Goal: Task Accomplishment & Management: Manage account settings

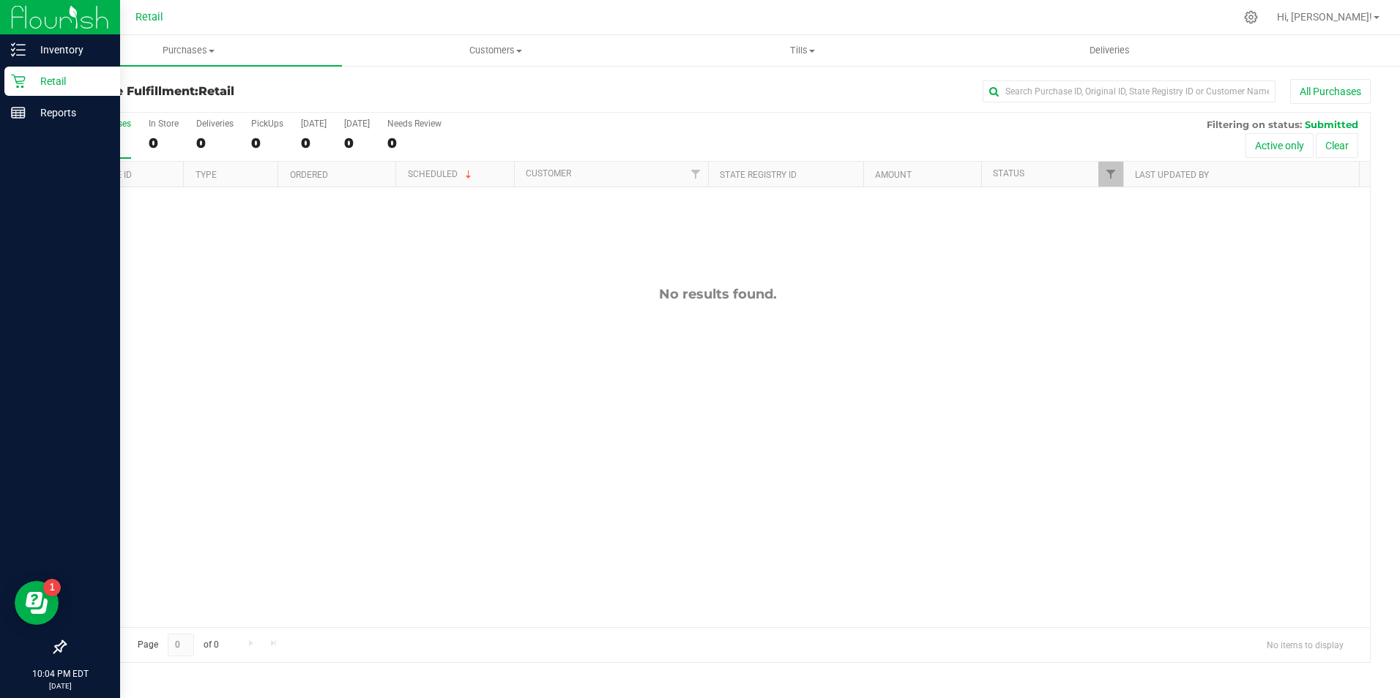
click at [13, 83] on icon at bounding box center [18, 81] width 15 height 15
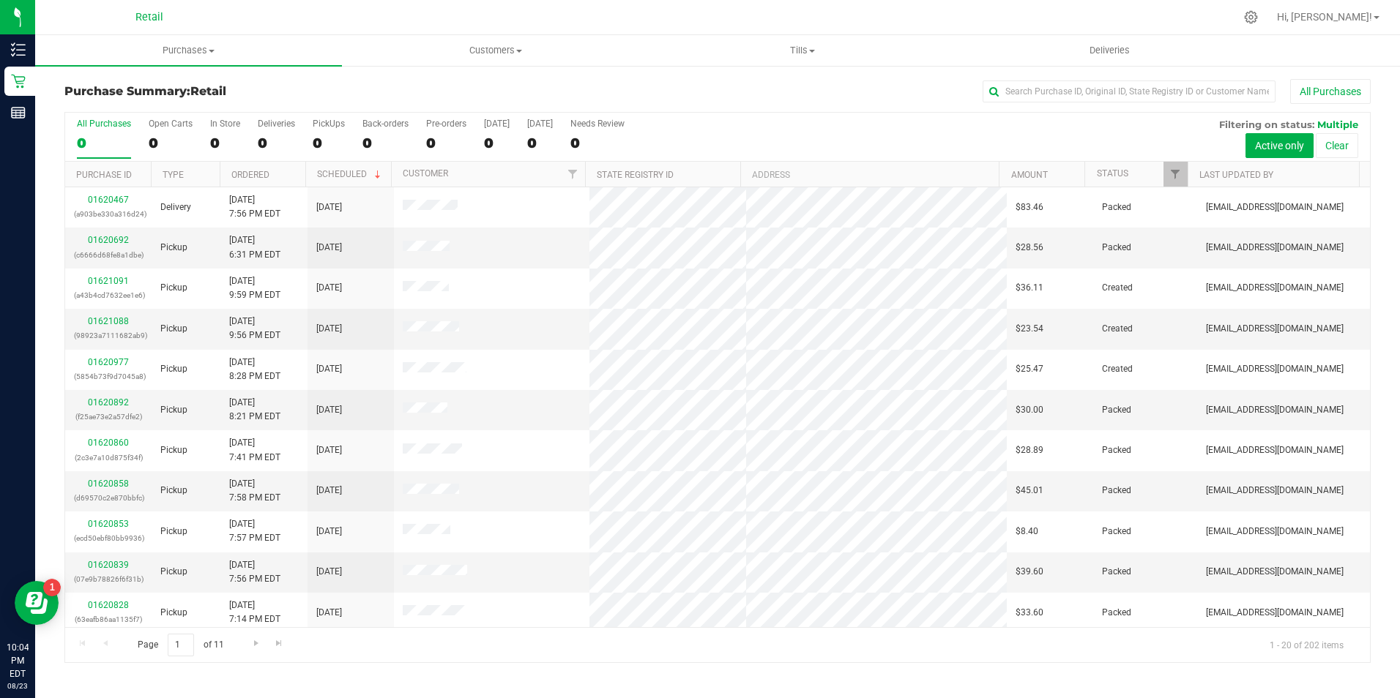
click at [343, 86] on h3 "Purchase Summary: Retail" at bounding box center [282, 91] width 436 height 13
click at [214, 143] on div "0" at bounding box center [225, 143] width 30 height 17
click at [0, 0] on input "In Store 0" at bounding box center [0, 0] width 0 height 0
click at [509, 59] on uib-tab-heading "Customers All customers Add a new customer All physicians" at bounding box center [495, 50] width 305 height 29
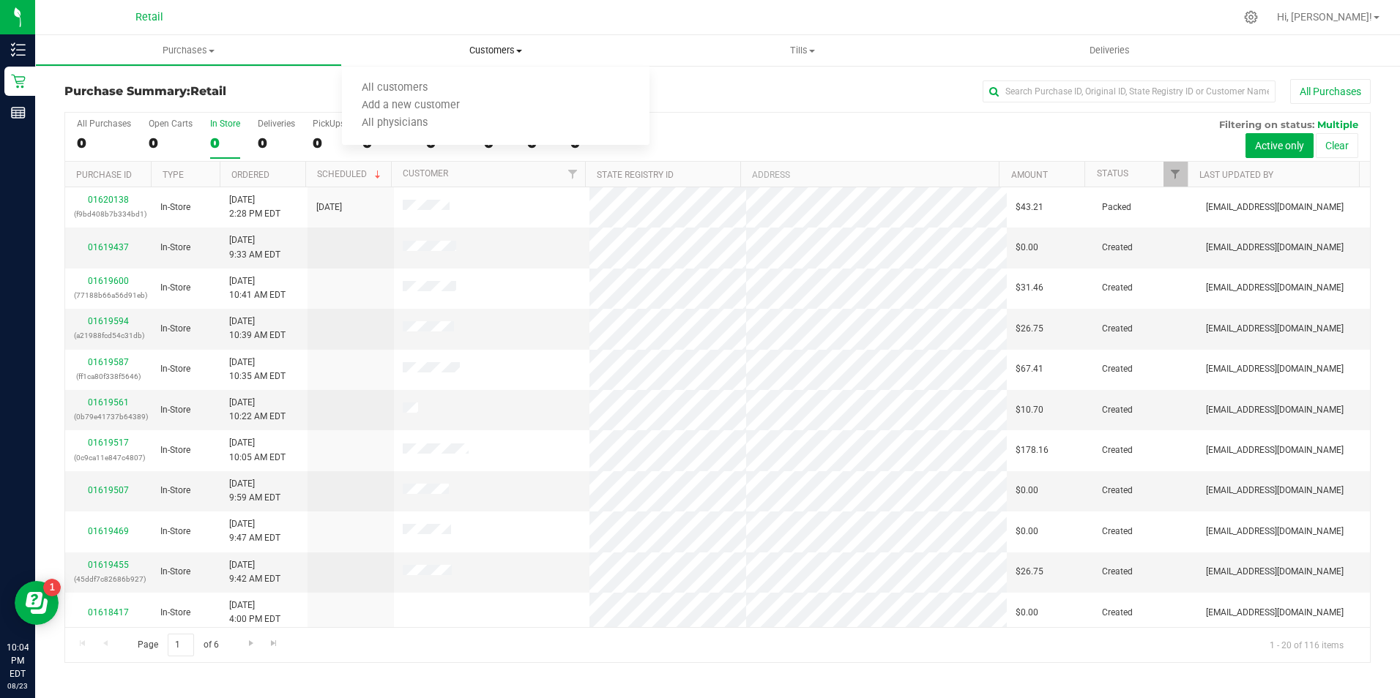
click at [449, 104] on span "Add a new customer" at bounding box center [411, 106] width 138 height 12
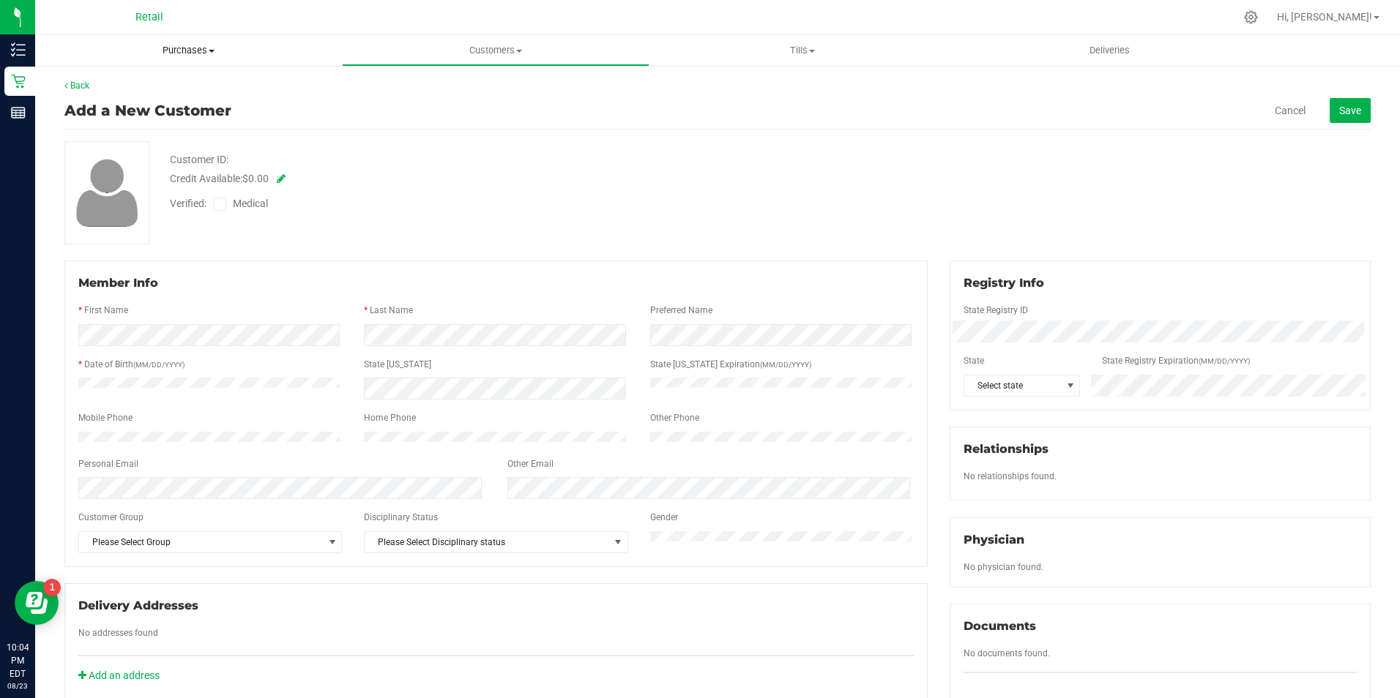
click at [206, 48] on span "Purchases" at bounding box center [188, 50] width 307 height 13
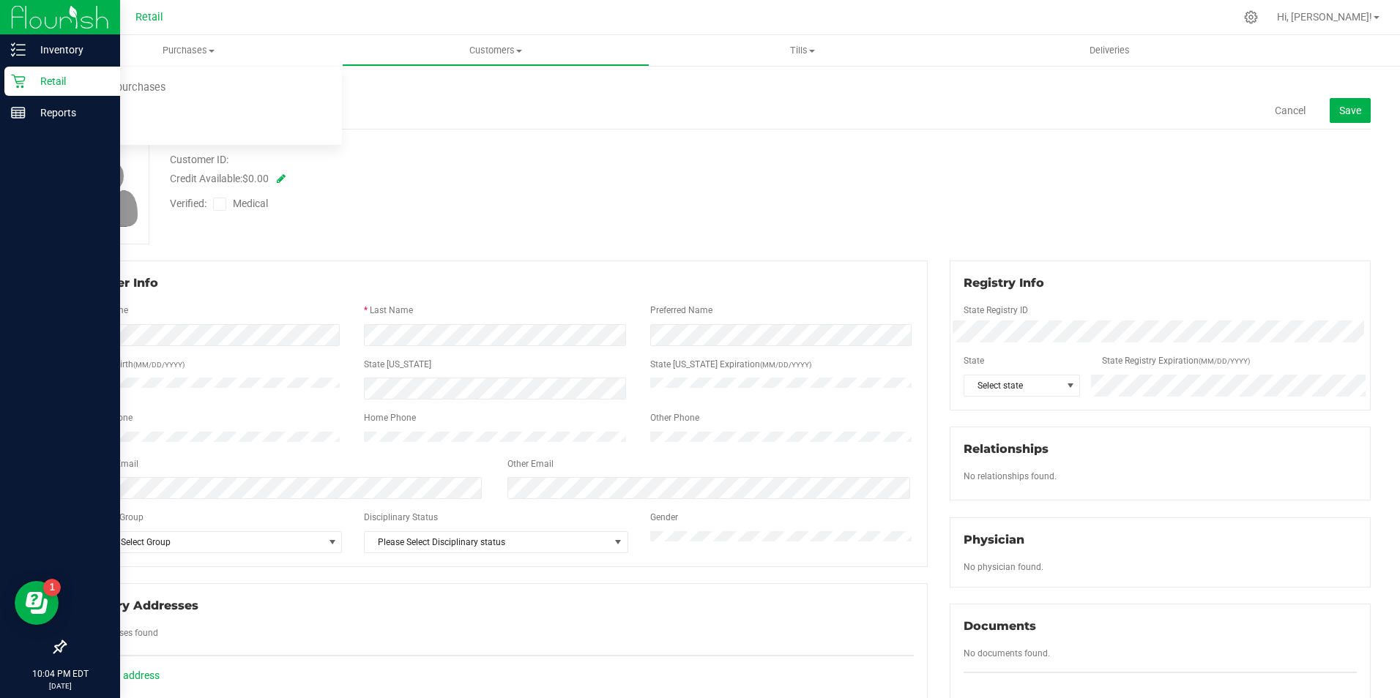
click at [7, 96] on link "Retail" at bounding box center [60, 82] width 120 height 31
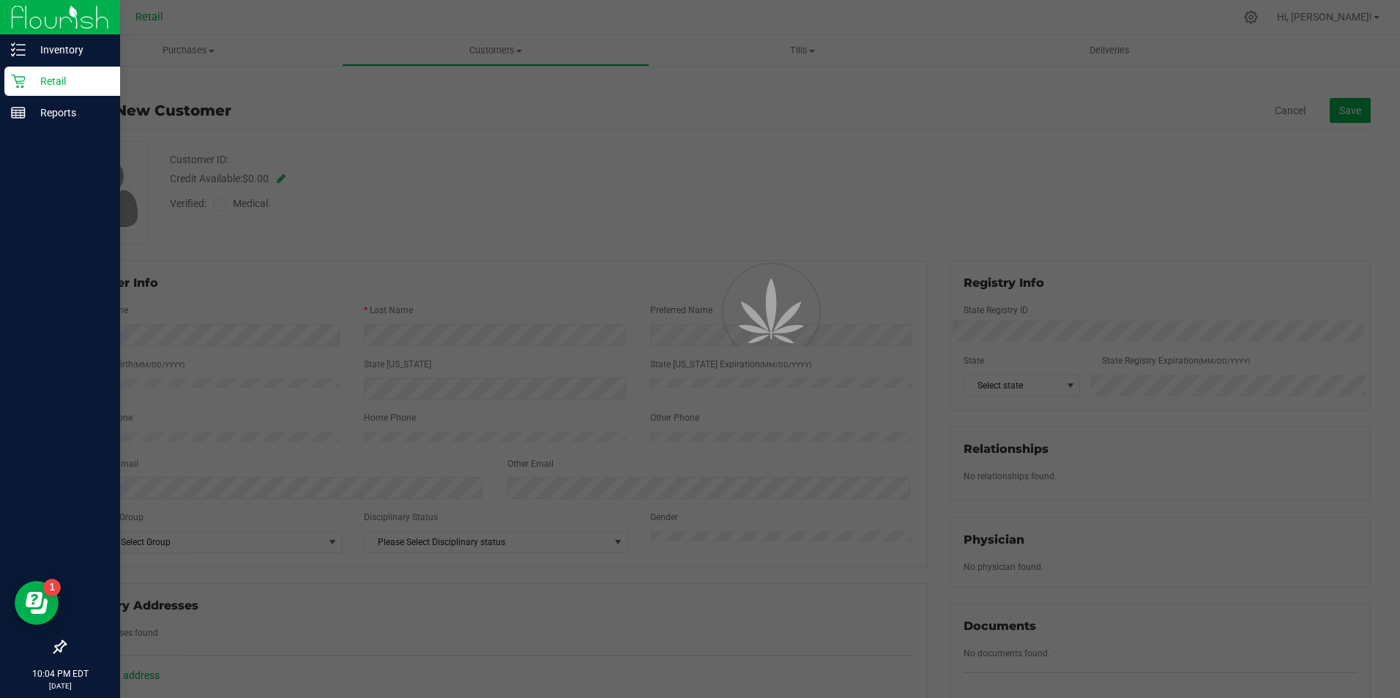
click at [29, 86] on p "Retail" at bounding box center [70, 81] width 88 height 18
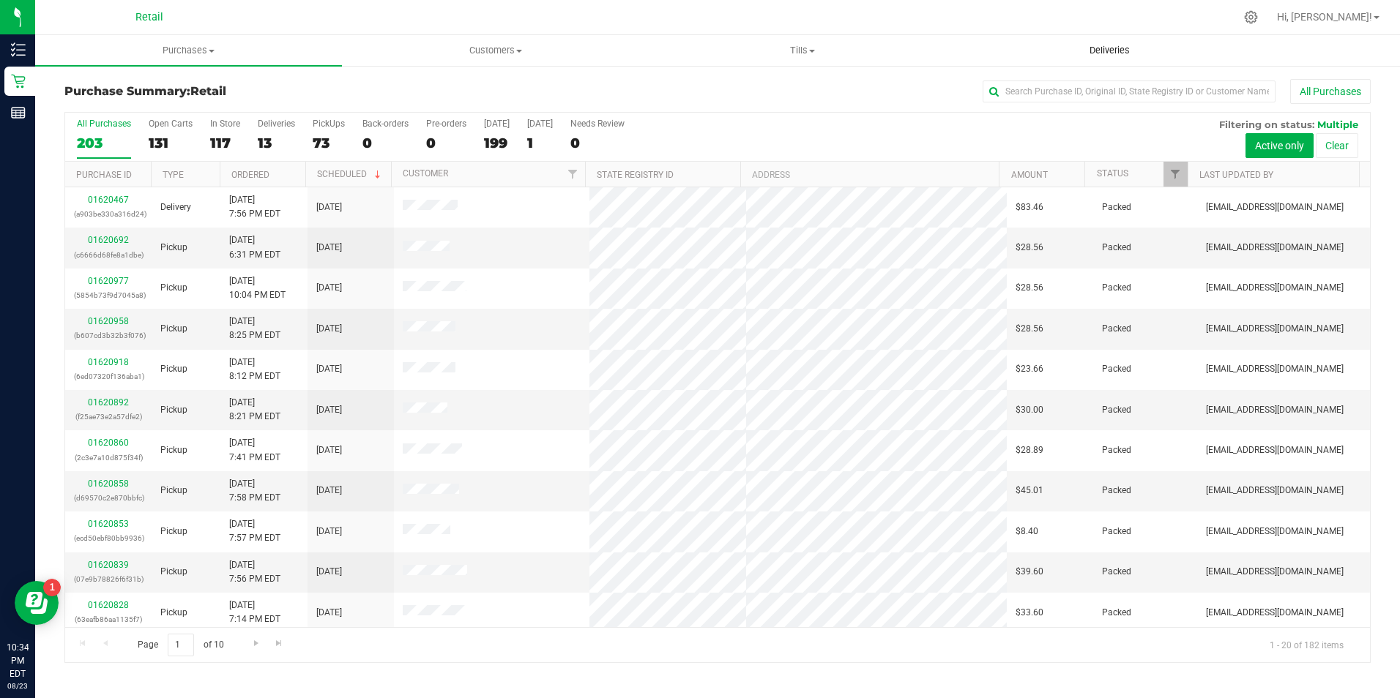
click at [1077, 49] on span "Deliveries" at bounding box center [1109, 50] width 80 height 13
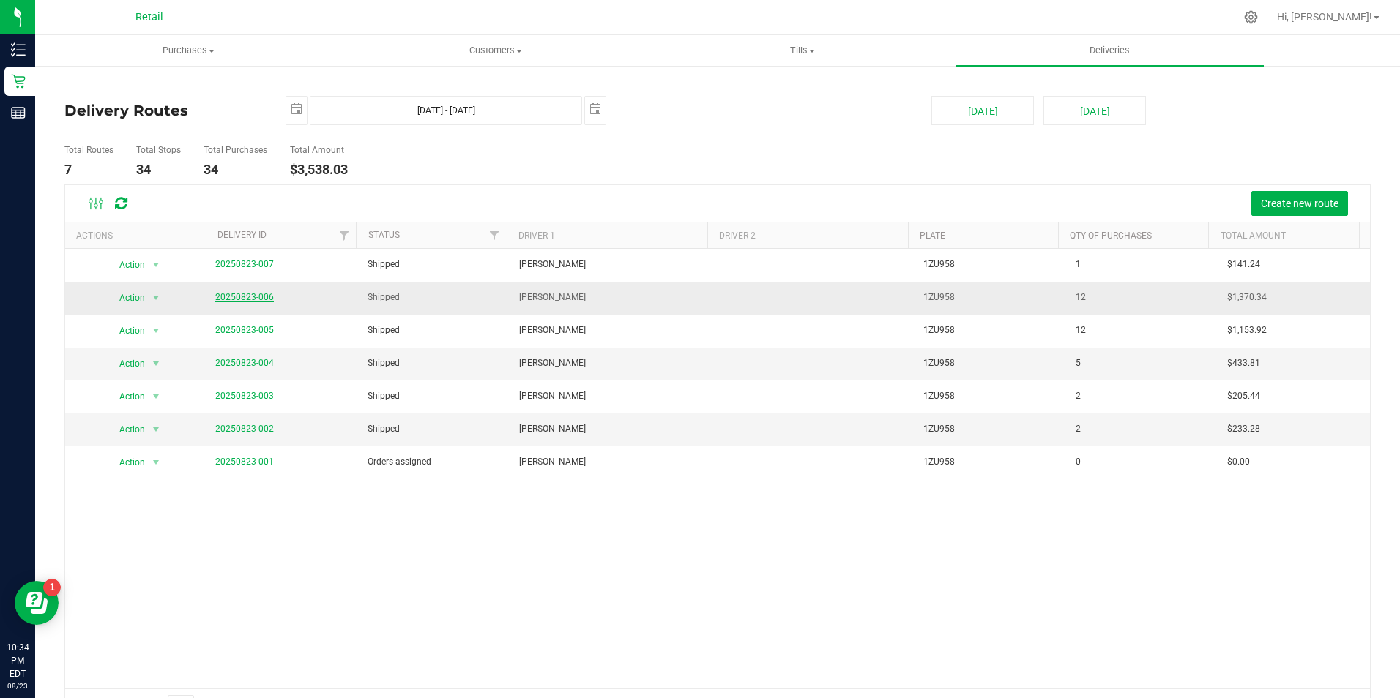
click at [231, 301] on link "20250823-006" at bounding box center [244, 297] width 59 height 10
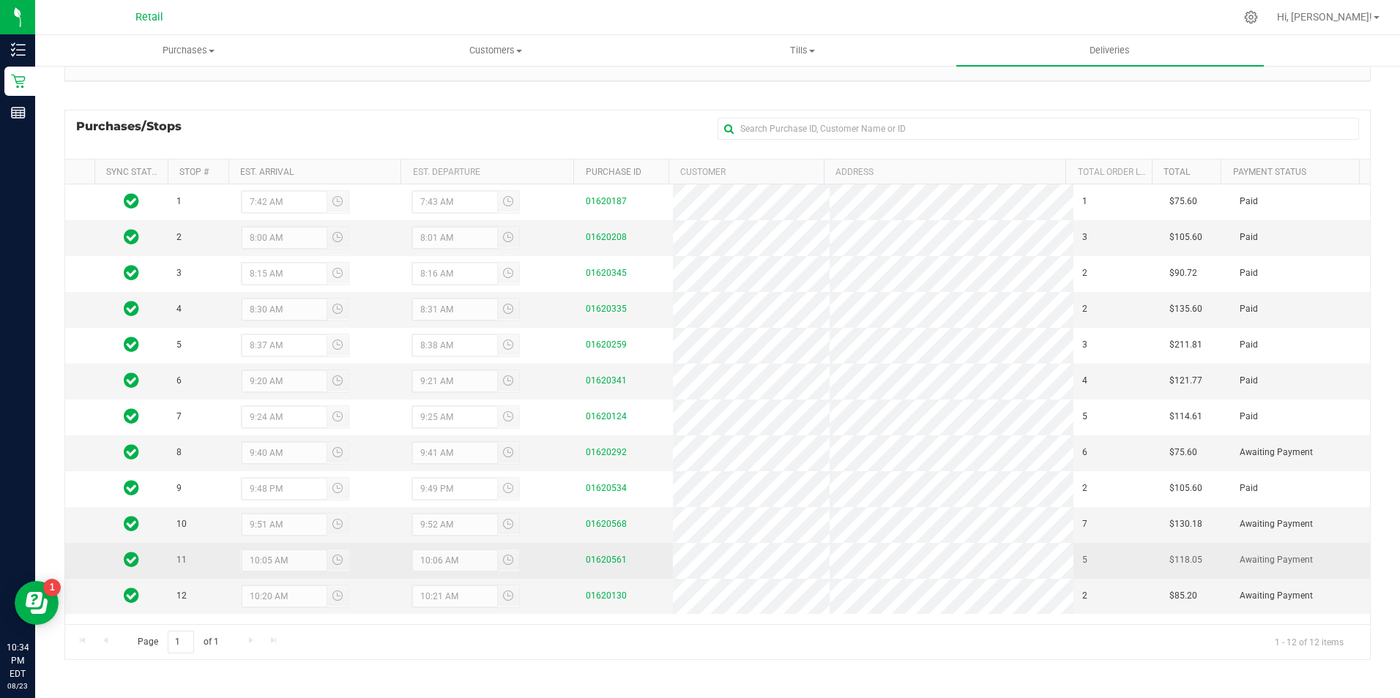
scroll to position [168, 0]
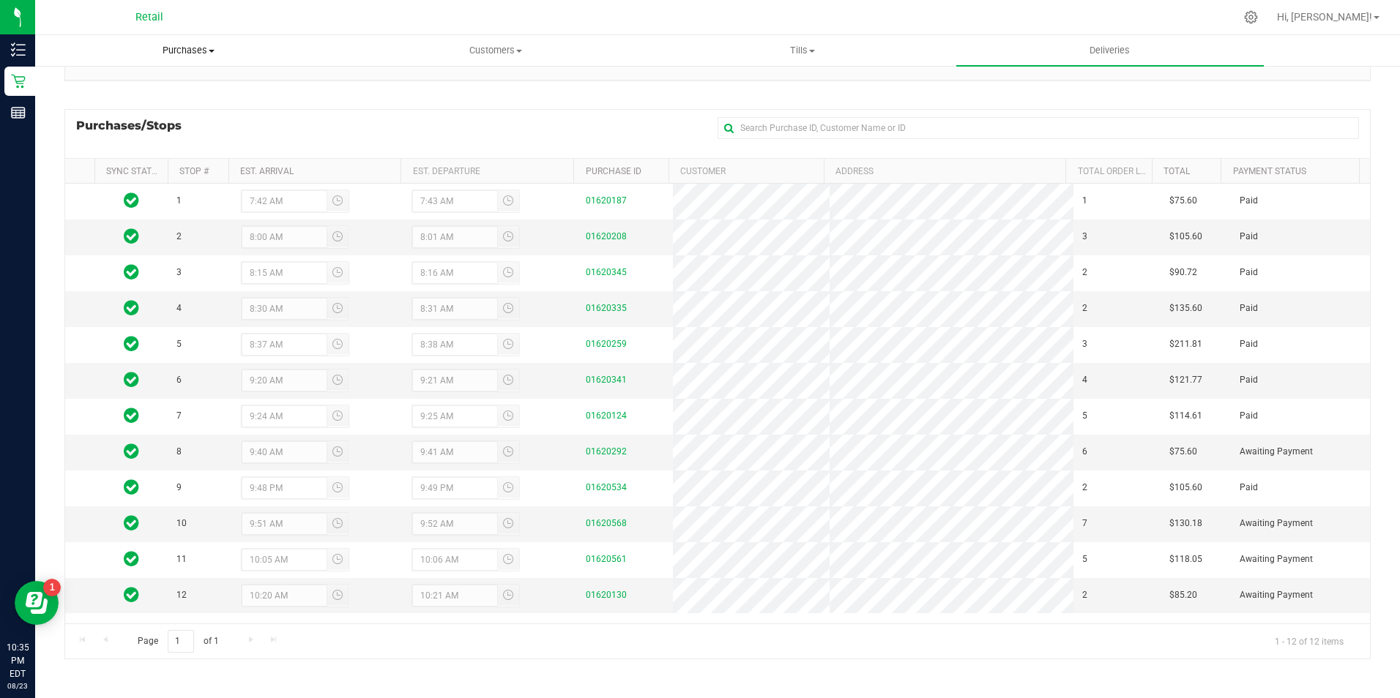
click at [190, 53] on span "Purchases" at bounding box center [188, 50] width 305 height 13
click at [171, 80] on li "Summary of purchases" at bounding box center [188, 89] width 307 height 18
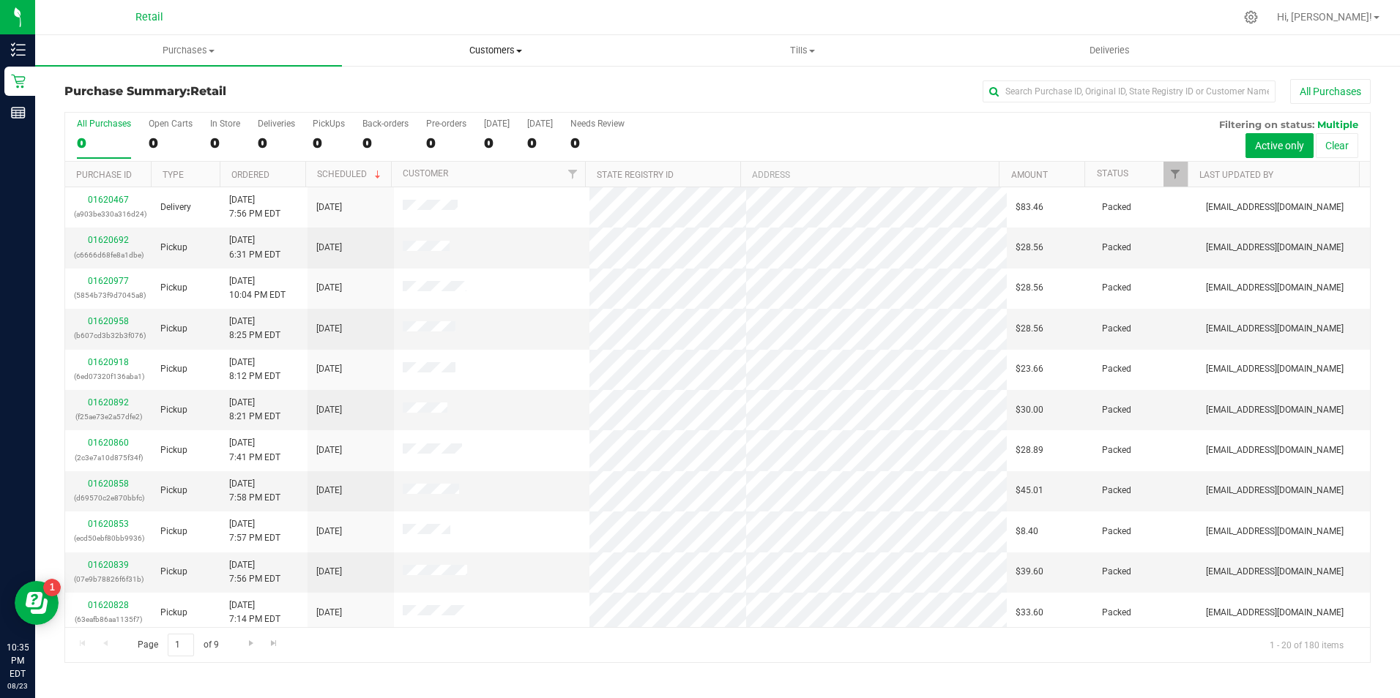
click at [487, 48] on span "Customers" at bounding box center [495, 50] width 305 height 13
click at [436, 86] on span "All customers" at bounding box center [394, 88] width 105 height 12
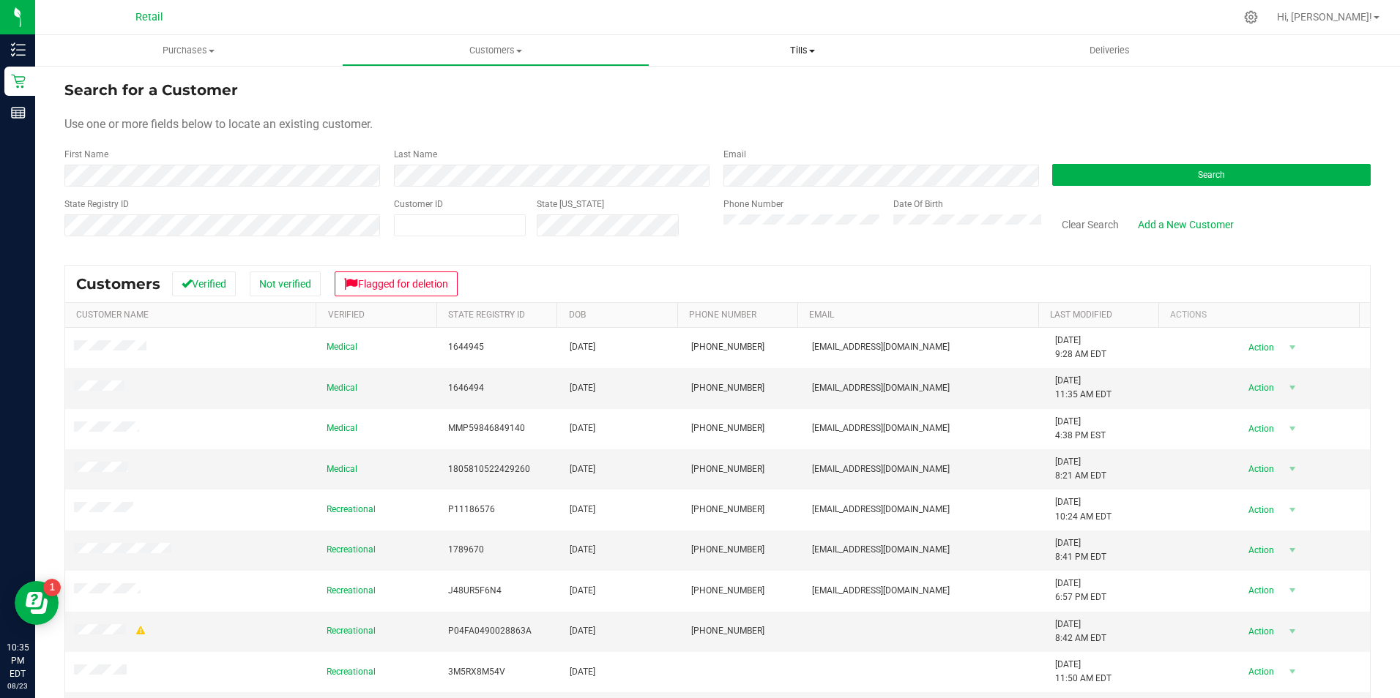
click at [819, 48] on span "Tills" at bounding box center [802, 50] width 305 height 13
click at [808, 51] on span "Tills" at bounding box center [802, 50] width 307 height 13
click at [802, 51] on span "Tills" at bounding box center [802, 50] width 307 height 13
click at [1107, 48] on span "Deliveries" at bounding box center [1109, 50] width 80 height 13
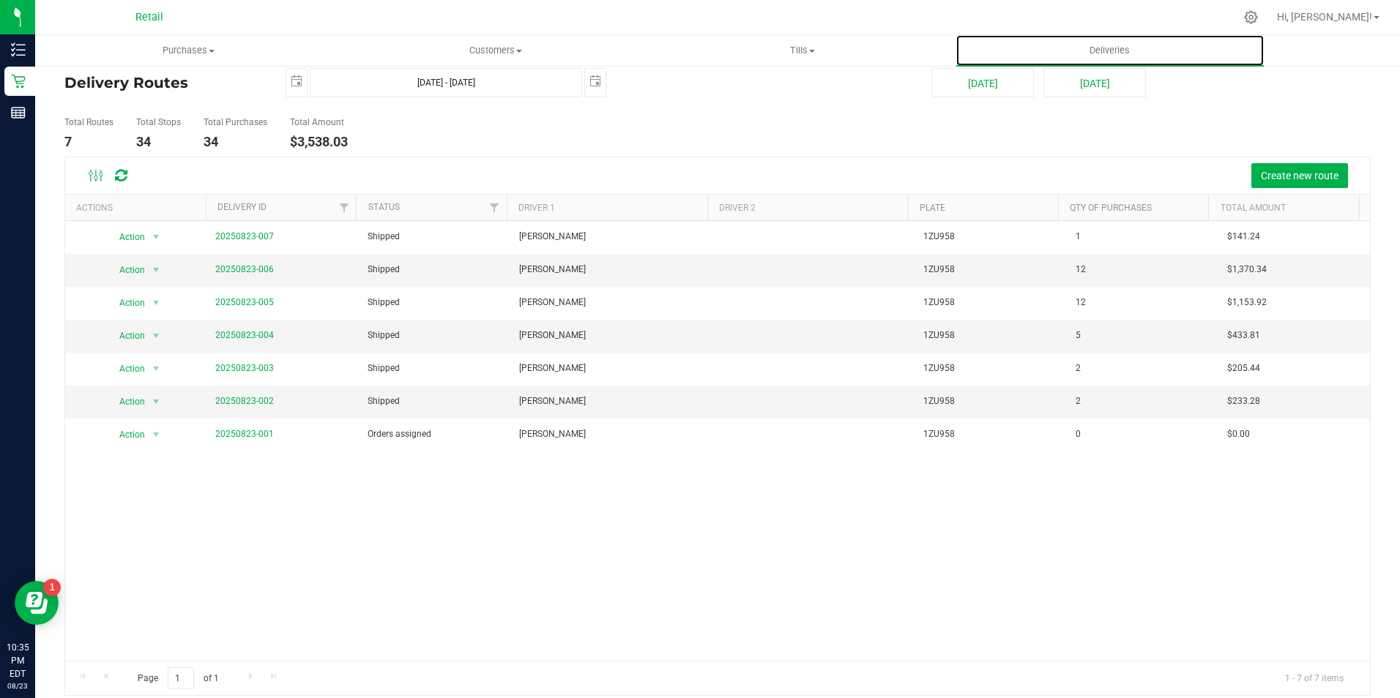
scroll to position [40, 0]
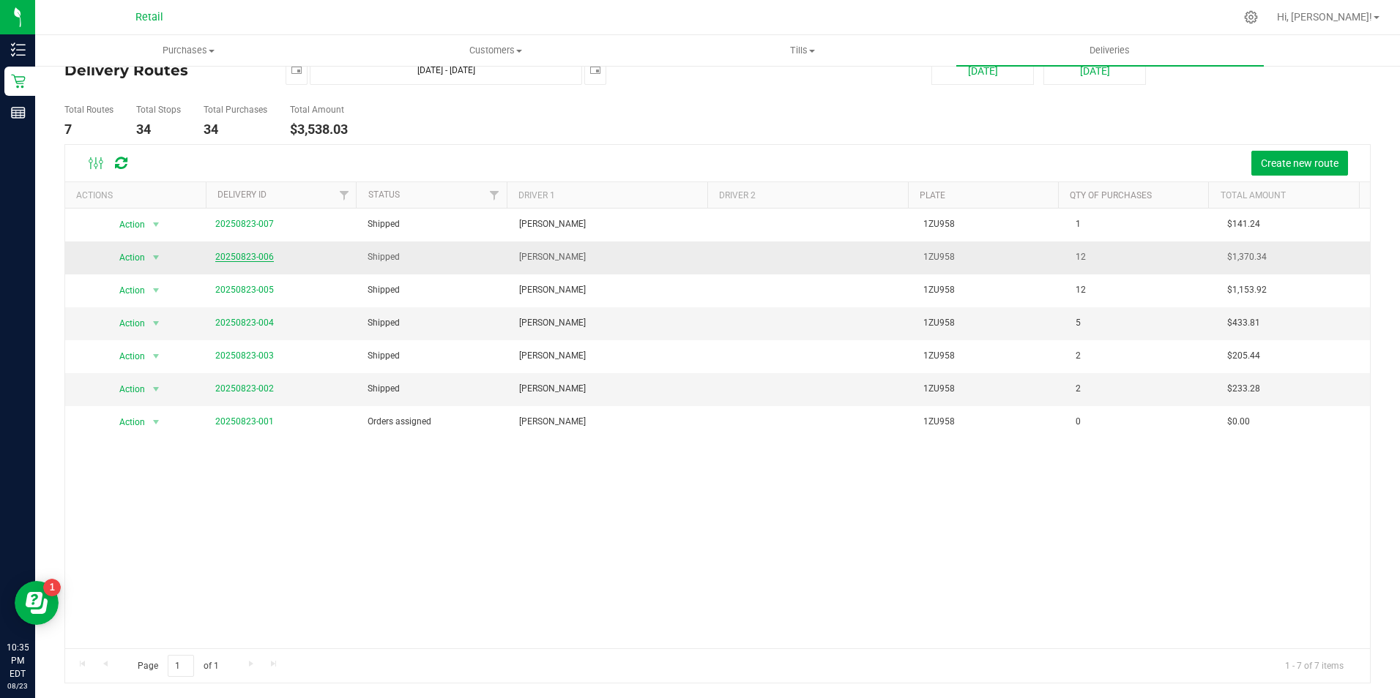
click at [260, 255] on link "20250823-006" at bounding box center [244, 257] width 59 height 10
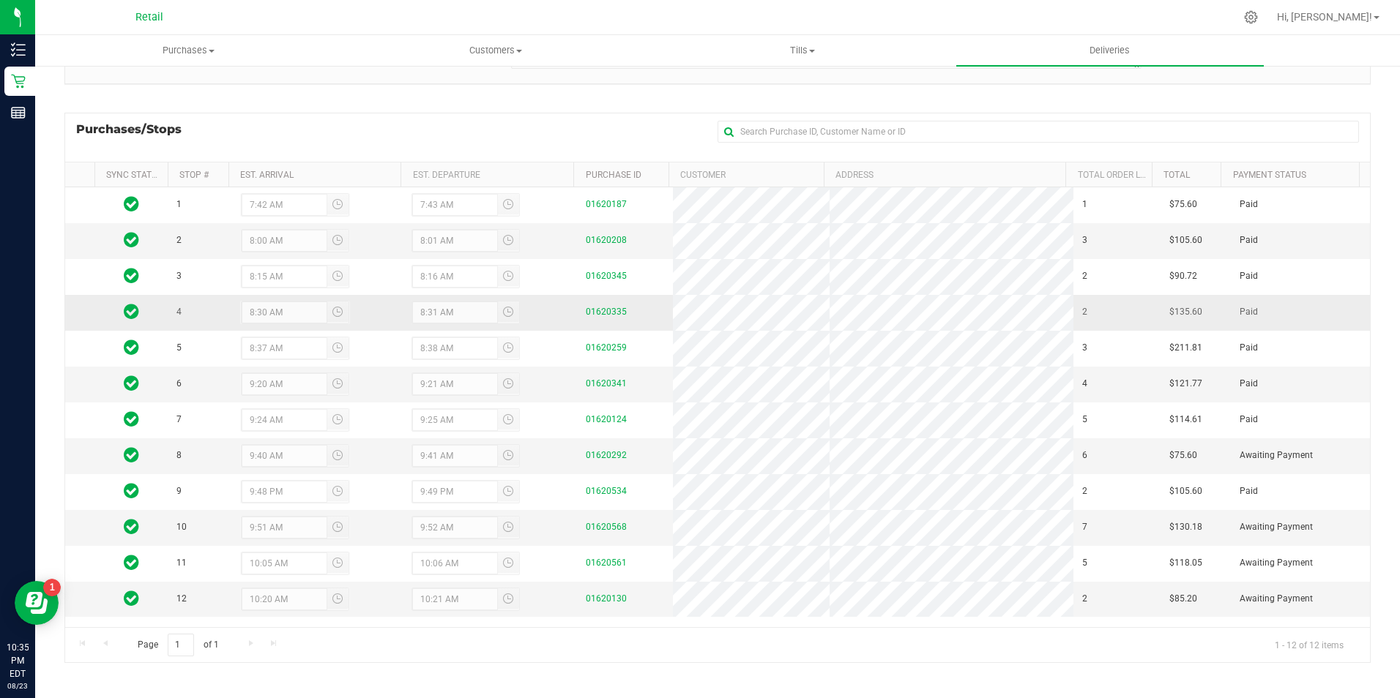
scroll to position [168, 0]
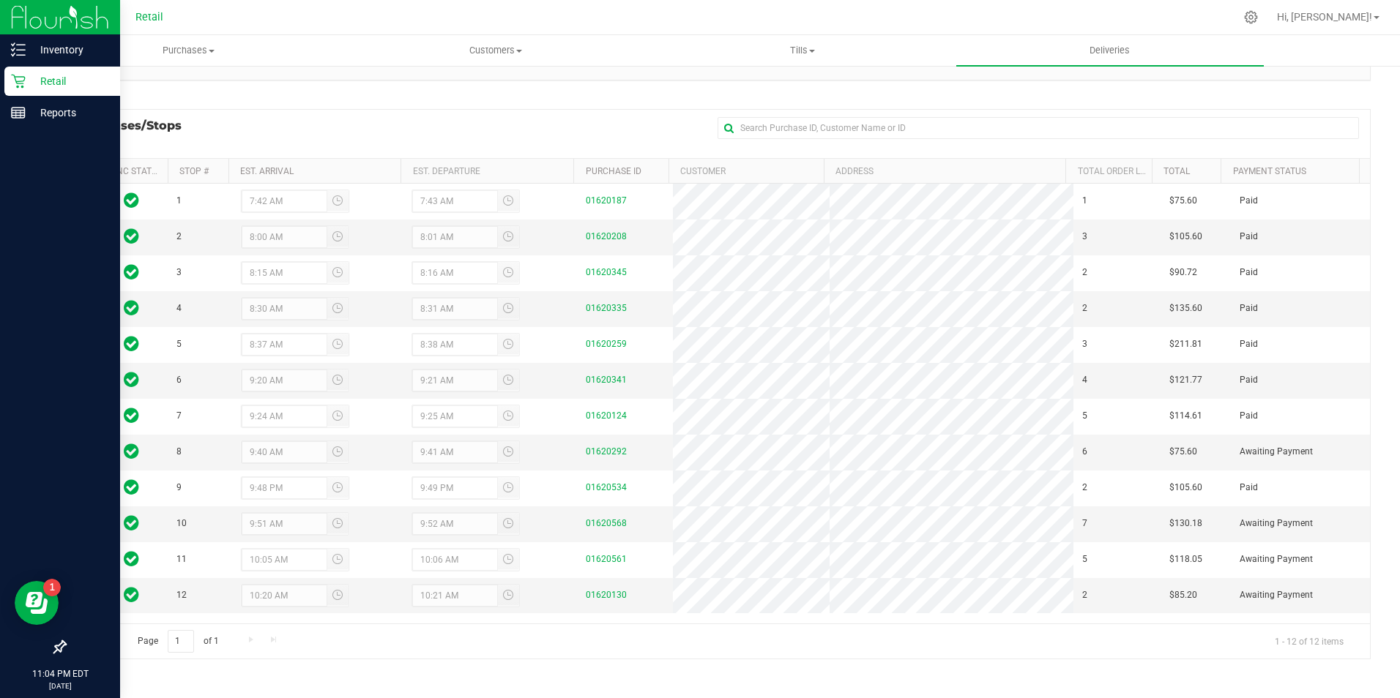
click at [20, 78] on icon at bounding box center [18, 81] width 15 height 15
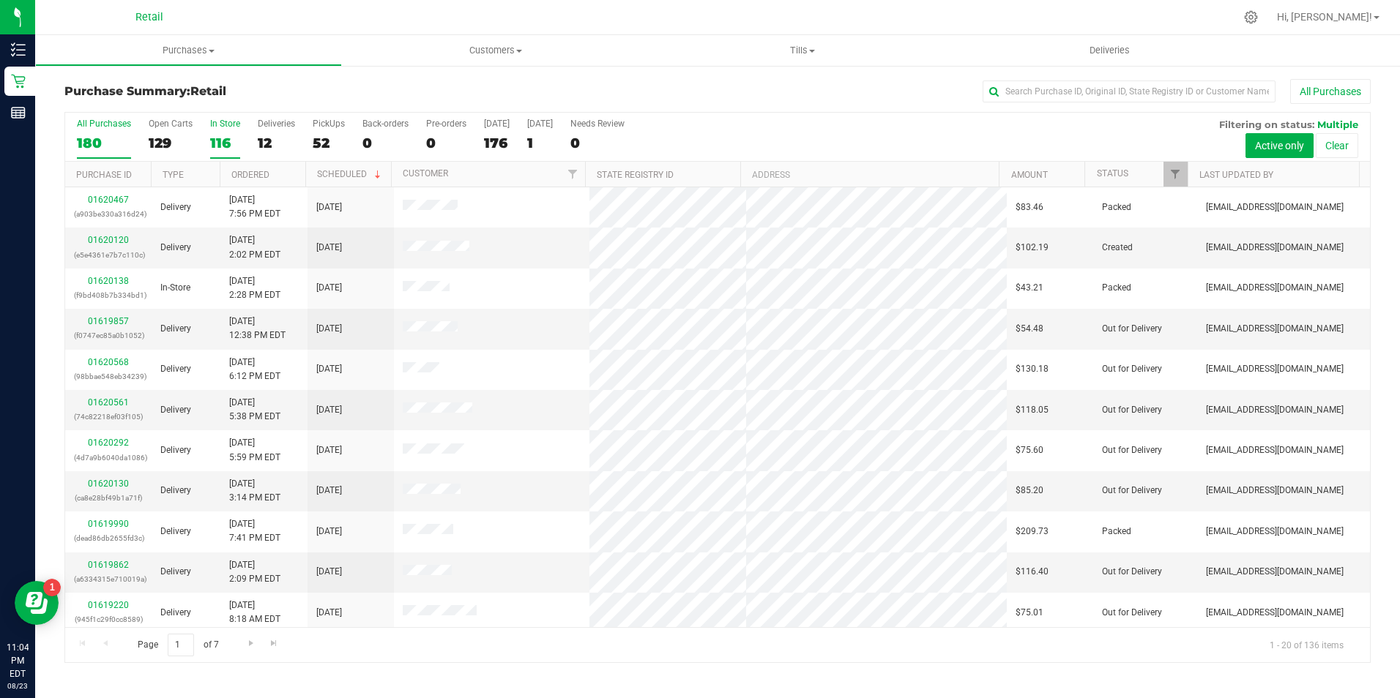
click at [218, 142] on div "116" at bounding box center [225, 143] width 30 height 17
click at [0, 0] on input "In Store 116" at bounding box center [0, 0] width 0 height 0
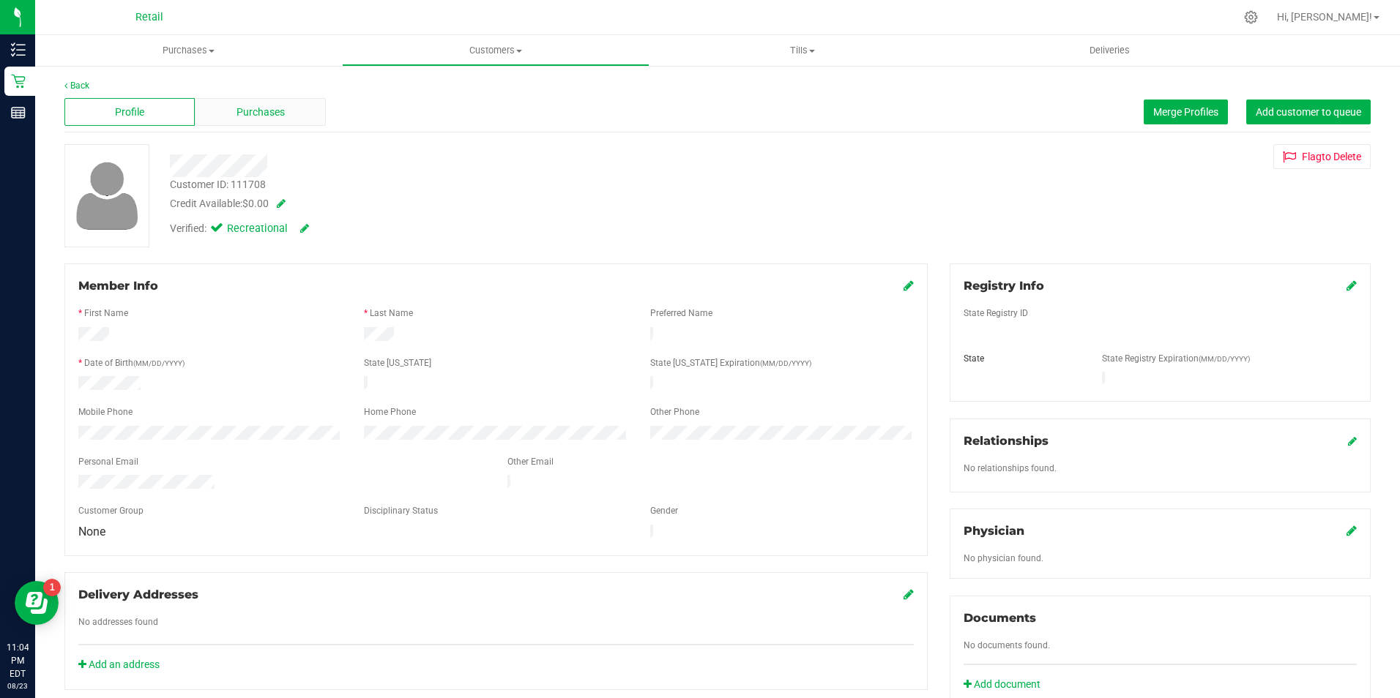
click at [295, 111] on div "Purchases" at bounding box center [260, 112] width 130 height 28
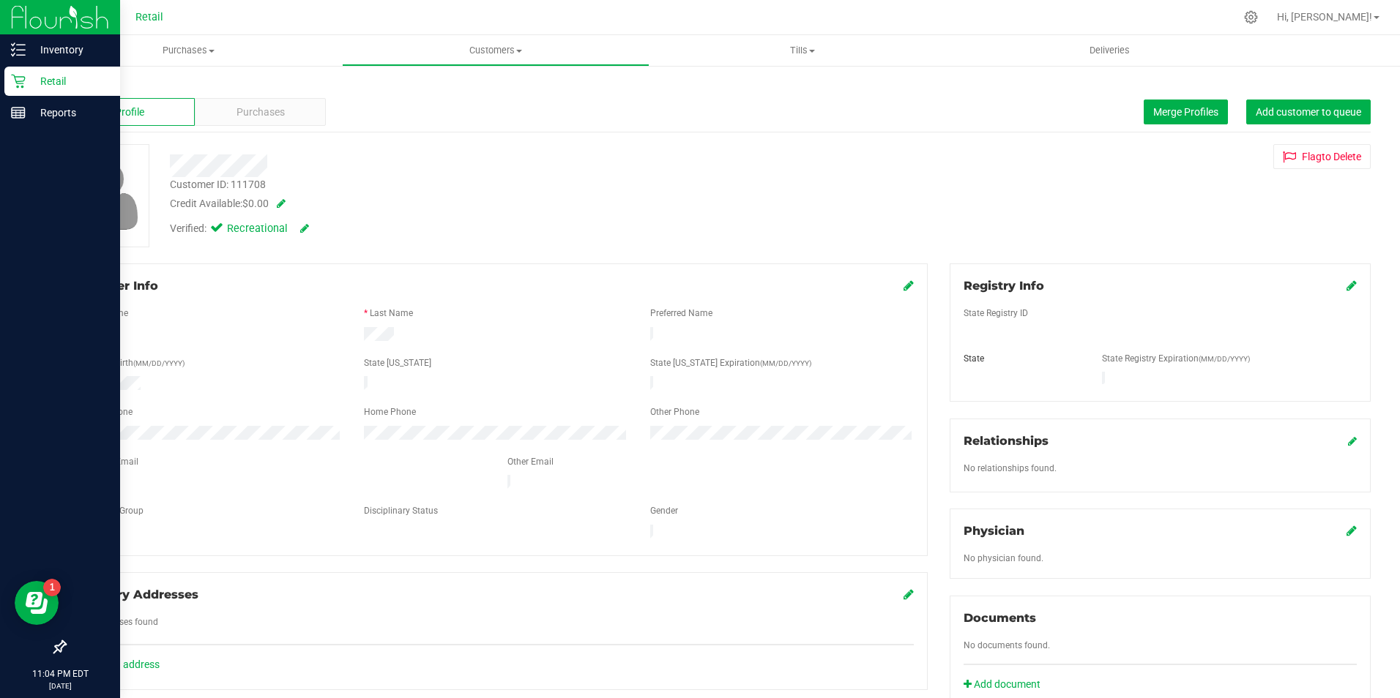
click at [13, 76] on icon at bounding box center [18, 81] width 15 height 15
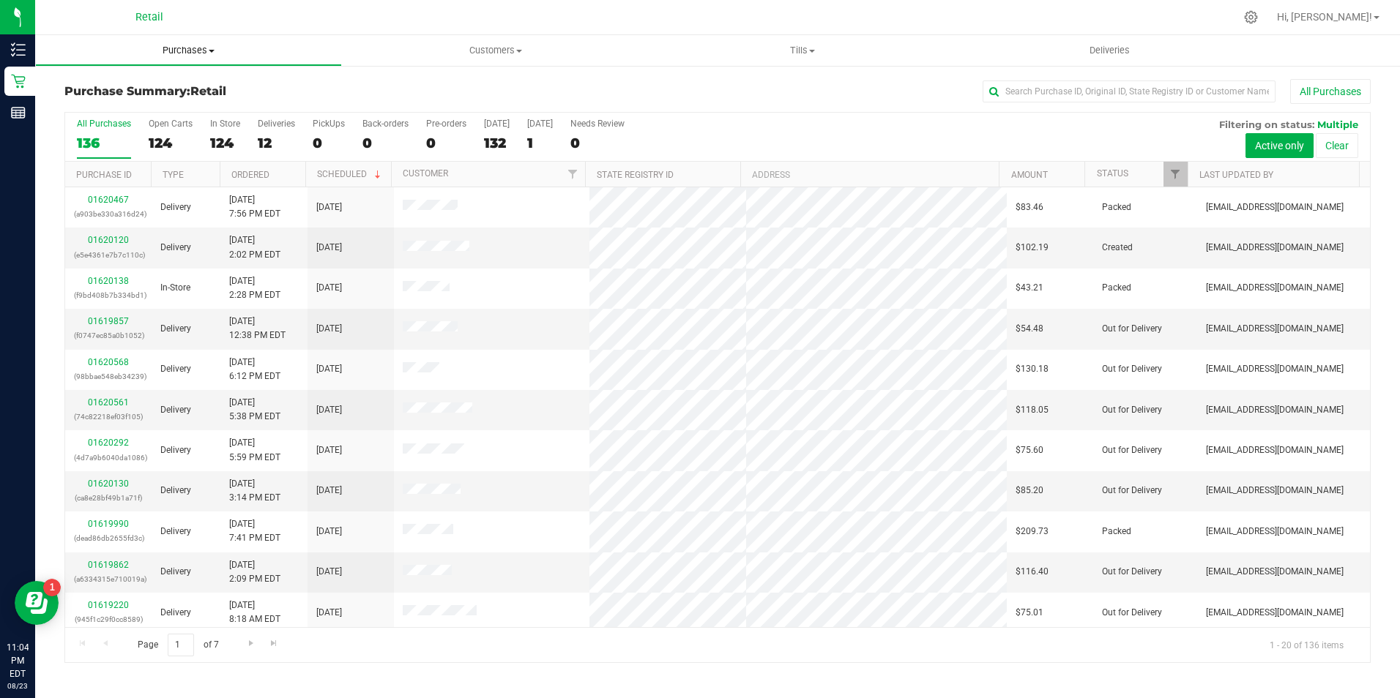
click at [199, 58] on uib-tab-heading "Purchases Summary of purchases Fulfillment All purchases" at bounding box center [188, 50] width 305 height 29
click at [168, 124] on li "All purchases" at bounding box center [188, 124] width 307 height 18
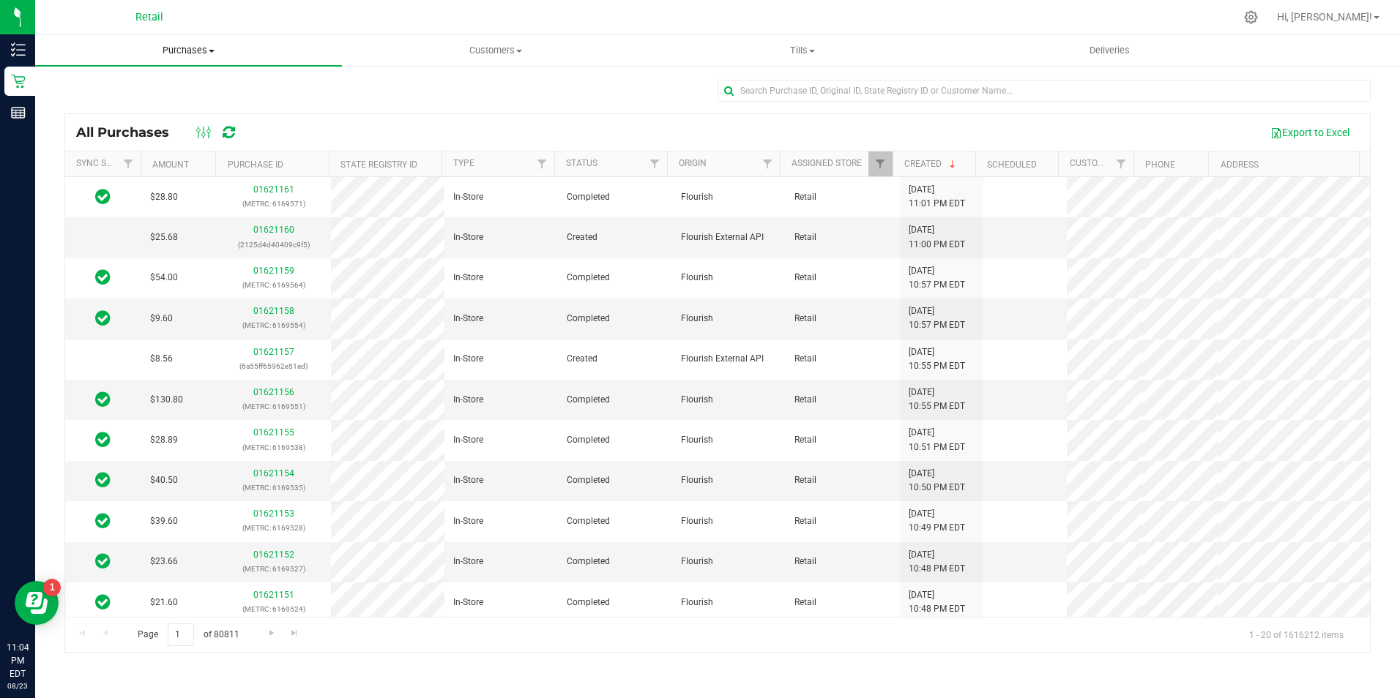
click at [187, 51] on span "Purchases" at bounding box center [188, 50] width 307 height 13
click at [159, 102] on li "Fulfillment" at bounding box center [188, 106] width 307 height 18
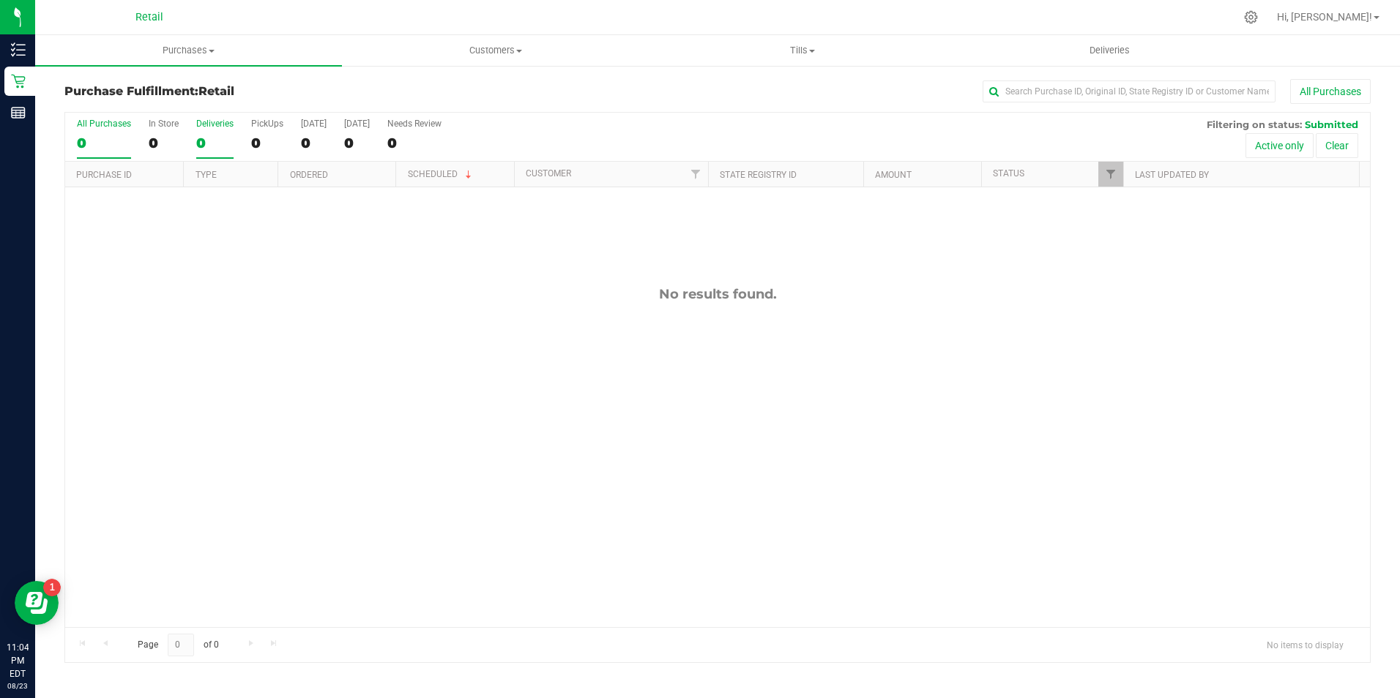
click at [211, 138] on div "0" at bounding box center [214, 143] width 37 height 17
click at [0, 0] on input "Deliveries 0" at bounding box center [0, 0] width 0 height 0
click at [172, 136] on div "0" at bounding box center [164, 143] width 30 height 17
click at [0, 0] on input "In Store 0" at bounding box center [0, 0] width 0 height 0
click at [172, 136] on div "0" at bounding box center [164, 143] width 30 height 17
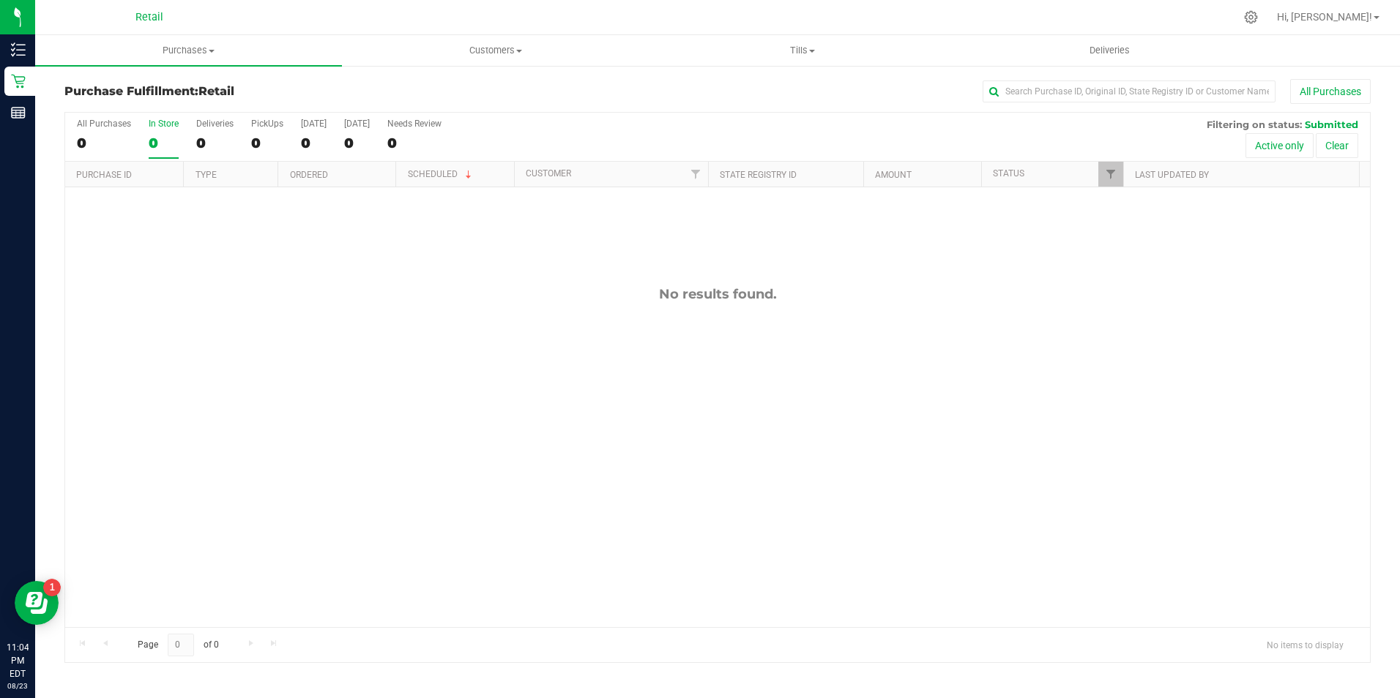
click at [0, 0] on input "In Store 0" at bounding box center [0, 0] width 0 height 0
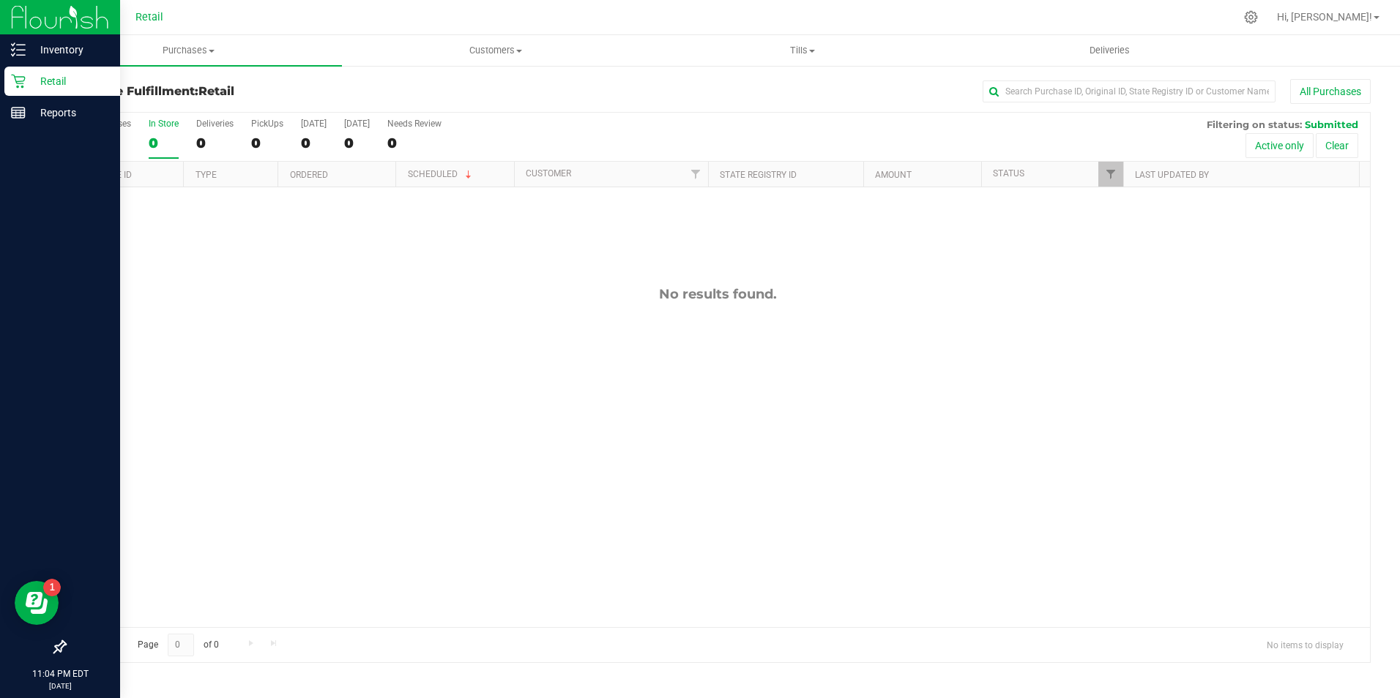
click at [7, 75] on div "Retail" at bounding box center [62, 81] width 116 height 29
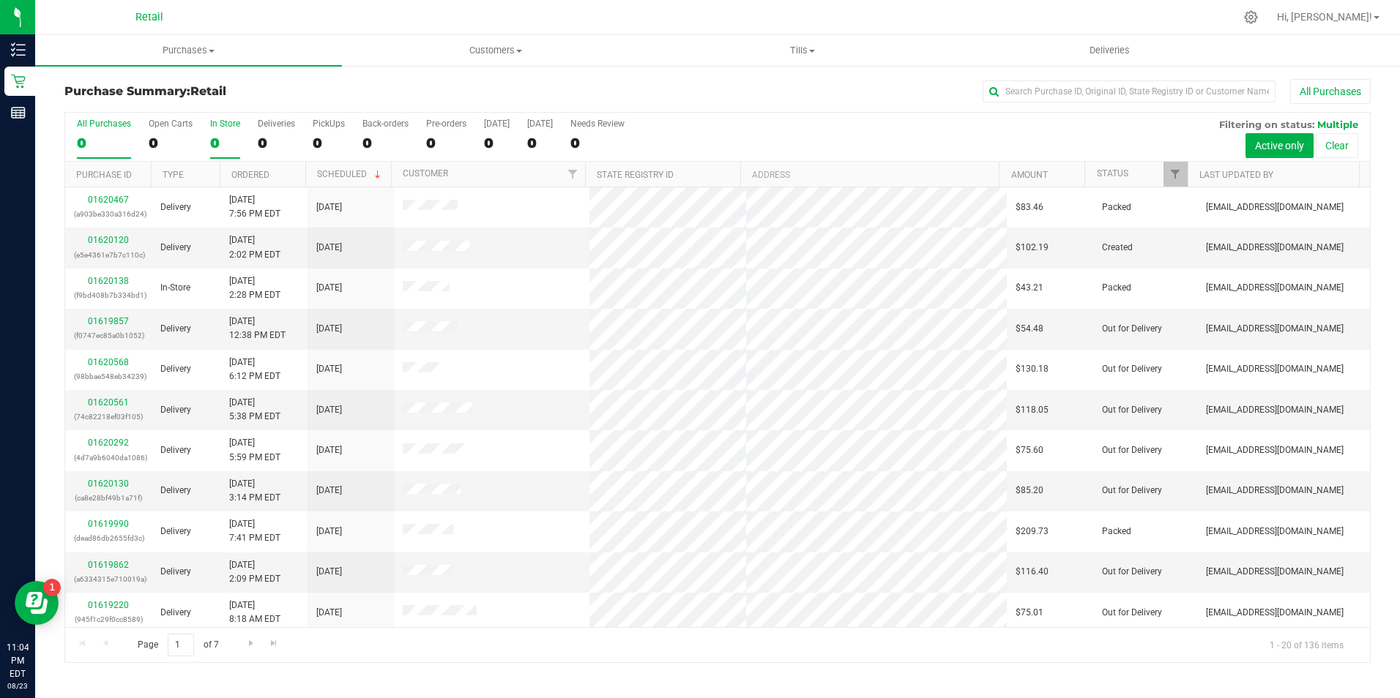
click at [212, 140] on div "0" at bounding box center [225, 143] width 30 height 17
click at [0, 0] on input "In Store 0" at bounding box center [0, 0] width 0 height 0
click at [83, 146] on div "0" at bounding box center [104, 143] width 54 height 17
click at [0, 0] on input "All Purchases 0" at bounding box center [0, 0] width 0 height 0
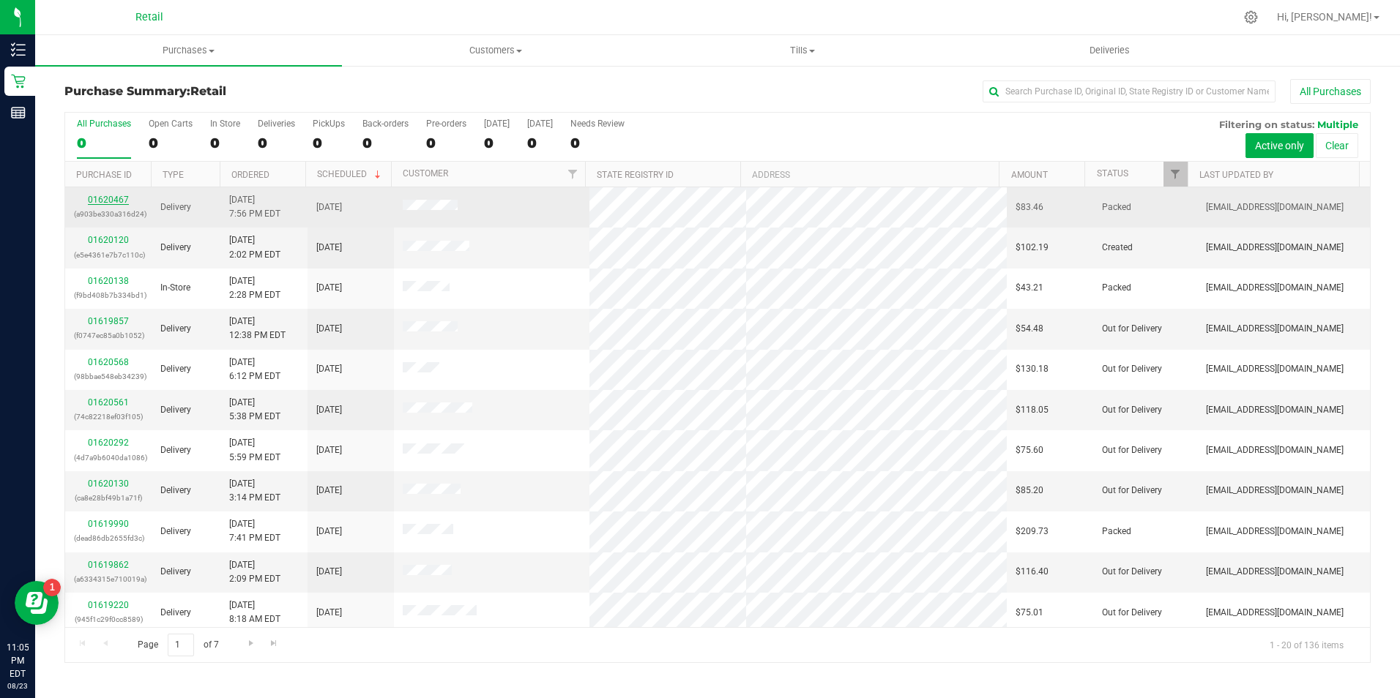
click at [116, 195] on link "01620467" at bounding box center [108, 200] width 41 height 10
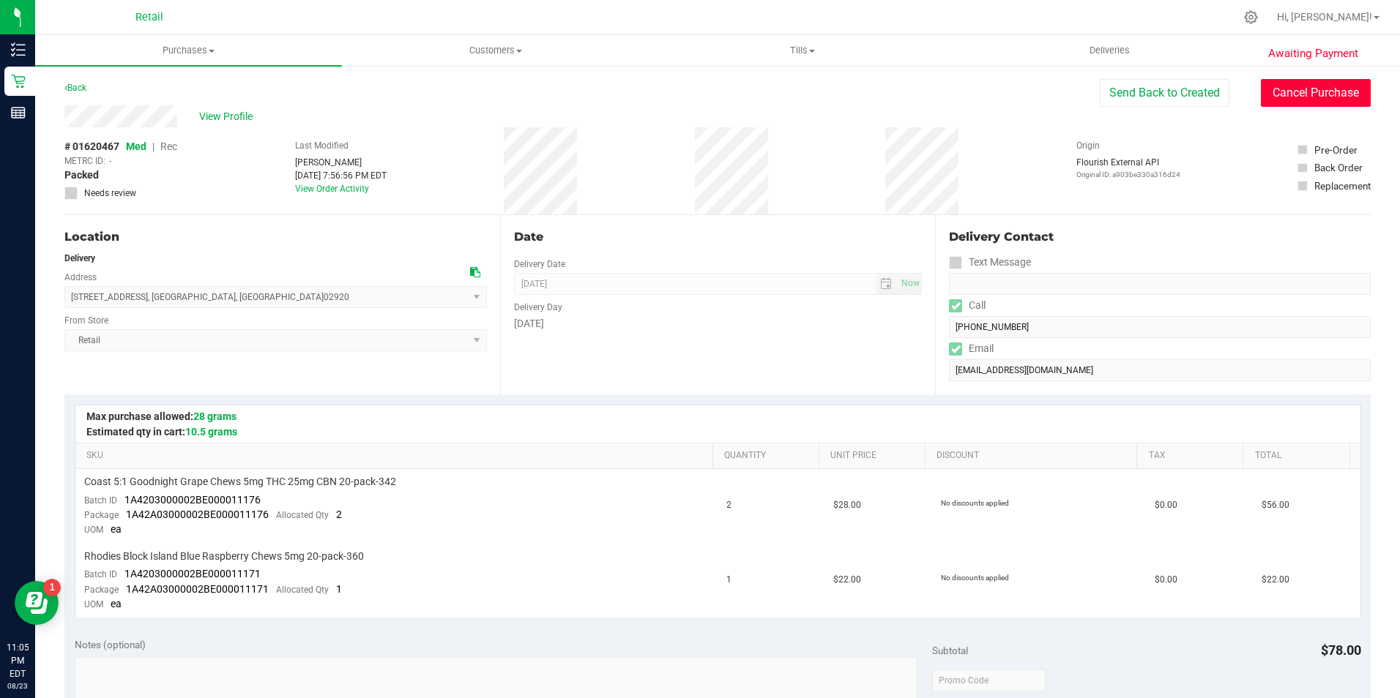
click at [1340, 105] on button "Cancel Purchase" at bounding box center [1315, 93] width 110 height 28
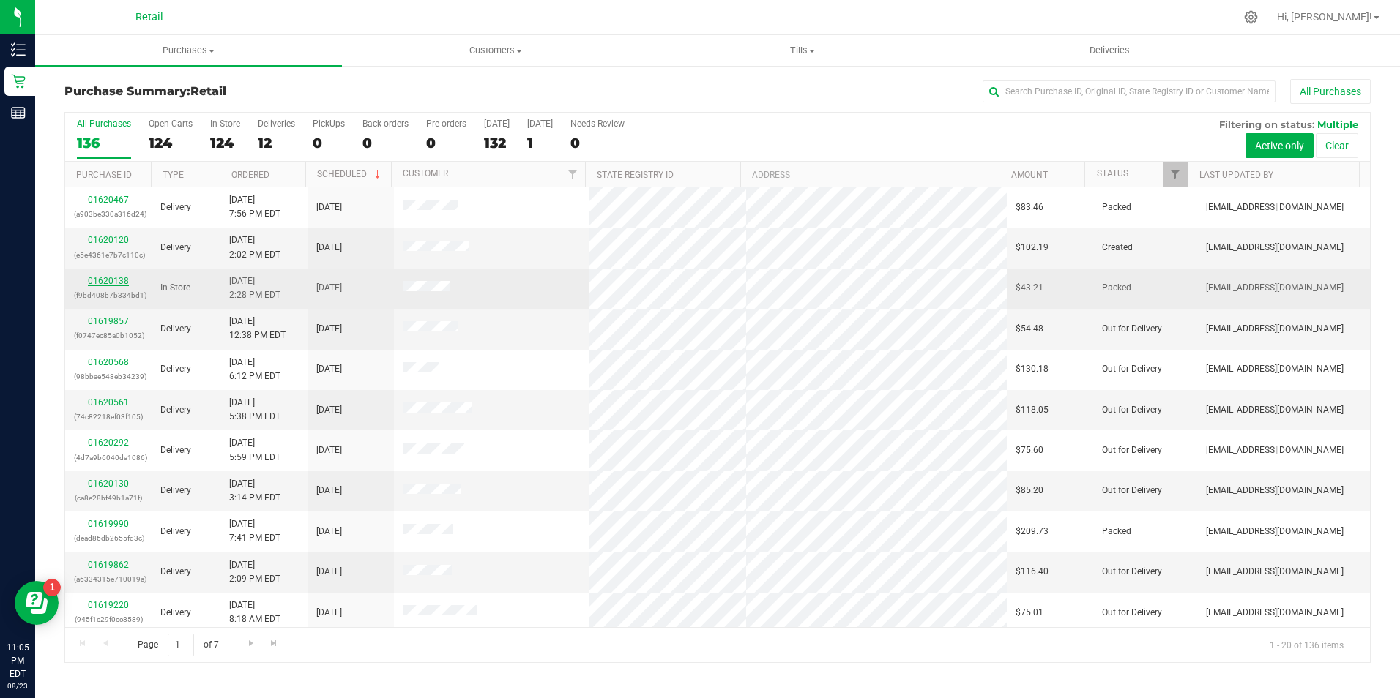
click at [101, 283] on link "01620138" at bounding box center [108, 281] width 41 height 10
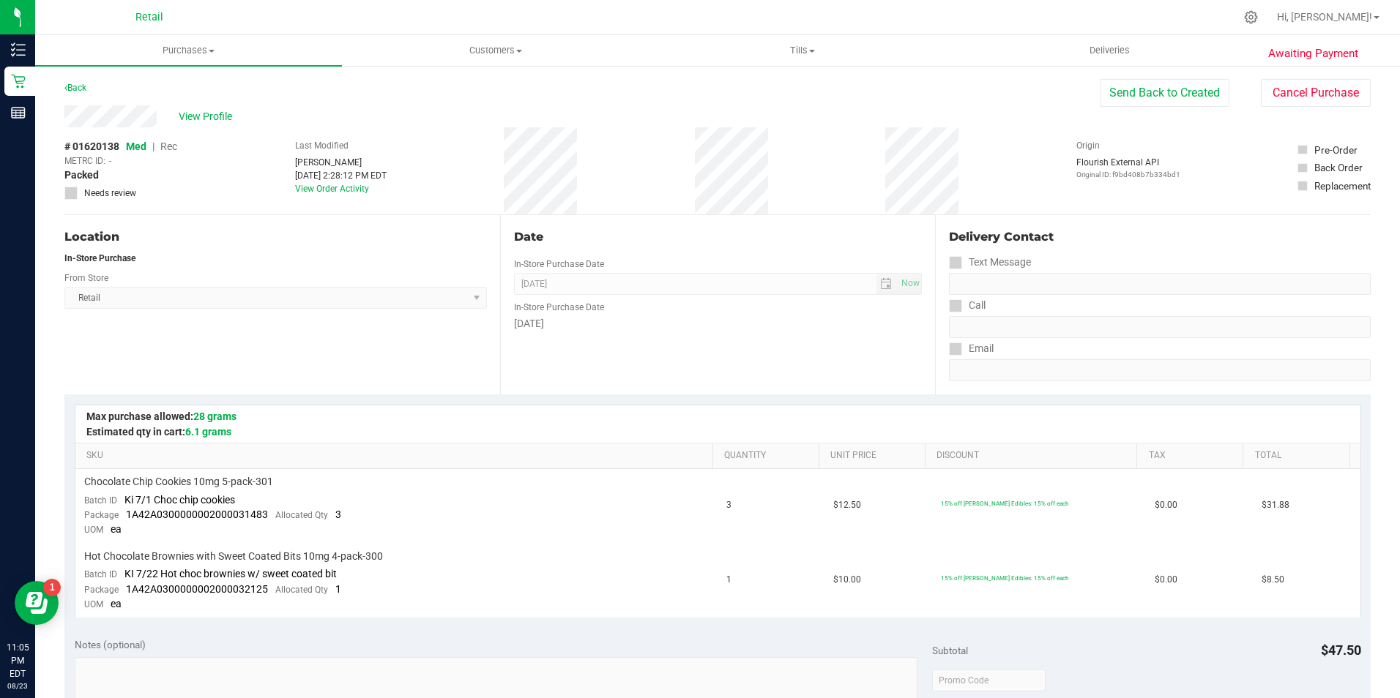
click at [1282, 114] on div "View Profile # 01620138 Med | Rec METRC ID: - Packed Needs review Last Modified…" at bounding box center [717, 160] width 1306 height 110
click at [1294, 94] on button "Cancel Purchase" at bounding box center [1315, 93] width 110 height 28
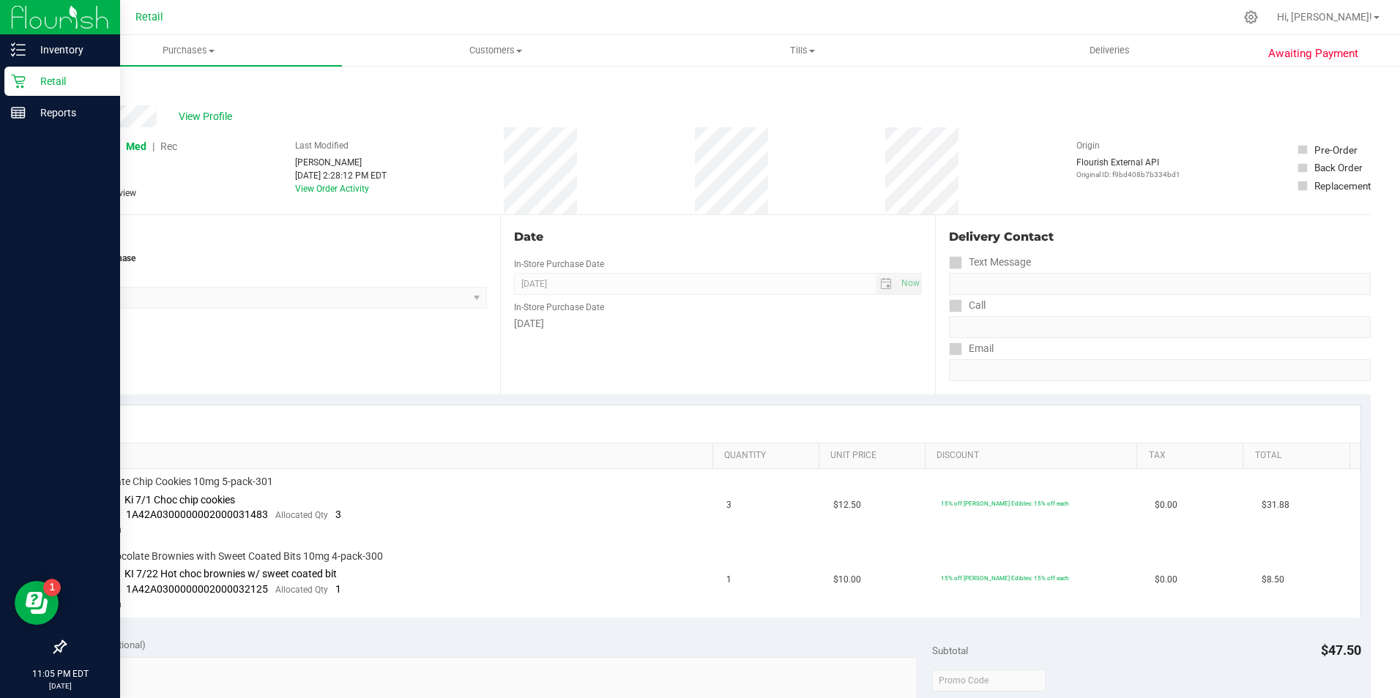
click at [23, 78] on icon at bounding box center [18, 81] width 15 height 15
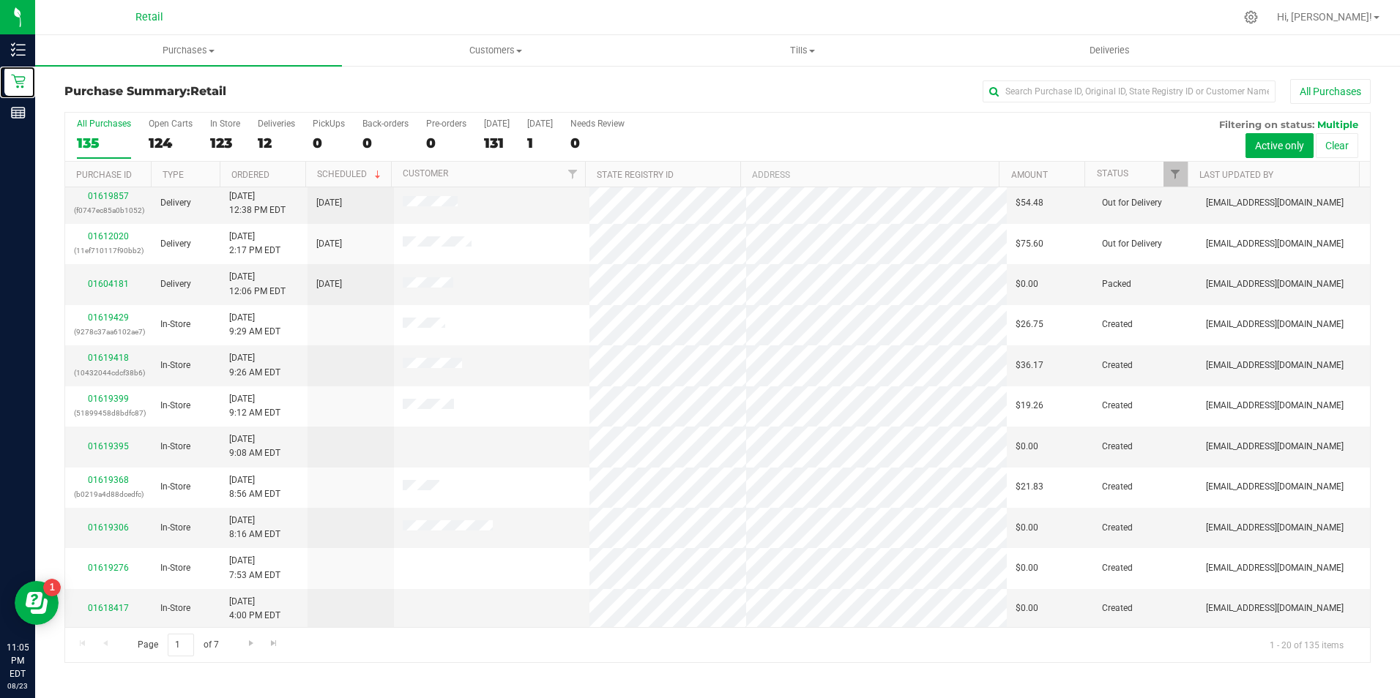
scroll to position [370, 0]
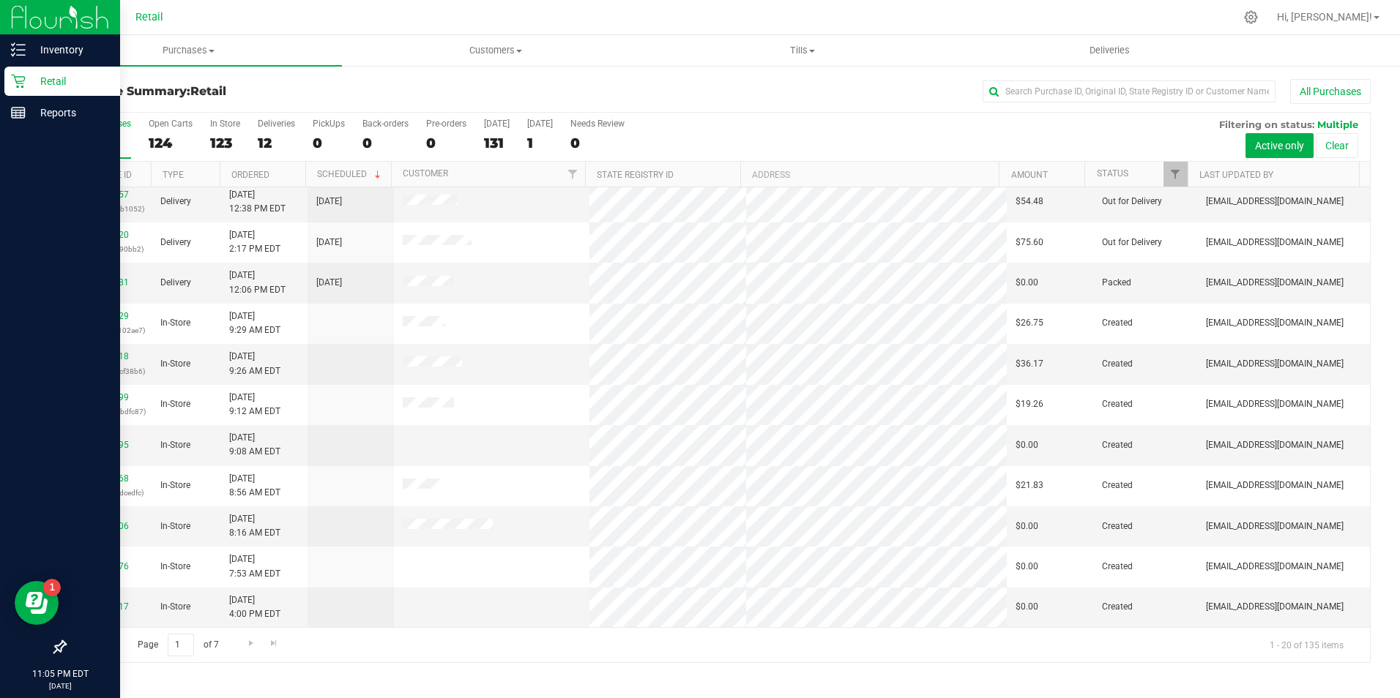
click at [25, 72] on div "Retail" at bounding box center [62, 81] width 116 height 29
click at [23, 85] on icon at bounding box center [18, 81] width 15 height 15
click at [25, 78] on icon at bounding box center [18, 82] width 14 height 14
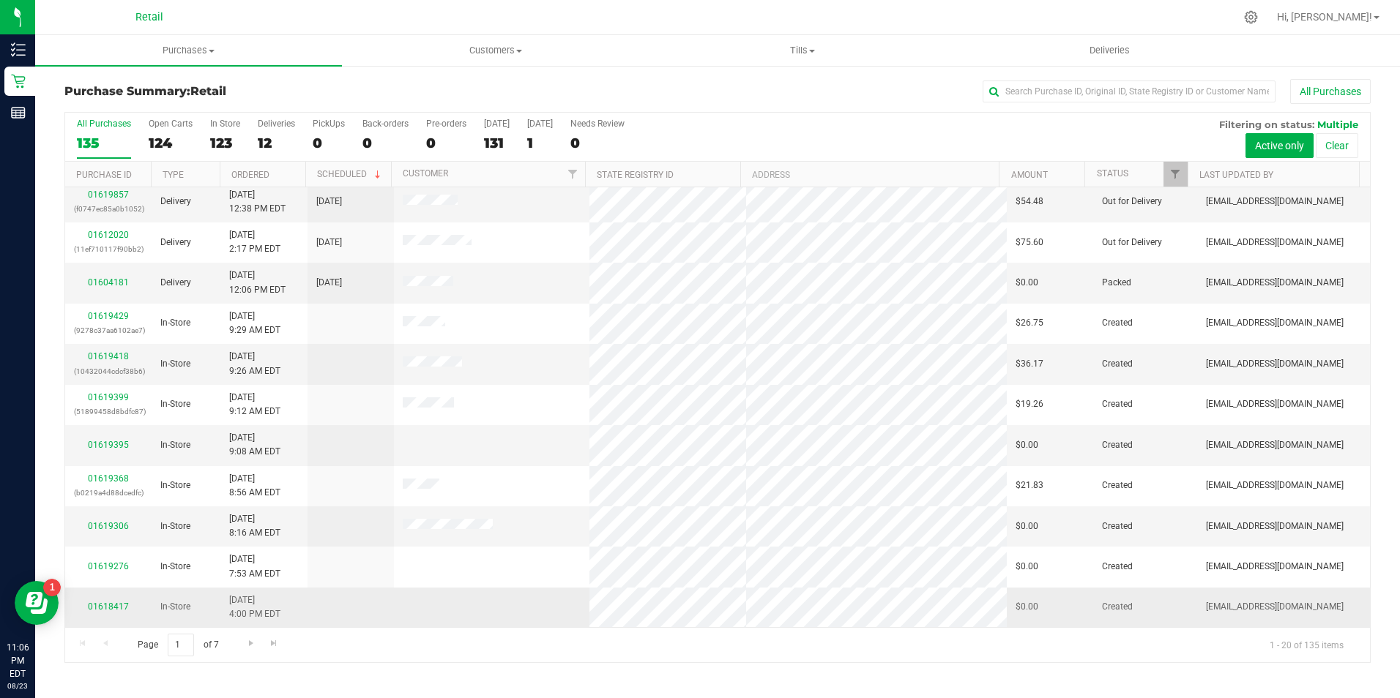
click at [139, 611] on div "01618417" at bounding box center [108, 607] width 69 height 14
click at [111, 599] on td "01618417" at bounding box center [108, 608] width 86 height 40
click at [122, 608] on link "01618417" at bounding box center [108, 607] width 41 height 10
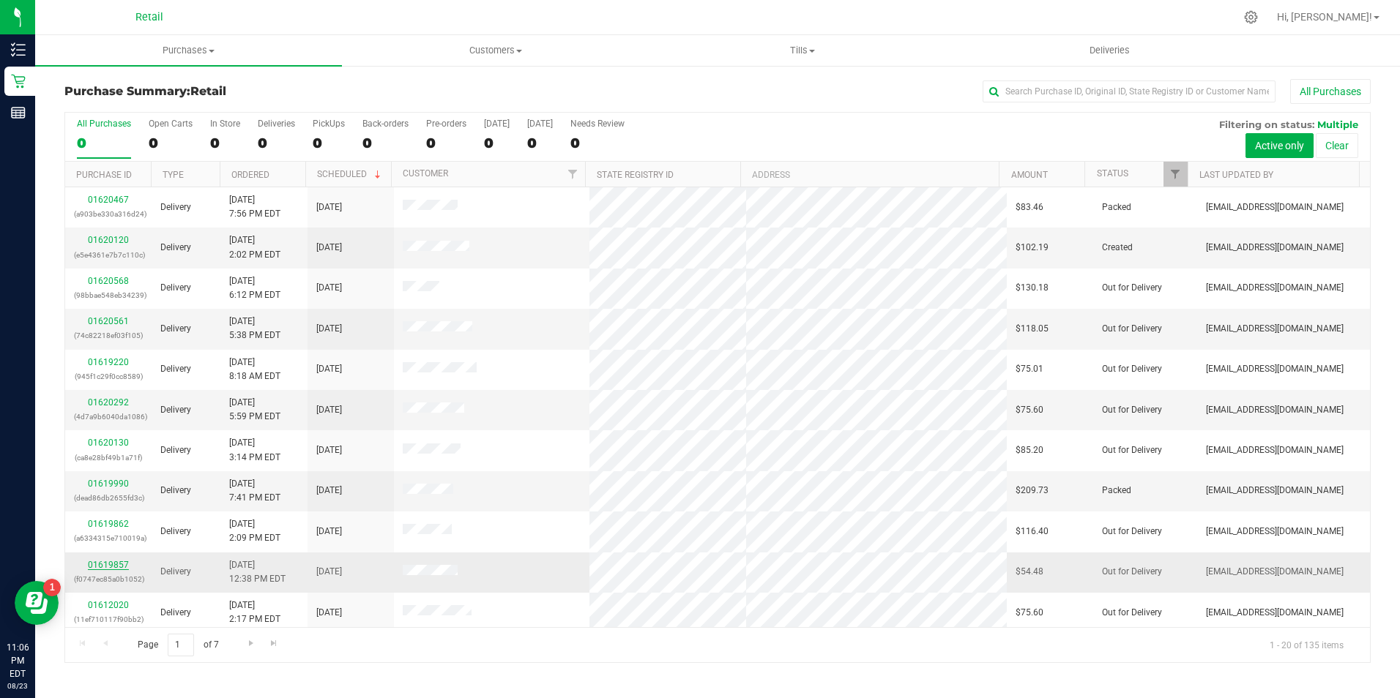
click at [108, 569] on link "01619857" at bounding box center [108, 565] width 41 height 10
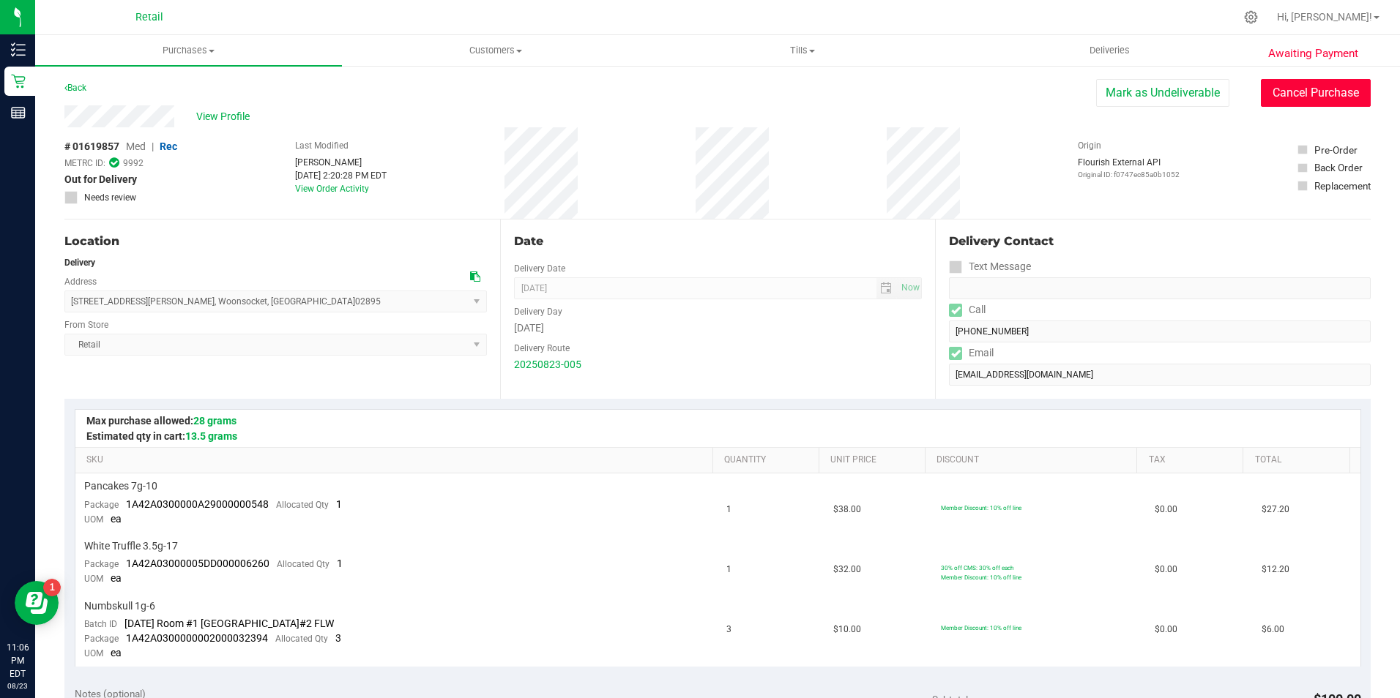
click at [1289, 97] on button "Cancel Purchase" at bounding box center [1315, 93] width 110 height 28
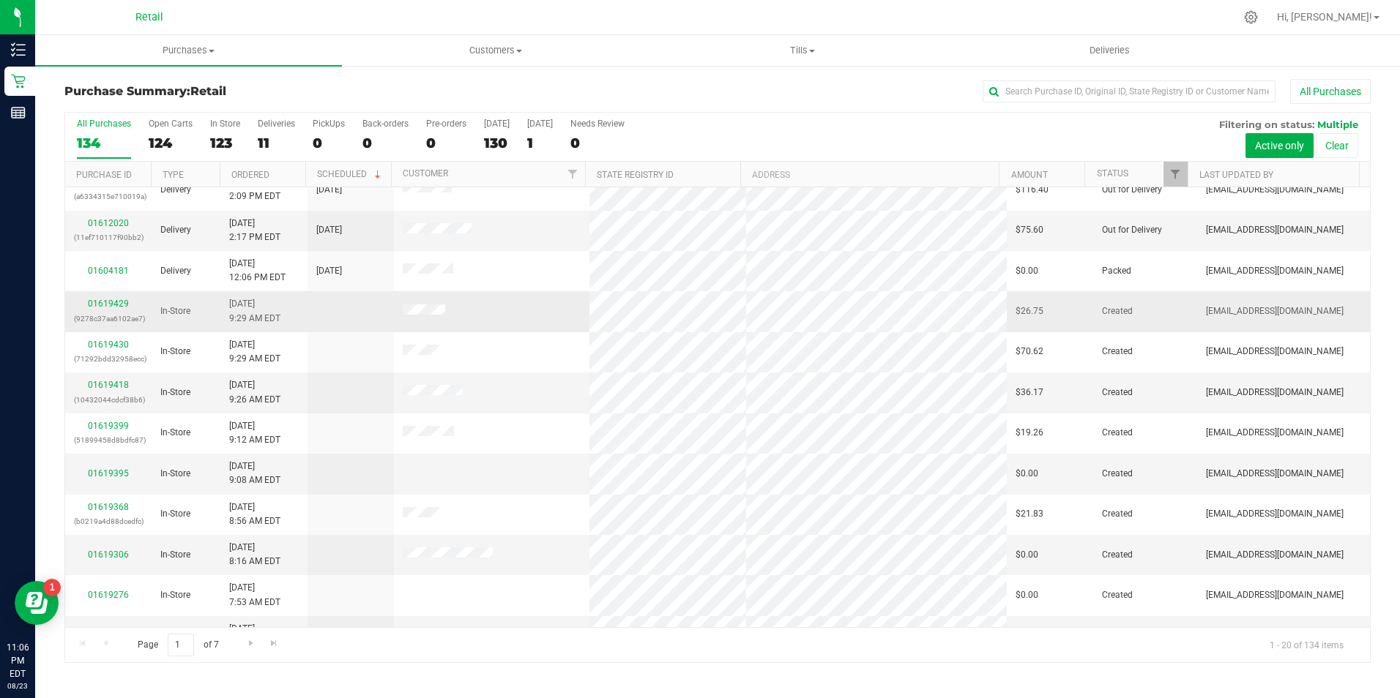
scroll to position [370, 0]
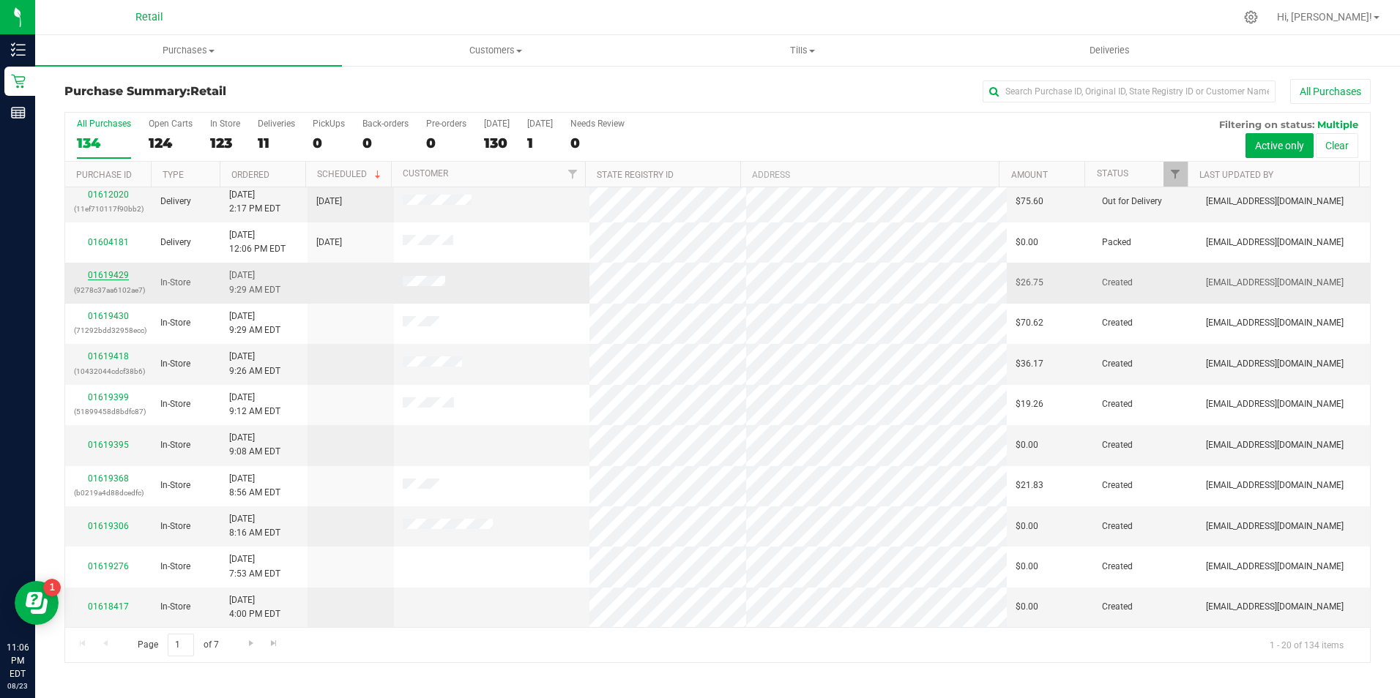
click at [110, 274] on link "01619429" at bounding box center [108, 275] width 41 height 10
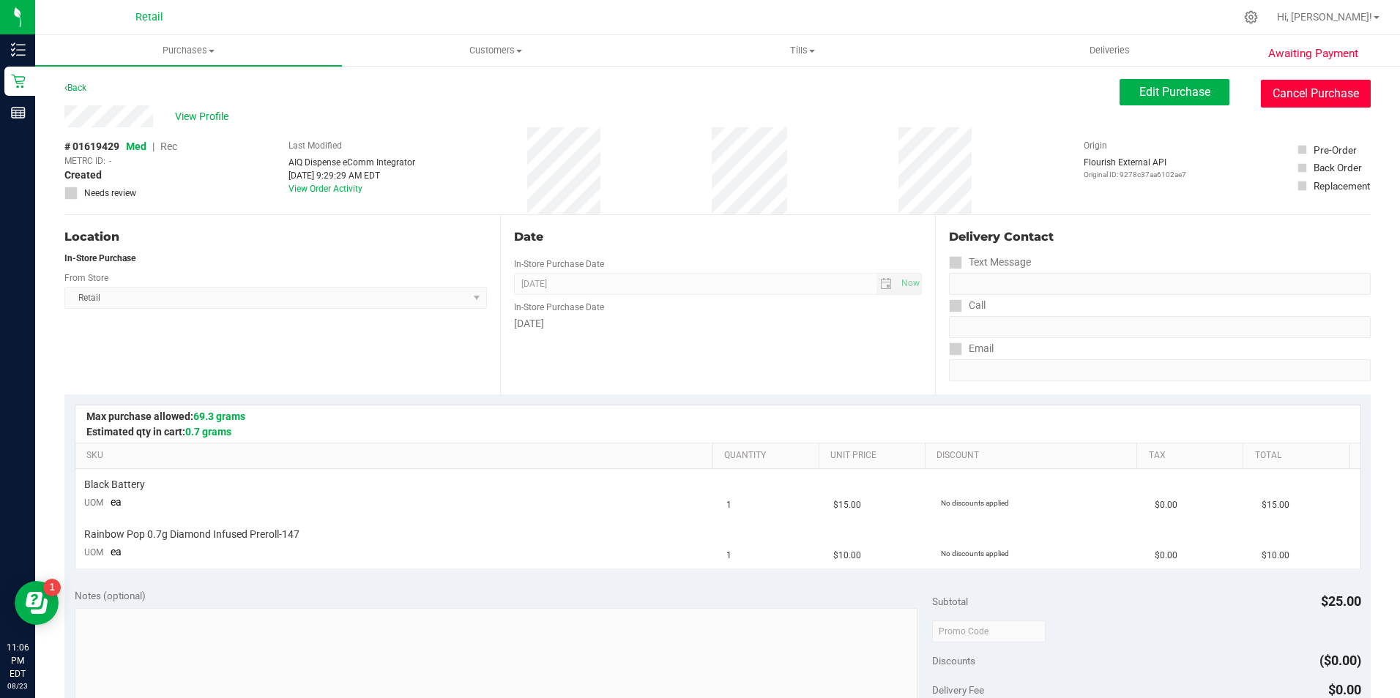
click at [1296, 100] on button "Cancel Purchase" at bounding box center [1315, 94] width 110 height 28
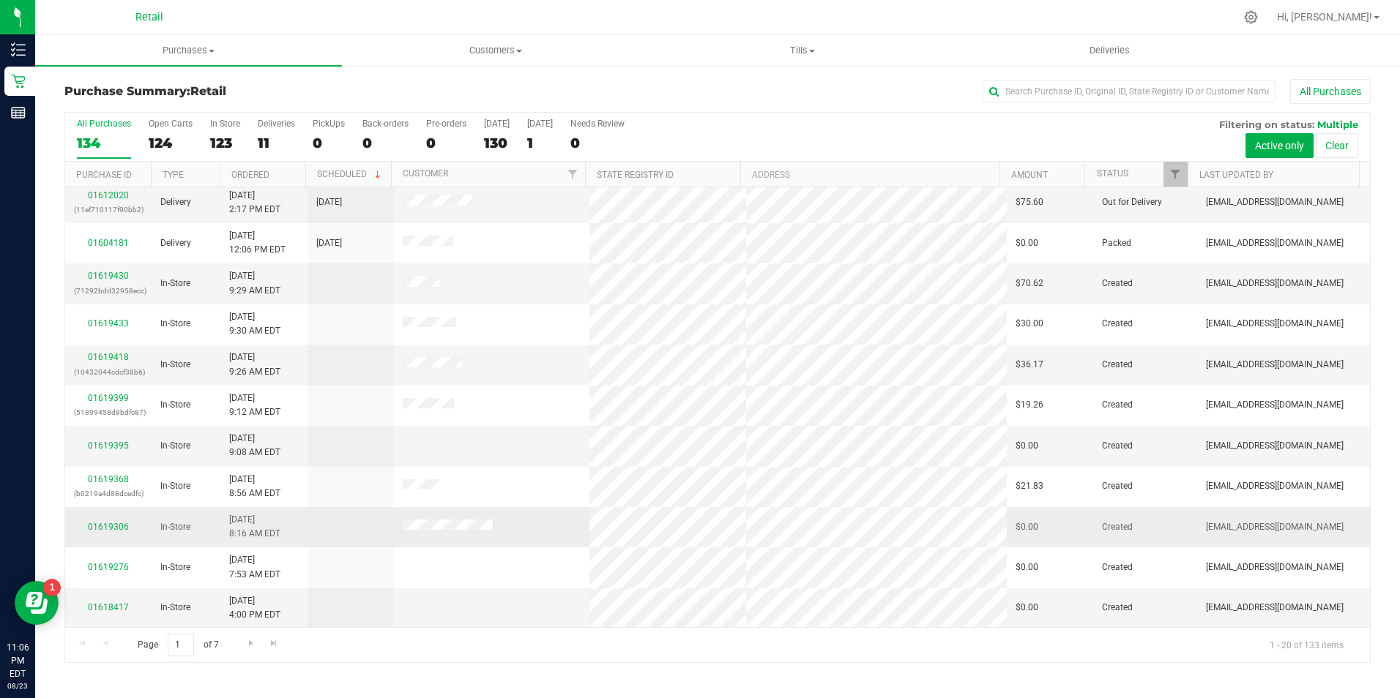
scroll to position [370, 0]
click at [119, 603] on link "01618417" at bounding box center [108, 607] width 41 height 10
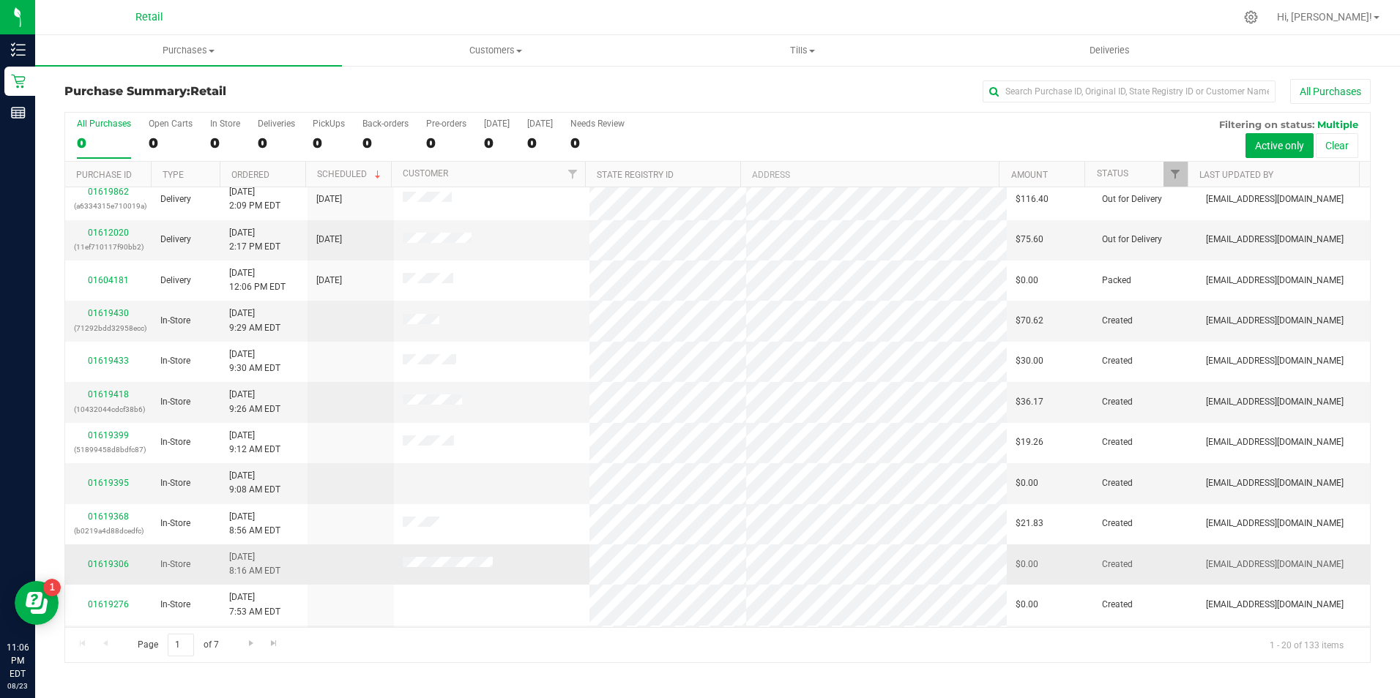
scroll to position [370, 0]
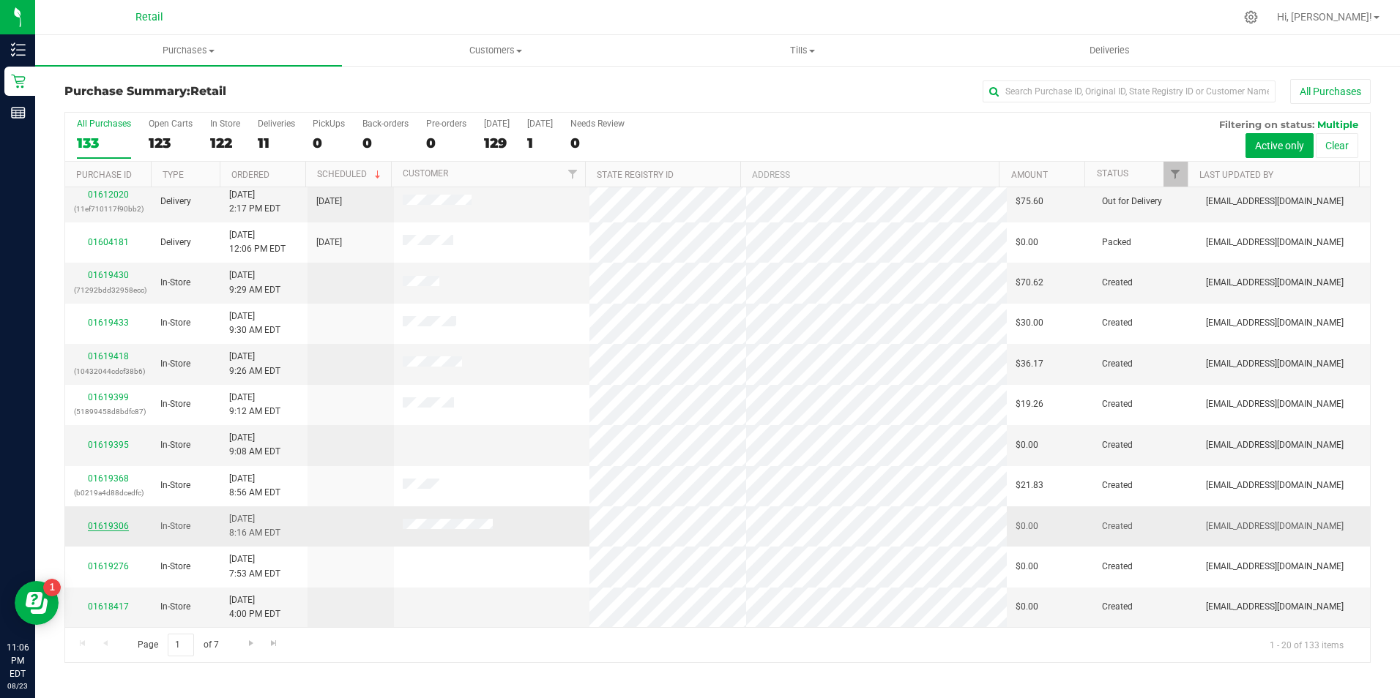
click at [102, 521] on link "01619306" at bounding box center [108, 526] width 41 height 10
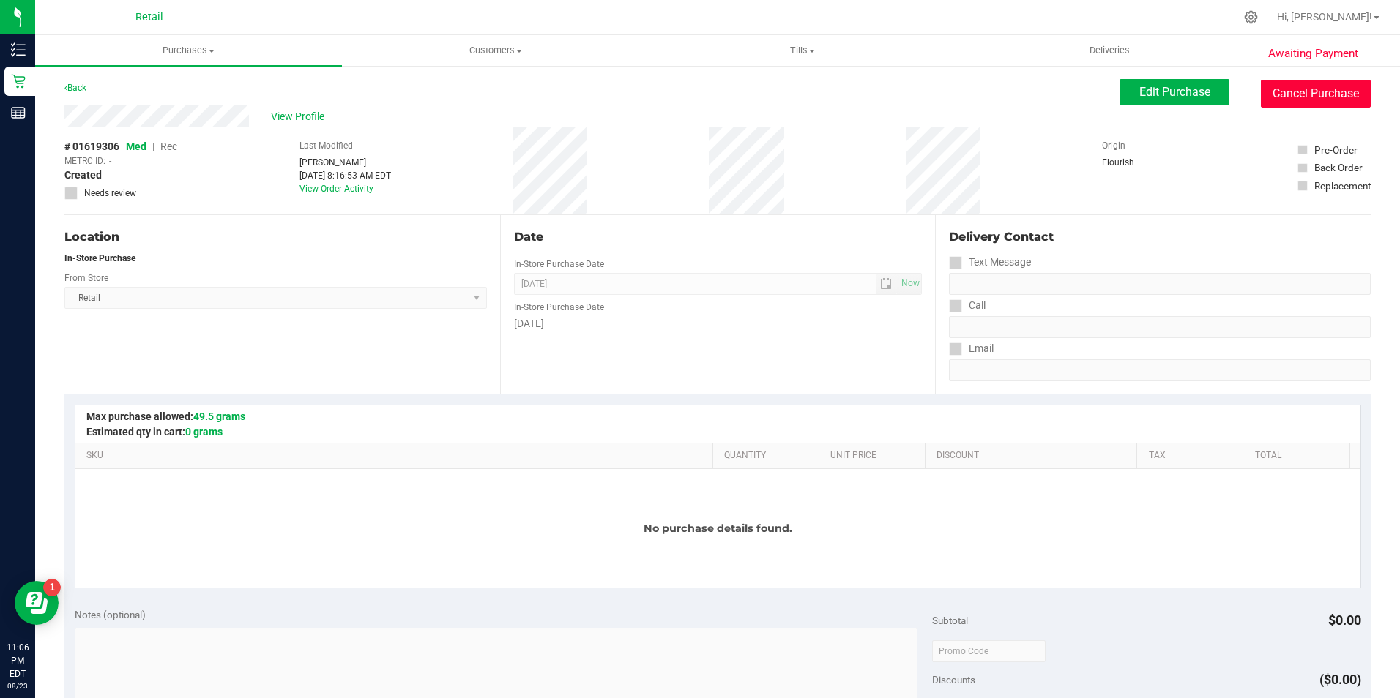
click at [1291, 104] on button "Cancel Purchase" at bounding box center [1315, 94] width 110 height 28
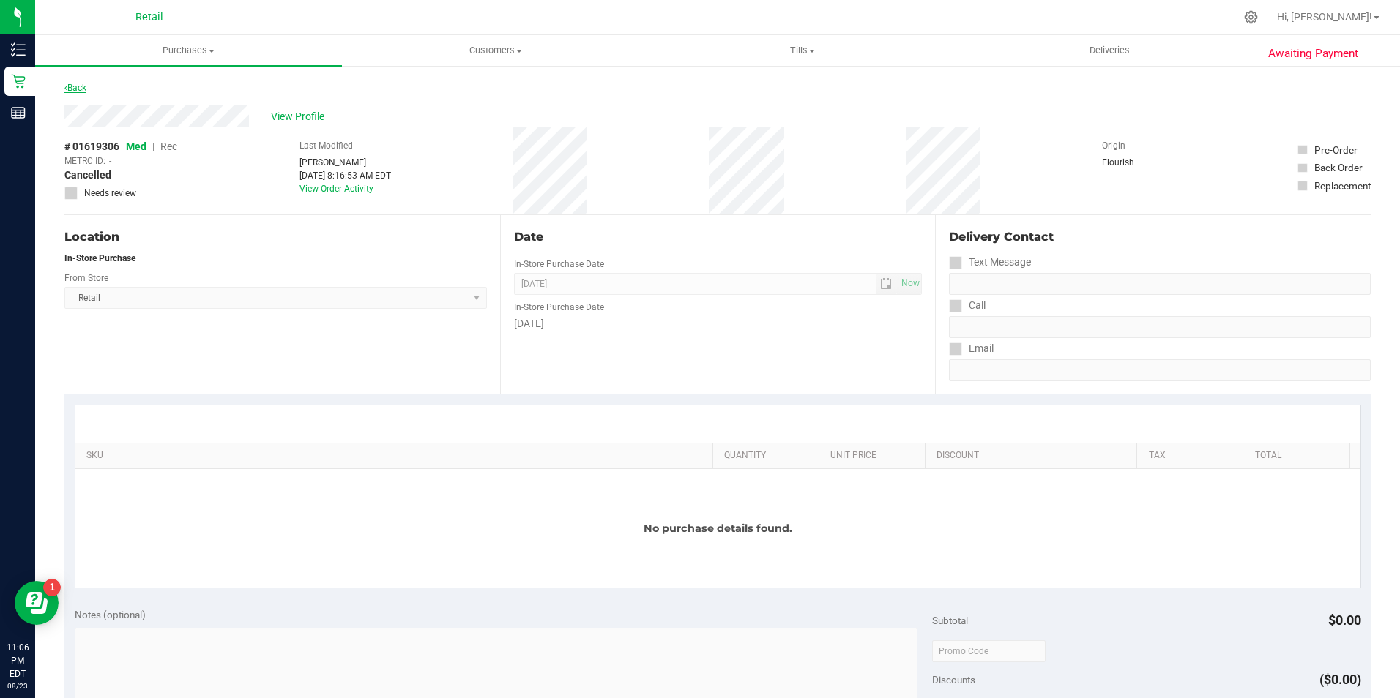
click at [77, 86] on link "Back" at bounding box center [75, 88] width 22 height 10
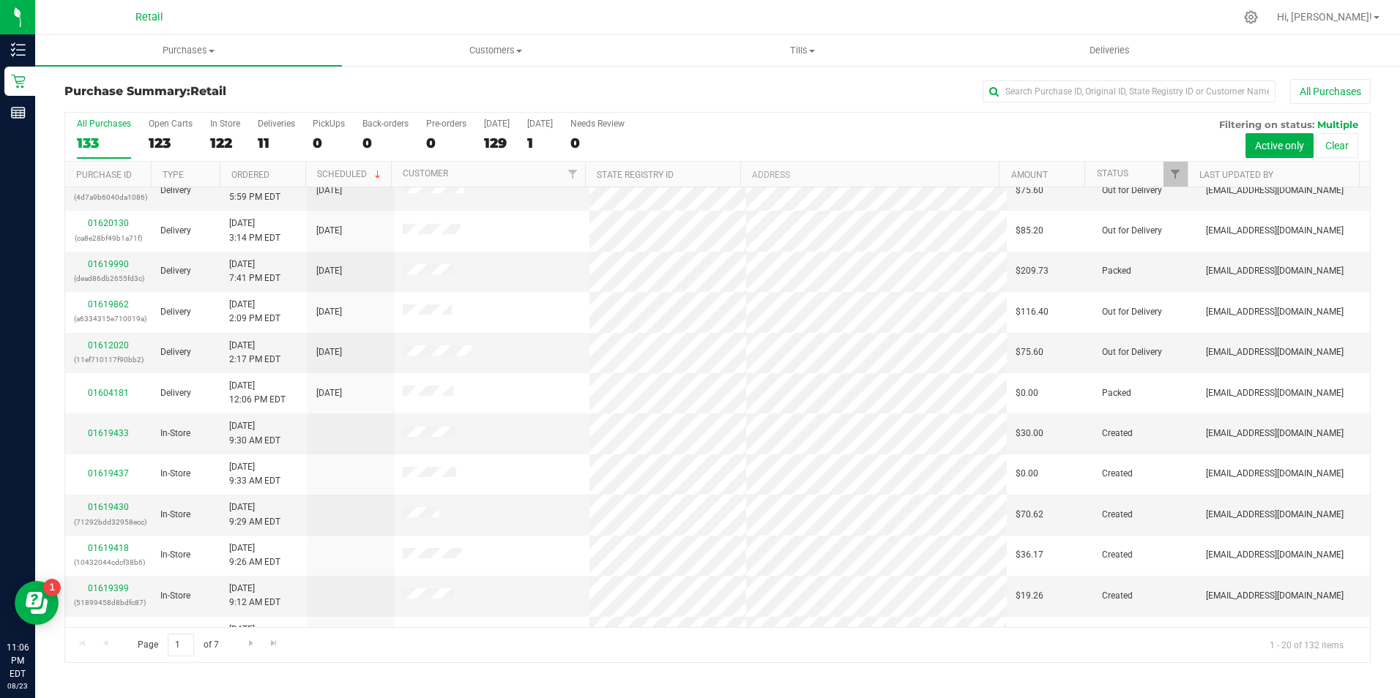
scroll to position [370, 0]
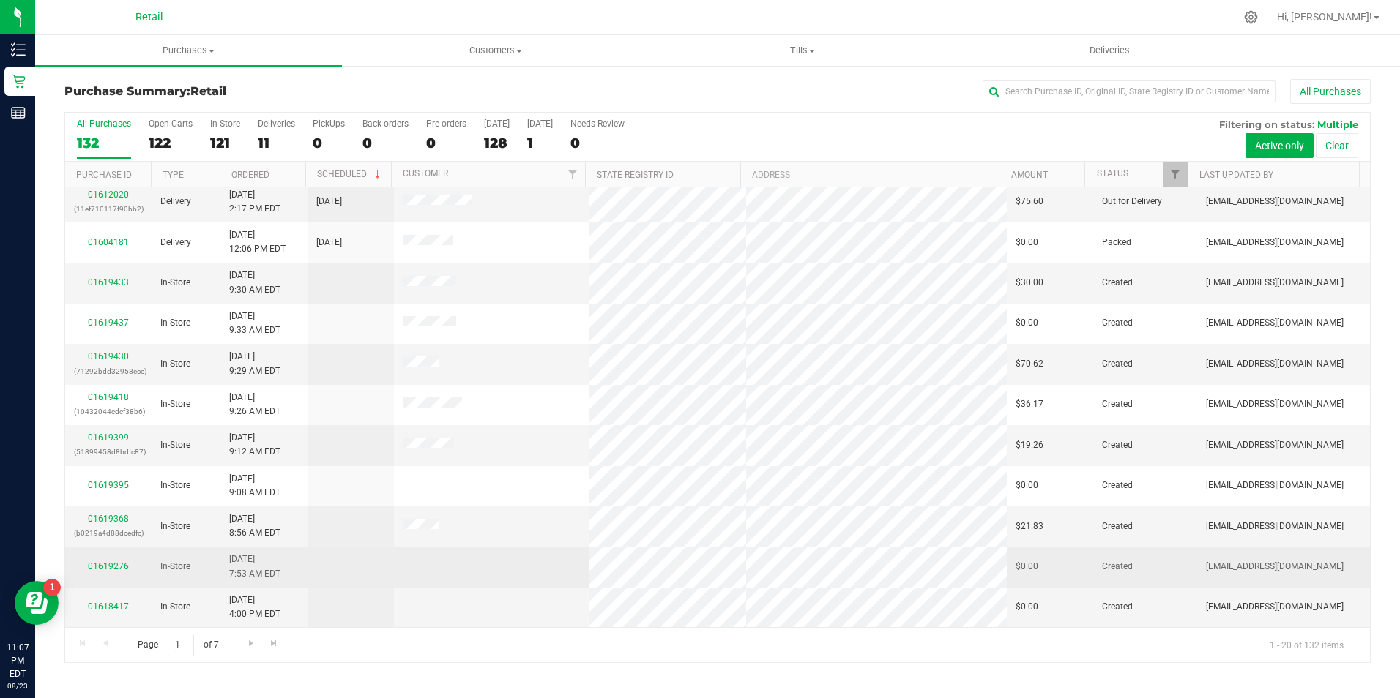
click at [102, 564] on link "01619276" at bounding box center [108, 566] width 41 height 10
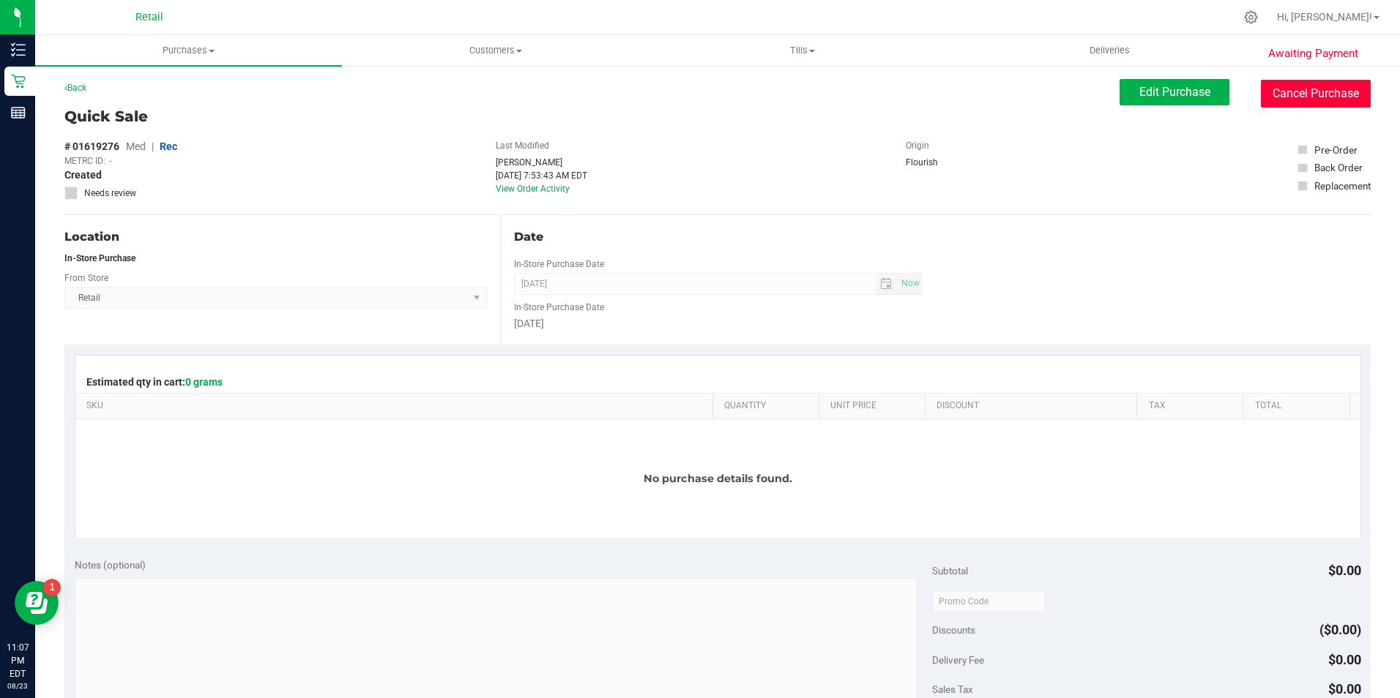
click at [1311, 93] on button "Cancel Purchase" at bounding box center [1315, 94] width 110 height 28
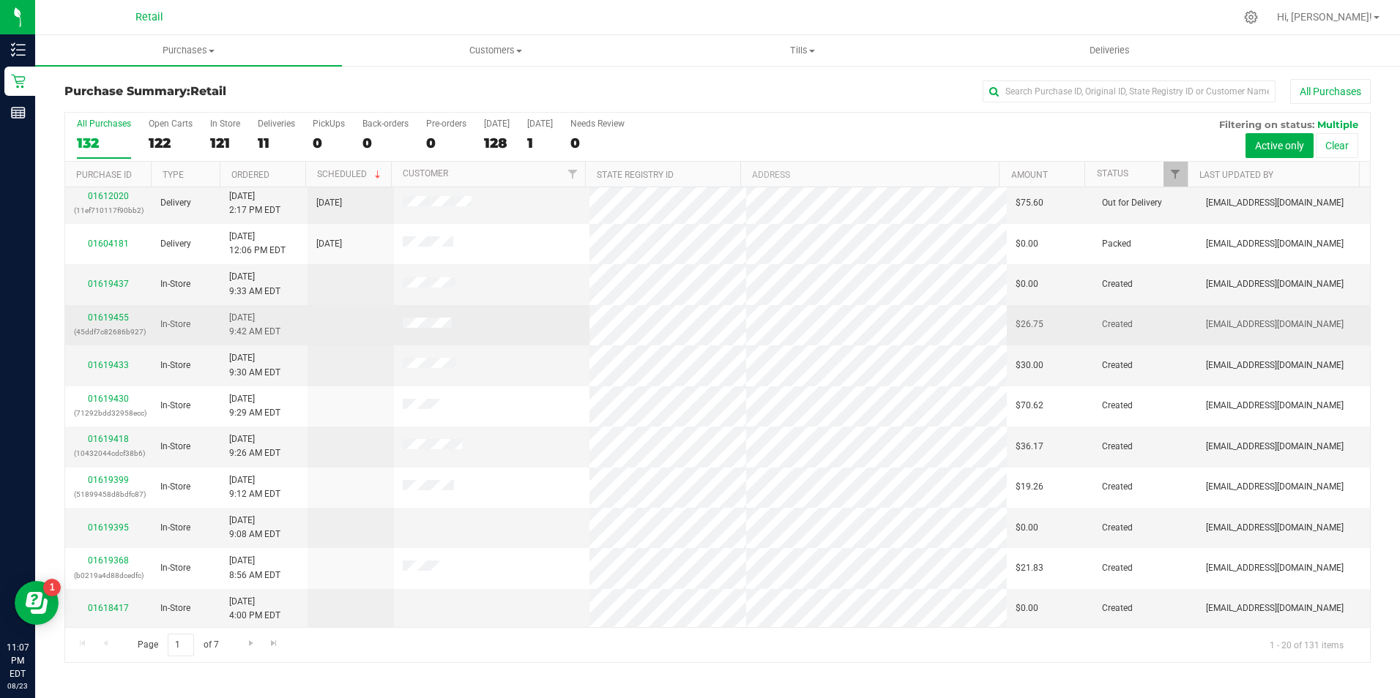
scroll to position [370, 0]
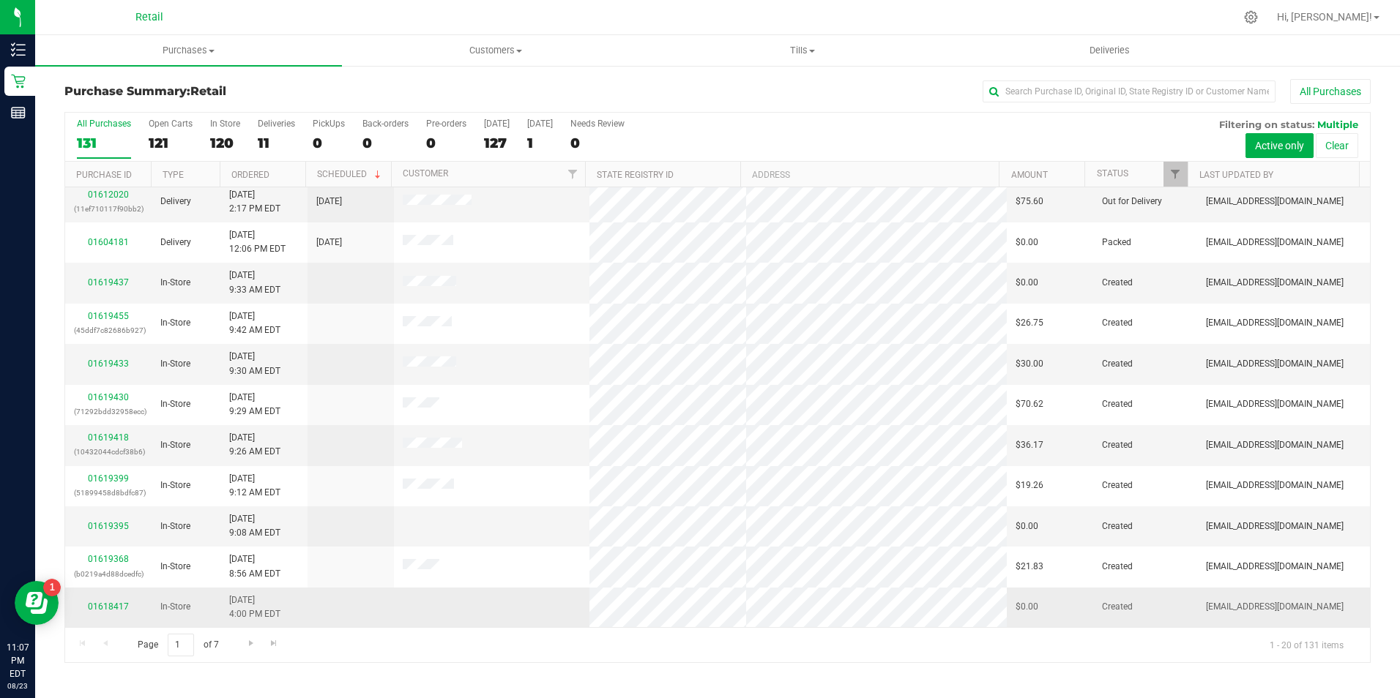
click at [122, 599] on td "01618417" at bounding box center [108, 608] width 86 height 40
click at [115, 611] on link "01618417" at bounding box center [108, 607] width 41 height 10
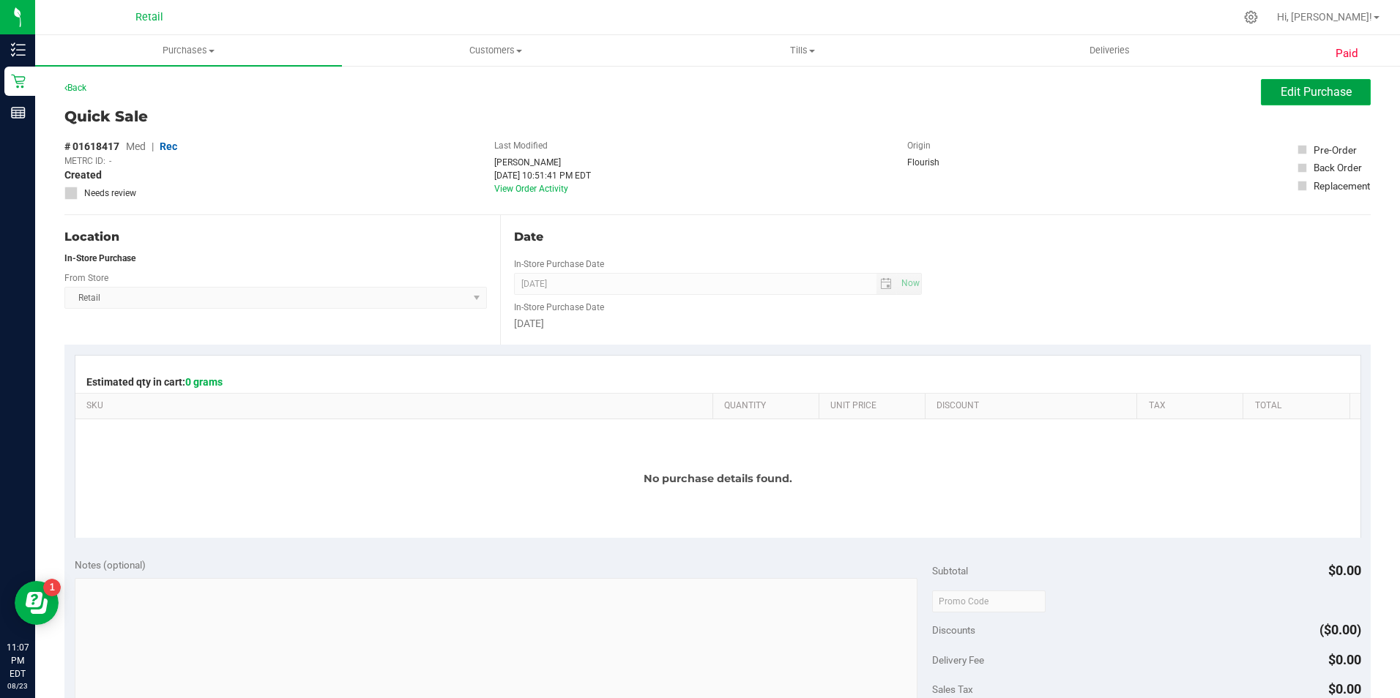
click at [1288, 92] on span "Edit Purchase" at bounding box center [1315, 92] width 71 height 14
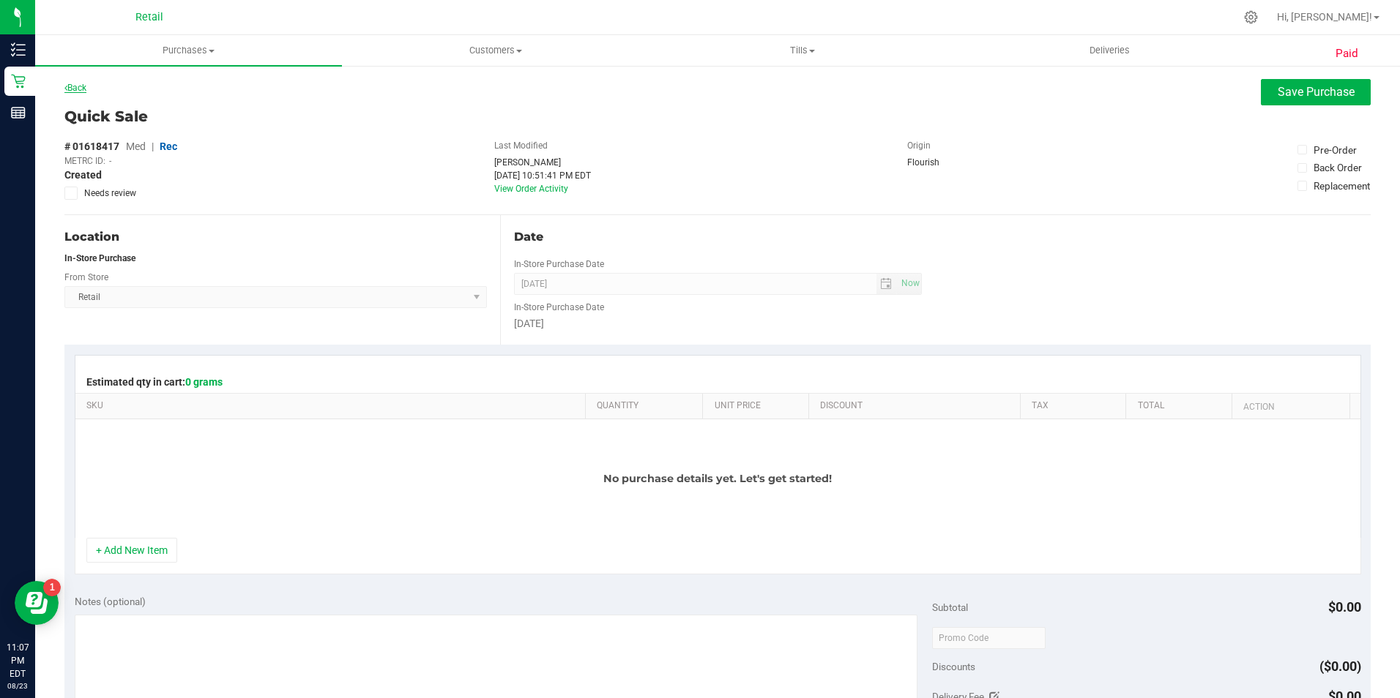
click at [78, 91] on link "Back" at bounding box center [75, 88] width 22 height 10
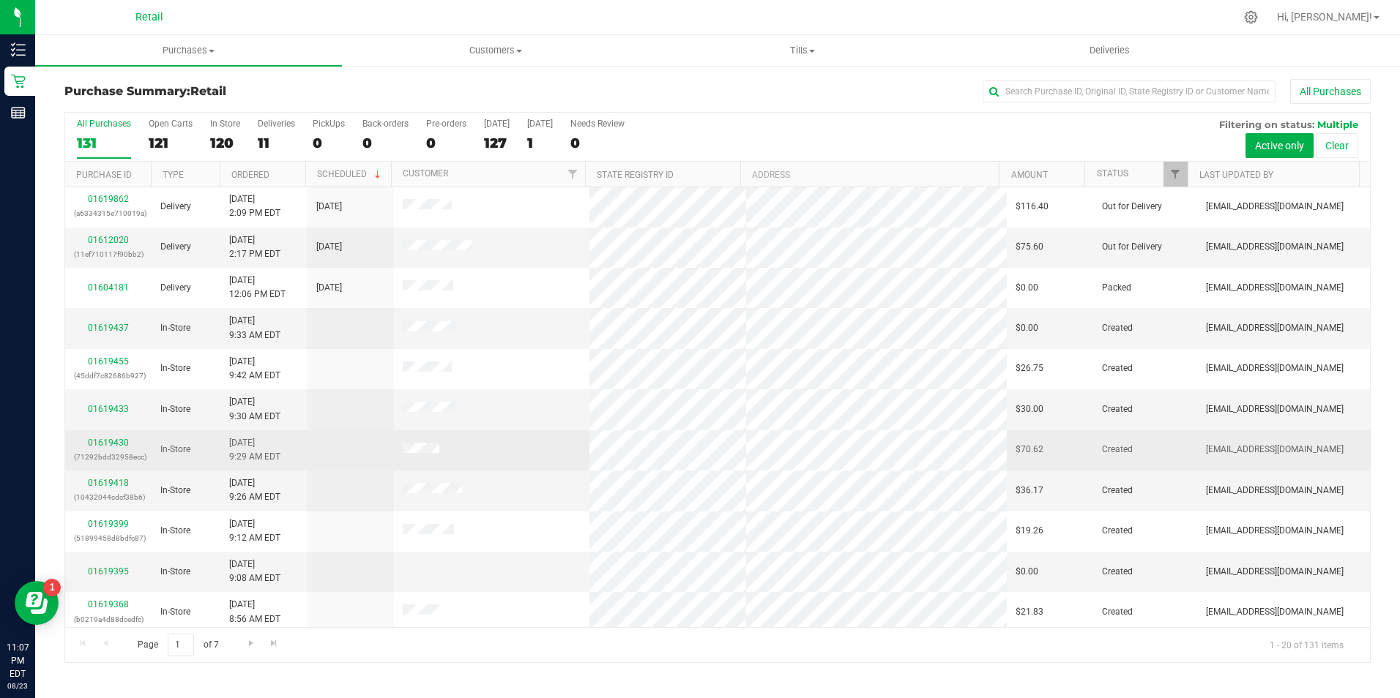
scroll to position [370, 0]
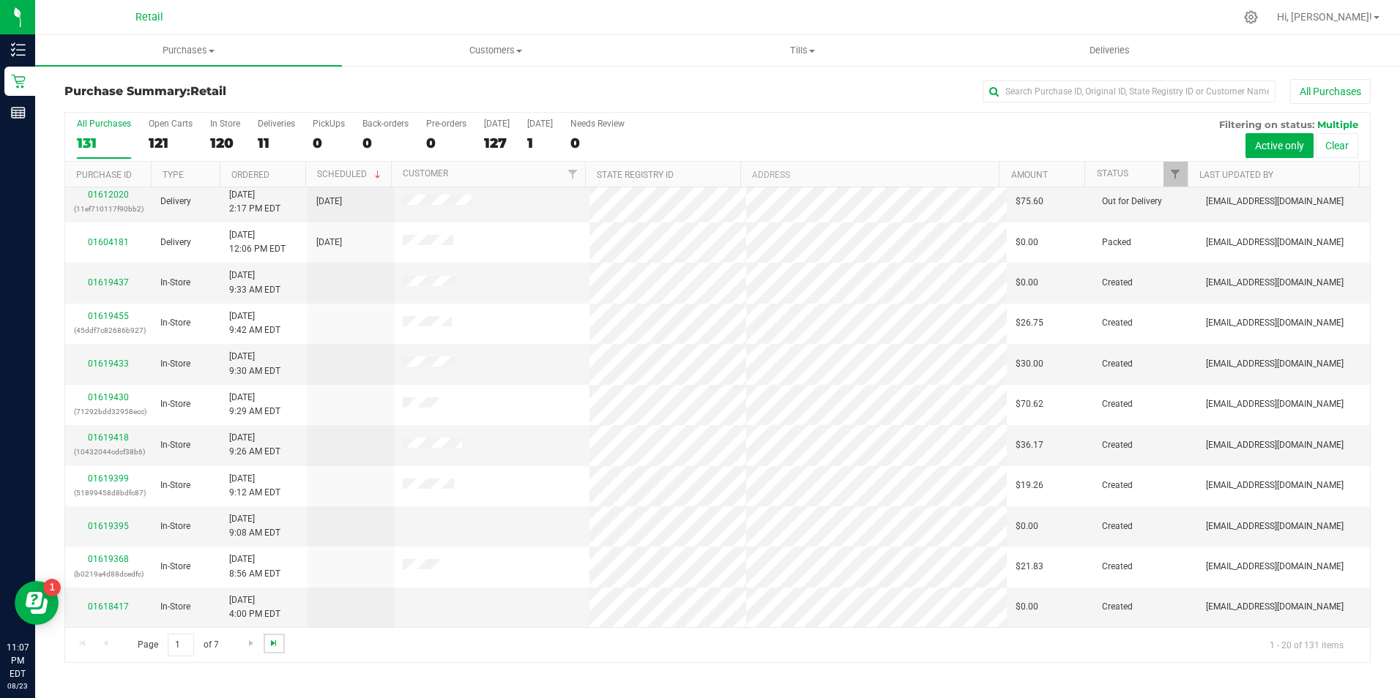
click at [268, 646] on span "Go to the last page" at bounding box center [274, 644] width 12 height 12
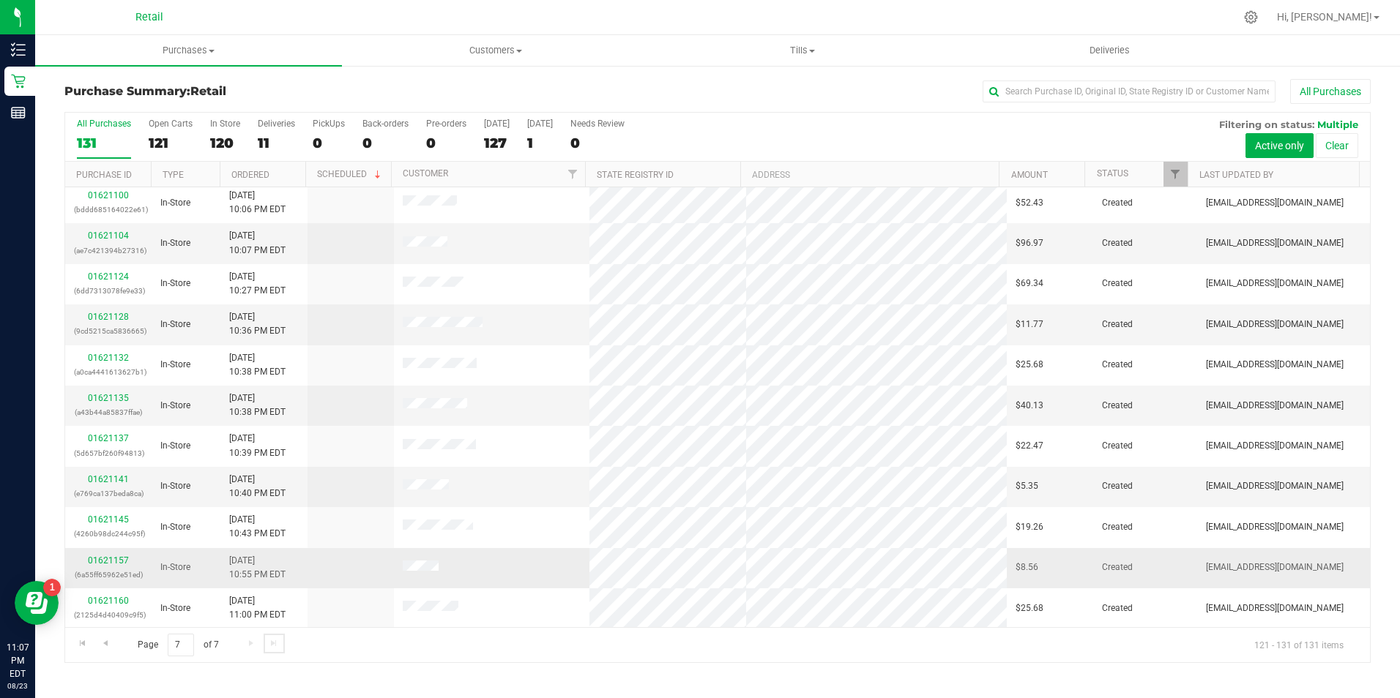
scroll to position [5, 0]
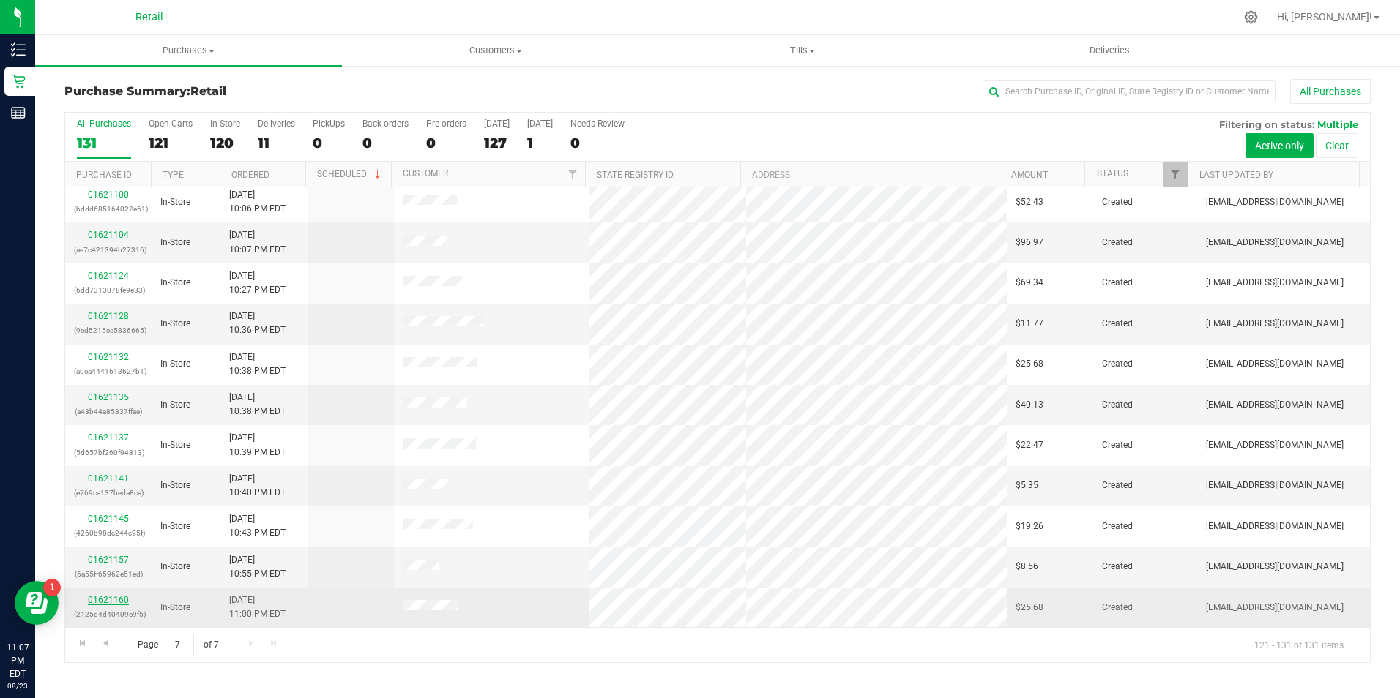
click at [112, 604] on link "01621160" at bounding box center [108, 600] width 41 height 10
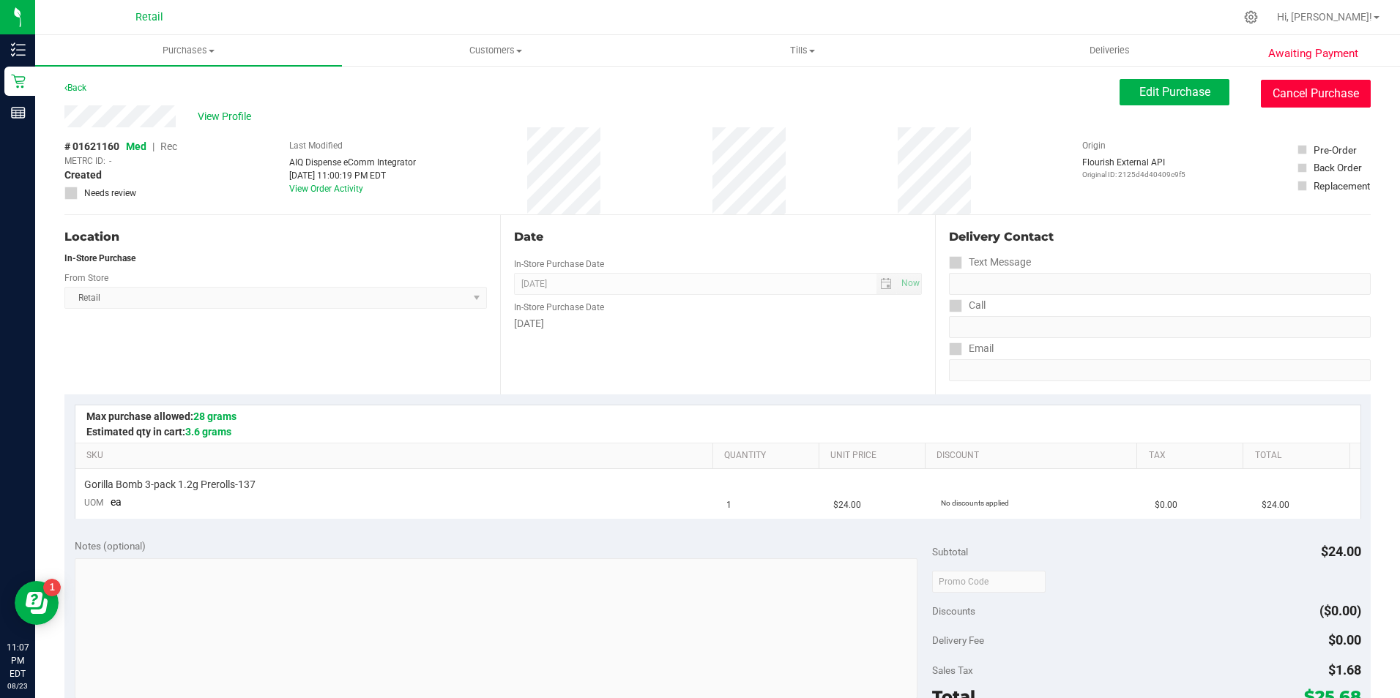
click at [1288, 92] on button "Cancel Purchase" at bounding box center [1315, 94] width 110 height 28
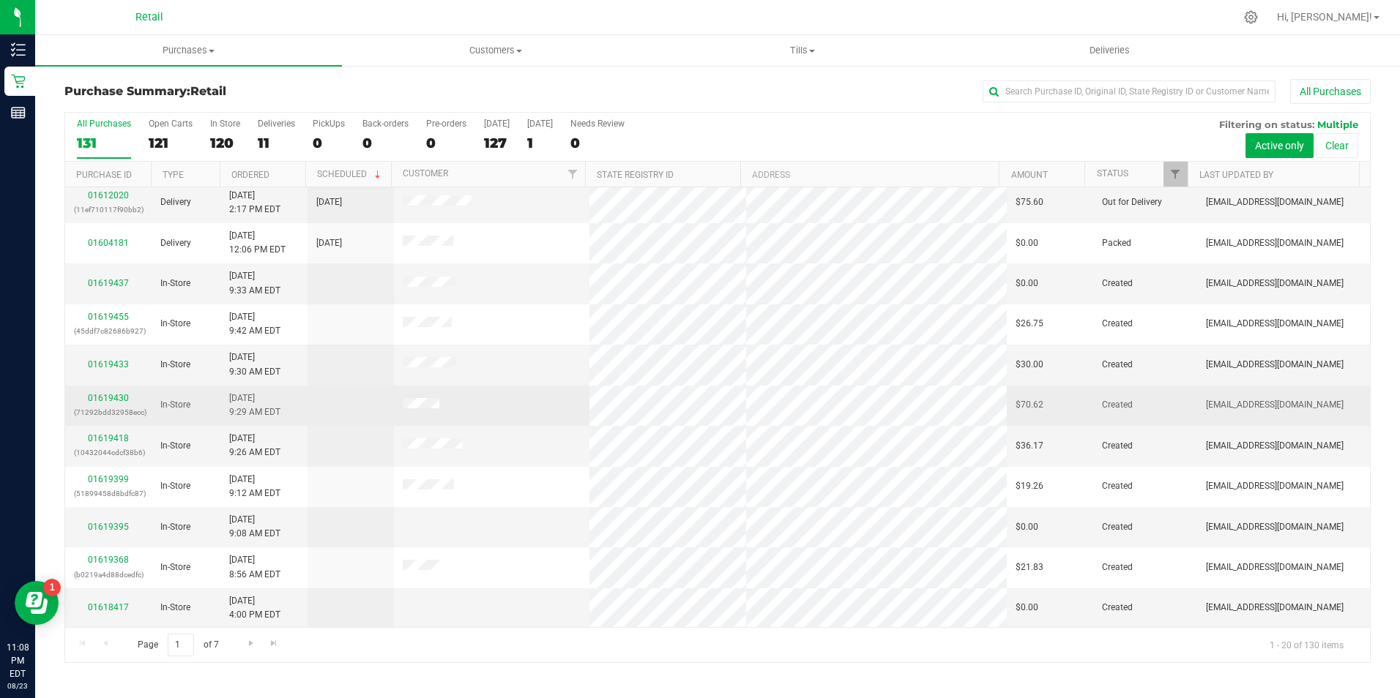
scroll to position [370, 0]
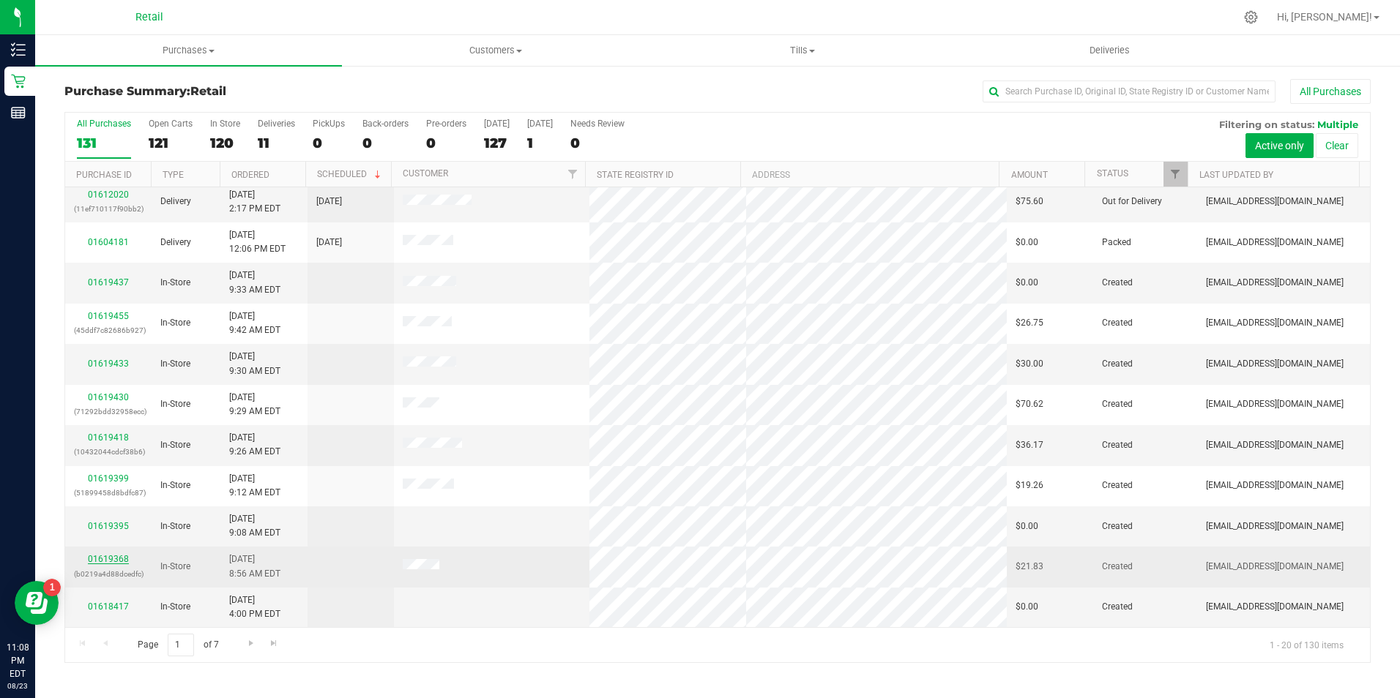
click at [110, 561] on link "01619368" at bounding box center [108, 559] width 41 height 10
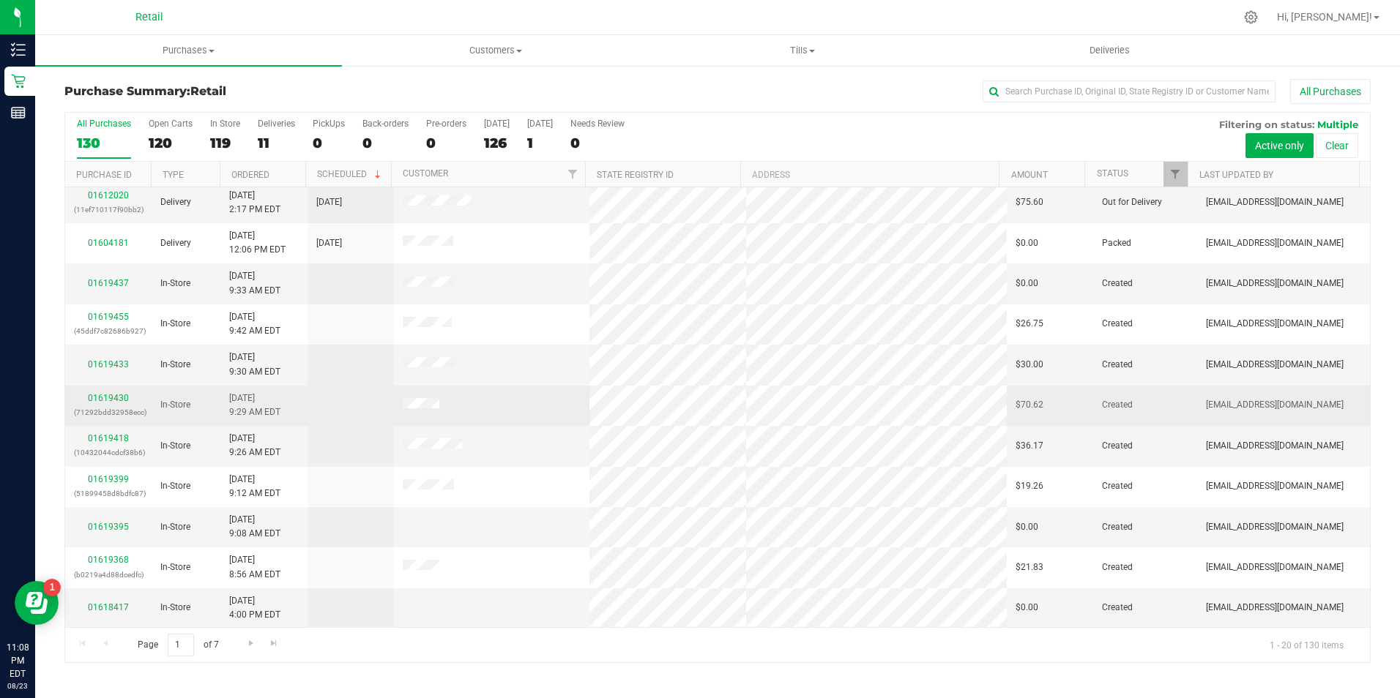
scroll to position [370, 0]
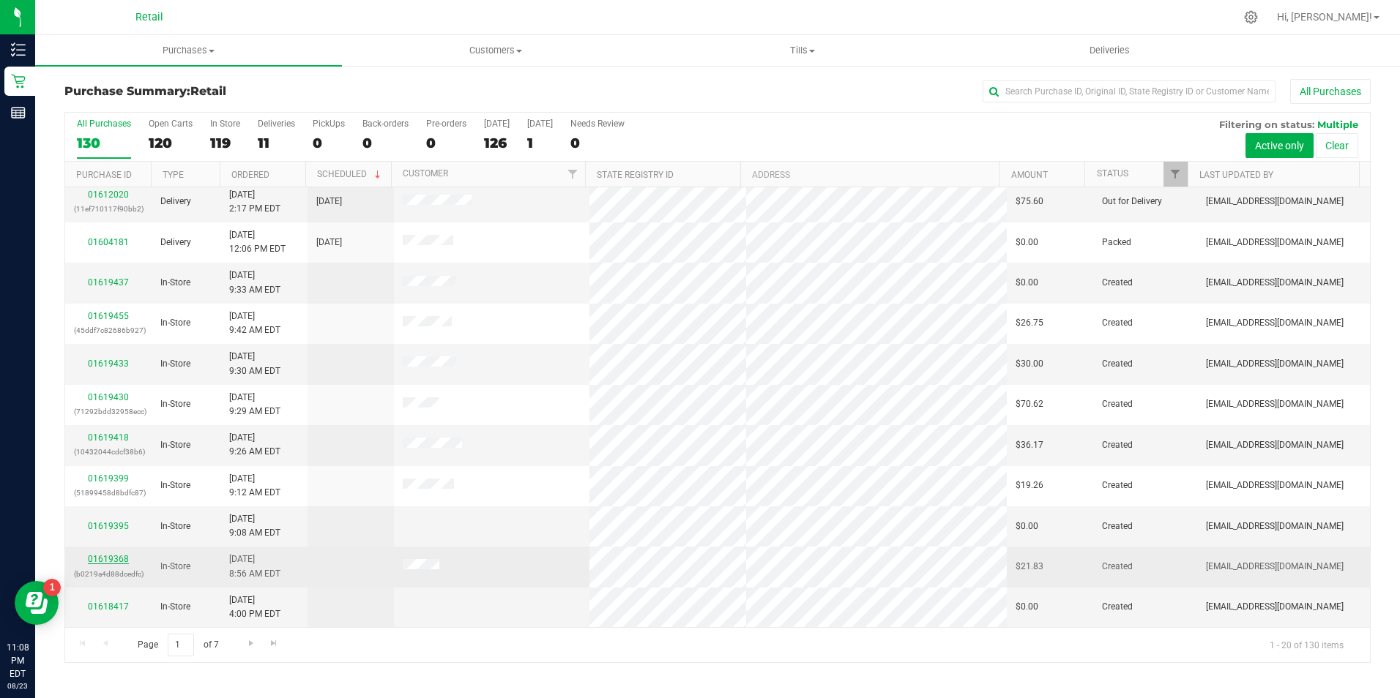
click at [110, 557] on link "01619368" at bounding box center [108, 559] width 41 height 10
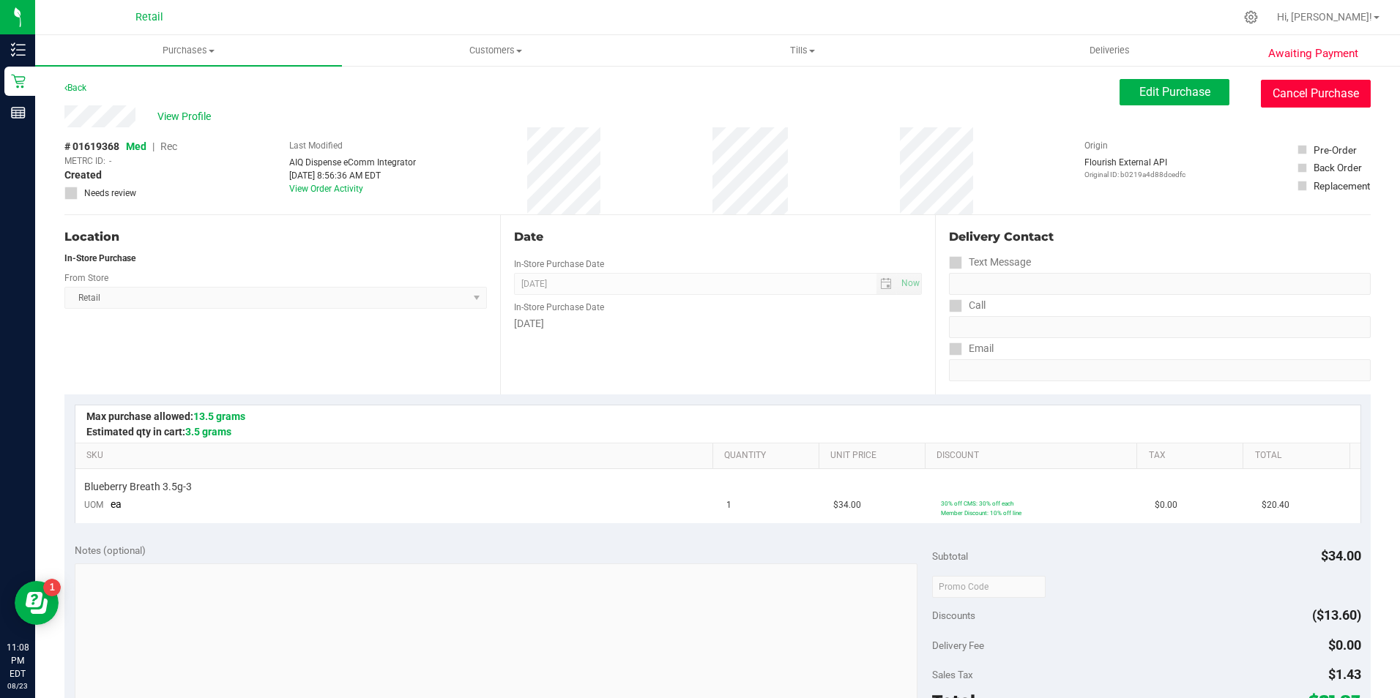
click at [1282, 89] on button "Cancel Purchase" at bounding box center [1315, 94] width 110 height 28
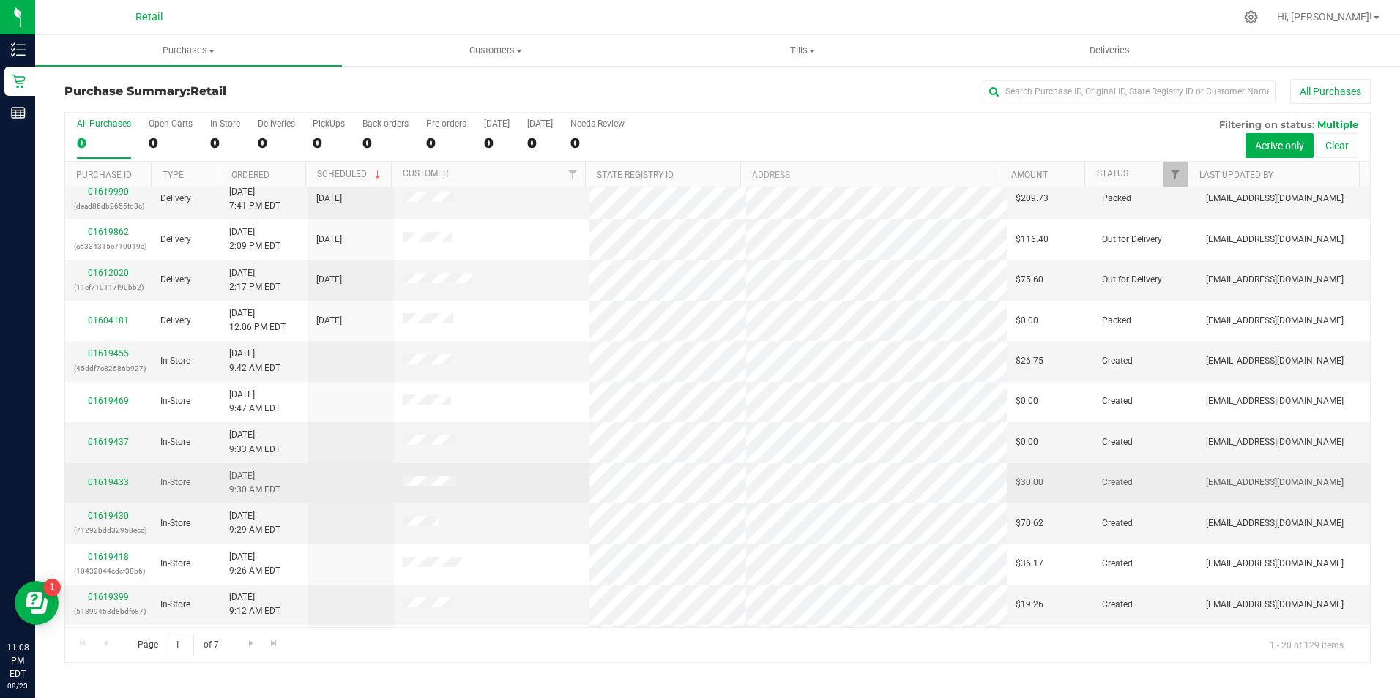
scroll to position [370, 0]
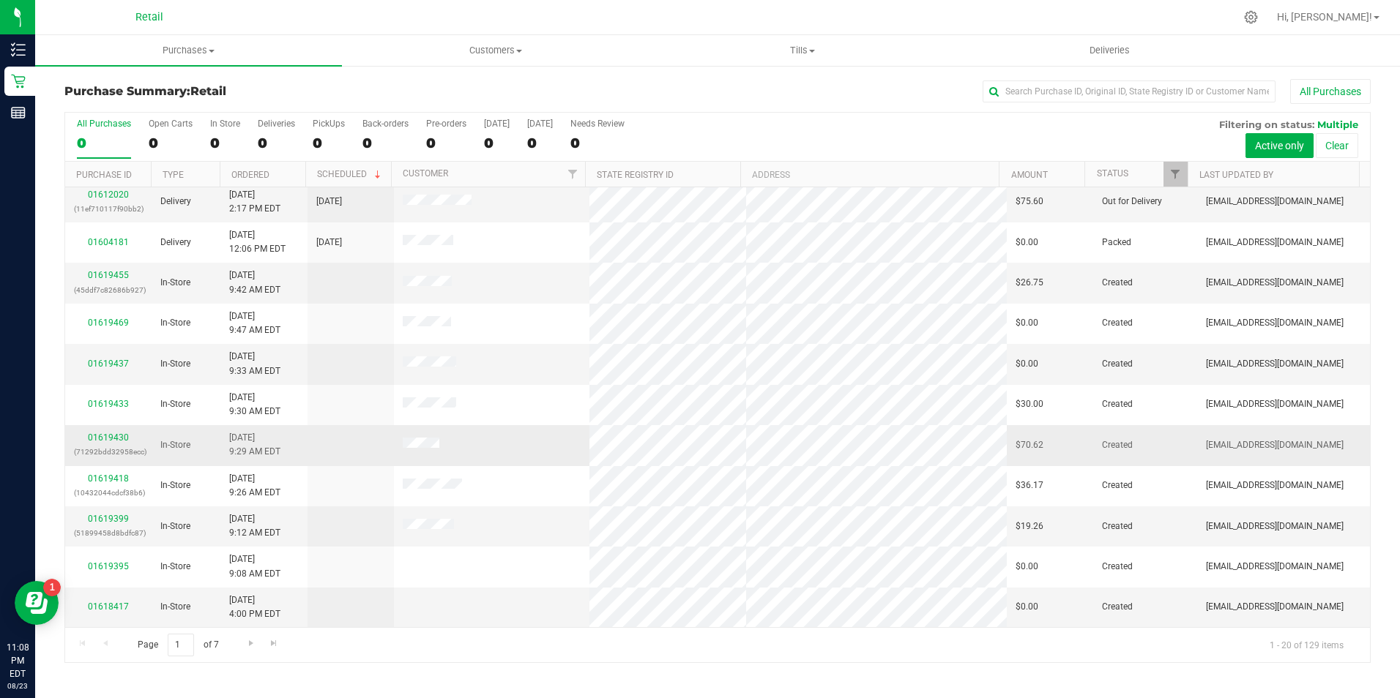
click at [117, 430] on td "01619430 (71292bdd32958ecc)" at bounding box center [108, 445] width 86 height 40
click at [123, 435] on link "01619430" at bounding box center [108, 438] width 41 height 10
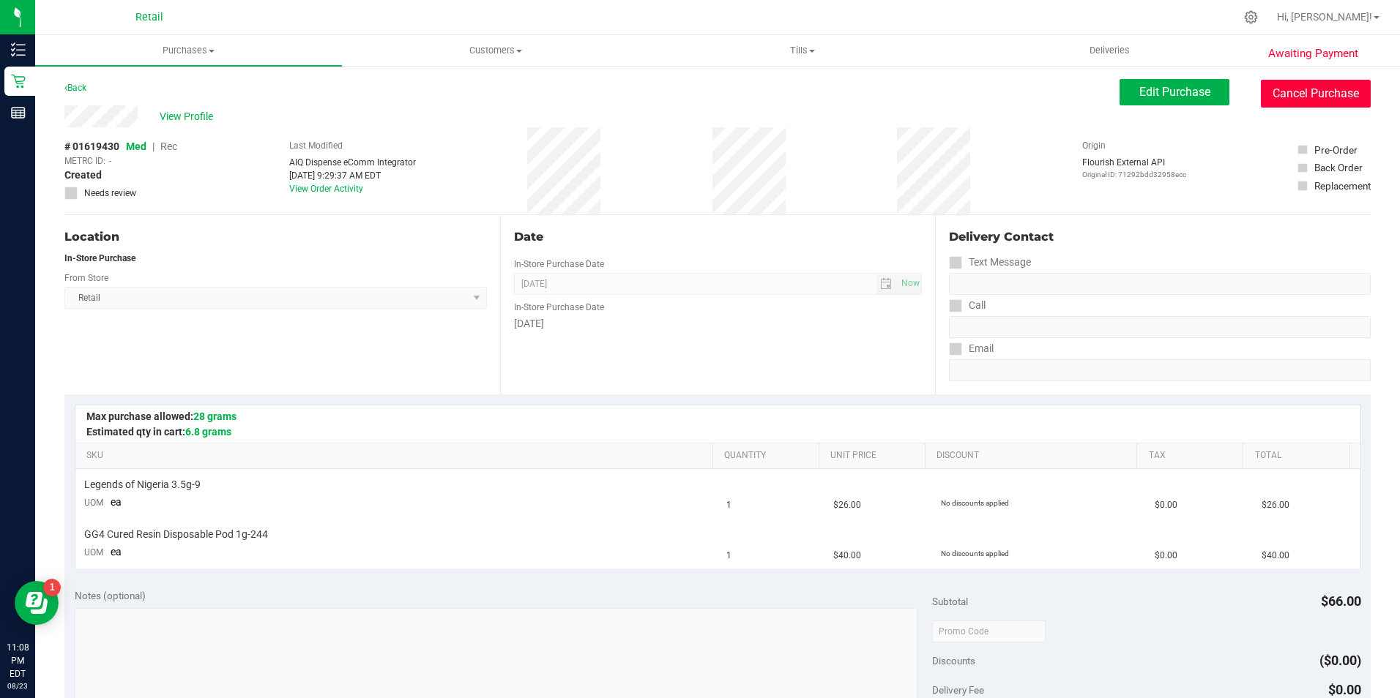
drag, startPoint x: 1334, startPoint y: 99, endPoint x: 759, endPoint y: 94, distance: 574.6
click at [1333, 99] on button "Cancel Purchase" at bounding box center [1315, 94] width 110 height 28
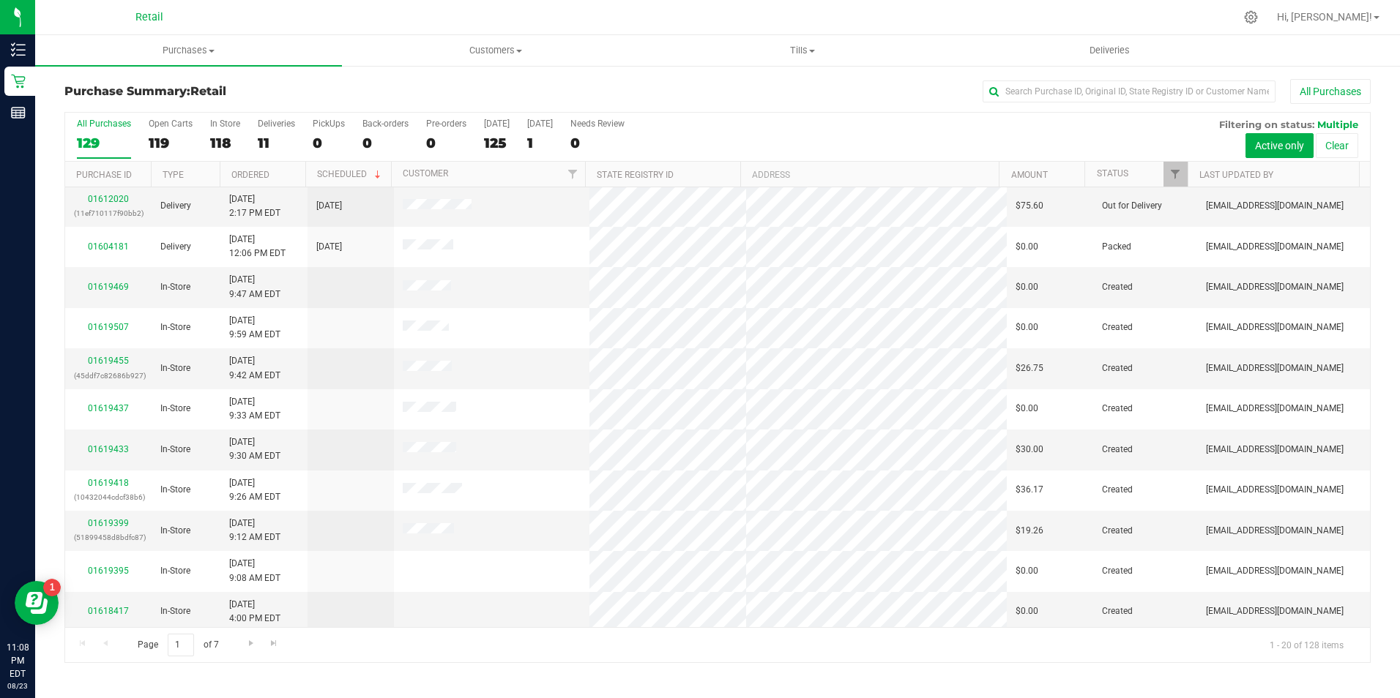
scroll to position [370, 0]
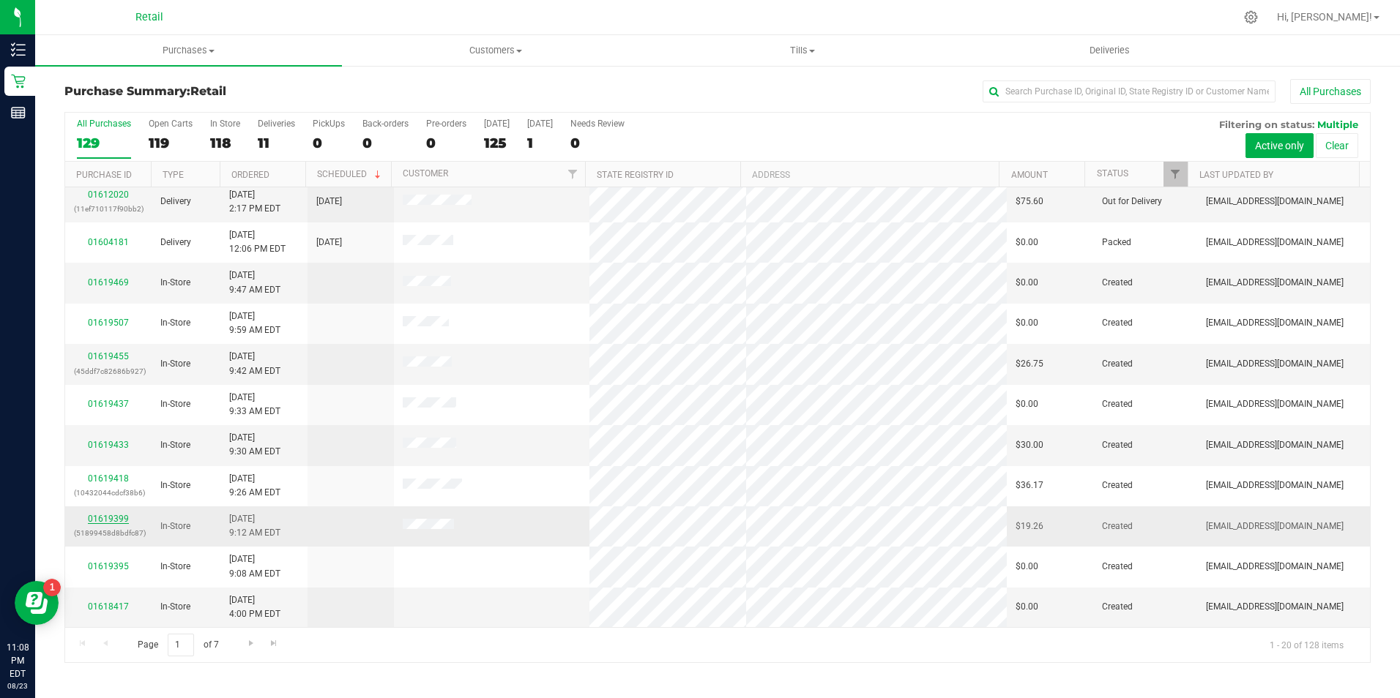
click at [108, 520] on link "01619399" at bounding box center [108, 519] width 41 height 10
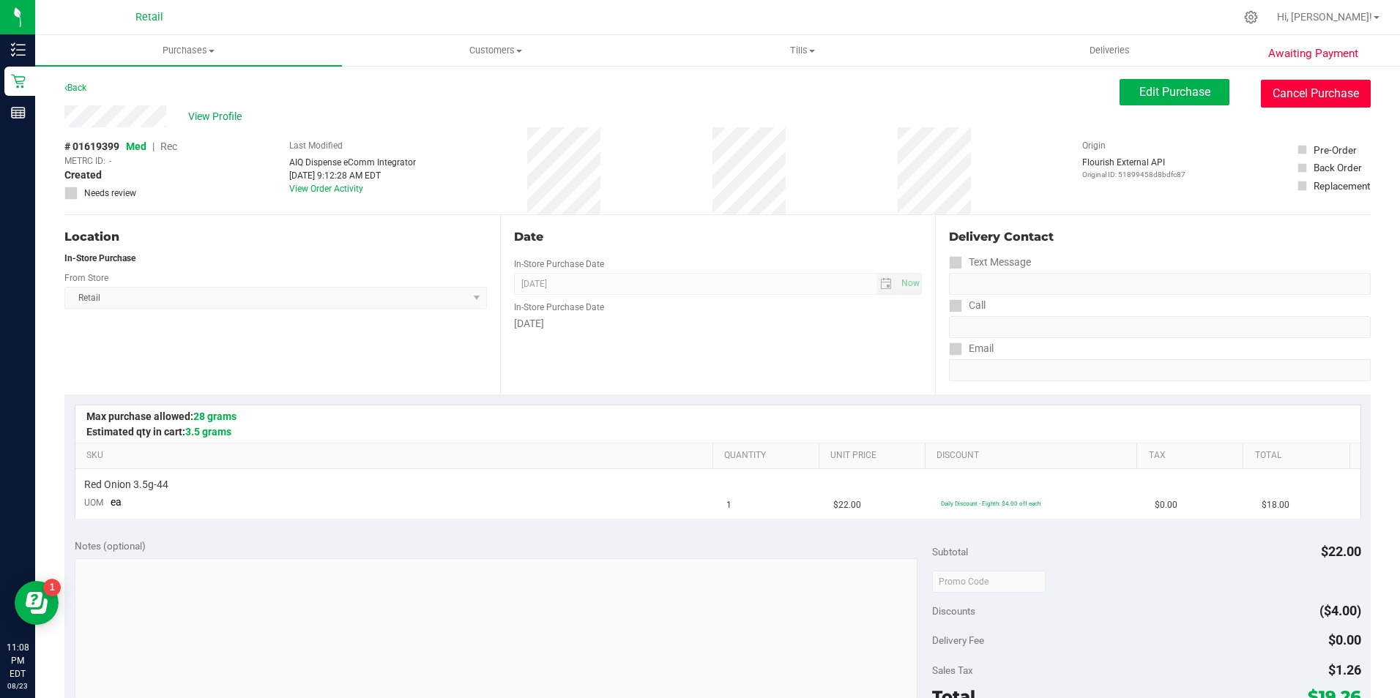
click at [1337, 97] on button "Cancel Purchase" at bounding box center [1315, 94] width 110 height 28
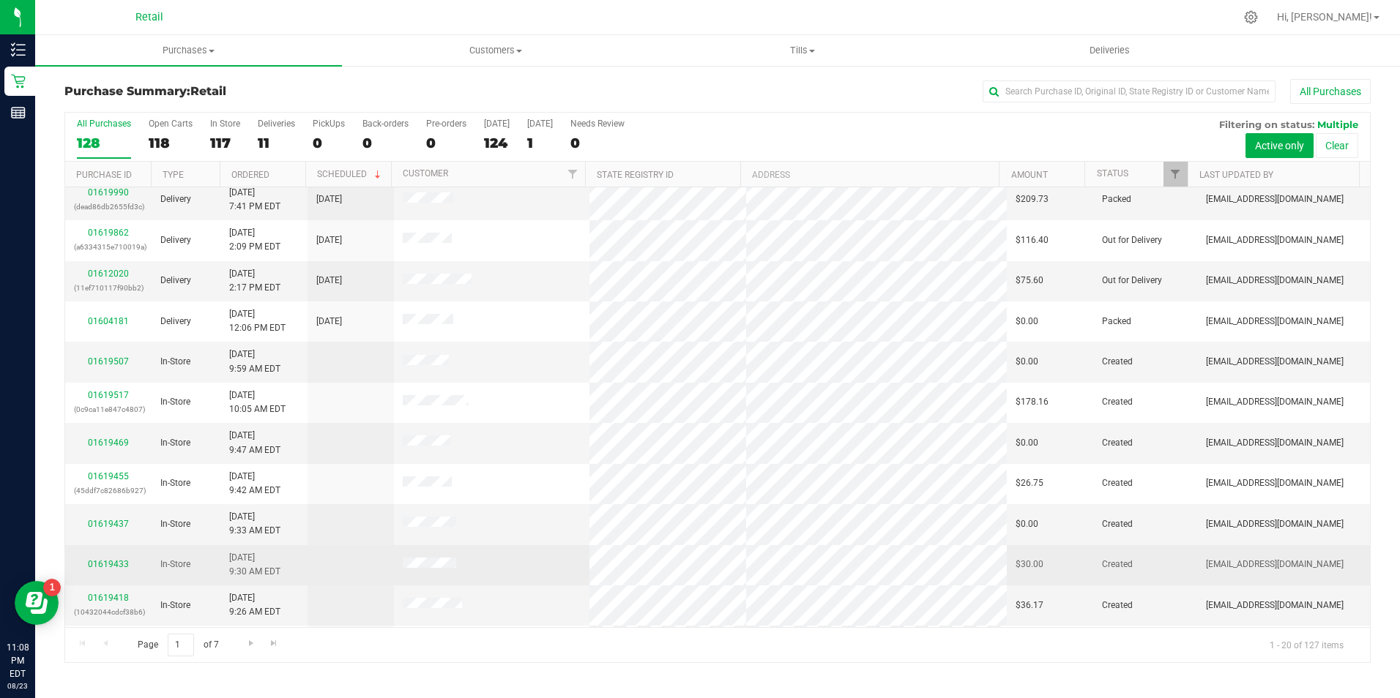
scroll to position [370, 0]
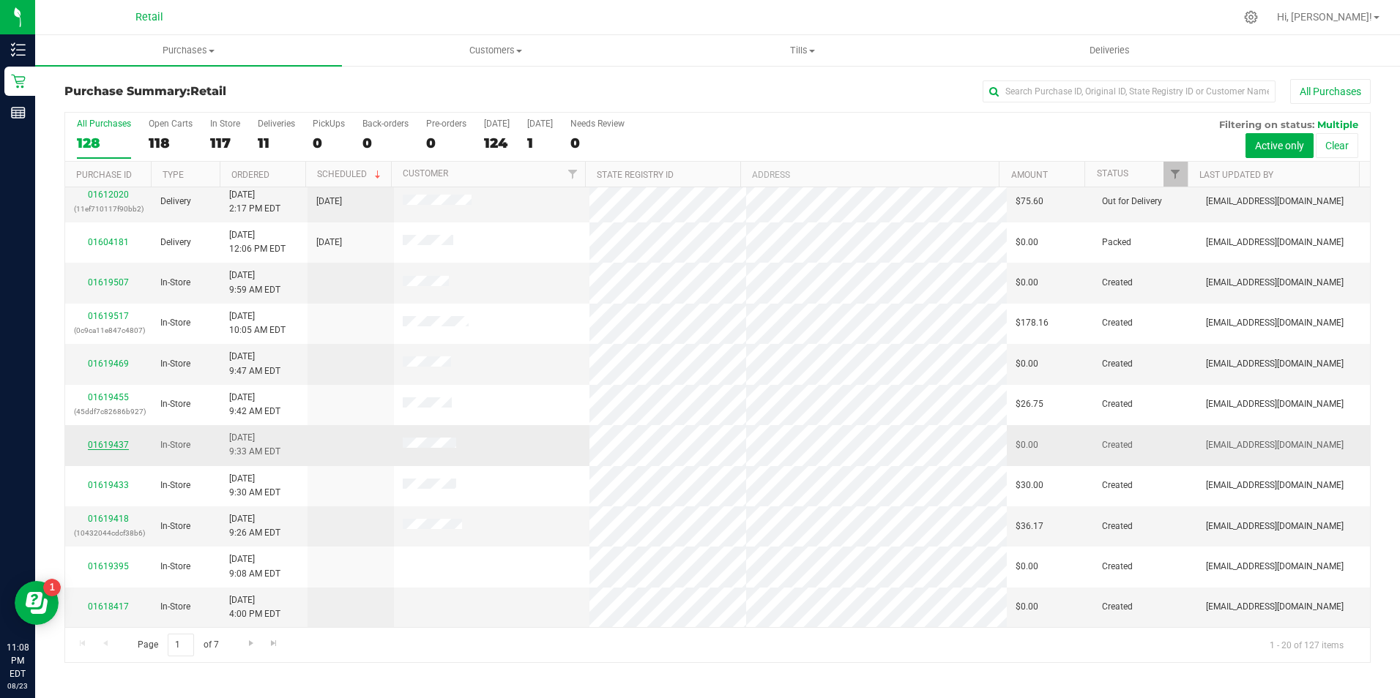
click at [102, 444] on link "01619437" at bounding box center [108, 445] width 41 height 10
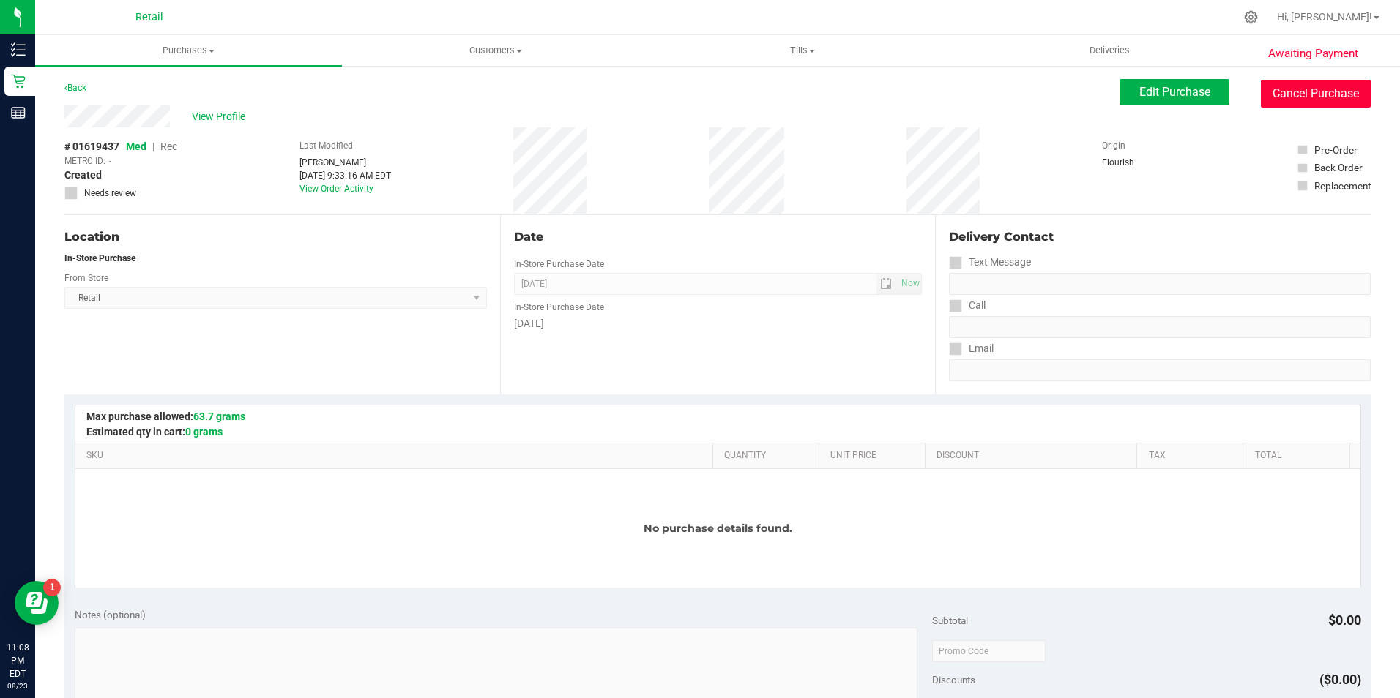
click at [1331, 91] on button "Cancel Purchase" at bounding box center [1315, 94] width 110 height 28
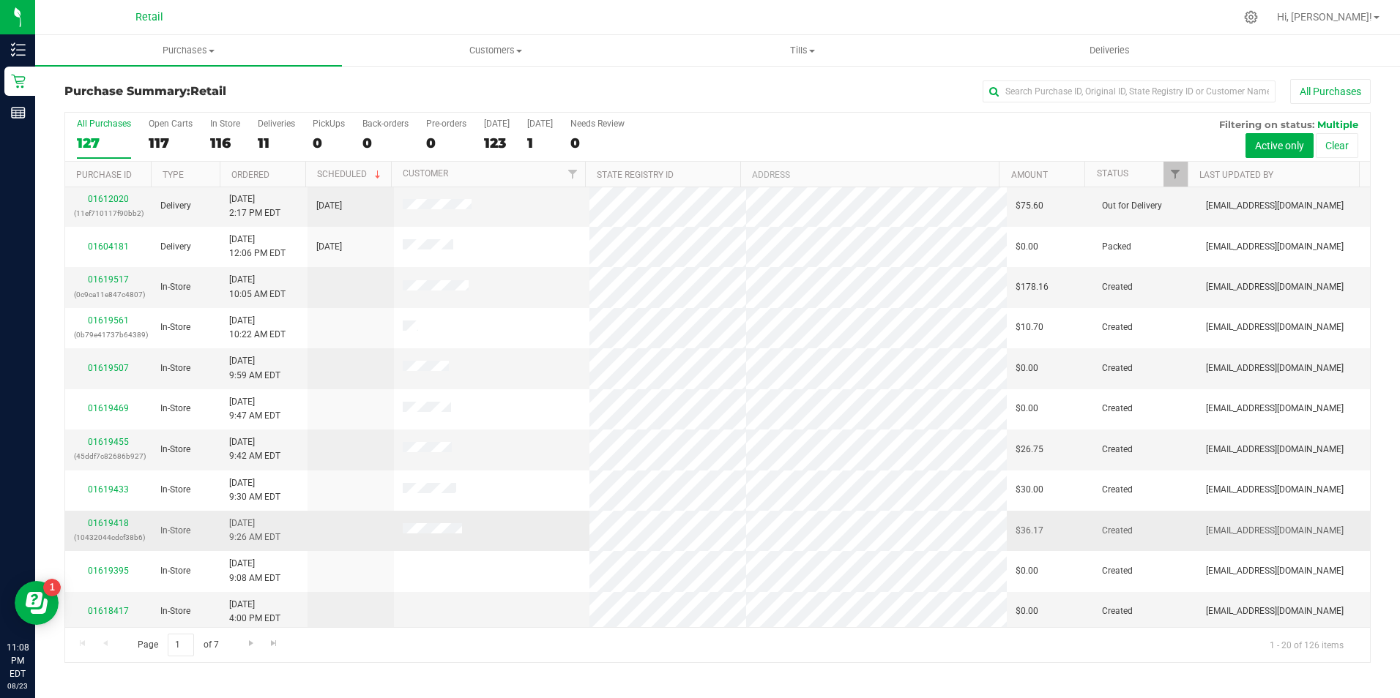
scroll to position [370, 0]
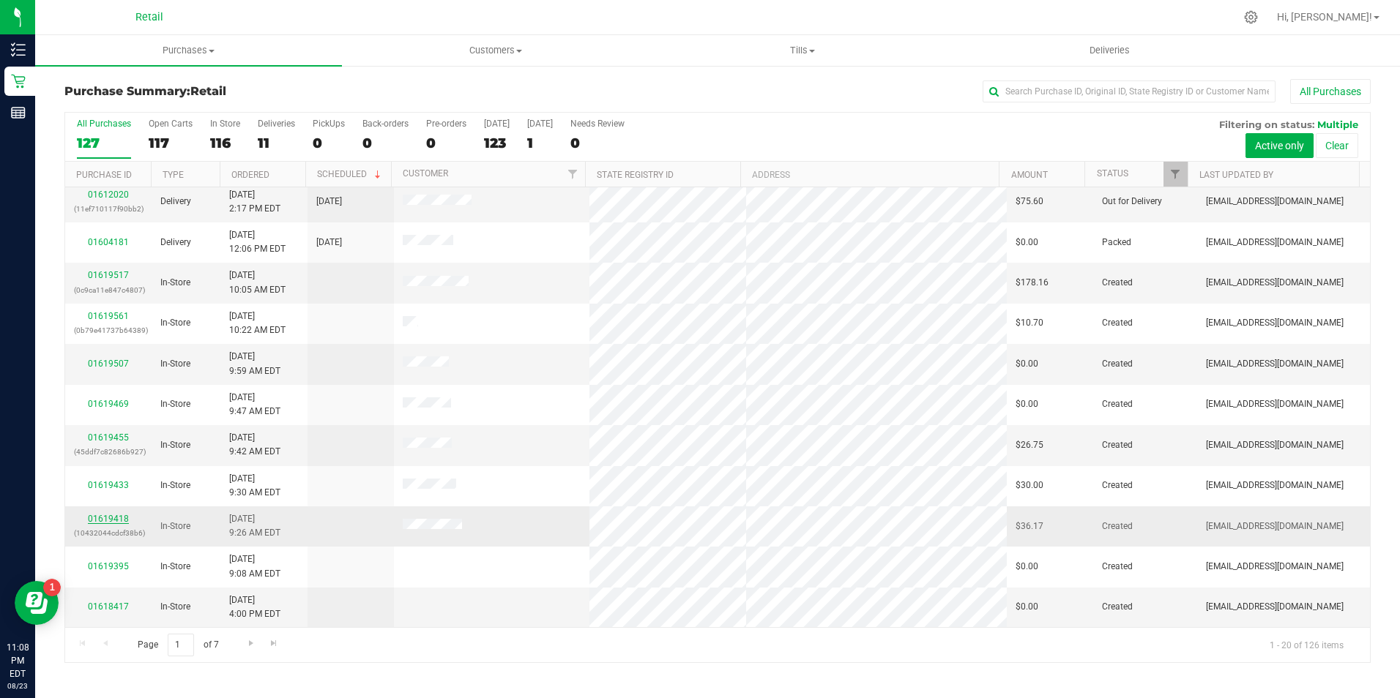
click at [105, 523] on link "01619418" at bounding box center [108, 519] width 41 height 10
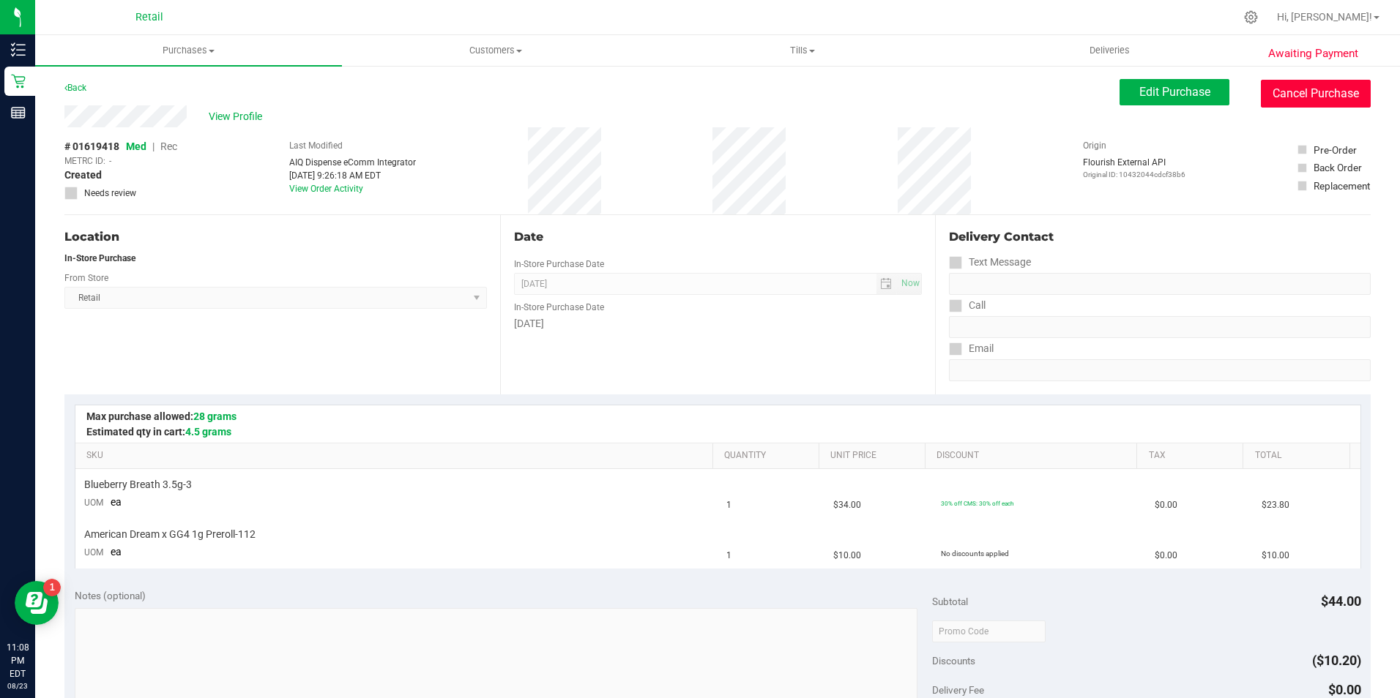
drag, startPoint x: 1322, startPoint y: 90, endPoint x: 774, endPoint y: 95, distance: 547.5
click at [1322, 92] on button "Cancel Purchase" at bounding box center [1315, 94] width 110 height 28
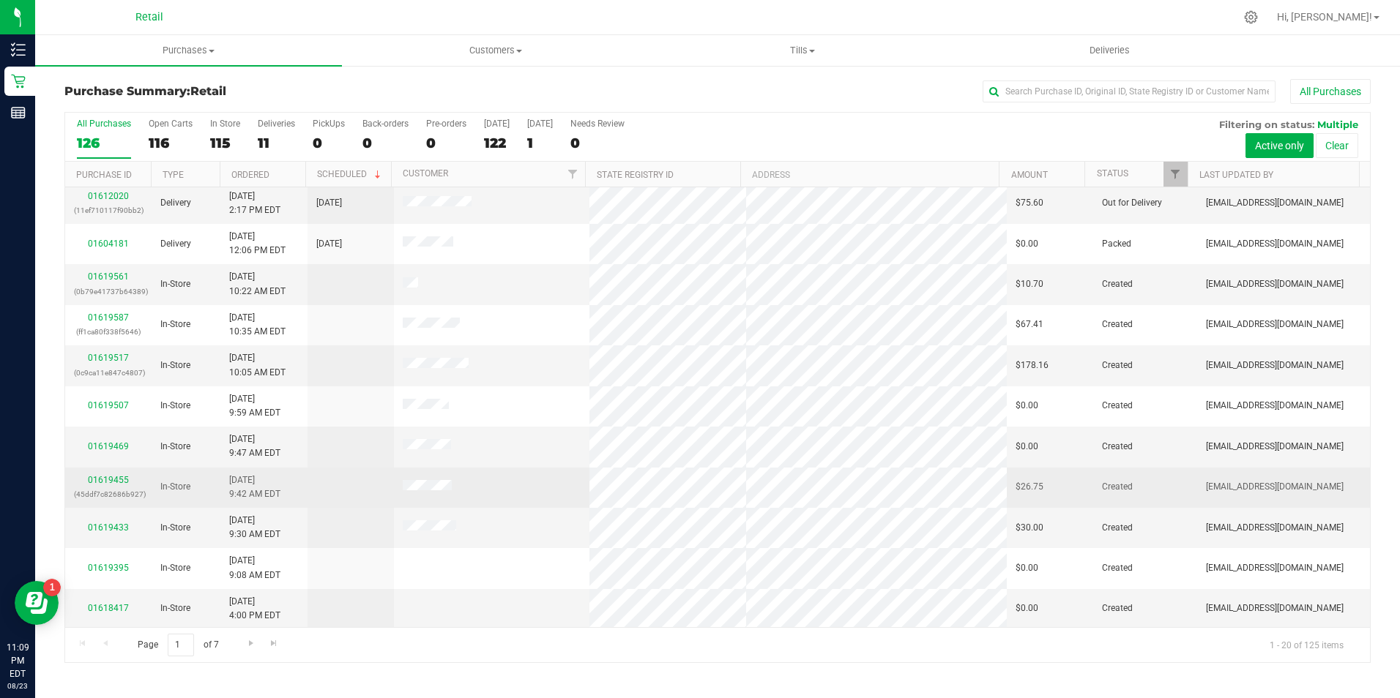
scroll to position [370, 0]
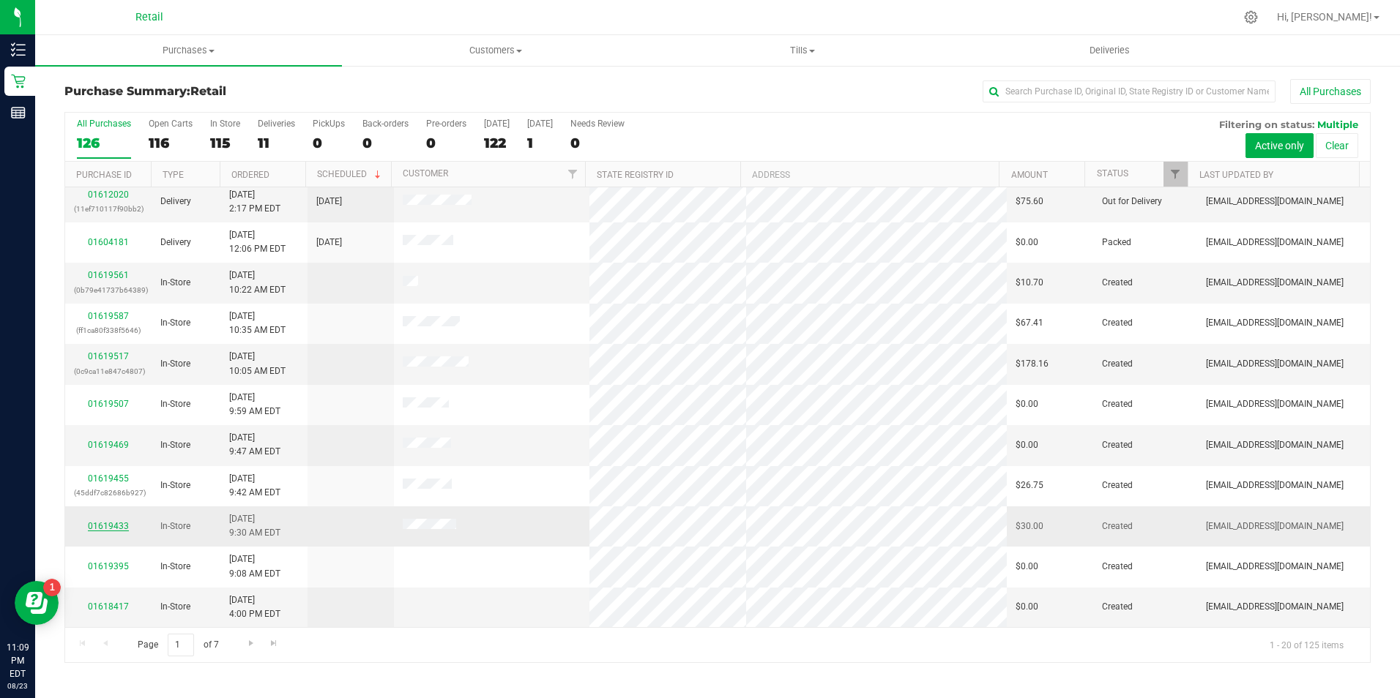
click at [116, 524] on link "01619433" at bounding box center [108, 526] width 41 height 10
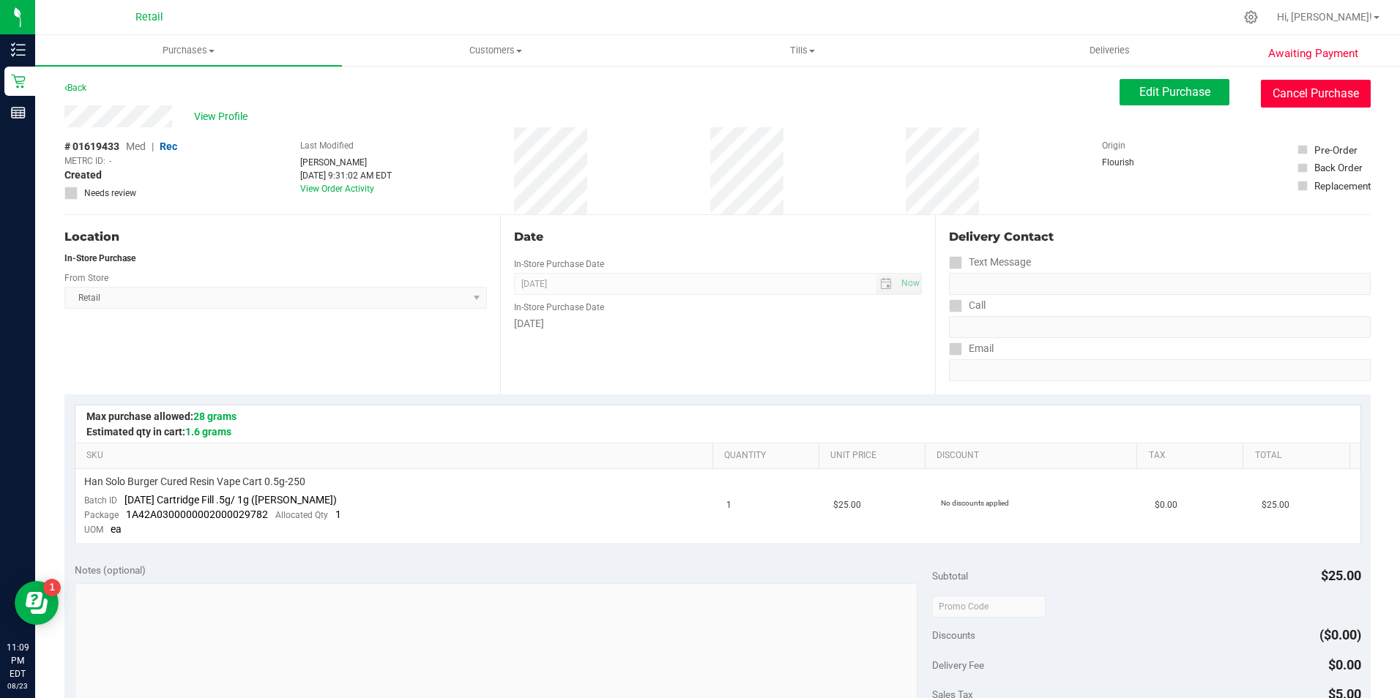
click at [1327, 100] on button "Cancel Purchase" at bounding box center [1315, 94] width 110 height 28
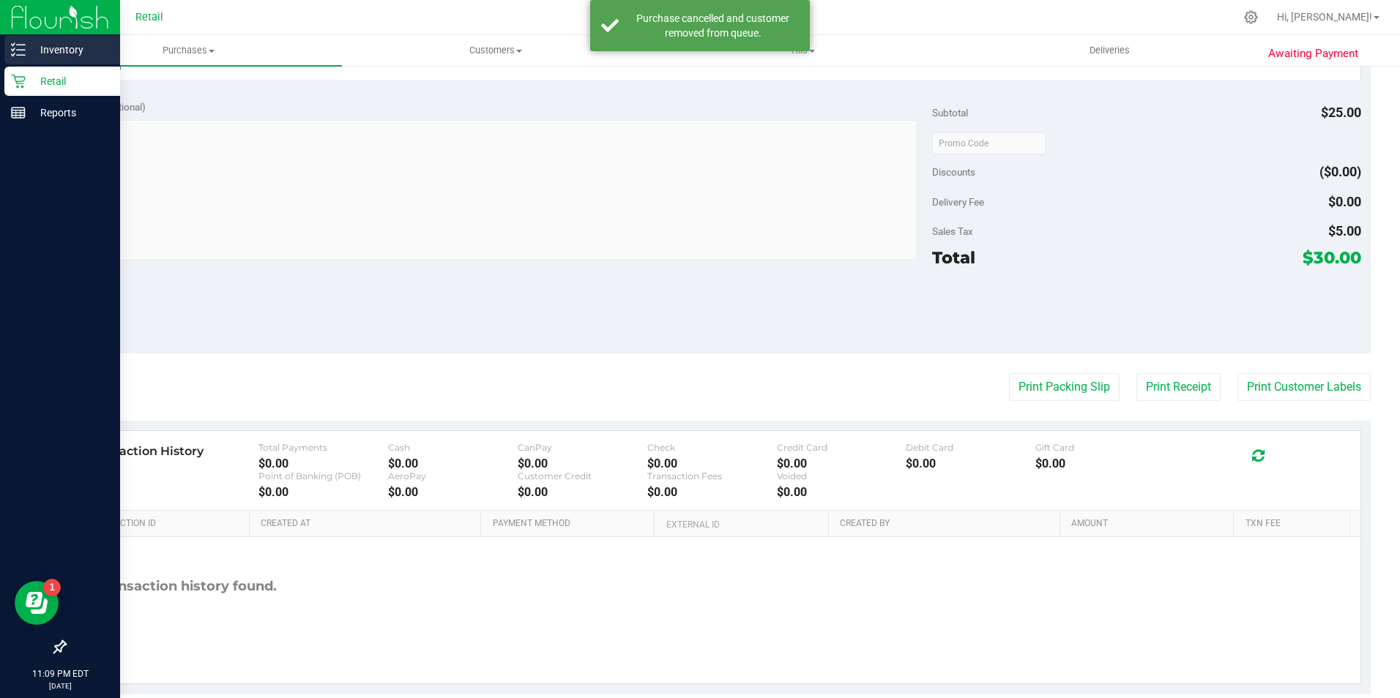
scroll to position [489, 0]
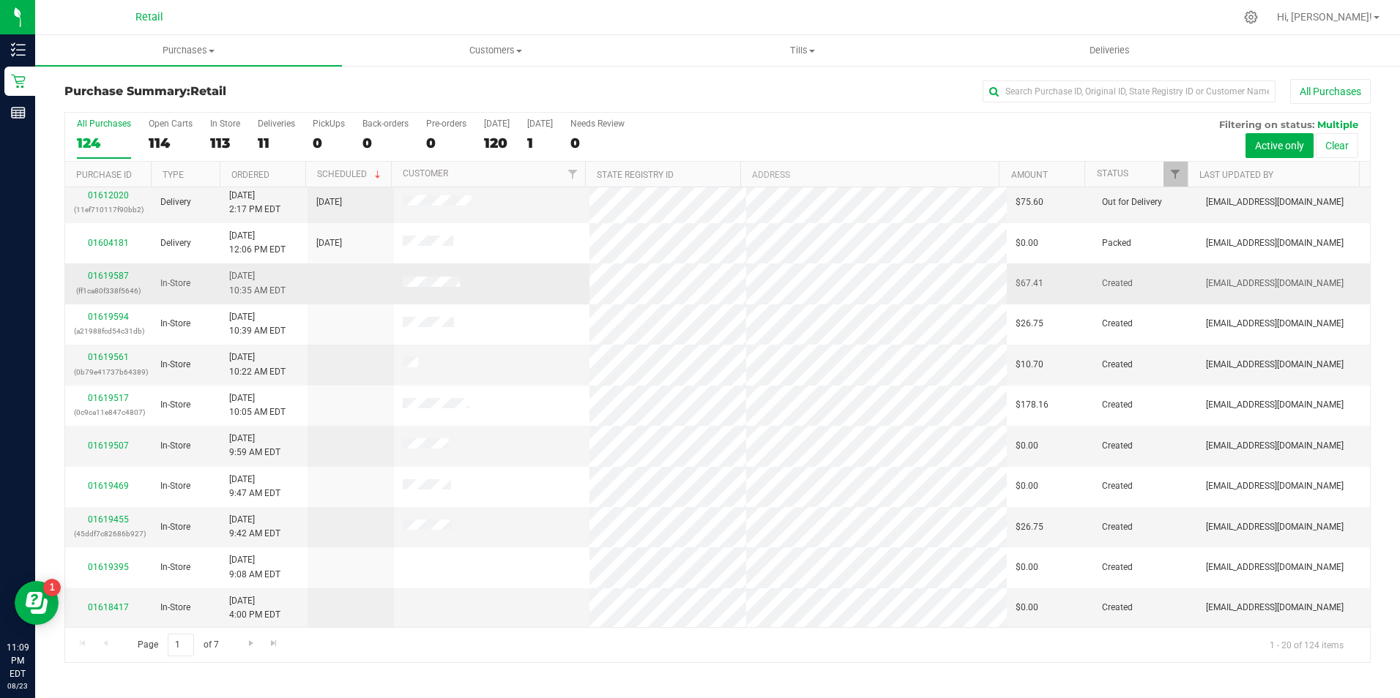
scroll to position [370, 0]
click at [108, 271] on link "01619587" at bounding box center [108, 275] width 41 height 10
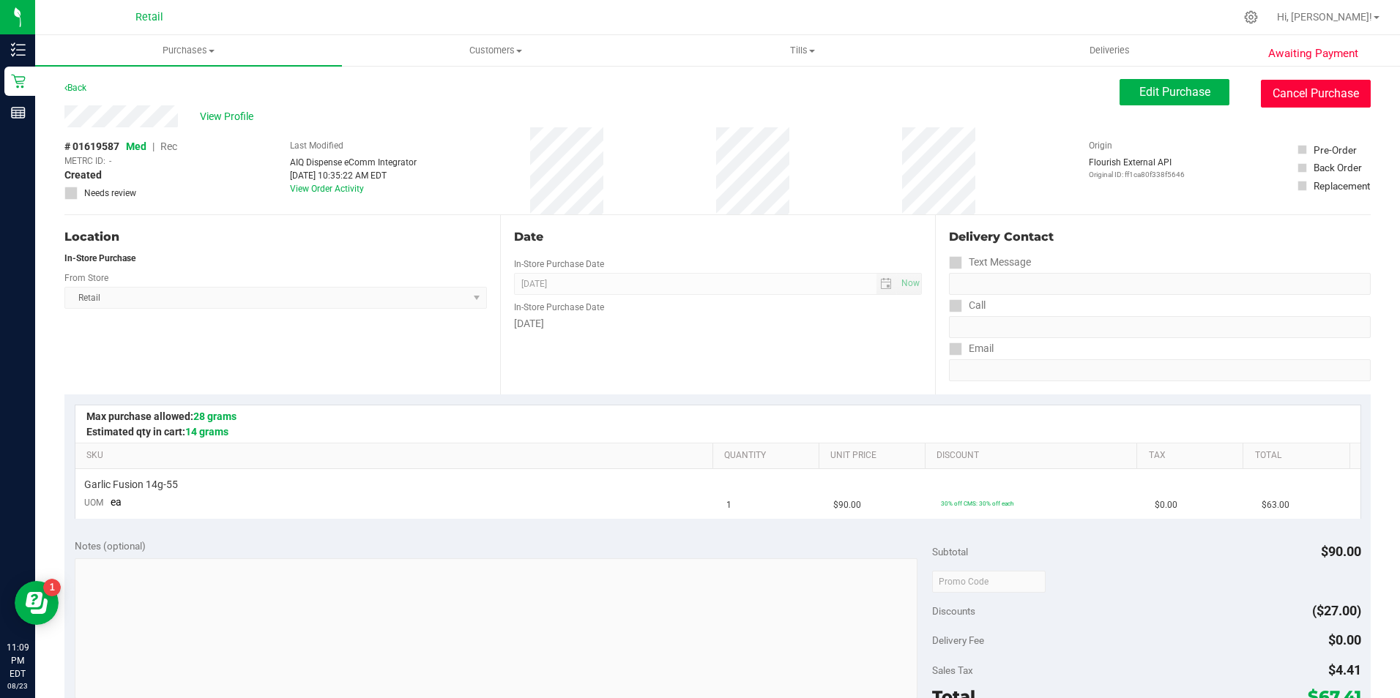
click at [1324, 102] on button "Cancel Purchase" at bounding box center [1315, 94] width 110 height 28
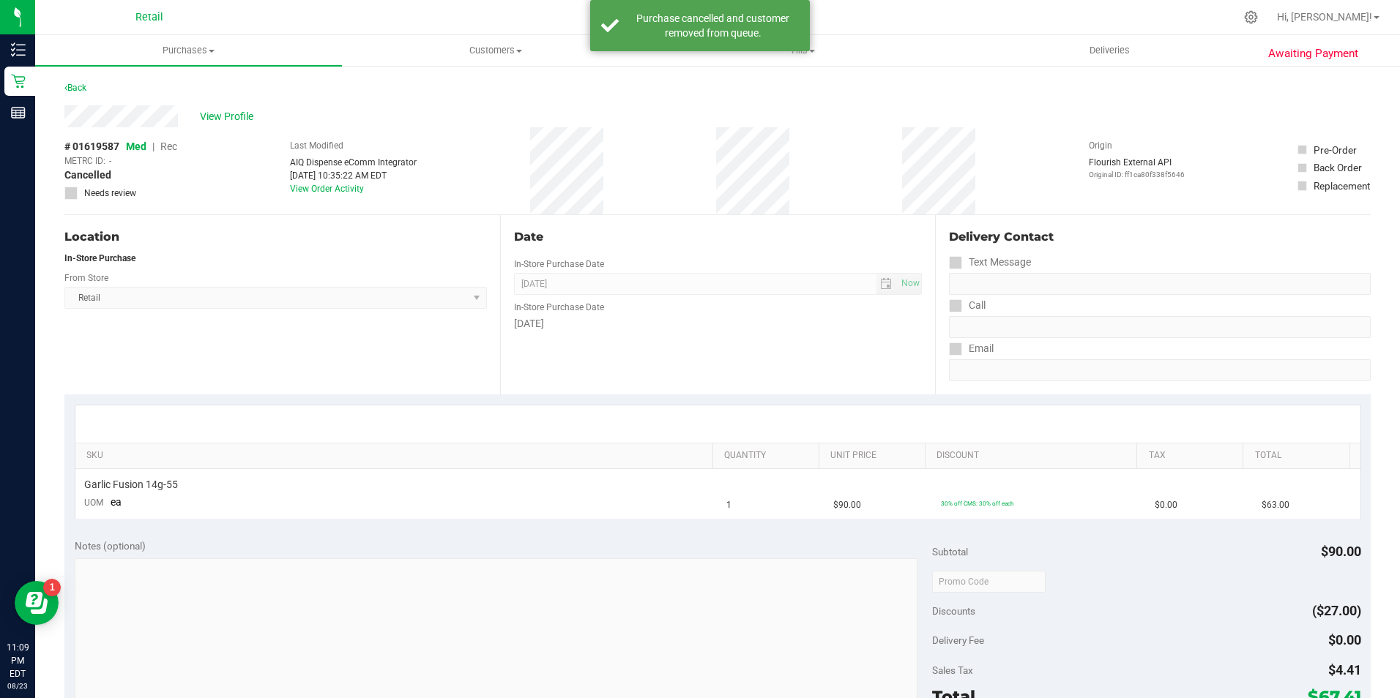
click at [165, 67] on div "Awaiting Payment Back View Profile # 01619587 Med | Rec METRC ID: - Cancelled N…" at bounding box center [717, 613] width 1364 height 1098
click at [73, 83] on link "Back" at bounding box center [75, 88] width 22 height 10
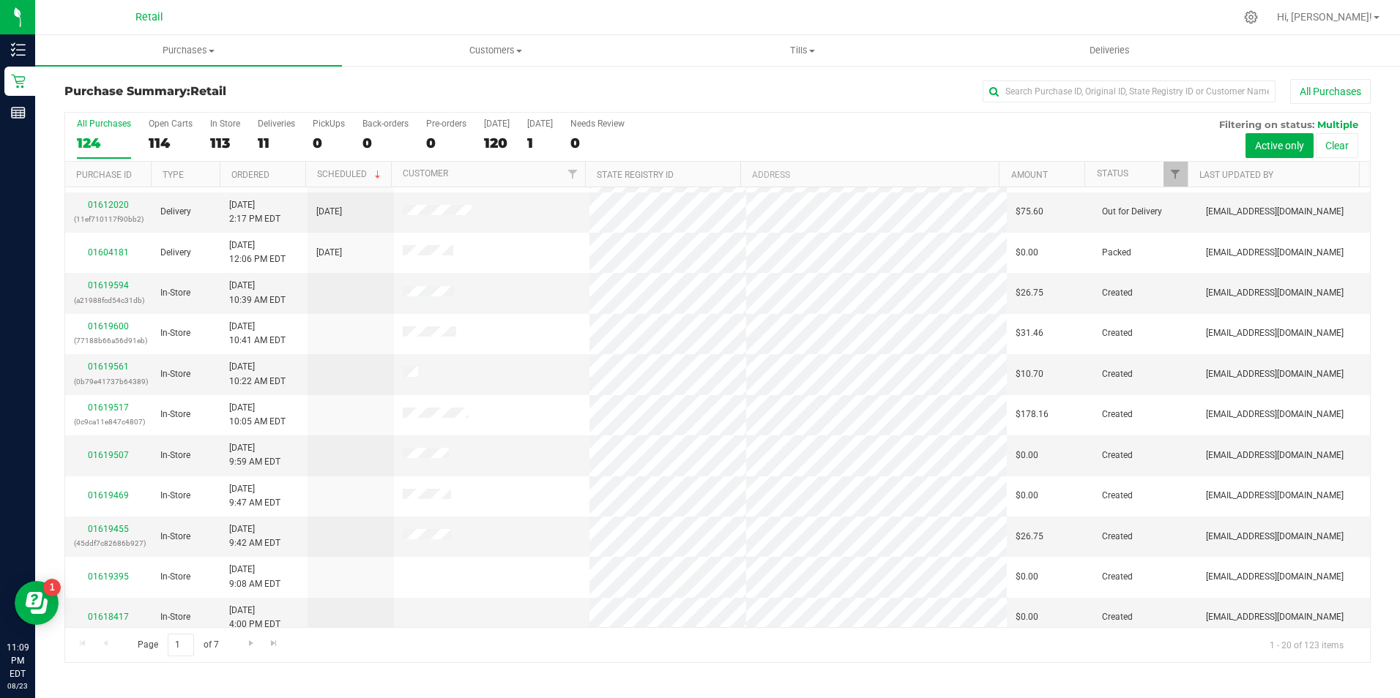
scroll to position [370, 0]
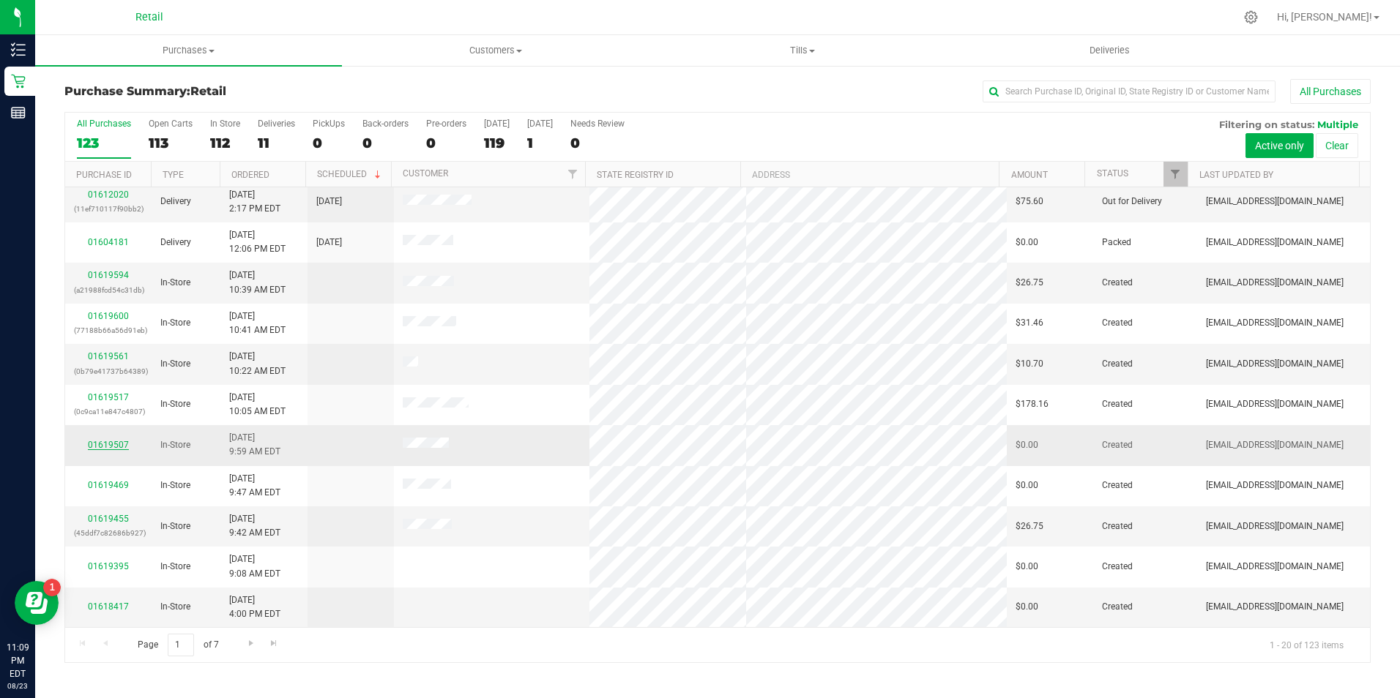
click at [105, 447] on link "01619507" at bounding box center [108, 445] width 41 height 10
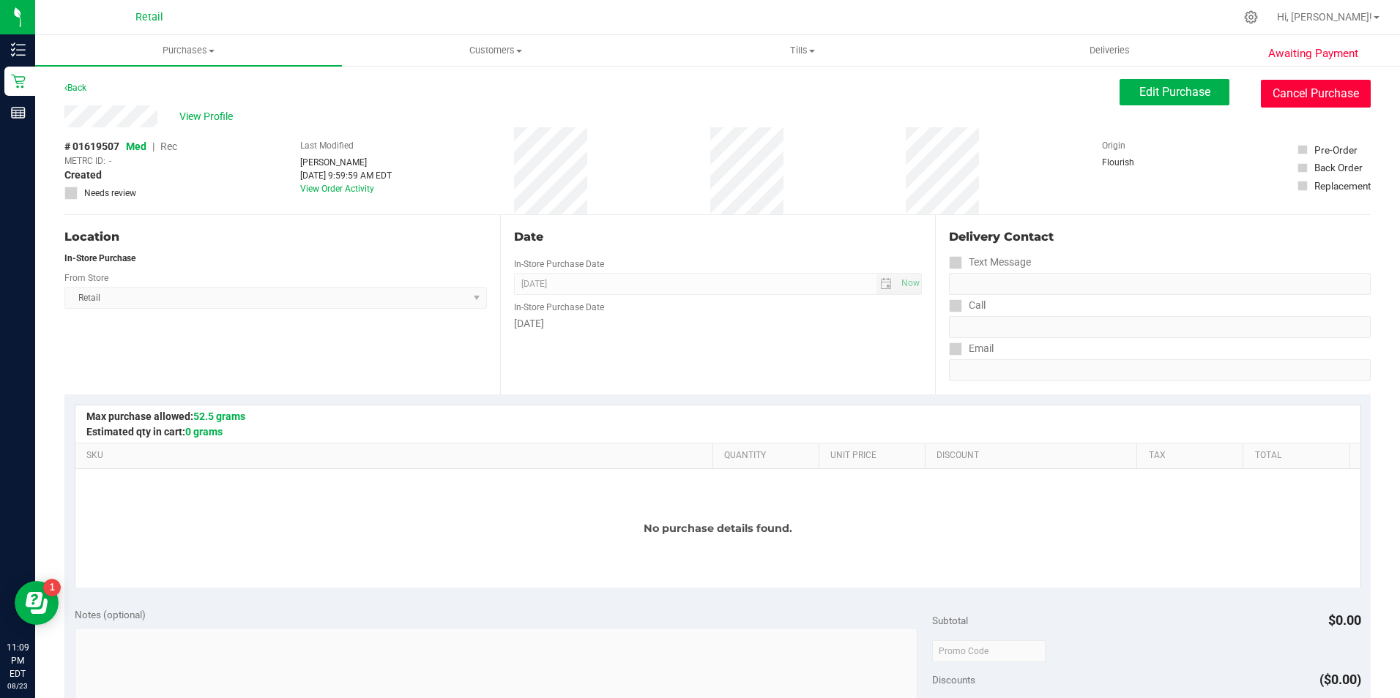
click at [1291, 99] on button "Cancel Purchase" at bounding box center [1315, 94] width 110 height 28
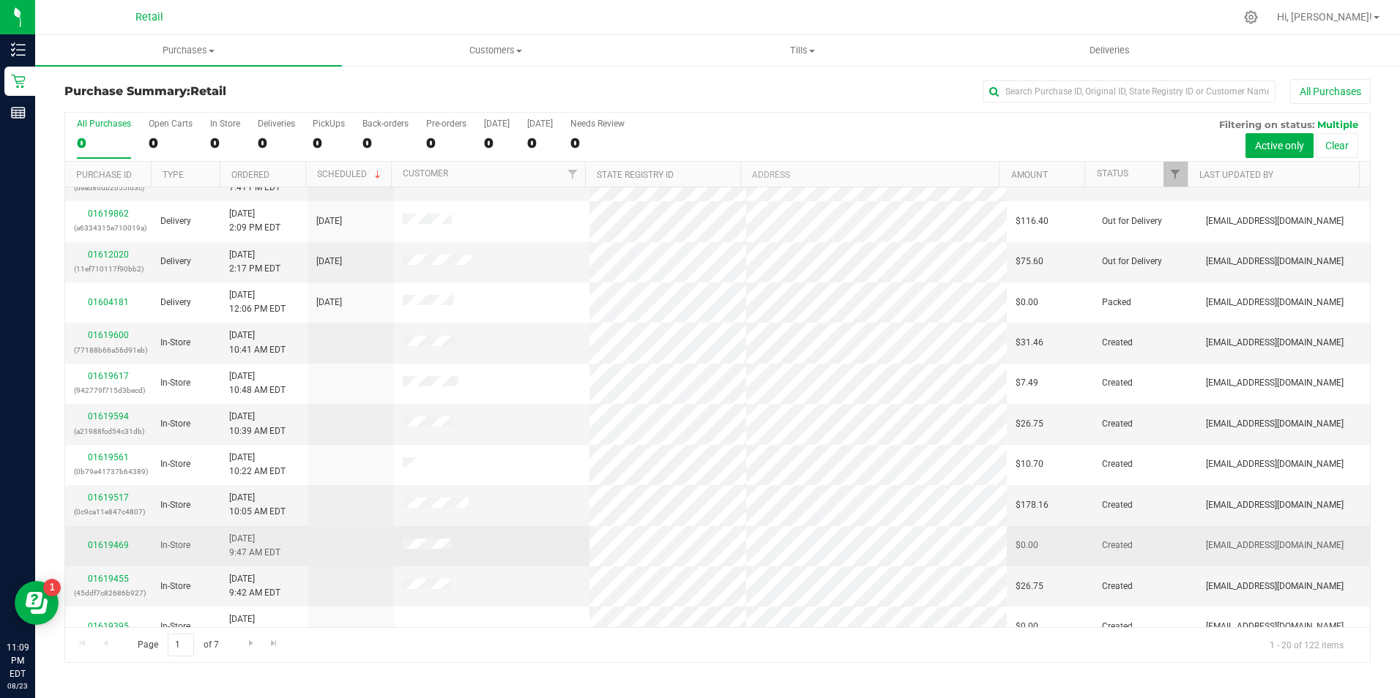
scroll to position [370, 0]
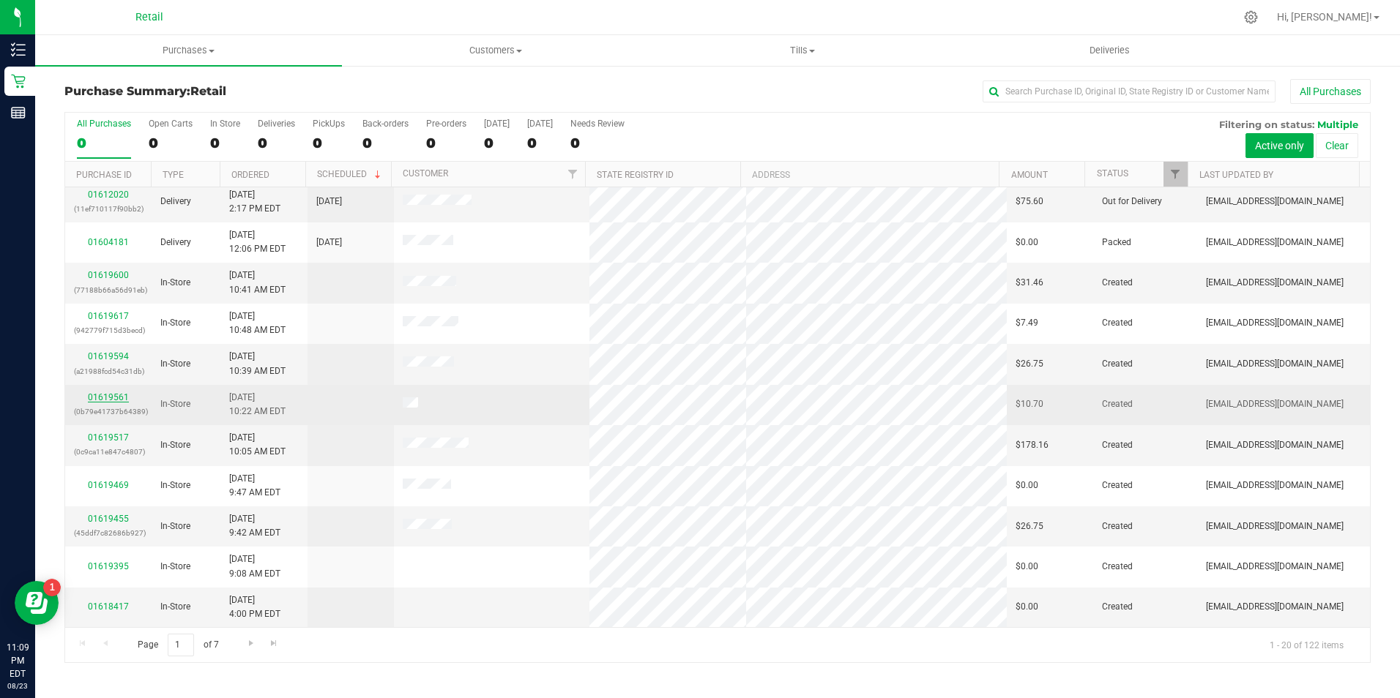
click at [120, 395] on link "01619561" at bounding box center [108, 397] width 41 height 10
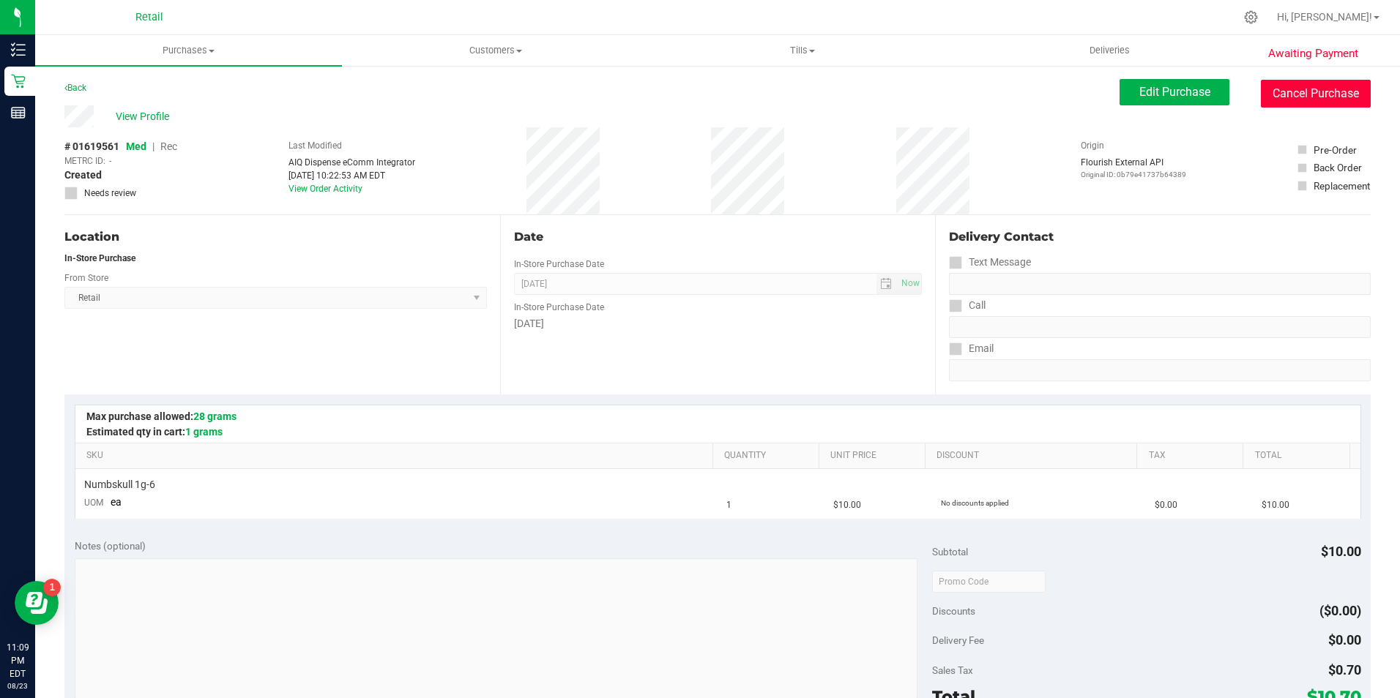
click at [1335, 100] on button "Cancel Purchase" at bounding box center [1315, 94] width 110 height 28
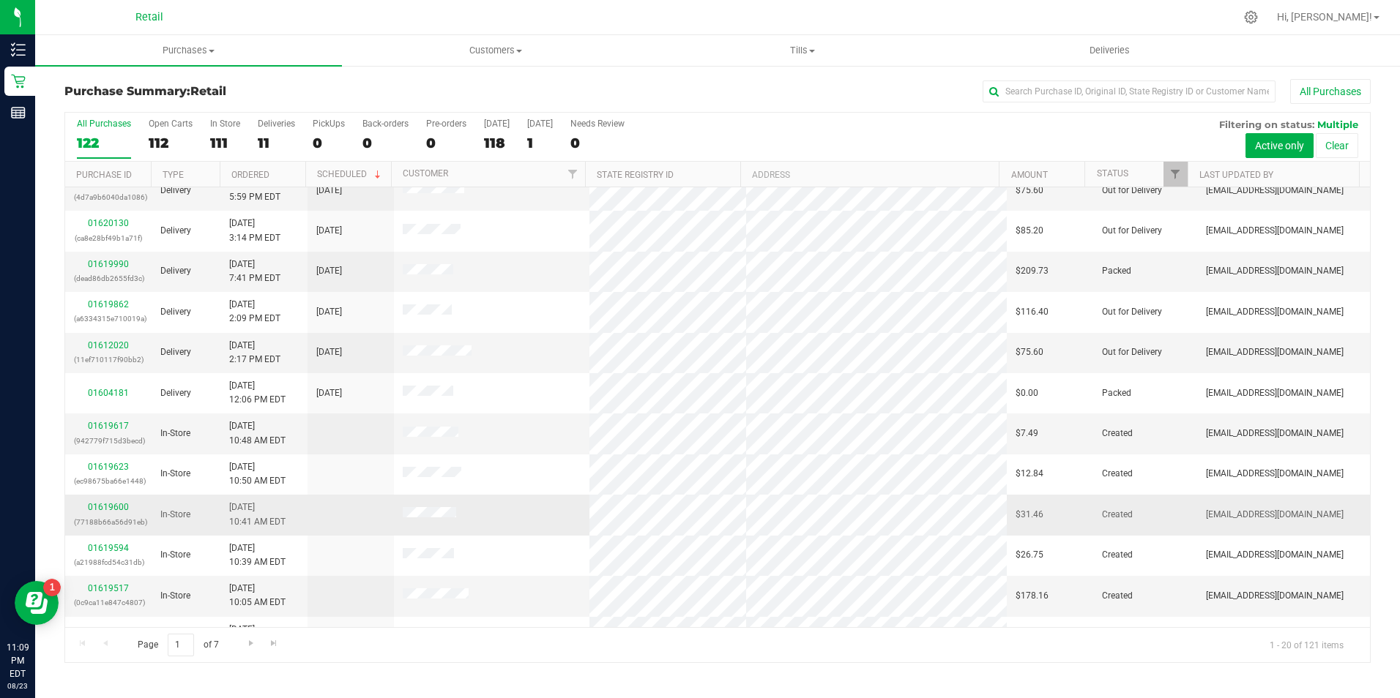
scroll to position [370, 0]
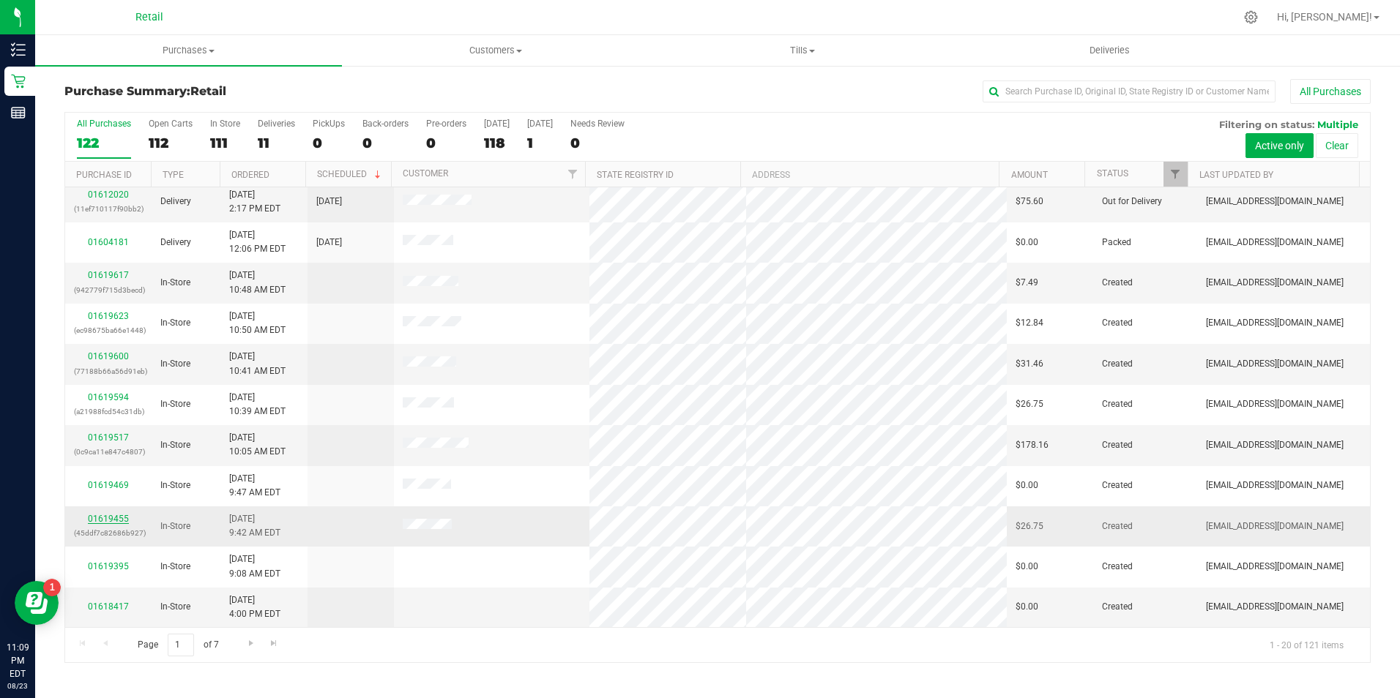
click at [116, 518] on link "01619455" at bounding box center [108, 519] width 41 height 10
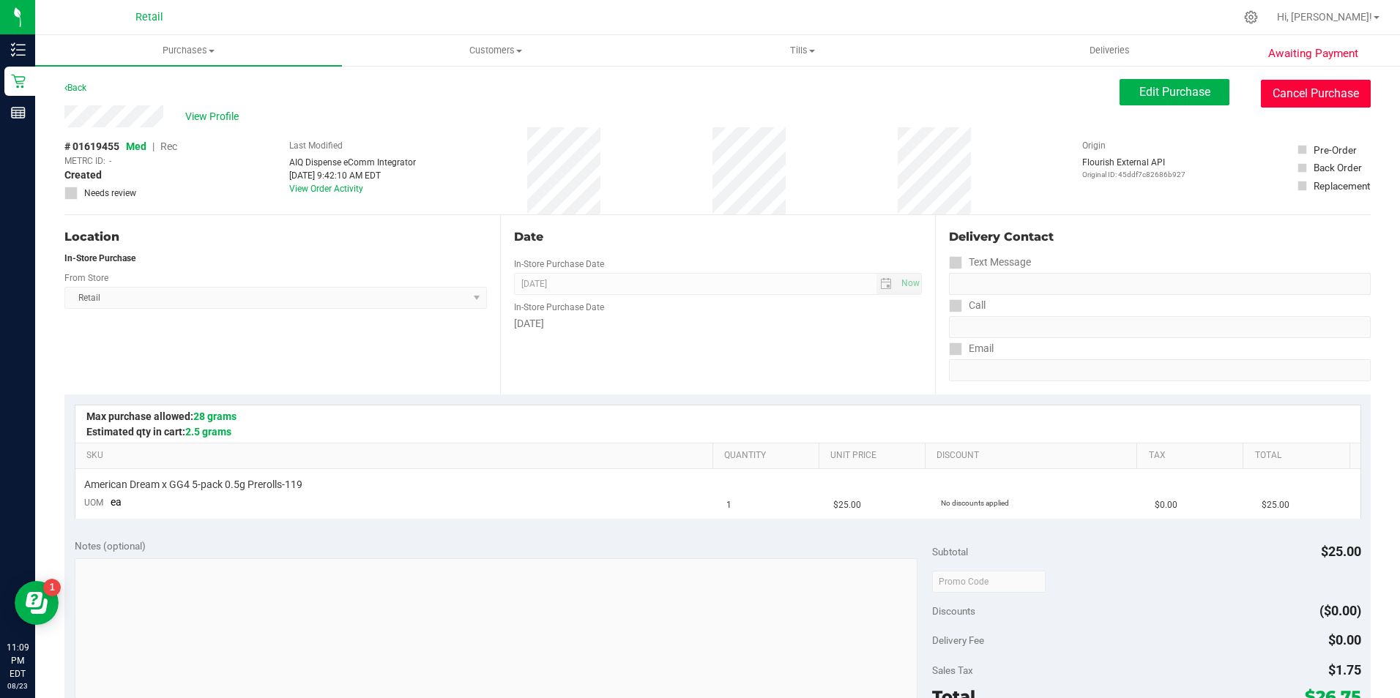
click at [1297, 90] on button "Cancel Purchase" at bounding box center [1315, 94] width 110 height 28
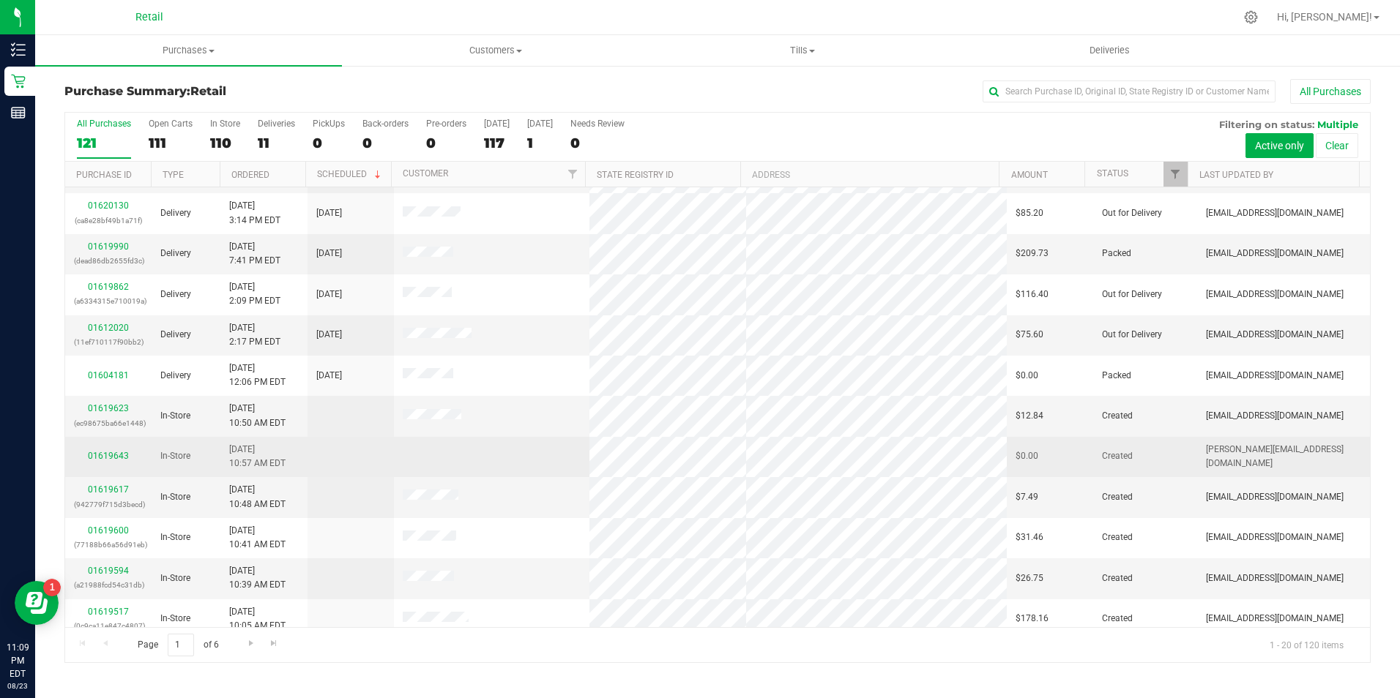
scroll to position [370, 0]
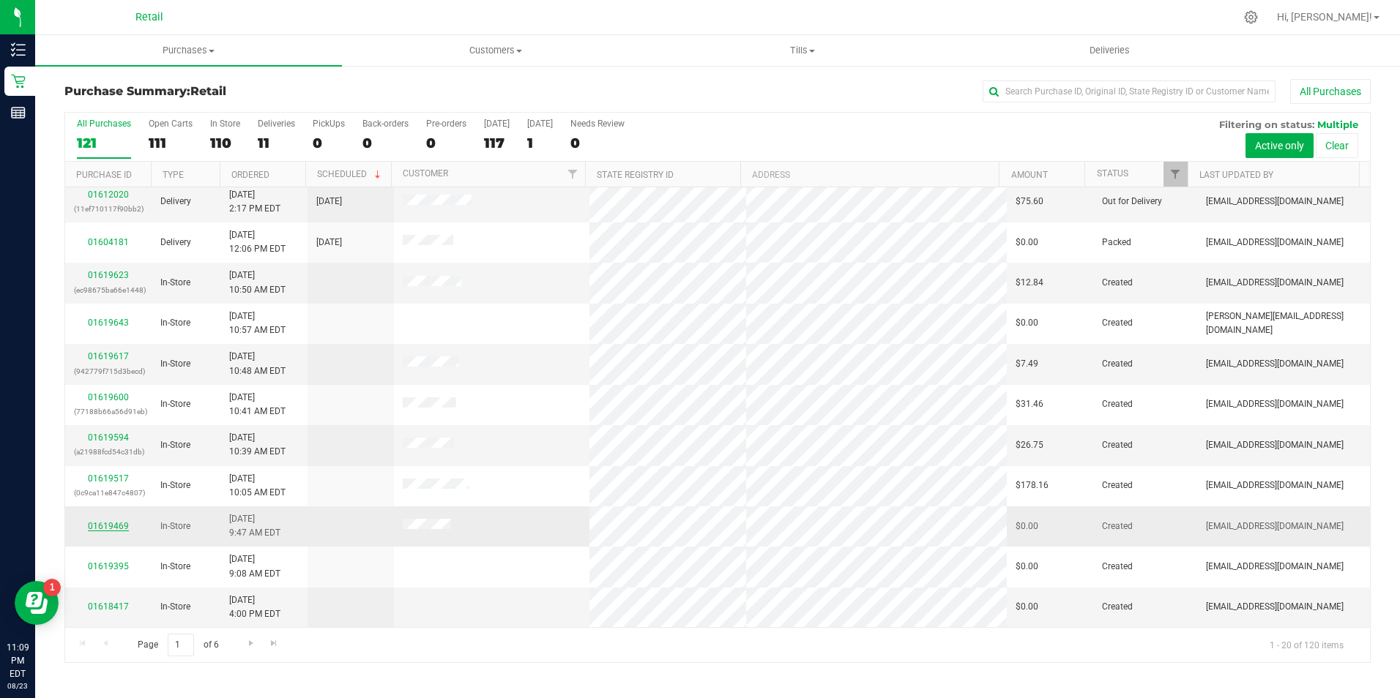
click at [105, 524] on link "01619469" at bounding box center [108, 526] width 41 height 10
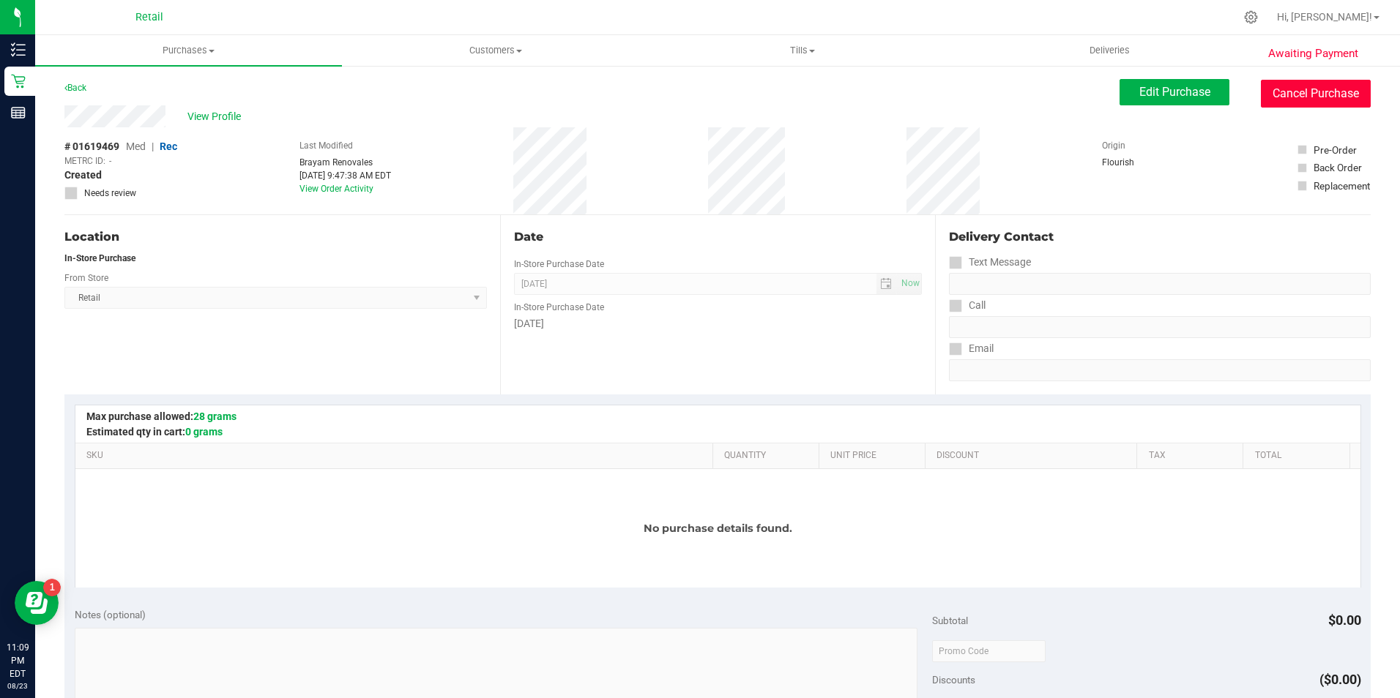
click at [1318, 97] on button "Cancel Purchase" at bounding box center [1315, 94] width 110 height 28
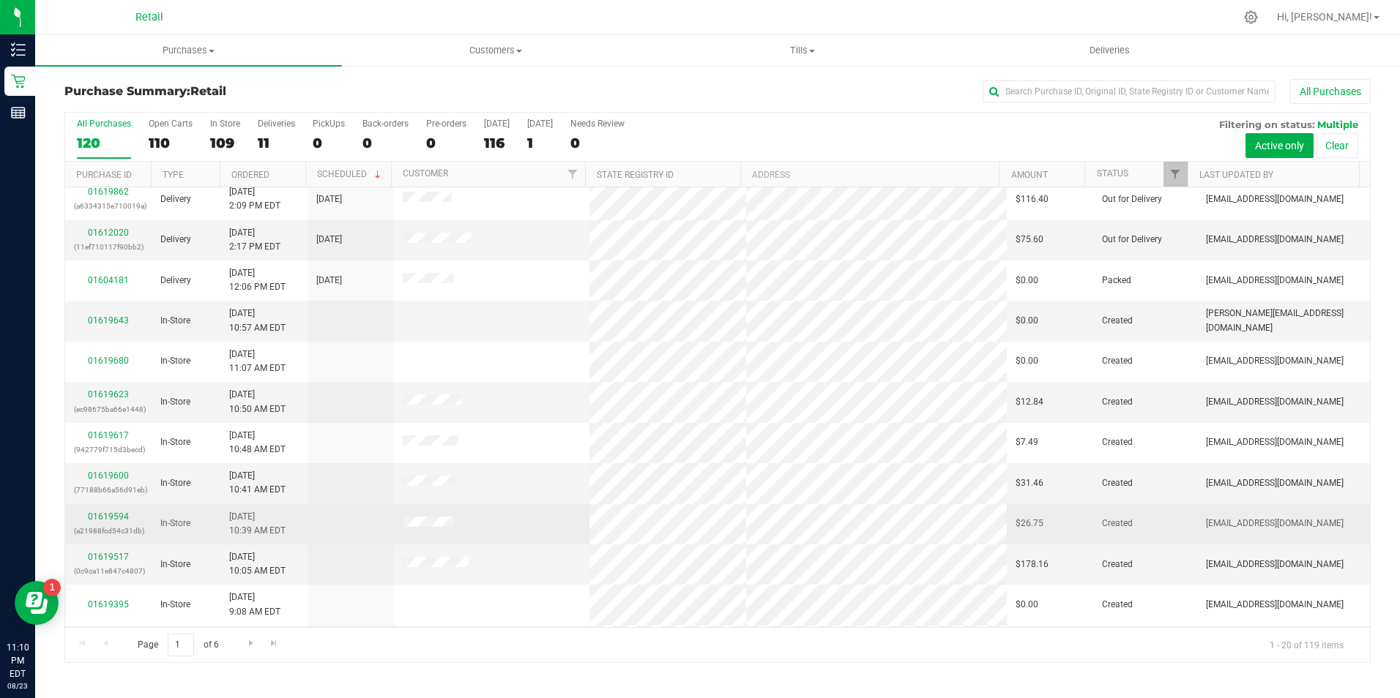
scroll to position [370, 0]
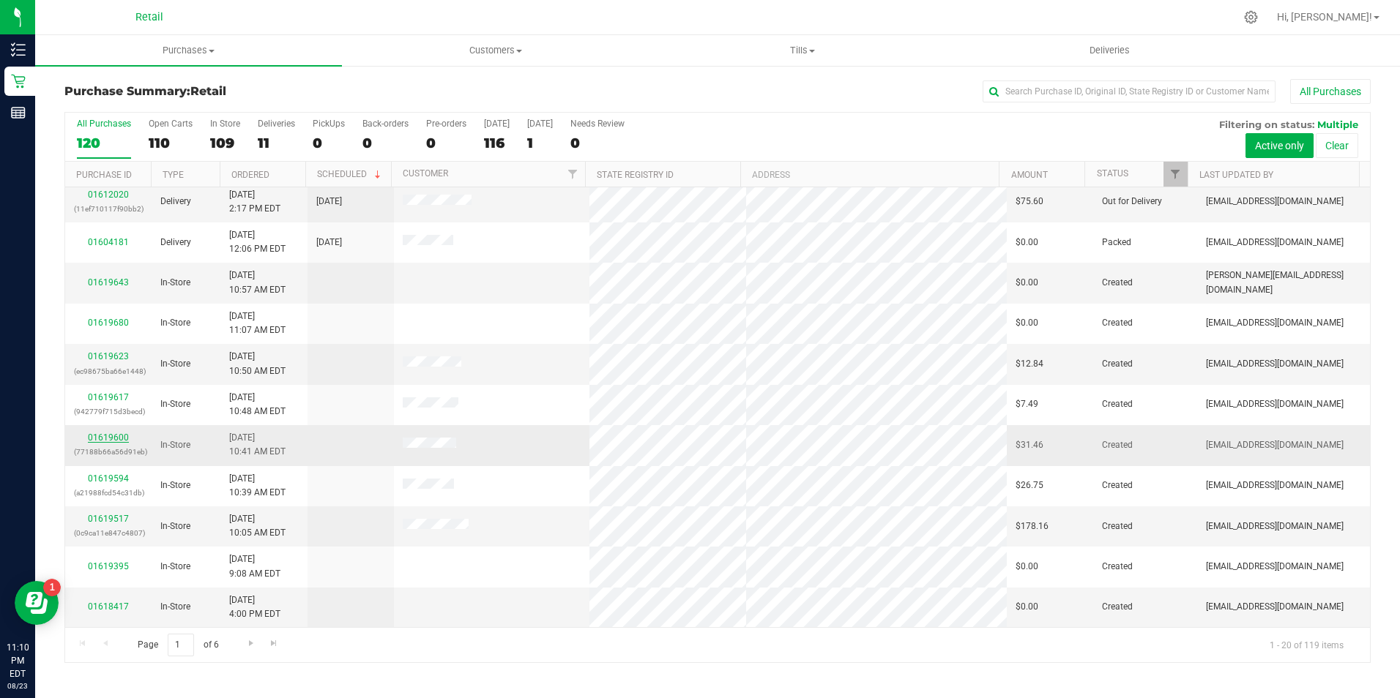
click at [96, 434] on link "01619600" at bounding box center [108, 438] width 41 height 10
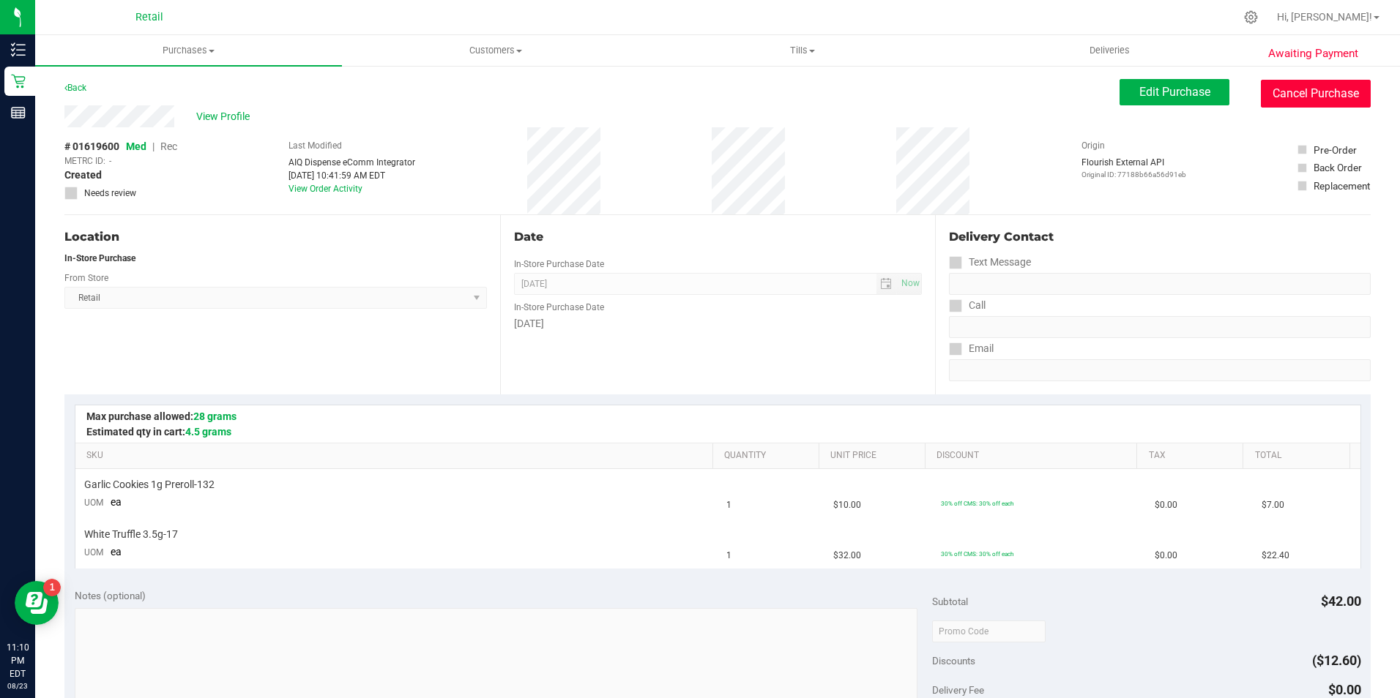
click at [1297, 91] on button "Cancel Purchase" at bounding box center [1315, 94] width 110 height 28
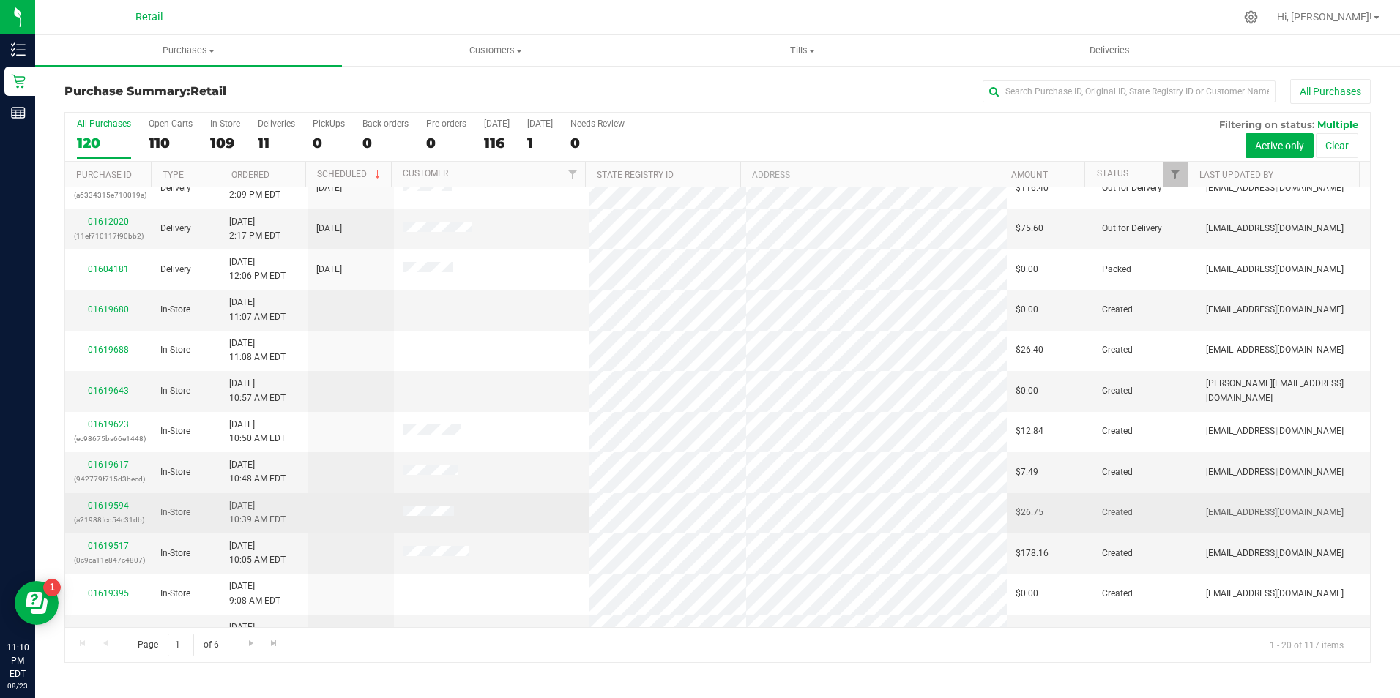
scroll to position [370, 0]
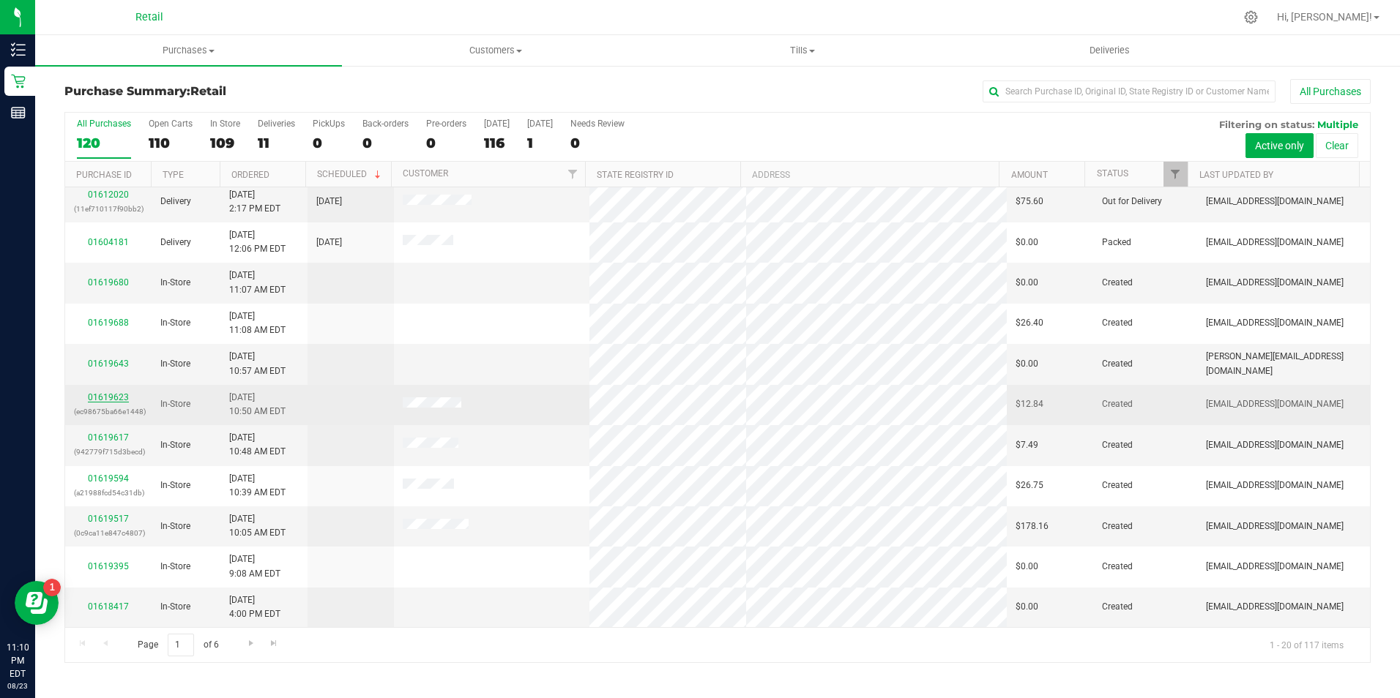
click at [121, 398] on link "01619623" at bounding box center [108, 397] width 41 height 10
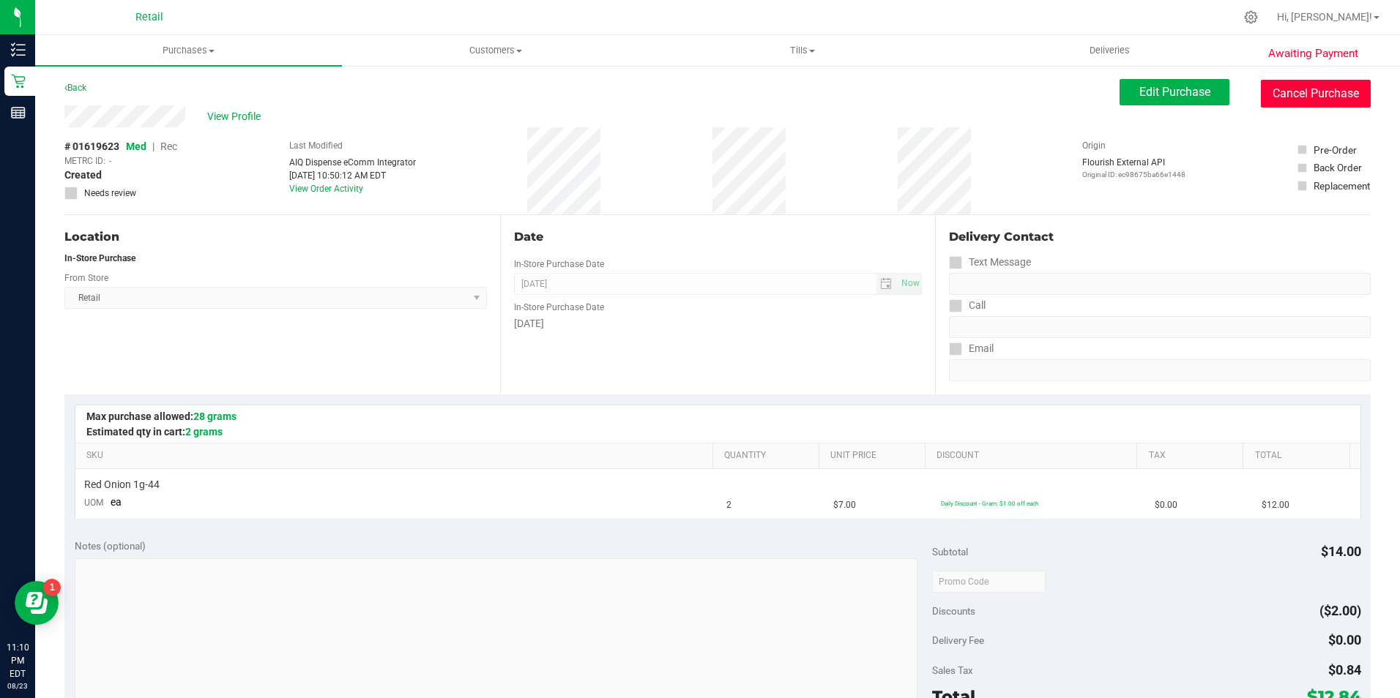
click at [1331, 91] on button "Cancel Purchase" at bounding box center [1315, 94] width 110 height 28
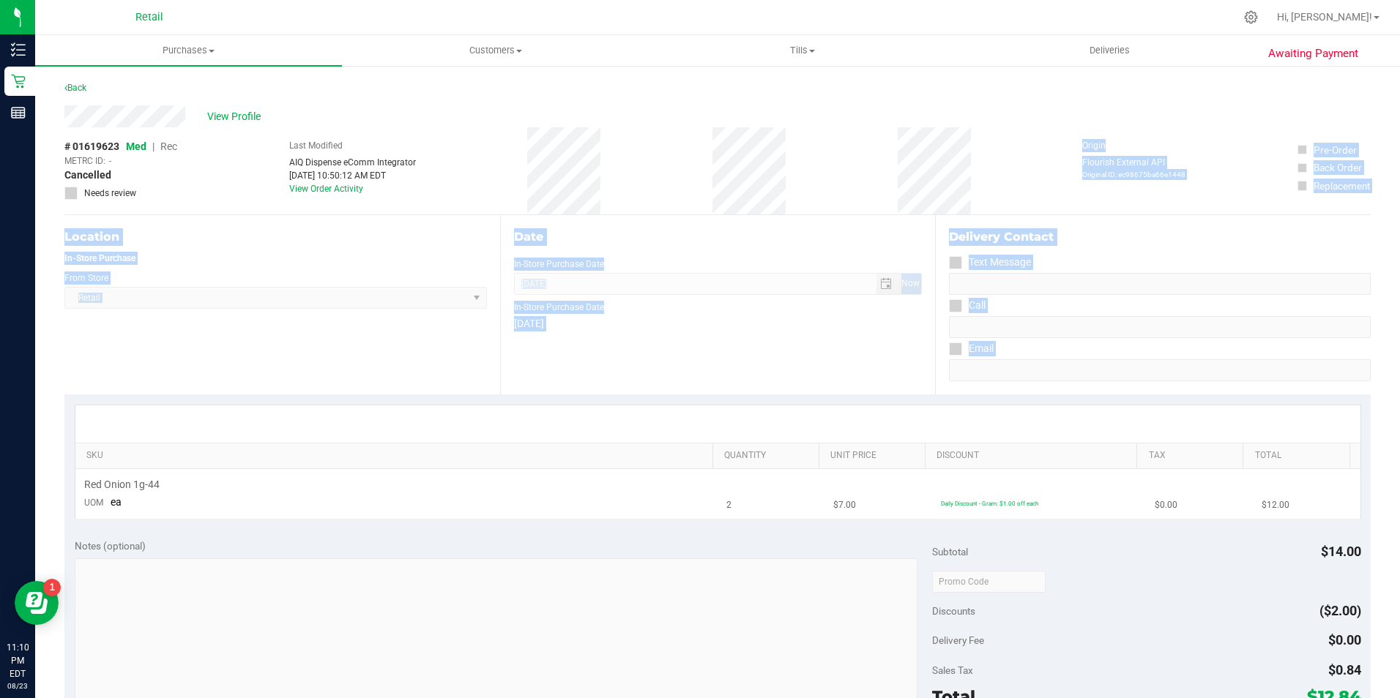
drag, startPoint x: 1058, startPoint y: 452, endPoint x: 1162, endPoint y: 501, distance: 114.9
click at [1137, 491] on purchase-details "Back View Profile # 01619623 Med | Rec METRC ID: - Cancelled Needs review Last …" at bounding box center [717, 606] width 1306 height 1054
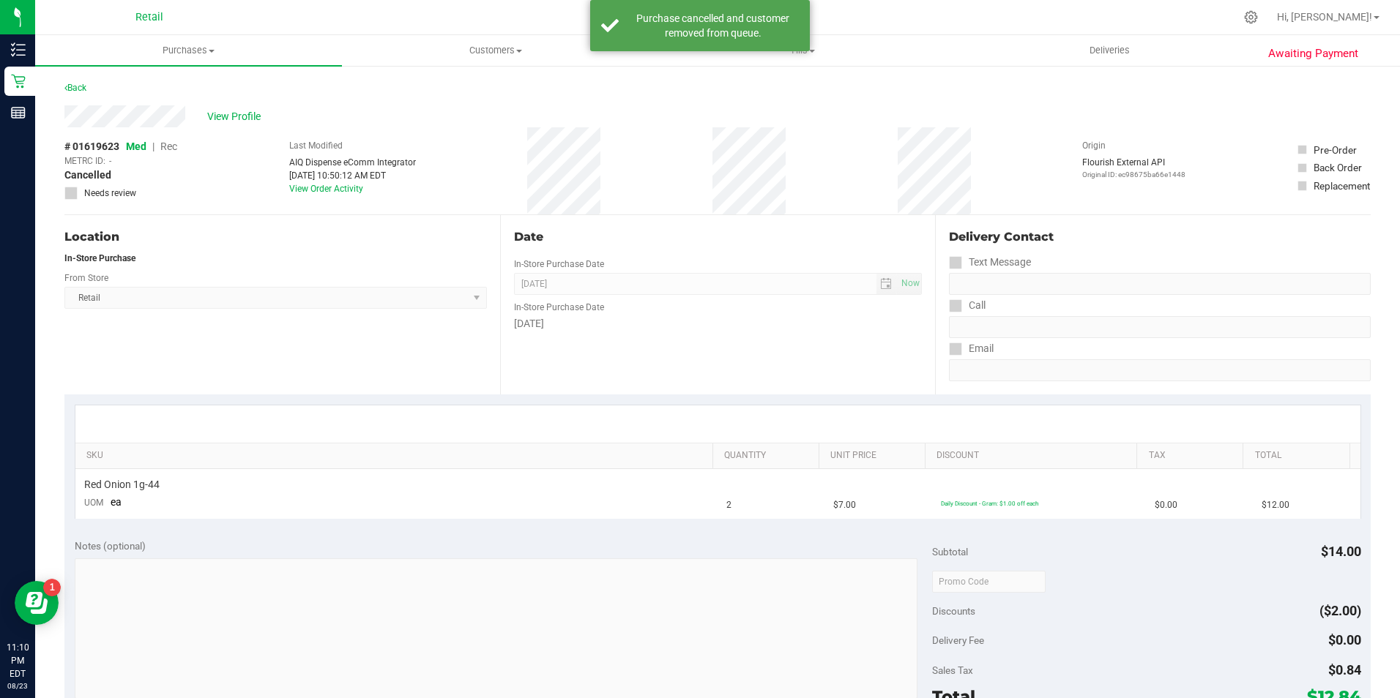
click at [649, 167] on div "# 01619623 Med | Rec METRC ID: - Cancelled Needs review Last Modified AIQ Dispe…" at bounding box center [717, 170] width 1306 height 87
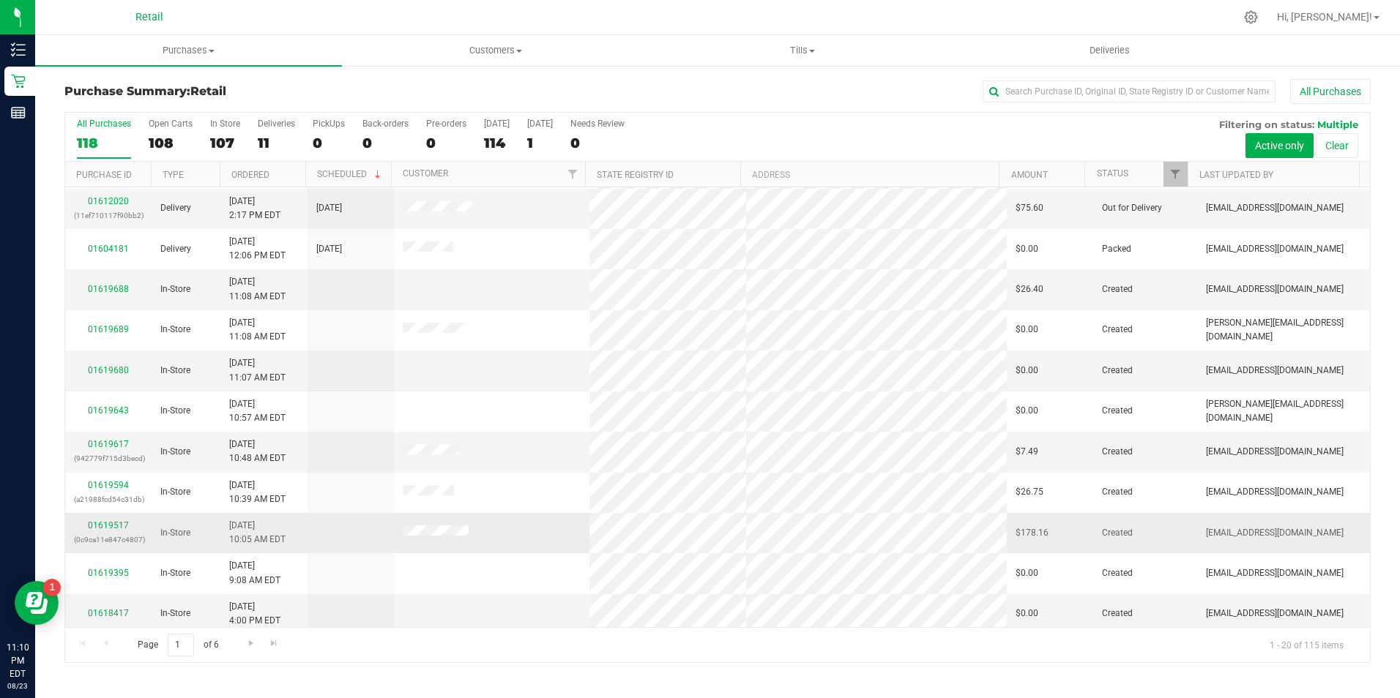
scroll to position [366, 0]
click at [114, 447] on link "01619617" at bounding box center [108, 442] width 41 height 10
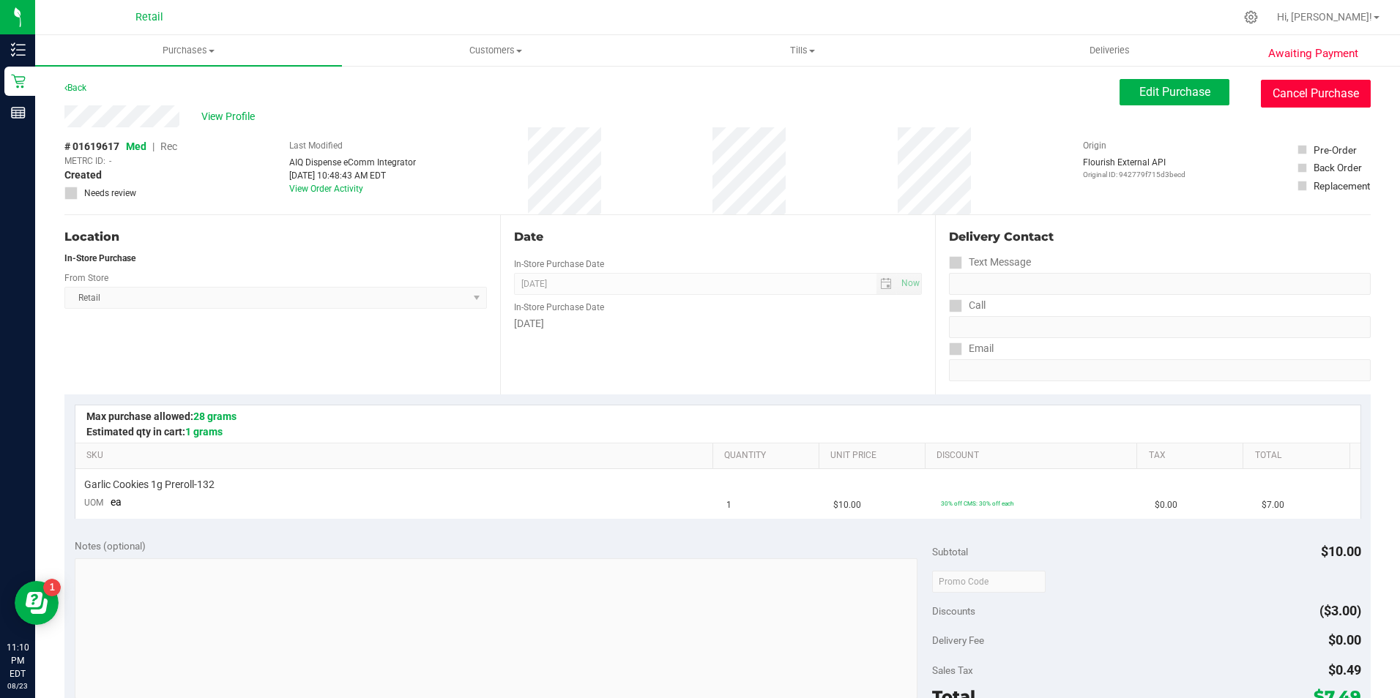
click at [1307, 103] on button "Cancel Purchase" at bounding box center [1315, 94] width 110 height 28
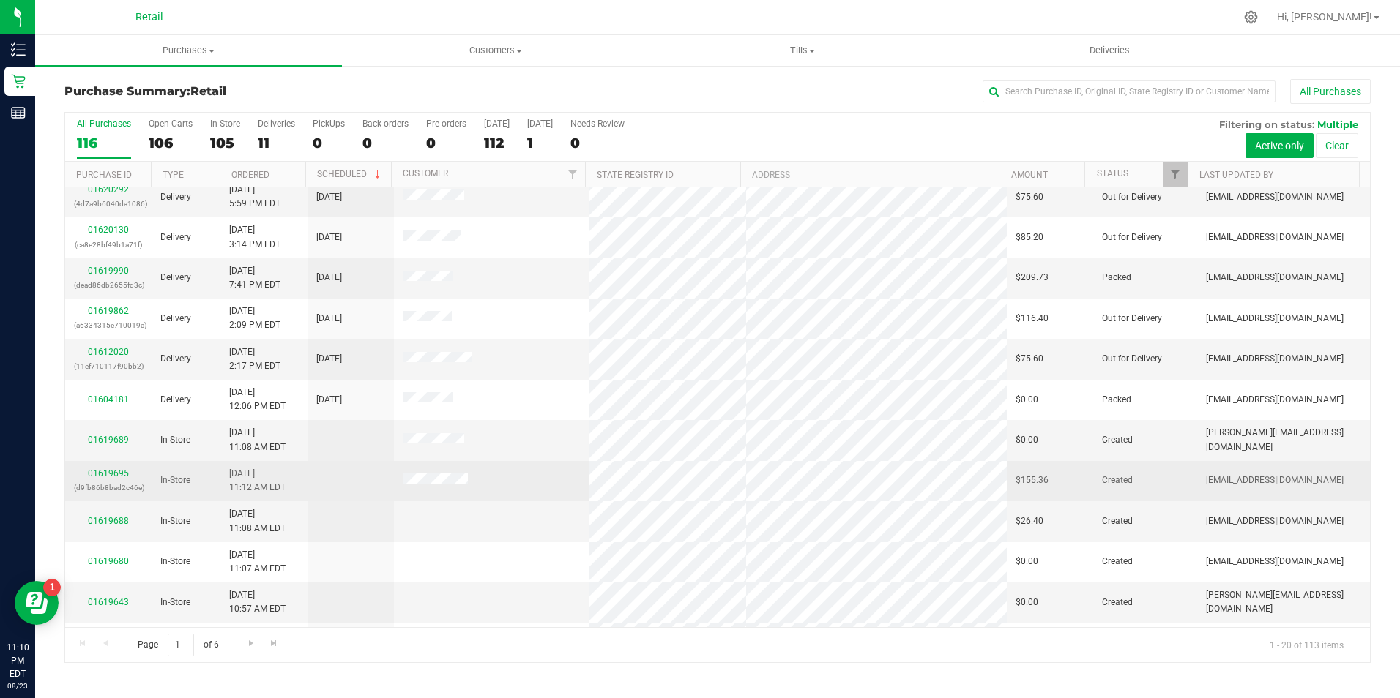
scroll to position [220, 0]
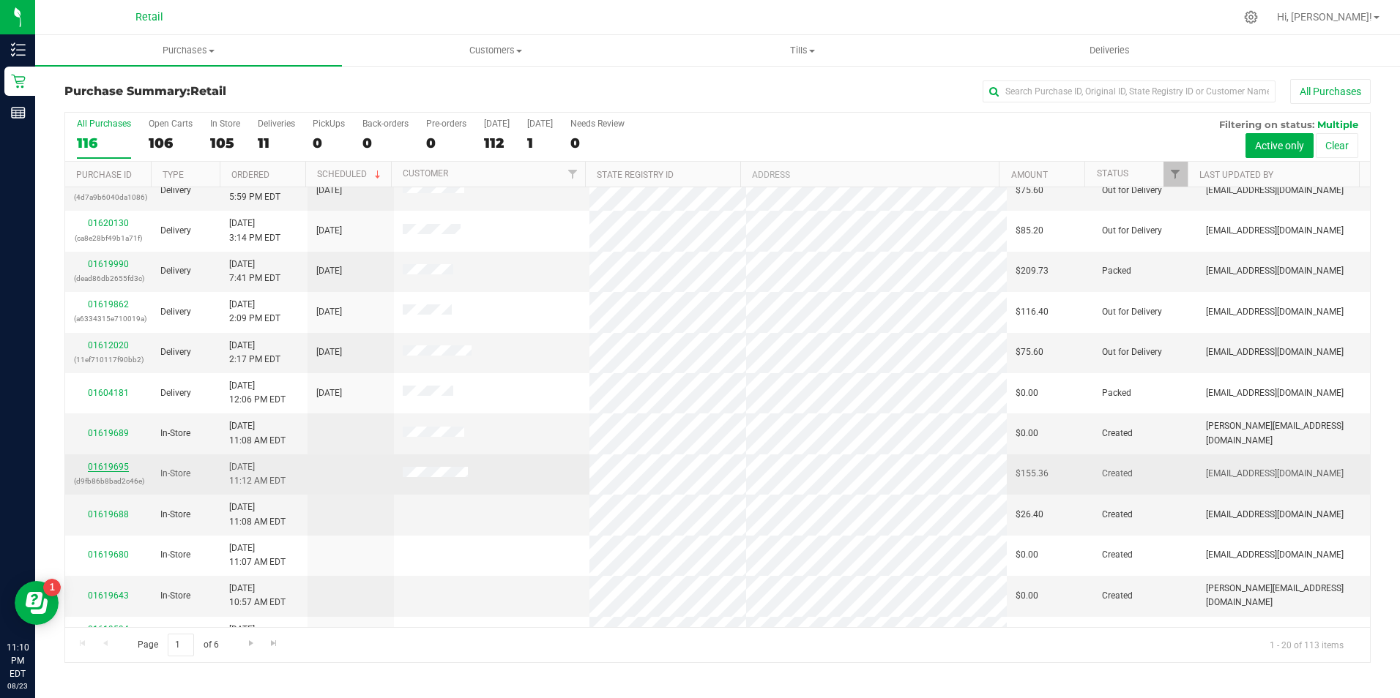
click at [106, 465] on link "01619695" at bounding box center [108, 467] width 41 height 10
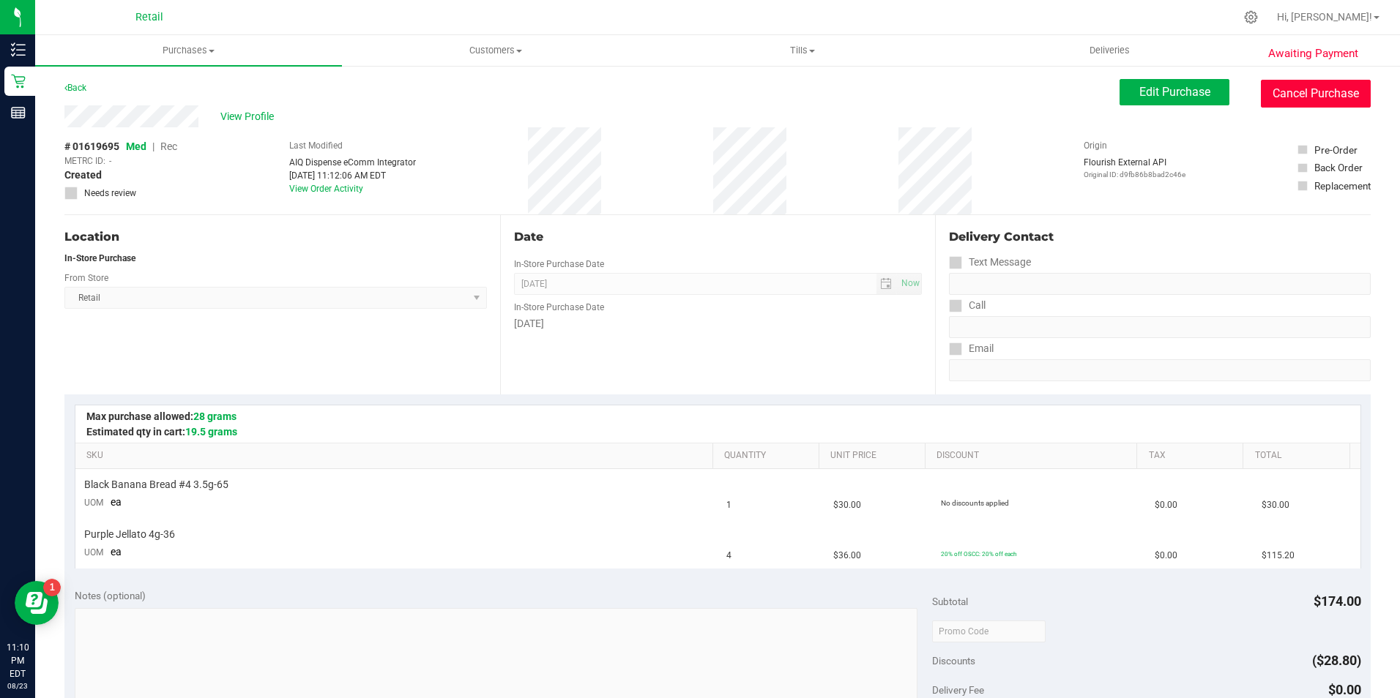
click at [1288, 93] on button "Cancel Purchase" at bounding box center [1315, 94] width 110 height 28
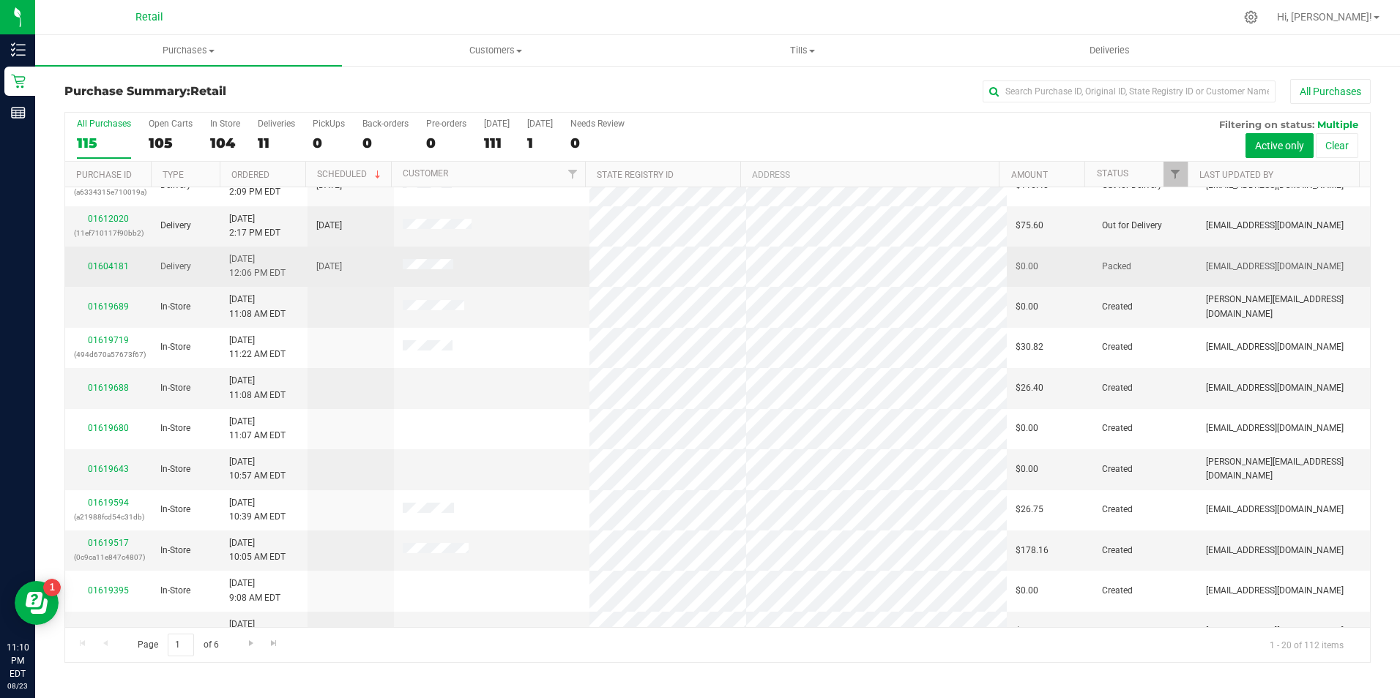
scroll to position [366, 0]
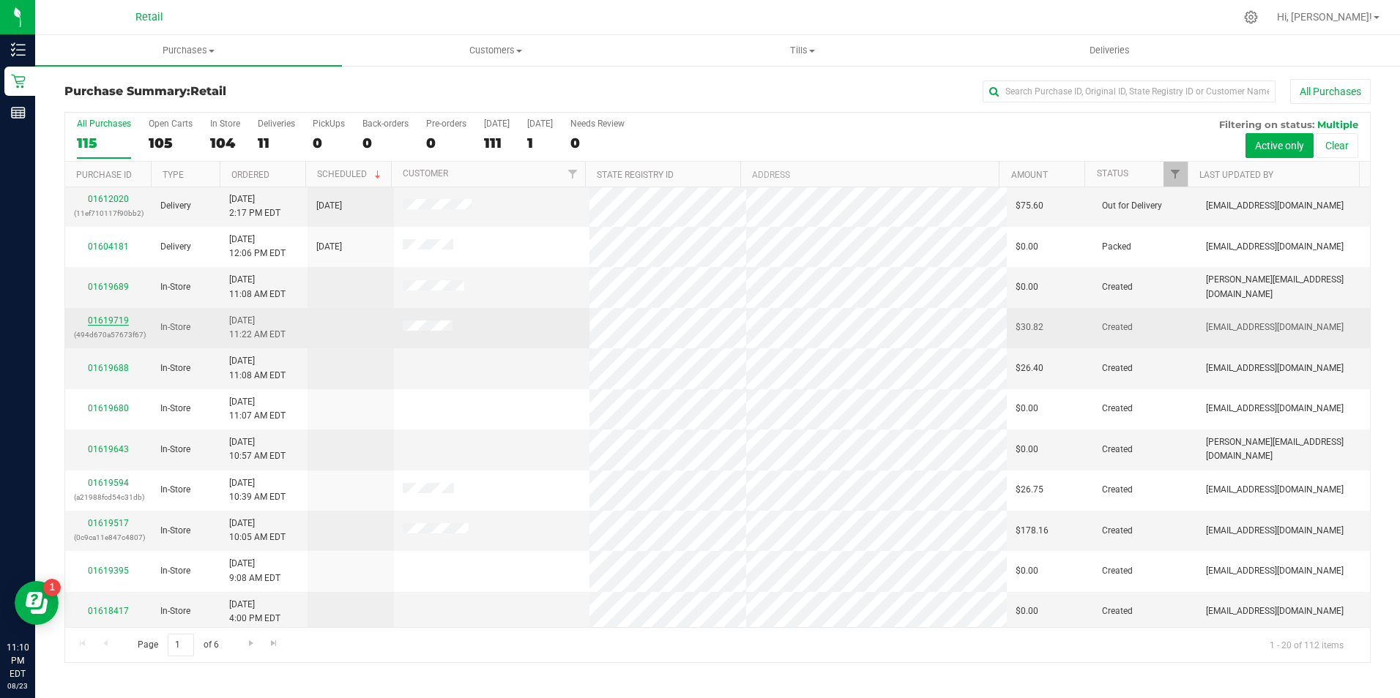
click at [113, 322] on link "01619719" at bounding box center [108, 320] width 41 height 10
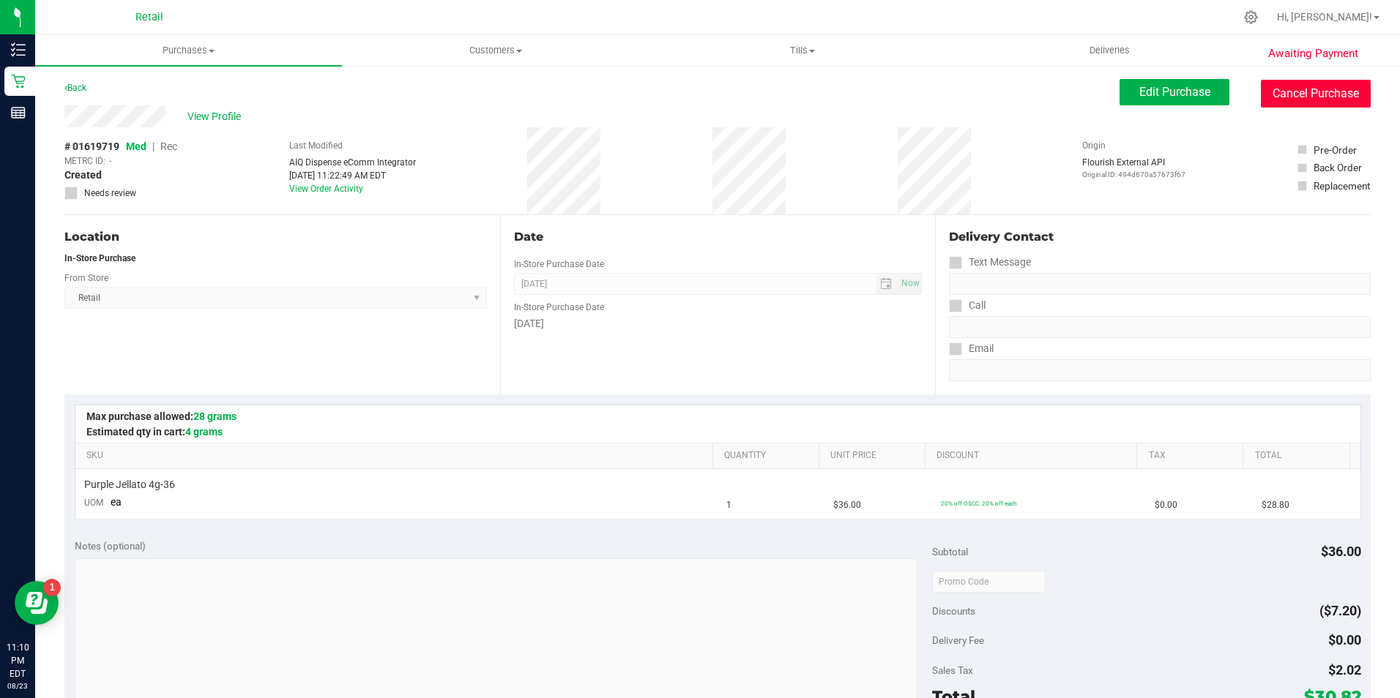
click at [1314, 89] on button "Cancel Purchase" at bounding box center [1315, 94] width 110 height 28
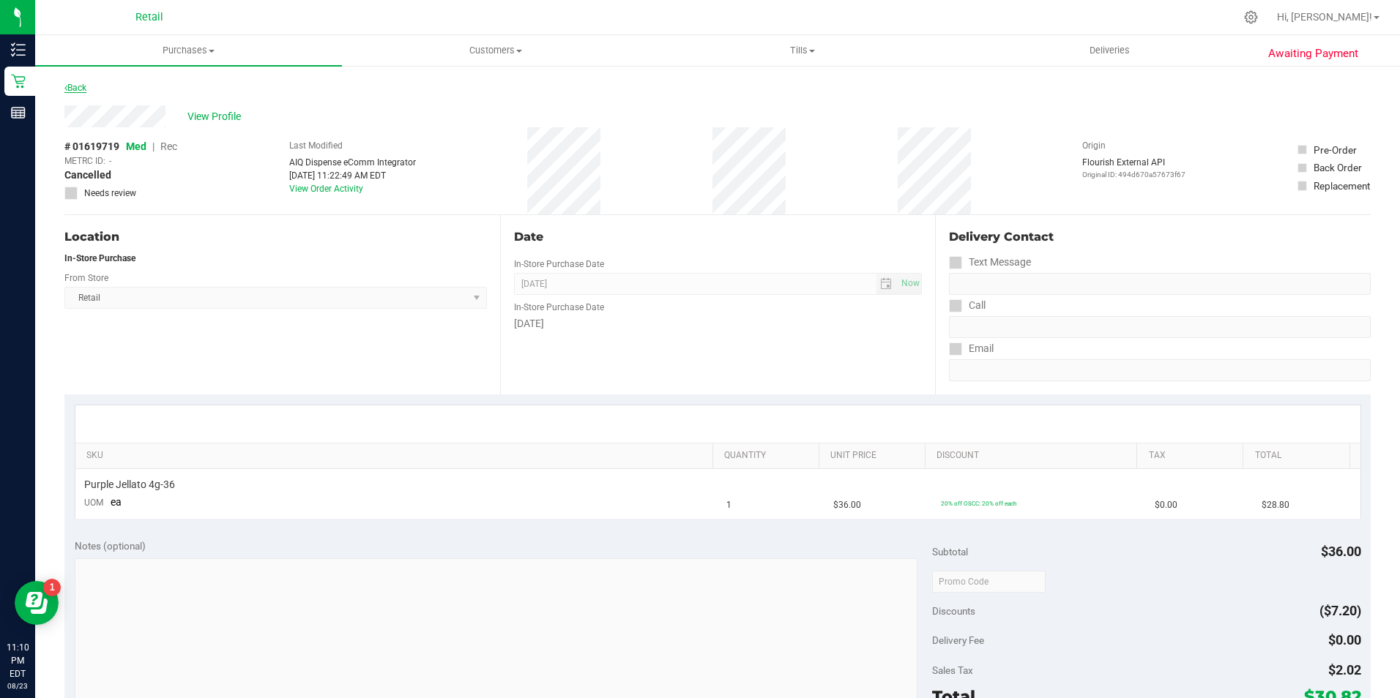
click at [86, 87] on link "Back" at bounding box center [75, 88] width 22 height 10
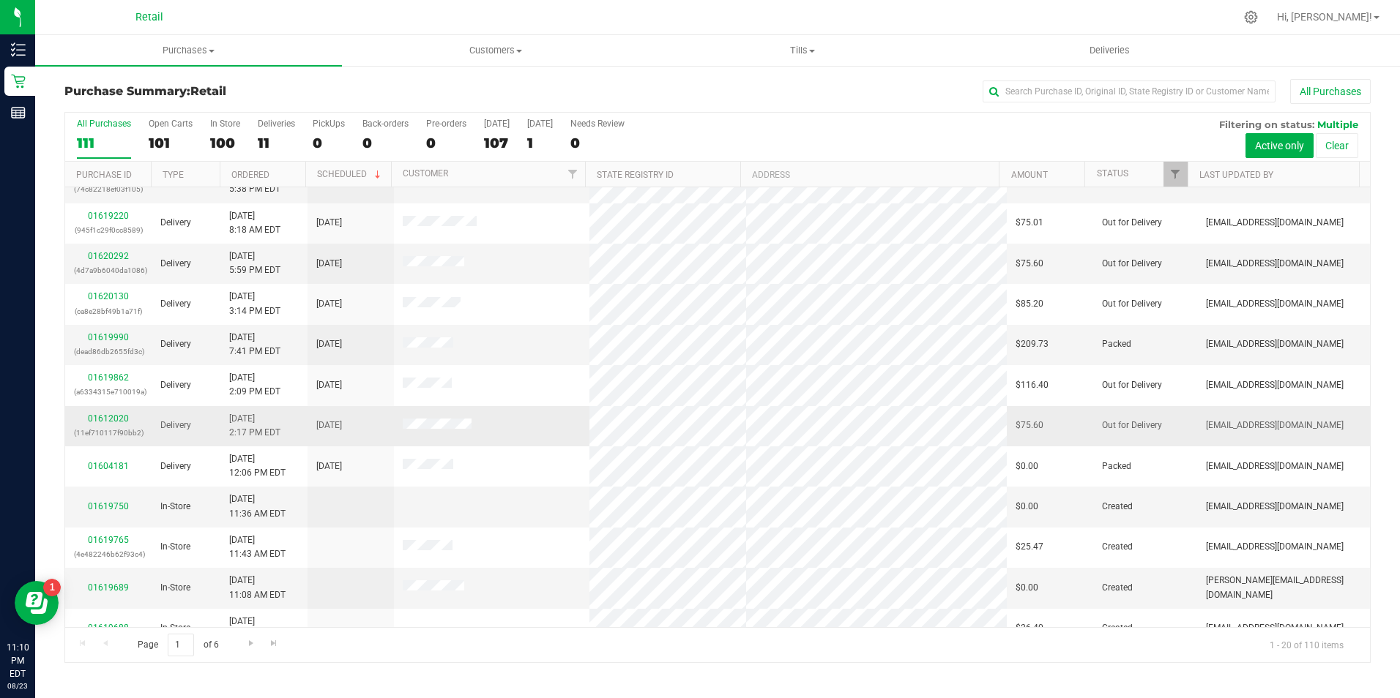
scroll to position [293, 0]
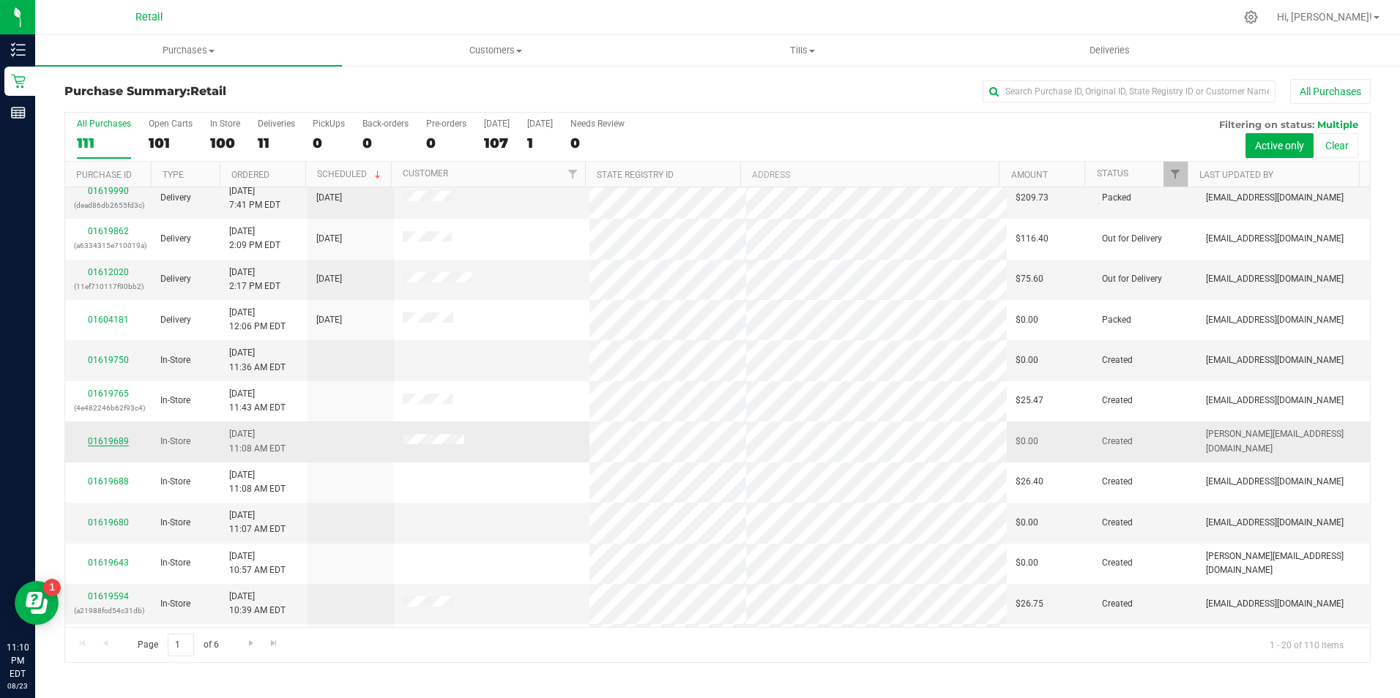
click at [119, 439] on link "01619689" at bounding box center [108, 441] width 41 height 10
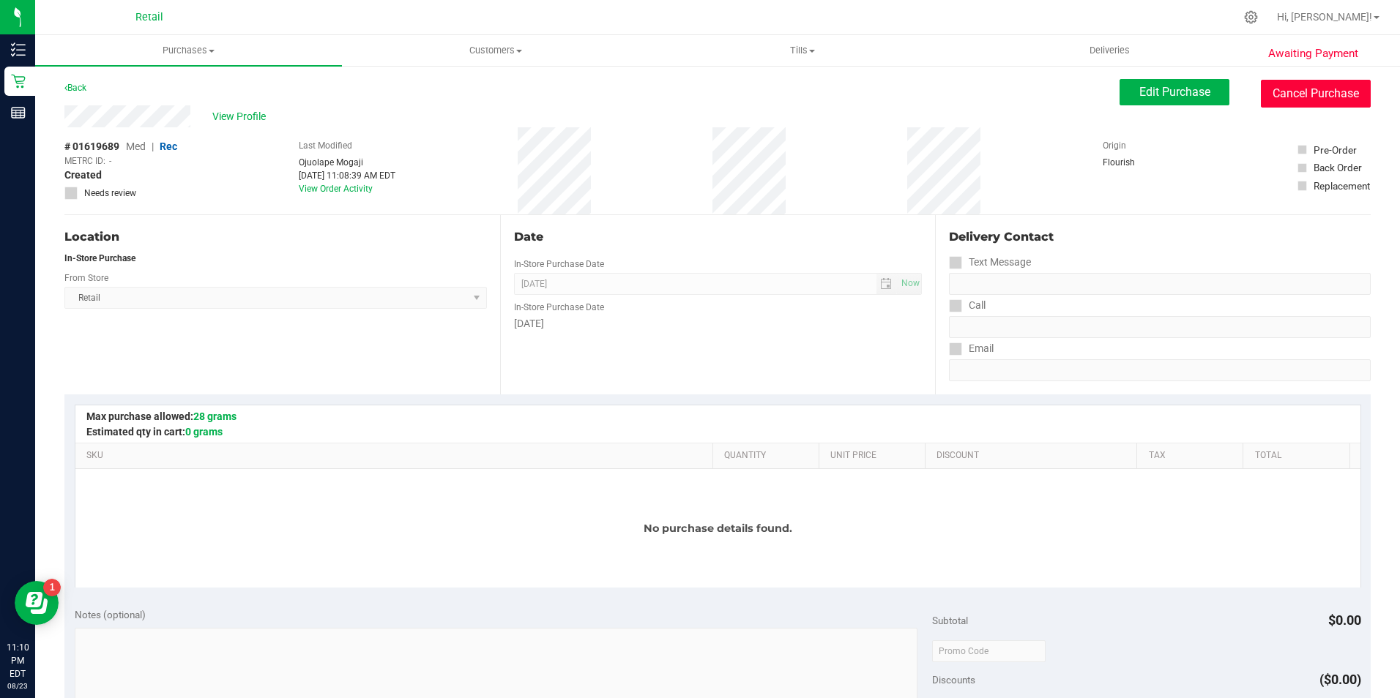
click at [1283, 94] on button "Cancel Purchase" at bounding box center [1315, 94] width 110 height 28
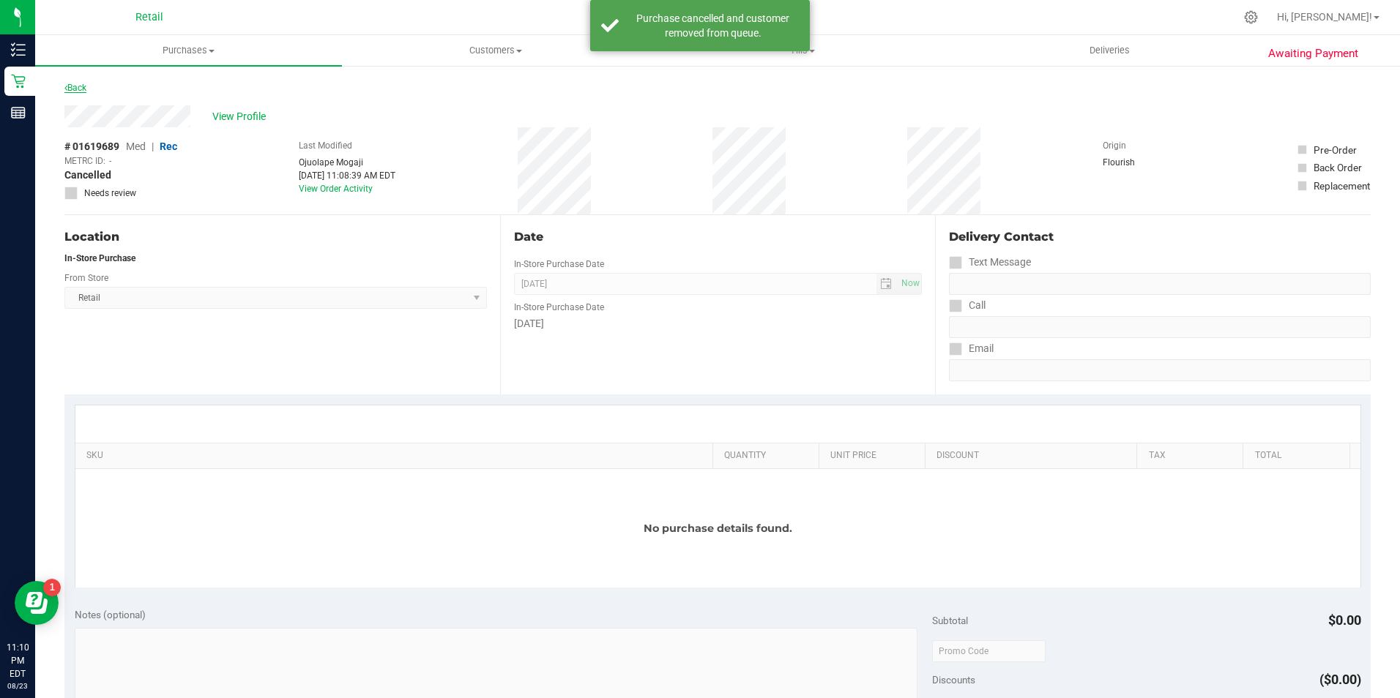
click at [86, 92] on link "Back" at bounding box center [75, 88] width 22 height 10
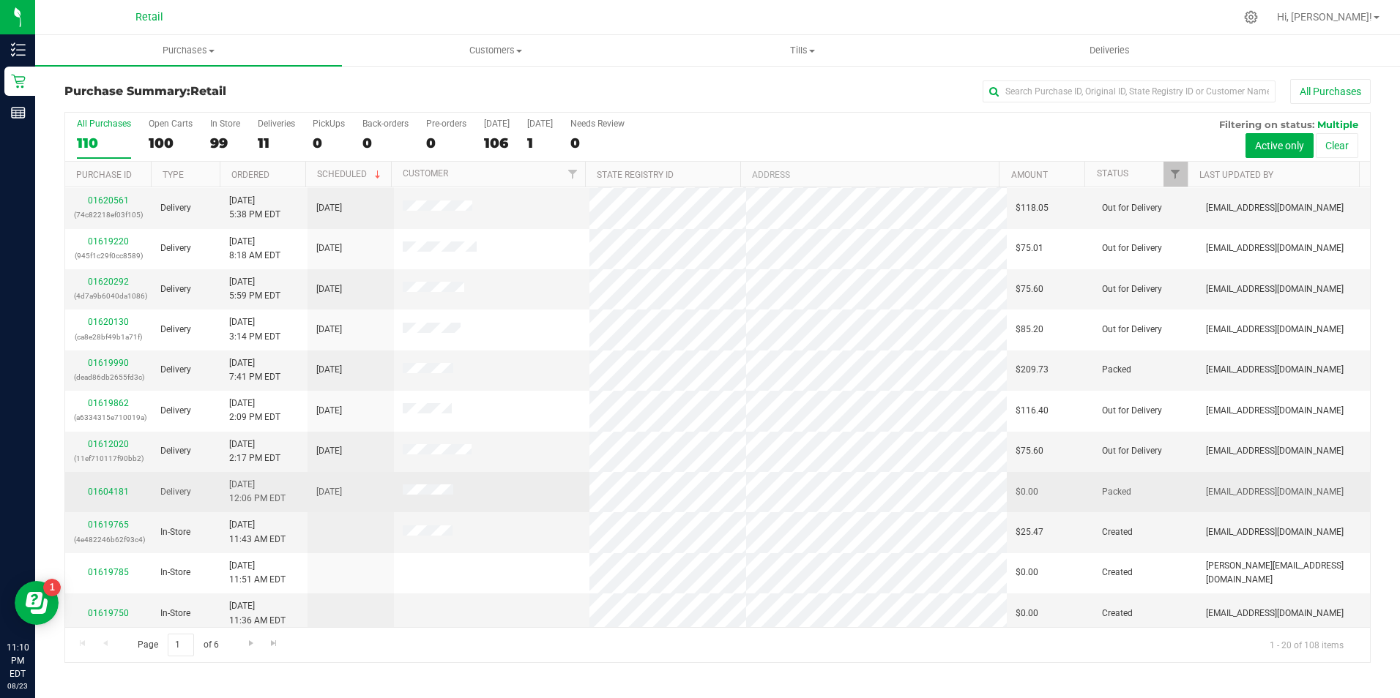
scroll to position [146, 0]
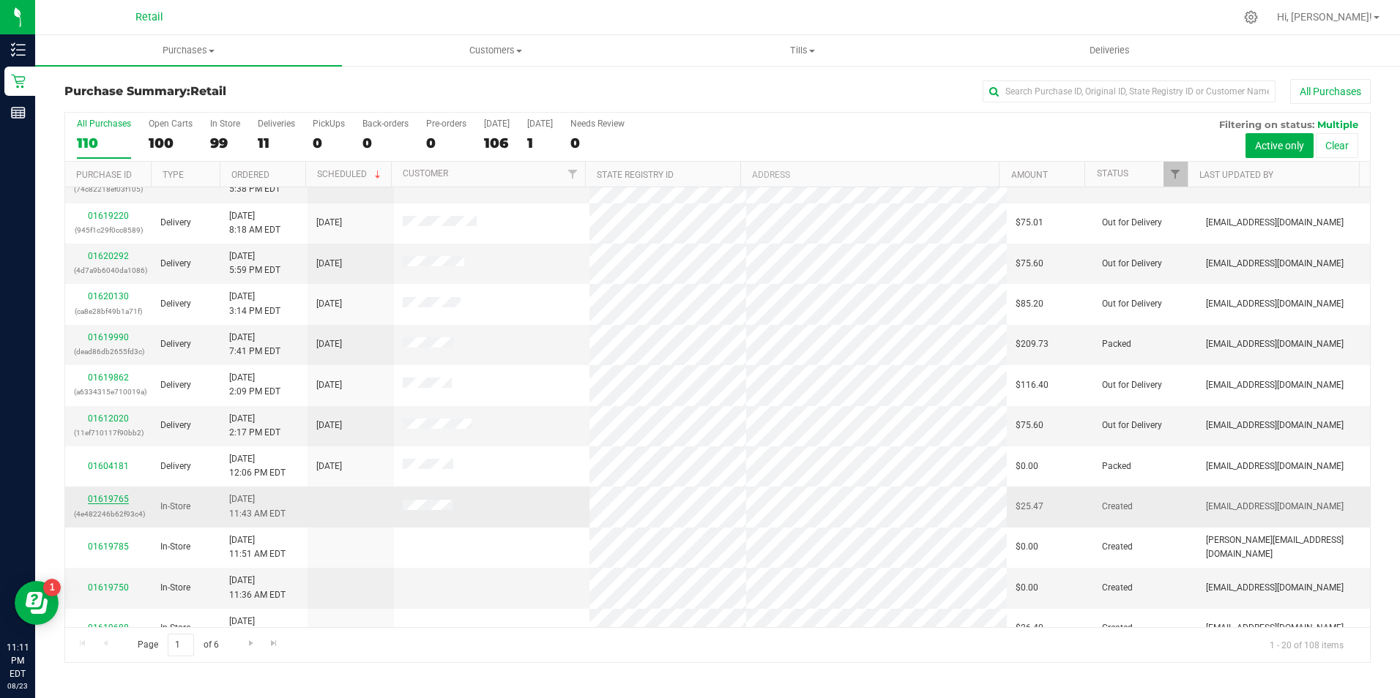
click at [100, 498] on link "01619765" at bounding box center [108, 499] width 41 height 10
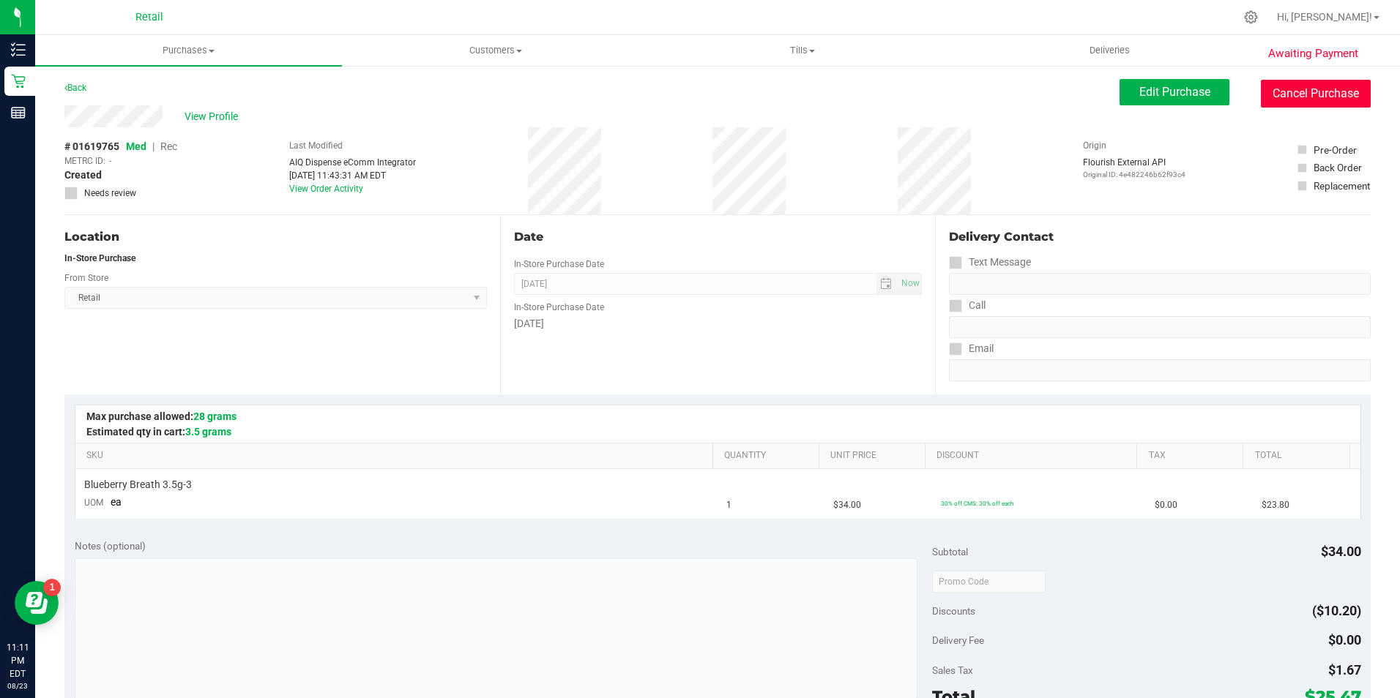
click at [1335, 101] on button "Cancel Purchase" at bounding box center [1315, 94] width 110 height 28
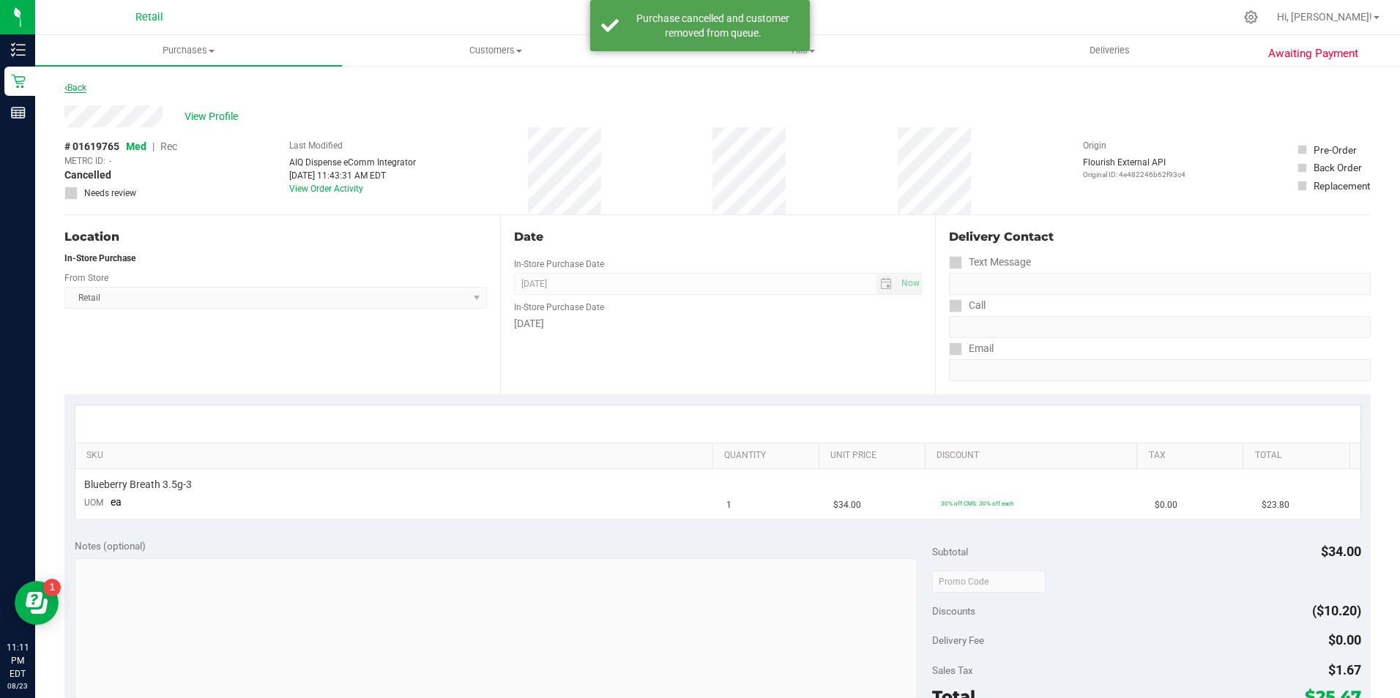
click at [82, 88] on link "Back" at bounding box center [75, 88] width 22 height 10
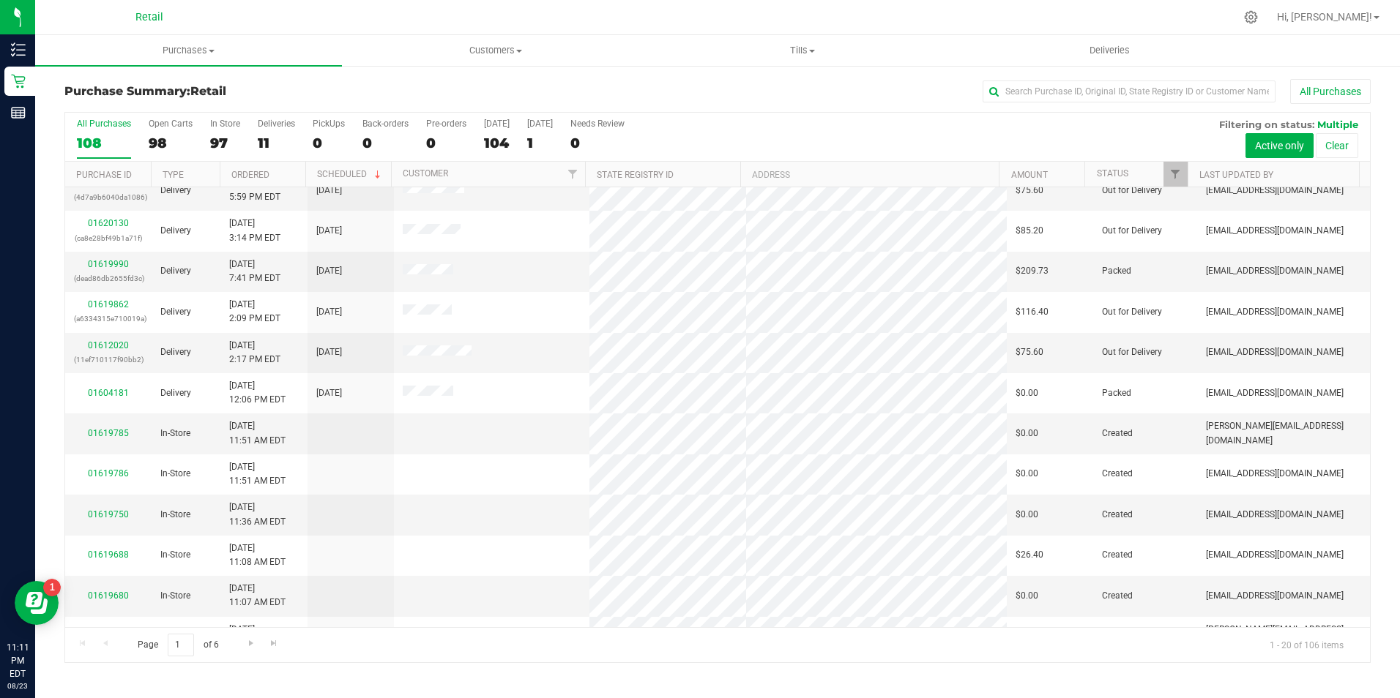
scroll to position [370, 0]
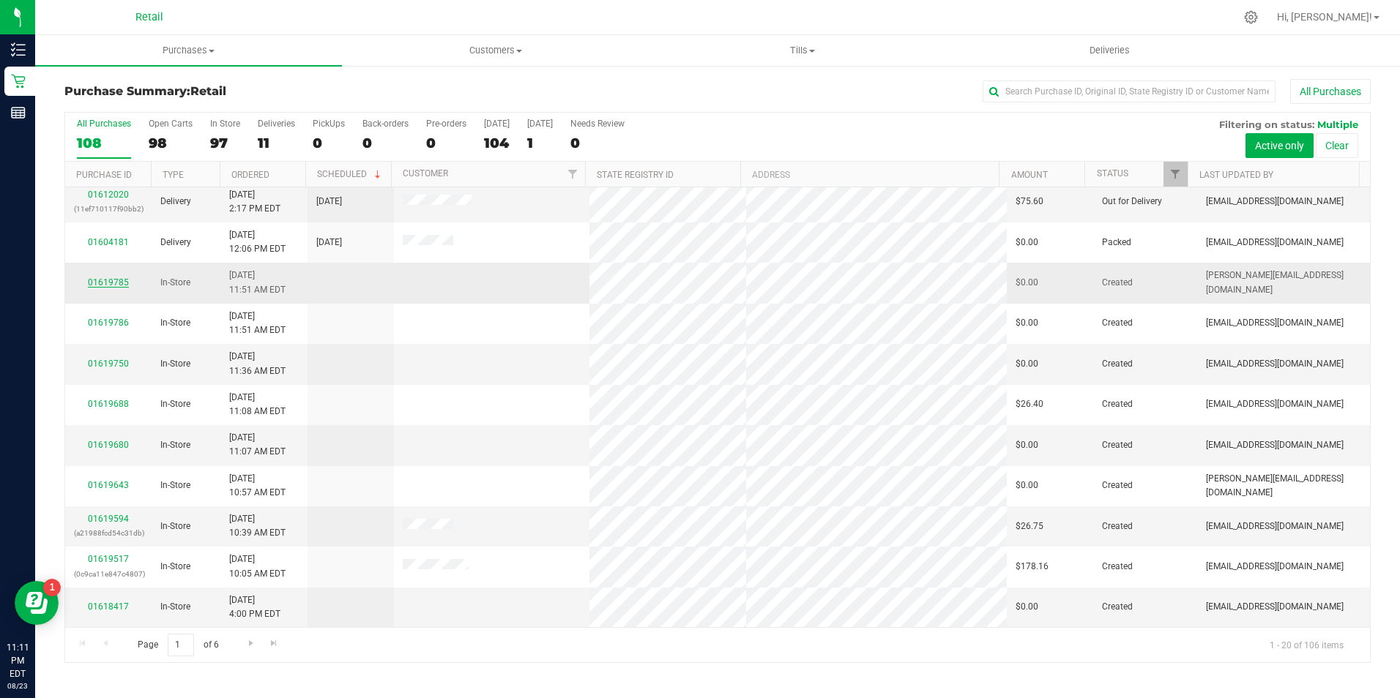
click at [124, 283] on link "01619785" at bounding box center [108, 282] width 41 height 10
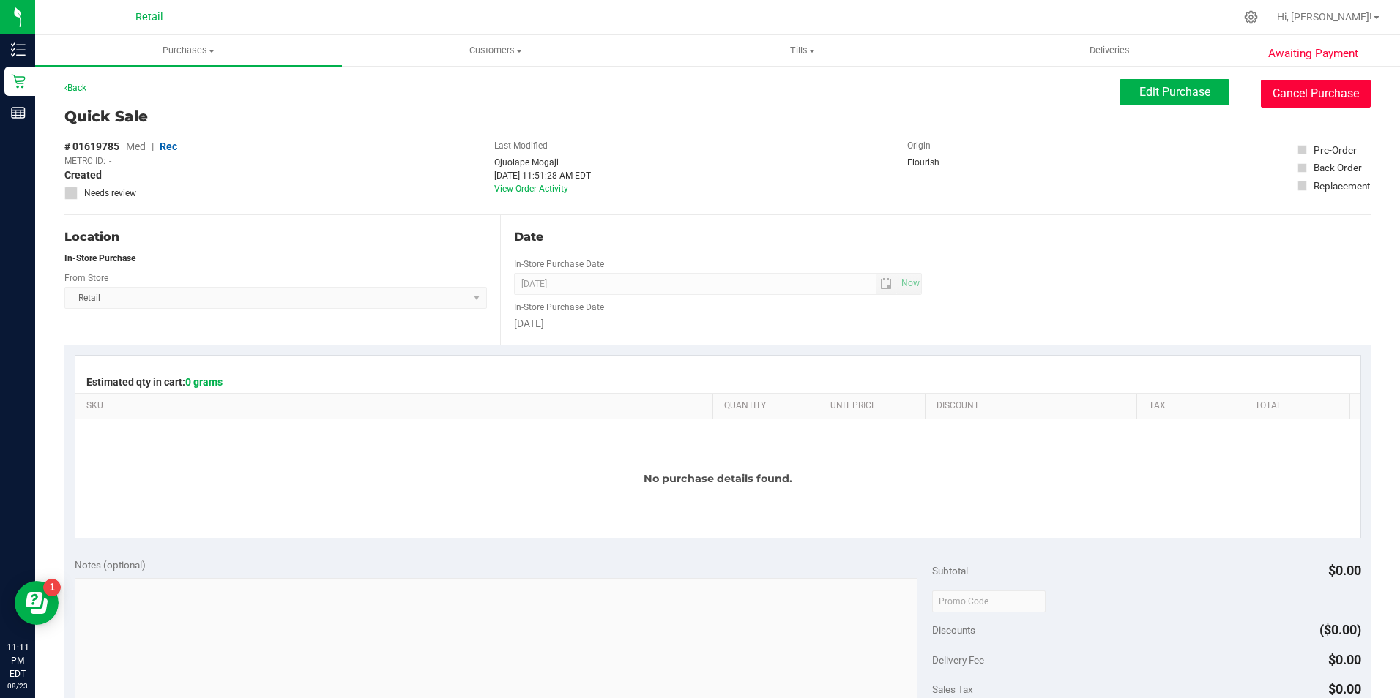
click at [1290, 94] on button "Cancel Purchase" at bounding box center [1315, 94] width 110 height 28
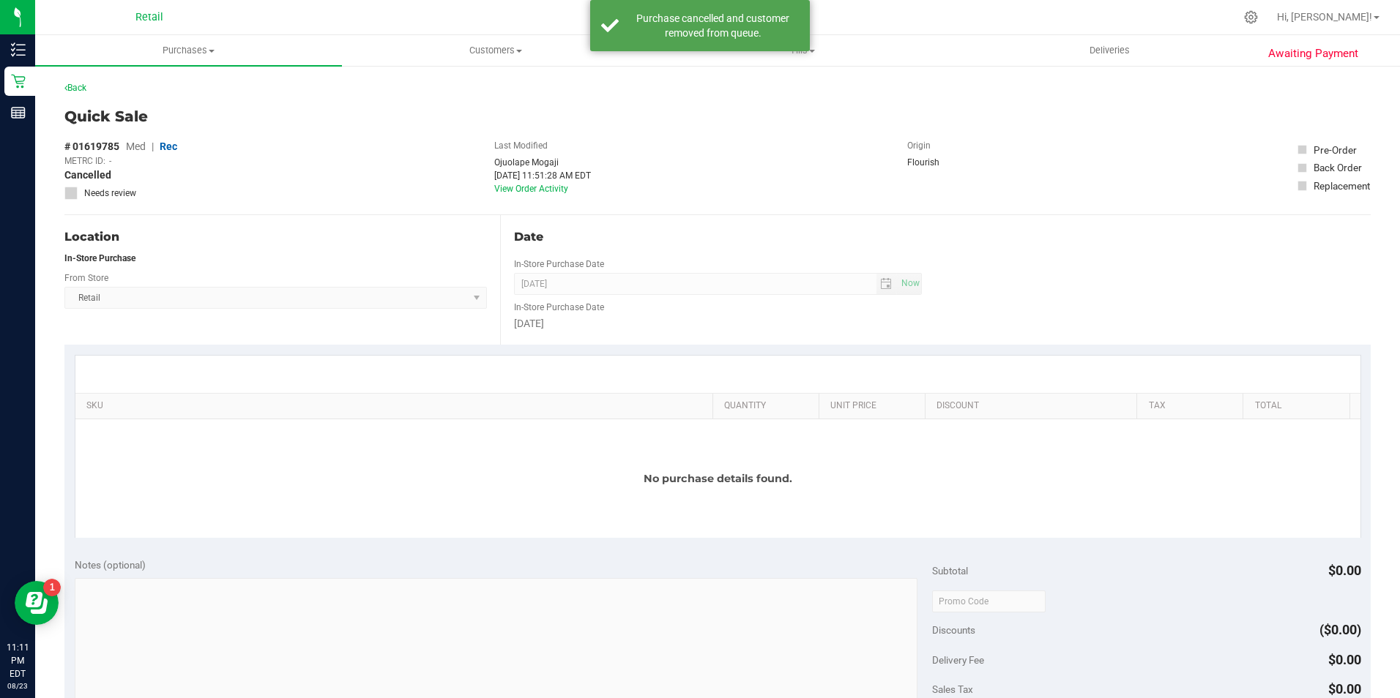
click at [73, 94] on div "Back" at bounding box center [75, 88] width 22 height 18
click at [73, 91] on link "Back" at bounding box center [75, 88] width 22 height 10
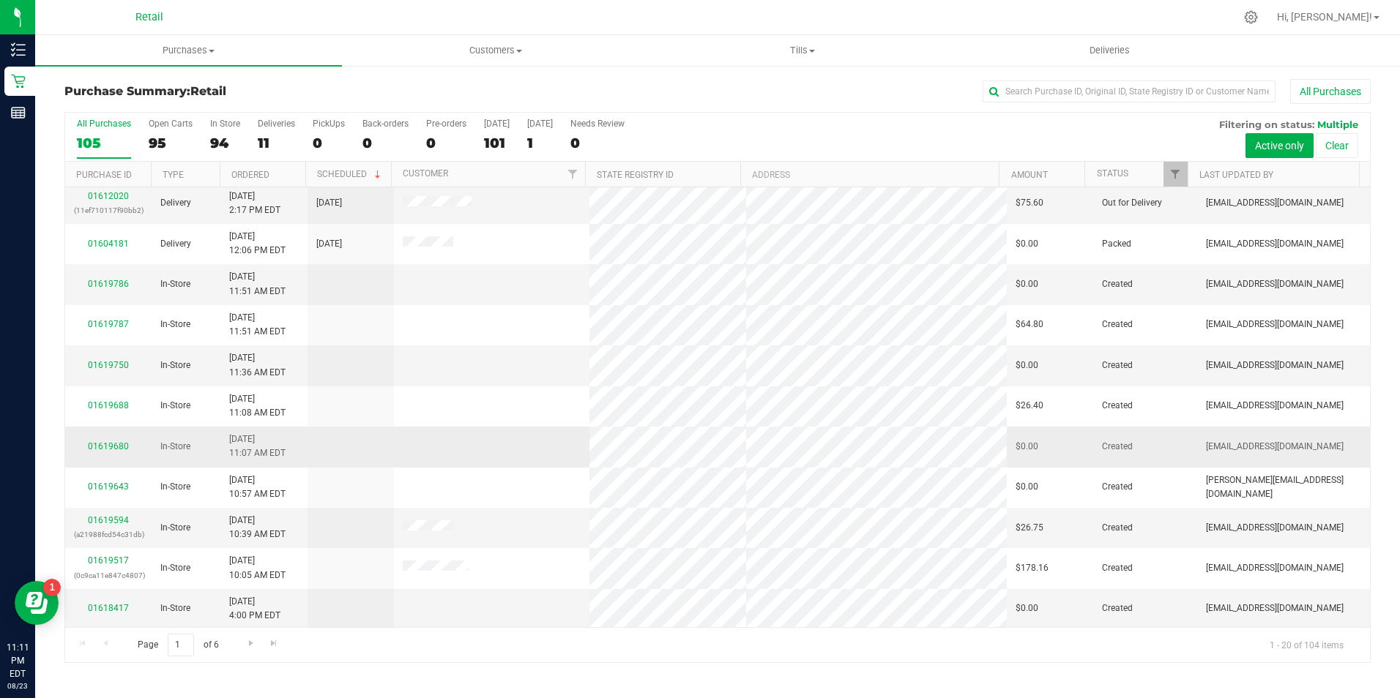
scroll to position [370, 0]
click at [100, 449] on link "01619680" at bounding box center [108, 445] width 41 height 10
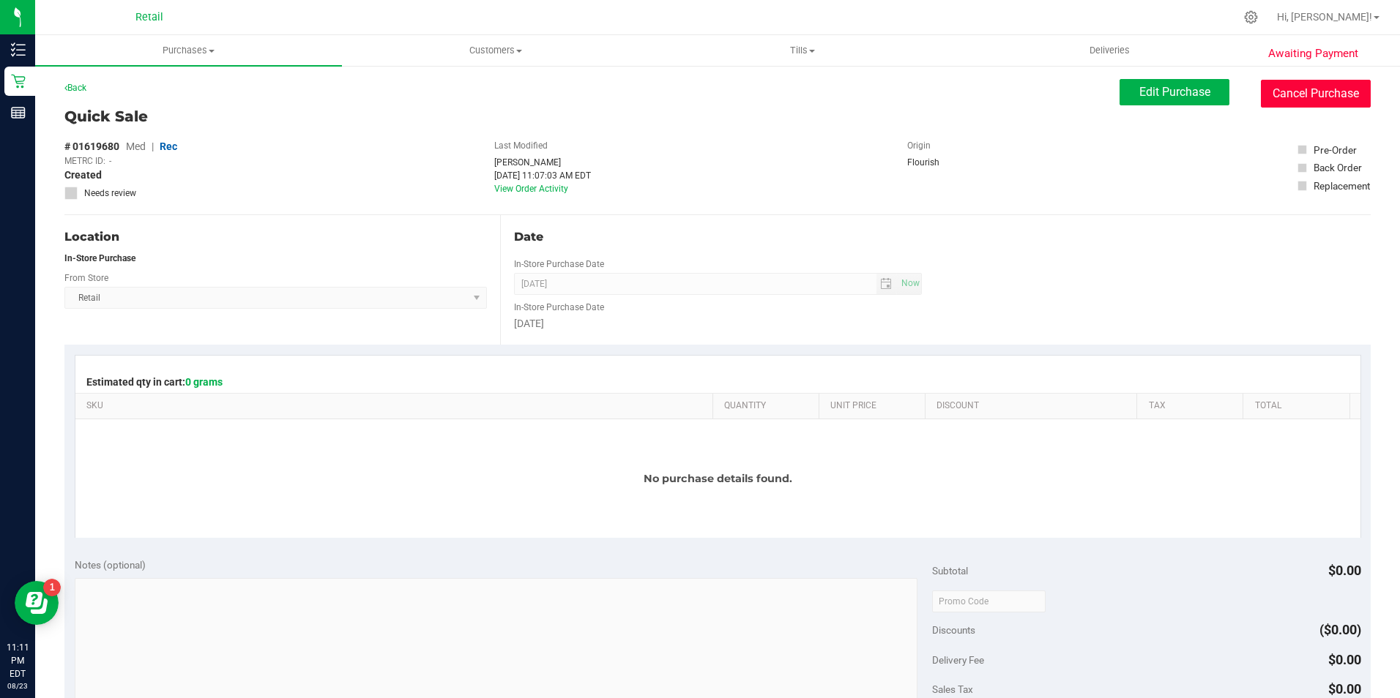
click at [1303, 97] on button "Cancel Purchase" at bounding box center [1315, 94] width 110 height 28
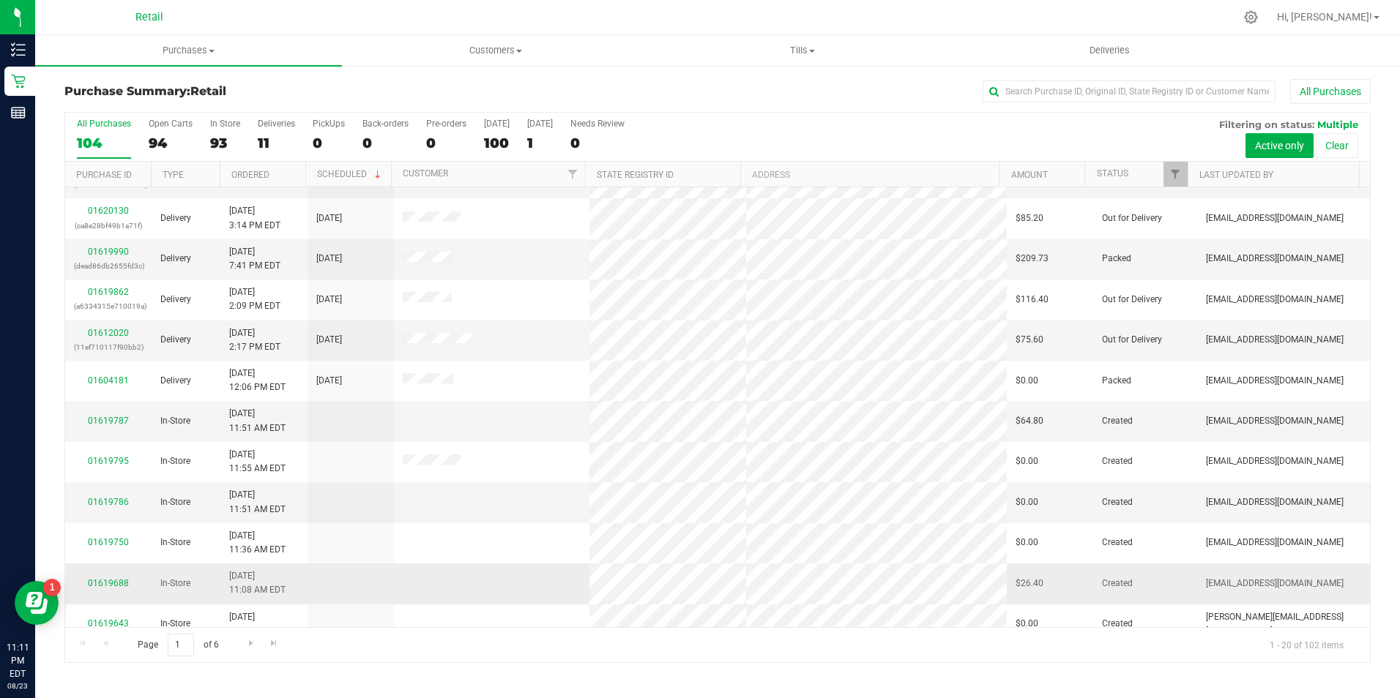
scroll to position [370, 0]
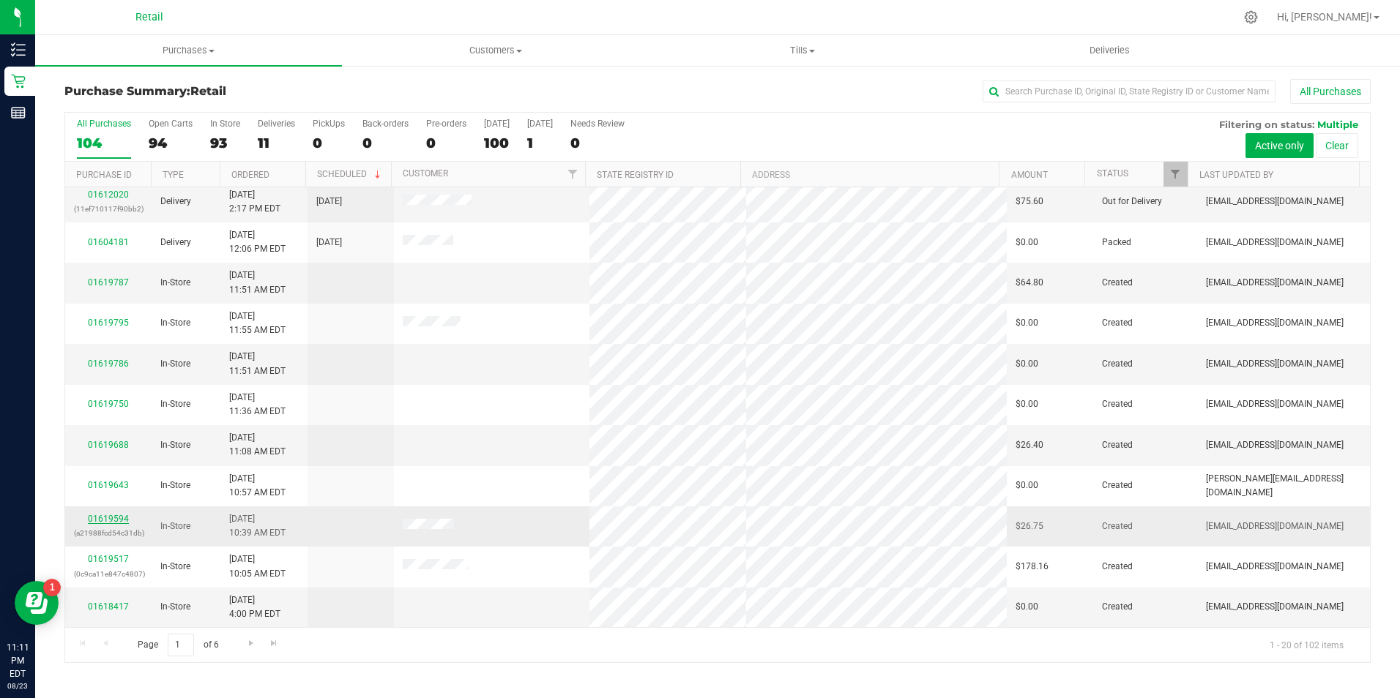
click at [106, 520] on link "01619594" at bounding box center [108, 519] width 41 height 10
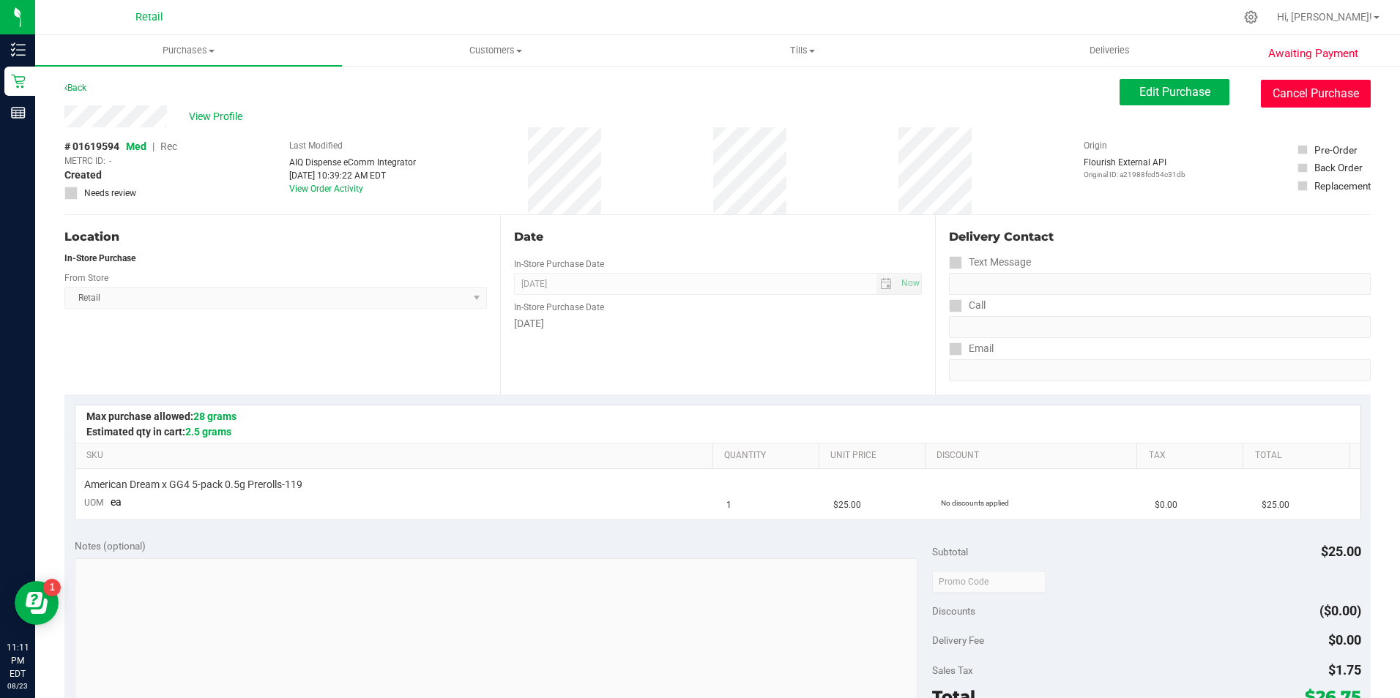
click at [1301, 89] on button "Cancel Purchase" at bounding box center [1315, 94] width 110 height 28
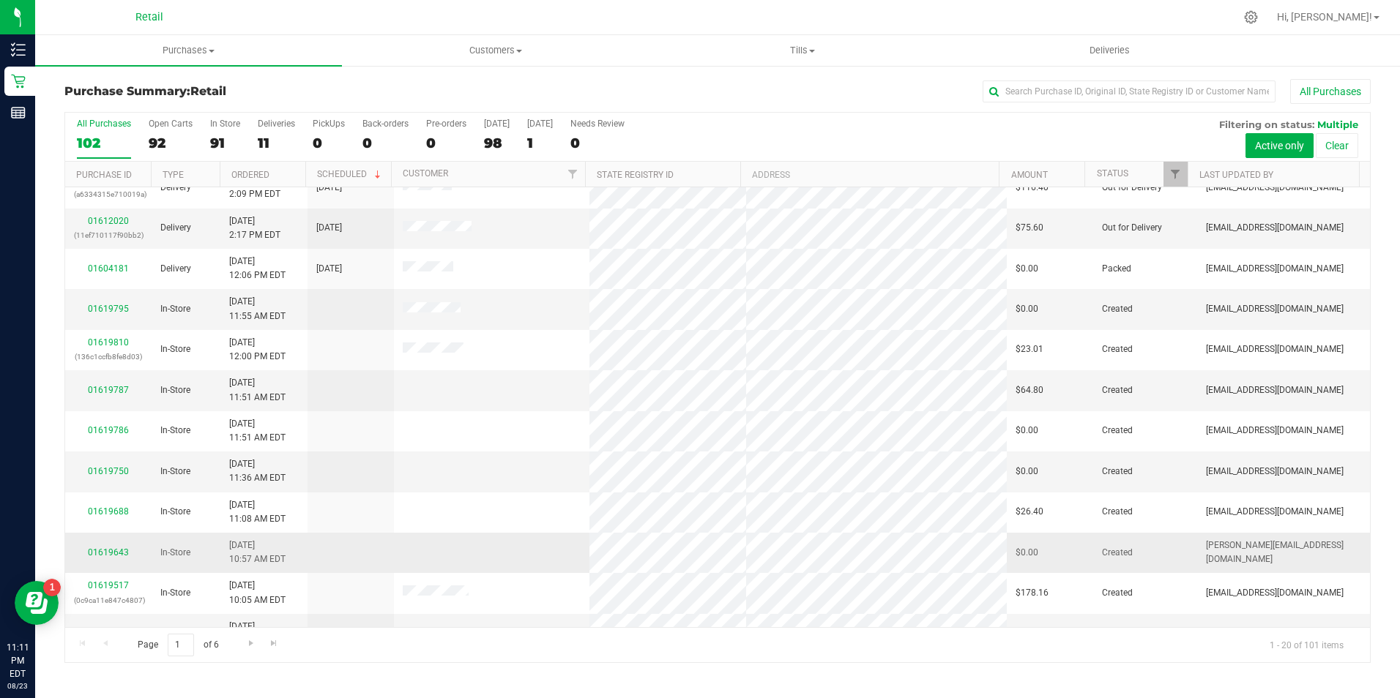
scroll to position [370, 0]
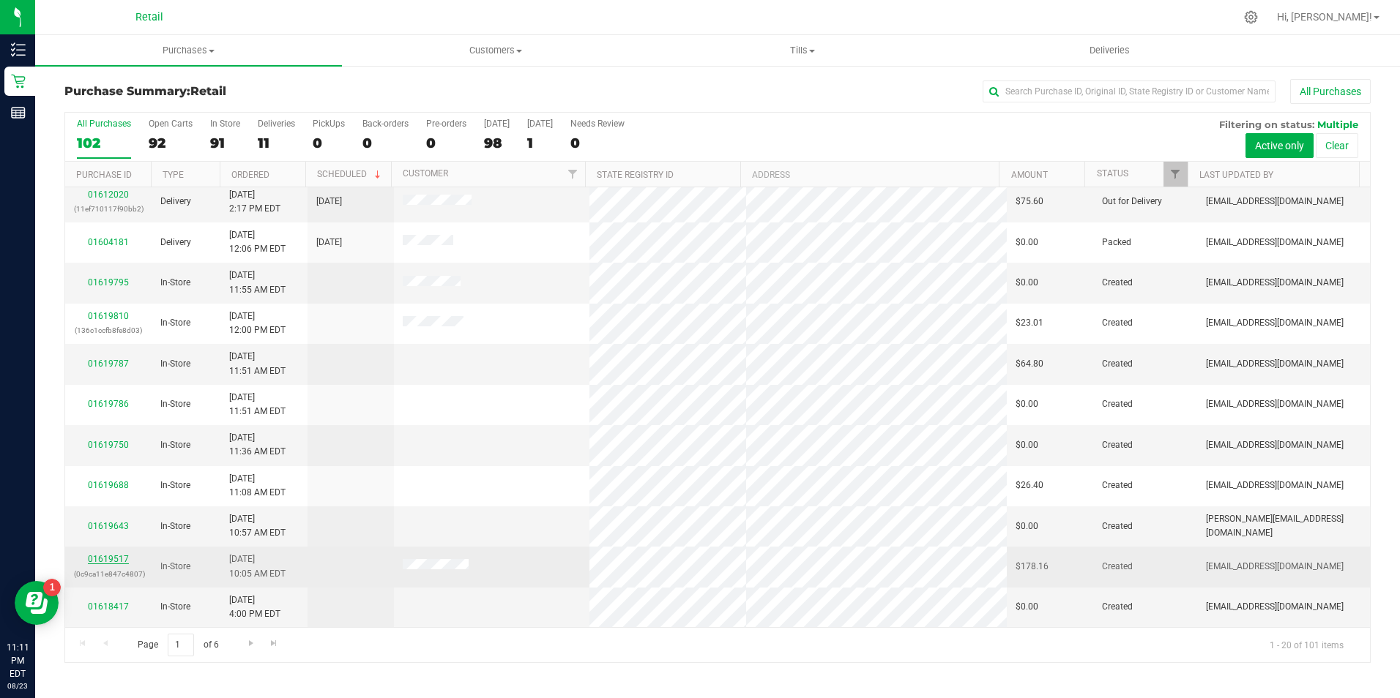
click at [124, 556] on link "01619517" at bounding box center [108, 559] width 41 height 10
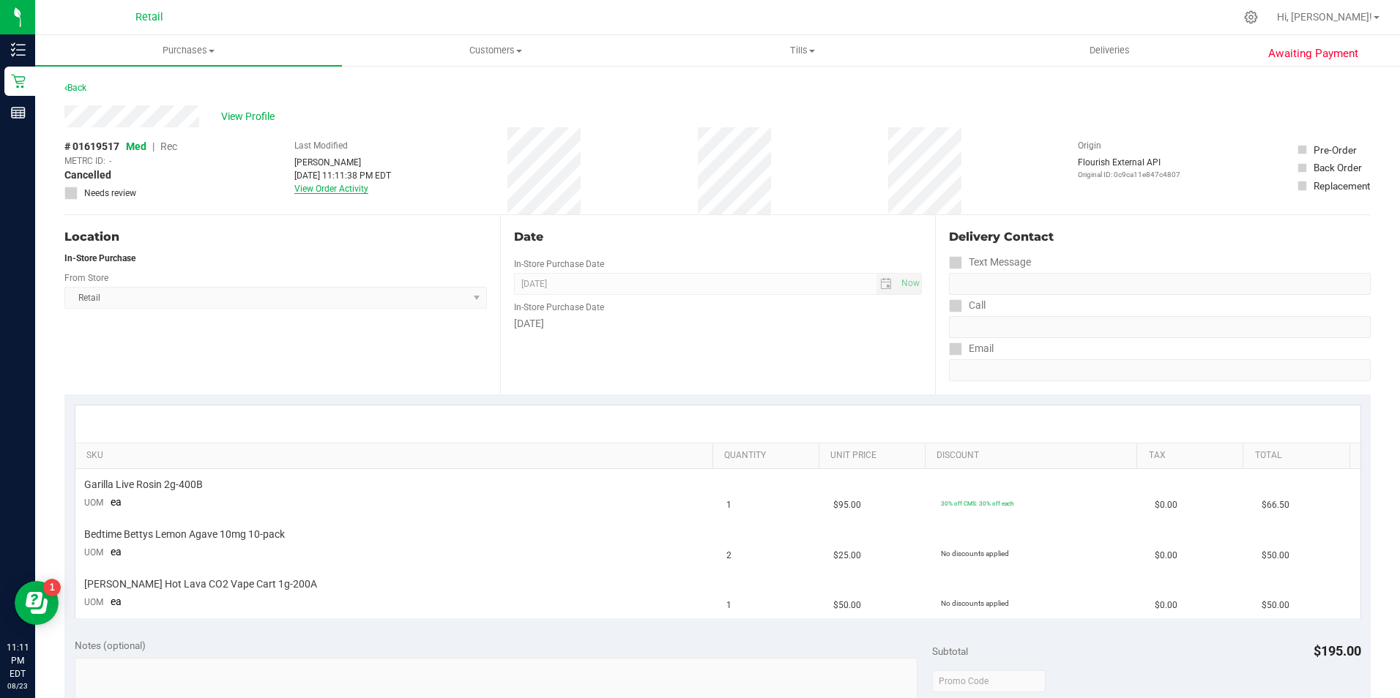
click at [333, 190] on link "View Order Activity" at bounding box center [331, 189] width 74 height 10
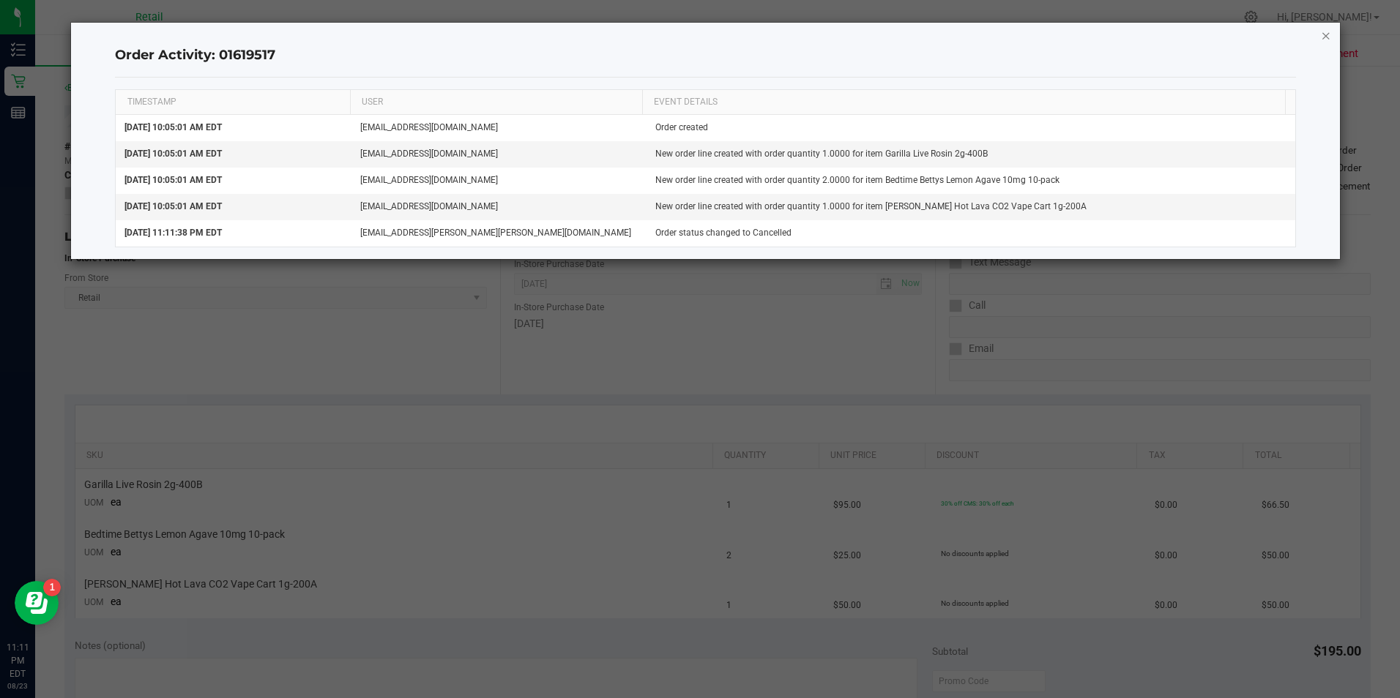
click at [1323, 34] on icon "button" at bounding box center [1325, 35] width 10 height 18
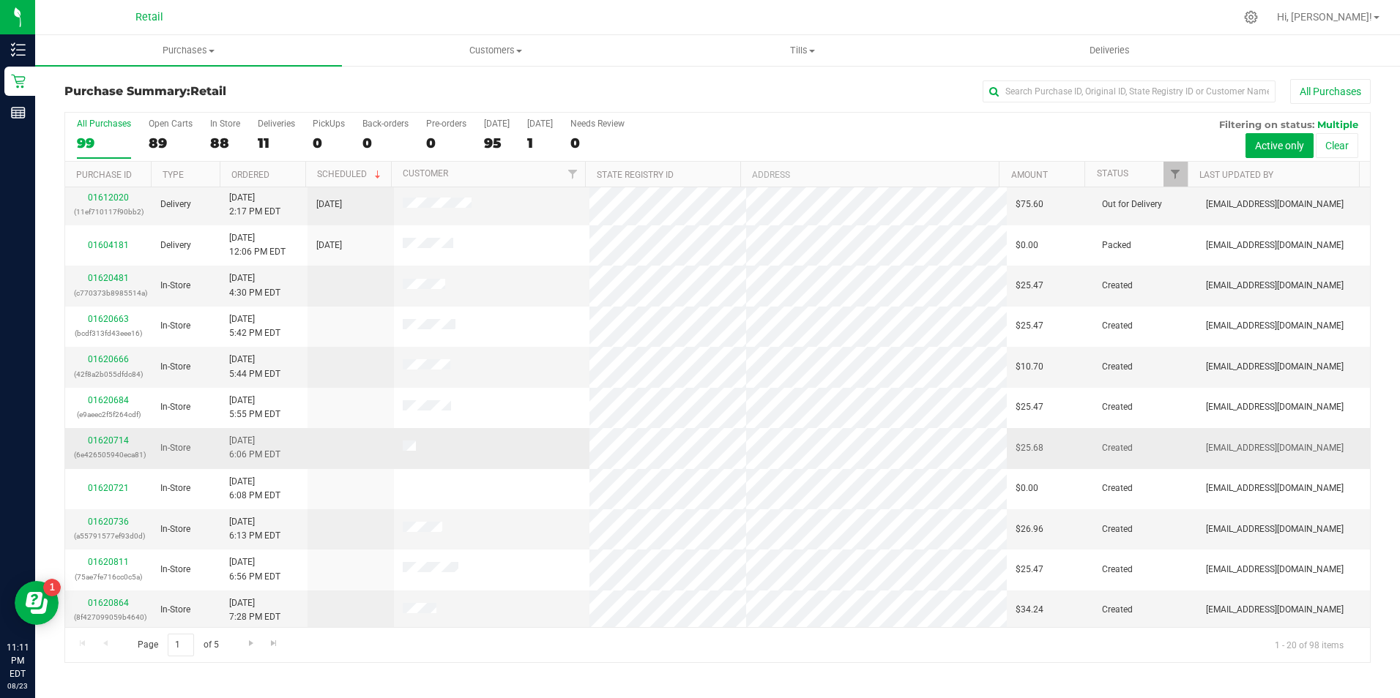
scroll to position [370, 0]
click at [113, 438] on link "01620714" at bounding box center [108, 438] width 41 height 10
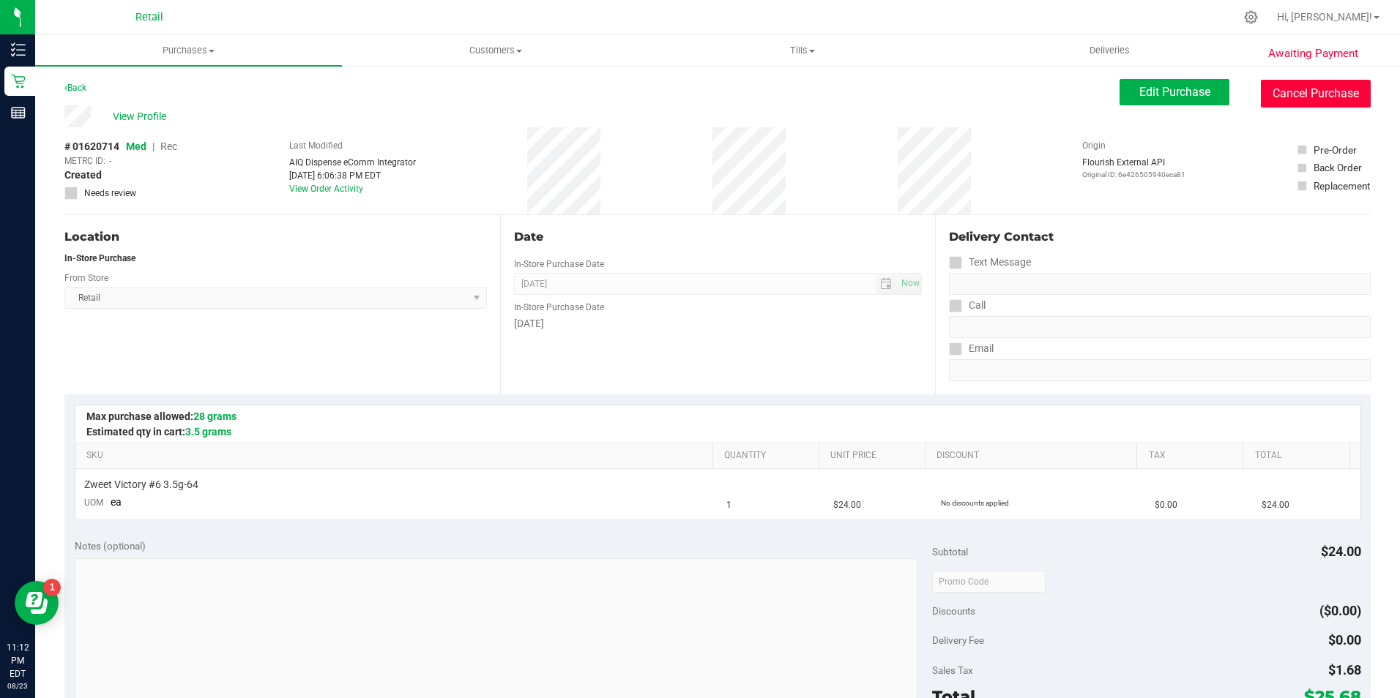
click at [1315, 93] on button "Cancel Purchase" at bounding box center [1315, 94] width 110 height 28
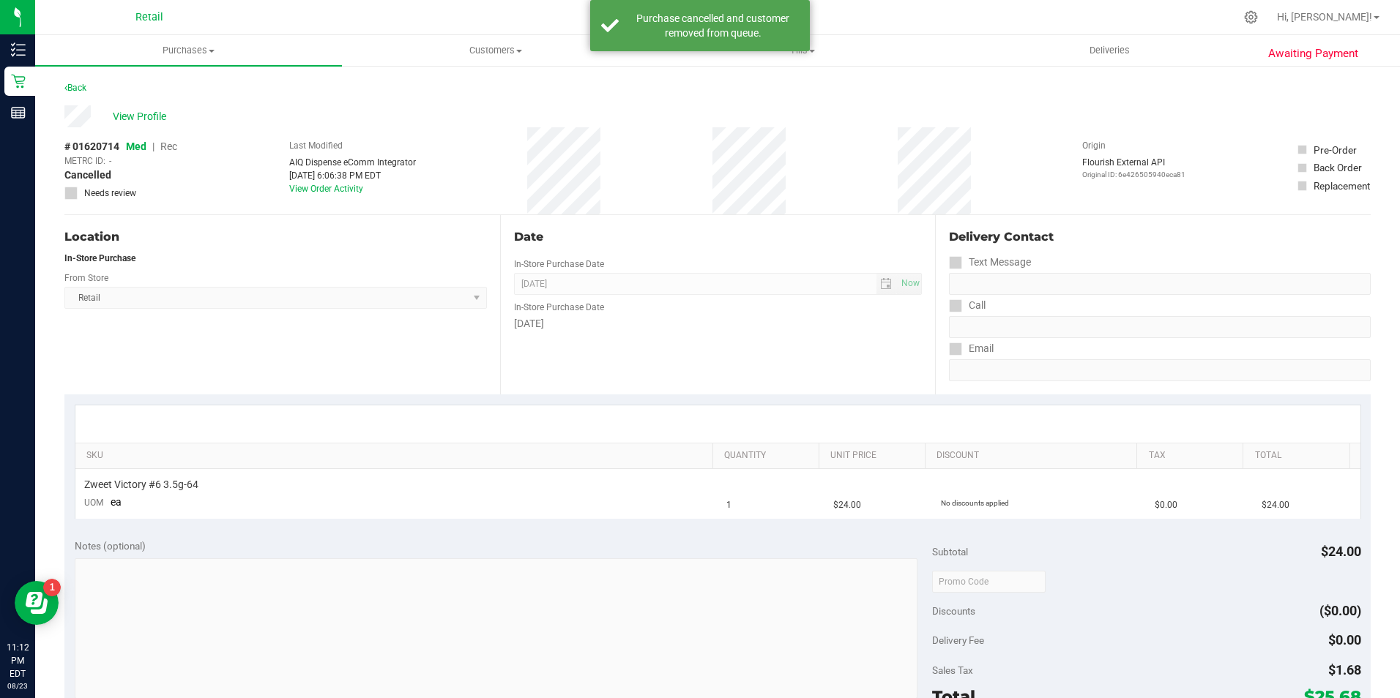
click at [48, 83] on div "Awaiting Payment Back View Profile # 01620714 Med | Rec METRC ID: - Cancelled N…" at bounding box center [717, 613] width 1364 height 1098
click at [83, 83] on link "Back" at bounding box center [75, 88] width 22 height 10
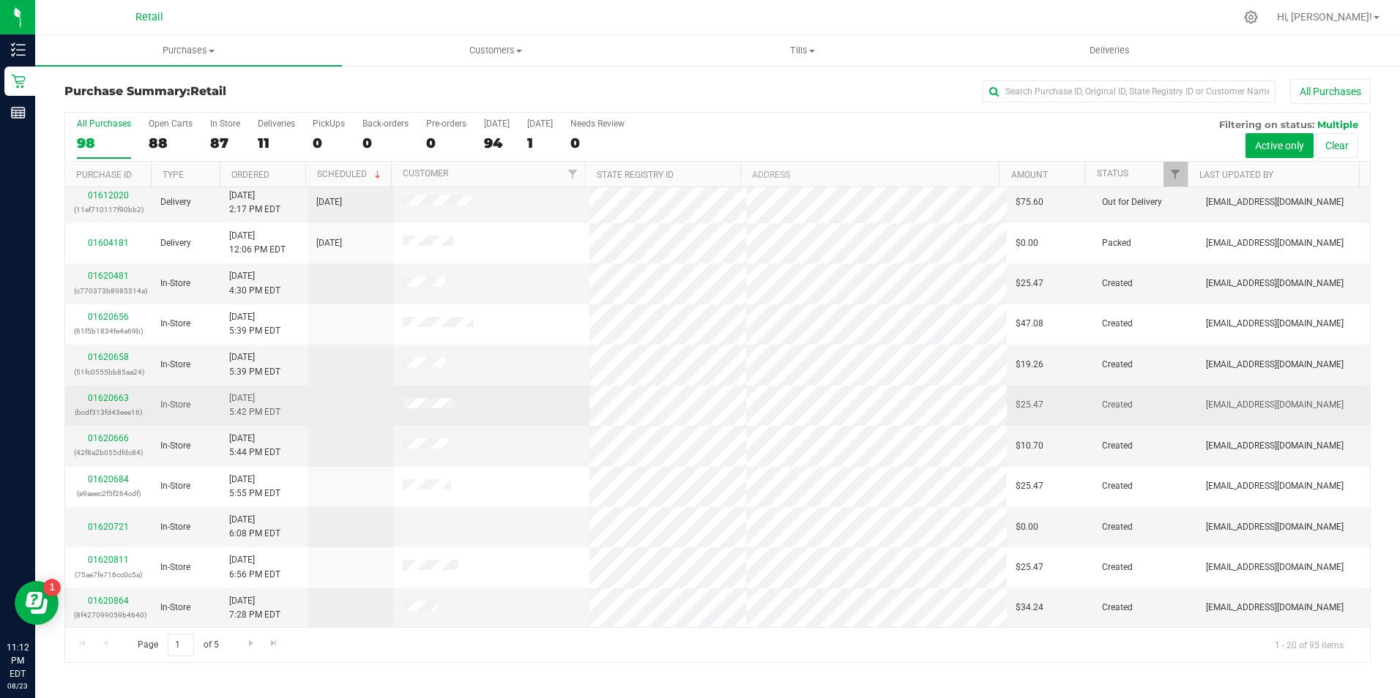
scroll to position [370, 0]
click at [96, 391] on div "01620663 (bcdf313fd43eee16)" at bounding box center [108, 405] width 69 height 28
click at [108, 397] on link "01620663" at bounding box center [108, 397] width 41 height 10
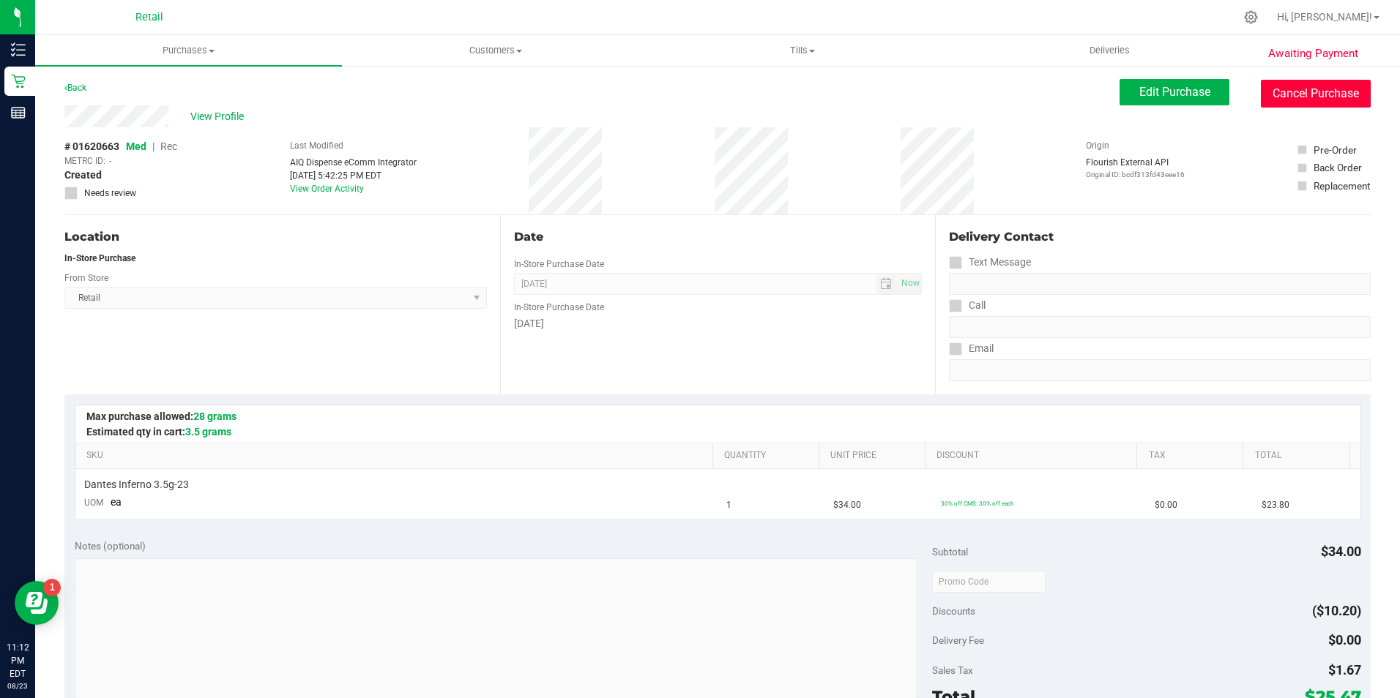
click at [1304, 98] on button "Cancel Purchase" at bounding box center [1315, 94] width 110 height 28
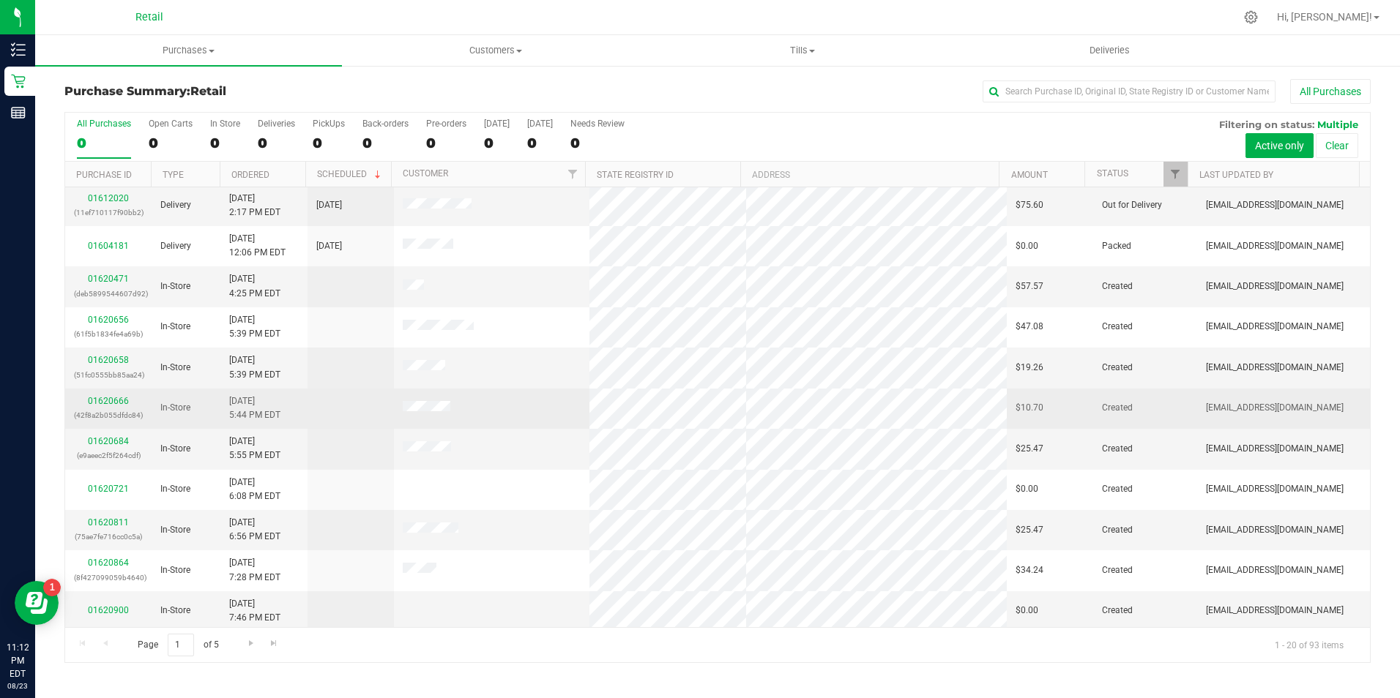
scroll to position [370, 0]
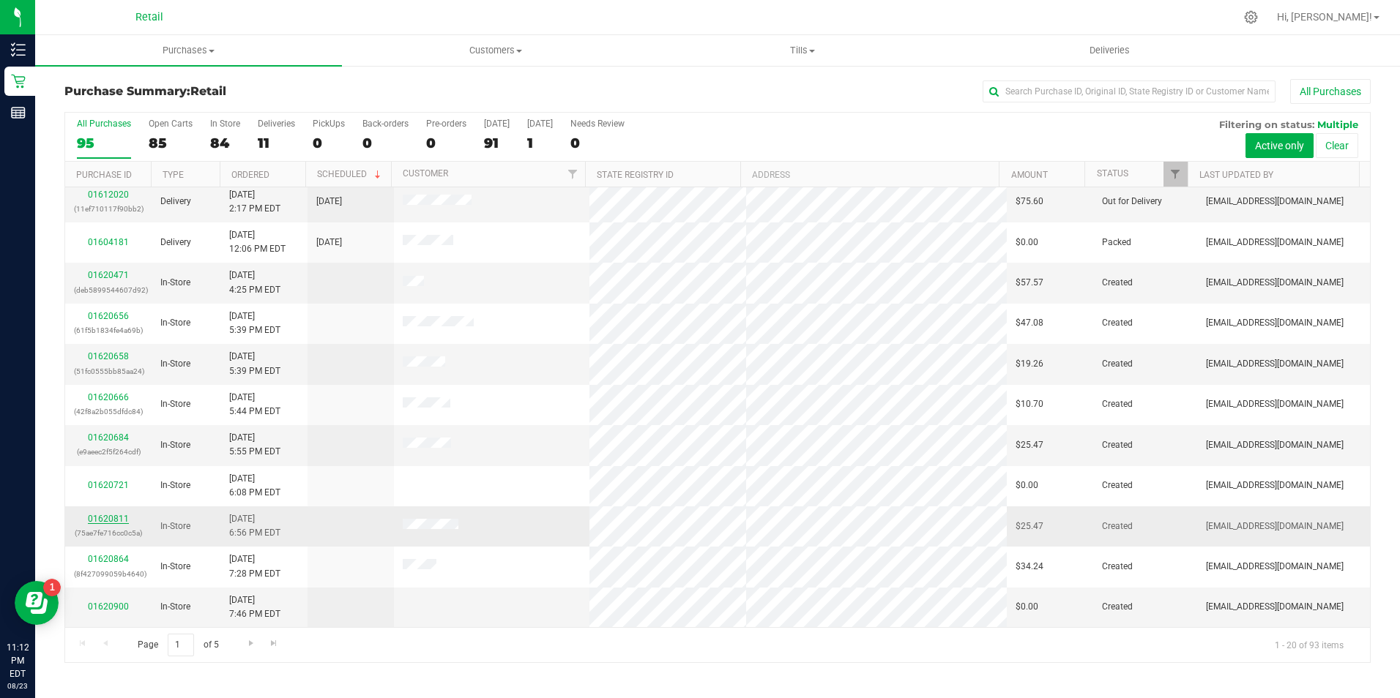
click at [96, 523] on link "01620811" at bounding box center [108, 519] width 41 height 10
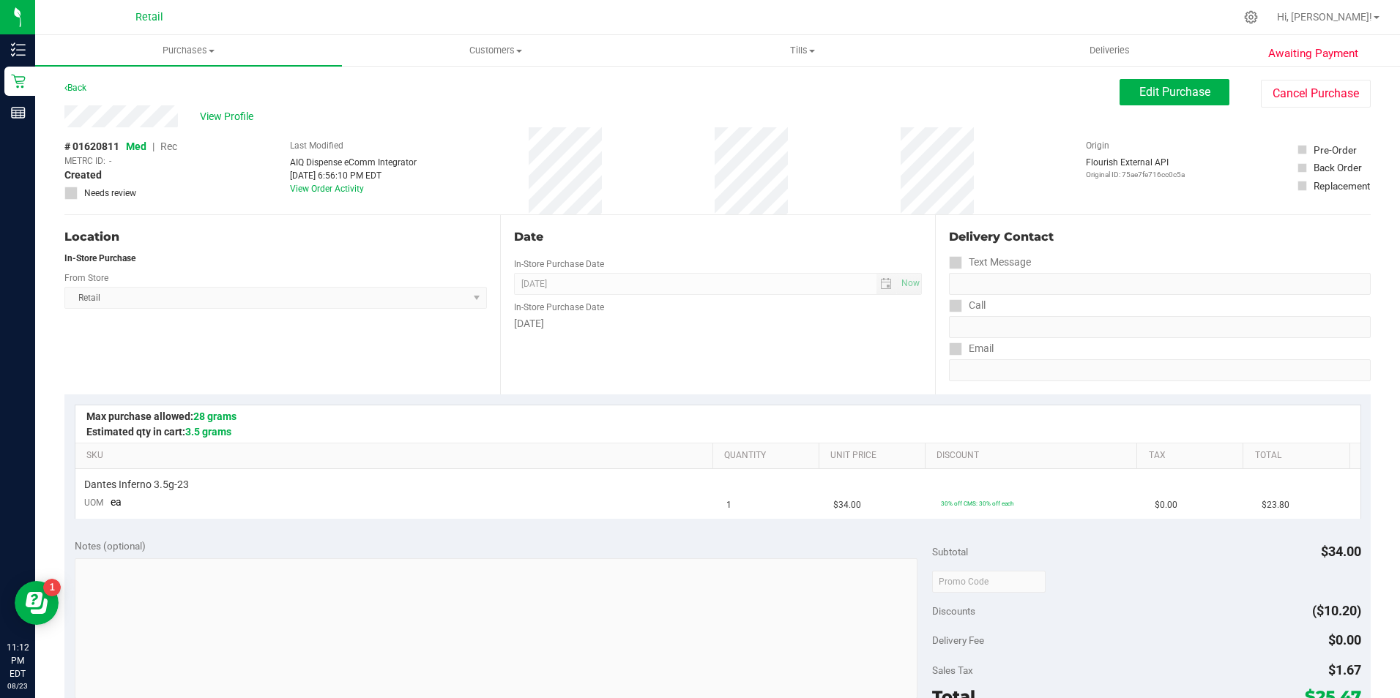
click at [1247, 85] on div "Edit Purchase Cancel Purchase" at bounding box center [1244, 93] width 251 height 29
click at [1260, 94] on button "Cancel Purchase" at bounding box center [1315, 94] width 110 height 28
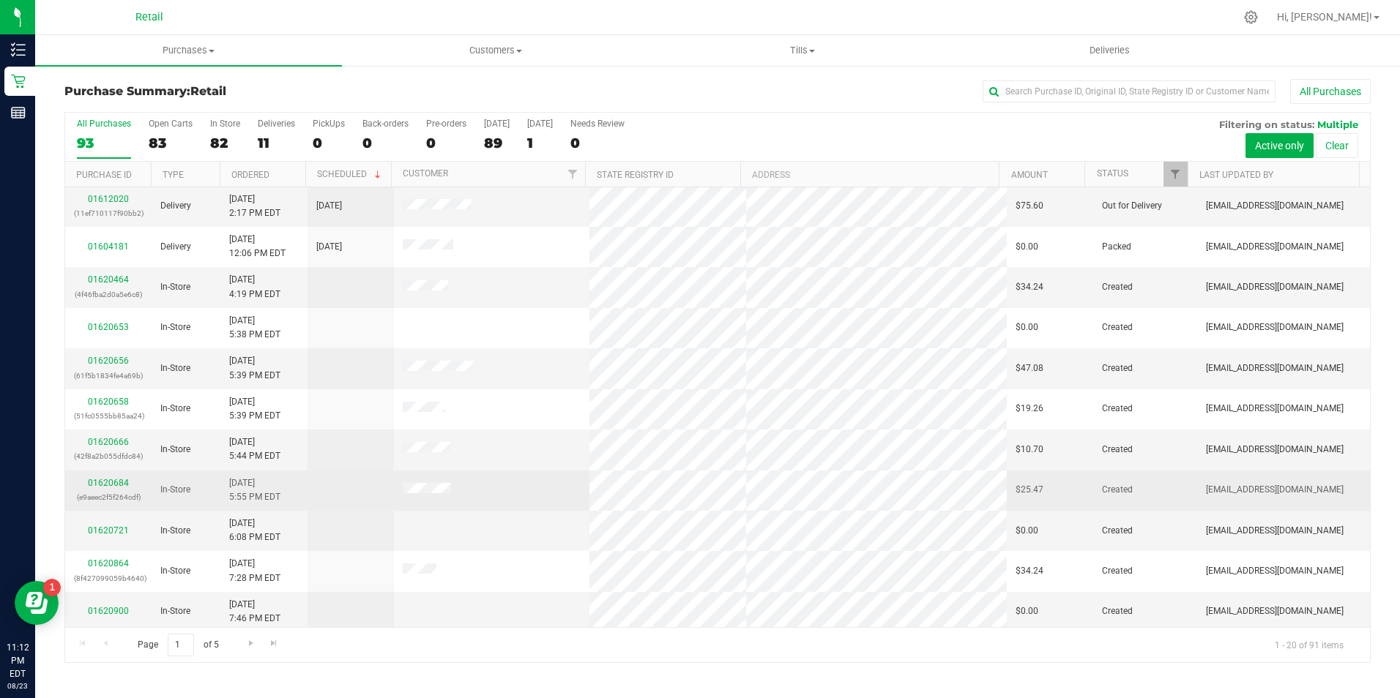
scroll to position [370, 0]
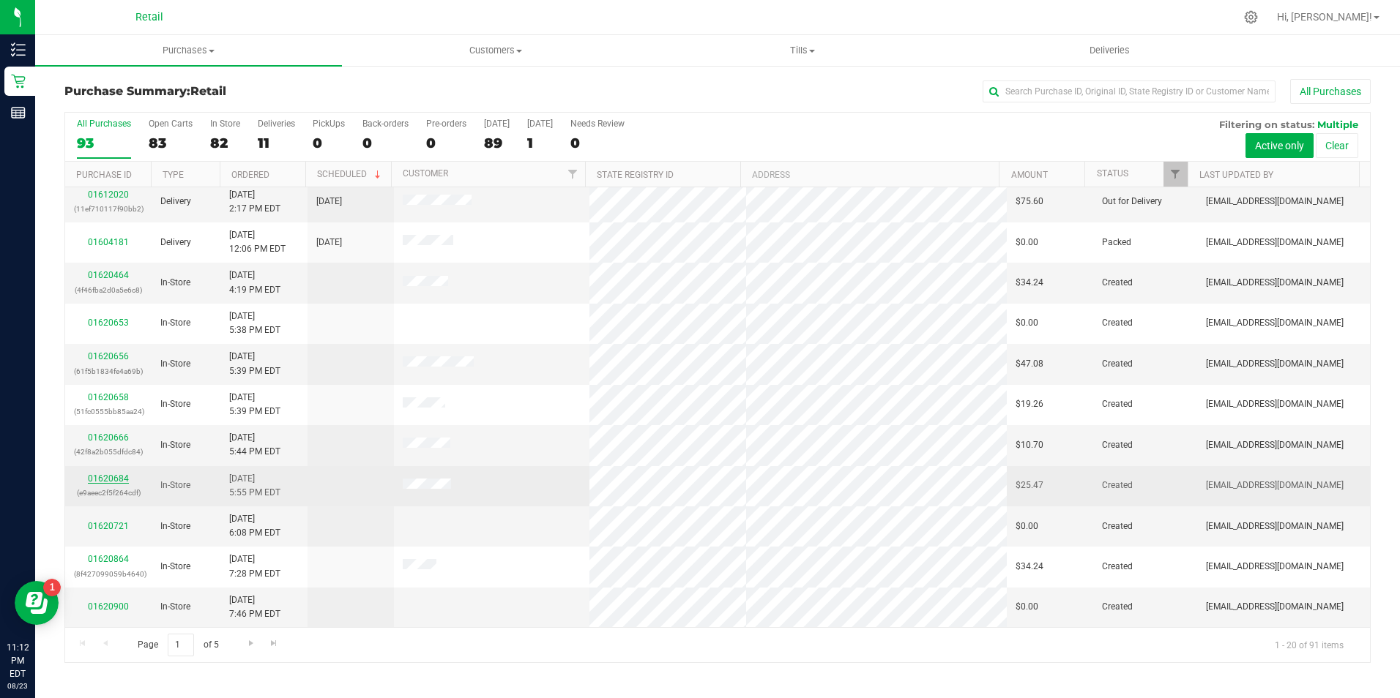
click at [102, 482] on link "01620684" at bounding box center [108, 479] width 41 height 10
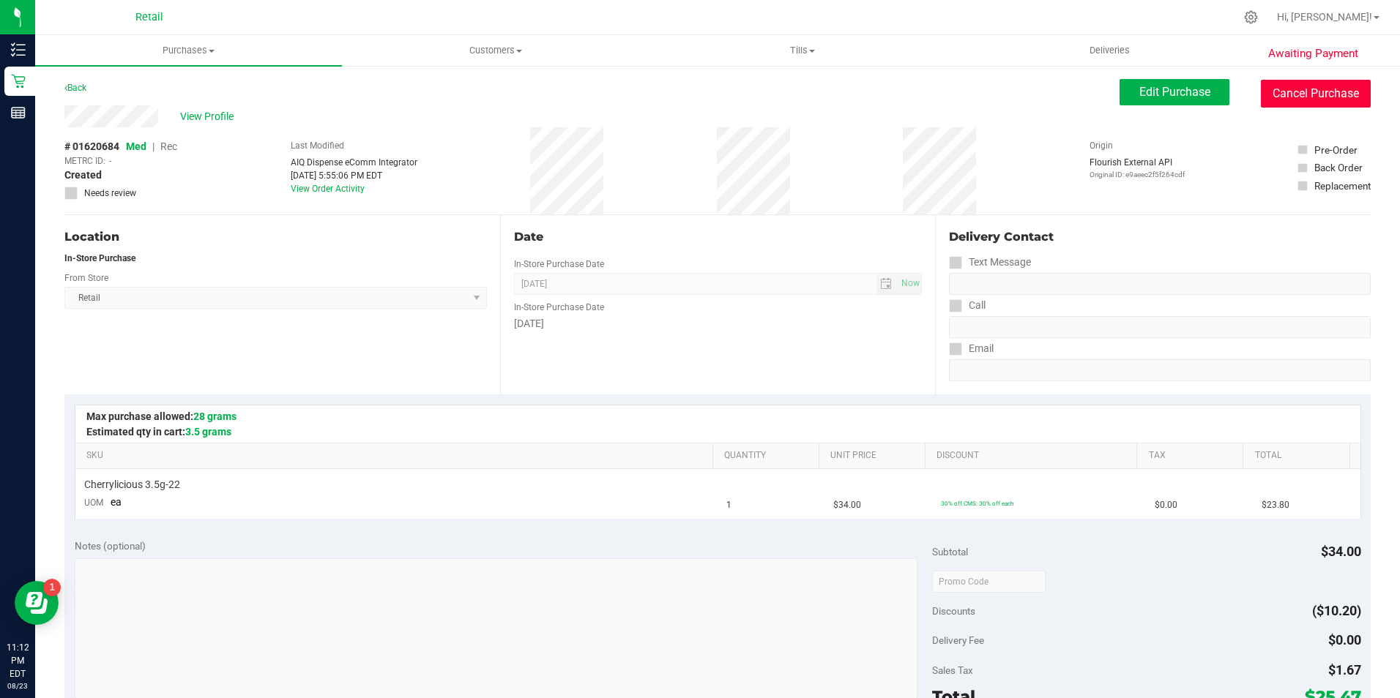
click at [1282, 90] on button "Cancel Purchase" at bounding box center [1315, 94] width 110 height 28
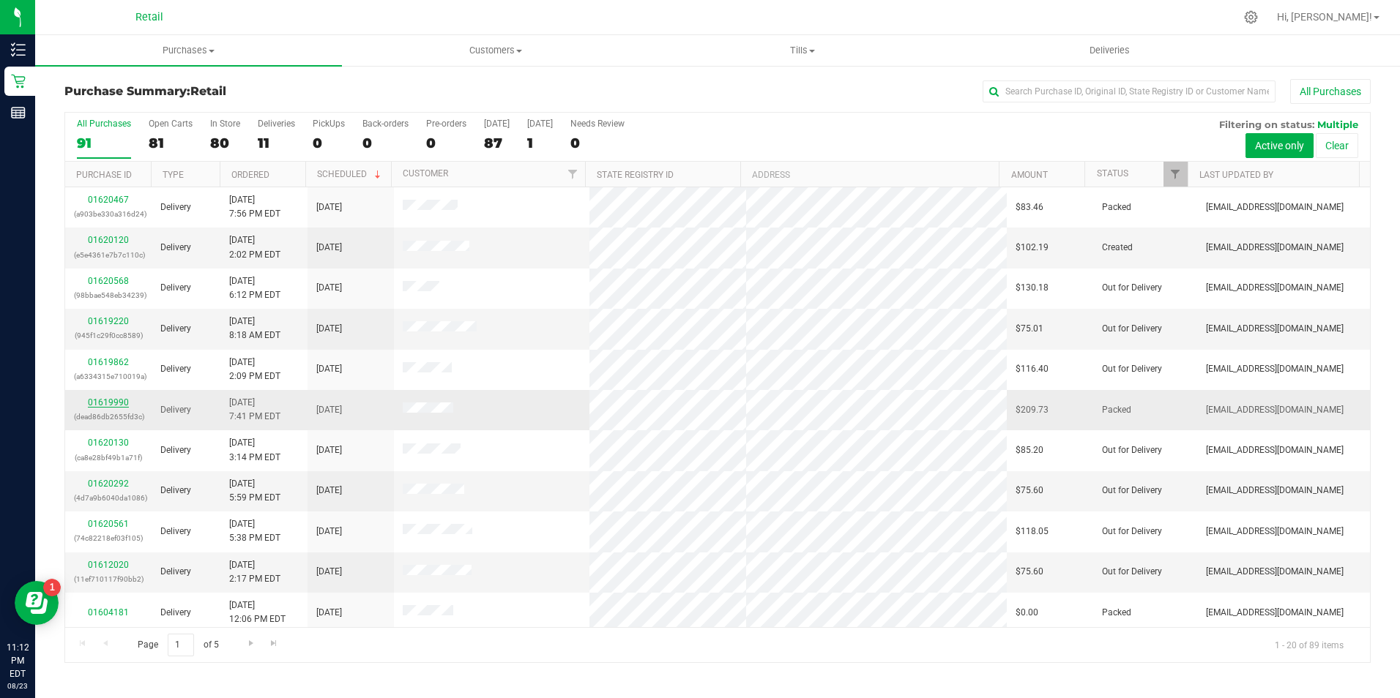
click at [119, 402] on link "01619990" at bounding box center [108, 402] width 41 height 10
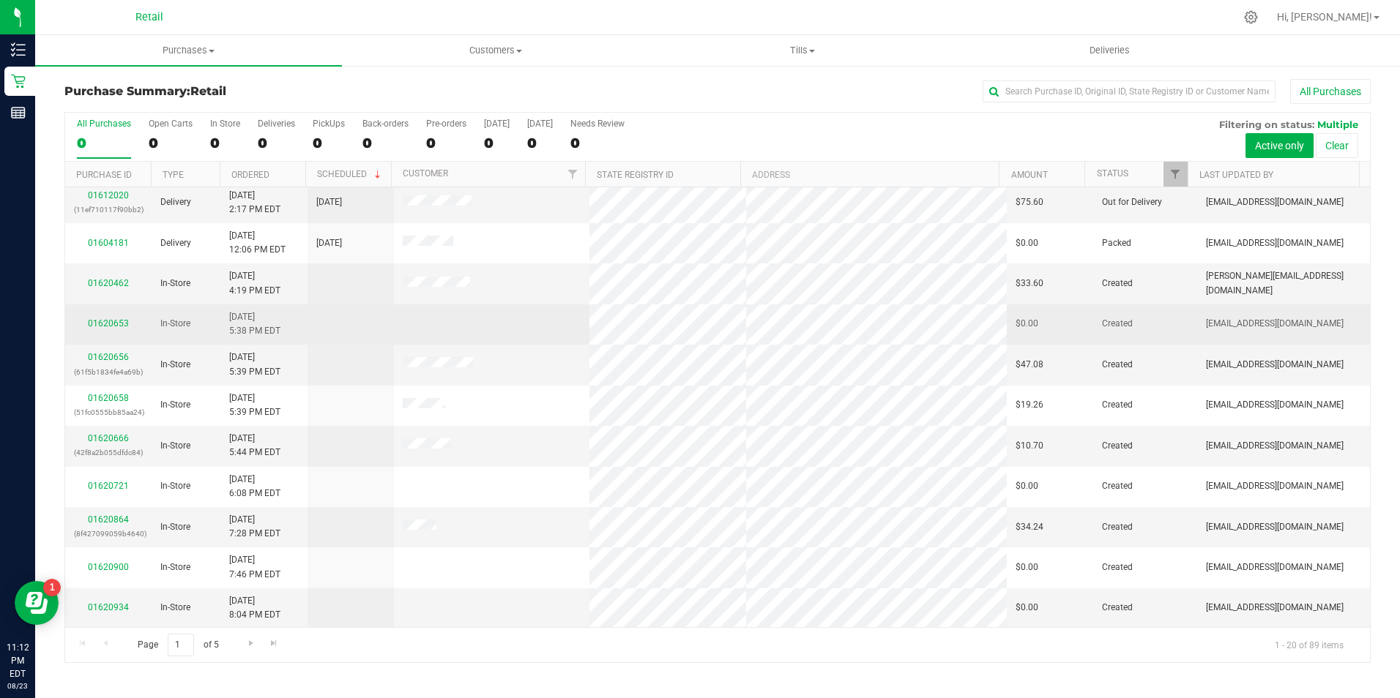
scroll to position [370, 0]
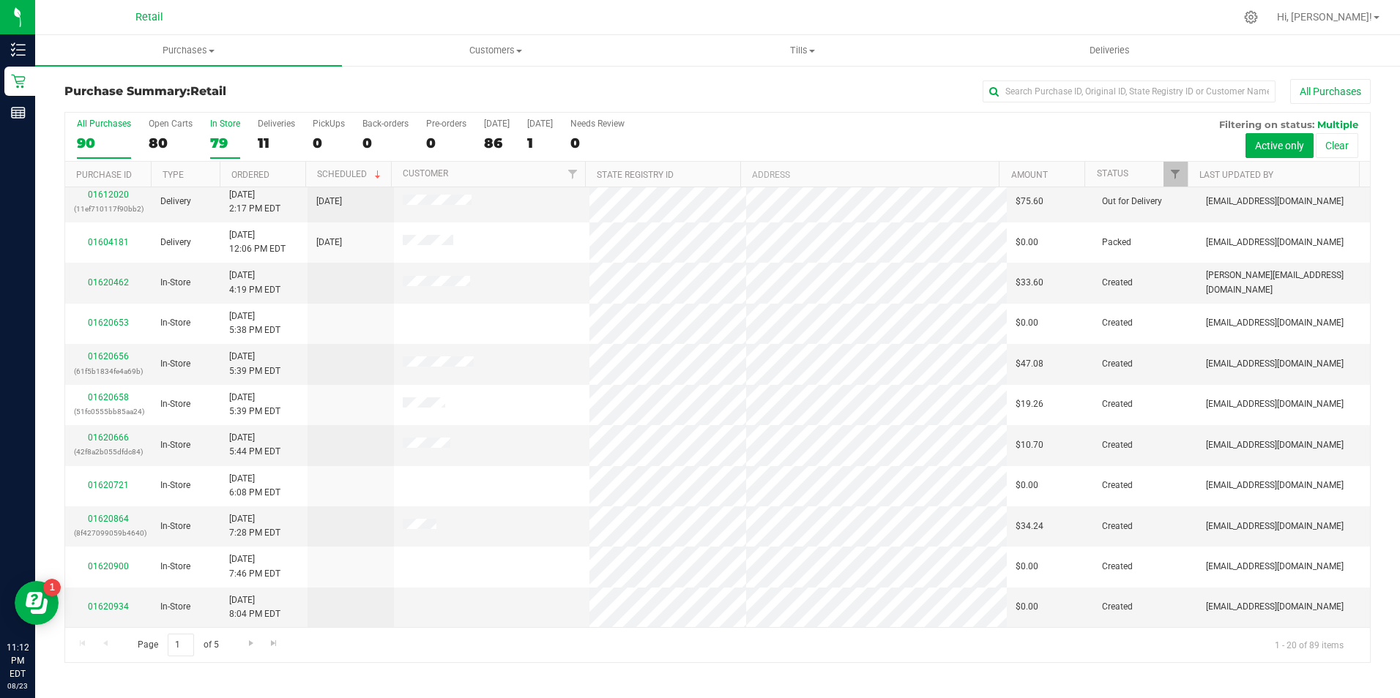
click at [225, 125] on div "In Store" at bounding box center [225, 124] width 30 height 10
click at [0, 0] on input "In Store 79" at bounding box center [0, 0] width 0 height 0
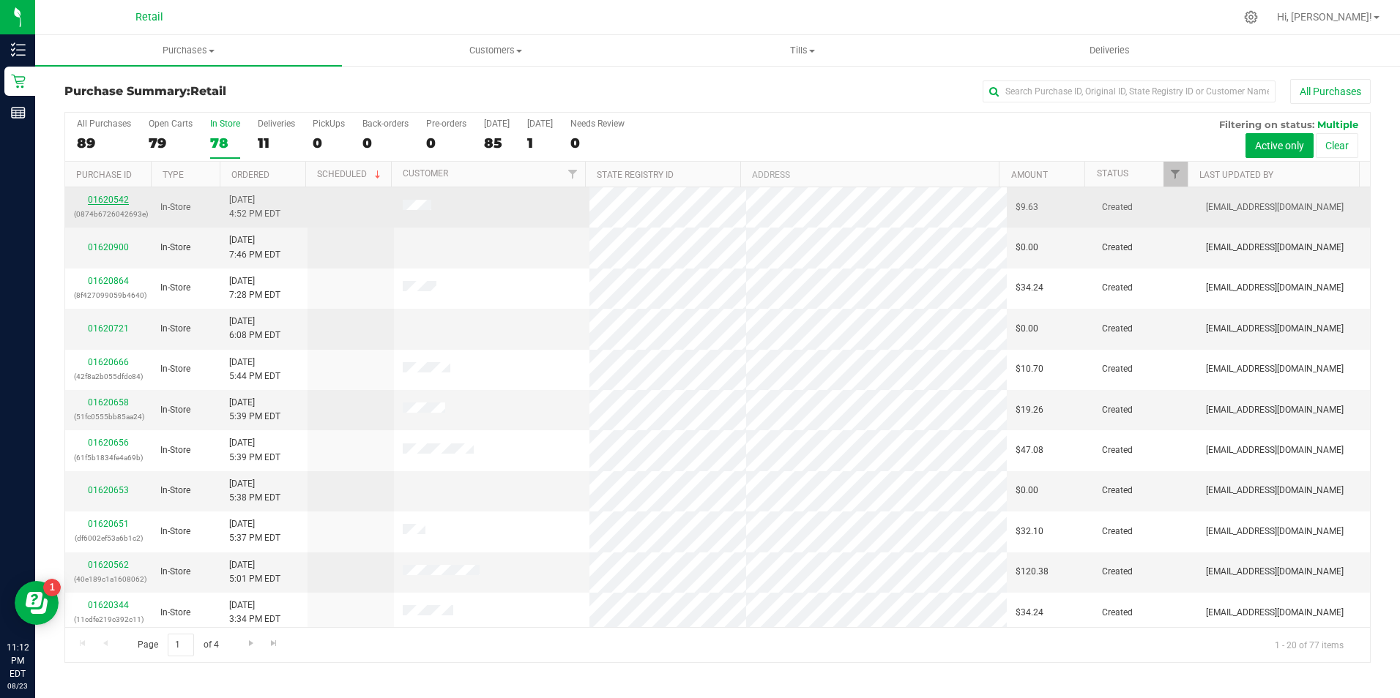
click at [109, 195] on link "01620542" at bounding box center [108, 200] width 41 height 10
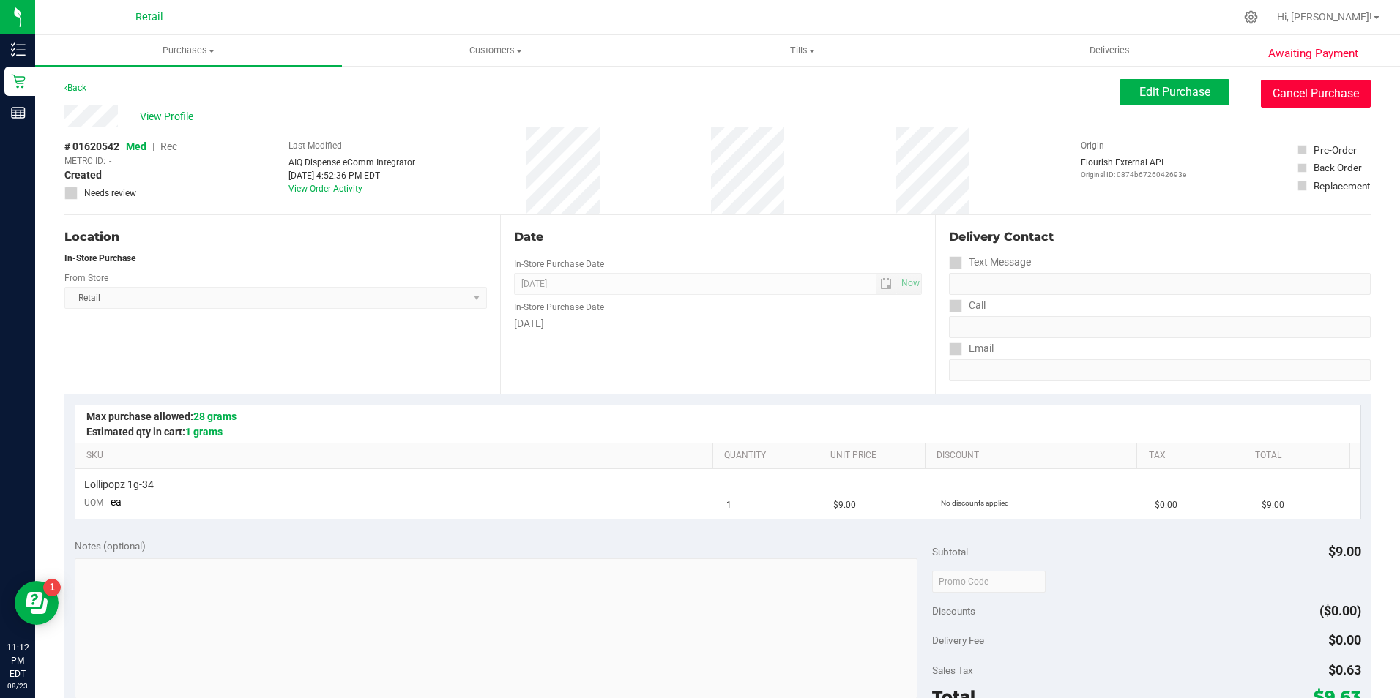
click at [1277, 105] on button "Cancel Purchase" at bounding box center [1315, 94] width 110 height 28
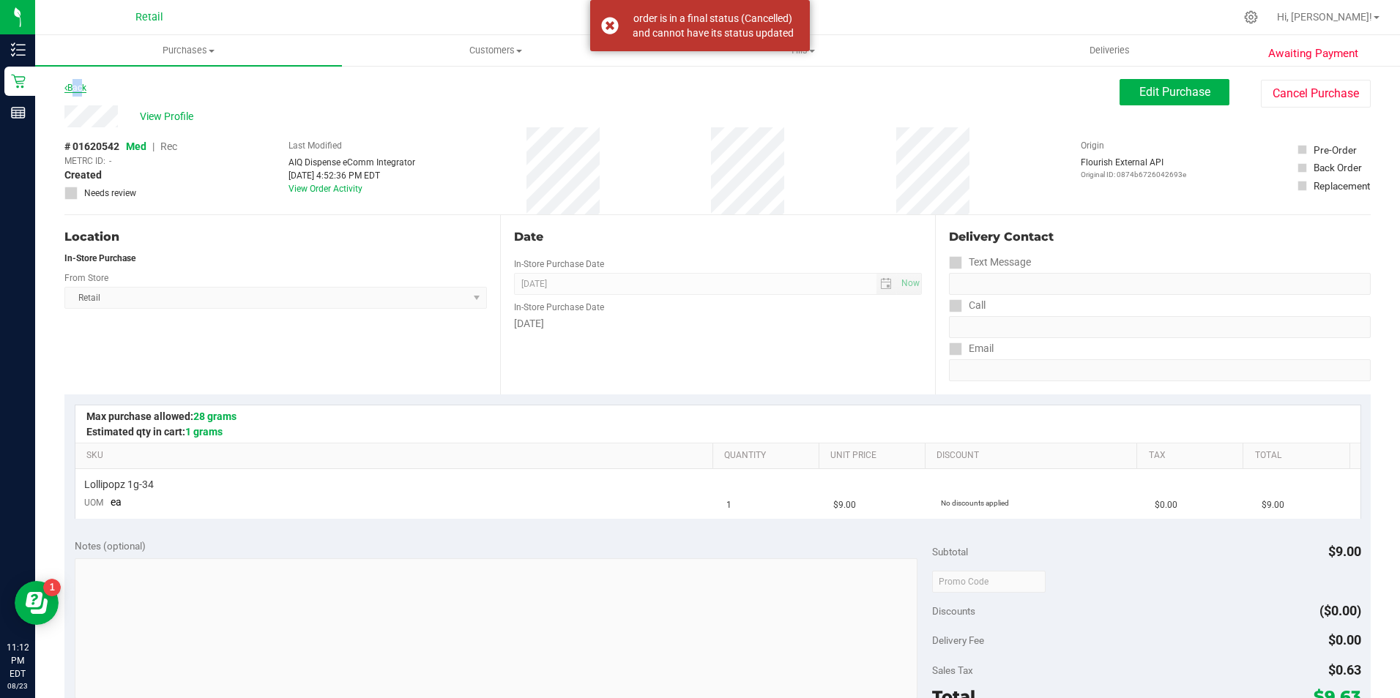
click at [78, 88] on link "Back" at bounding box center [75, 88] width 22 height 10
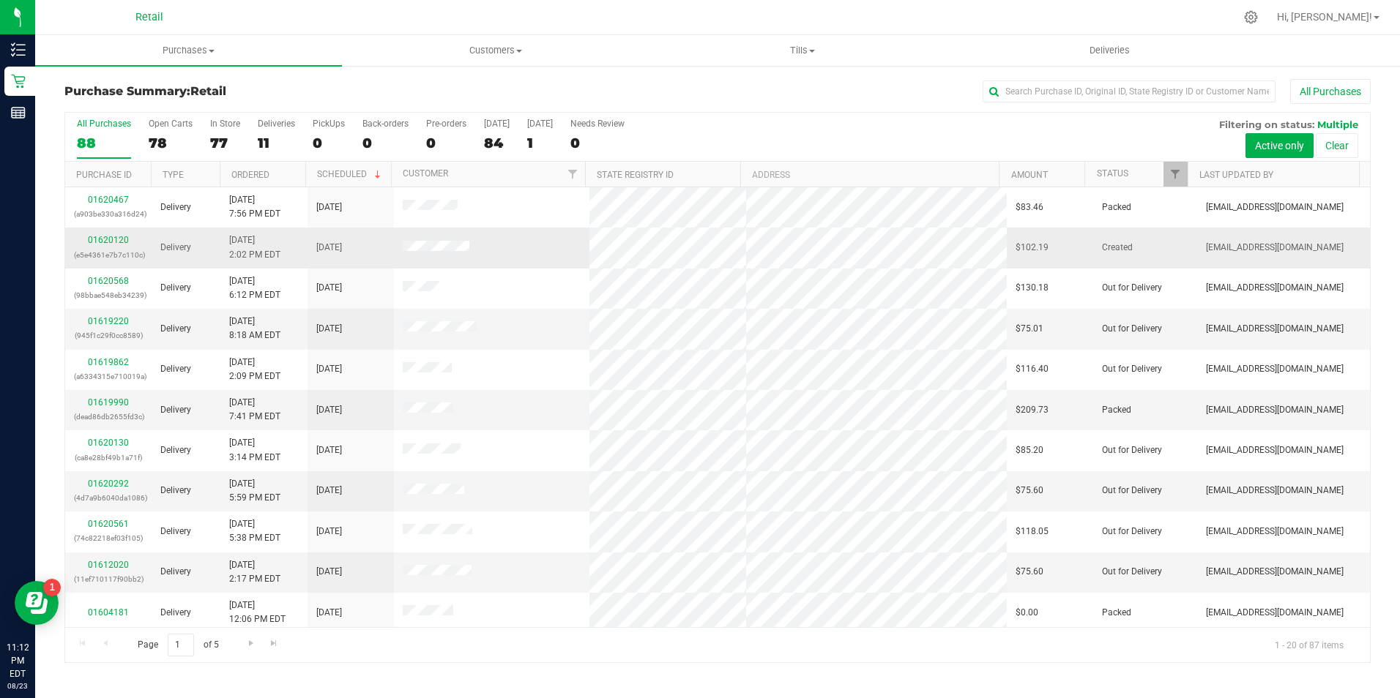
click at [102, 245] on div "01620120 (e5e4361e7b7c110c)" at bounding box center [108, 247] width 69 height 28
click at [116, 236] on link "01620120" at bounding box center [108, 240] width 41 height 10
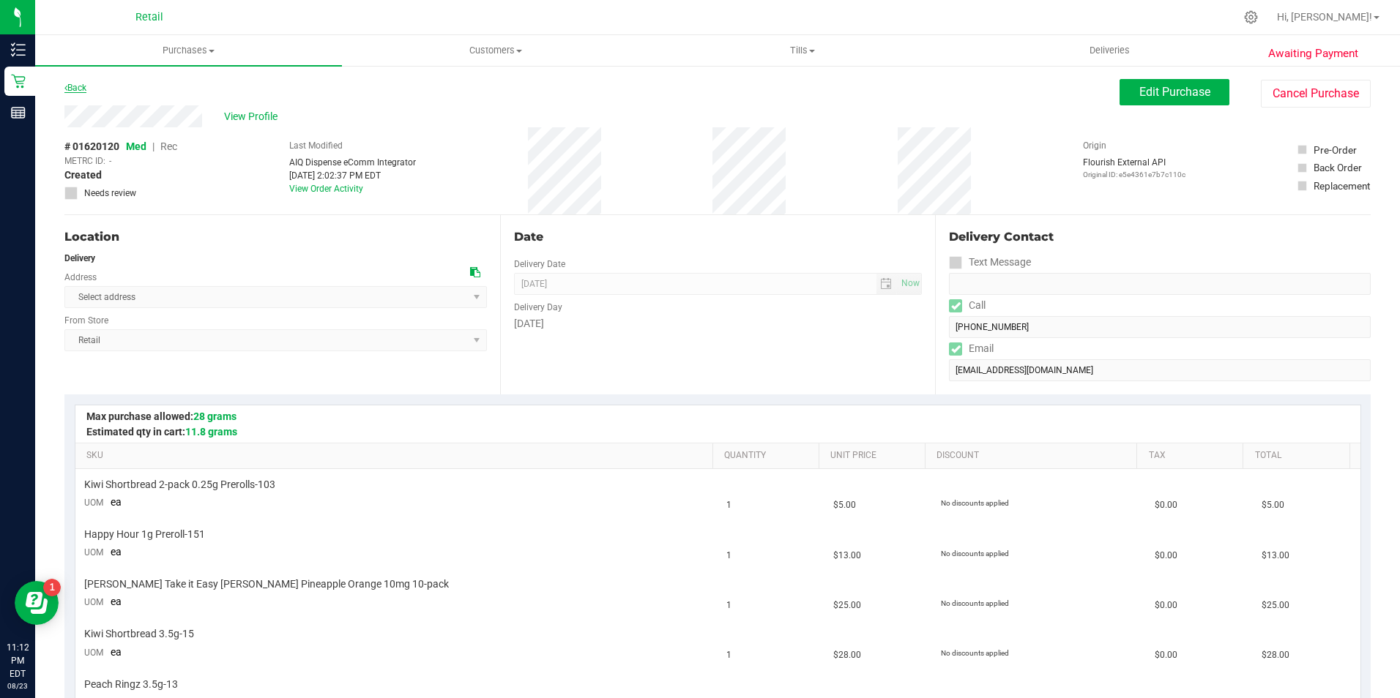
click at [74, 86] on link "Back" at bounding box center [75, 88] width 22 height 10
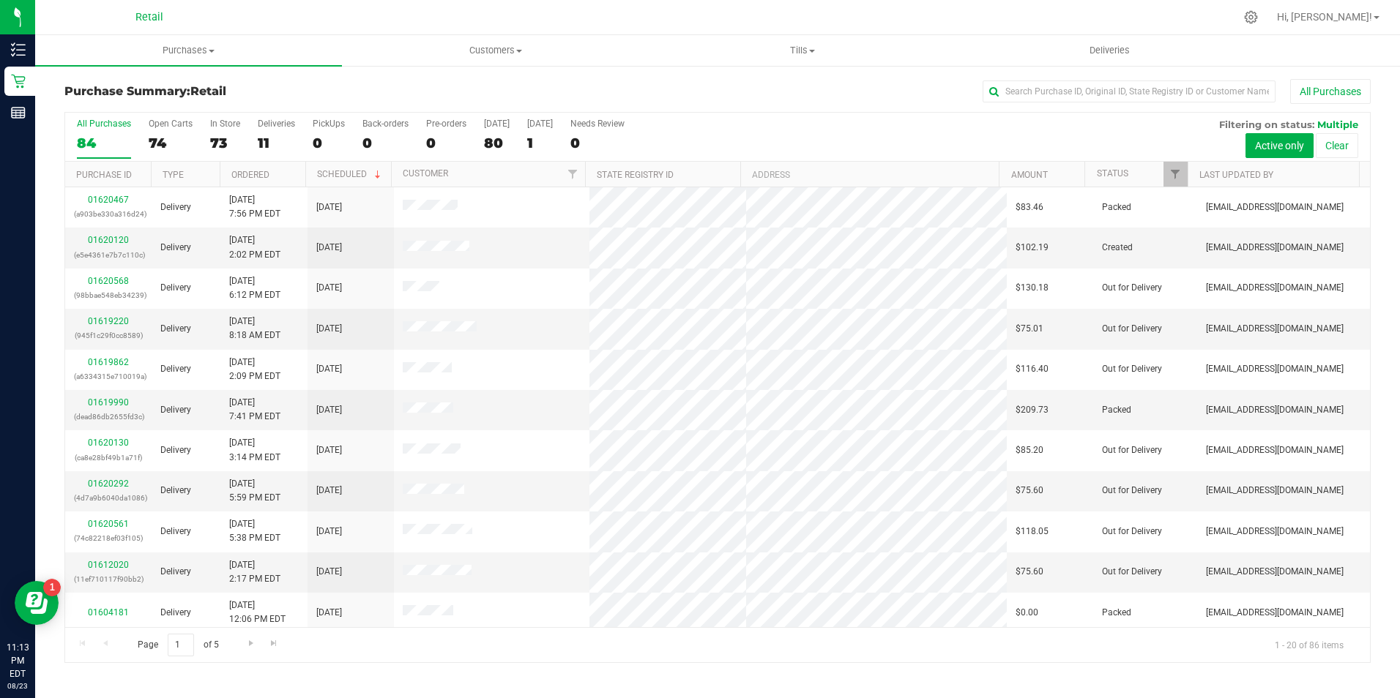
click at [208, 140] on div "All Purchases 84 Open Carts 74 In Store 73 Deliveries 11 PickUps 0 Back-orders …" at bounding box center [717, 137] width 1304 height 49
click at [213, 137] on div "73" at bounding box center [225, 143] width 30 height 17
click at [0, 0] on input "In Store 73" at bounding box center [0, 0] width 0 height 0
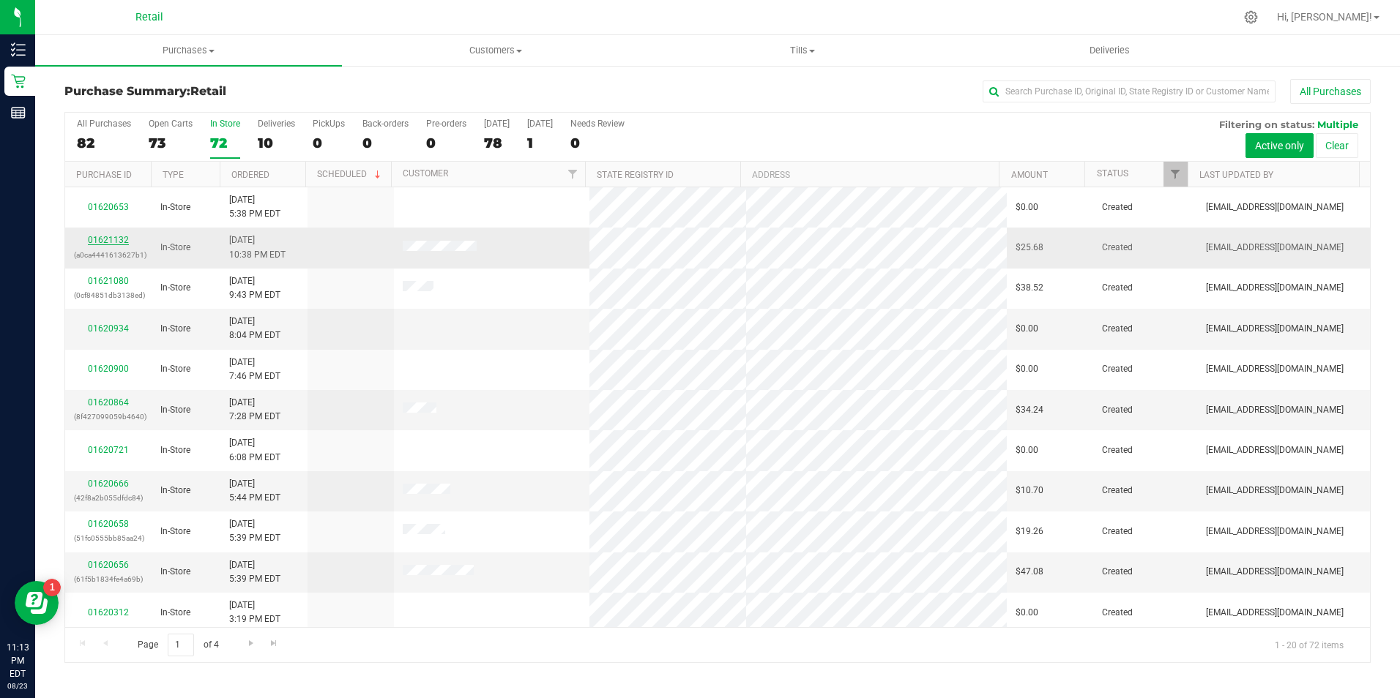
click at [107, 236] on link "01621132" at bounding box center [108, 240] width 41 height 10
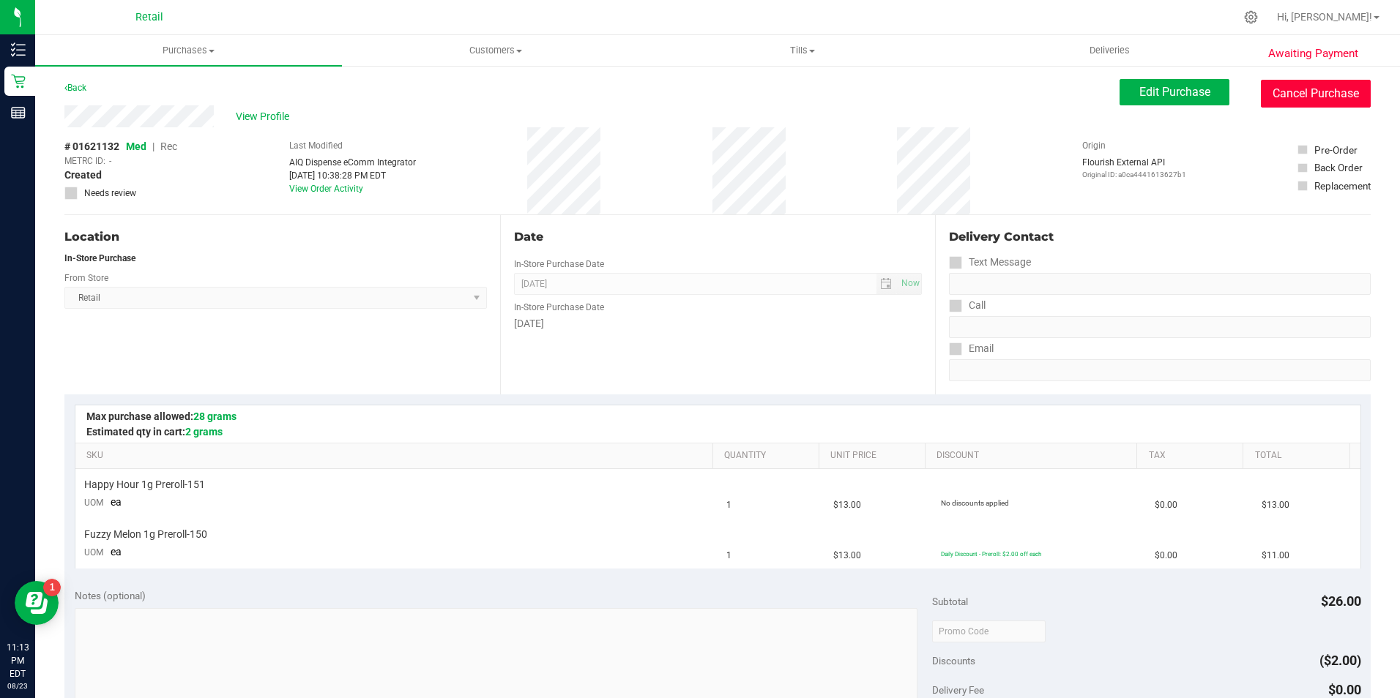
click at [1315, 104] on button "Cancel Purchase" at bounding box center [1315, 94] width 110 height 28
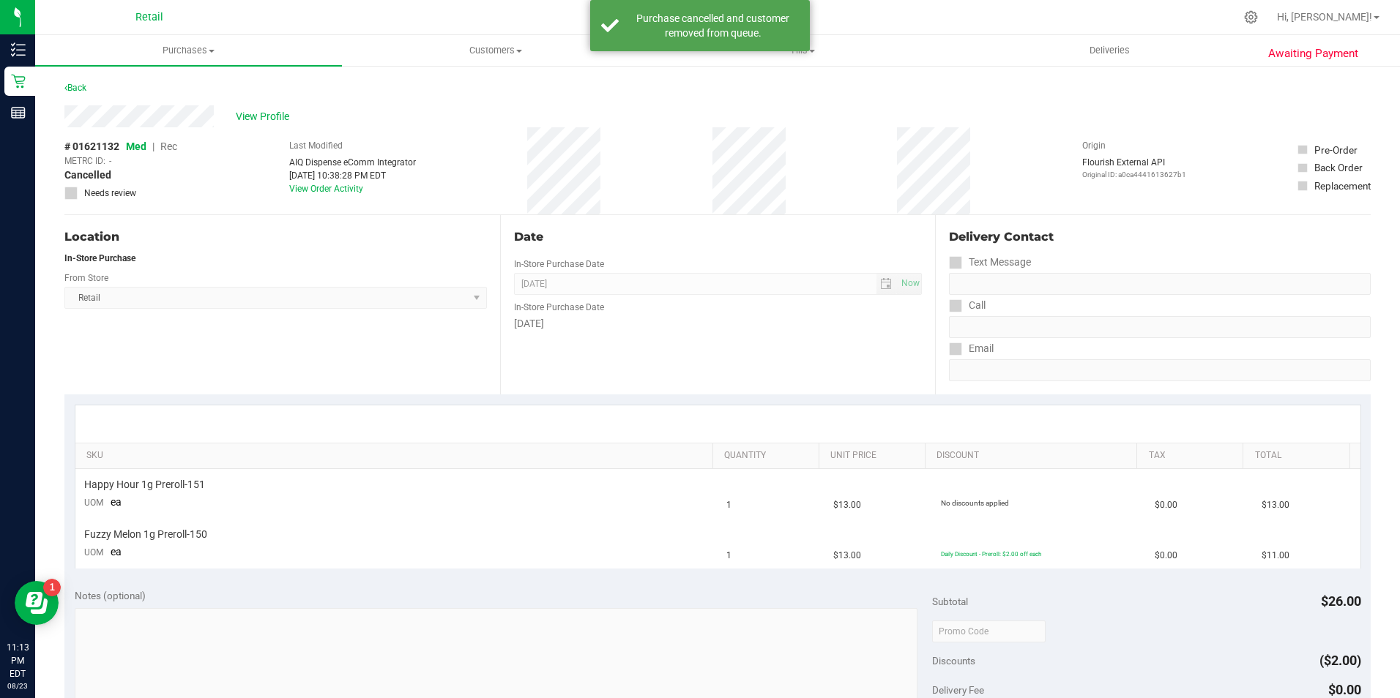
click at [75, 98] on div "Back" at bounding box center [717, 92] width 1306 height 26
click at [80, 94] on div "Back" at bounding box center [75, 88] width 22 height 18
click at [82, 87] on link "Back" at bounding box center [75, 88] width 22 height 10
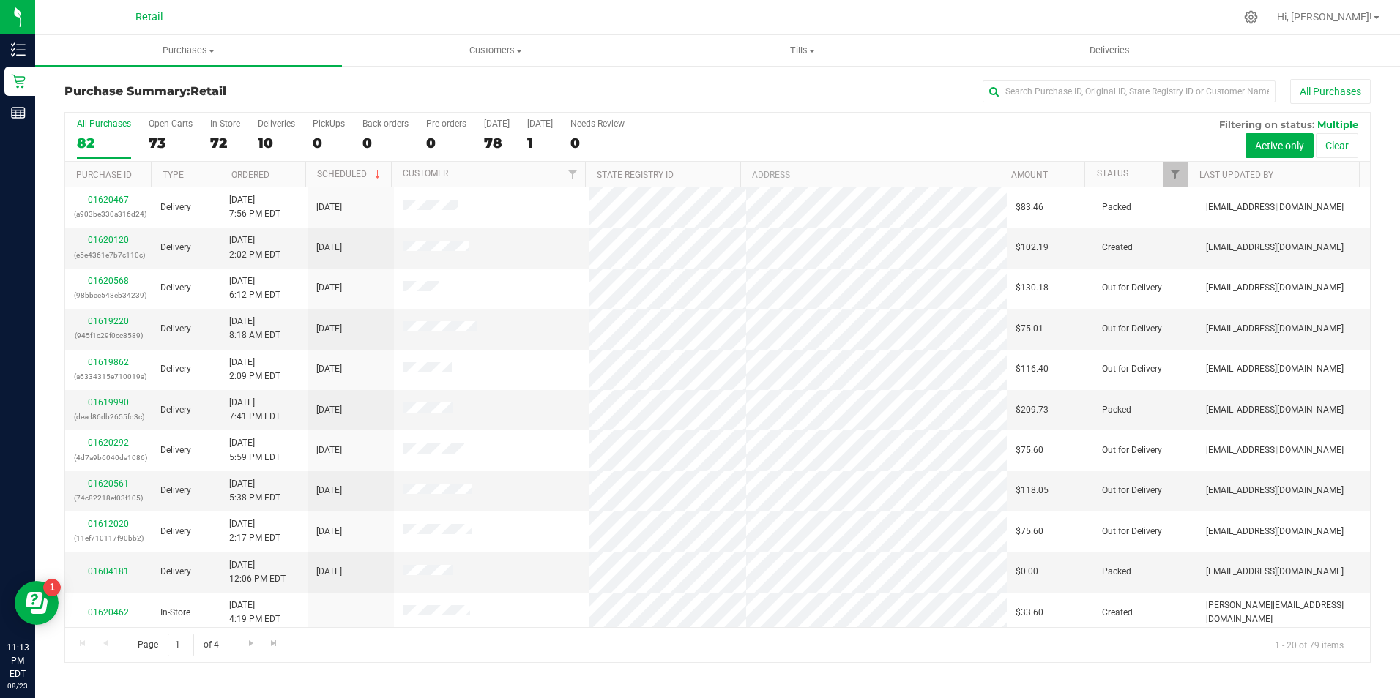
click at [243, 142] on div "All Purchases 82 Open Carts 73 In Store 72 Deliveries 10 PickUps 0 Back-orders …" at bounding box center [717, 137] width 1304 height 49
click at [228, 135] on div "72" at bounding box center [225, 143] width 30 height 17
click at [0, 0] on input "In Store 72" at bounding box center [0, 0] width 0 height 0
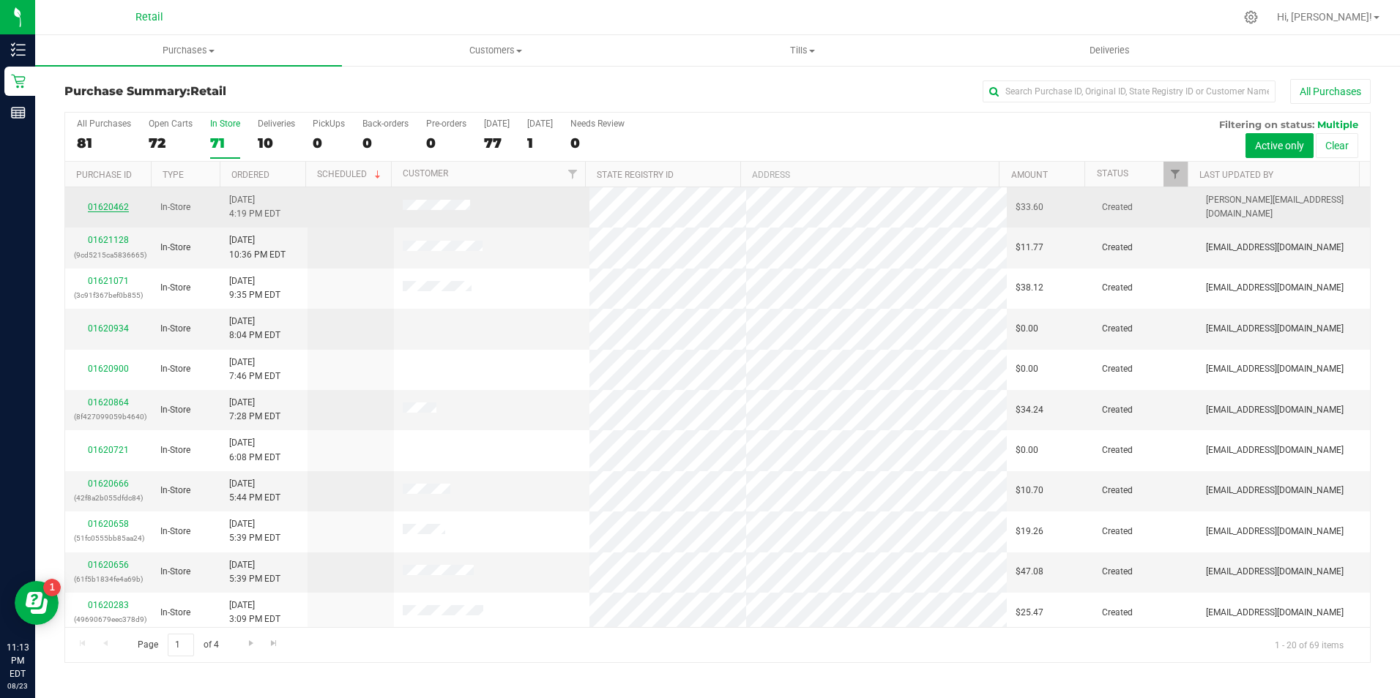
click at [105, 205] on link "01620462" at bounding box center [108, 207] width 41 height 10
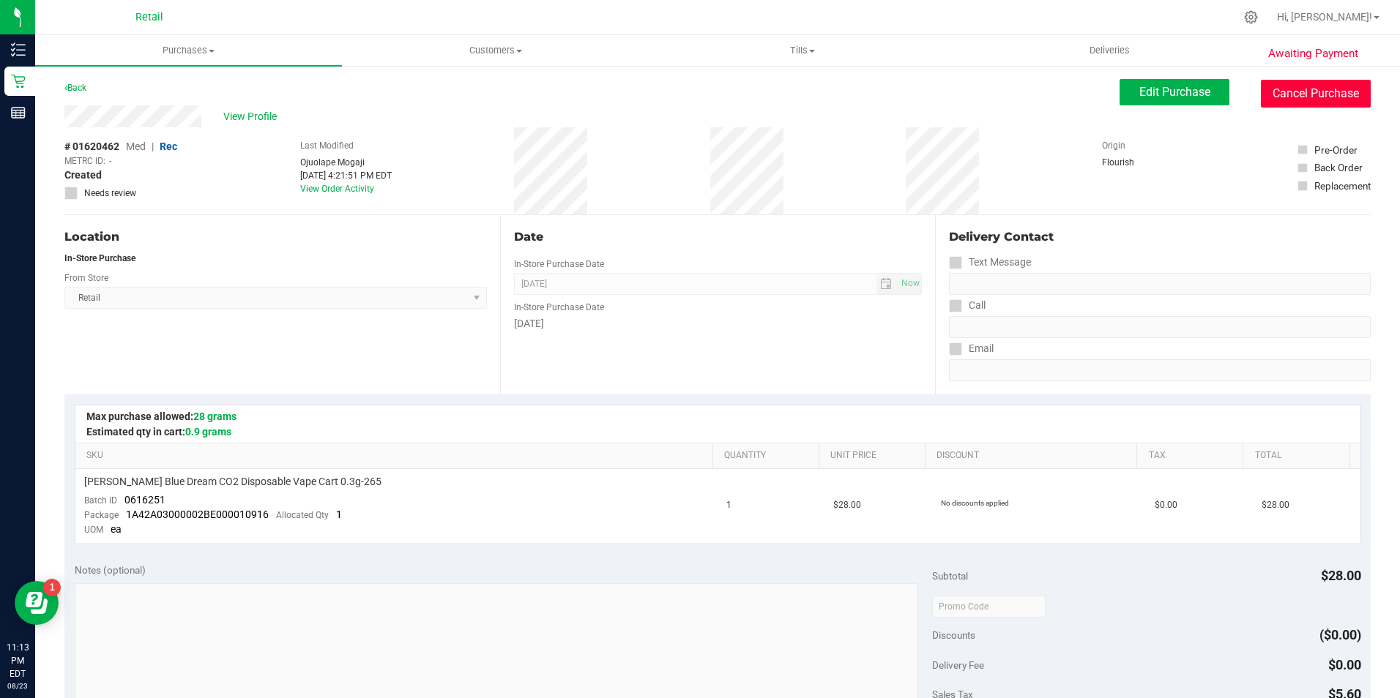
click at [1324, 100] on button "Cancel Purchase" at bounding box center [1315, 94] width 110 height 28
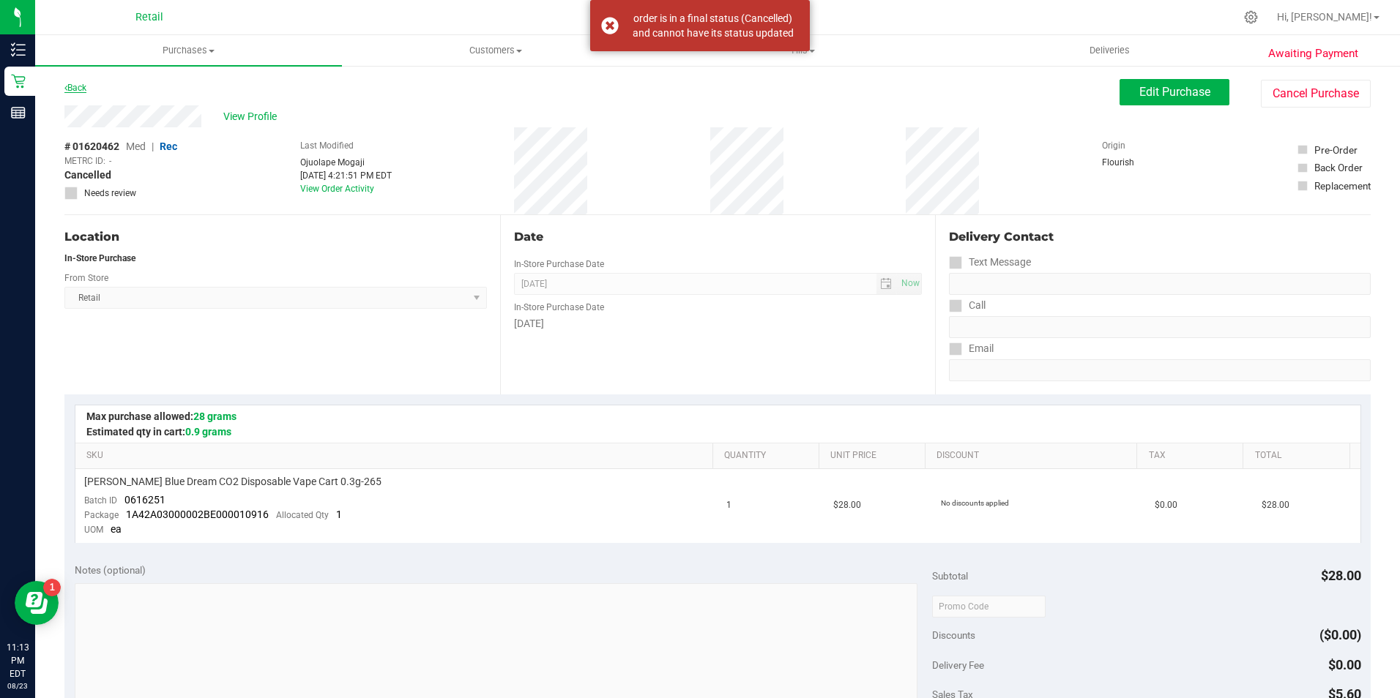
click at [84, 83] on link "Back" at bounding box center [75, 88] width 22 height 10
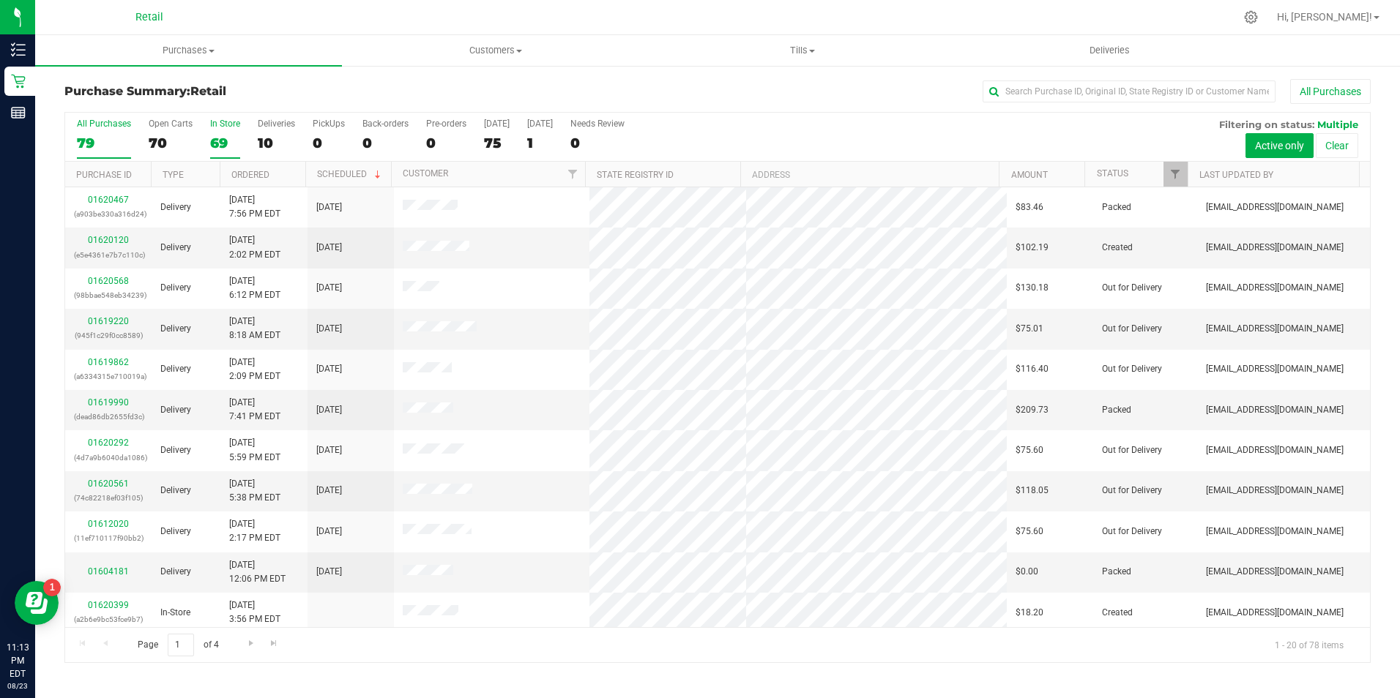
click at [228, 138] on div "69" at bounding box center [225, 143] width 30 height 17
click at [0, 0] on input "In Store 69" at bounding box center [0, 0] width 0 height 0
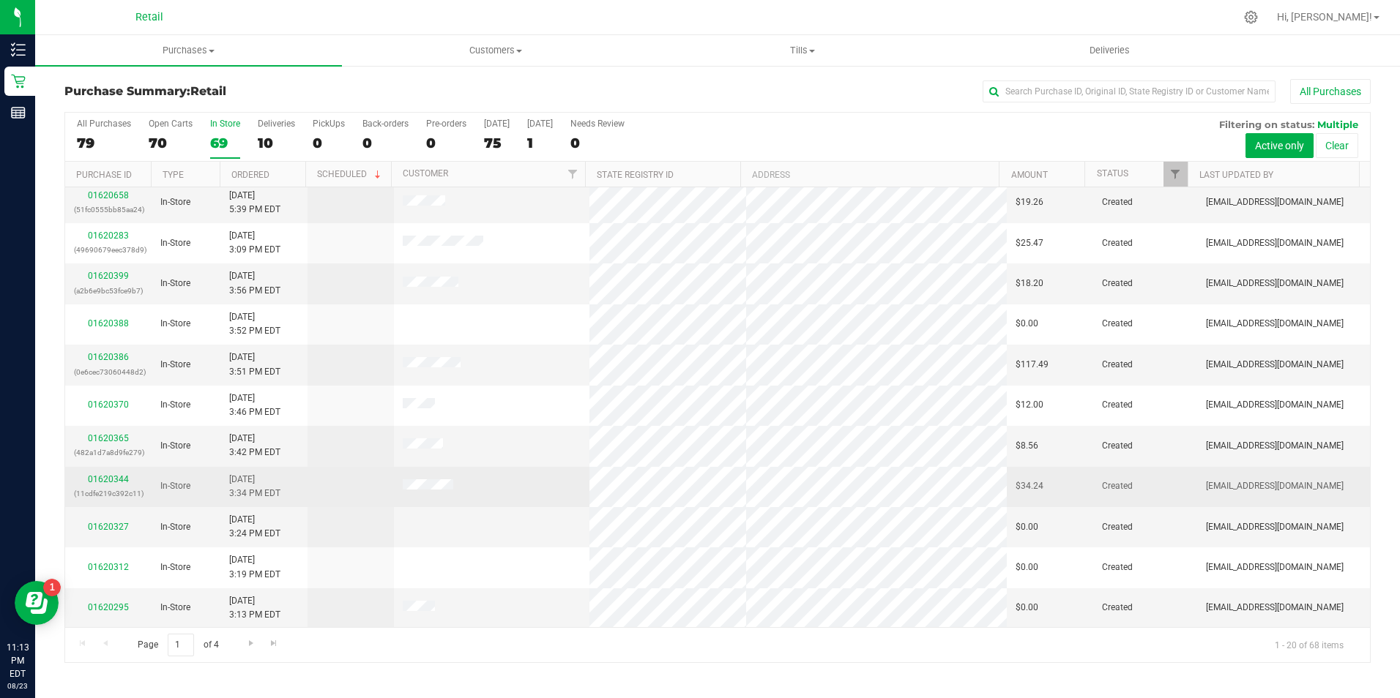
scroll to position [370, 0]
click at [74, 472] on td "01620344 (11cdfe219c392c11)" at bounding box center [108, 486] width 86 height 40
click at [99, 481] on link "01620344" at bounding box center [108, 479] width 41 height 10
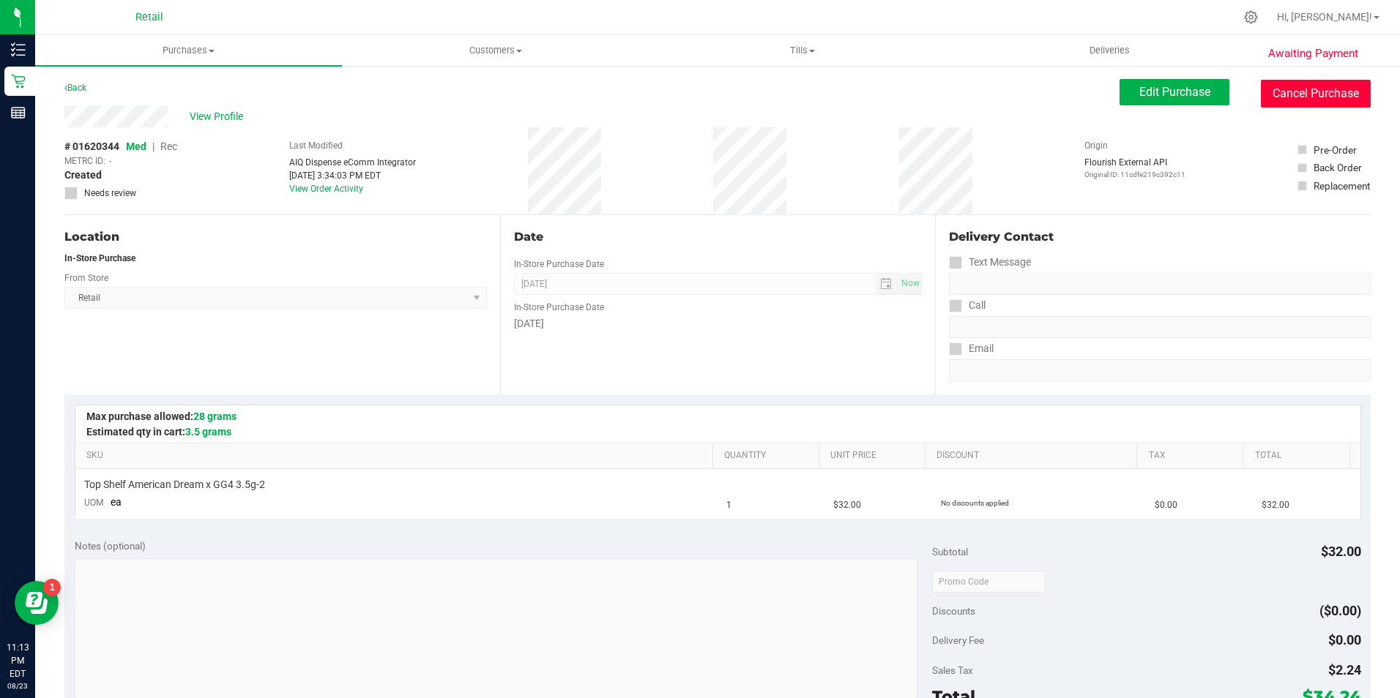
click at [1269, 82] on button "Cancel Purchase" at bounding box center [1315, 94] width 110 height 28
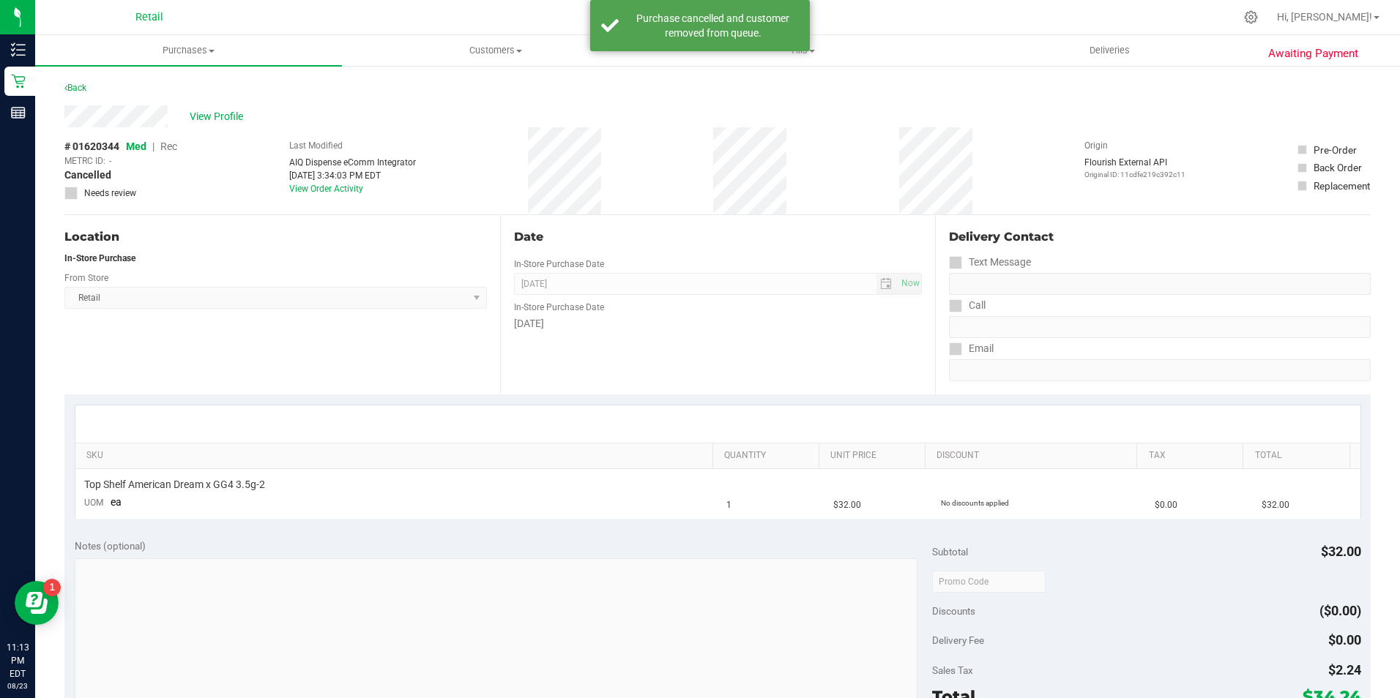
click at [116, 74] on div "Awaiting Payment Back View Profile # 01620344 Med | Rec METRC ID: - Cancelled N…" at bounding box center [717, 613] width 1364 height 1098
click at [80, 91] on link "Back" at bounding box center [75, 88] width 22 height 10
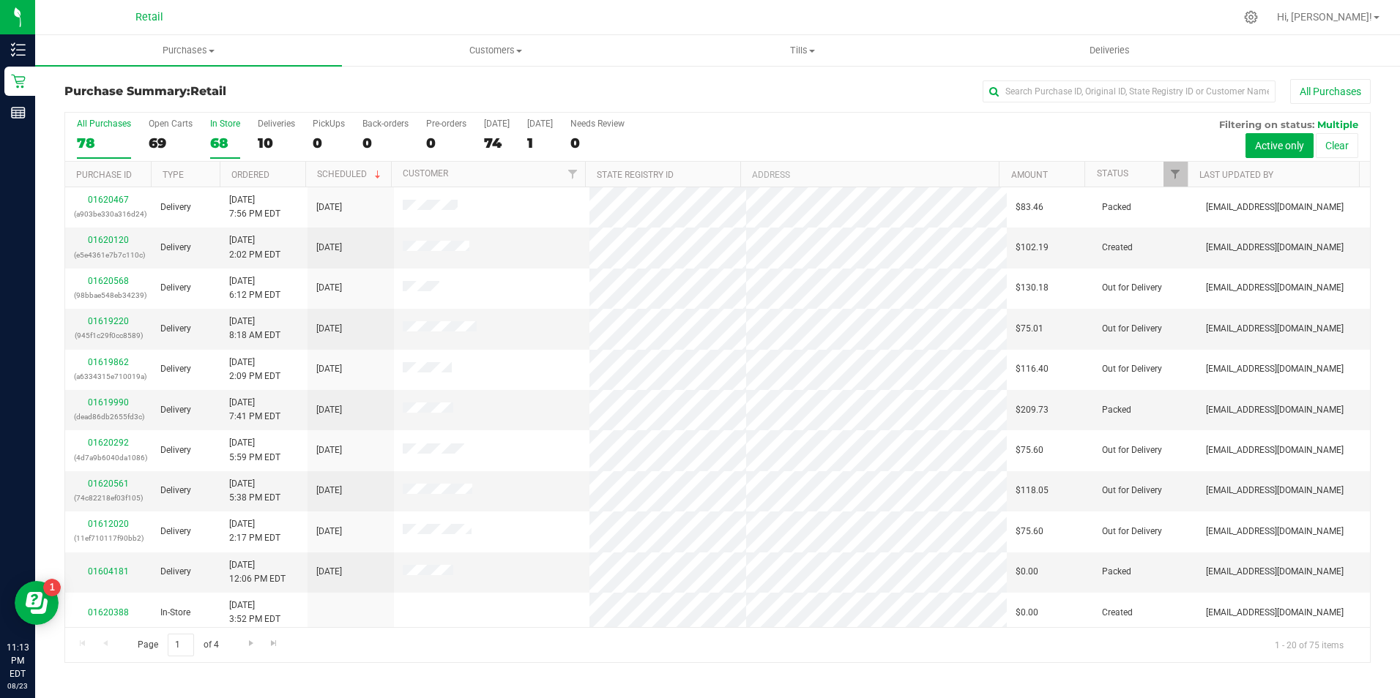
click at [225, 149] on div "68" at bounding box center [225, 143] width 30 height 17
click at [0, 0] on input "In Store 68" at bounding box center [0, 0] width 0 height 0
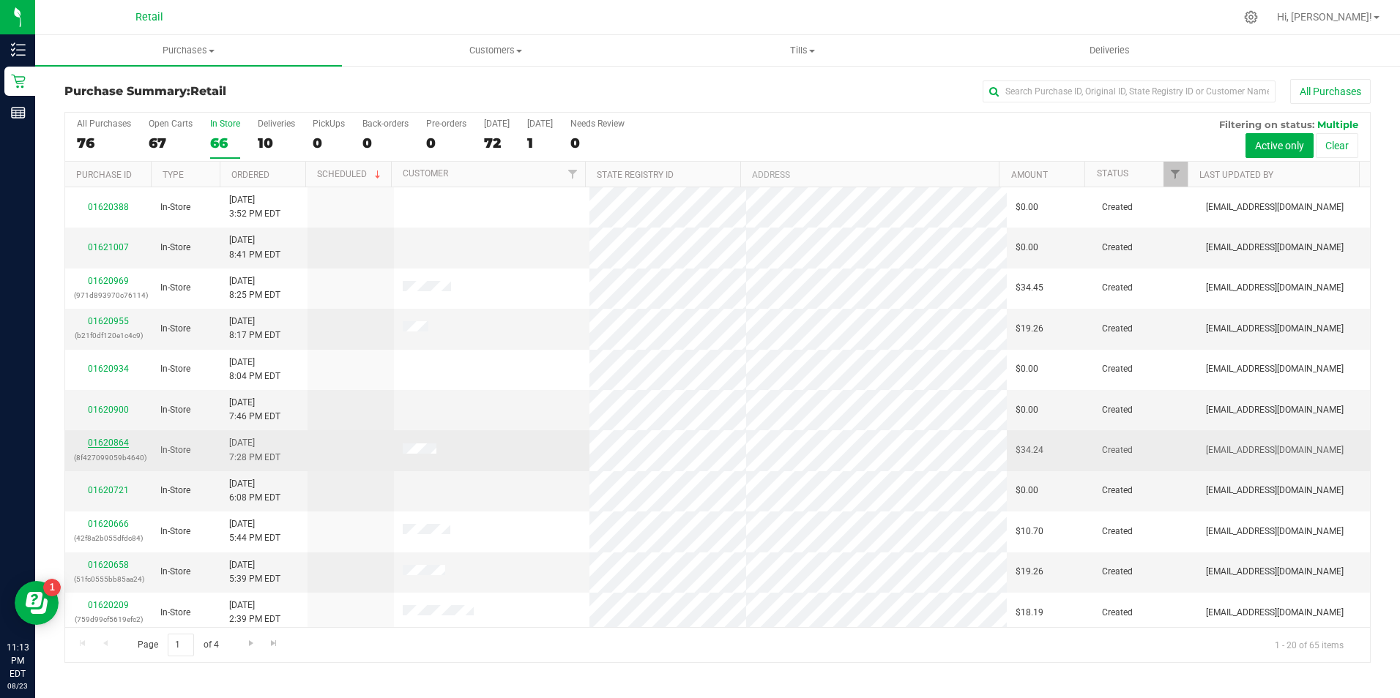
click at [116, 441] on link "01620864" at bounding box center [108, 443] width 41 height 10
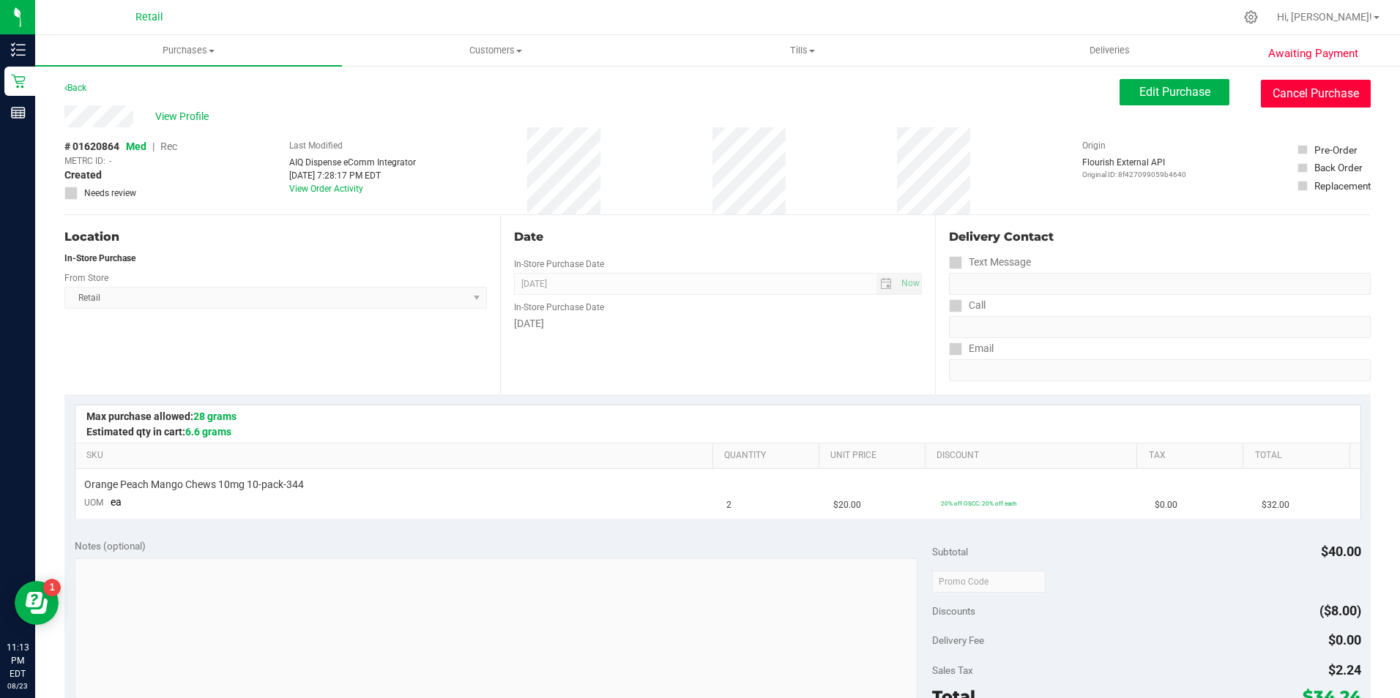
click at [1285, 91] on button "Cancel Purchase" at bounding box center [1315, 94] width 110 height 28
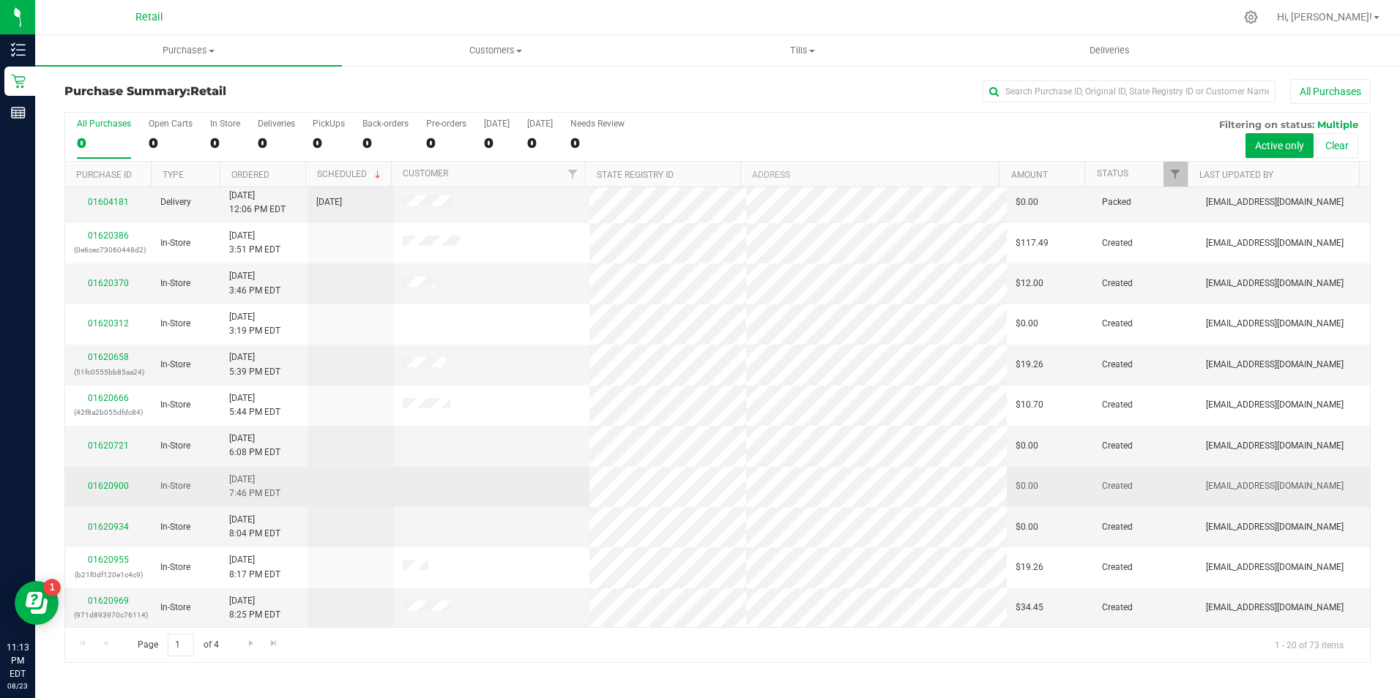
scroll to position [370, 0]
click at [112, 483] on link "01620900" at bounding box center [108, 485] width 41 height 10
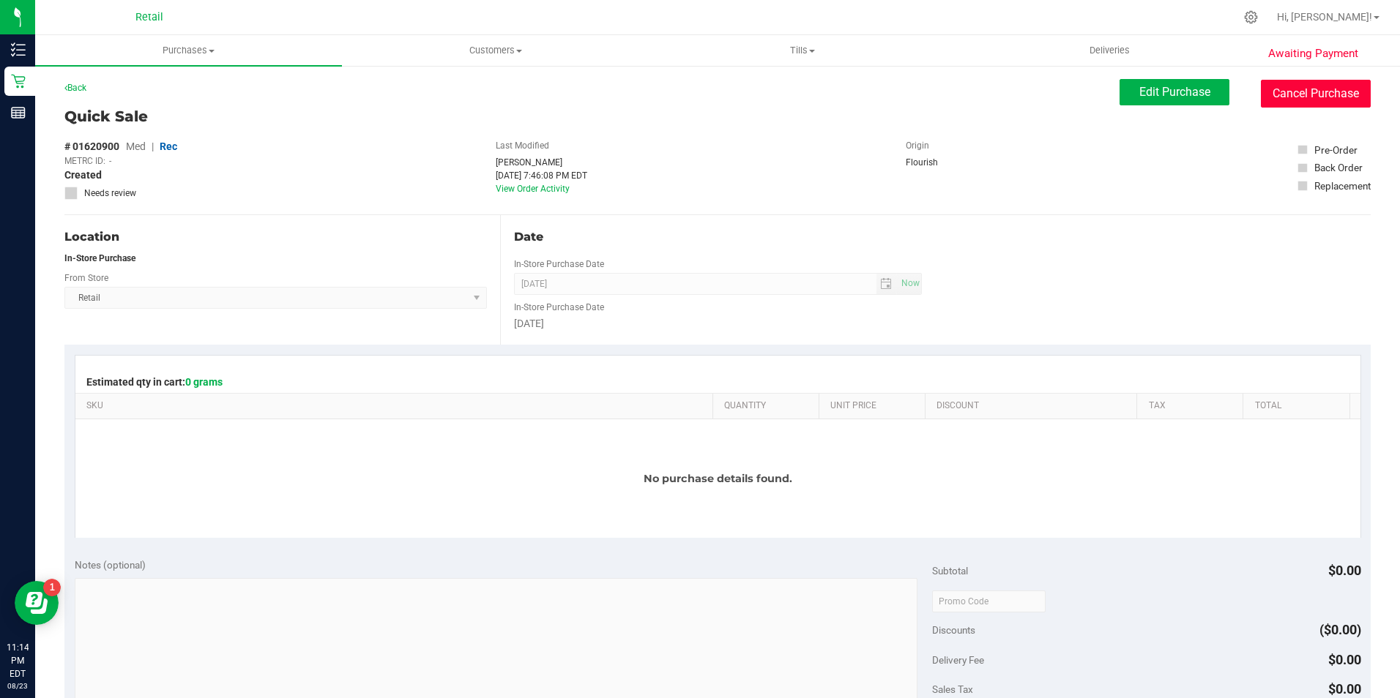
click at [1304, 98] on button "Cancel Purchase" at bounding box center [1315, 94] width 110 height 28
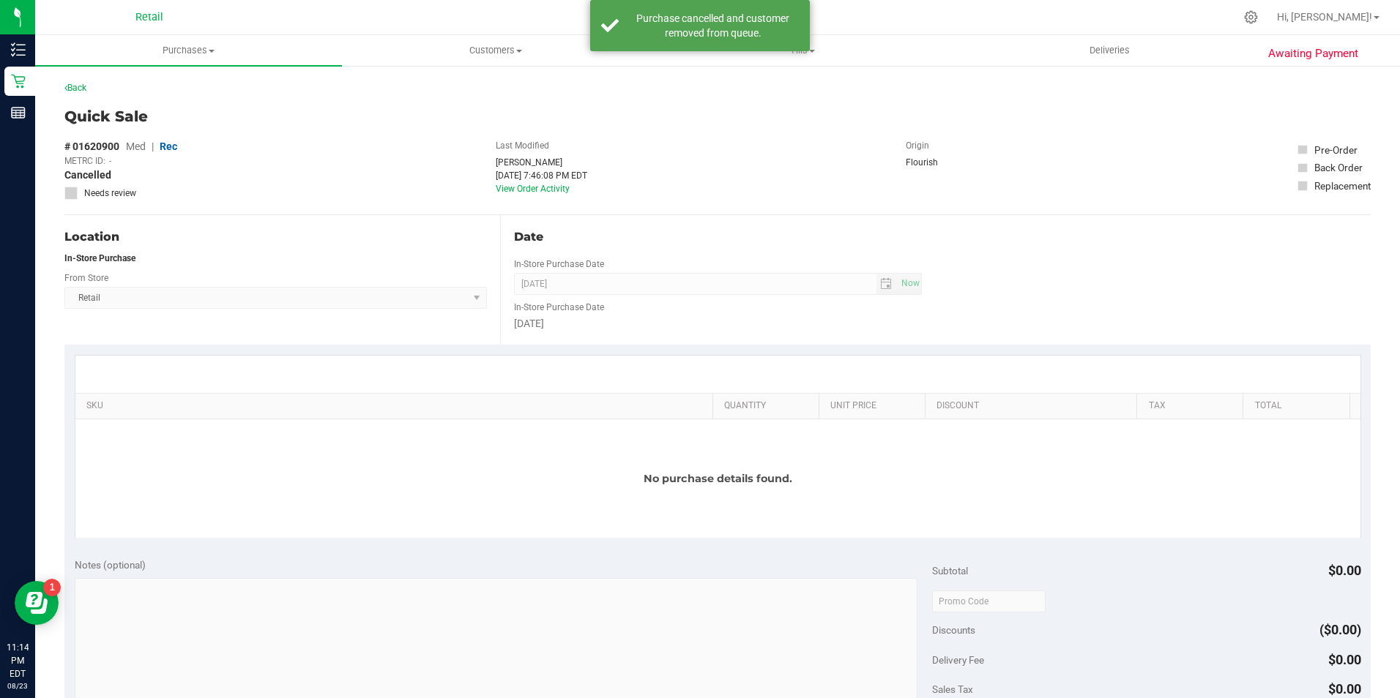
click at [74, 94] on div "Back" at bounding box center [75, 88] width 22 height 18
click at [75, 90] on link "Back" at bounding box center [75, 88] width 22 height 10
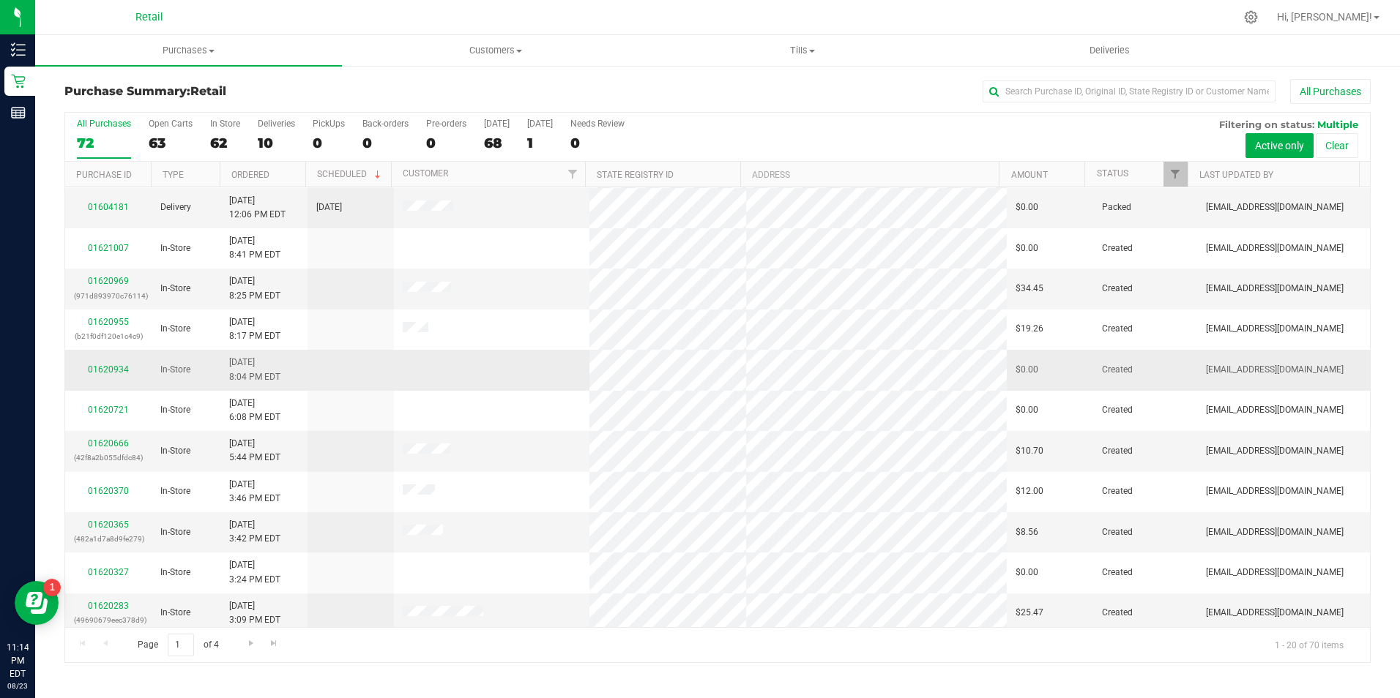
scroll to position [370, 0]
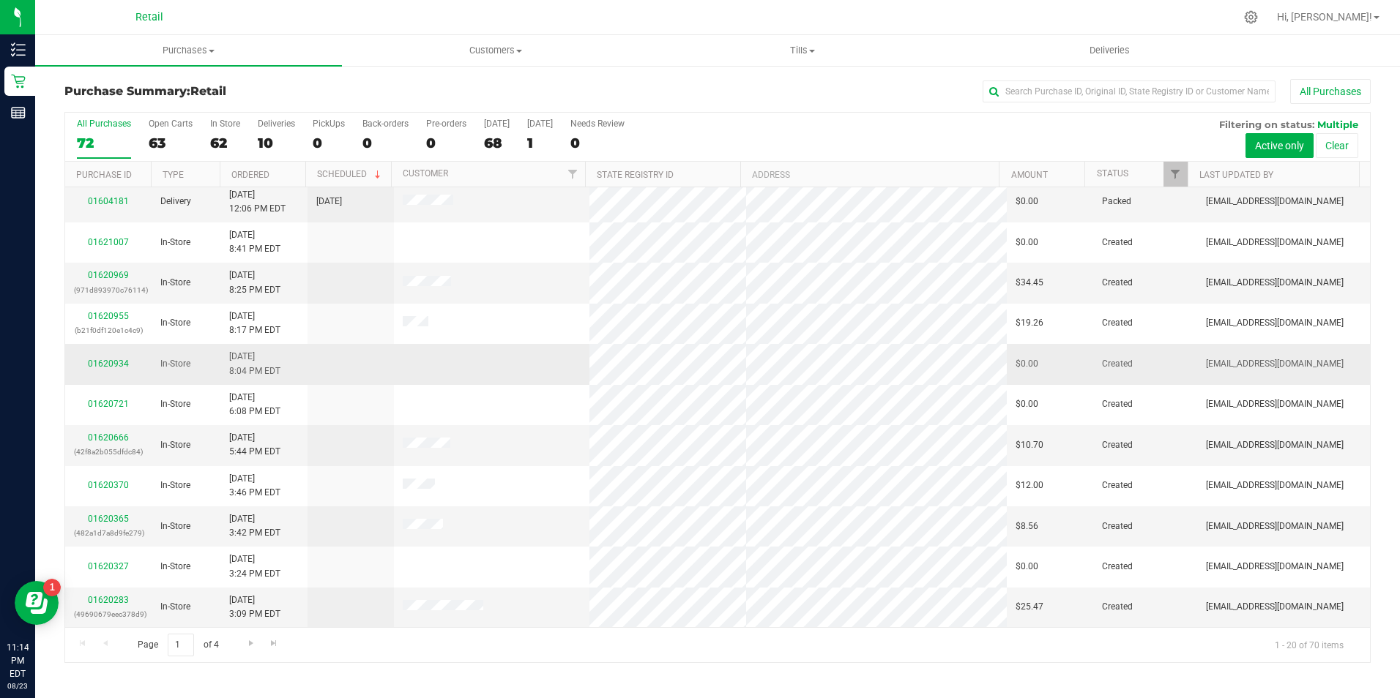
click at [119, 357] on div "01620934" at bounding box center [108, 364] width 69 height 14
click at [119, 361] on link "01620934" at bounding box center [108, 364] width 41 height 10
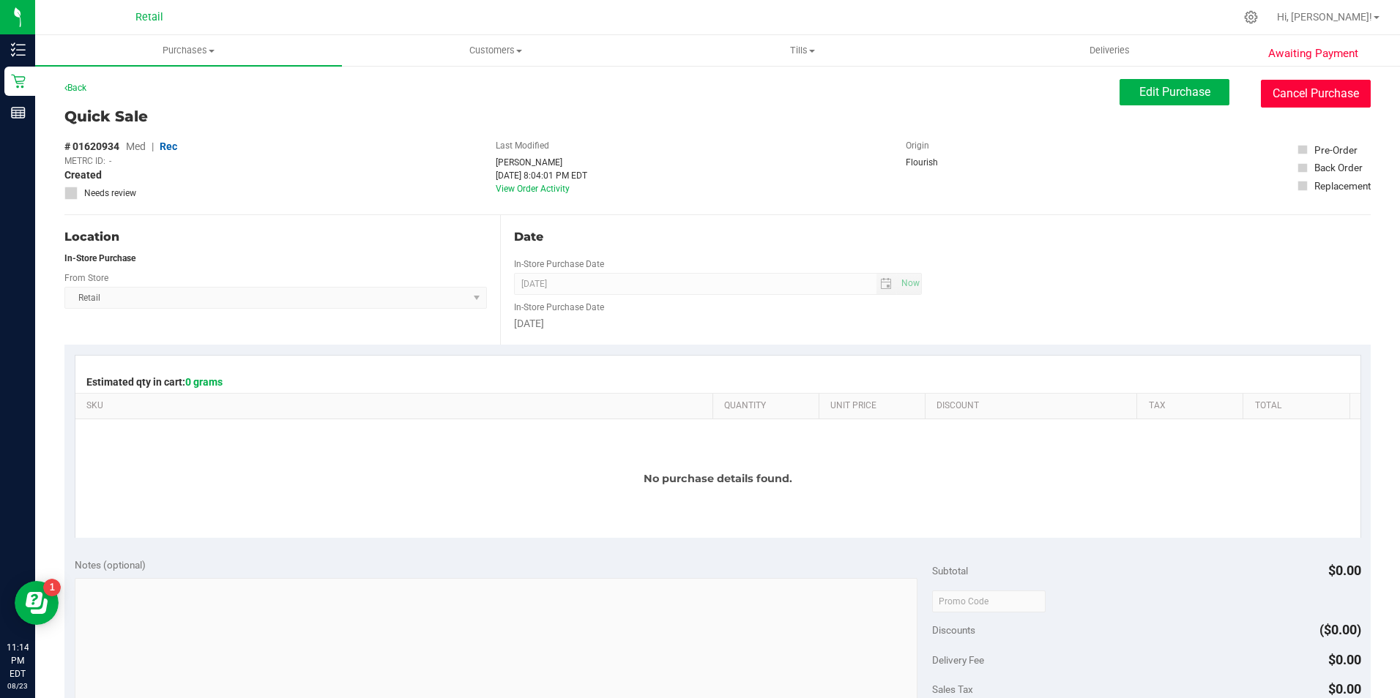
click at [1284, 105] on button "Cancel Purchase" at bounding box center [1315, 94] width 110 height 28
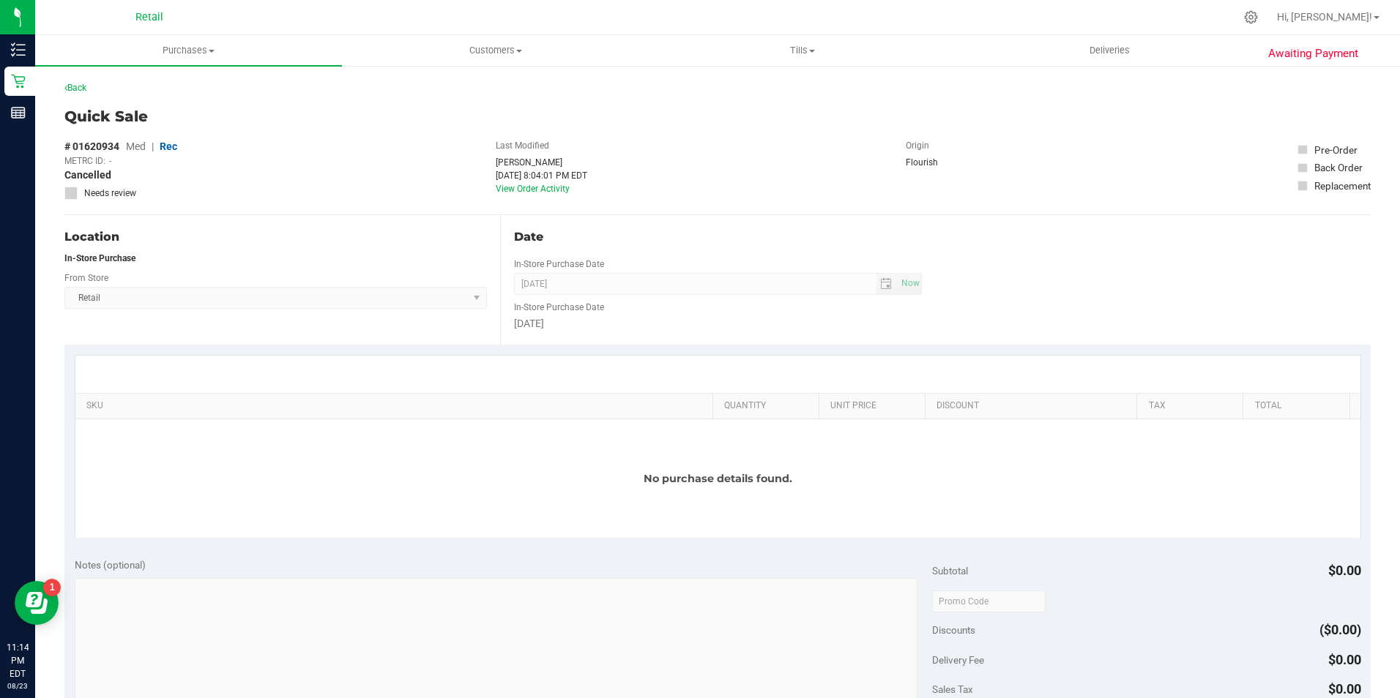
click at [72, 81] on div "Back" at bounding box center [75, 88] width 22 height 18
click at [67, 86] on link "Back" at bounding box center [75, 88] width 22 height 10
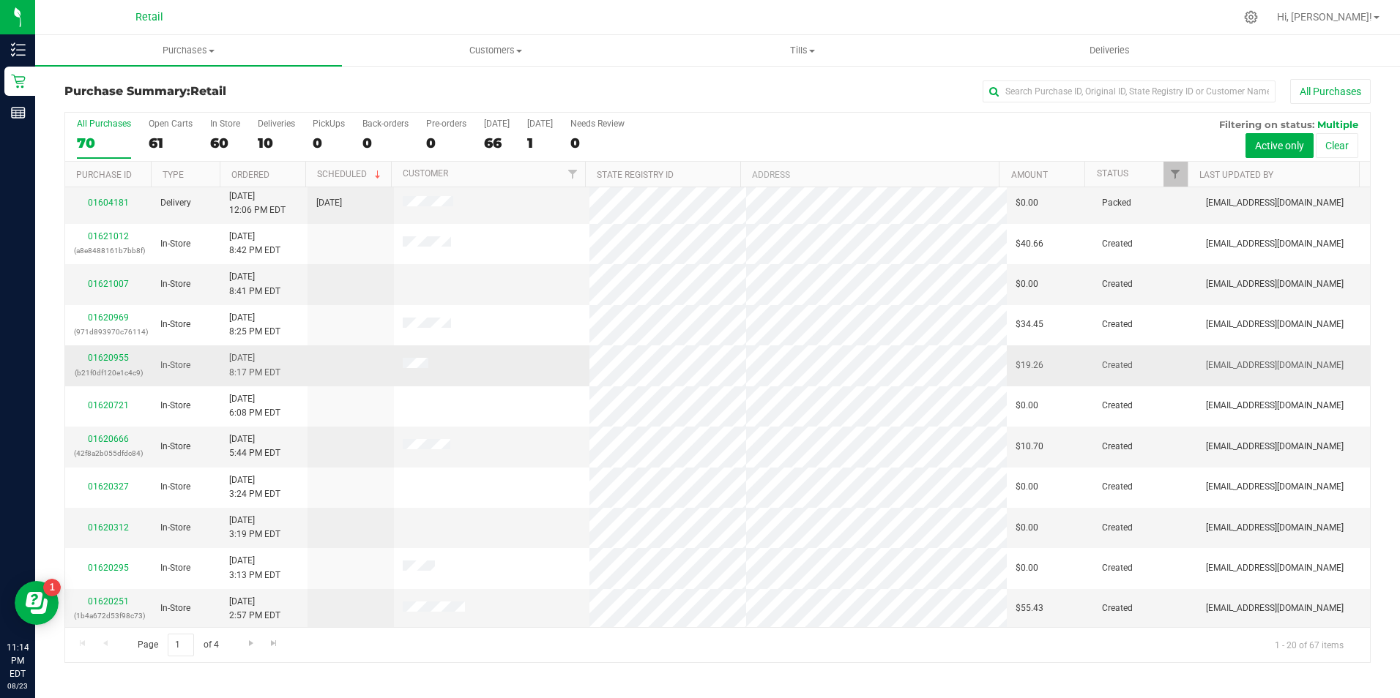
scroll to position [370, 0]
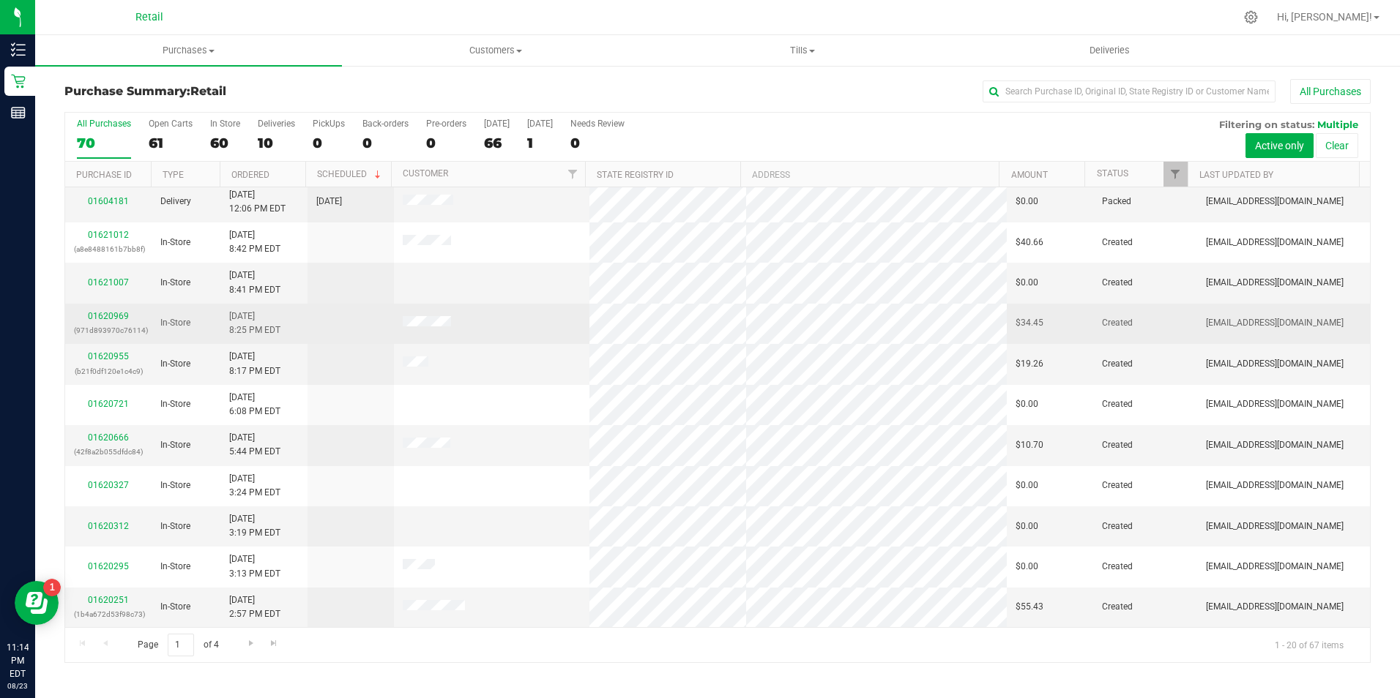
click at [102, 323] on div "01620969 (971d893970c76114)" at bounding box center [108, 324] width 69 height 28
click at [102, 315] on link "01620969" at bounding box center [108, 316] width 41 height 10
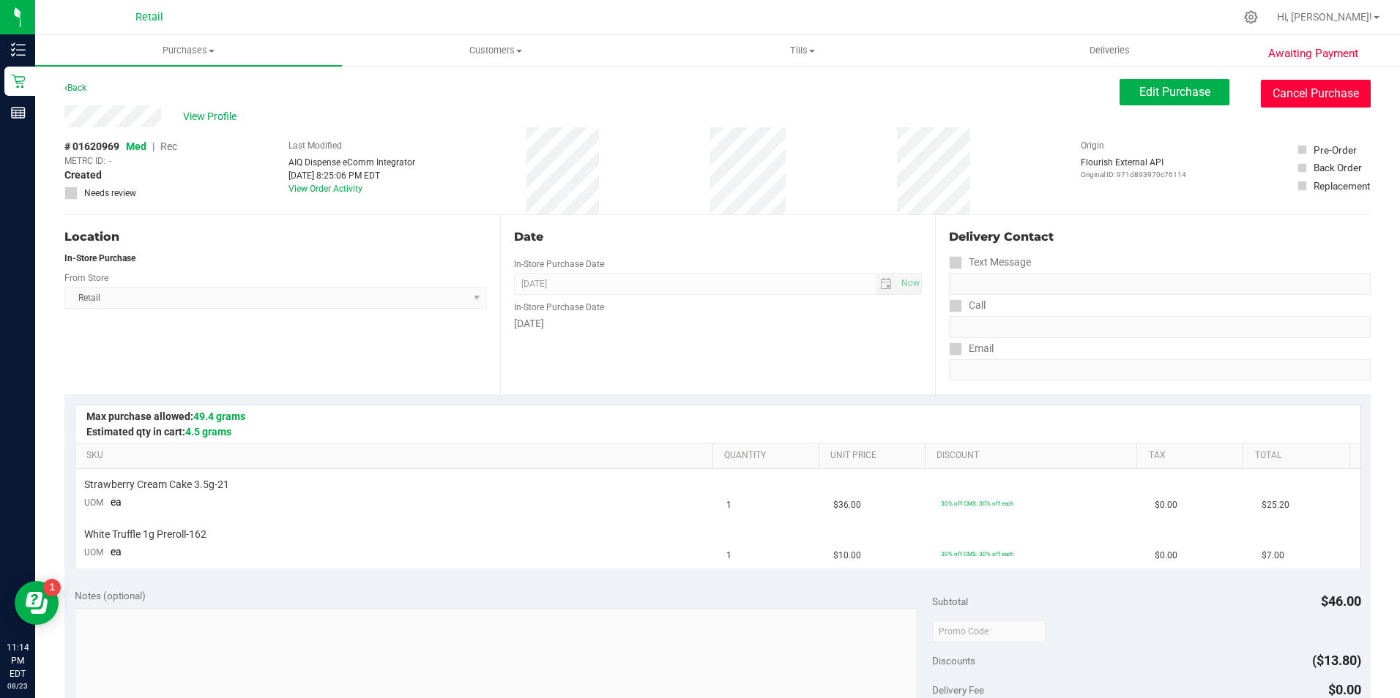
click at [1274, 92] on button "Cancel Purchase" at bounding box center [1315, 94] width 110 height 28
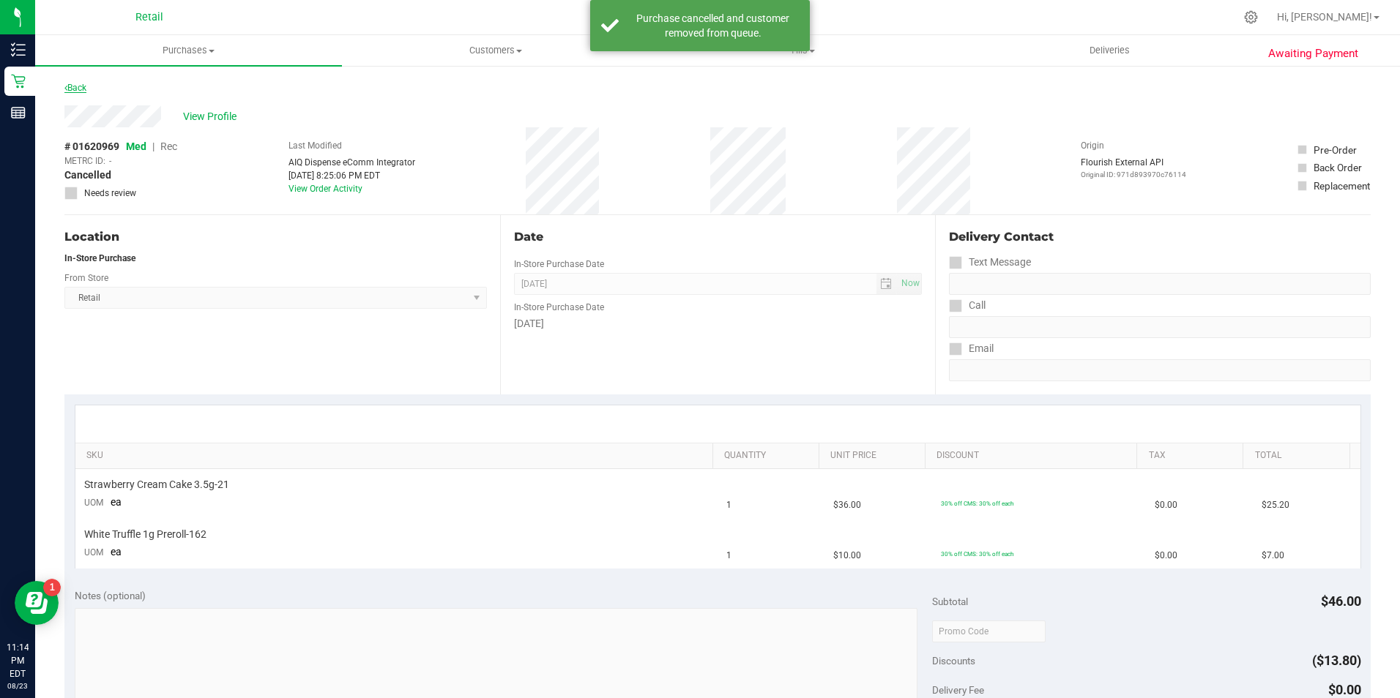
click at [81, 89] on link "Back" at bounding box center [75, 88] width 22 height 10
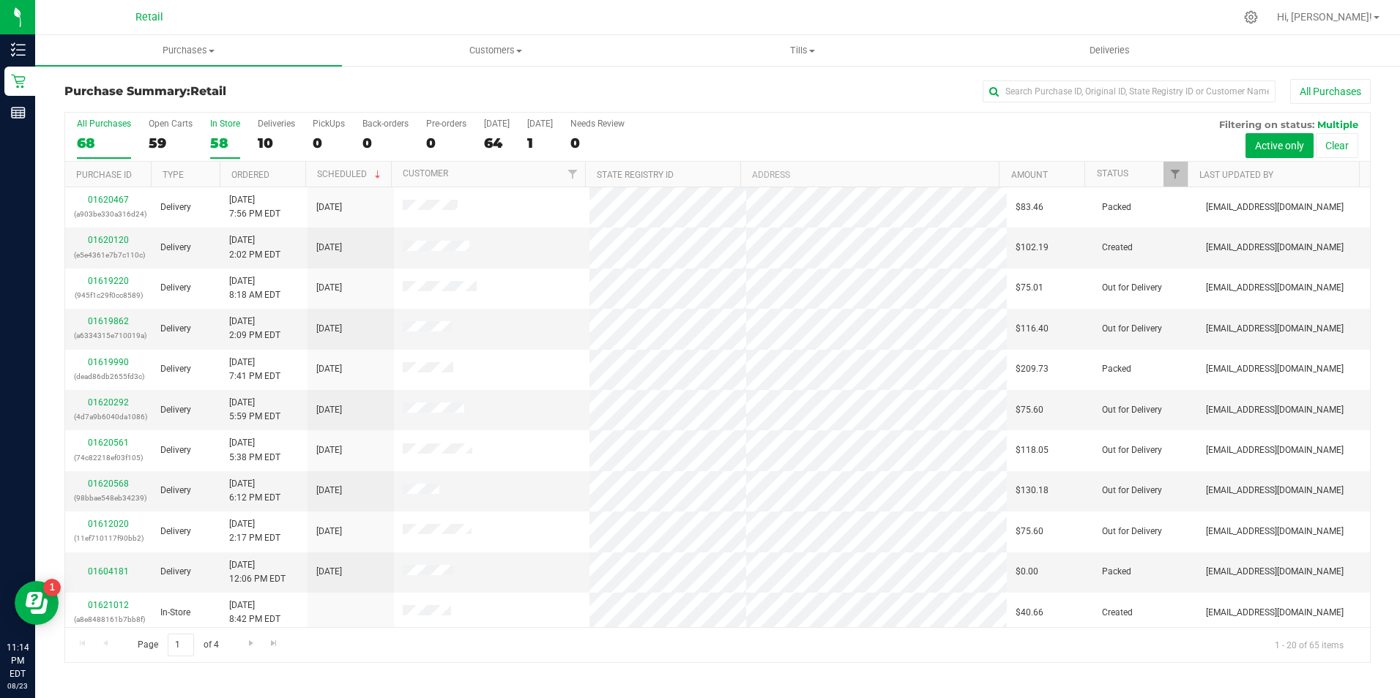
click at [223, 133] on label "In Store 58" at bounding box center [225, 139] width 30 height 40
click at [0, 0] on input "In Store 58" at bounding box center [0, 0] width 0 height 0
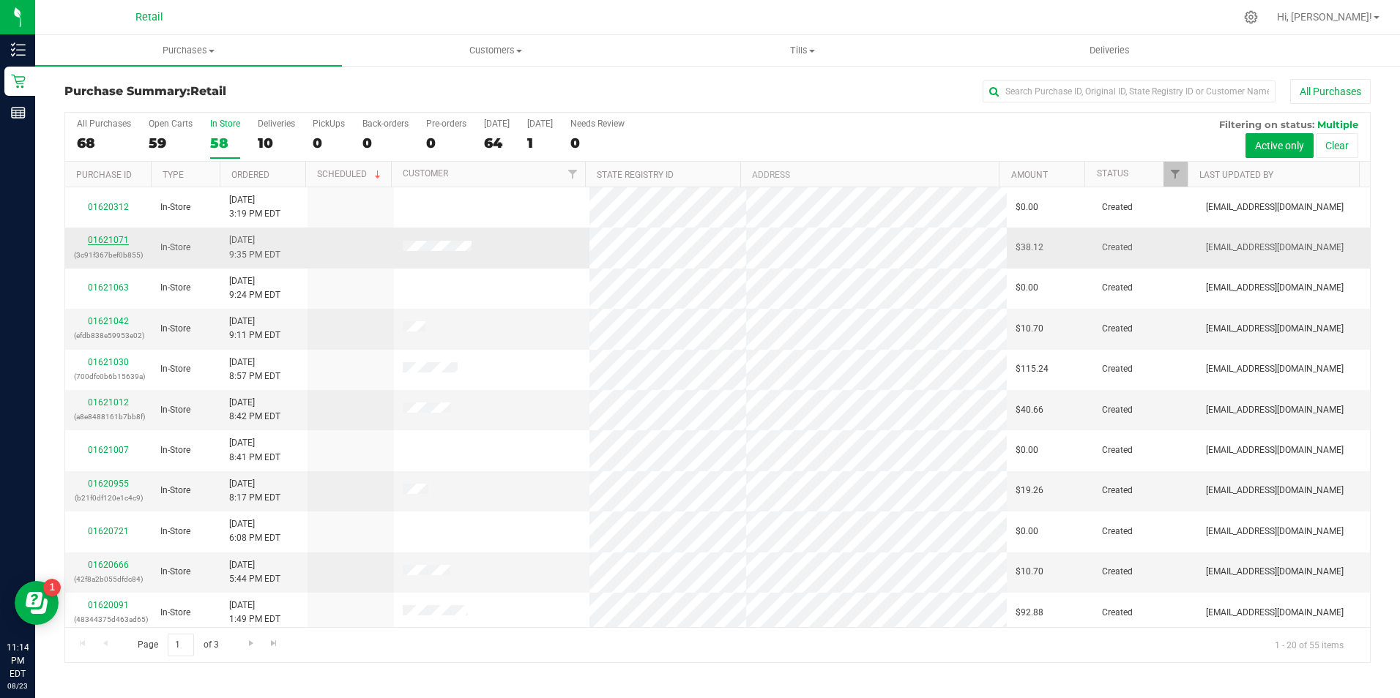
click at [108, 235] on link "01621071" at bounding box center [108, 240] width 41 height 10
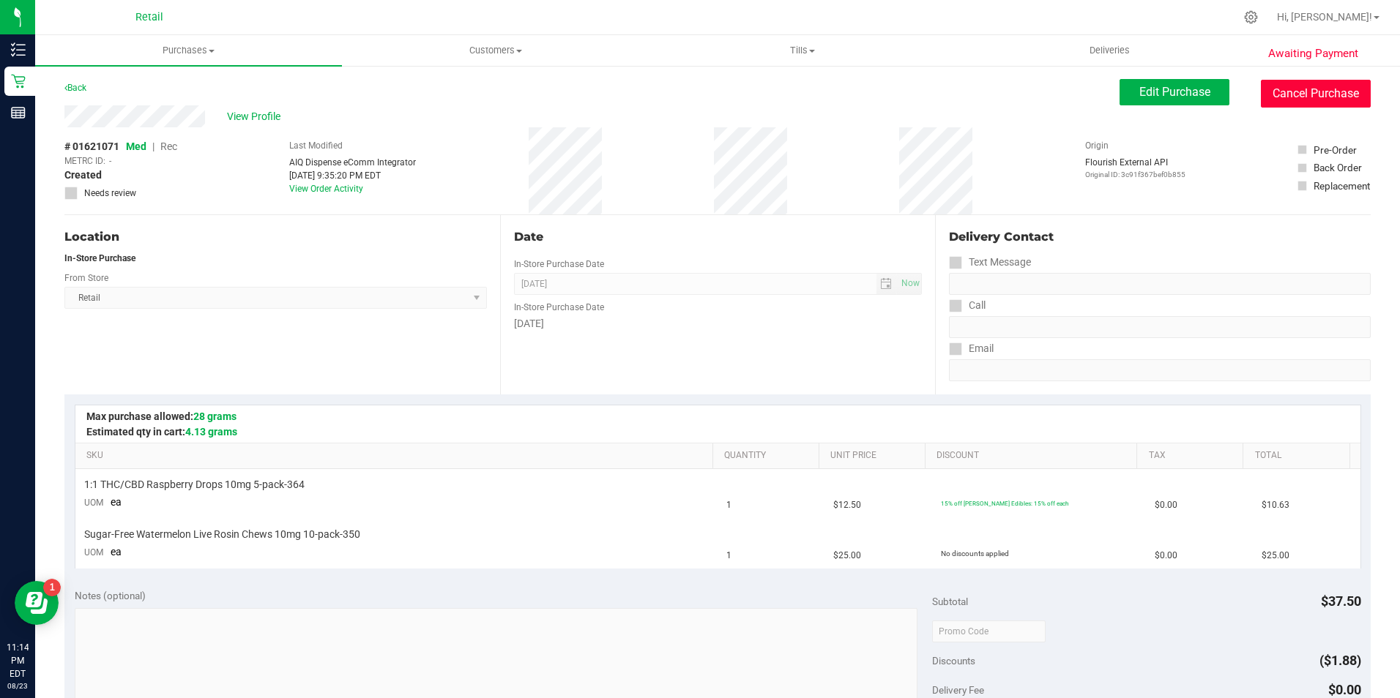
click at [1267, 95] on button "Cancel Purchase" at bounding box center [1315, 94] width 110 height 28
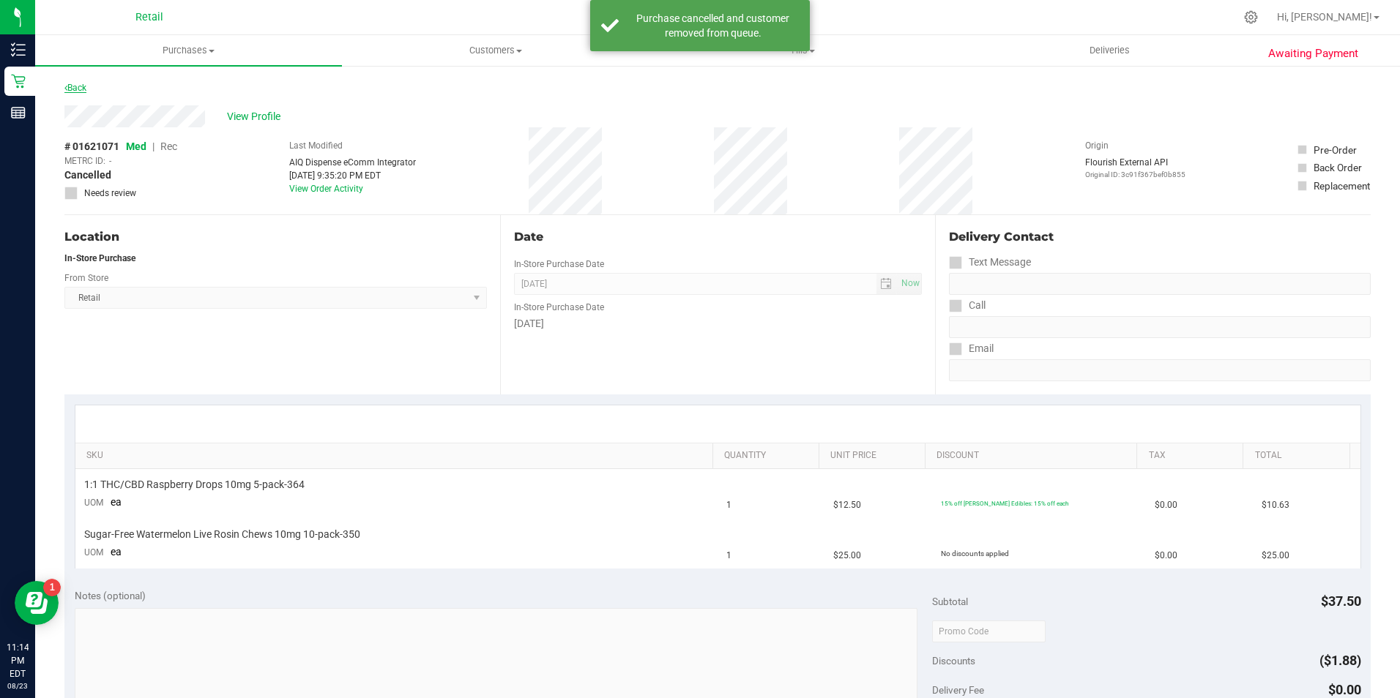
click at [71, 86] on link "Back" at bounding box center [75, 88] width 22 height 10
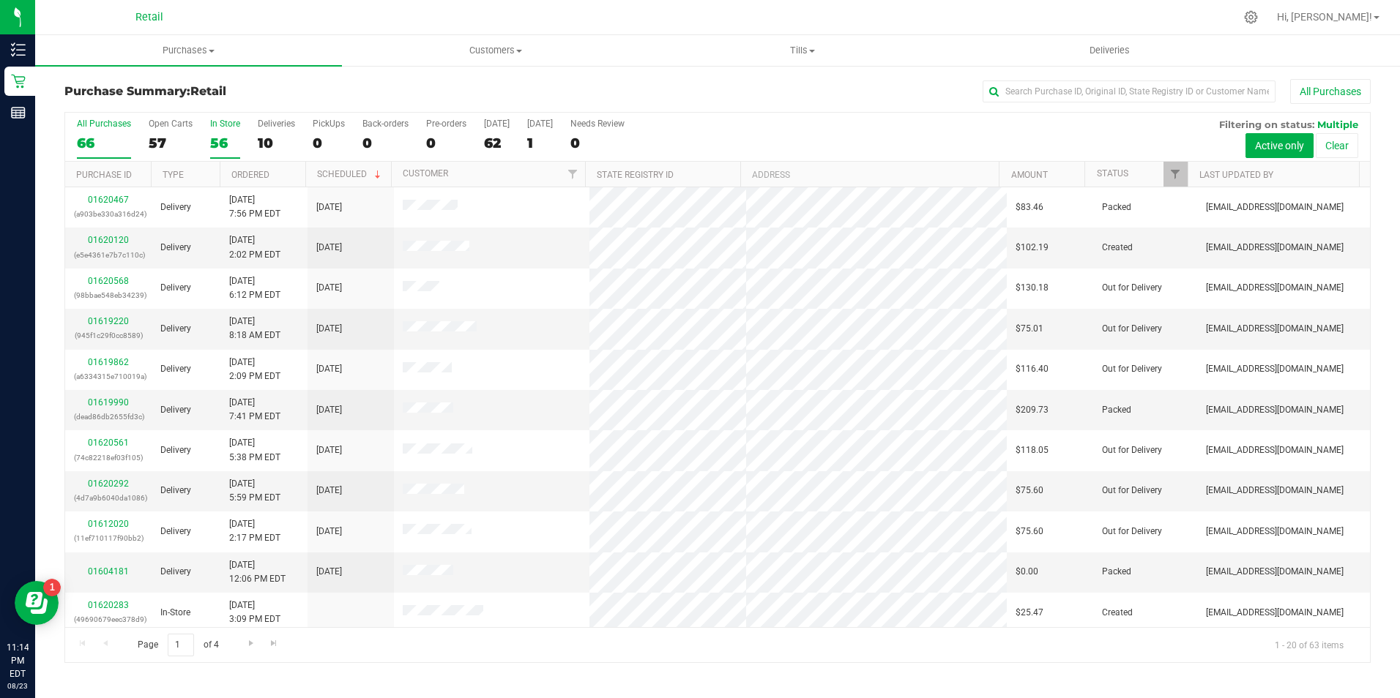
click at [227, 132] on label "In Store 56" at bounding box center [225, 139] width 30 height 40
click at [0, 0] on input "In Store 56" at bounding box center [0, 0] width 0 height 0
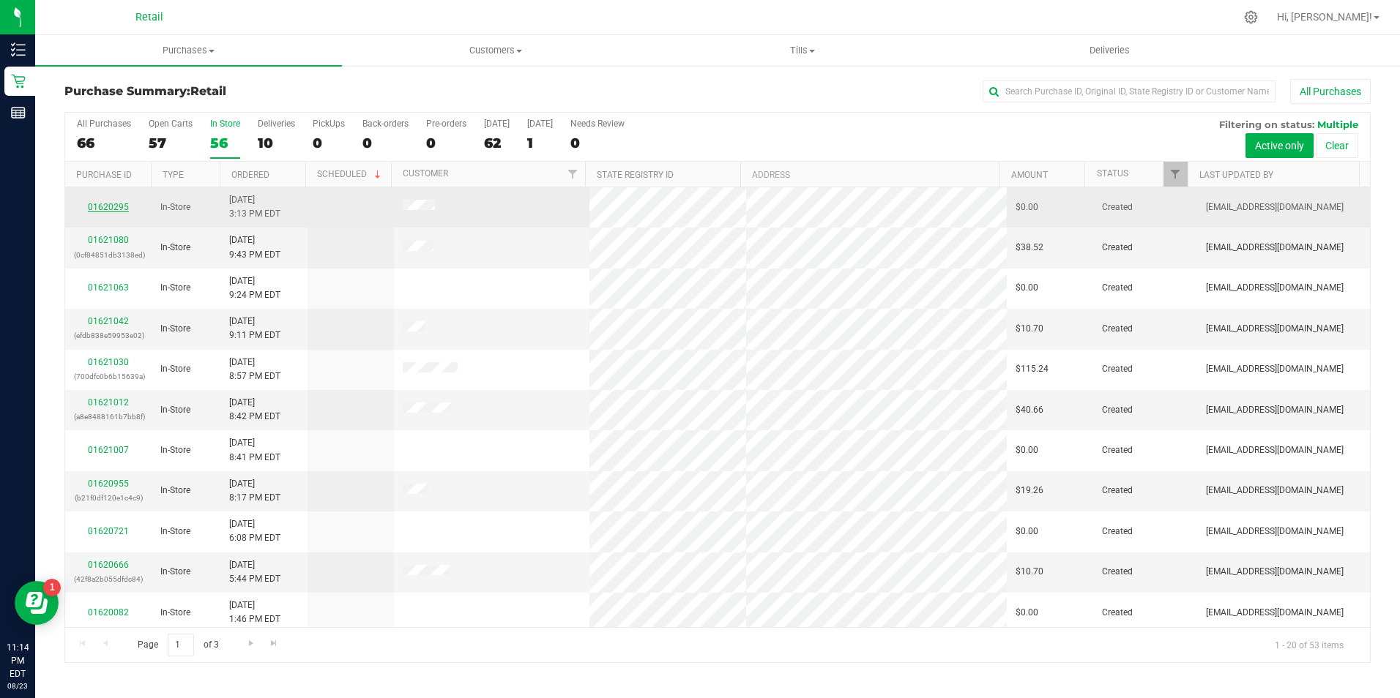
click at [114, 202] on link "01620295" at bounding box center [108, 207] width 41 height 10
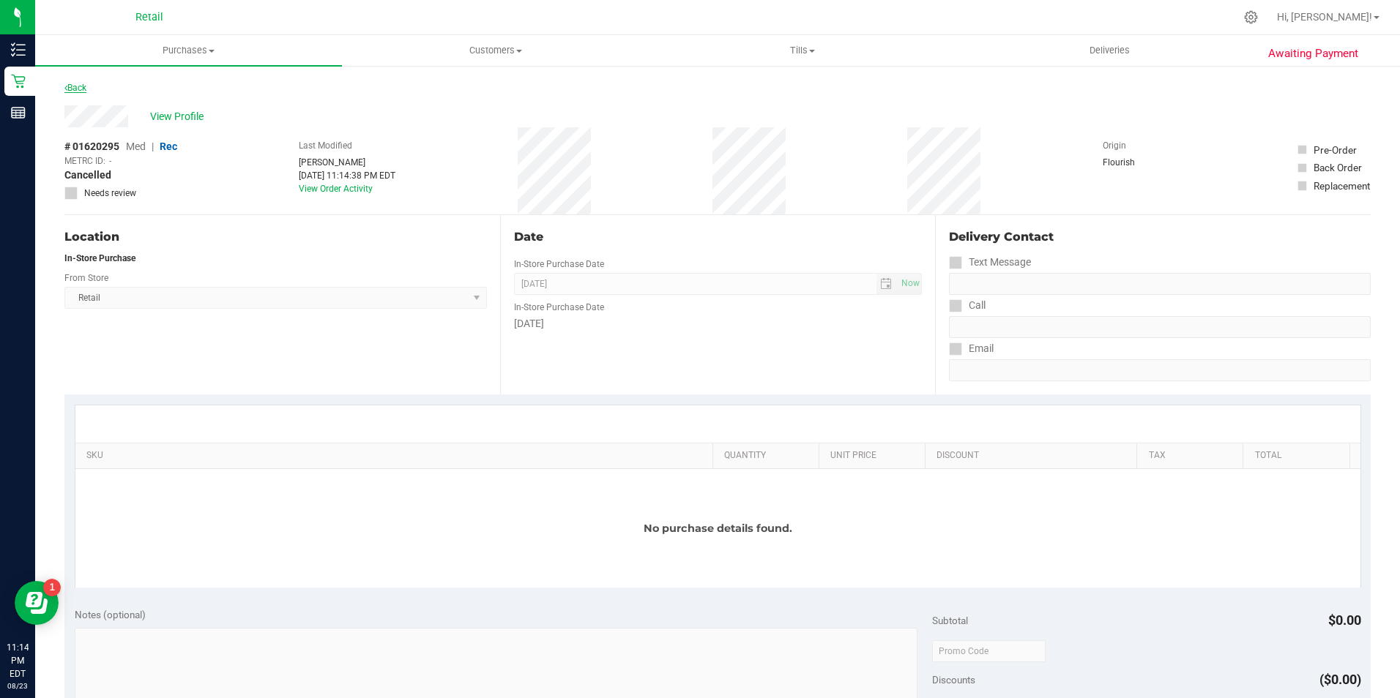
click at [79, 88] on link "Back" at bounding box center [75, 88] width 22 height 10
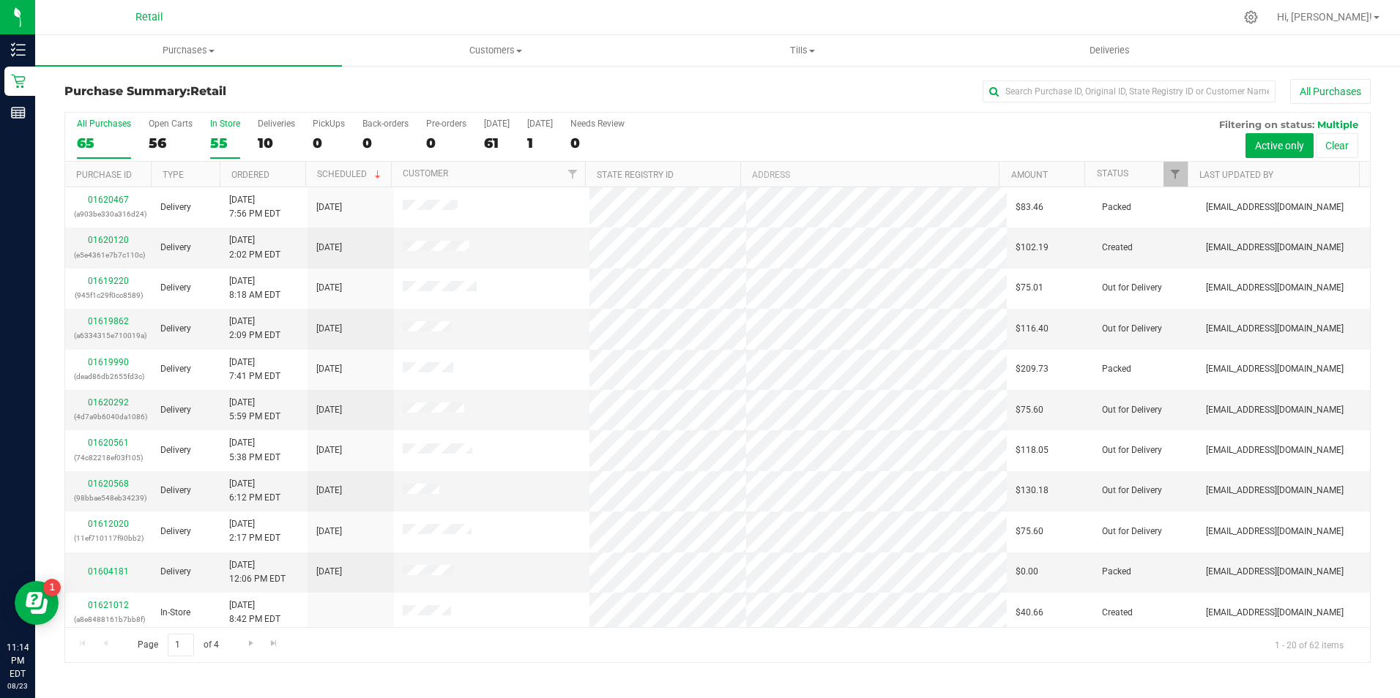
click at [223, 148] on div "55" at bounding box center [225, 143] width 30 height 17
click at [0, 0] on input "In Store 55" at bounding box center [0, 0] width 0 height 0
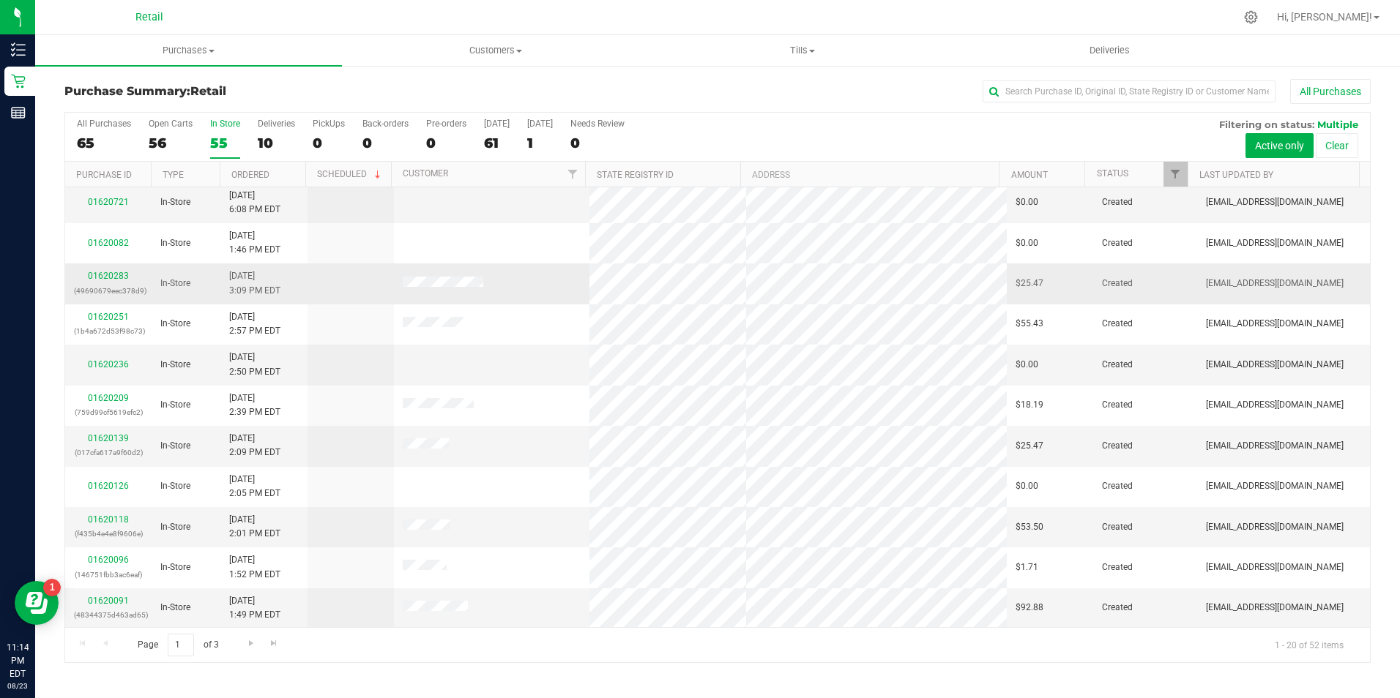
scroll to position [370, 0]
click at [123, 276] on link "01620283" at bounding box center [108, 275] width 41 height 10
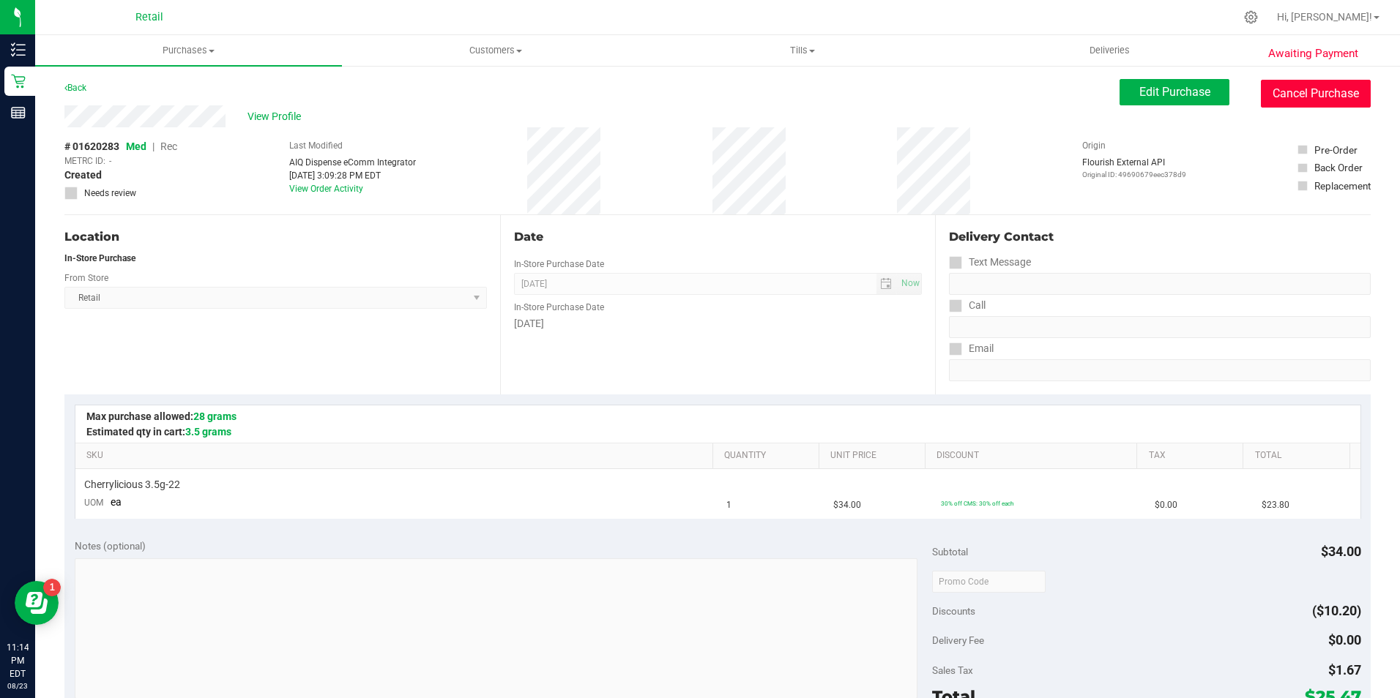
click at [1318, 91] on button "Cancel Purchase" at bounding box center [1315, 94] width 110 height 28
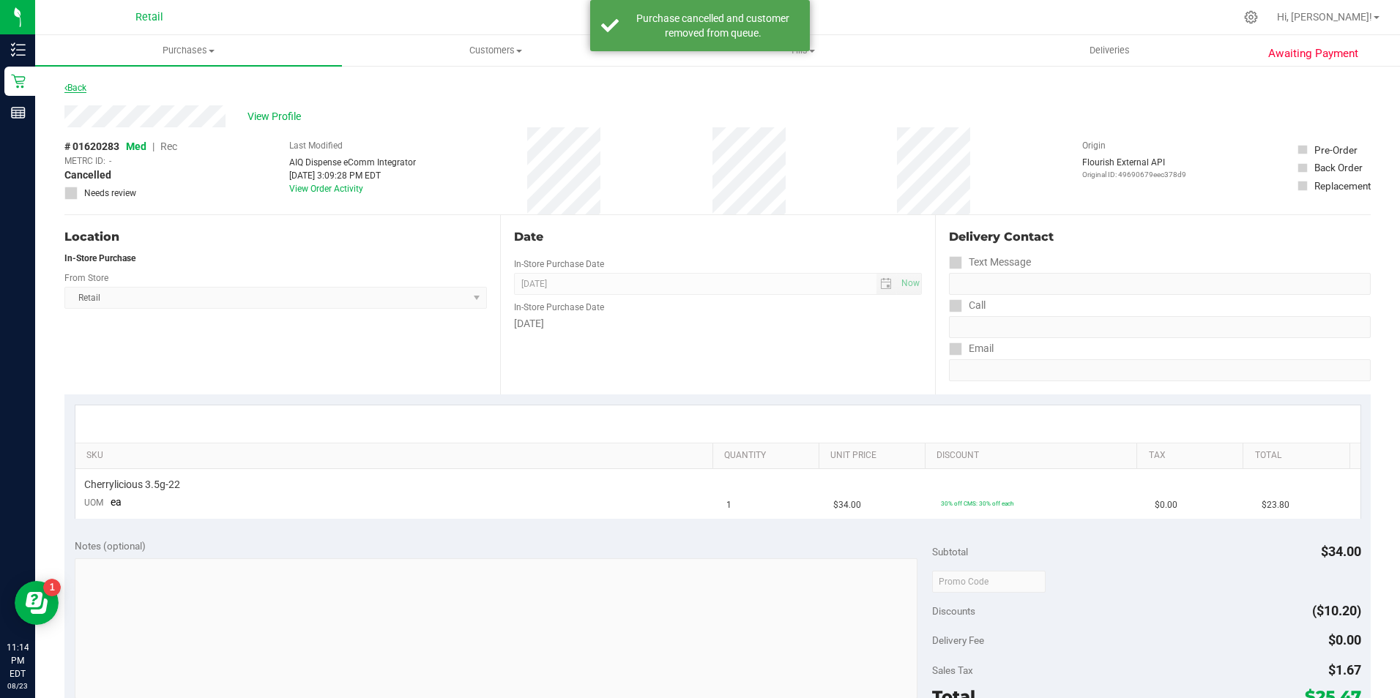
click at [83, 87] on link "Back" at bounding box center [75, 88] width 22 height 10
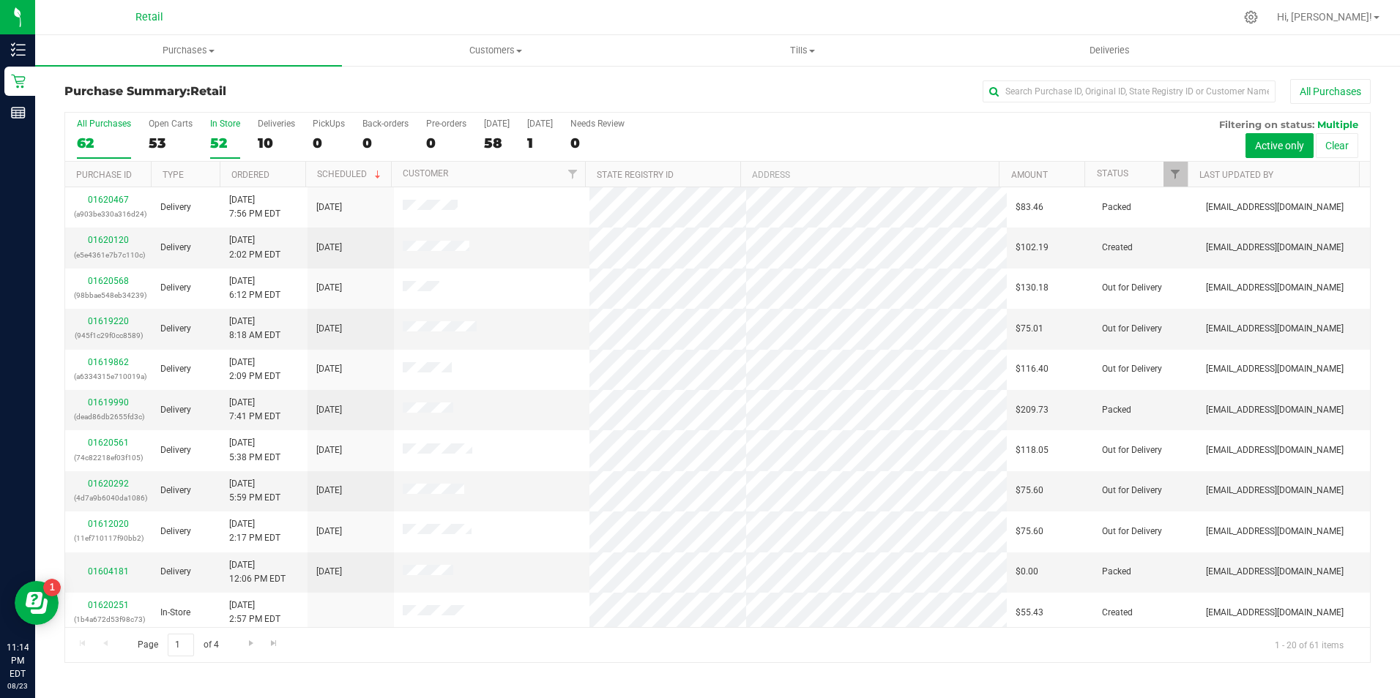
click at [228, 146] on div "52" at bounding box center [225, 143] width 30 height 17
click at [0, 0] on input "In Store 52" at bounding box center [0, 0] width 0 height 0
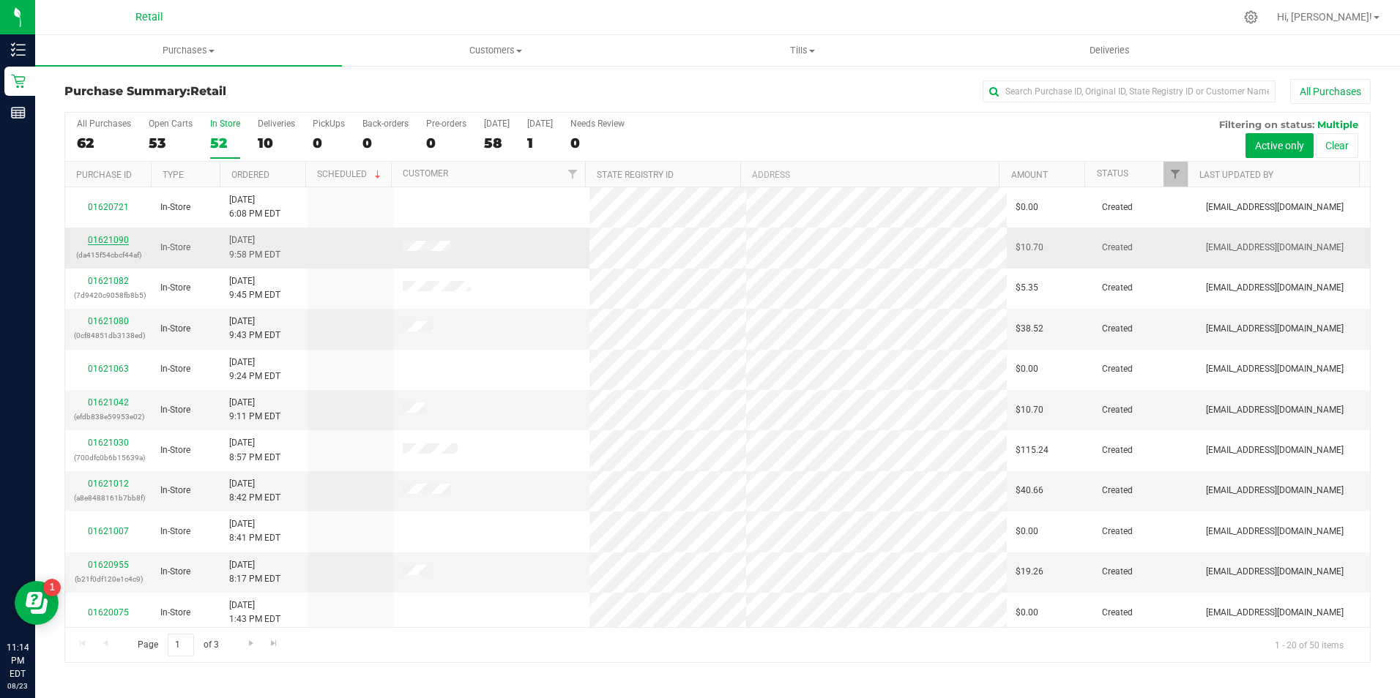
click at [122, 243] on link "01621090" at bounding box center [108, 240] width 41 height 10
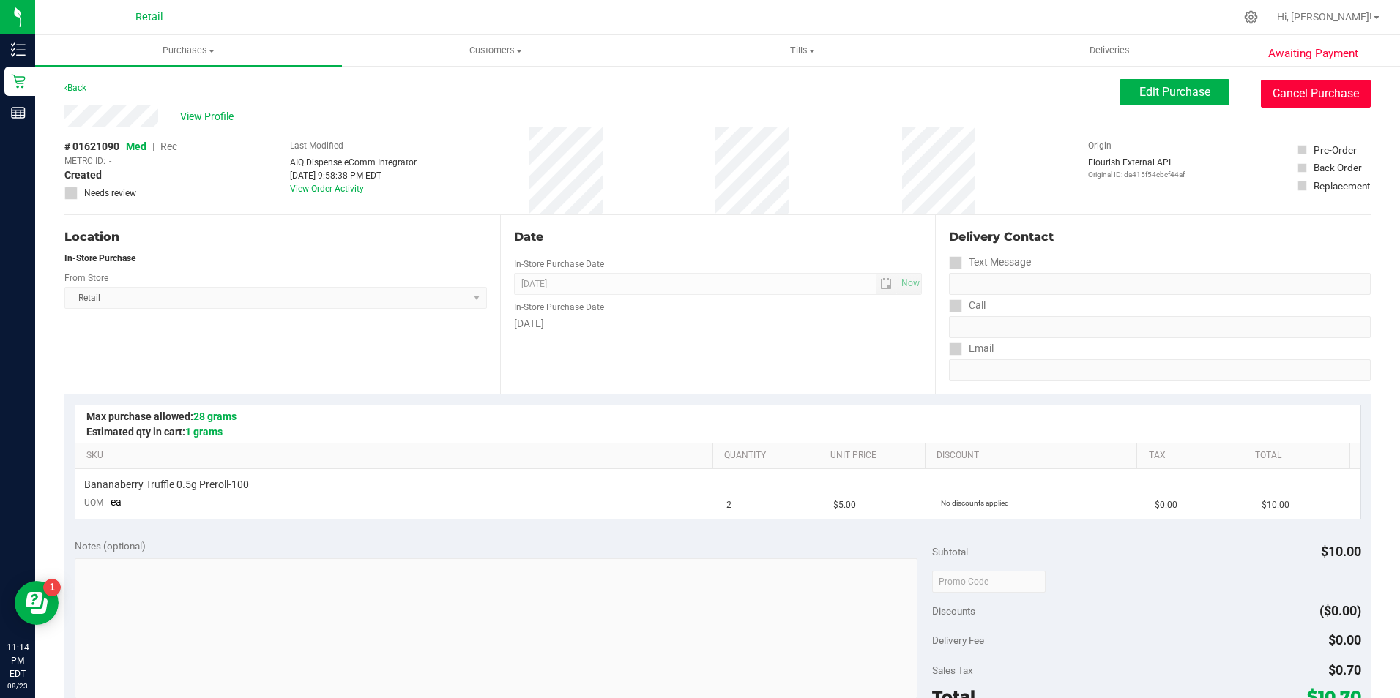
click at [1326, 106] on button "Cancel Purchase" at bounding box center [1315, 94] width 110 height 28
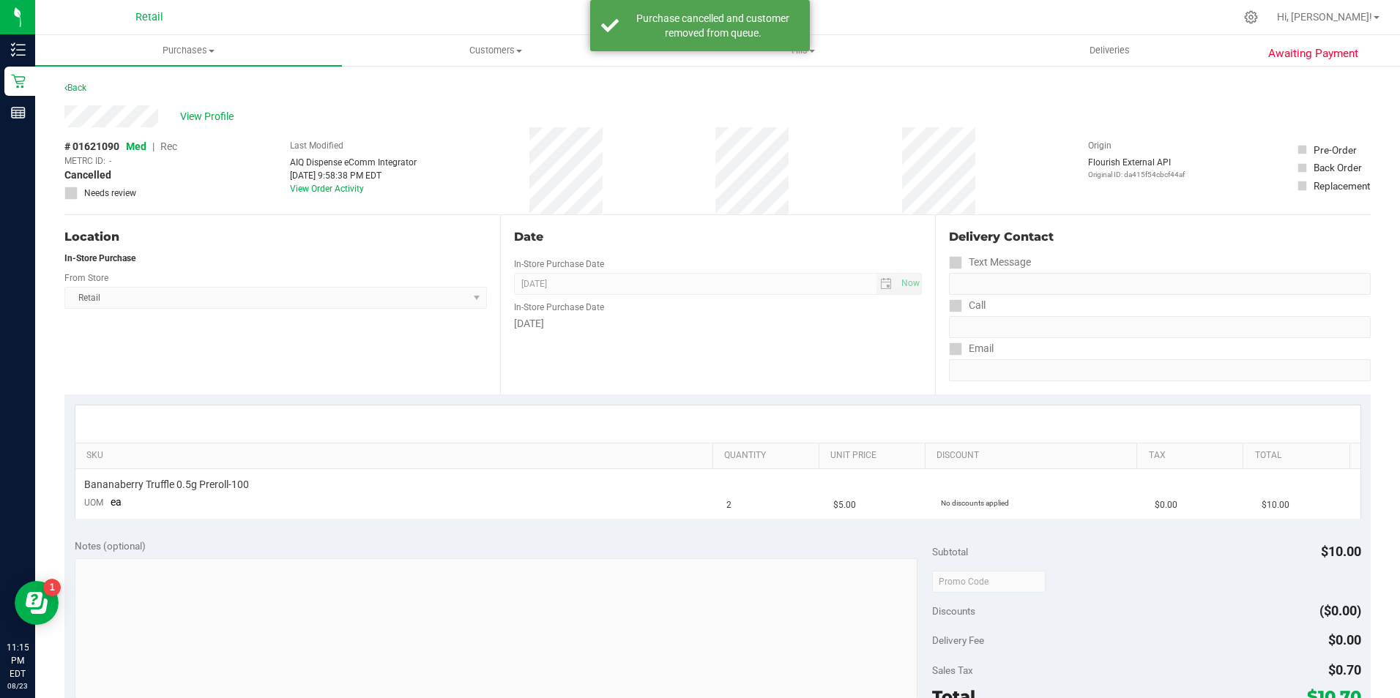
click at [83, 94] on div "Back" at bounding box center [75, 88] width 22 height 18
click at [84, 87] on link "Back" at bounding box center [75, 88] width 22 height 10
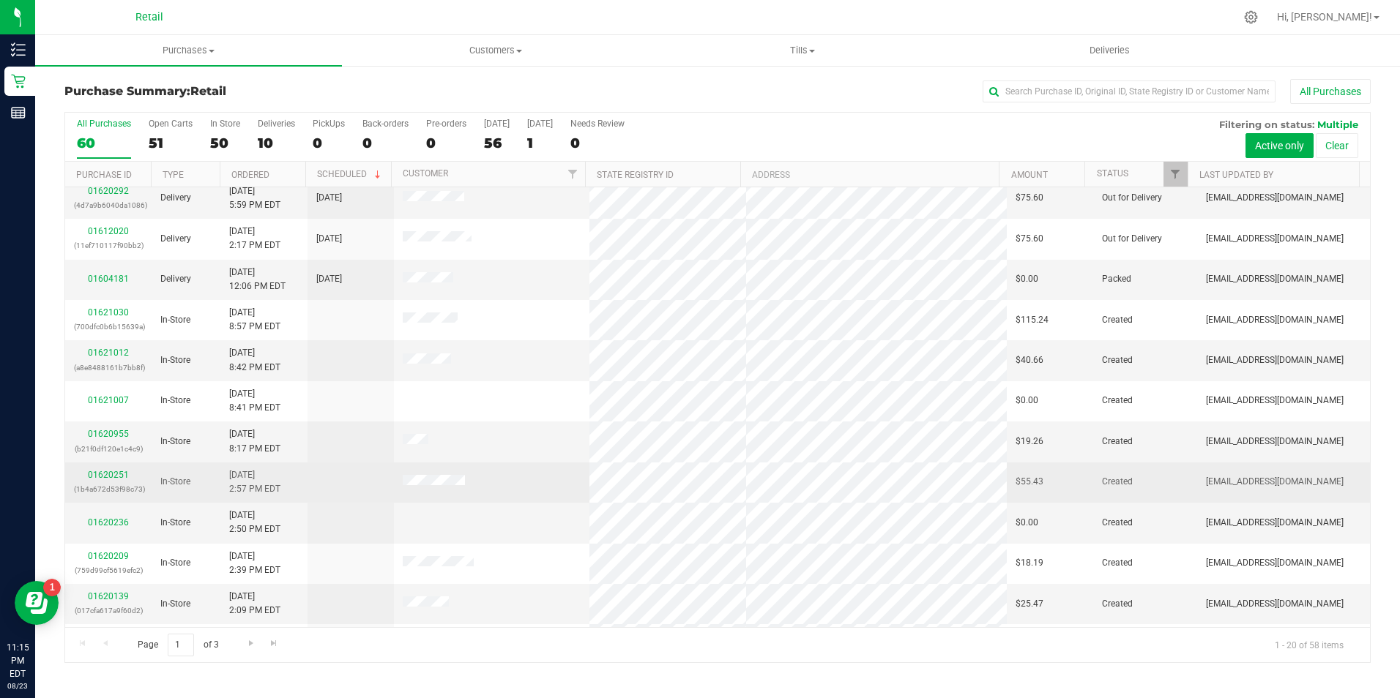
scroll to position [370, 0]
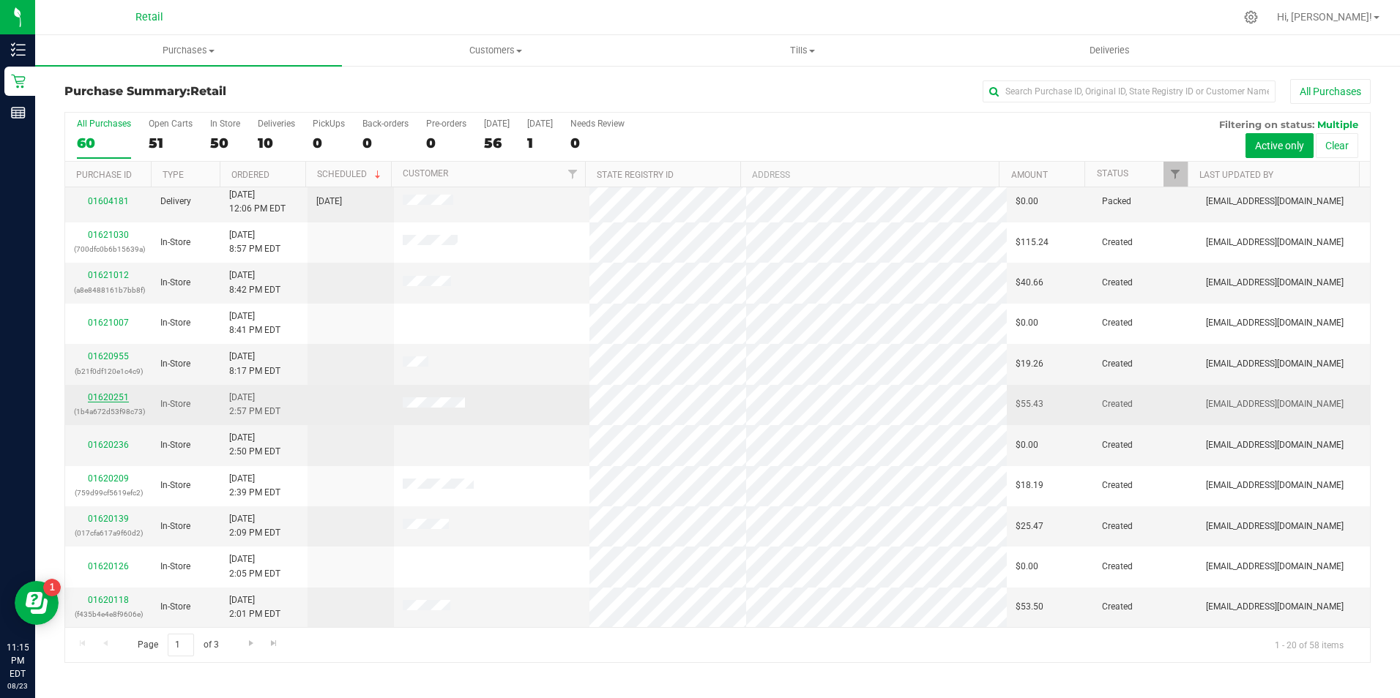
click at [119, 394] on link "01620251" at bounding box center [108, 397] width 41 height 10
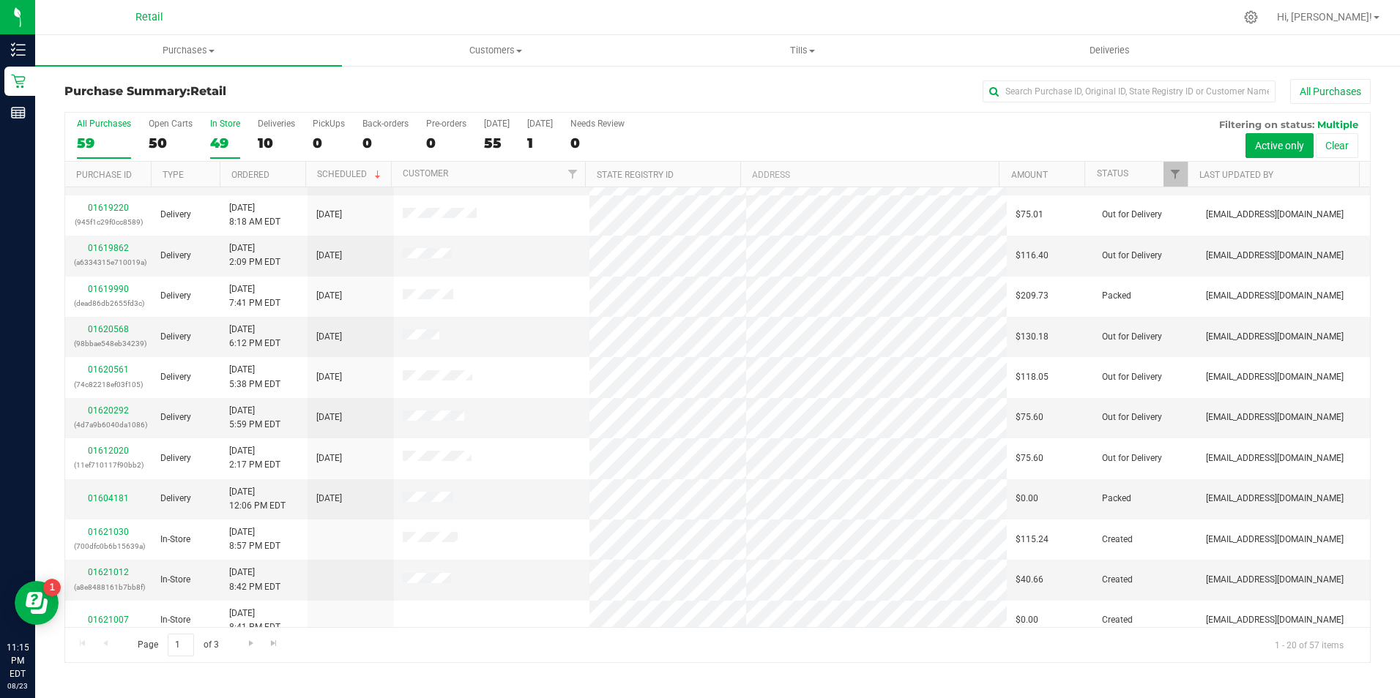
click at [222, 136] on label "In Store 49" at bounding box center [225, 139] width 30 height 40
click at [0, 0] on input "In Store 49" at bounding box center [0, 0] width 0 height 0
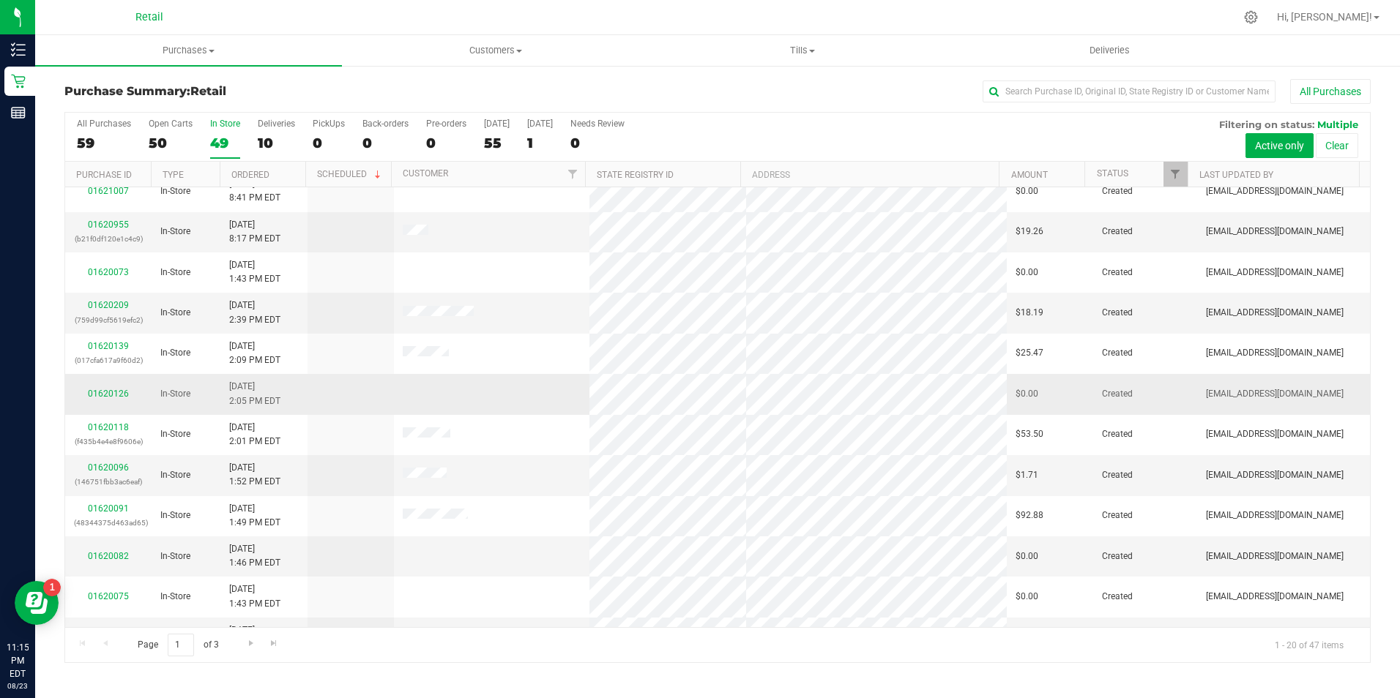
scroll to position [366, 0]
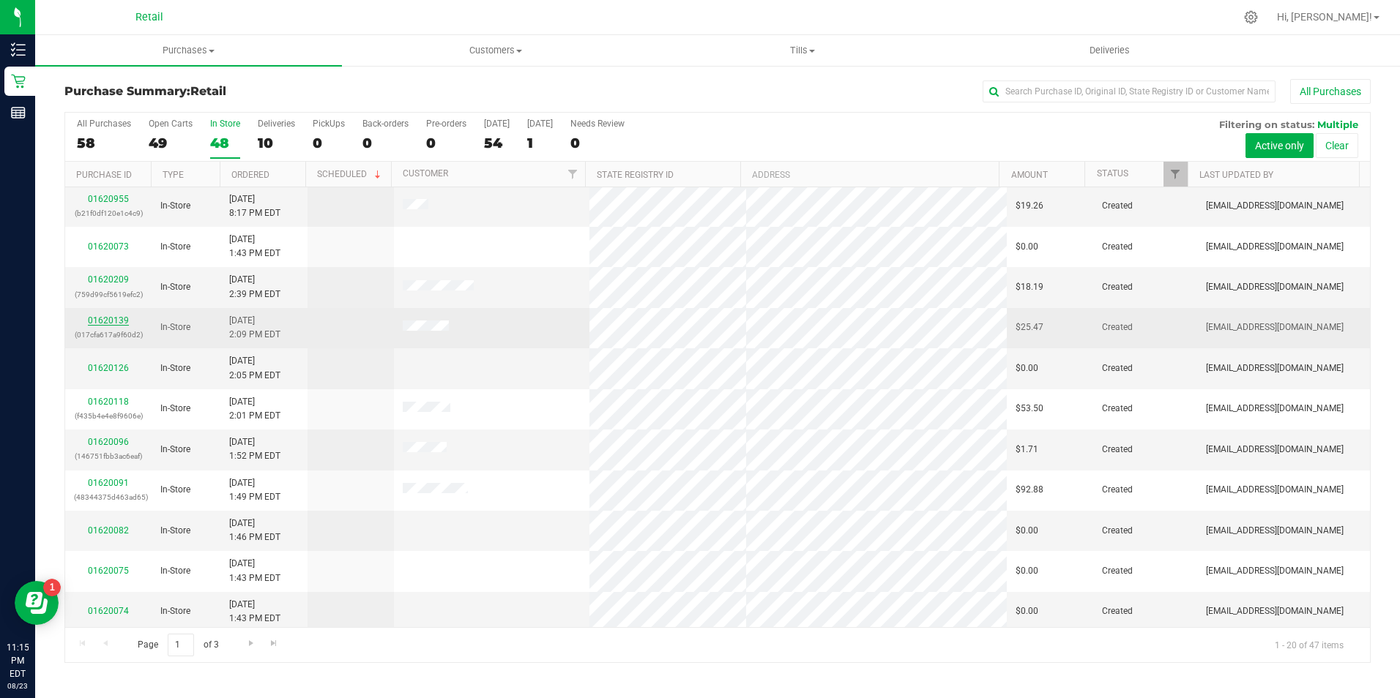
click at [114, 323] on link "01620139" at bounding box center [108, 320] width 41 height 10
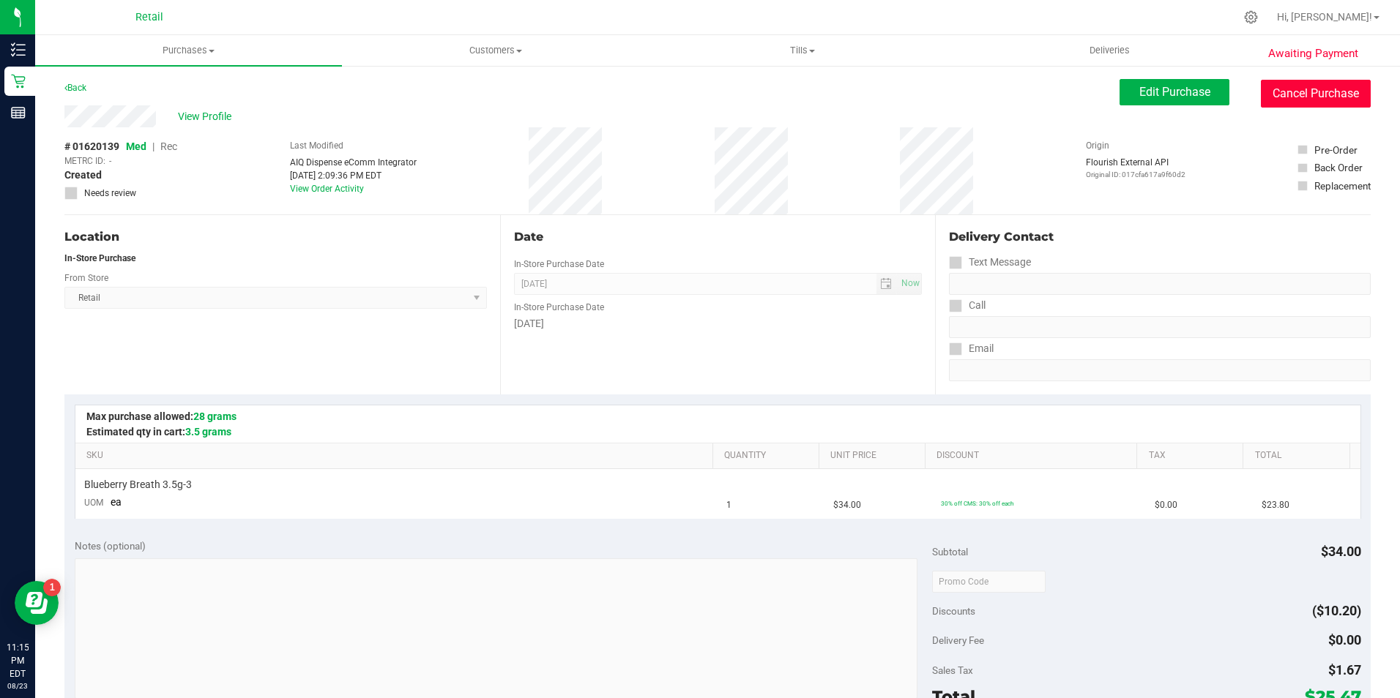
click at [1296, 88] on button "Cancel Purchase" at bounding box center [1315, 94] width 110 height 28
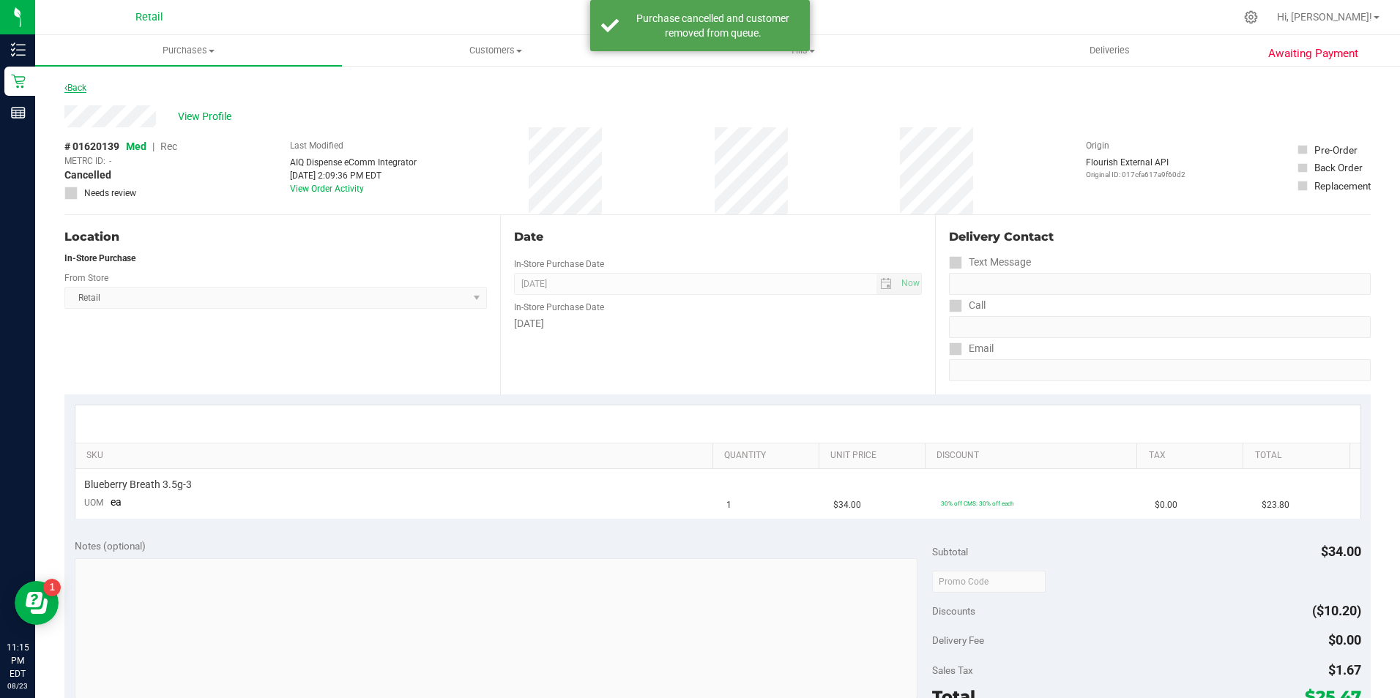
click at [79, 90] on link "Back" at bounding box center [75, 88] width 22 height 10
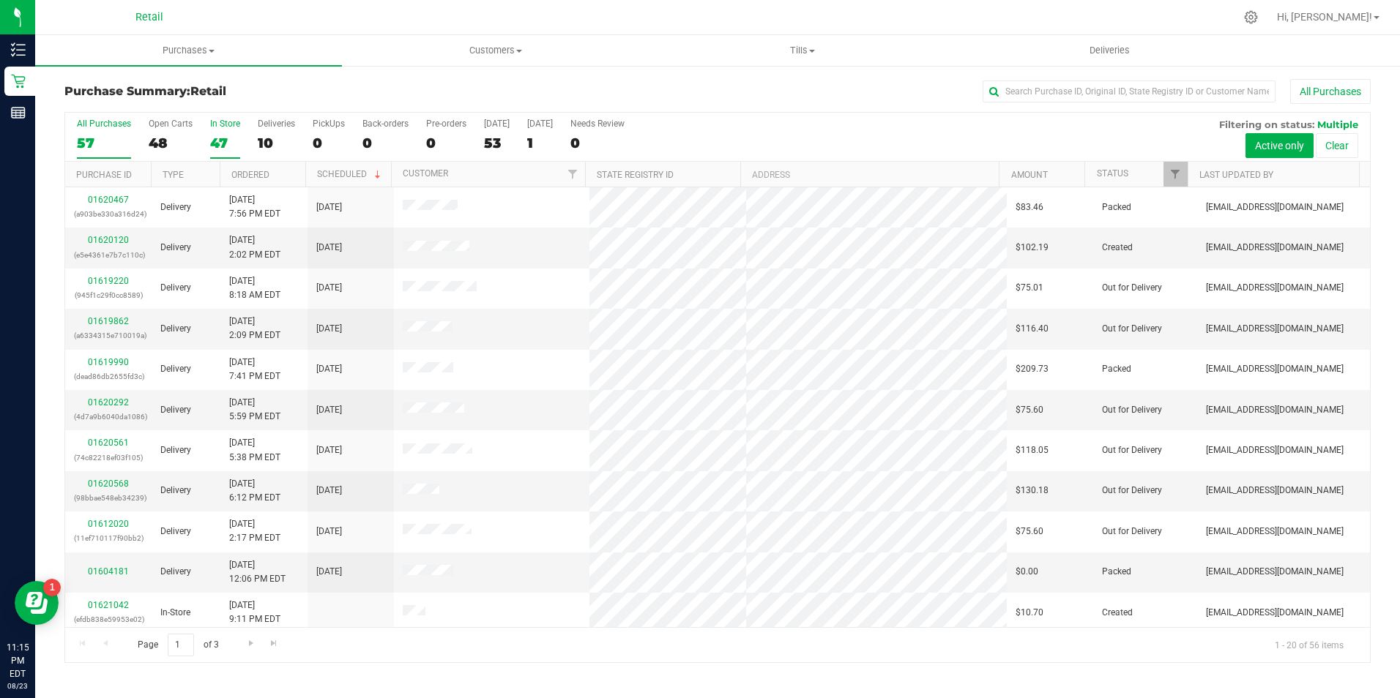
click at [225, 138] on div "47" at bounding box center [225, 143] width 30 height 17
click at [0, 0] on input "In Store 47" at bounding box center [0, 0] width 0 height 0
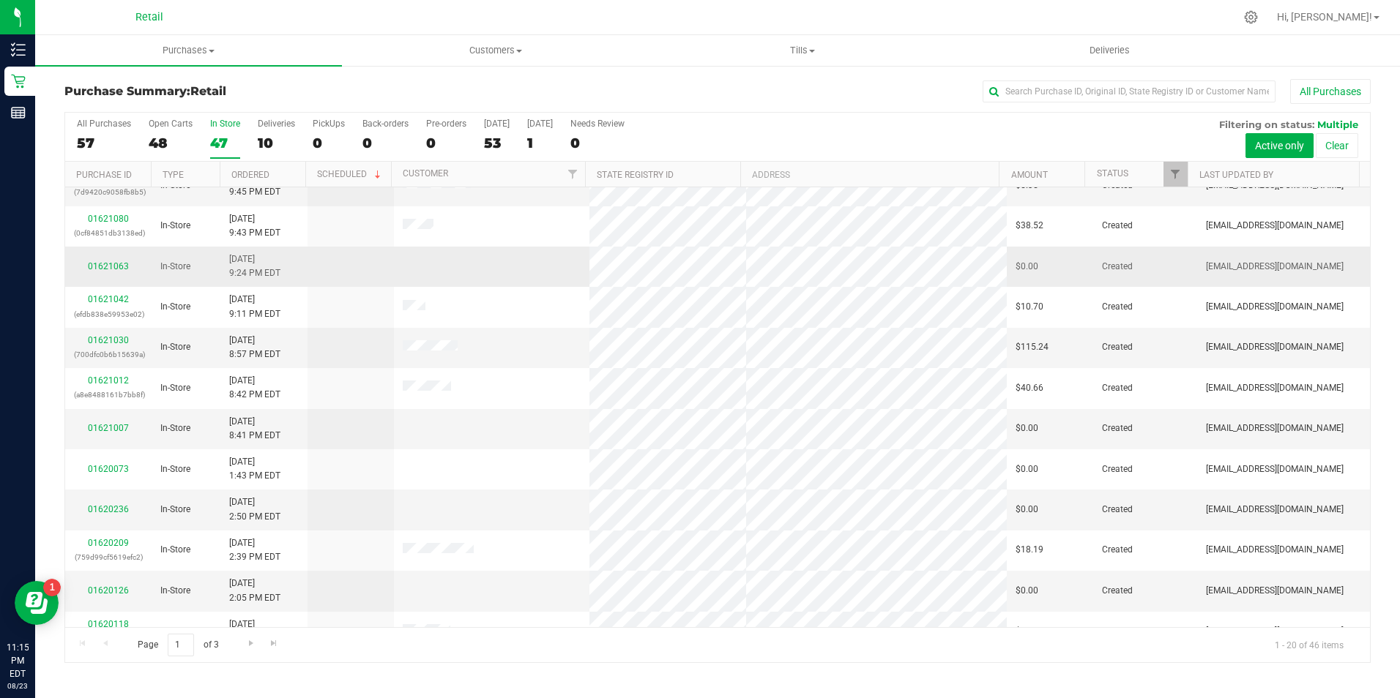
scroll to position [293, 0]
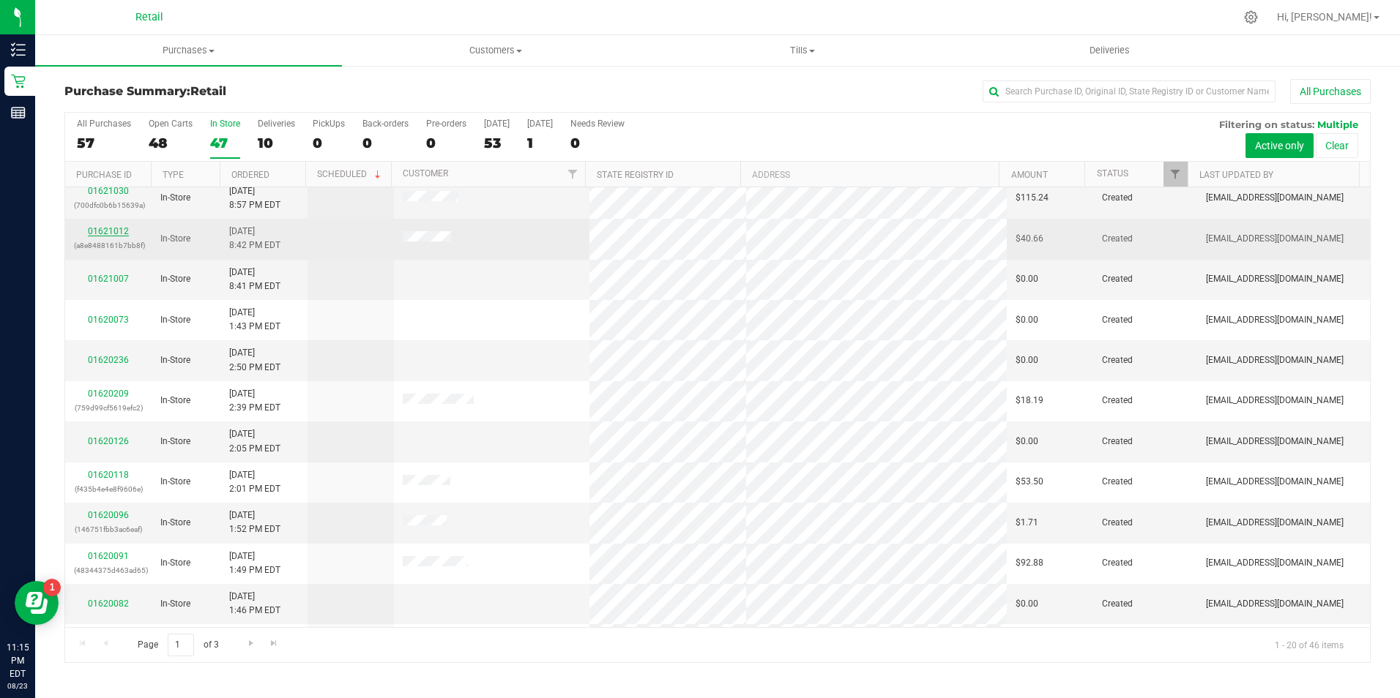
click at [105, 226] on link "01621012" at bounding box center [108, 231] width 41 height 10
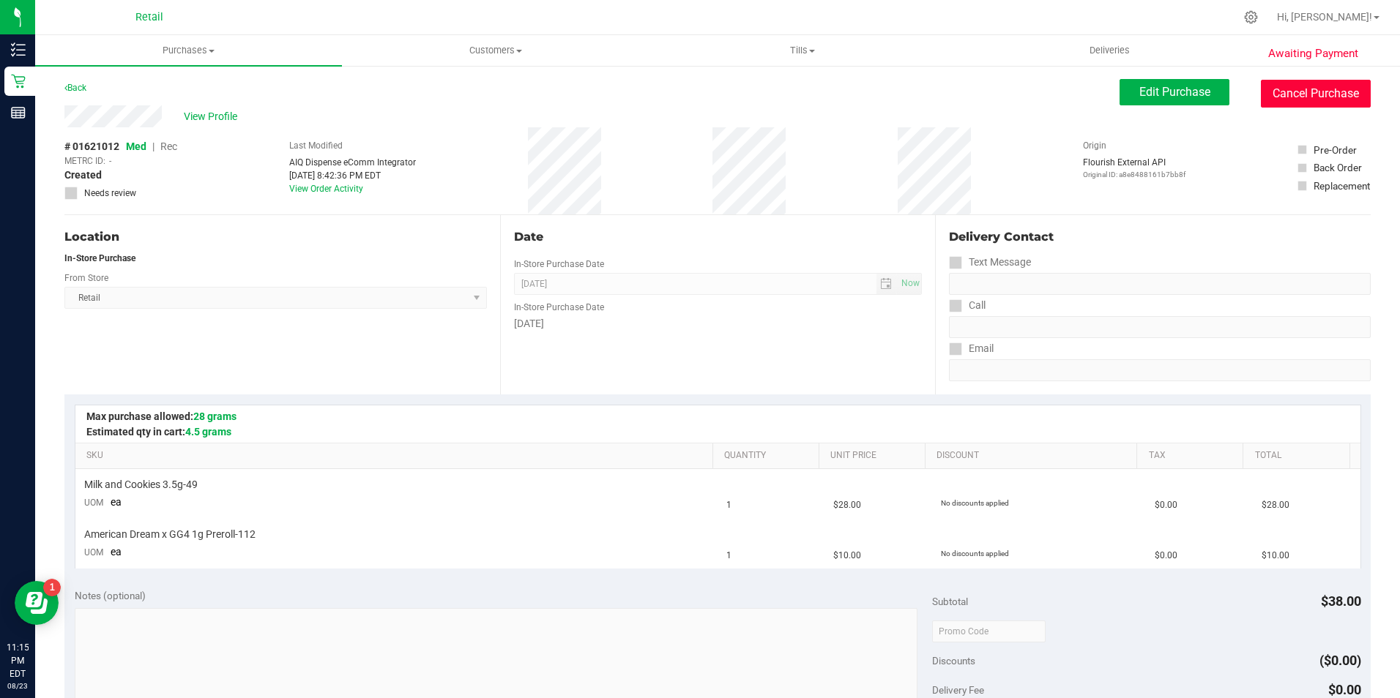
click at [1345, 102] on button "Cancel Purchase" at bounding box center [1315, 94] width 110 height 28
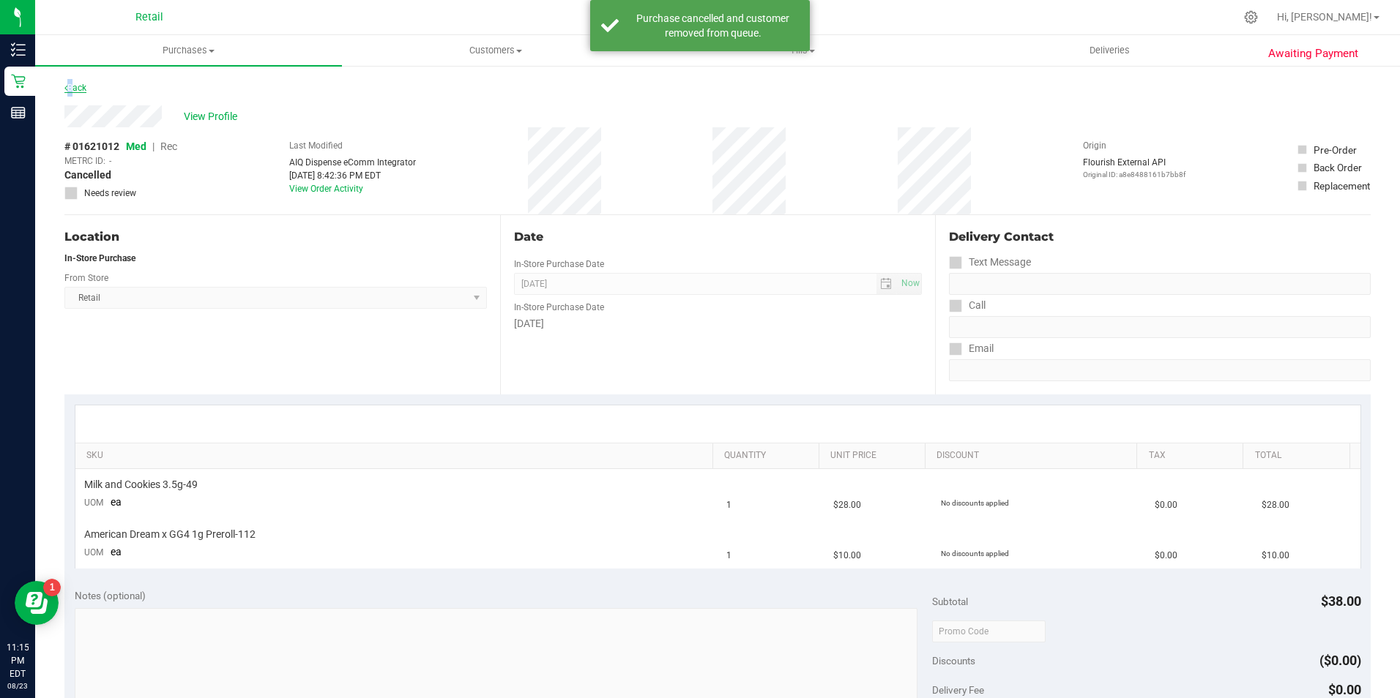
click at [69, 91] on link "Back" at bounding box center [75, 88] width 22 height 10
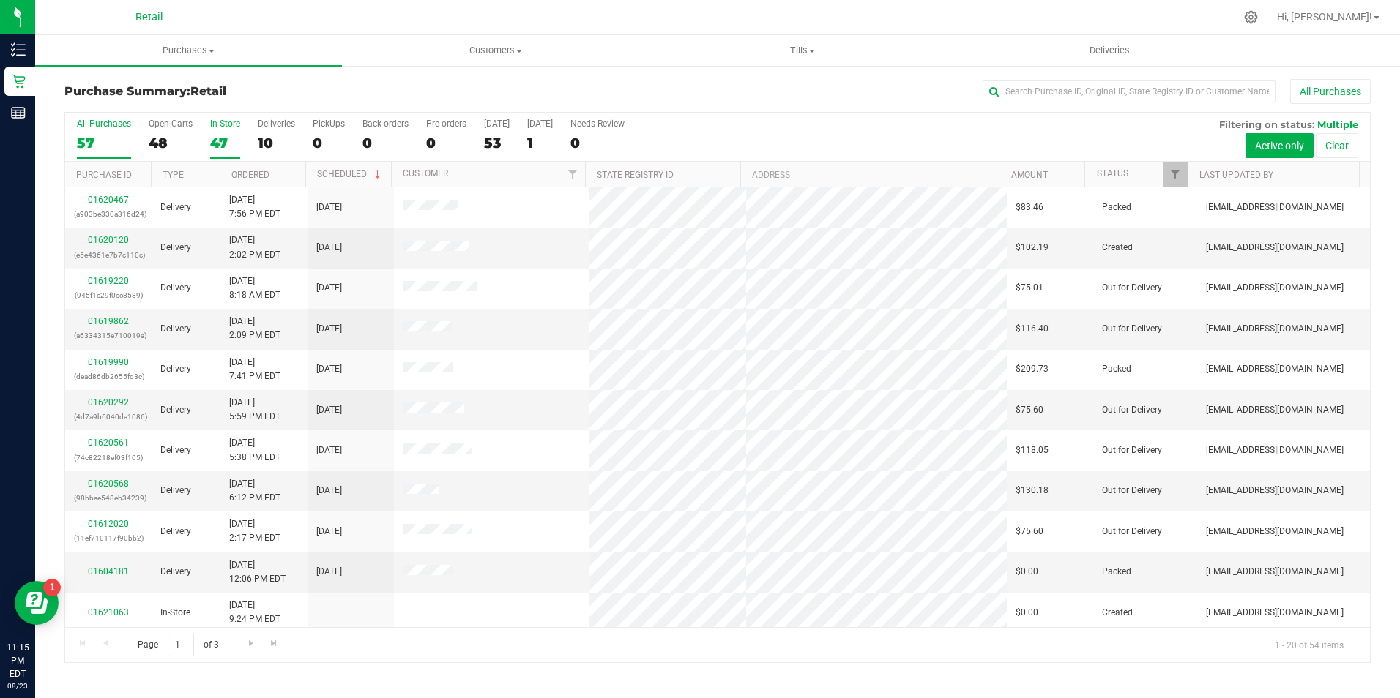
click at [222, 137] on div "47" at bounding box center [225, 143] width 30 height 17
click at [0, 0] on input "In Store 47" at bounding box center [0, 0] width 0 height 0
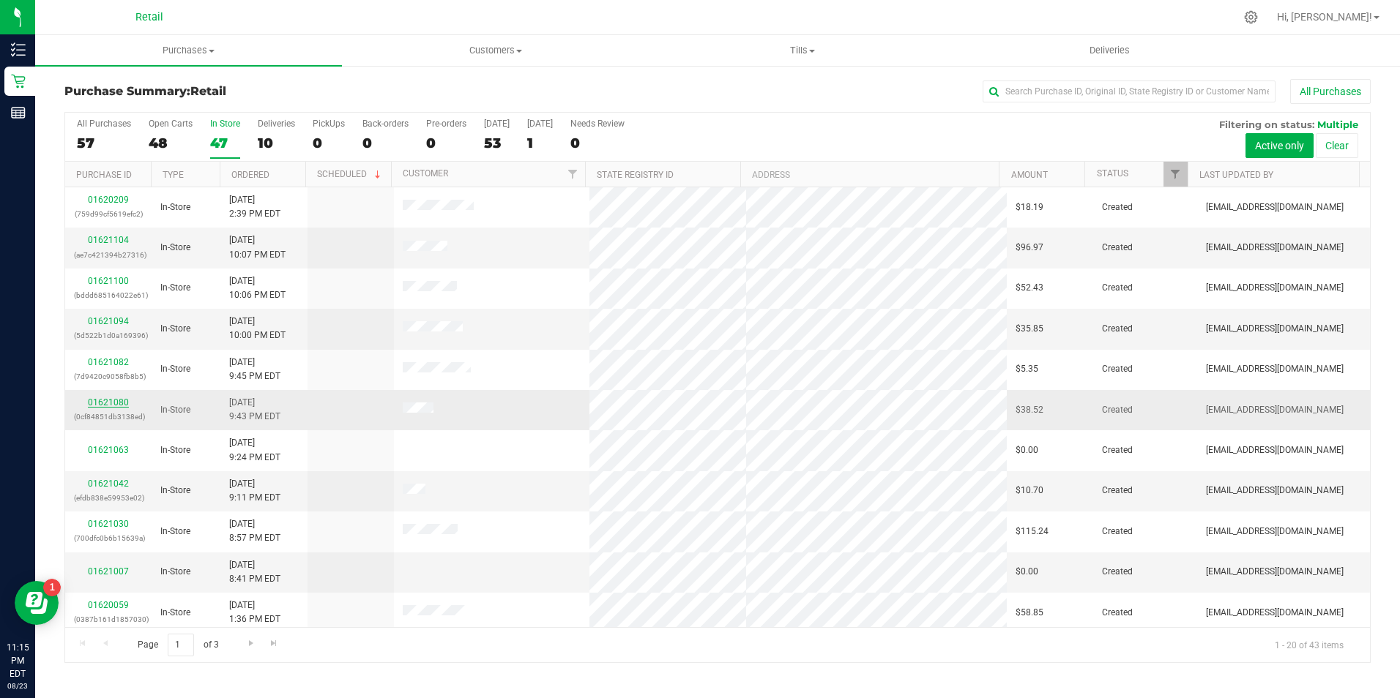
click at [123, 403] on link "01621080" at bounding box center [108, 402] width 41 height 10
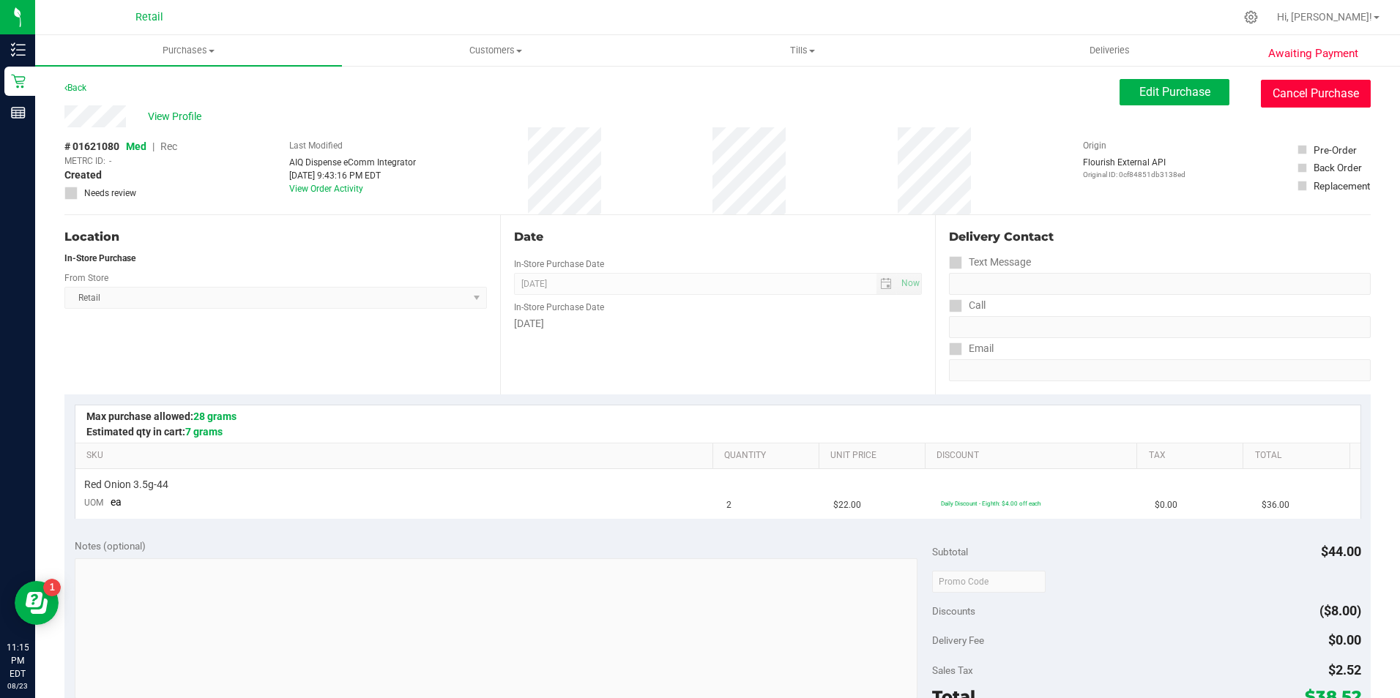
click at [1308, 89] on button "Cancel Purchase" at bounding box center [1315, 94] width 110 height 28
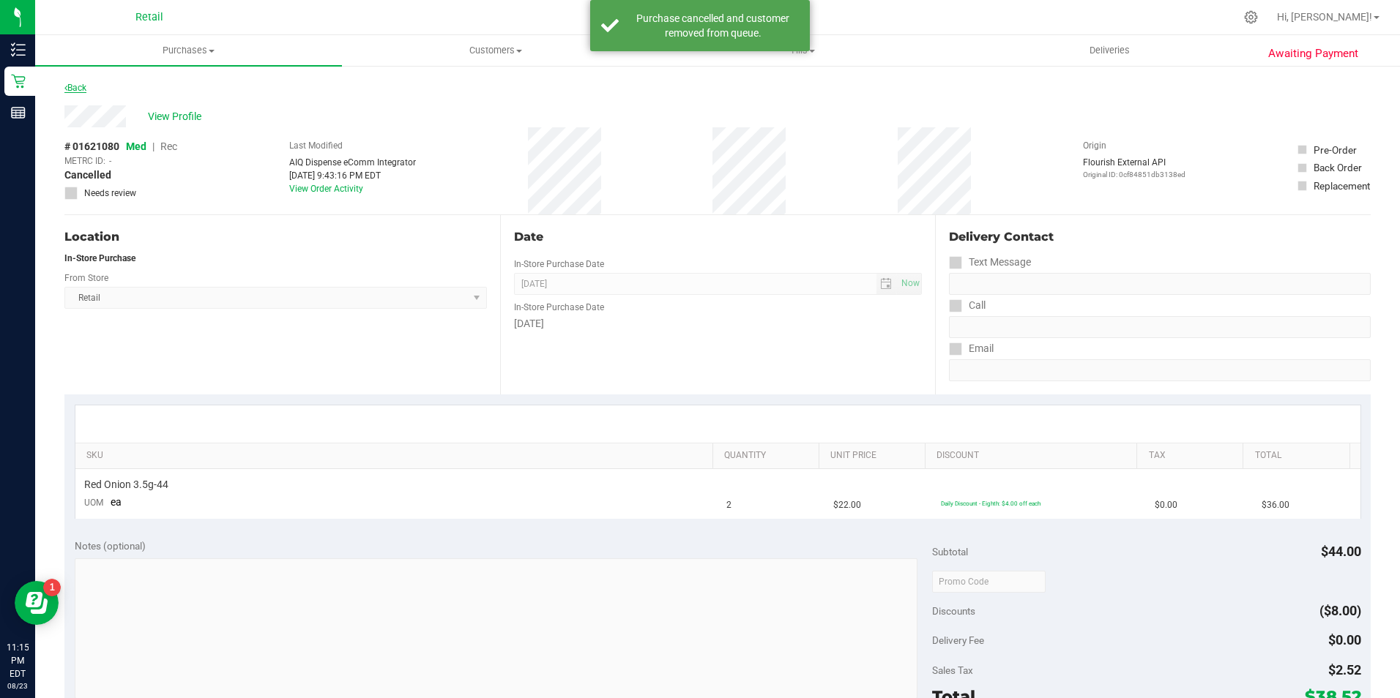
click at [79, 89] on link "Back" at bounding box center [75, 88] width 22 height 10
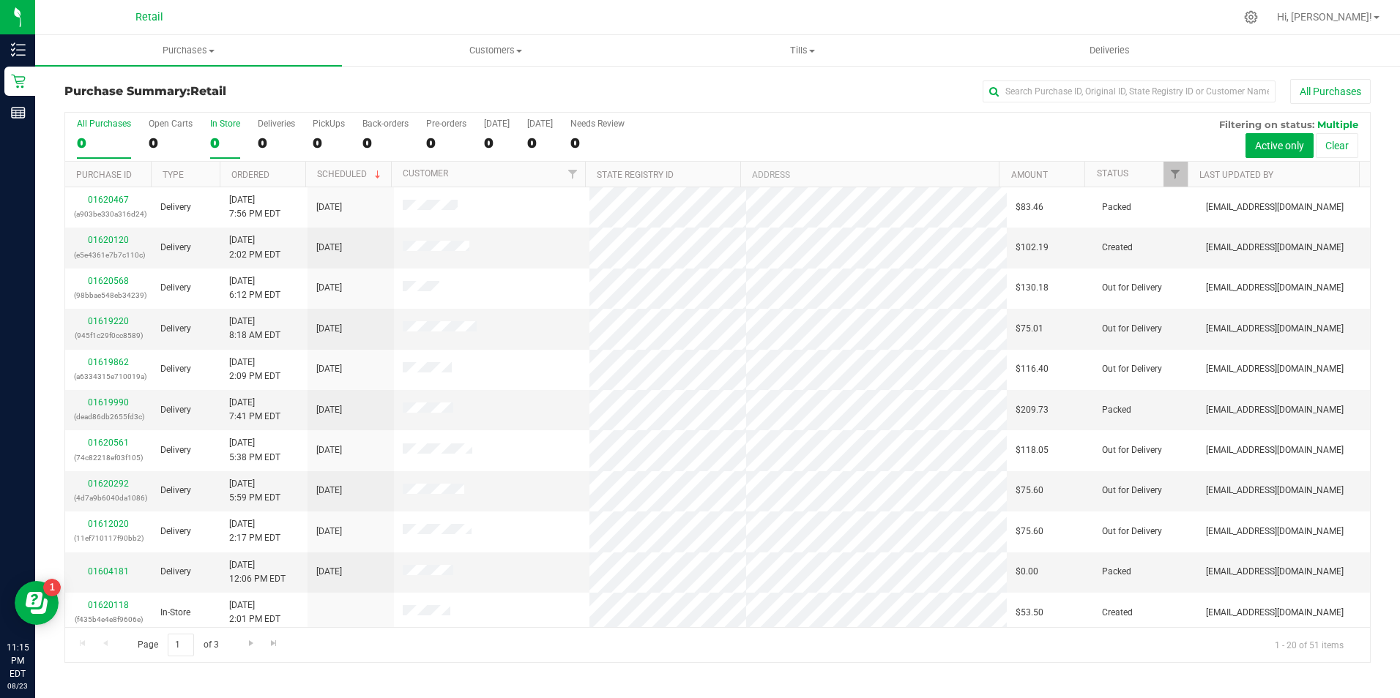
click at [212, 140] on div "0" at bounding box center [225, 143] width 30 height 17
click at [0, 0] on input "In Store 0" at bounding box center [0, 0] width 0 height 0
click at [234, 131] on label "In Store 0" at bounding box center [225, 139] width 30 height 40
click at [0, 0] on input "In Store 0" at bounding box center [0, 0] width 0 height 0
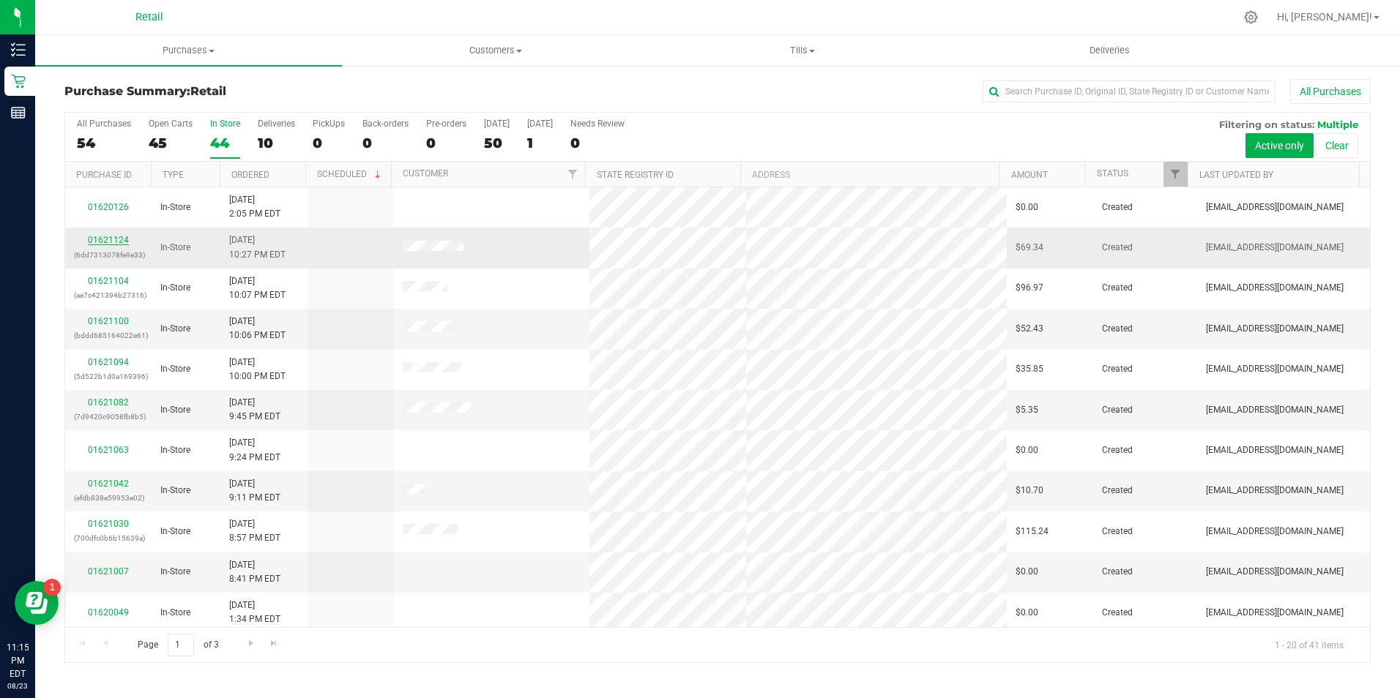
click at [122, 240] on link "01621124" at bounding box center [108, 240] width 41 height 10
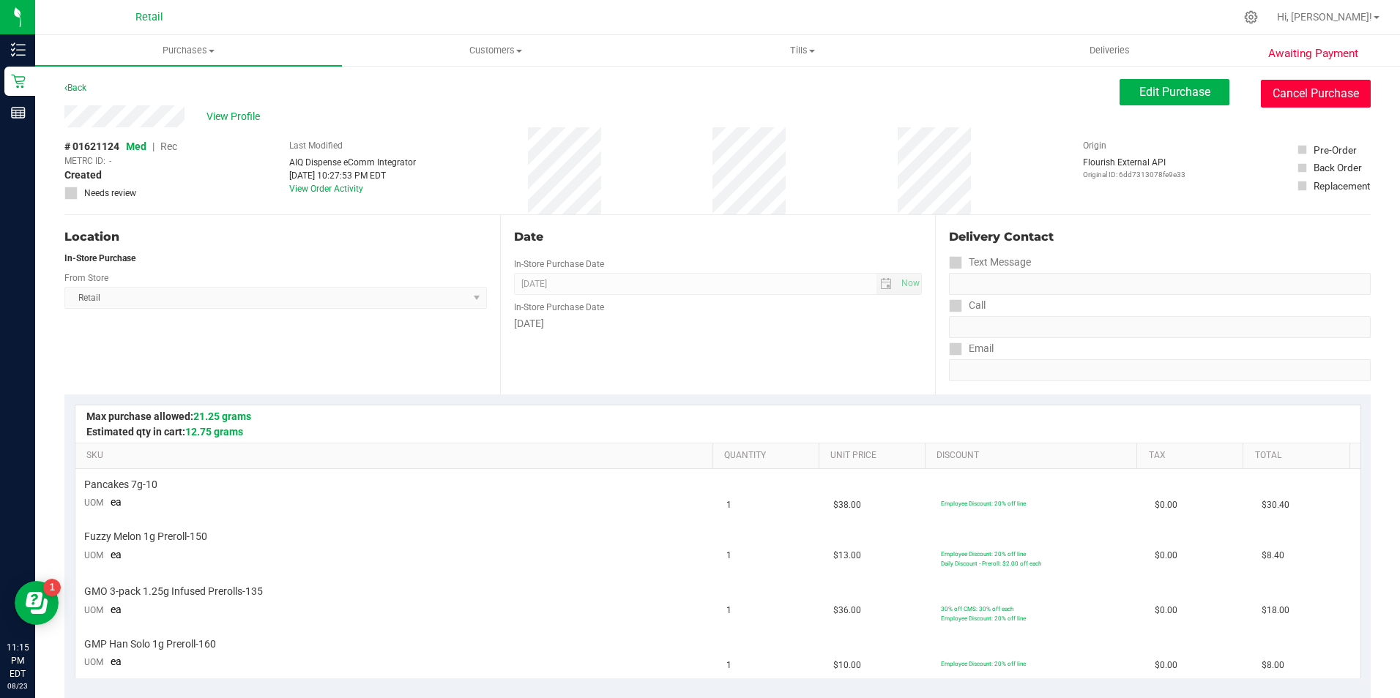
click at [1307, 99] on button "Cancel Purchase" at bounding box center [1315, 94] width 110 height 28
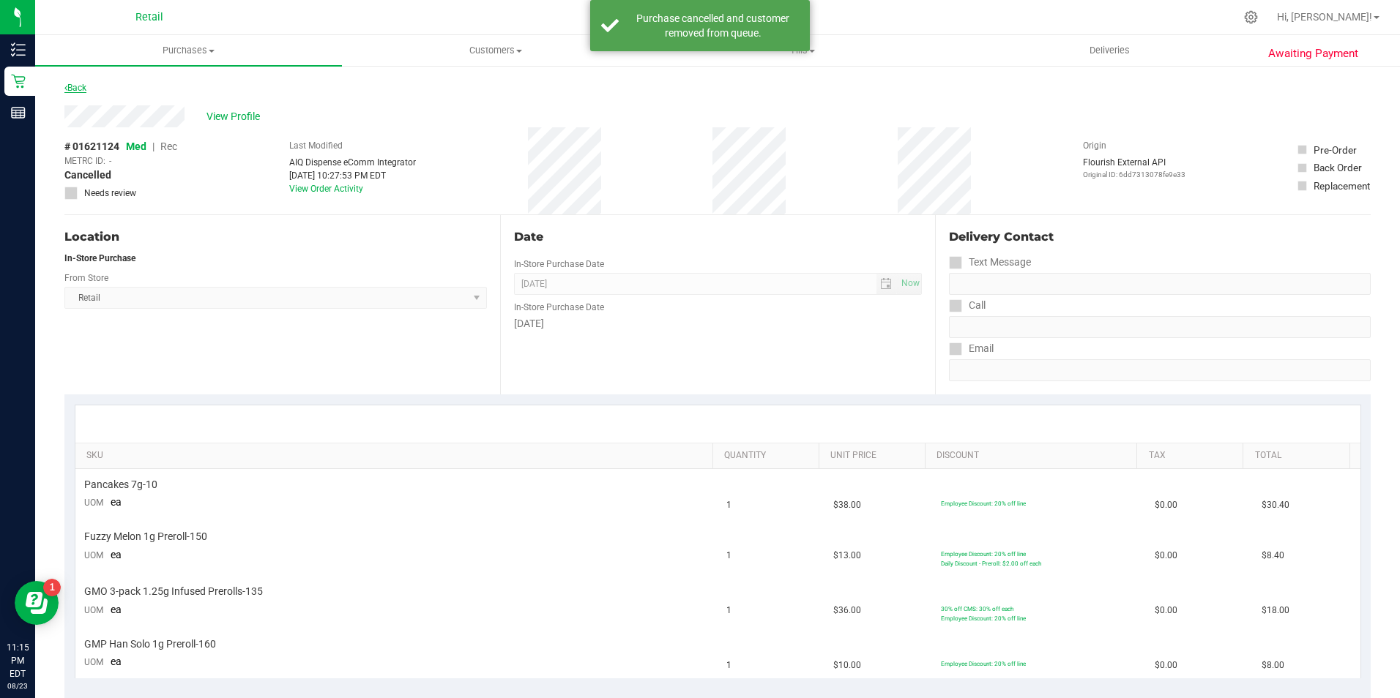
click at [78, 85] on link "Back" at bounding box center [75, 88] width 22 height 10
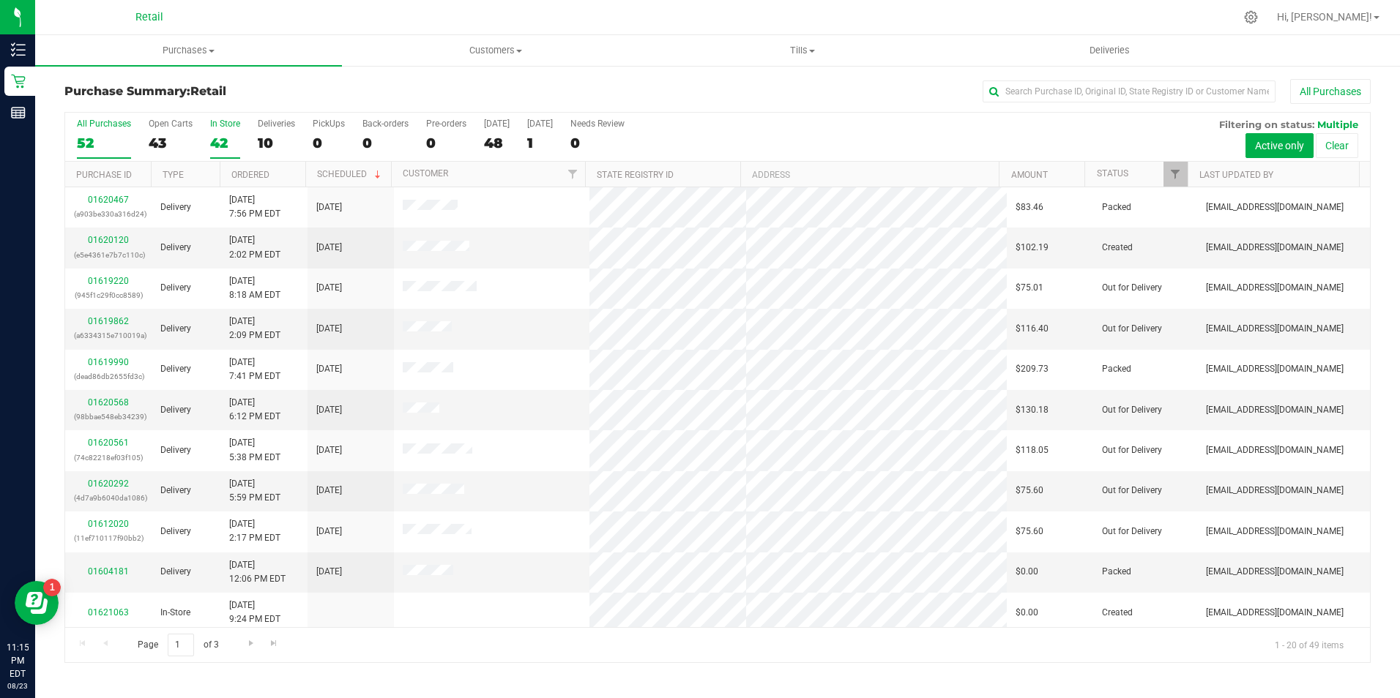
click at [225, 140] on div "42" at bounding box center [225, 143] width 30 height 17
click at [0, 0] on input "In Store 42" at bounding box center [0, 0] width 0 height 0
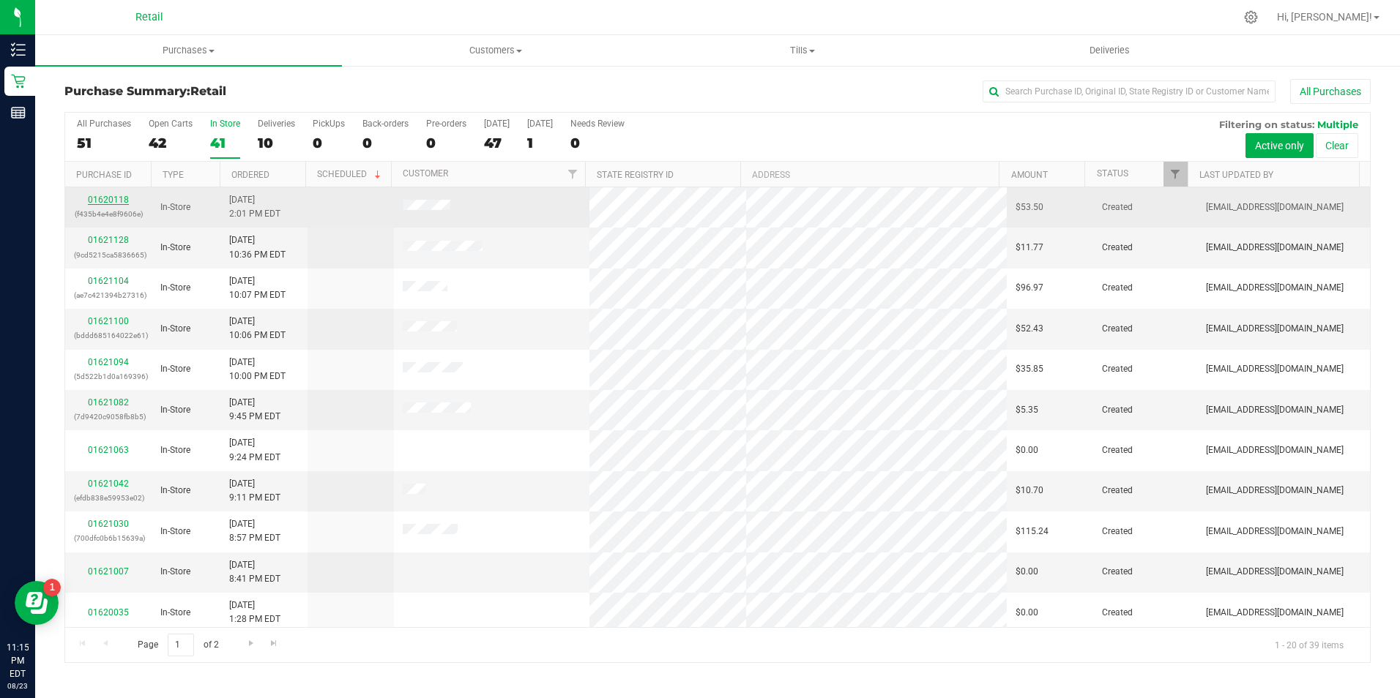
click at [117, 201] on link "01620118" at bounding box center [108, 200] width 41 height 10
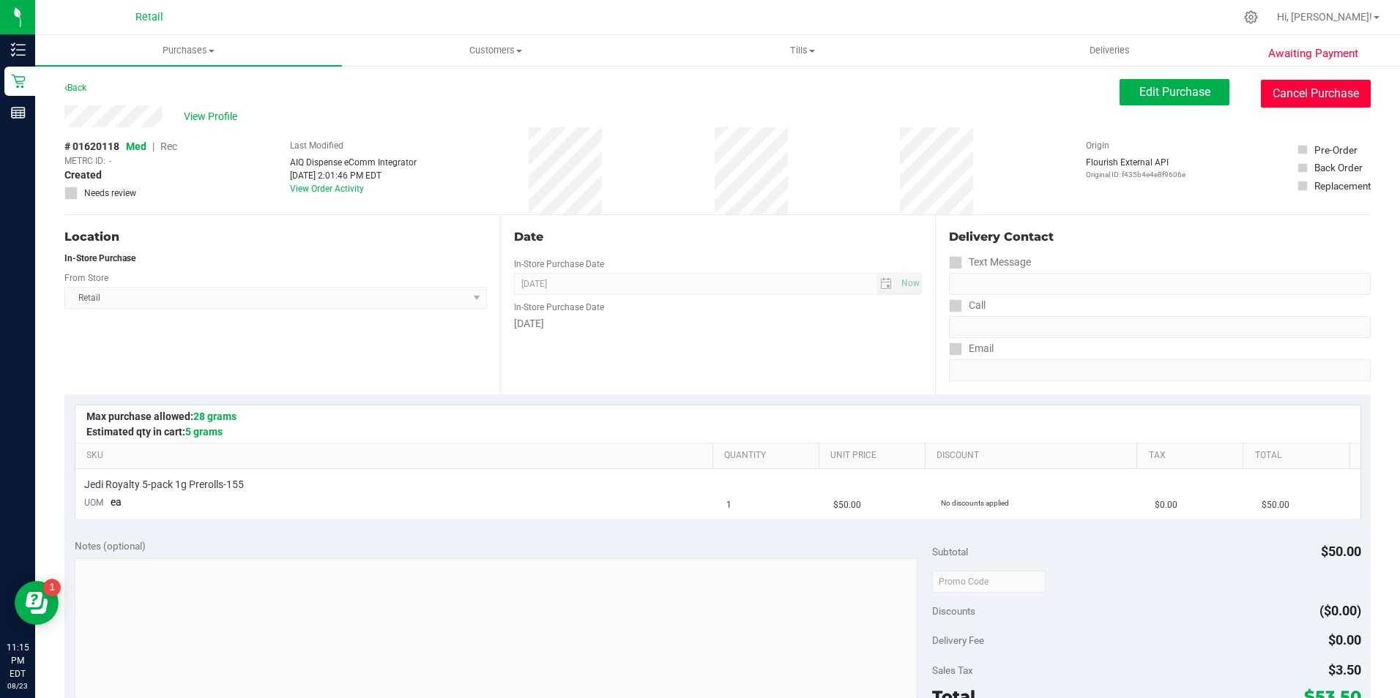
click at [1285, 96] on button "Cancel Purchase" at bounding box center [1315, 94] width 110 height 28
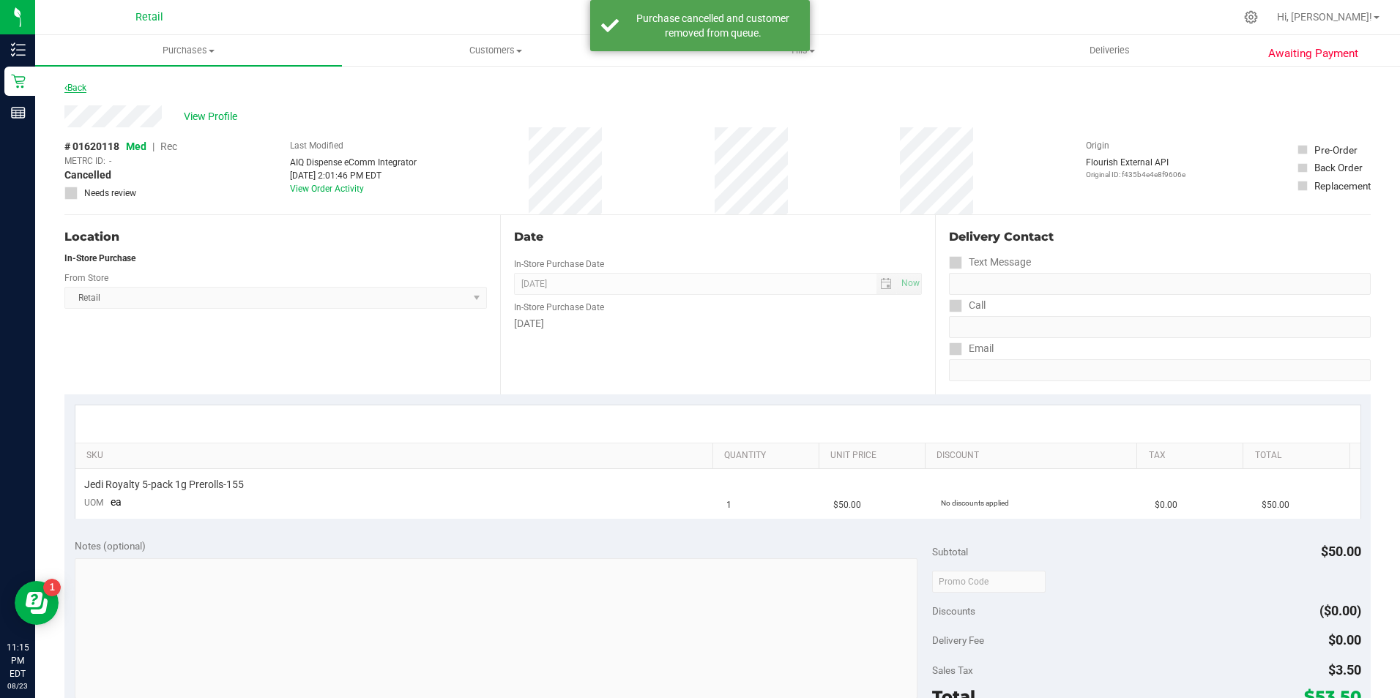
click at [66, 88] on icon at bounding box center [65, 87] width 3 height 9
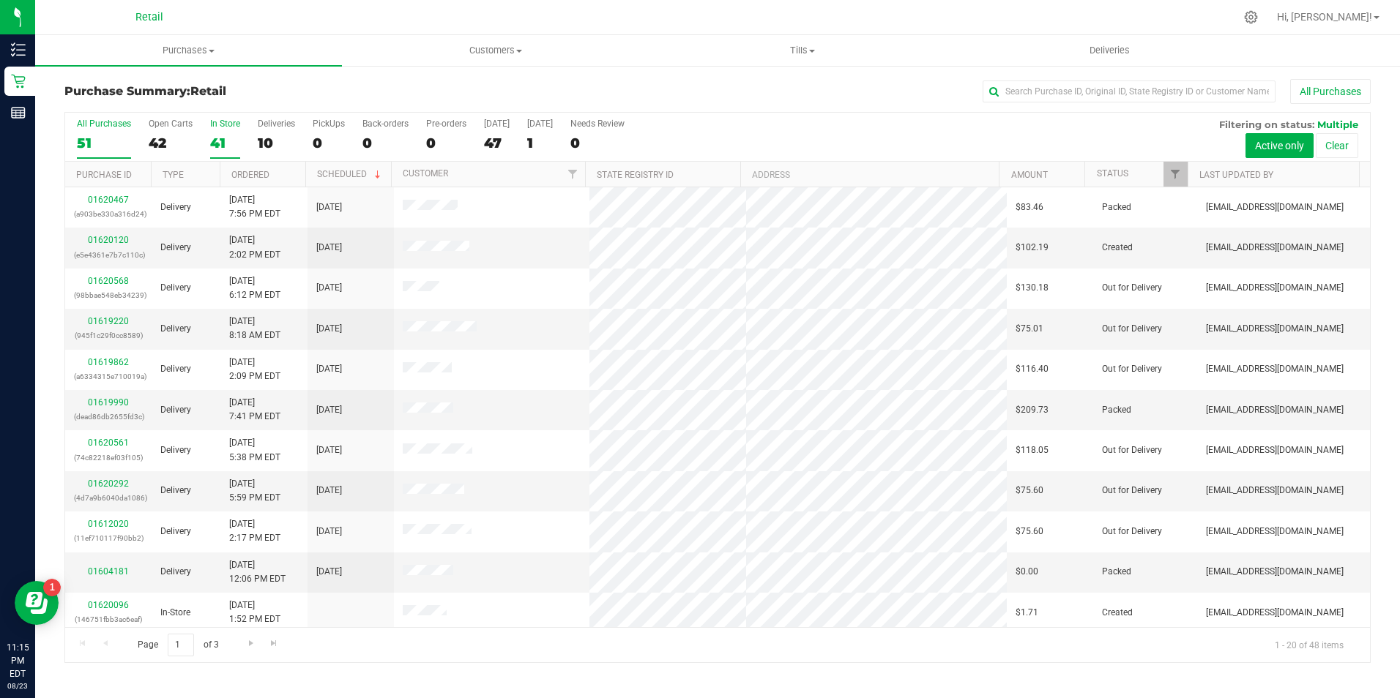
click at [220, 146] on div "41" at bounding box center [225, 143] width 30 height 17
click at [0, 0] on input "In Store 41" at bounding box center [0, 0] width 0 height 0
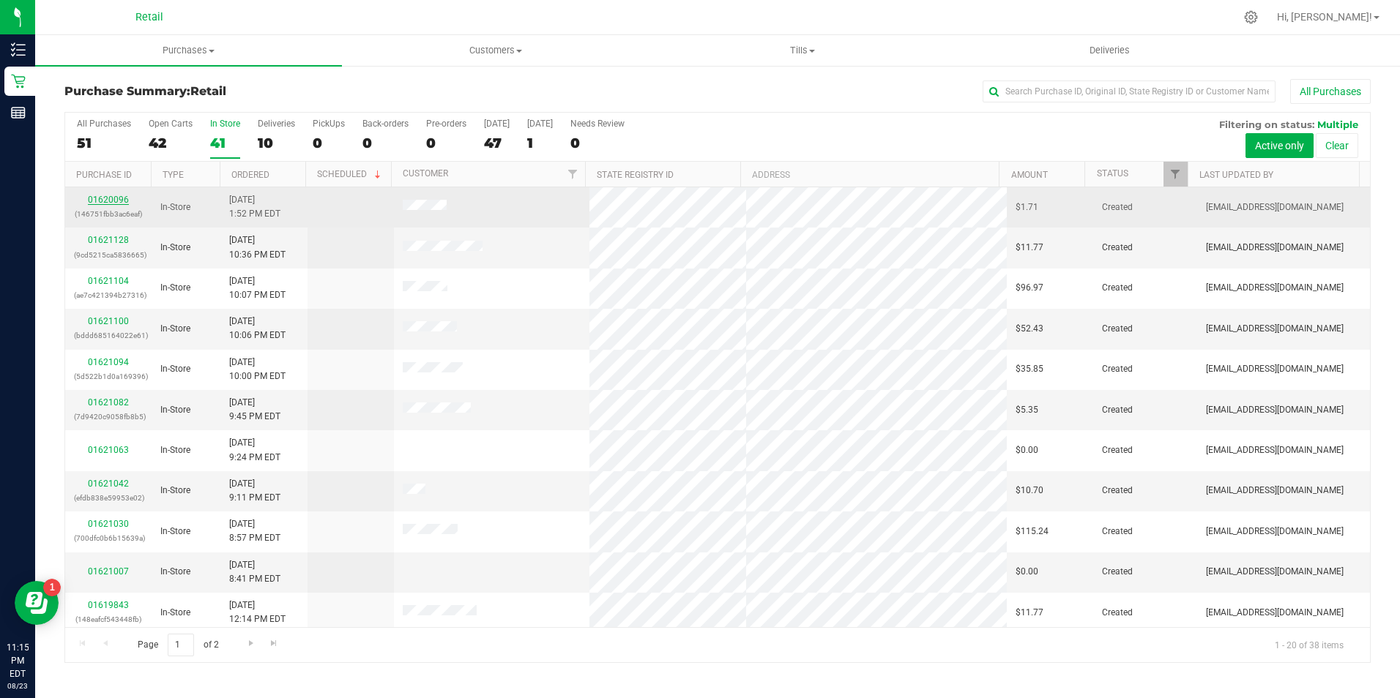
click at [122, 203] on link "01620096" at bounding box center [108, 200] width 41 height 10
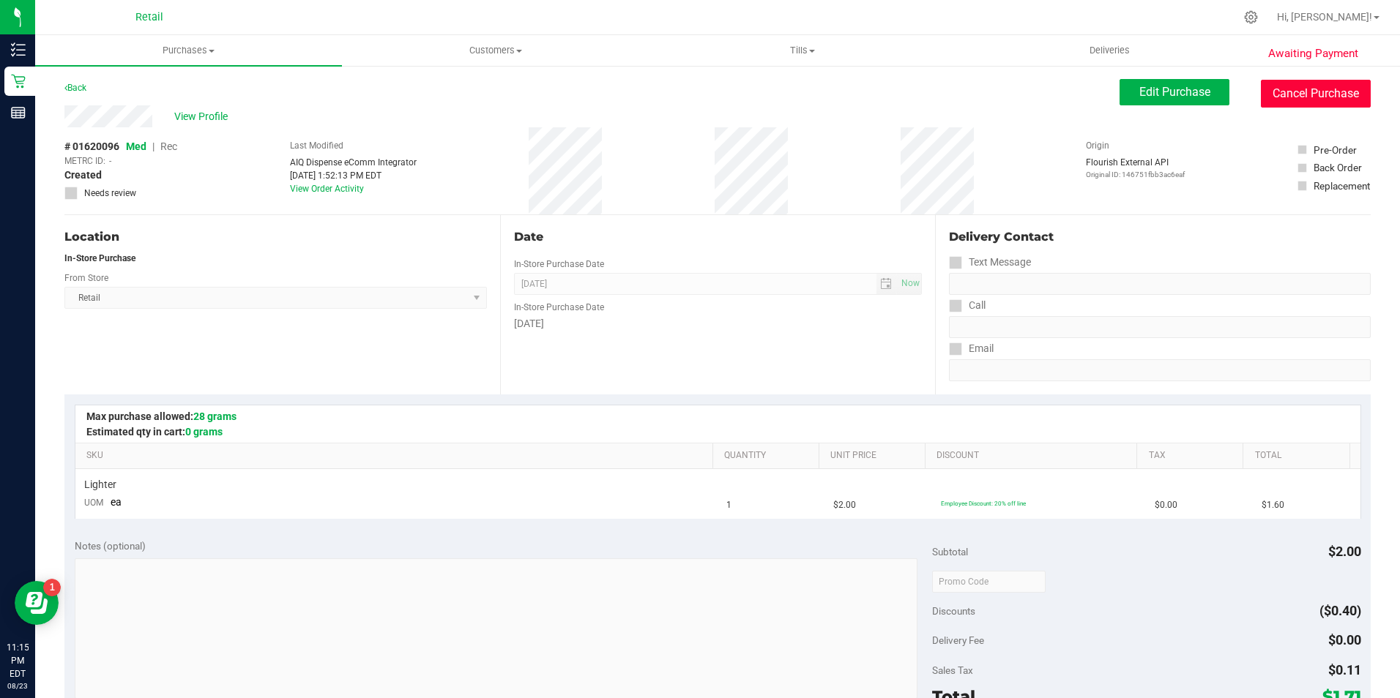
click at [1277, 96] on button "Cancel Purchase" at bounding box center [1315, 94] width 110 height 28
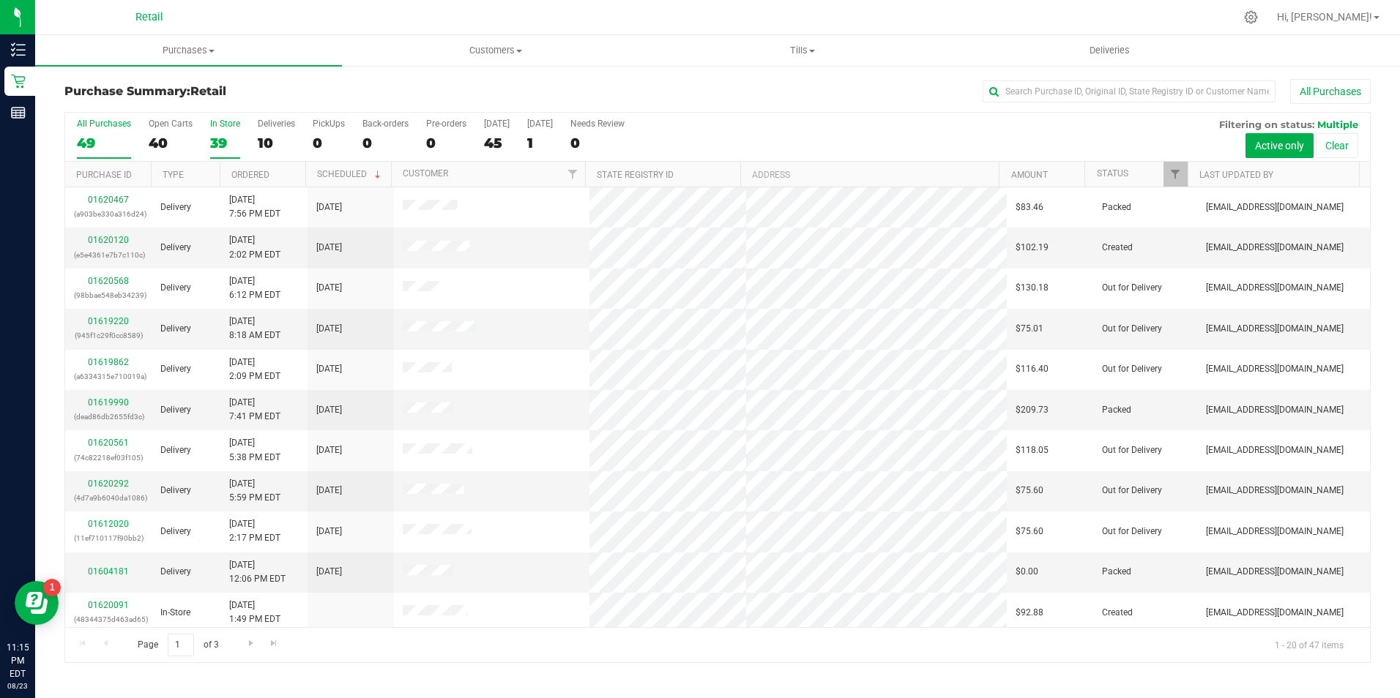
click at [217, 146] on div "39" at bounding box center [225, 143] width 30 height 17
click at [0, 0] on input "In Store 39" at bounding box center [0, 0] width 0 height 0
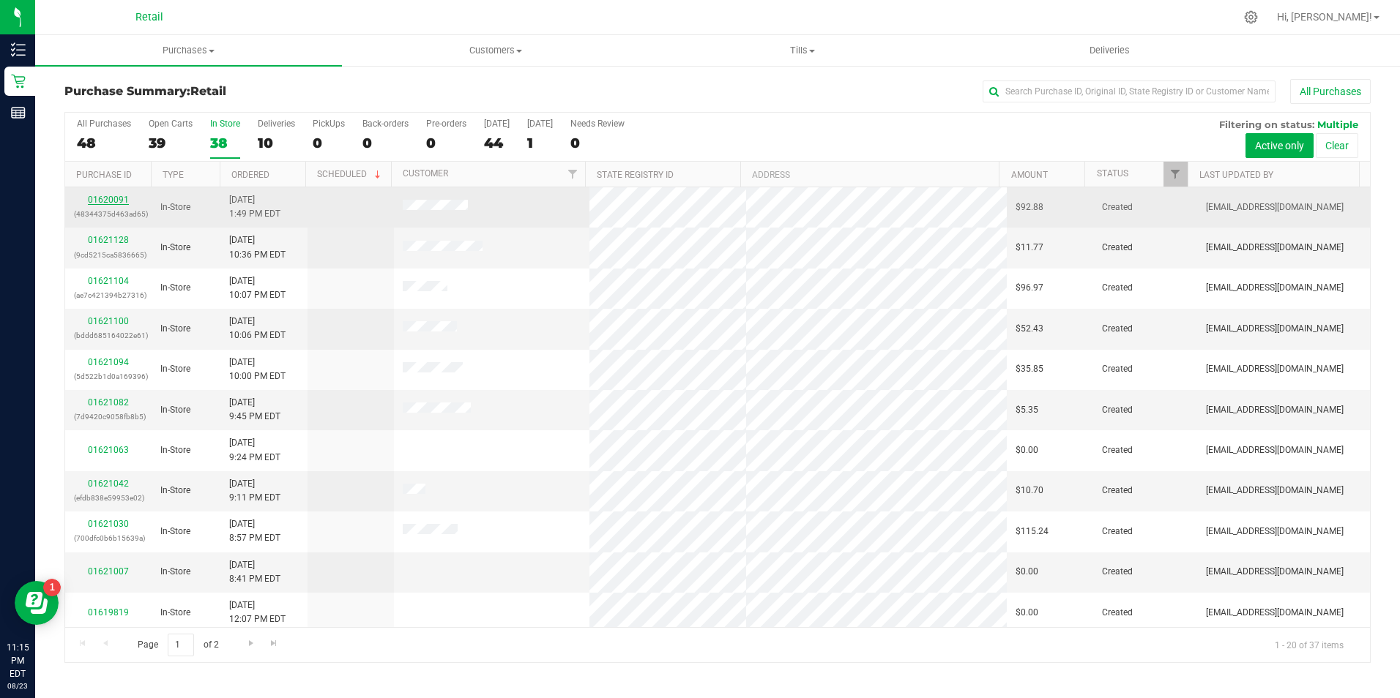
click at [106, 203] on link "01620091" at bounding box center [108, 200] width 41 height 10
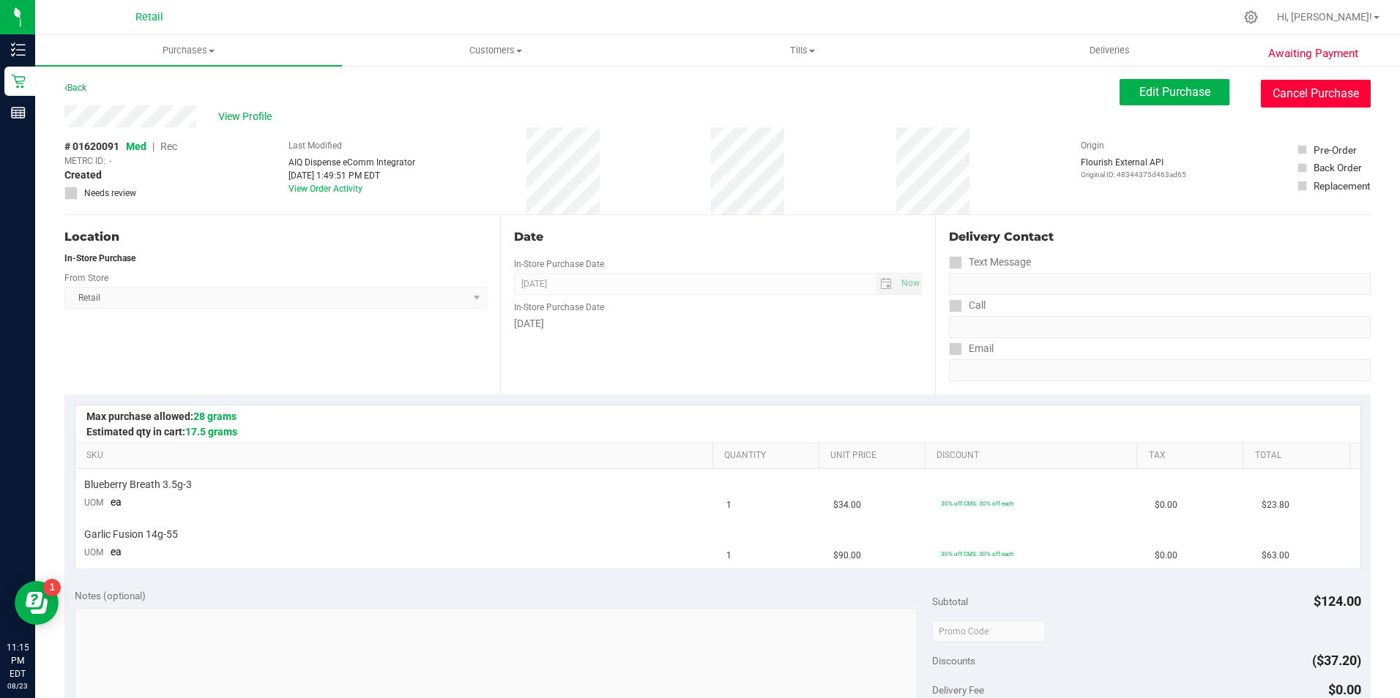
click at [1298, 98] on button "Cancel Purchase" at bounding box center [1315, 94] width 110 height 28
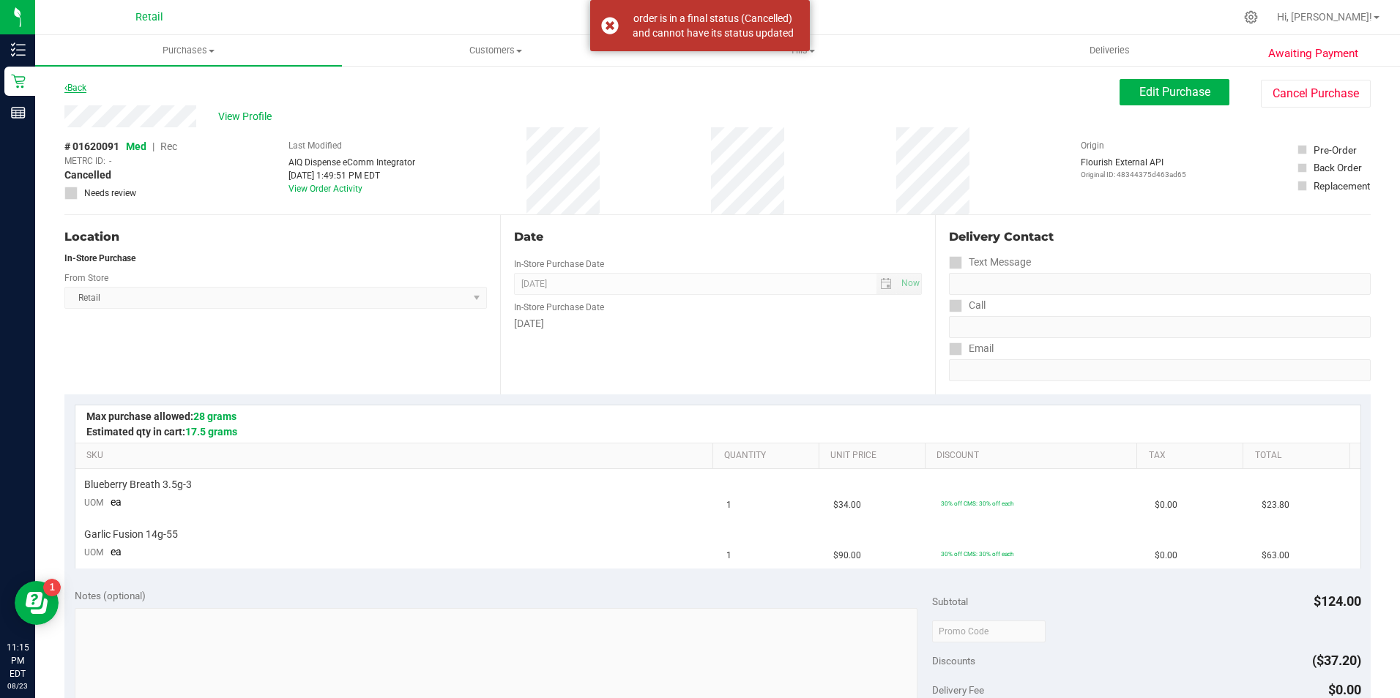
click at [64, 89] on icon at bounding box center [65, 87] width 3 height 9
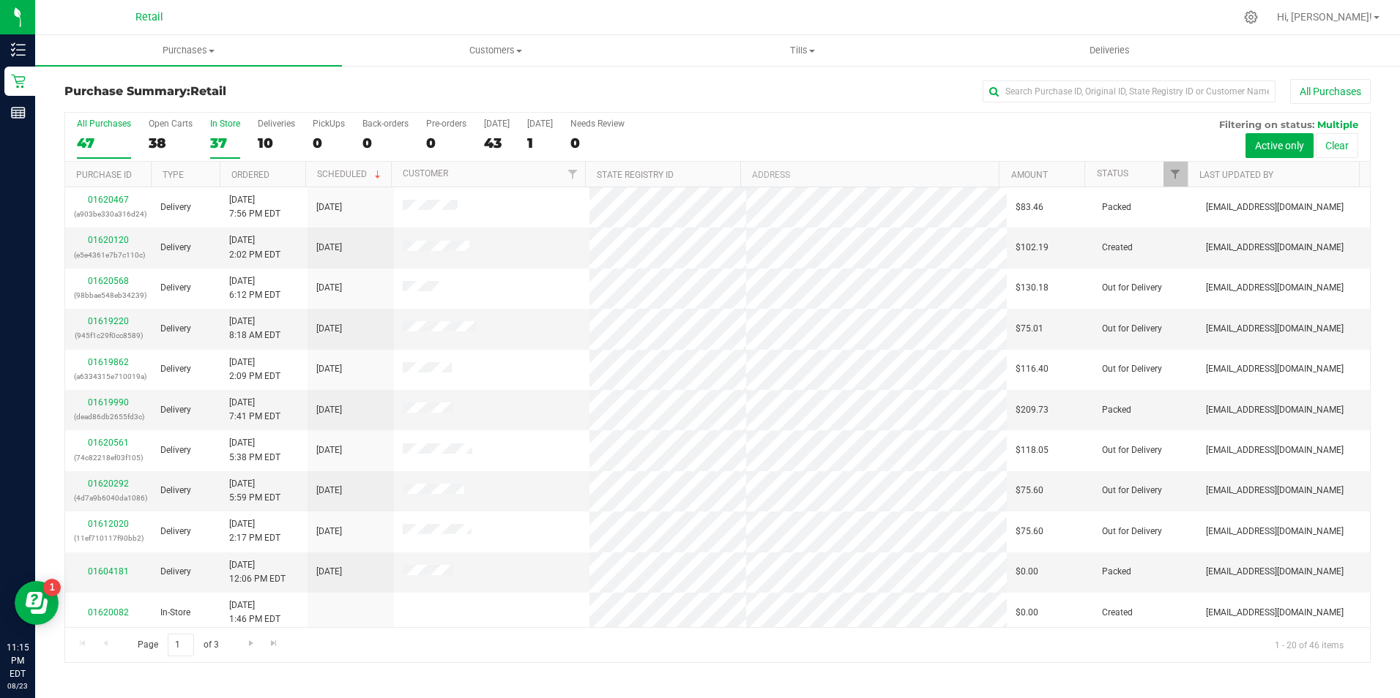
click at [213, 144] on div "37" at bounding box center [225, 143] width 30 height 17
click at [0, 0] on input "In Store 37" at bounding box center [0, 0] width 0 height 0
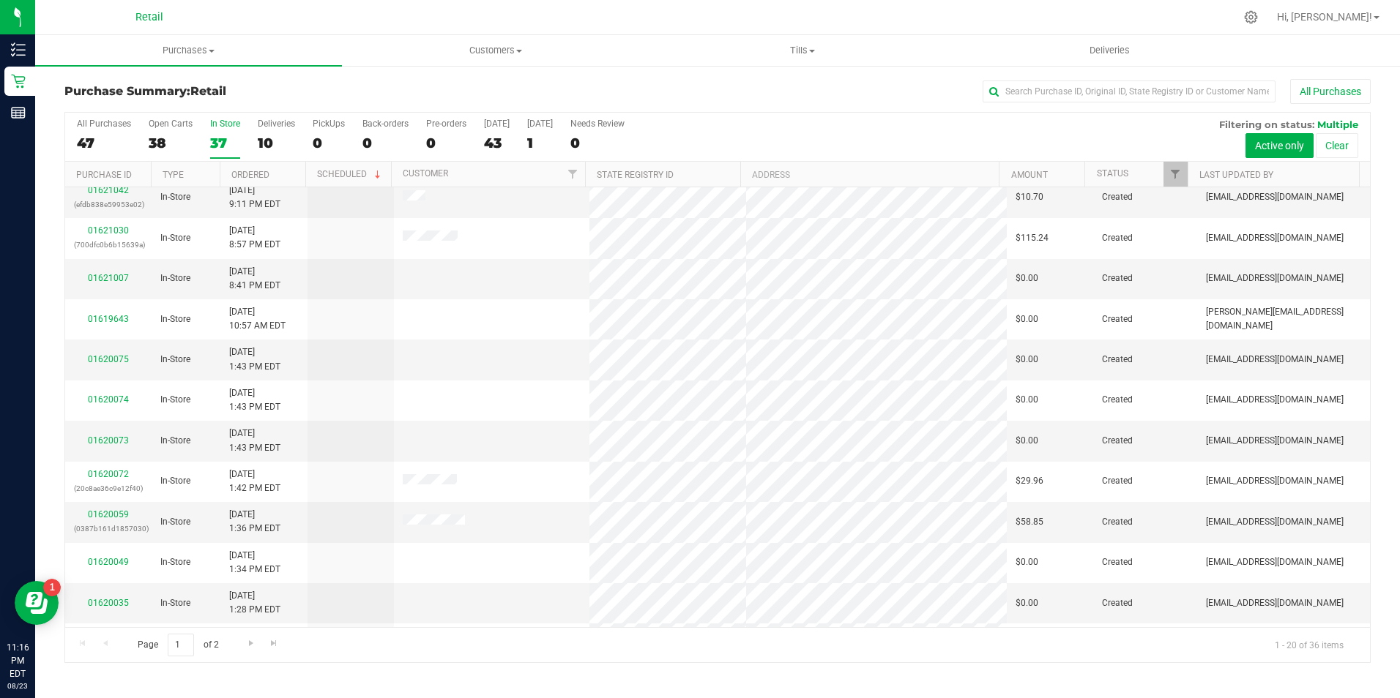
scroll to position [293, 0]
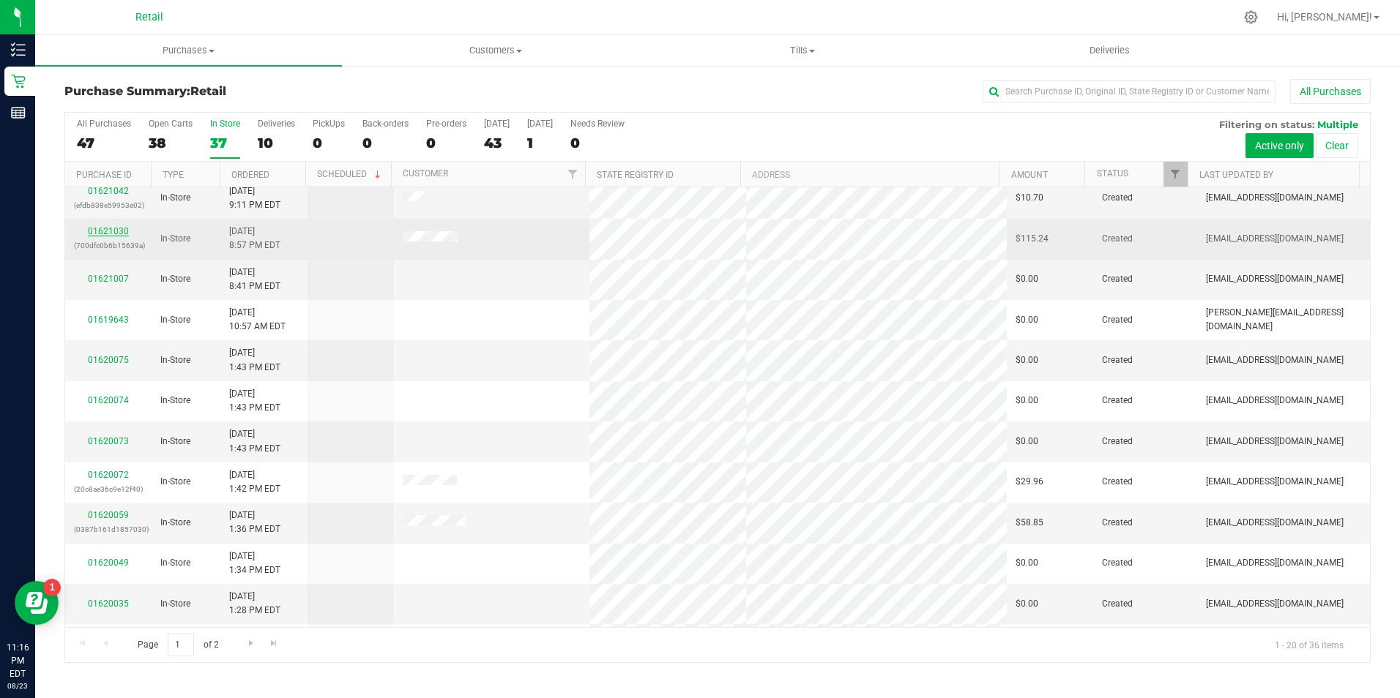
click at [127, 234] on link "01621030" at bounding box center [108, 231] width 41 height 10
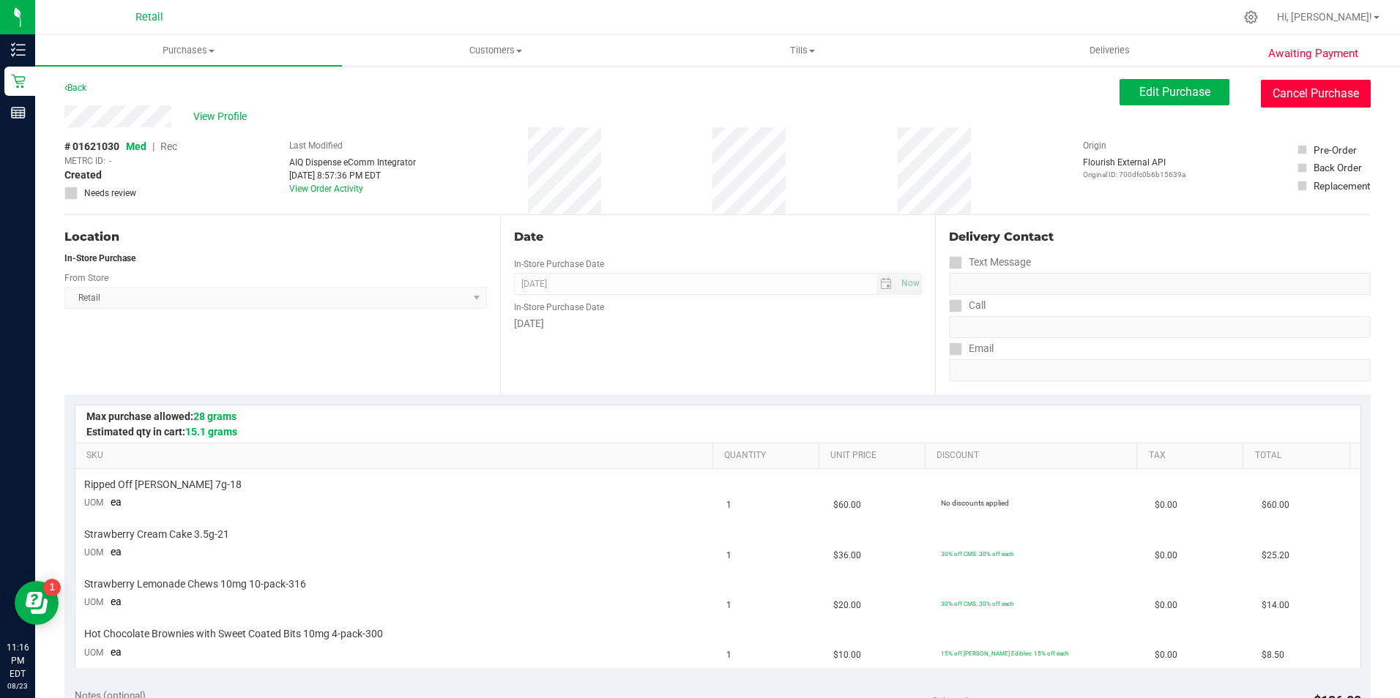
click at [1292, 95] on button "Cancel Purchase" at bounding box center [1315, 94] width 110 height 28
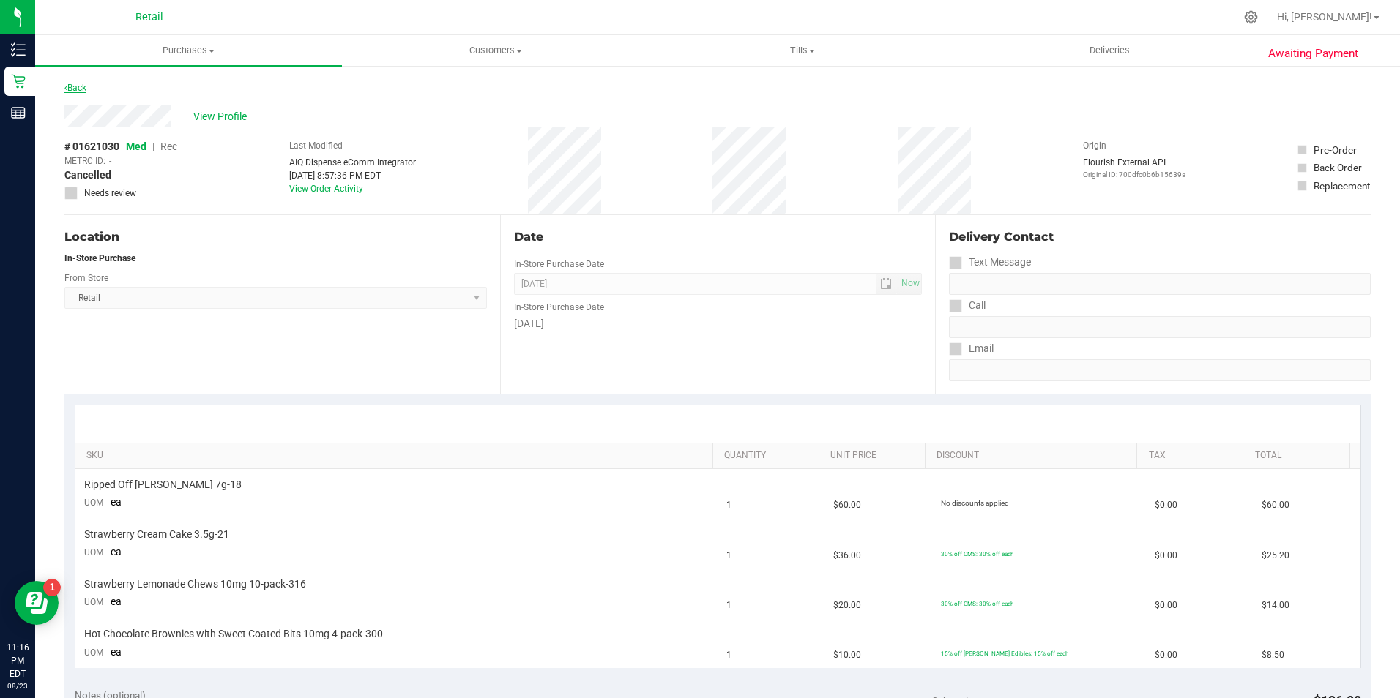
click at [81, 91] on link "Back" at bounding box center [75, 88] width 22 height 10
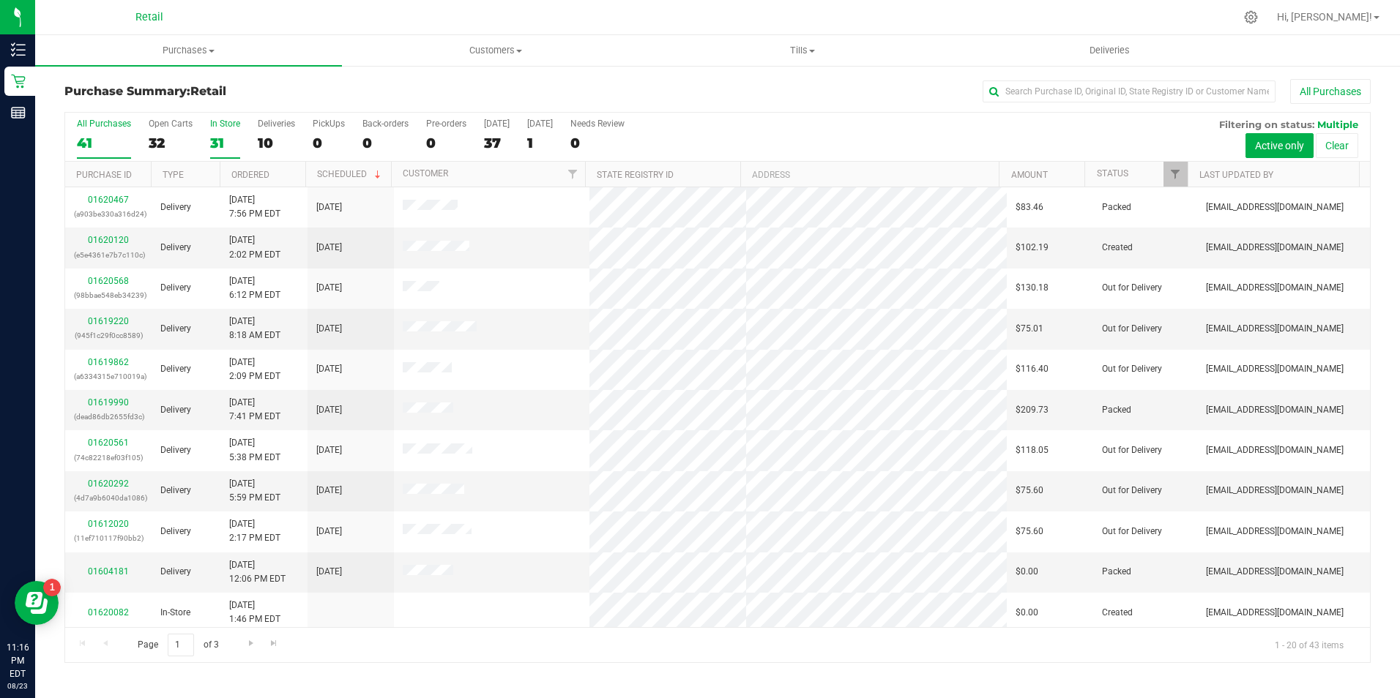
click at [210, 131] on label "In Store 31" at bounding box center [225, 139] width 30 height 40
click at [0, 0] on input "In Store 31" at bounding box center [0, 0] width 0 height 0
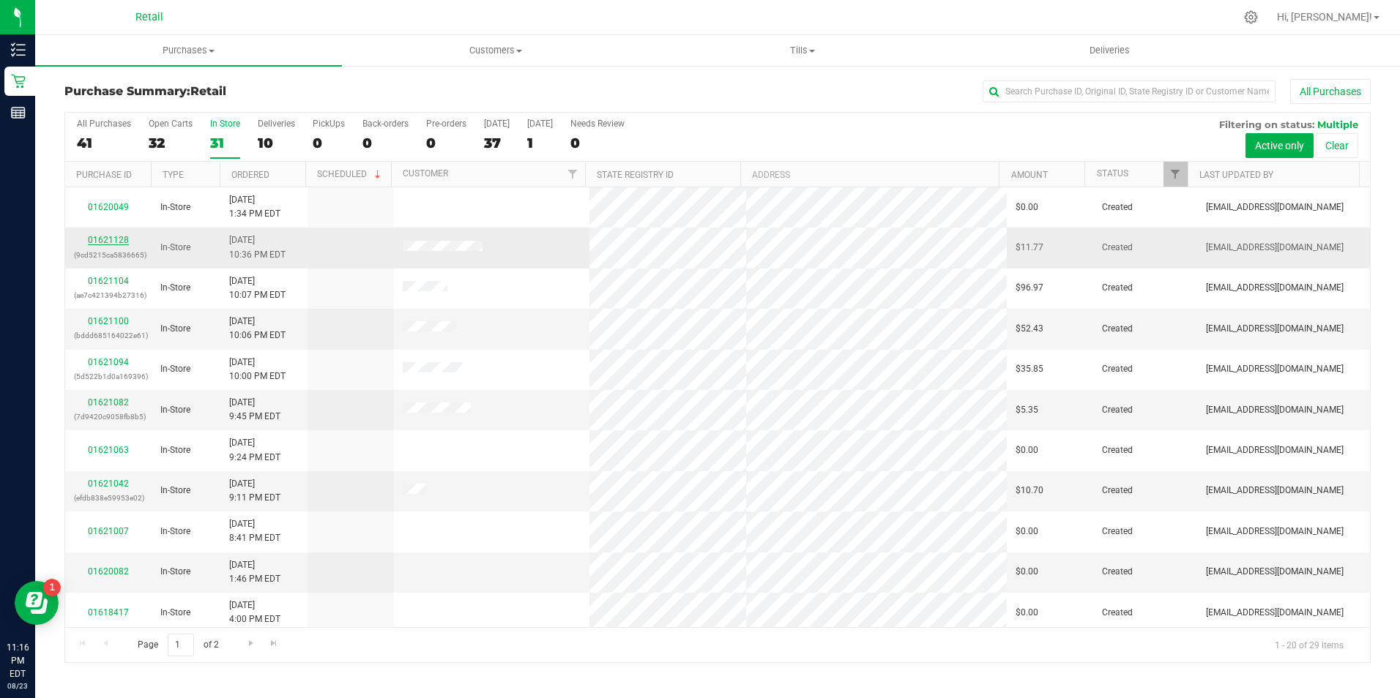
click at [107, 240] on link "01621128" at bounding box center [108, 240] width 41 height 10
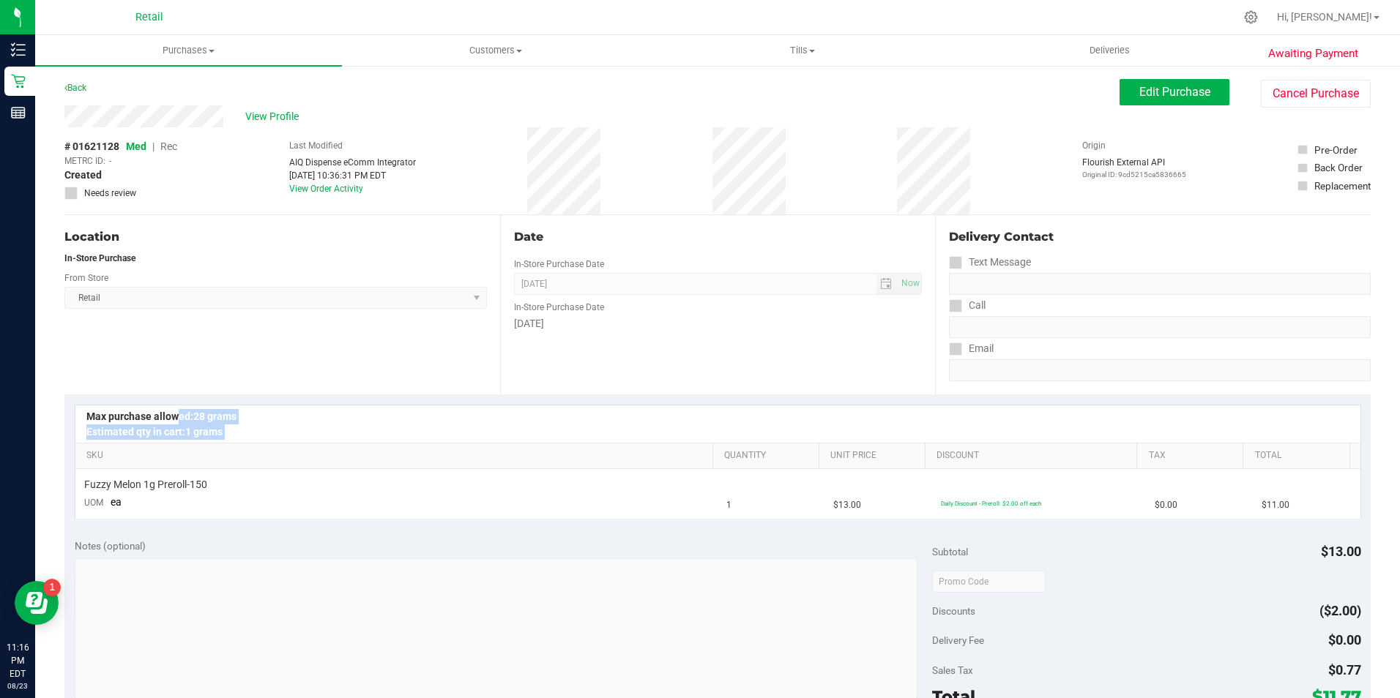
click at [169, 413] on purchase-details "Back Edit Purchase Cancel Purchase View Profile # 01621128 Med | Rec METRC ID: …" at bounding box center [717, 606] width 1306 height 1054
click at [1304, 107] on button "Cancel Purchase" at bounding box center [1315, 94] width 110 height 28
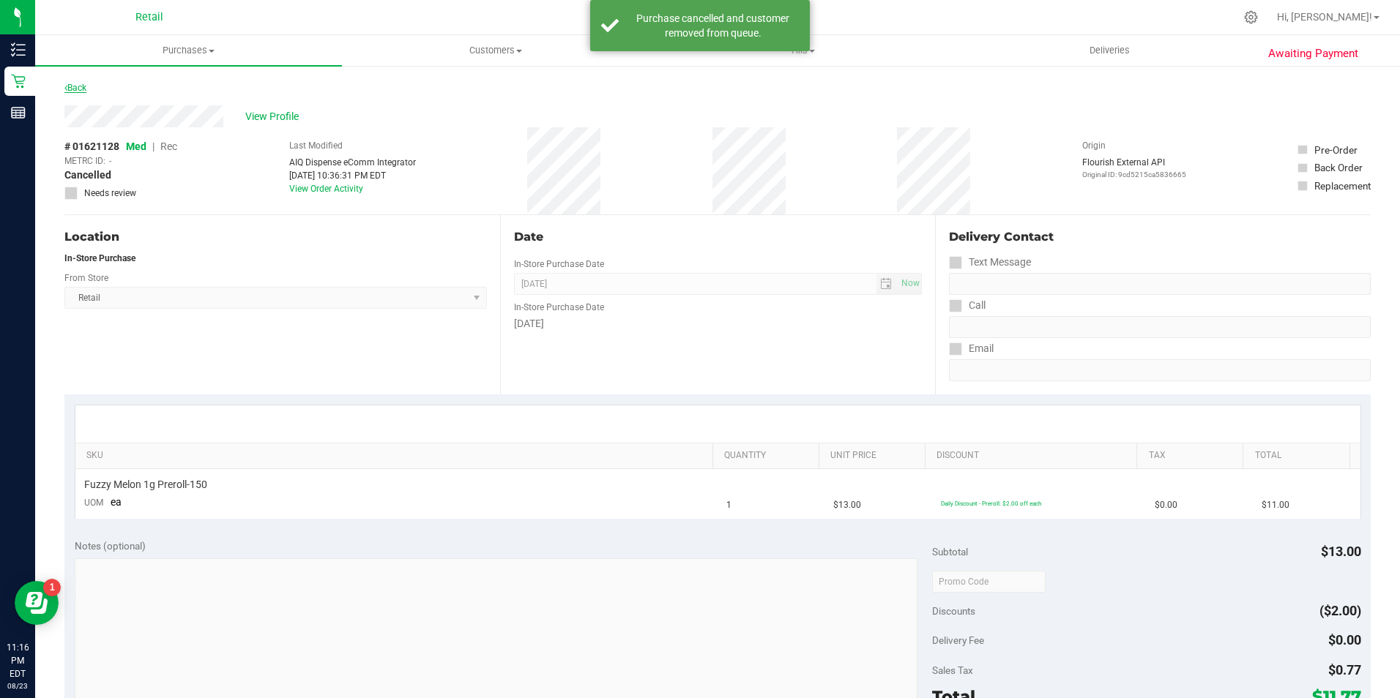
click at [80, 89] on link "Back" at bounding box center [75, 88] width 22 height 10
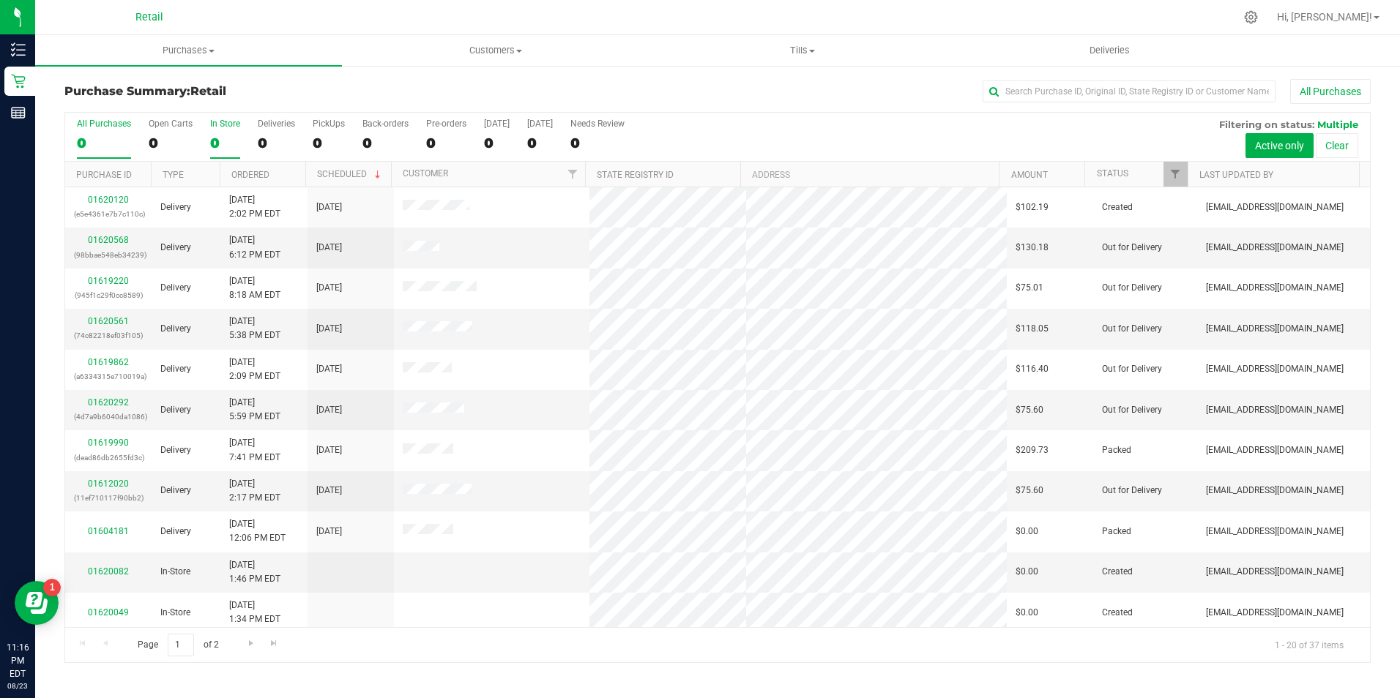
click at [224, 137] on div "0" at bounding box center [225, 143] width 30 height 17
click at [0, 0] on input "In Store 0" at bounding box center [0, 0] width 0 height 0
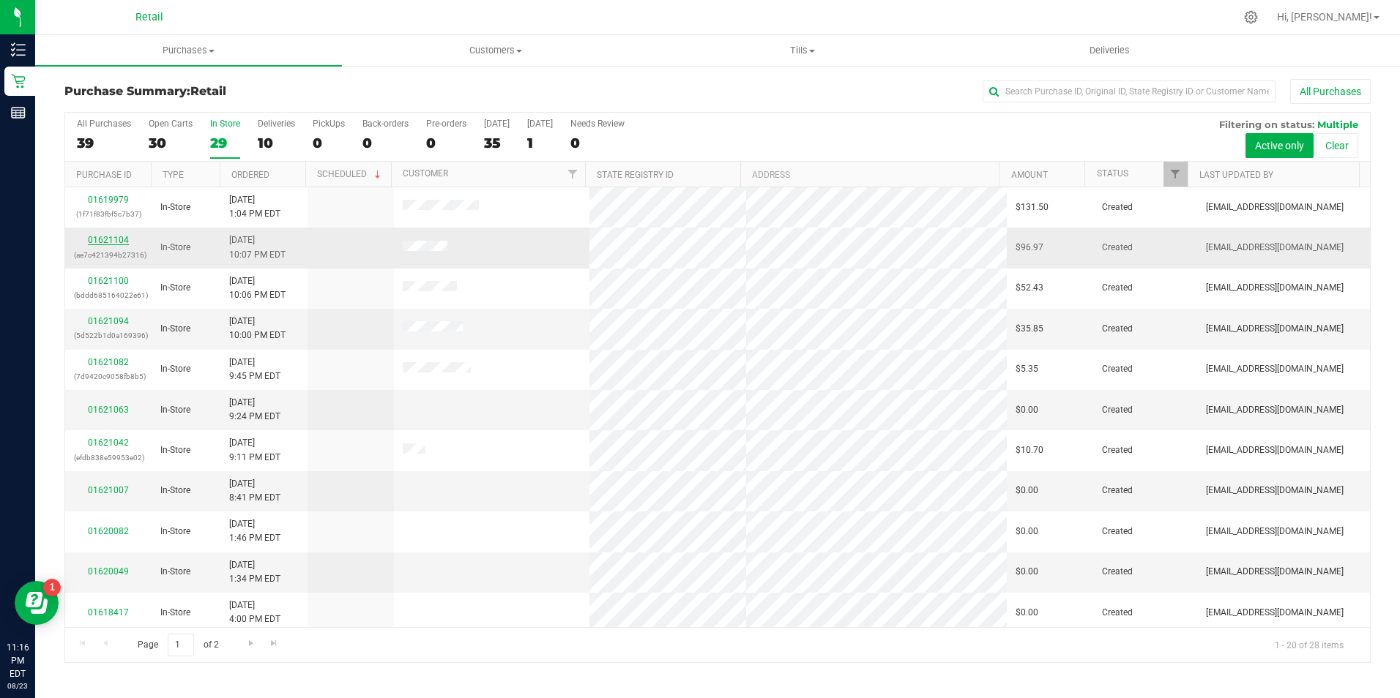
click at [113, 244] on link "01621104" at bounding box center [108, 240] width 41 height 10
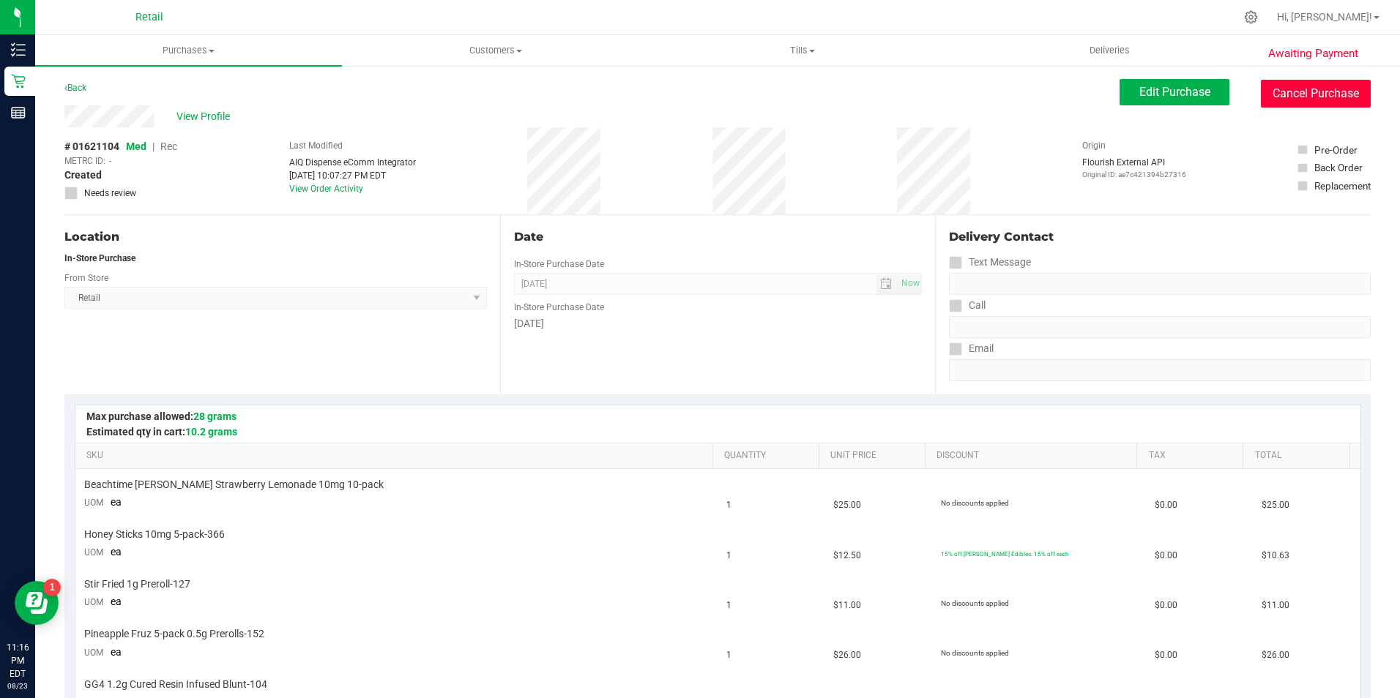
click at [1287, 93] on button "Cancel Purchase" at bounding box center [1315, 94] width 110 height 28
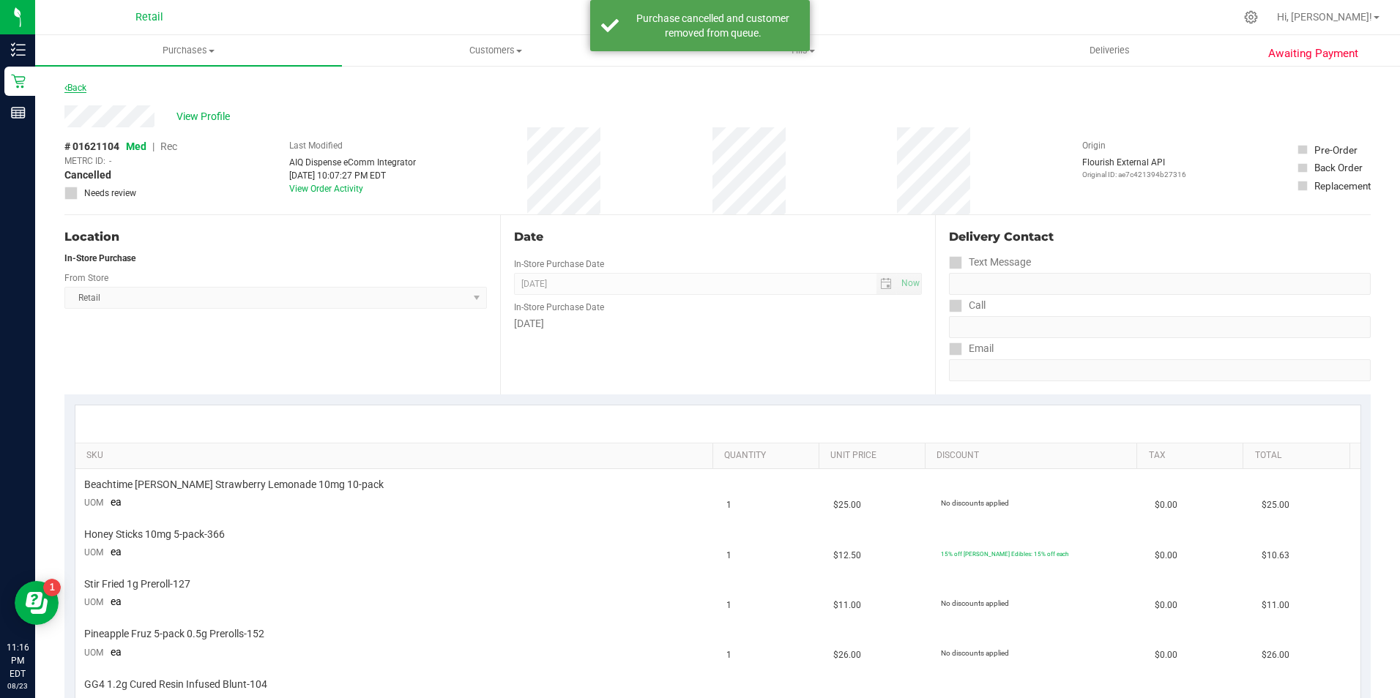
click at [66, 88] on icon at bounding box center [65, 87] width 3 height 9
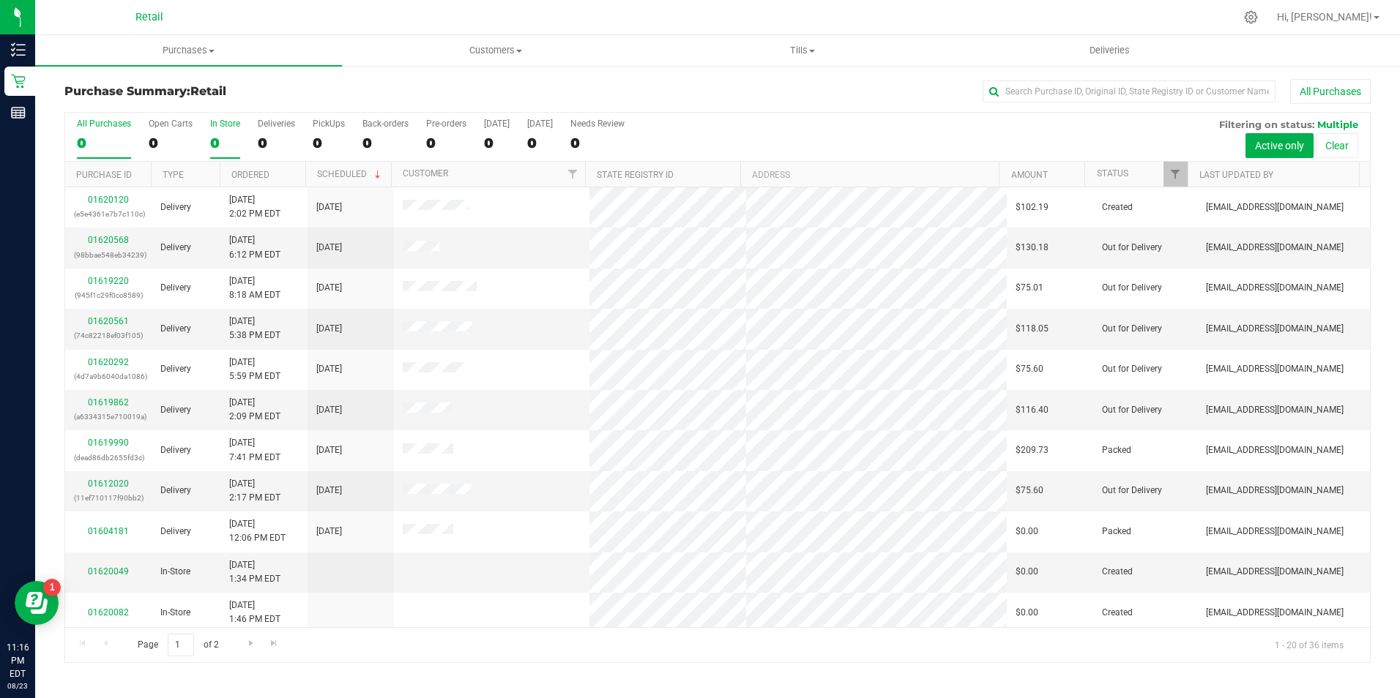
click at [212, 144] on div "0" at bounding box center [225, 143] width 30 height 17
click at [0, 0] on input "In Store 0" at bounding box center [0, 0] width 0 height 0
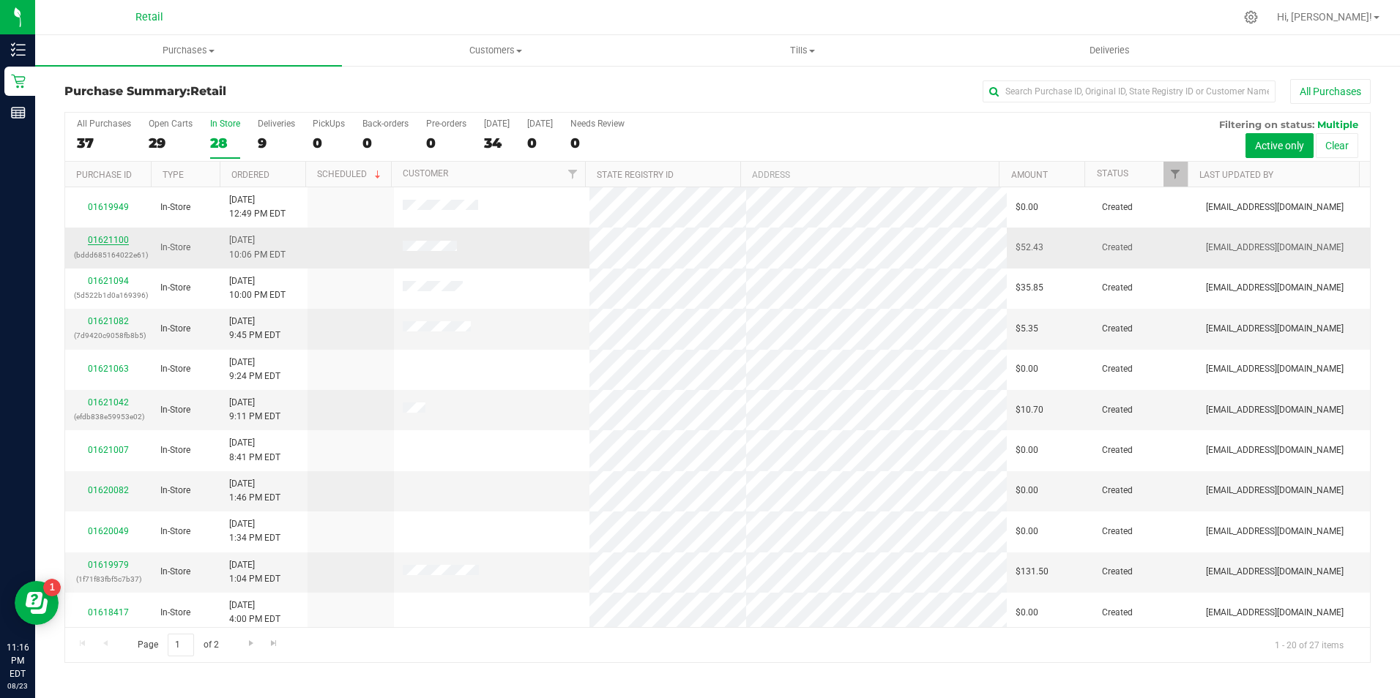
click at [117, 241] on link "01621100" at bounding box center [108, 240] width 41 height 10
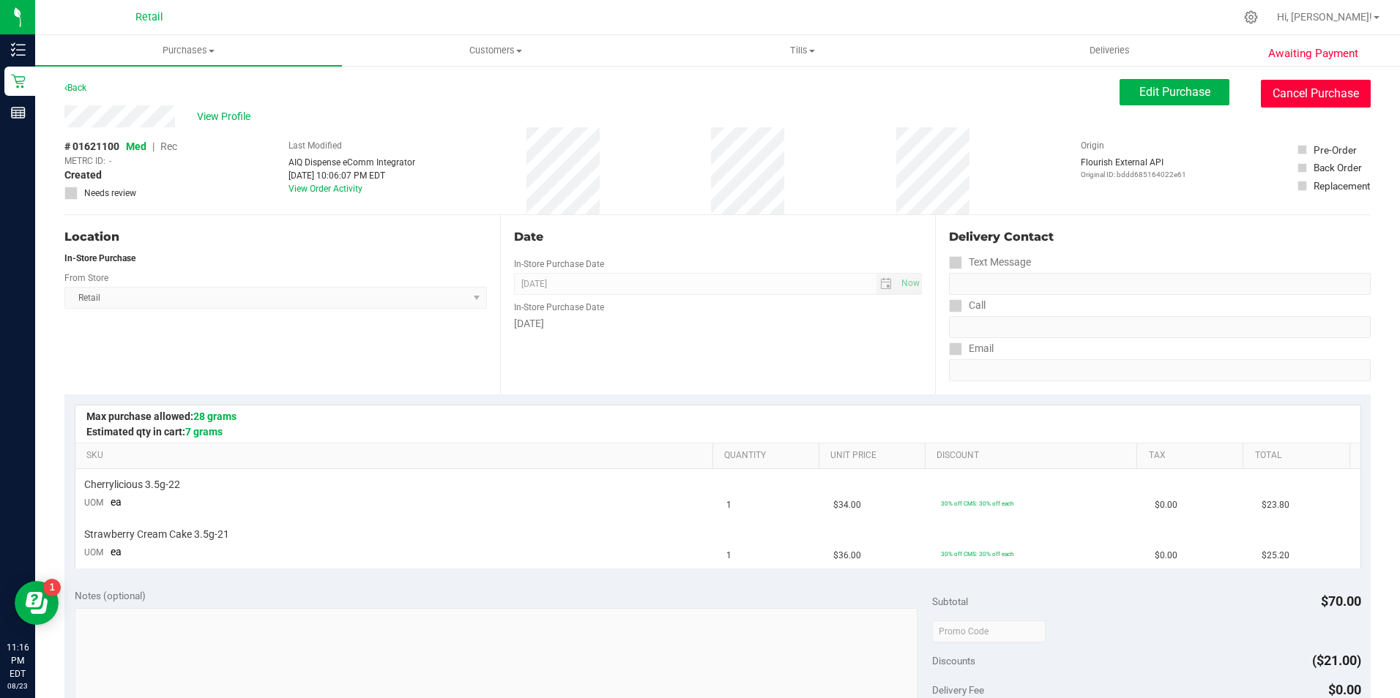
click at [1293, 97] on button "Cancel Purchase" at bounding box center [1315, 94] width 110 height 28
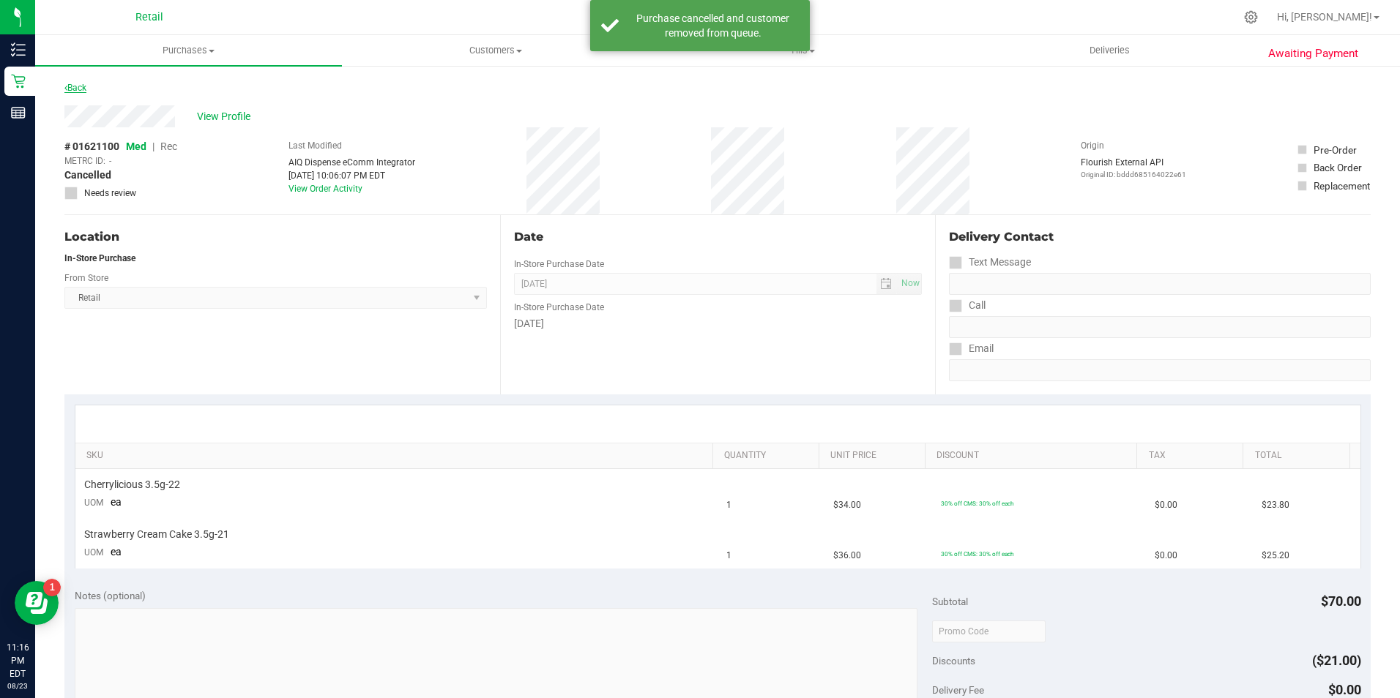
click at [67, 88] on link "Back" at bounding box center [75, 88] width 22 height 10
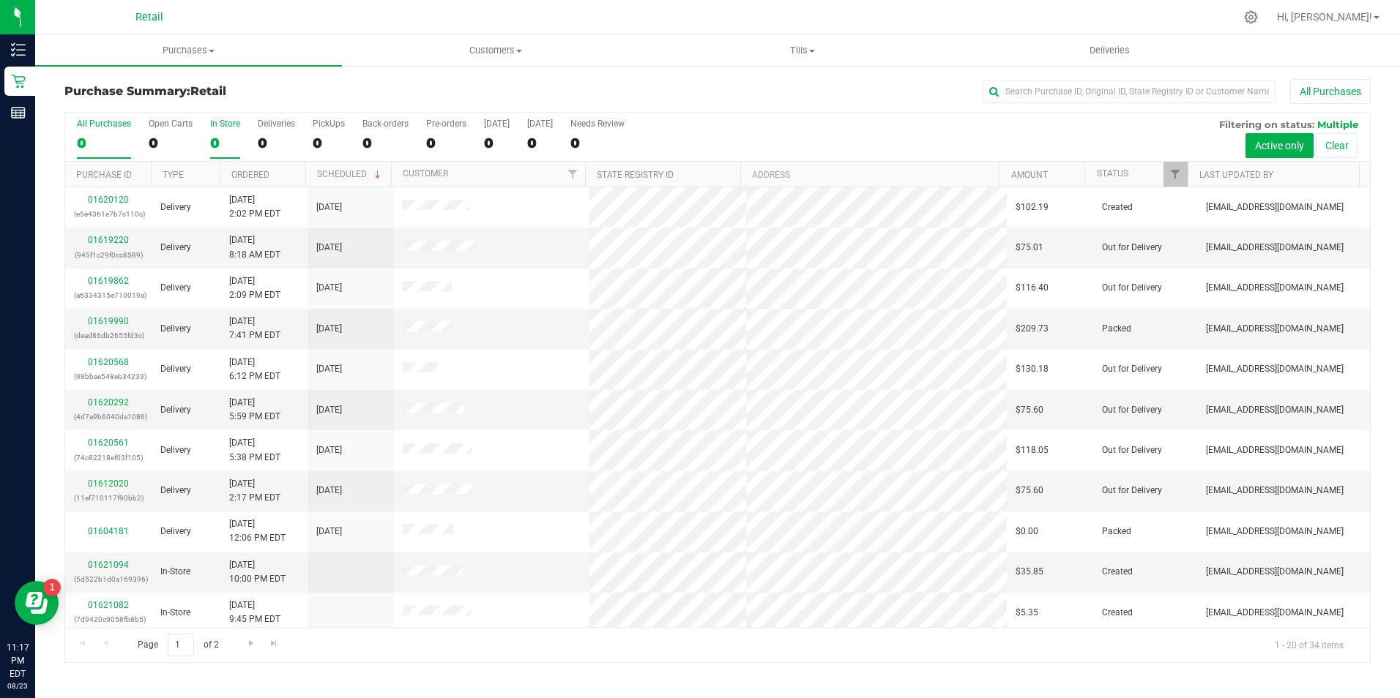
click at [212, 136] on div "0" at bounding box center [225, 143] width 30 height 17
click at [0, 0] on input "In Store 0" at bounding box center [0, 0] width 0 height 0
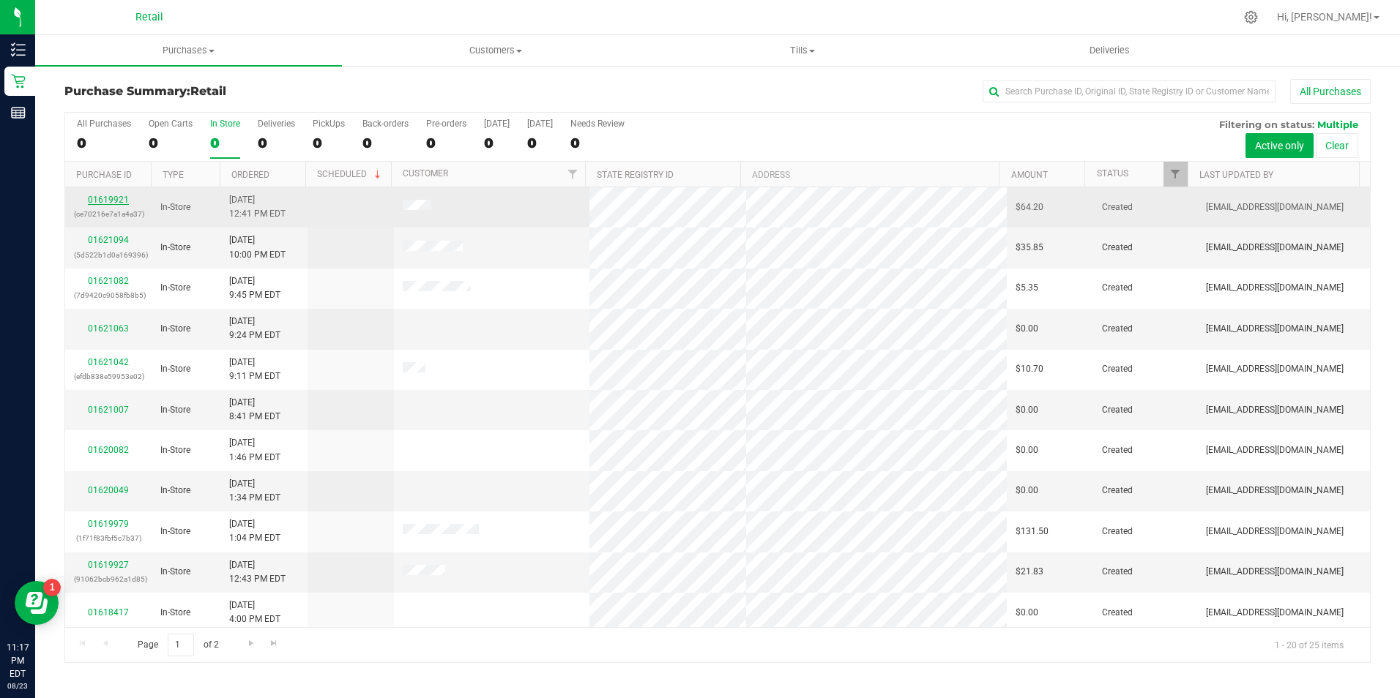
click at [116, 202] on link "01619921" at bounding box center [108, 200] width 41 height 10
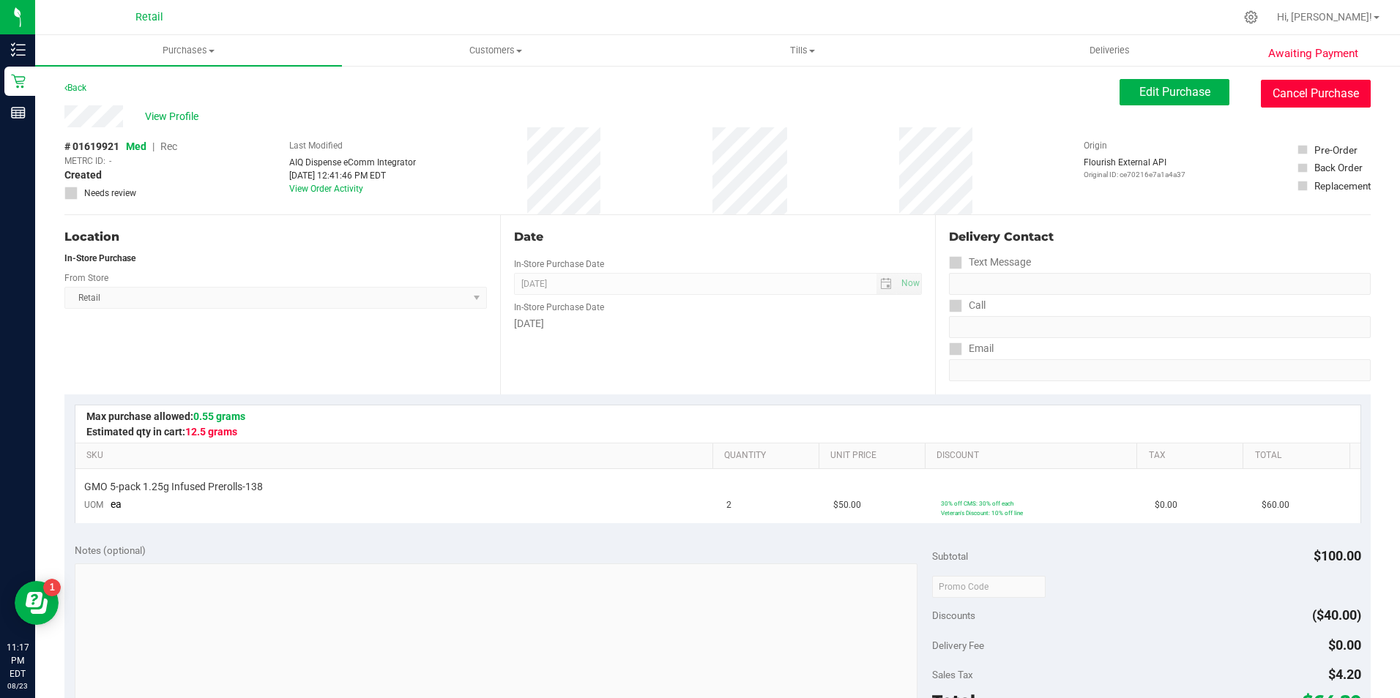
click at [1285, 94] on button "Cancel Purchase" at bounding box center [1315, 94] width 110 height 28
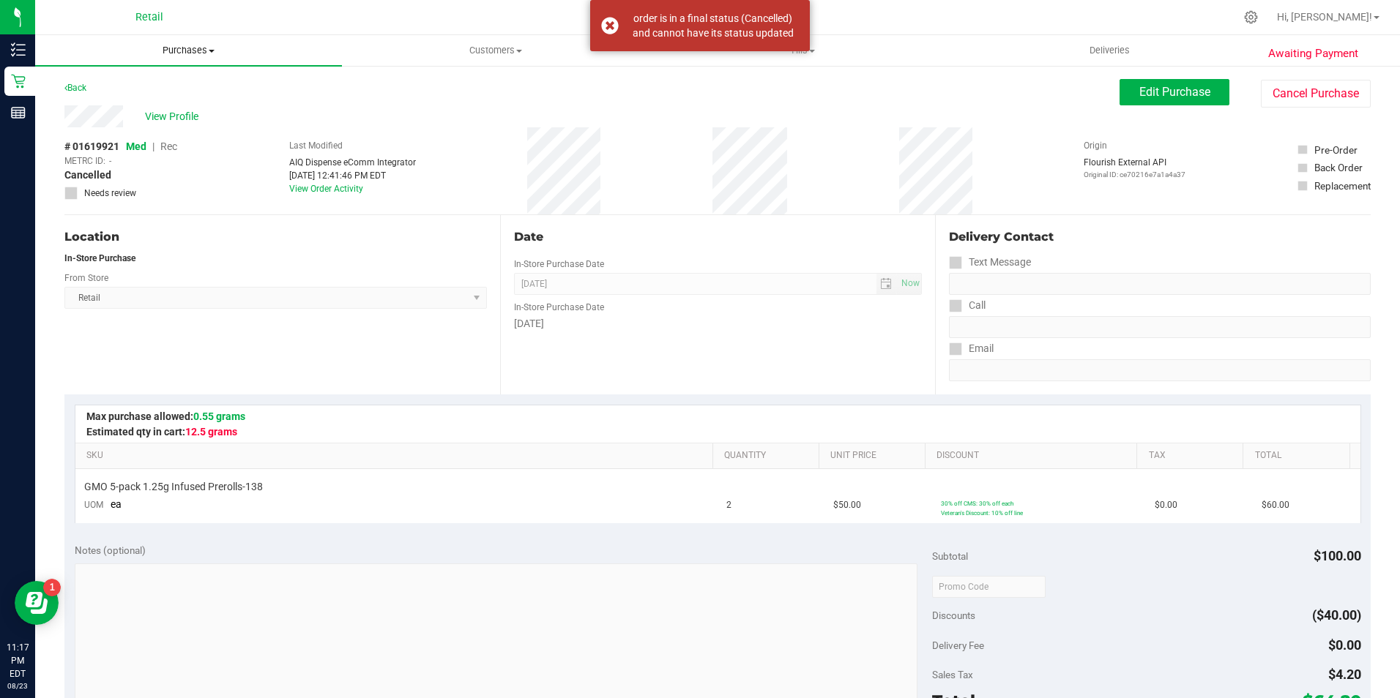
click at [212, 61] on uib-tab-heading "Purchases Summary of purchases Fulfillment All purchases" at bounding box center [188, 50] width 307 height 31
click at [135, 109] on li "Fulfillment" at bounding box center [188, 106] width 307 height 18
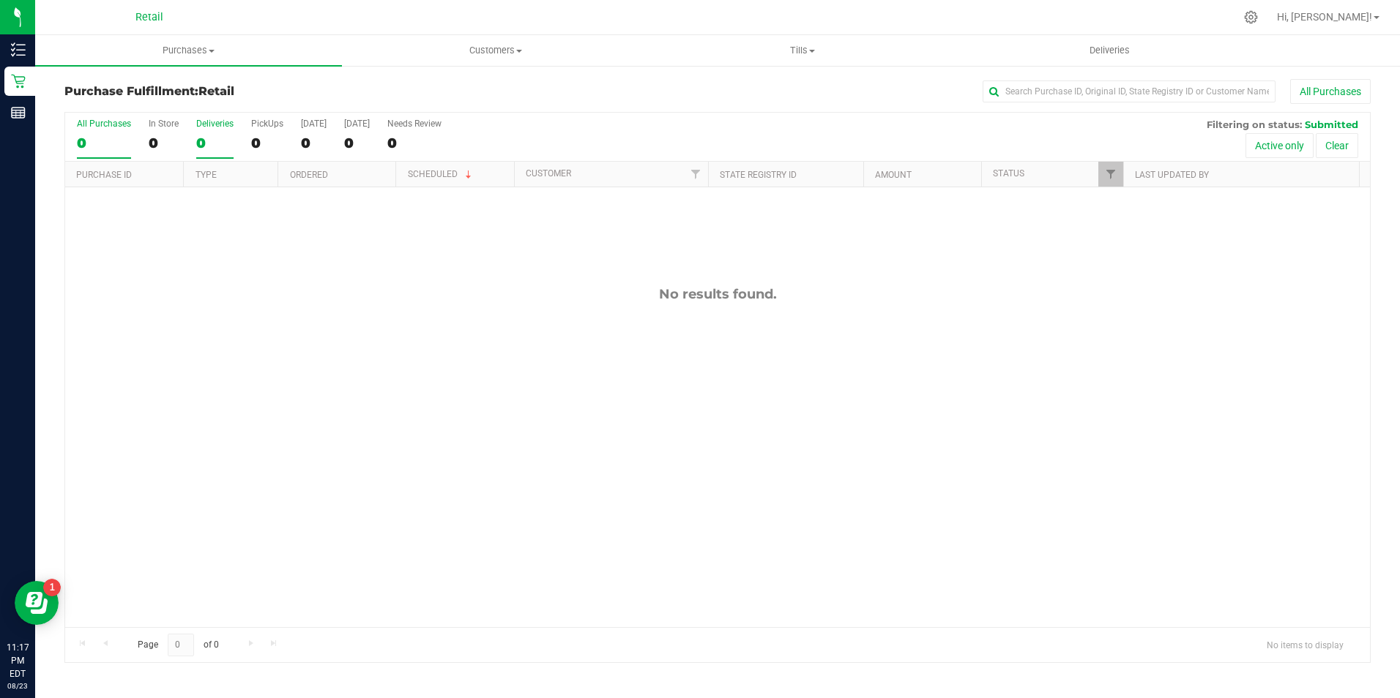
click at [212, 143] on div "0" at bounding box center [214, 143] width 37 height 17
click at [0, 0] on input "Deliveries 0" at bounding box center [0, 0] width 0 height 0
click at [217, 149] on div "0" at bounding box center [214, 143] width 37 height 17
click at [0, 0] on input "Deliveries 0" at bounding box center [0, 0] width 0 height 0
click at [162, 147] on div "0" at bounding box center [164, 143] width 30 height 17
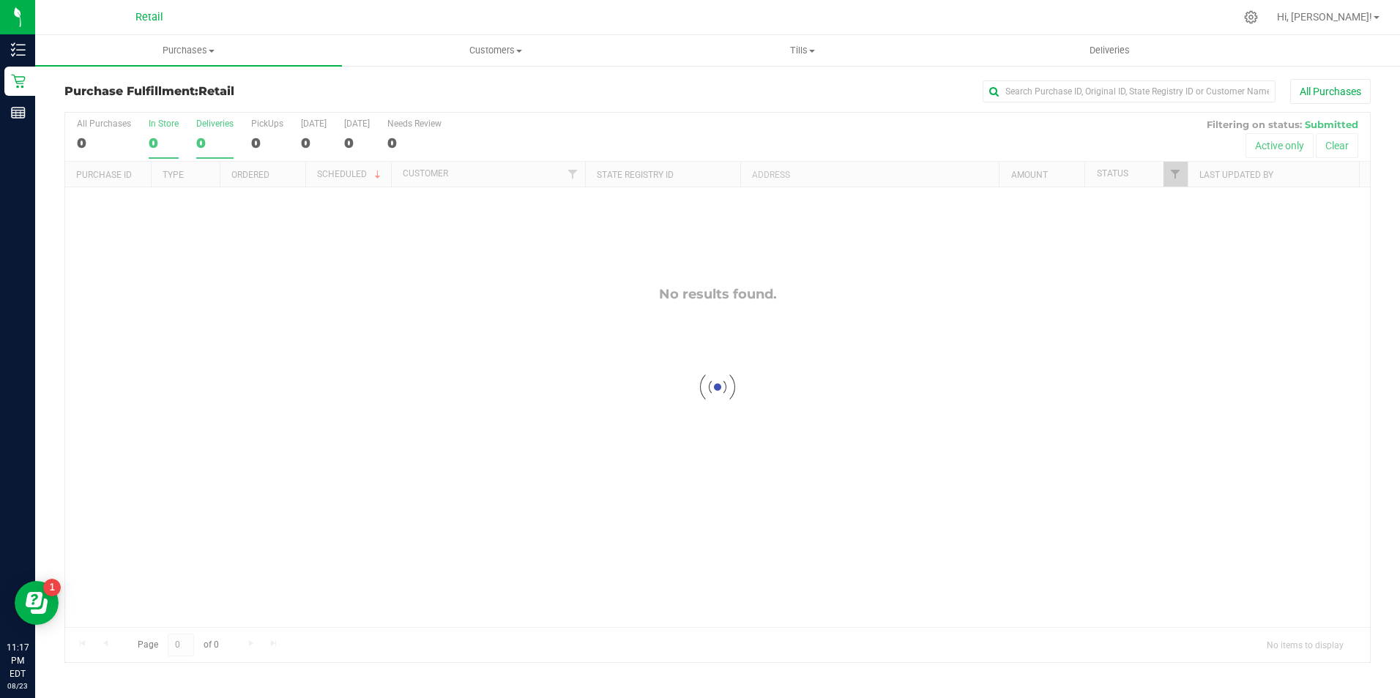
click at [0, 0] on input "In Store 0" at bounding box center [0, 0] width 0 height 0
click at [160, 149] on div at bounding box center [717, 388] width 1304 height 550
click at [160, 149] on div "0" at bounding box center [164, 143] width 30 height 17
click at [0, 0] on input "In Store 0" at bounding box center [0, 0] width 0 height 0
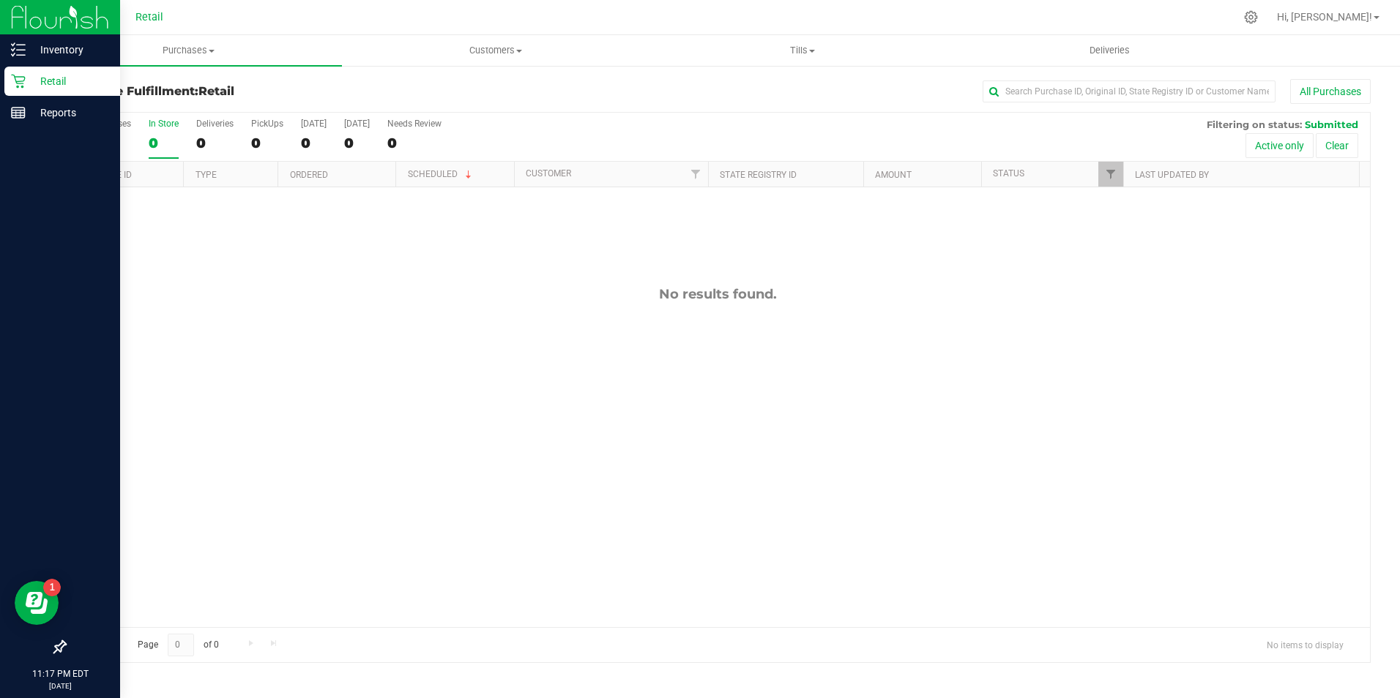
click at [30, 97] on link "Retail" at bounding box center [60, 82] width 120 height 31
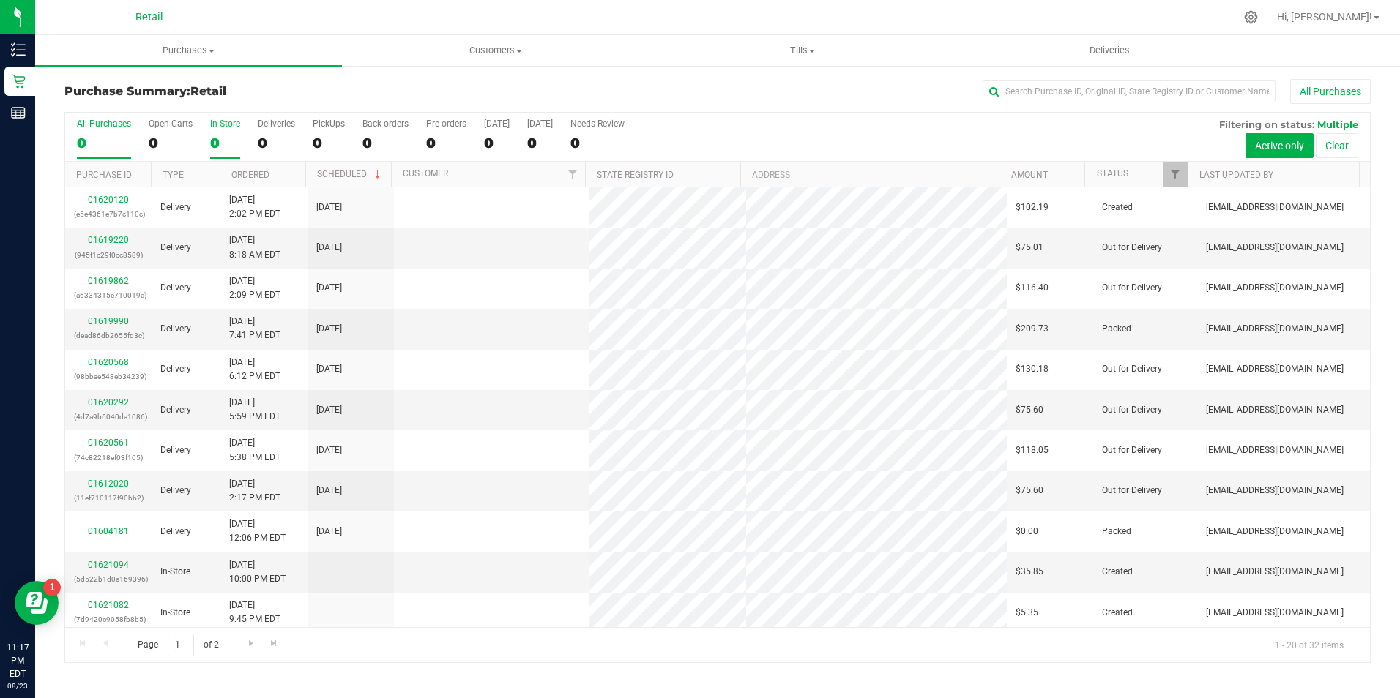
click at [214, 143] on div "0" at bounding box center [225, 143] width 30 height 17
click at [0, 0] on input "In Store 0" at bounding box center [0, 0] width 0 height 0
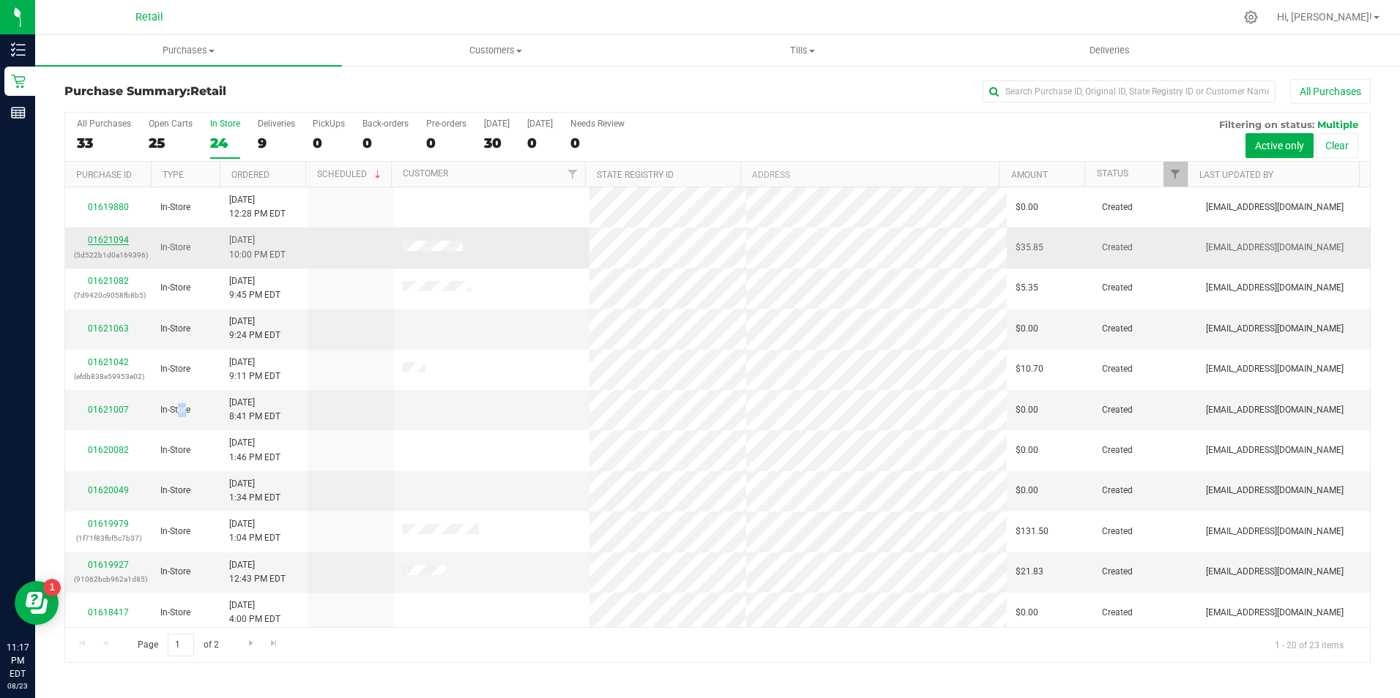
click at [109, 244] on link "01621094" at bounding box center [108, 240] width 41 height 10
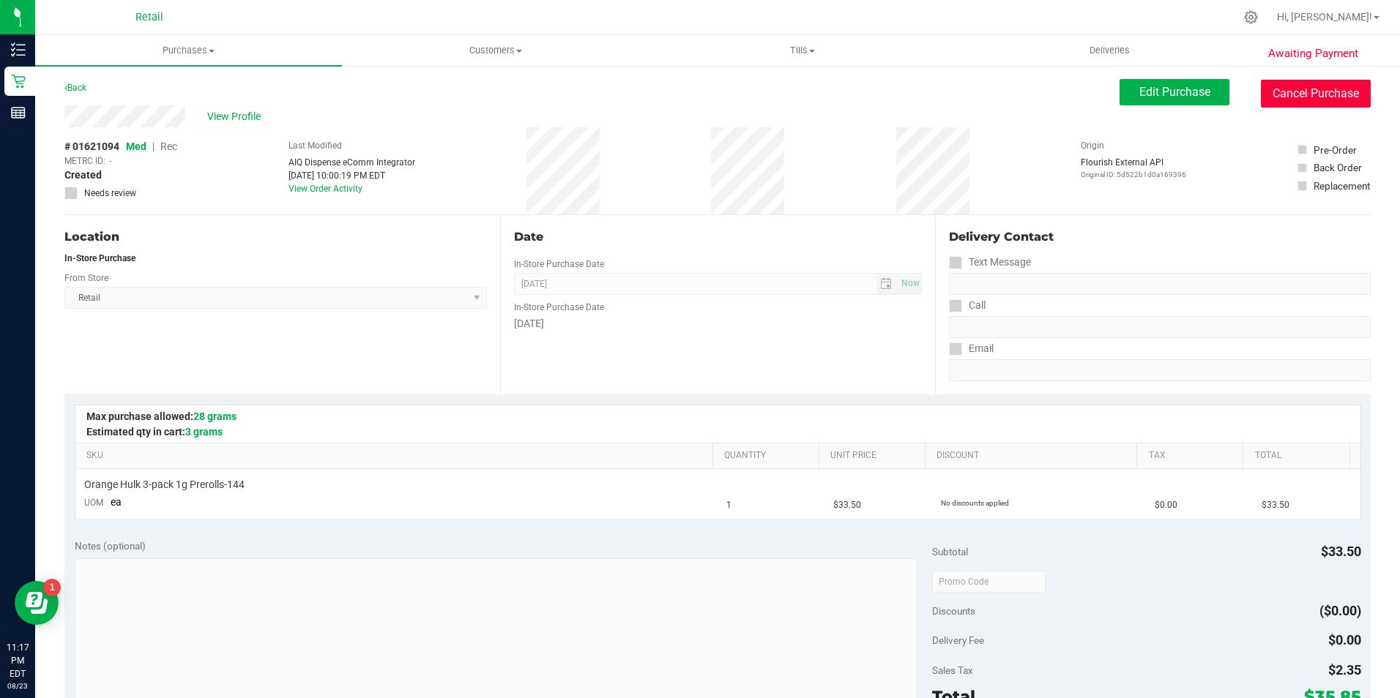
click at [1334, 97] on button "Cancel Purchase" at bounding box center [1315, 94] width 110 height 28
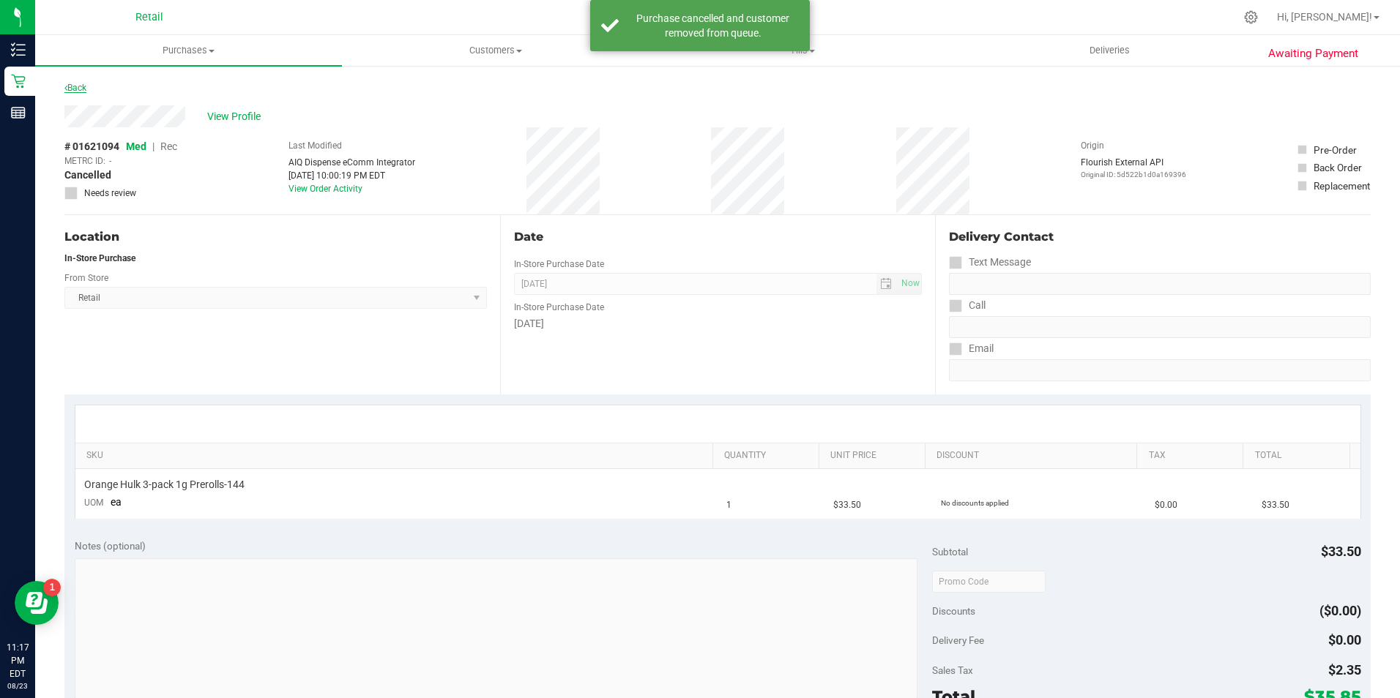
click at [78, 89] on link "Back" at bounding box center [75, 88] width 22 height 10
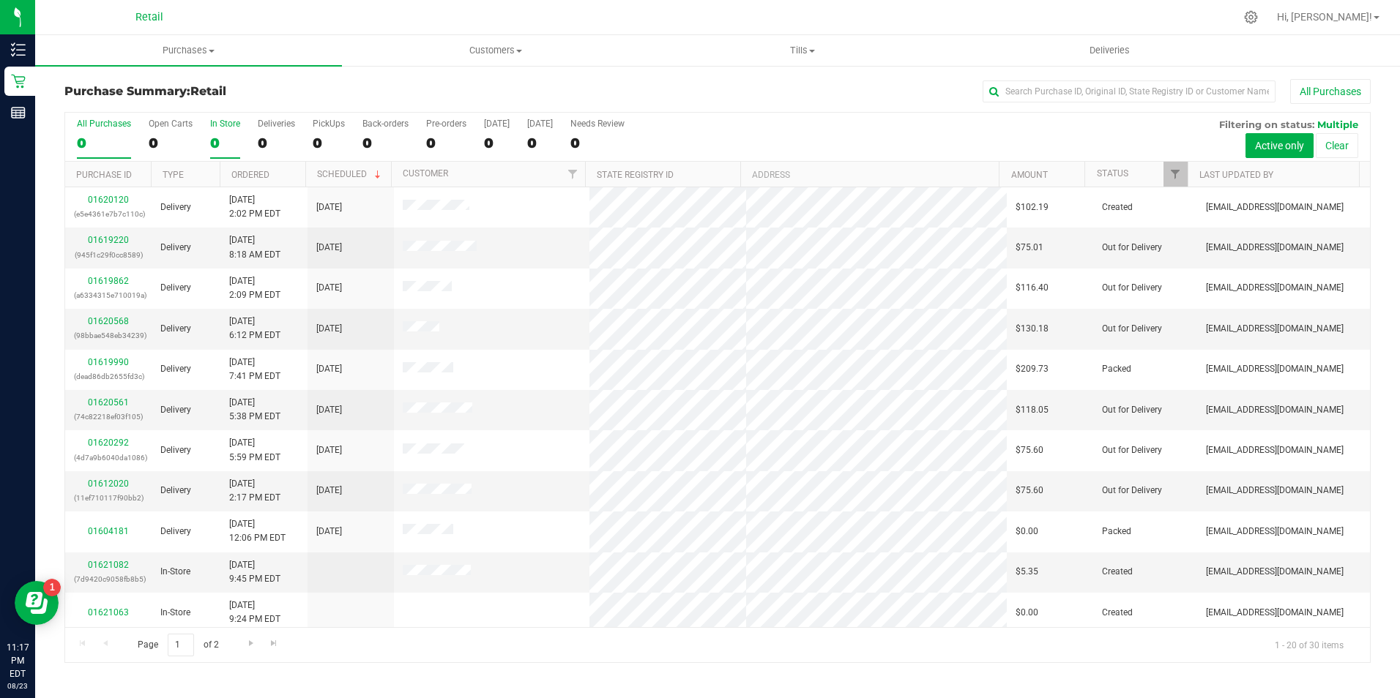
click at [212, 135] on div "0" at bounding box center [225, 143] width 30 height 17
click at [0, 0] on input "In Store 0" at bounding box center [0, 0] width 0 height 0
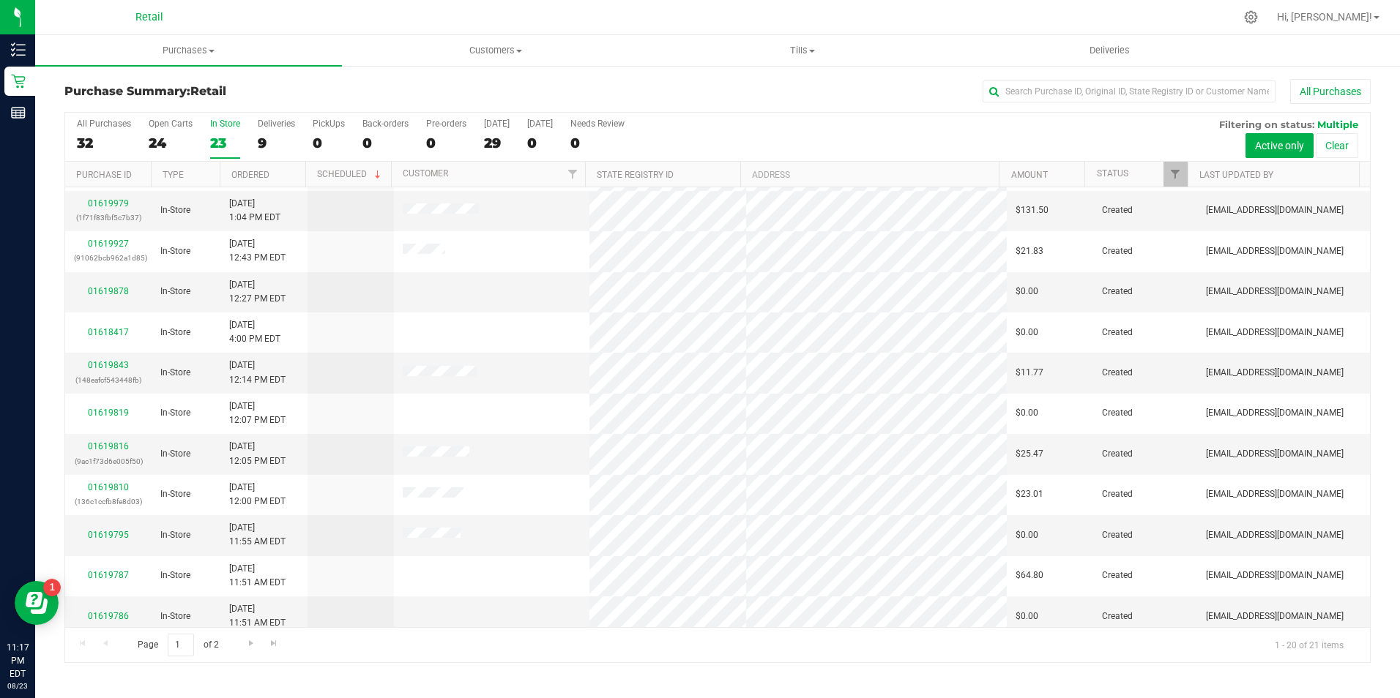
scroll to position [280, 0]
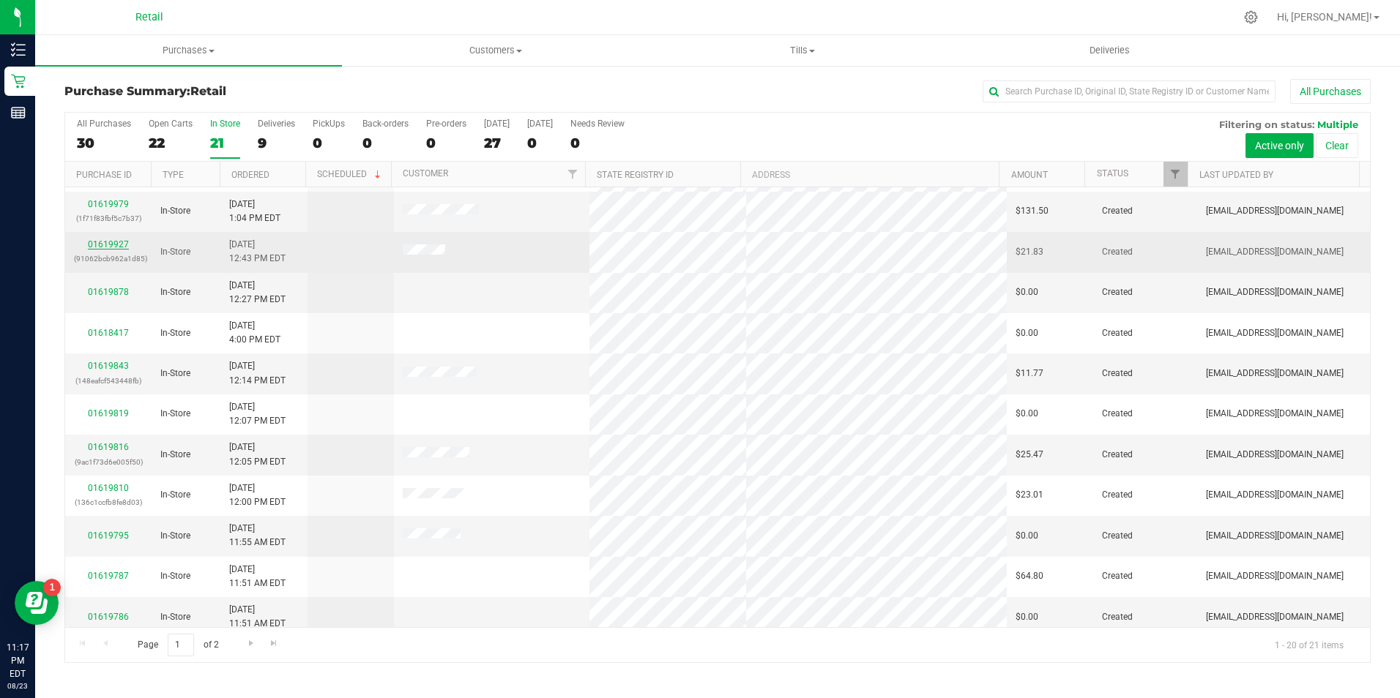
click at [105, 247] on link "01619927" at bounding box center [108, 244] width 41 height 10
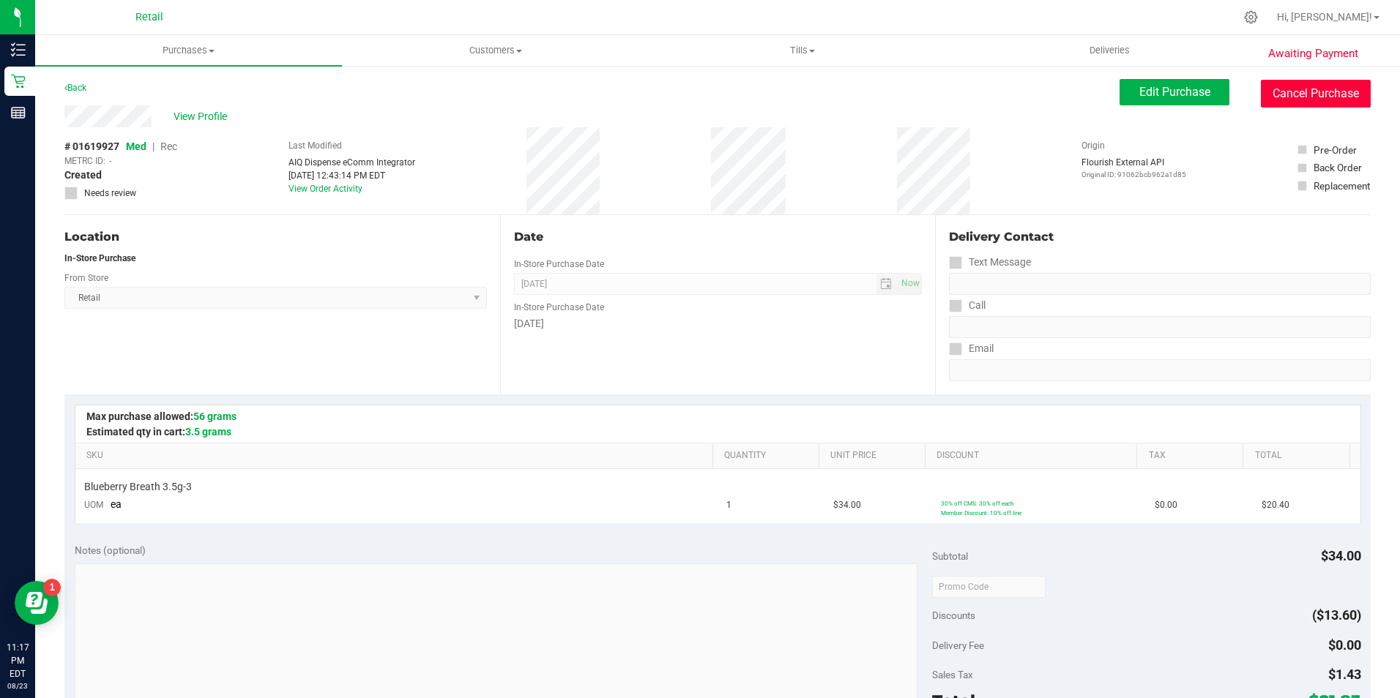
click at [1311, 100] on button "Cancel Purchase" at bounding box center [1315, 94] width 110 height 28
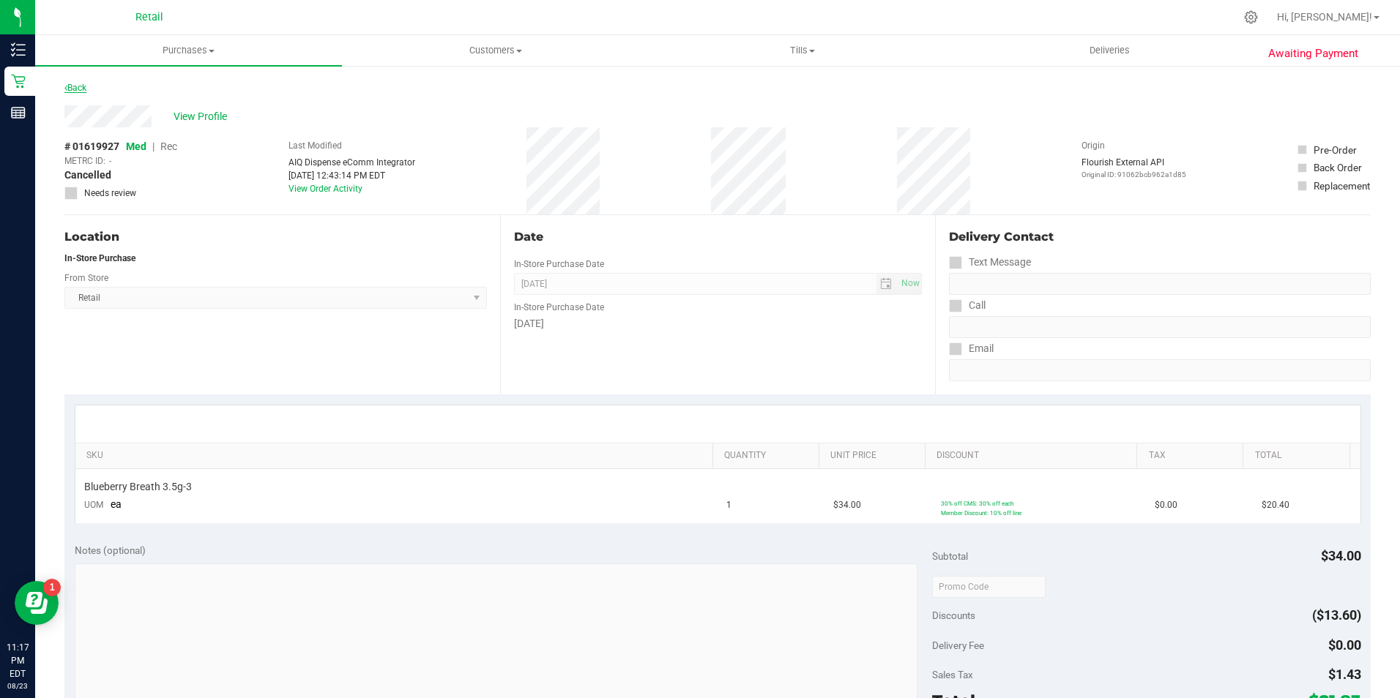
click at [79, 88] on link "Back" at bounding box center [75, 88] width 22 height 10
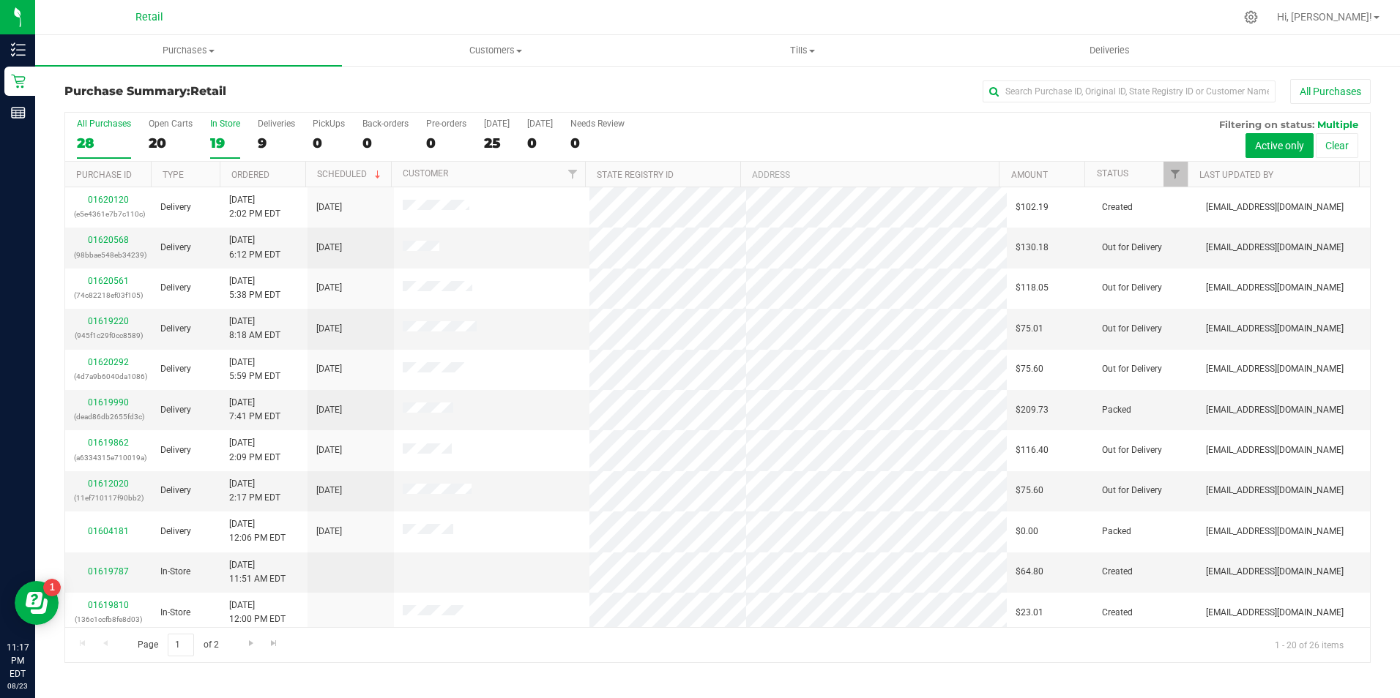
click at [217, 144] on div "19" at bounding box center [225, 143] width 30 height 17
click at [0, 0] on input "In Store 19" at bounding box center [0, 0] width 0 height 0
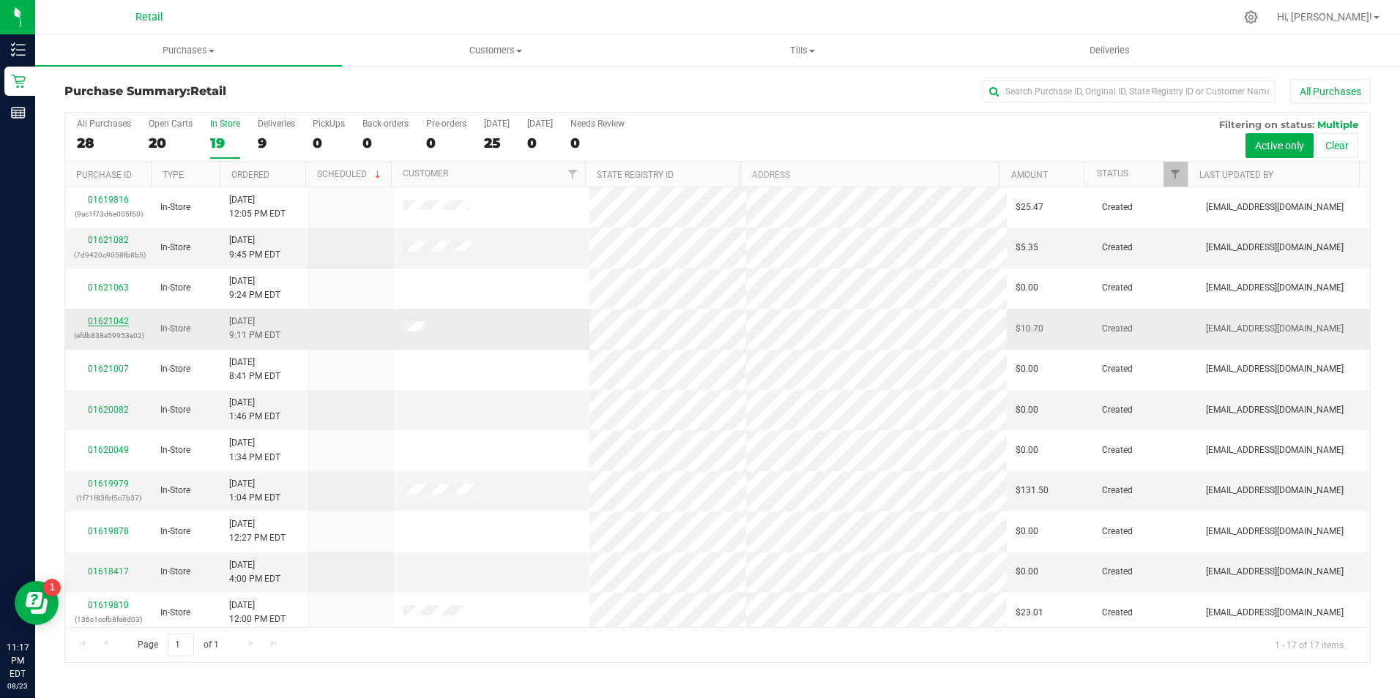
click at [124, 326] on link "01621042" at bounding box center [108, 321] width 41 height 10
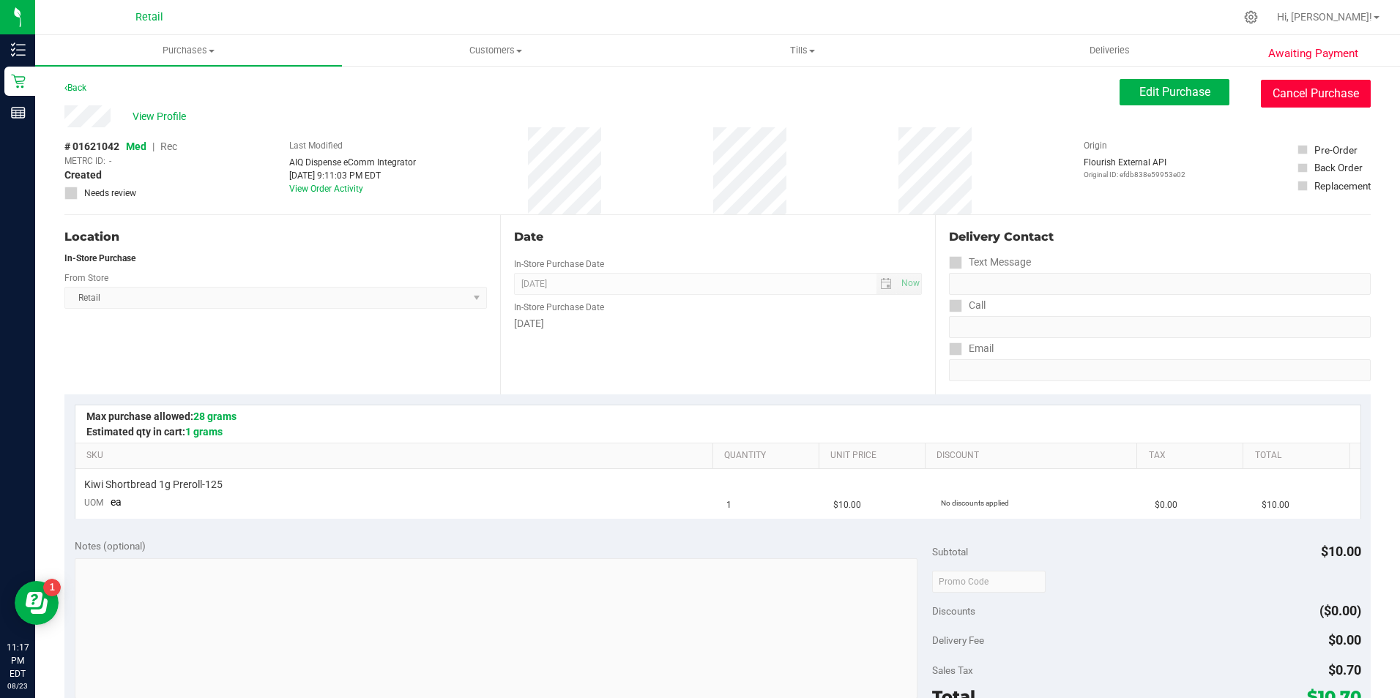
click at [1290, 102] on button "Cancel Purchase" at bounding box center [1315, 94] width 110 height 28
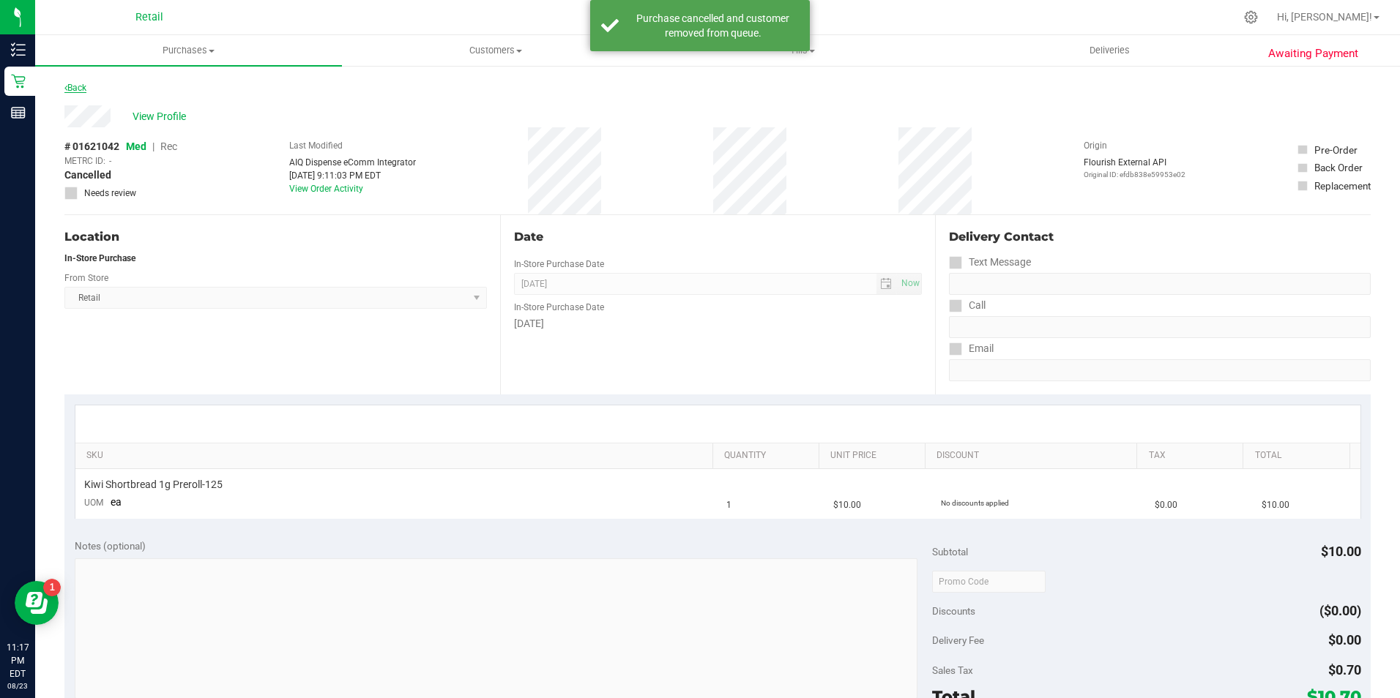
click at [80, 89] on link "Back" at bounding box center [75, 88] width 22 height 10
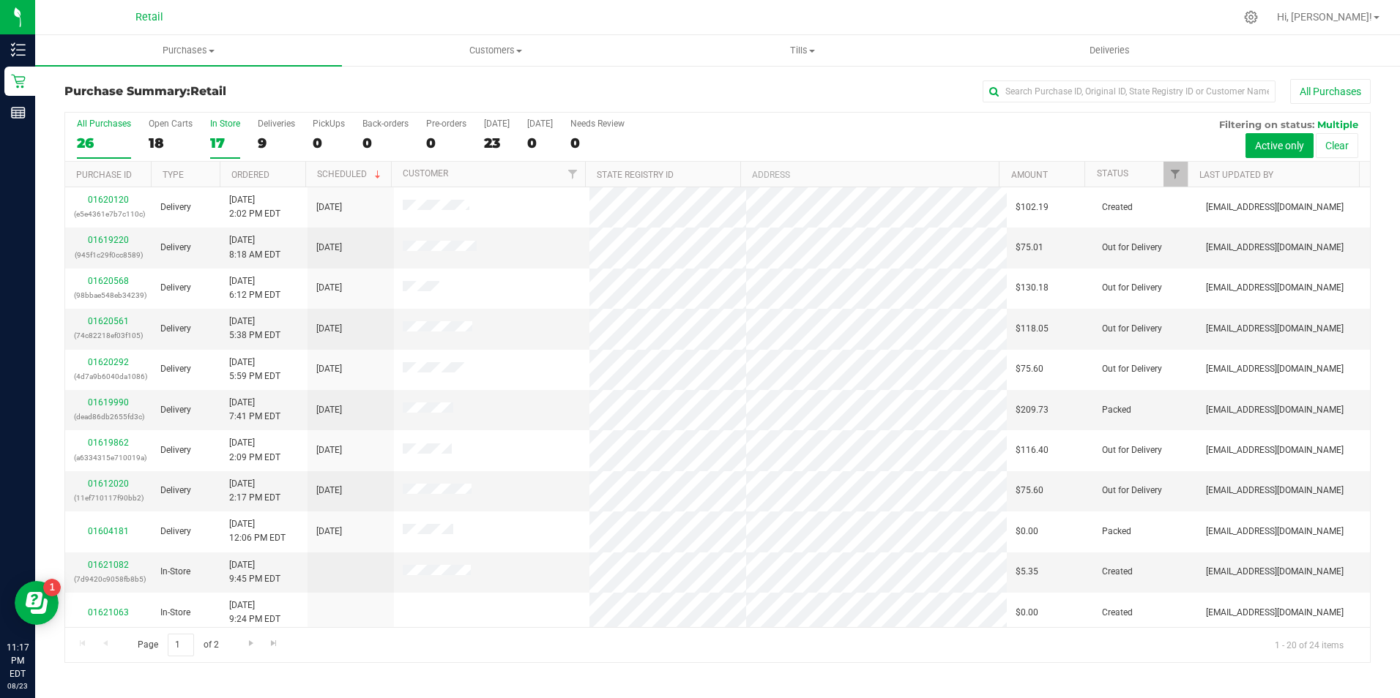
click at [222, 138] on div "17" at bounding box center [225, 143] width 30 height 17
click at [0, 0] on input "In Store 17" at bounding box center [0, 0] width 0 height 0
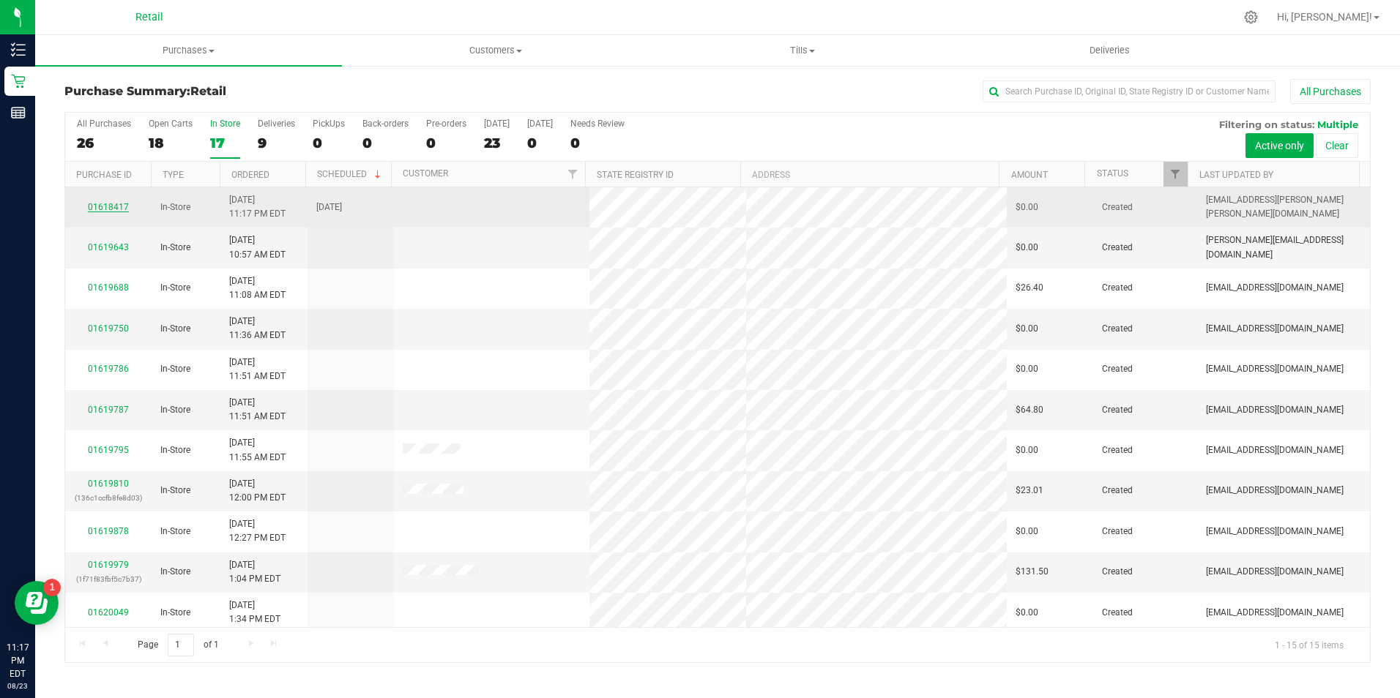
click at [120, 206] on link "01618417" at bounding box center [108, 207] width 41 height 10
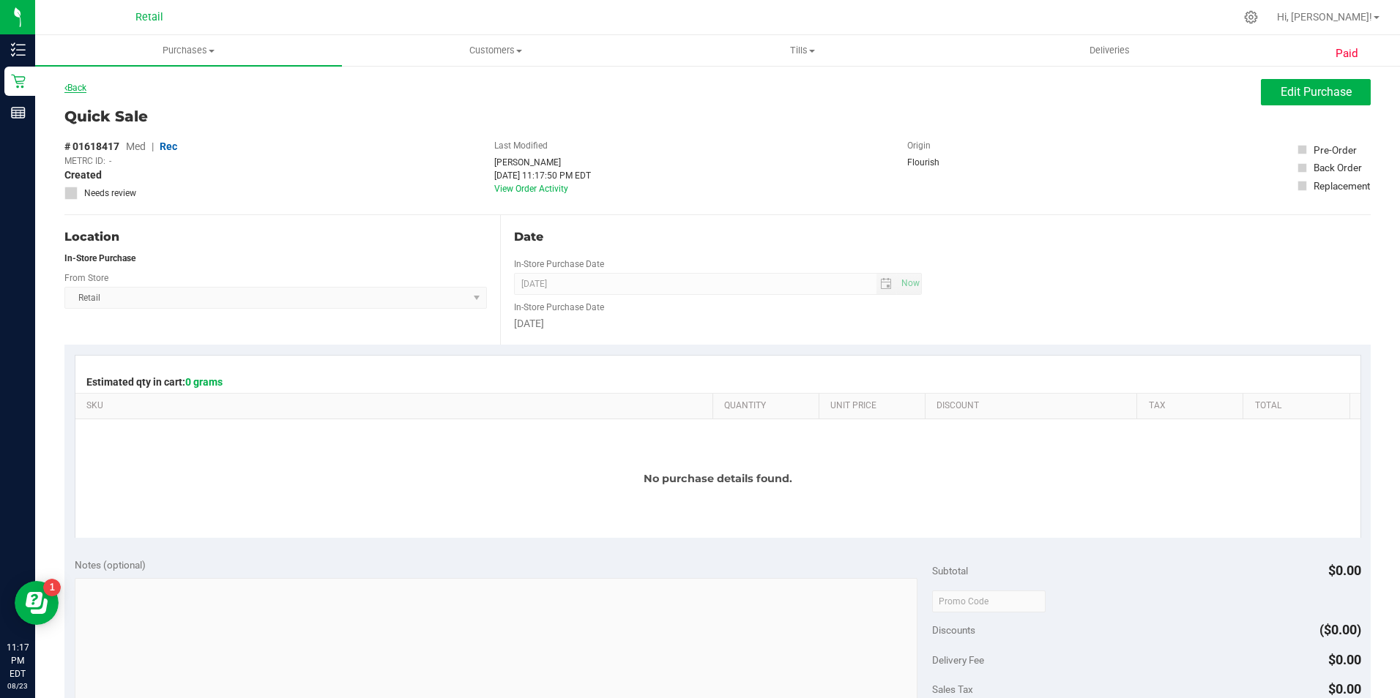
click at [84, 92] on link "Back" at bounding box center [75, 88] width 22 height 10
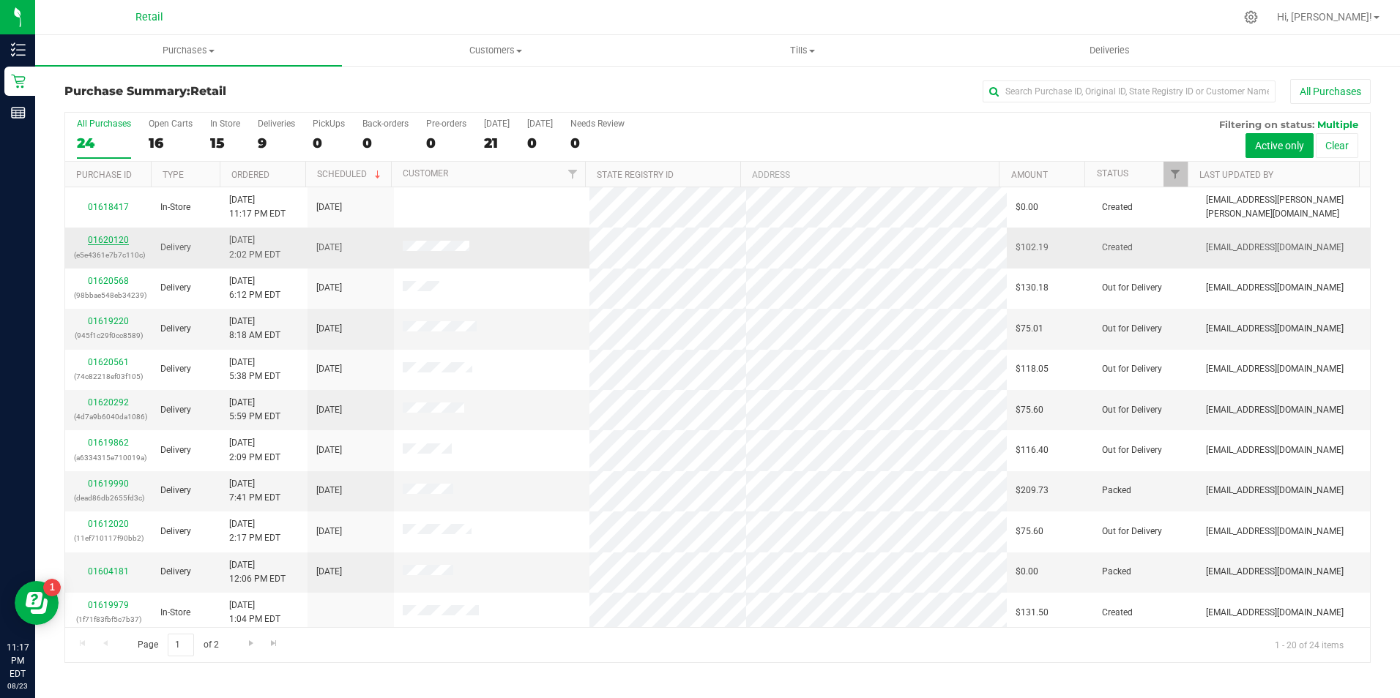
click at [115, 244] on link "01620120" at bounding box center [108, 240] width 41 height 10
click at [229, 135] on div "15" at bounding box center [225, 143] width 30 height 17
click at [0, 0] on input "In Store 15" at bounding box center [0, 0] width 0 height 0
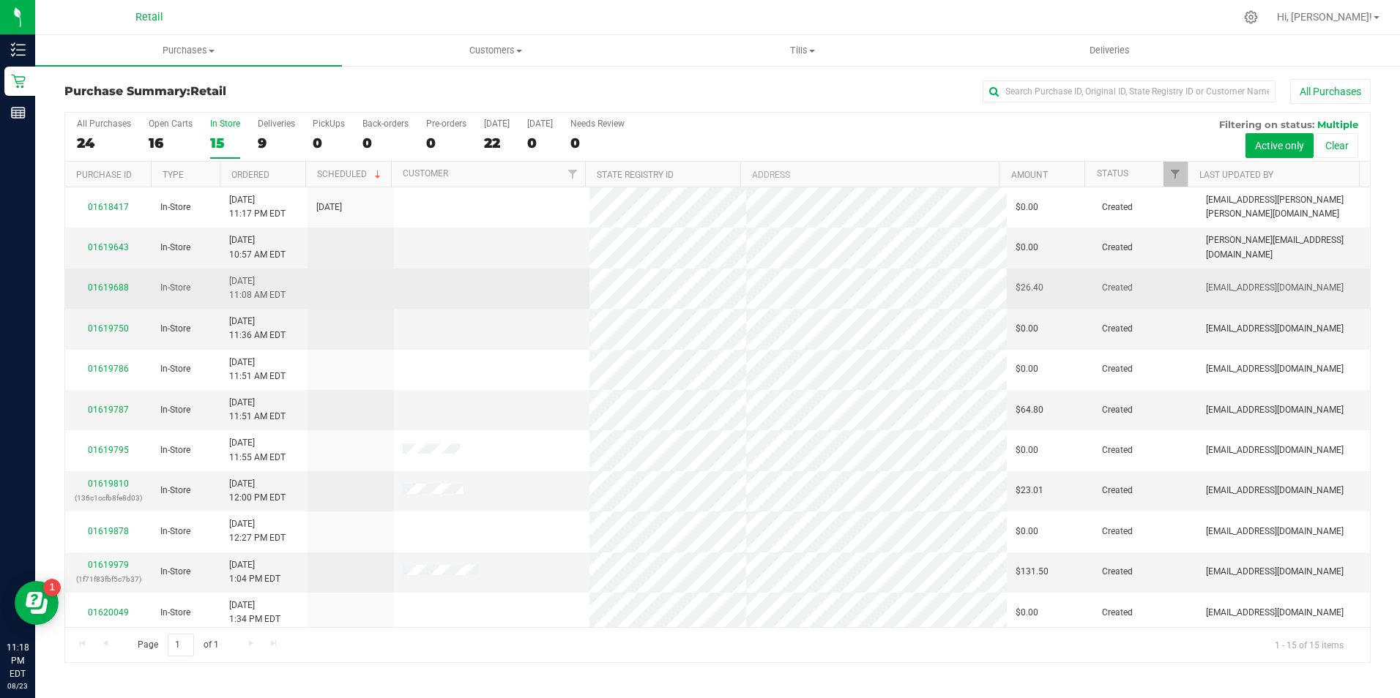
click at [173, 289] on span "In-Store" at bounding box center [175, 288] width 30 height 14
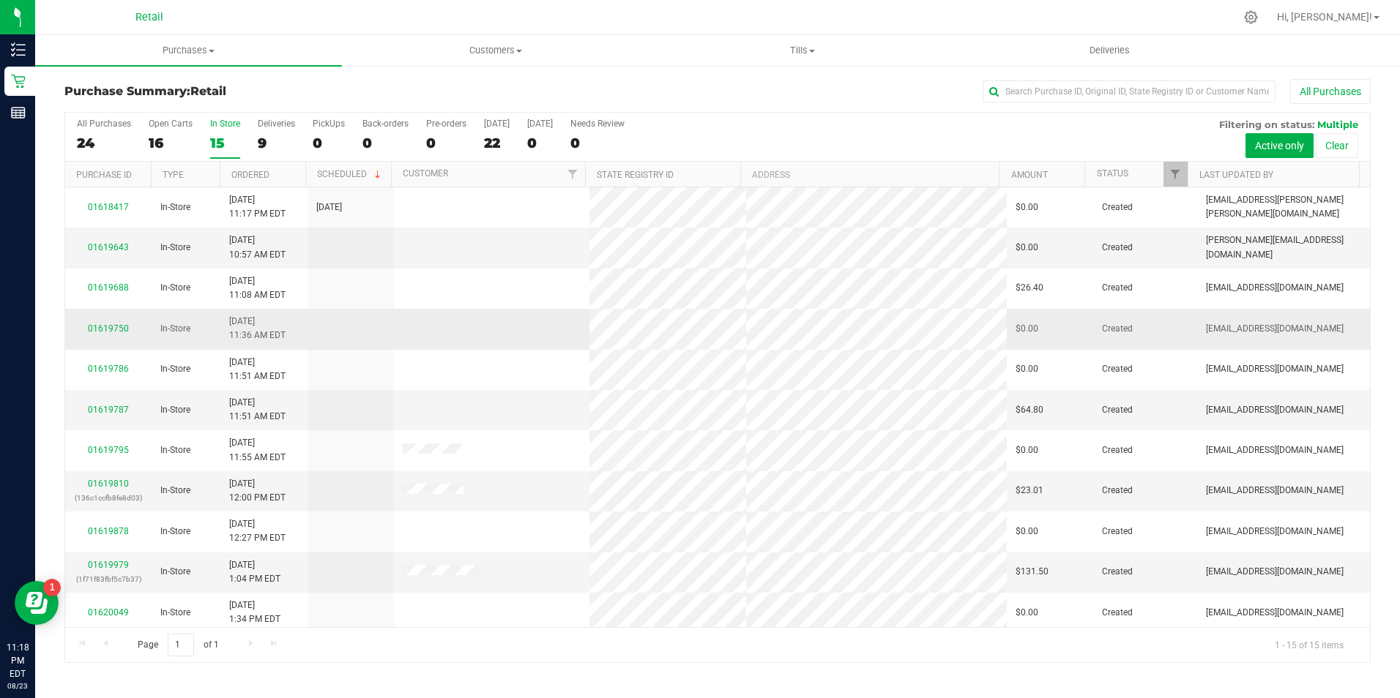
click at [113, 310] on td "01619750" at bounding box center [108, 329] width 86 height 40
click at [114, 311] on td "01619750" at bounding box center [108, 329] width 86 height 40
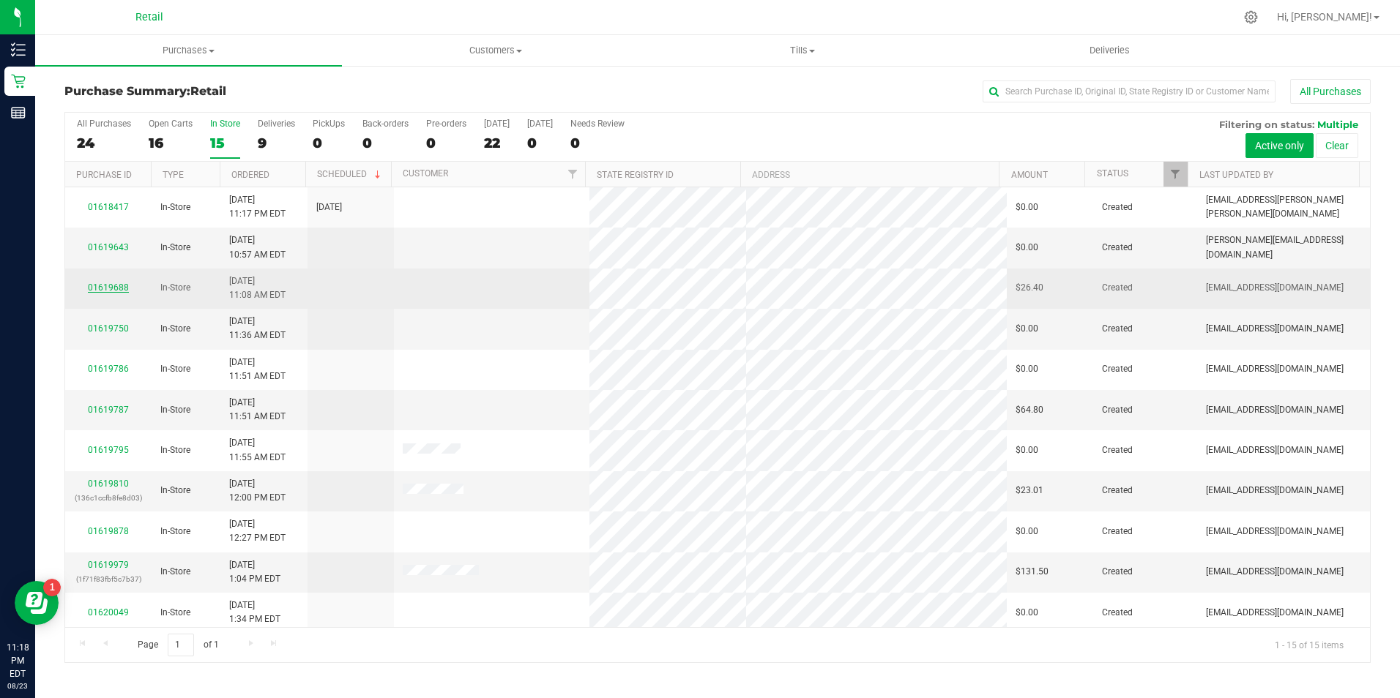
click at [116, 285] on link "01619688" at bounding box center [108, 288] width 41 height 10
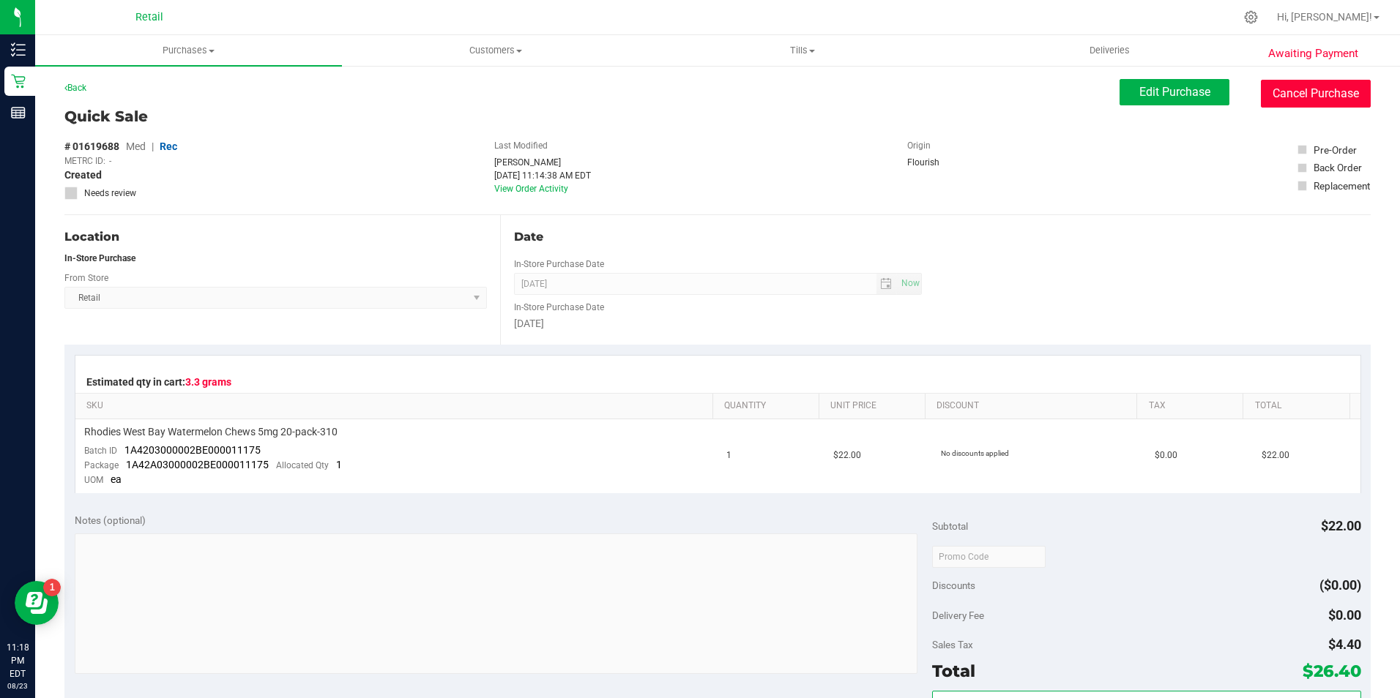
click at [1315, 102] on button "Cancel Purchase" at bounding box center [1315, 94] width 110 height 28
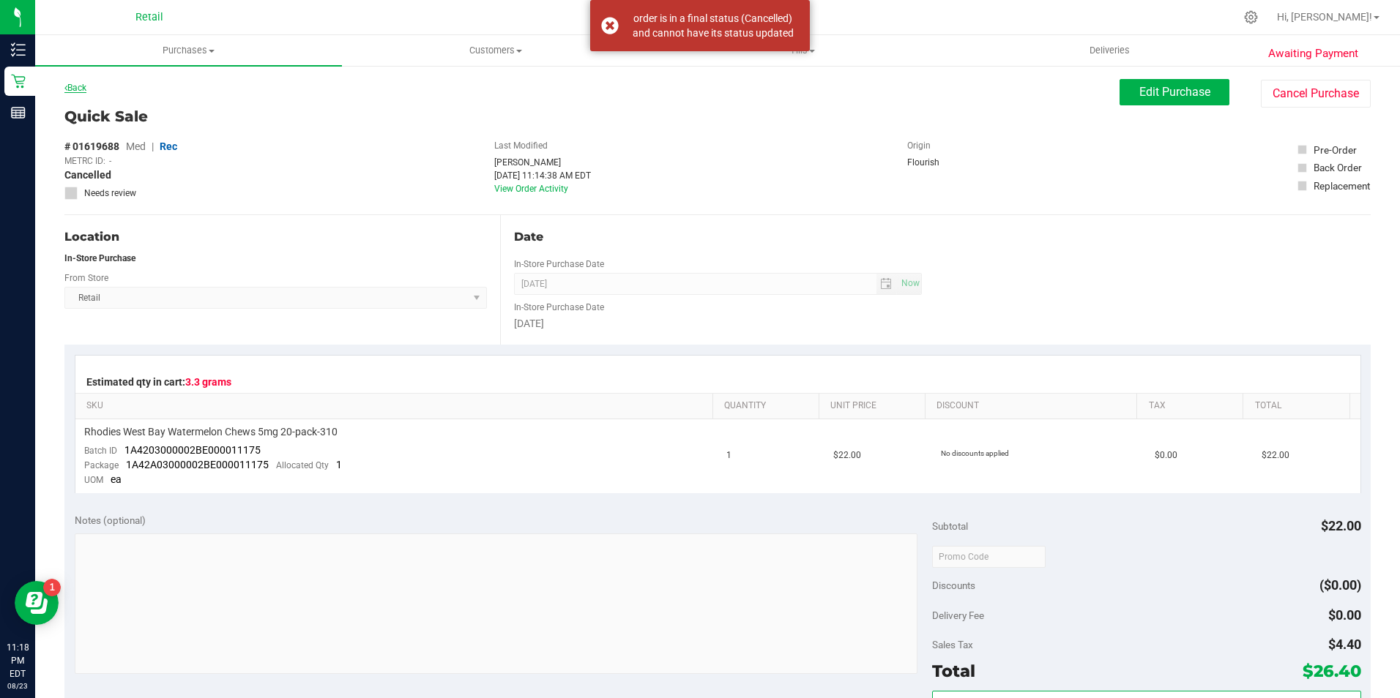
click at [81, 92] on link "Back" at bounding box center [75, 88] width 22 height 10
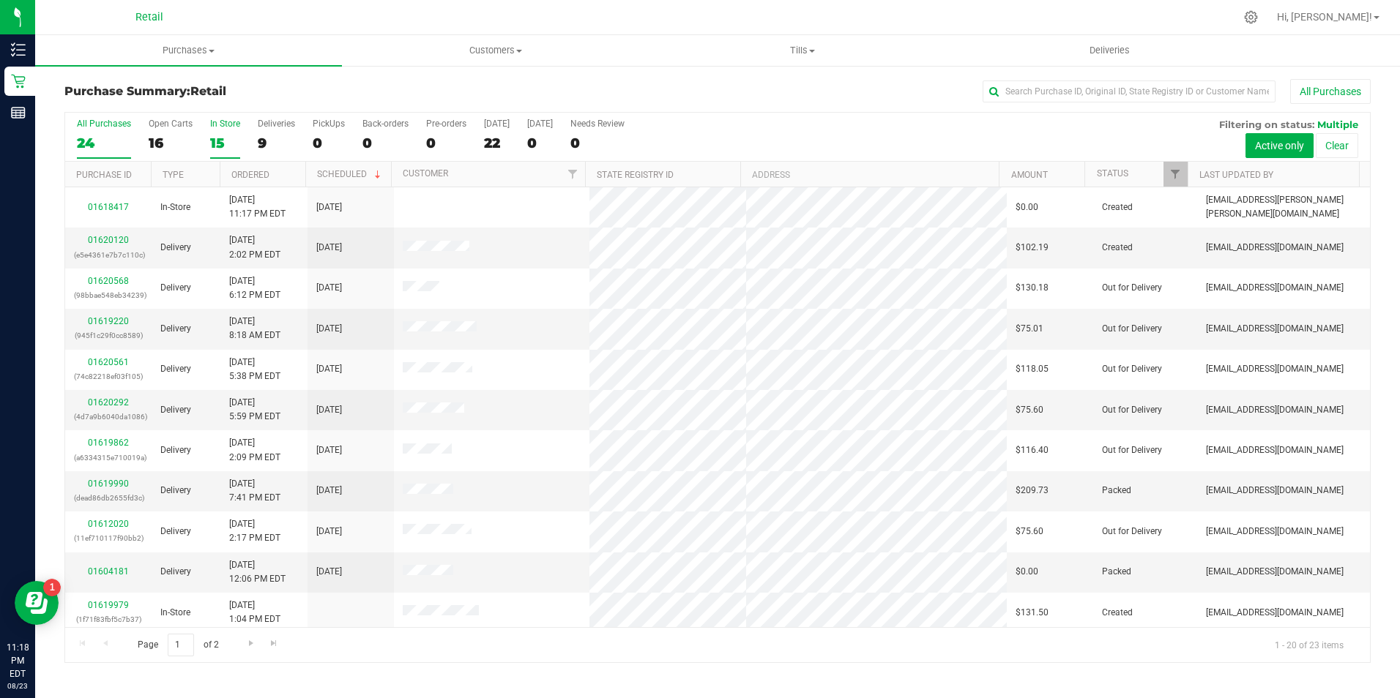
click at [223, 139] on div "15" at bounding box center [225, 143] width 30 height 17
click at [0, 0] on input "In Store 15" at bounding box center [0, 0] width 0 height 0
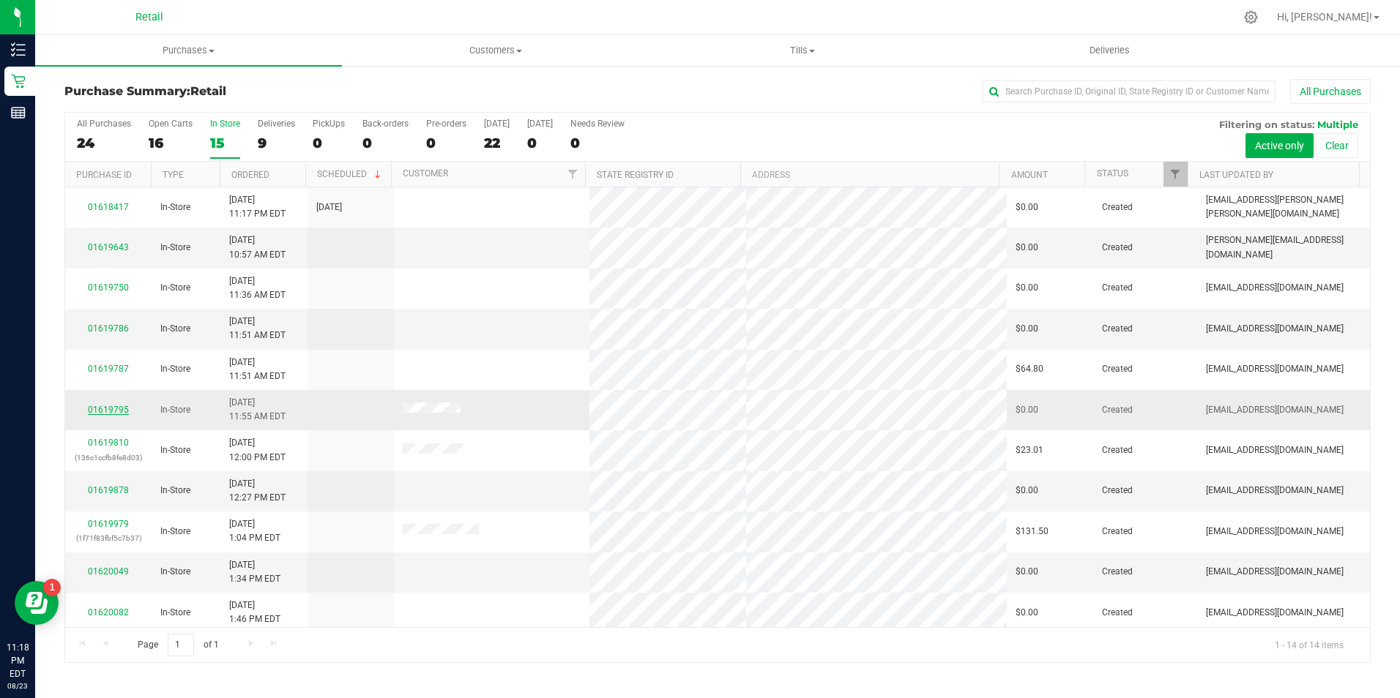
click at [124, 410] on link "01619795" at bounding box center [108, 410] width 41 height 10
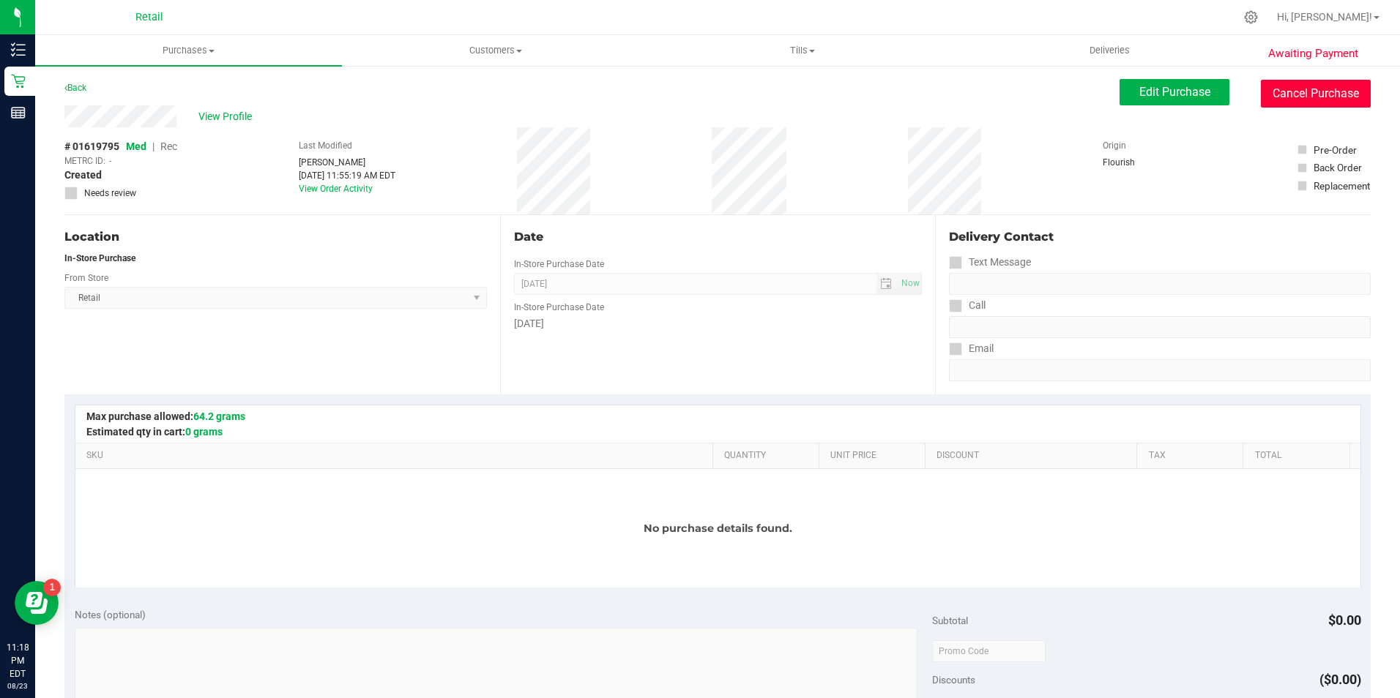
click at [1294, 102] on button "Cancel Purchase" at bounding box center [1315, 94] width 110 height 28
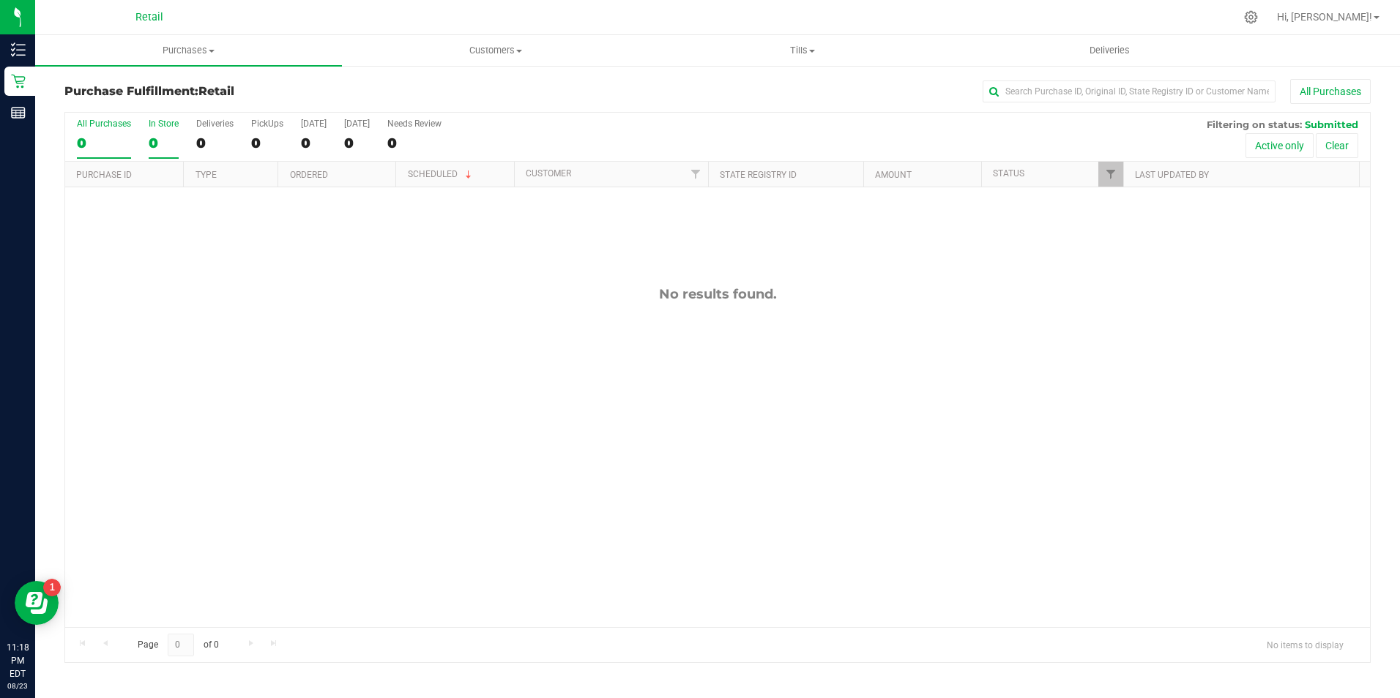
click at [152, 143] on div "0" at bounding box center [164, 143] width 30 height 17
click at [0, 0] on input "In Store 0" at bounding box center [0, 0] width 0 height 0
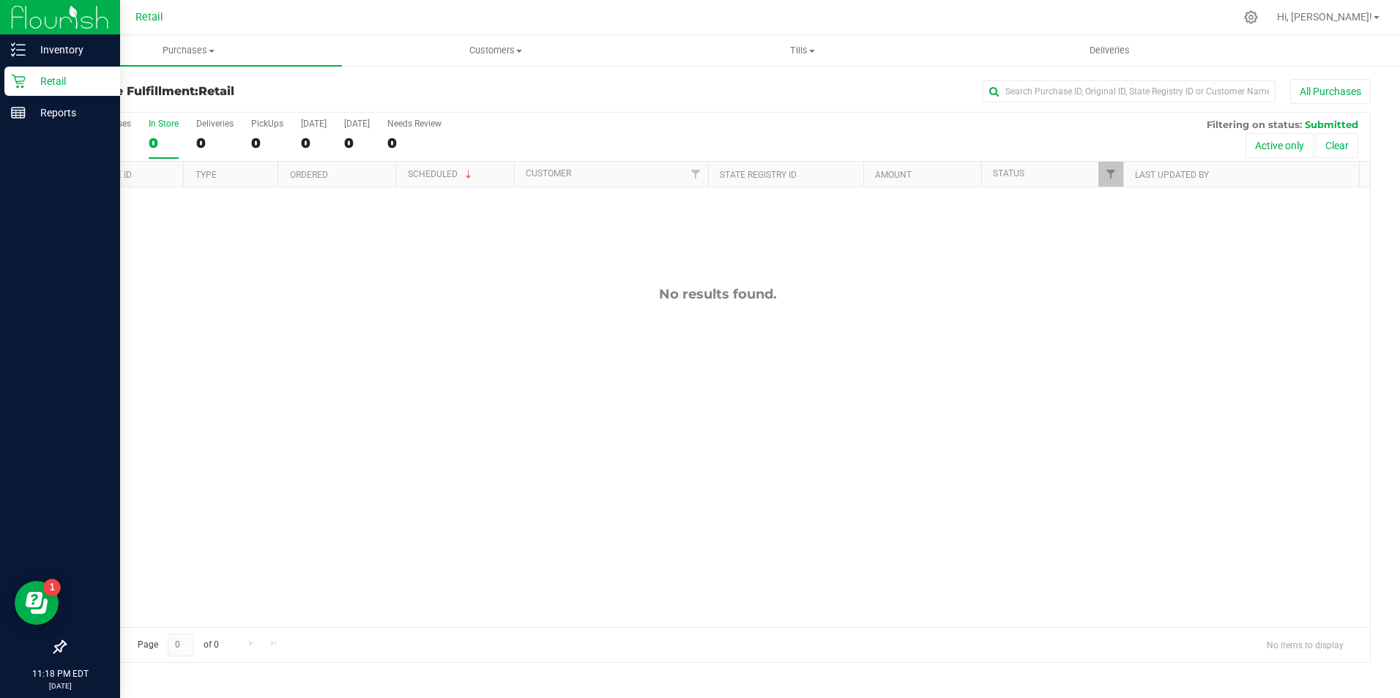
click at [30, 92] on div "Retail" at bounding box center [62, 81] width 116 height 29
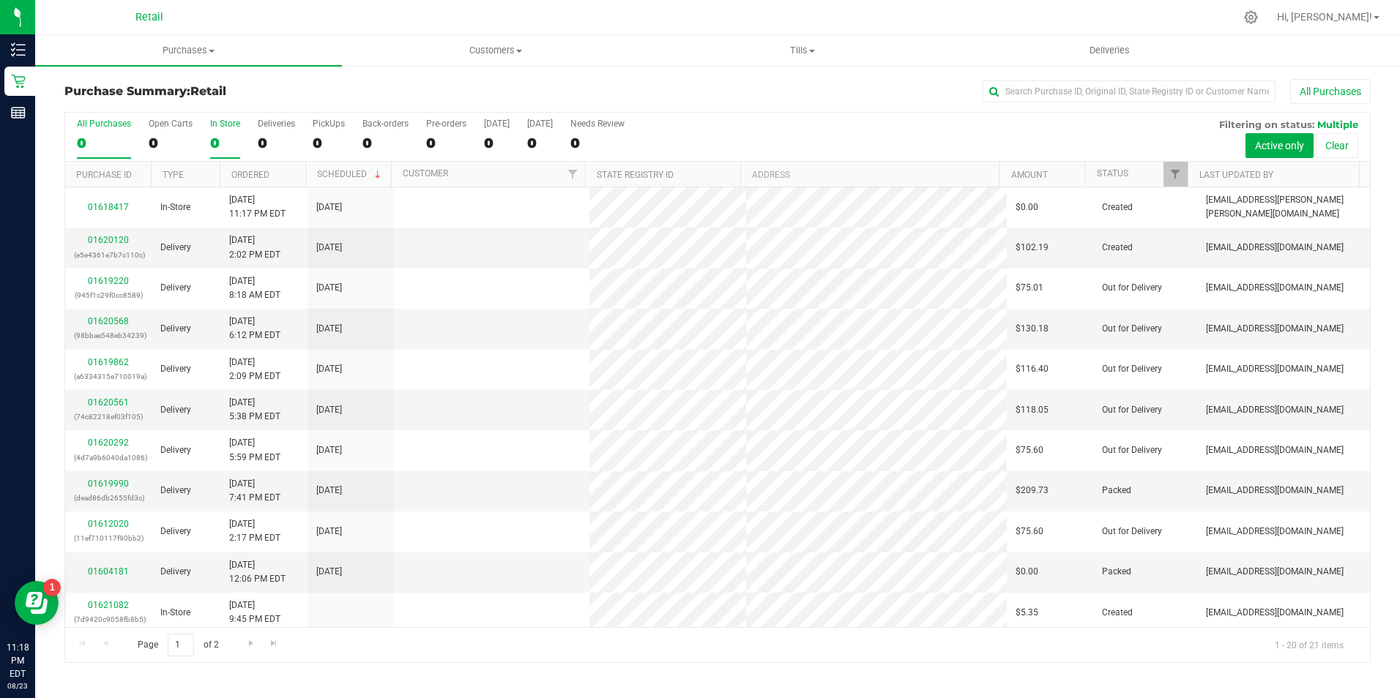
click at [213, 143] on div "0" at bounding box center [225, 143] width 30 height 17
click at [0, 0] on input "In Store 0" at bounding box center [0, 0] width 0 height 0
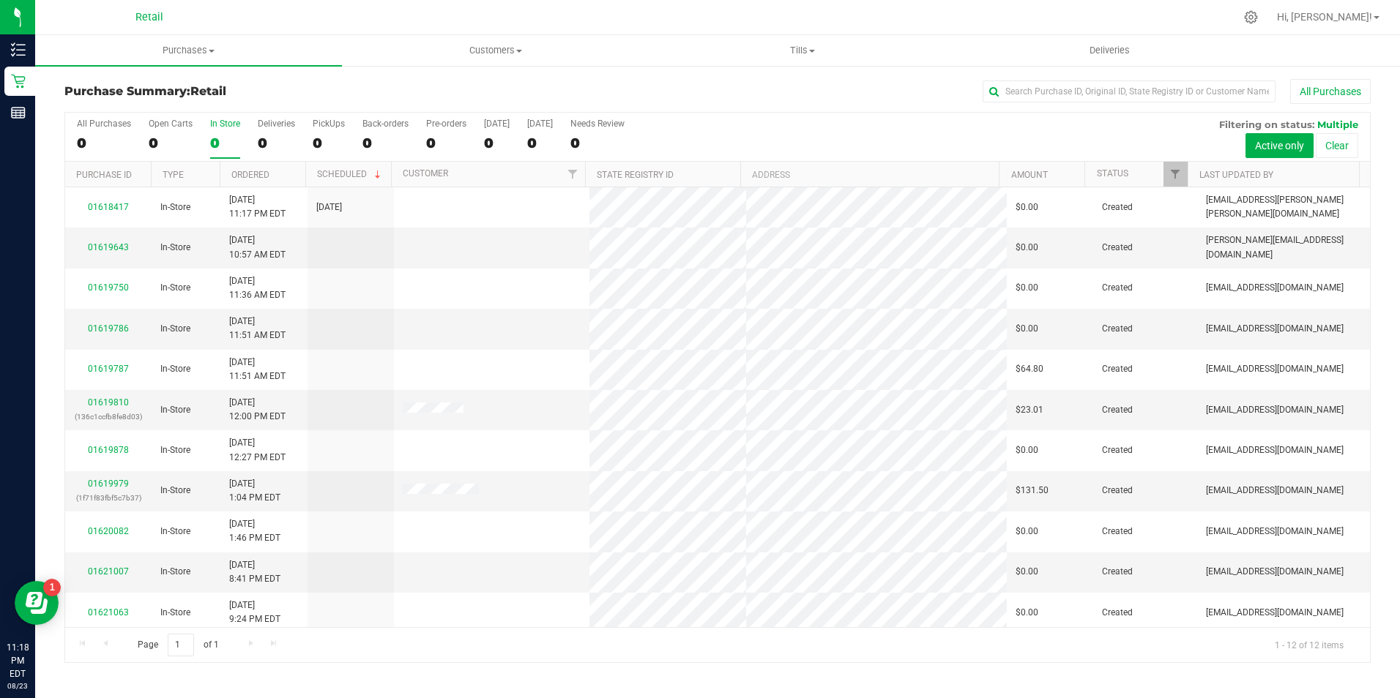
scroll to position [46, 0]
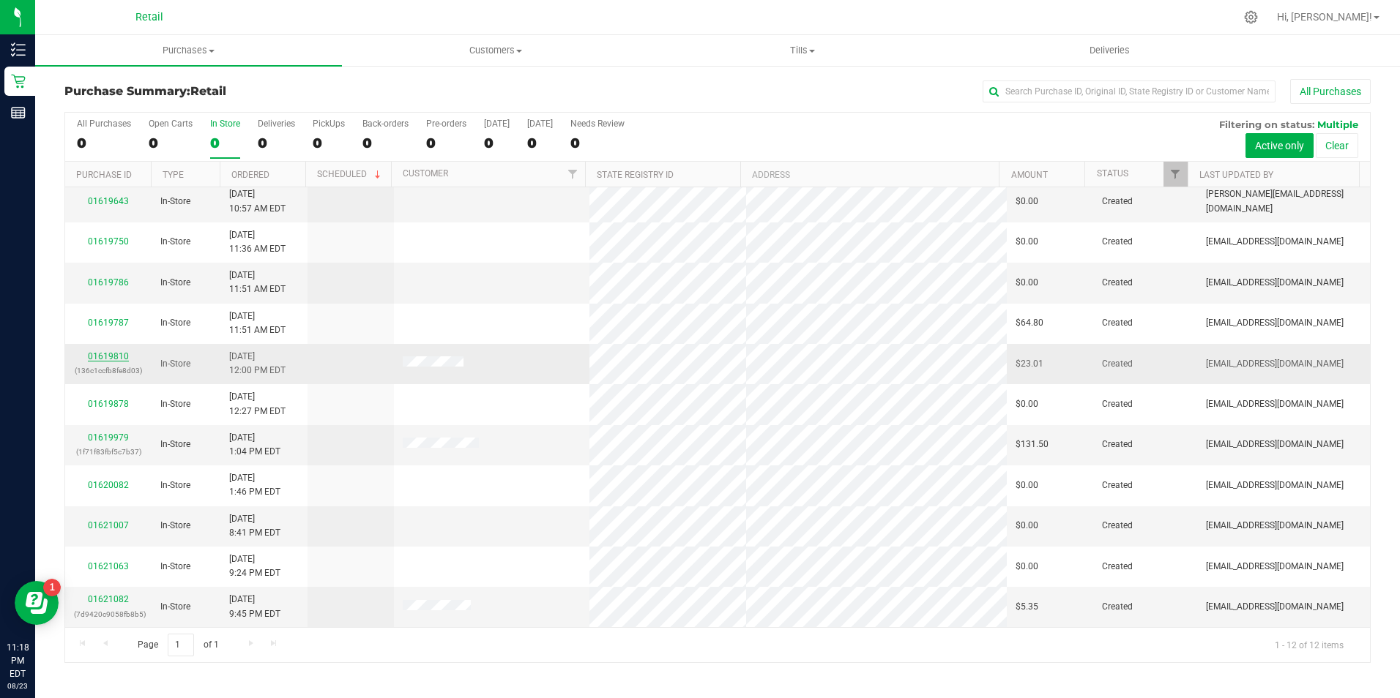
click at [102, 357] on link "01619810" at bounding box center [108, 356] width 41 height 10
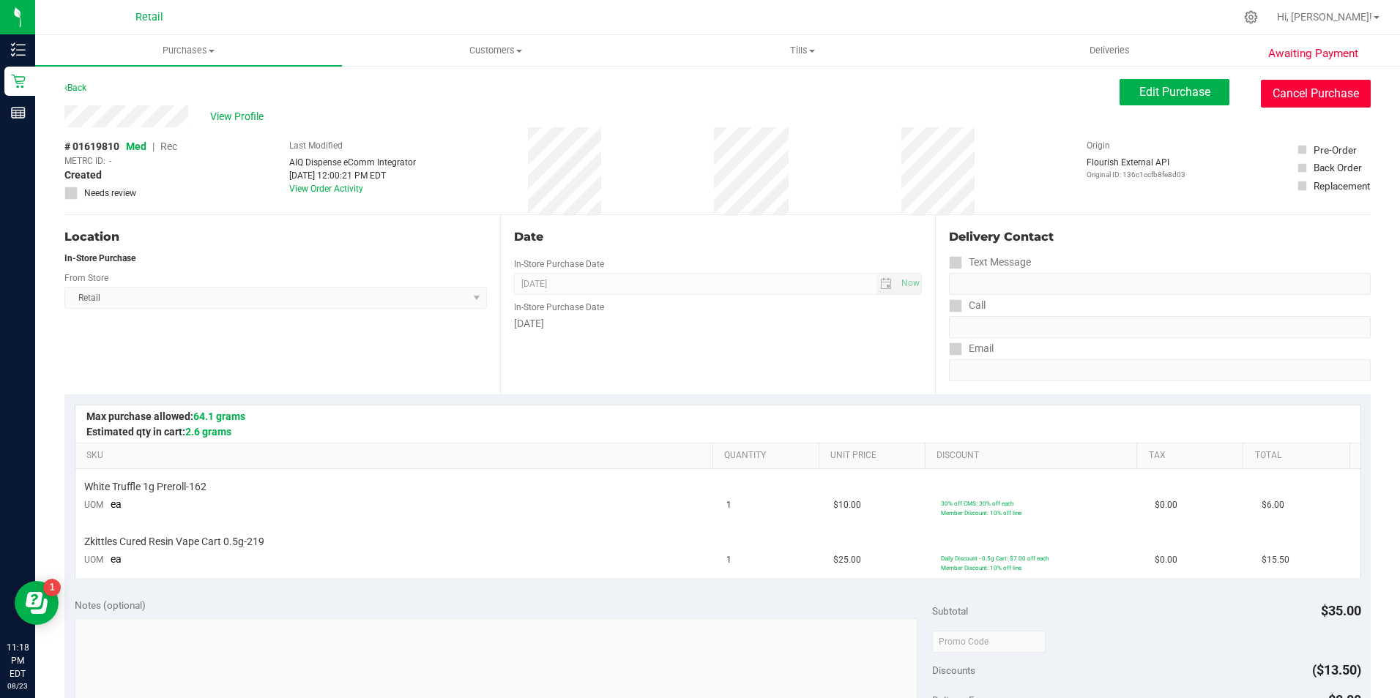
click at [1278, 104] on button "Cancel Purchase" at bounding box center [1315, 94] width 110 height 28
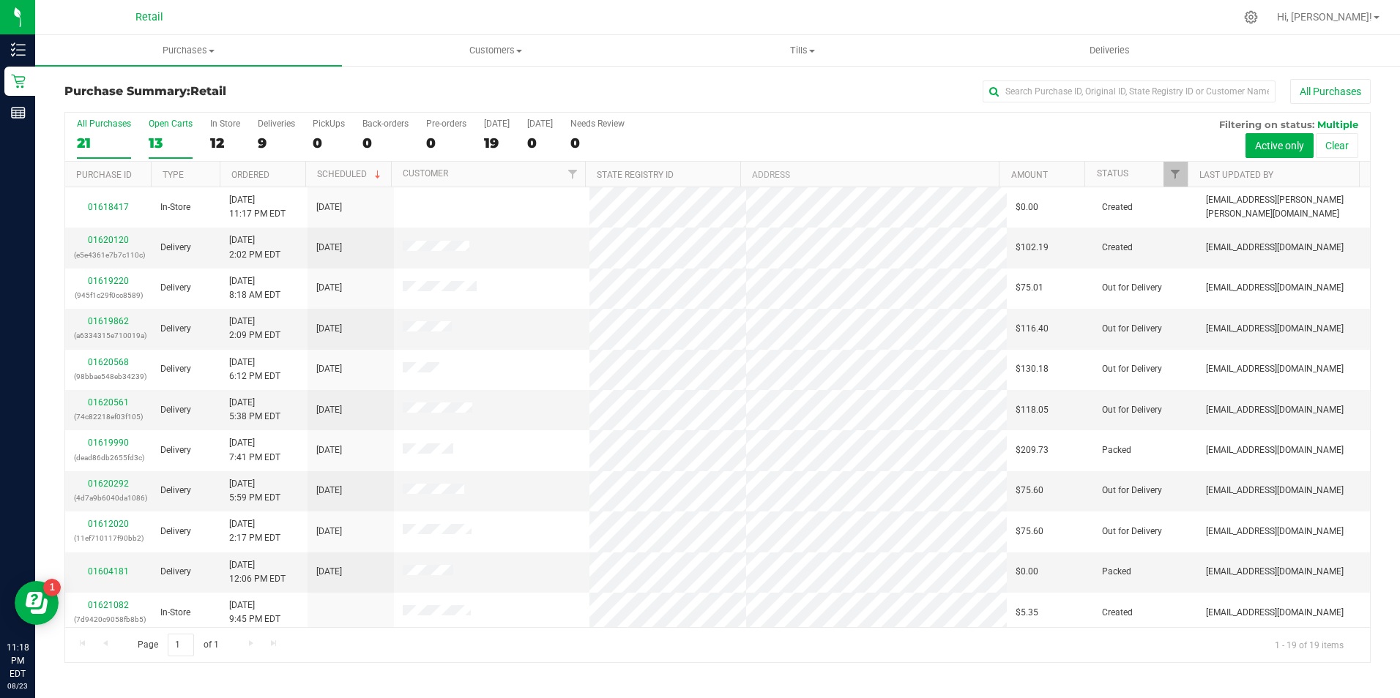
click at [165, 144] on div "13" at bounding box center [171, 143] width 44 height 17
click at [0, 0] on input "Open Carts 13" at bounding box center [0, 0] width 0 height 0
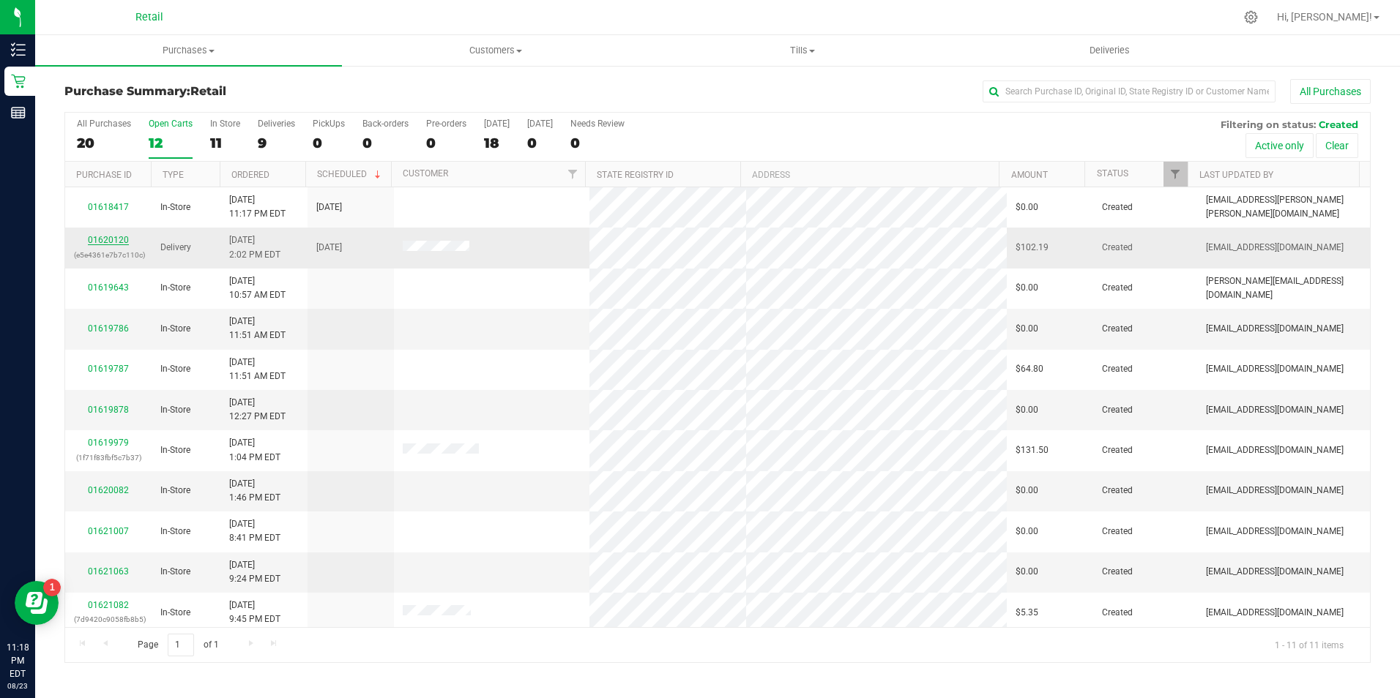
click at [111, 244] on link "01620120" at bounding box center [108, 240] width 41 height 10
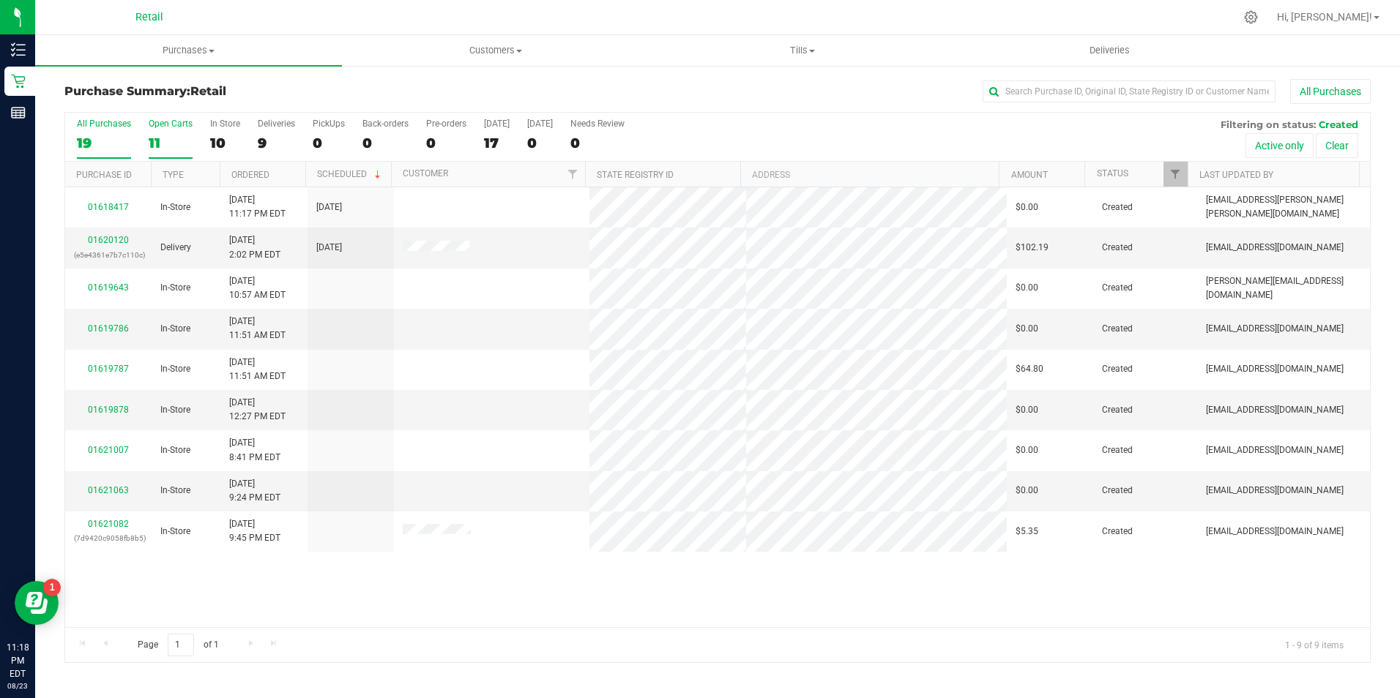
click at [158, 154] on label "Open Carts 11" at bounding box center [171, 139] width 44 height 40
click at [0, 0] on input "Open Carts 11" at bounding box center [0, 0] width 0 height 0
click at [230, 132] on label "In Store 10" at bounding box center [225, 139] width 30 height 40
click at [0, 0] on input "In Store 10" at bounding box center [0, 0] width 0 height 0
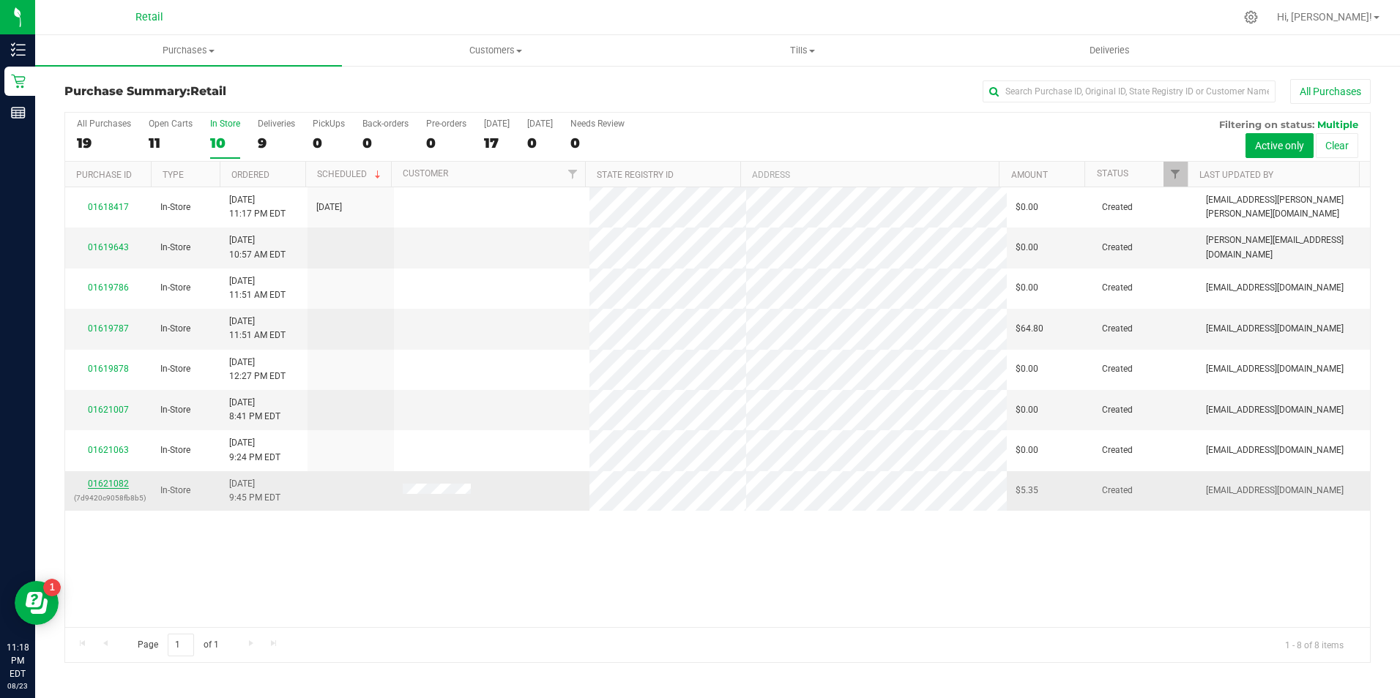
click at [113, 485] on link "01621082" at bounding box center [108, 484] width 41 height 10
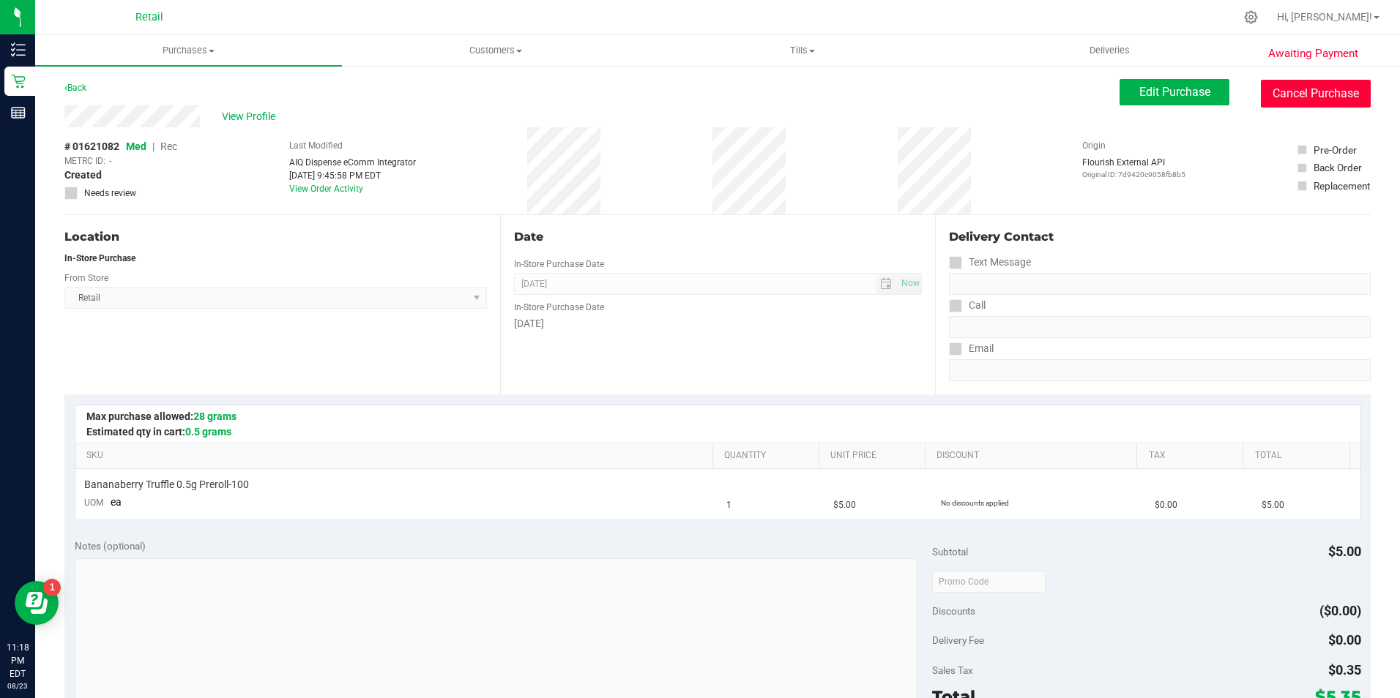
click at [1313, 102] on button "Cancel Purchase" at bounding box center [1315, 94] width 110 height 28
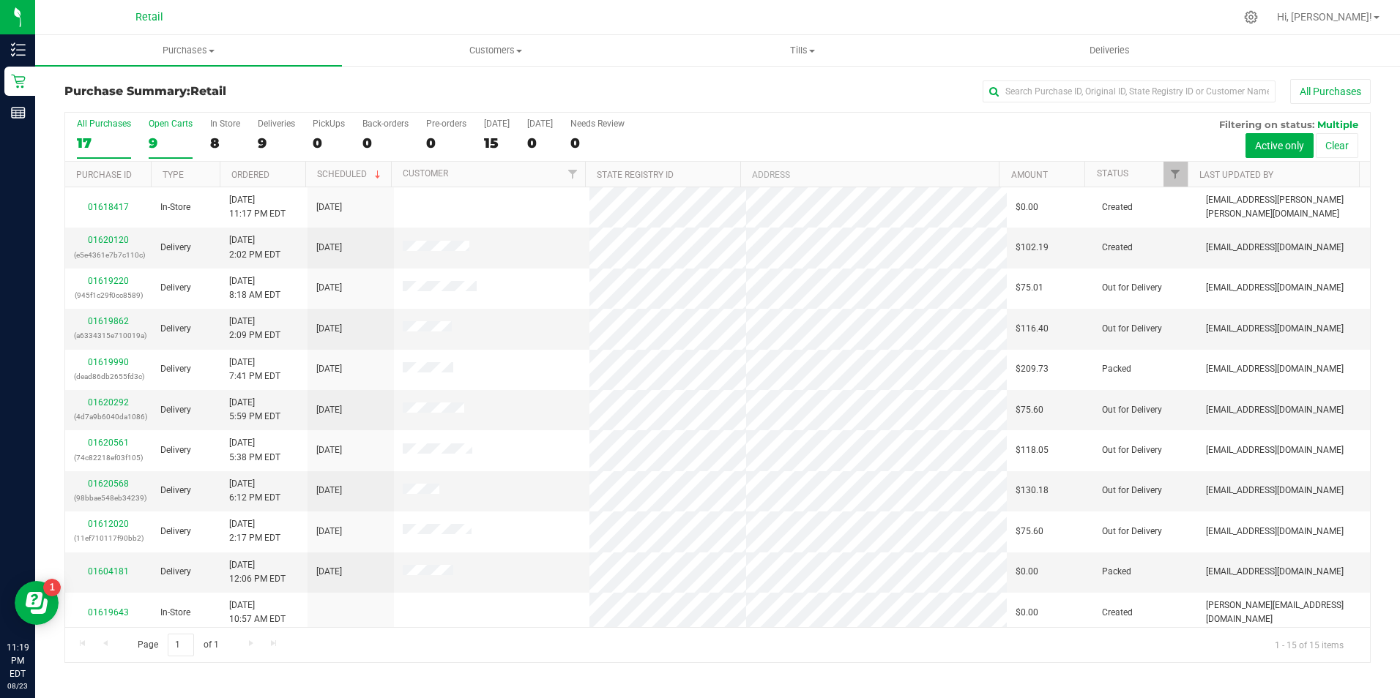
click at [166, 138] on div "9" at bounding box center [171, 143] width 44 height 17
click at [0, 0] on input "Open Carts 9" at bounding box center [0, 0] width 0 height 0
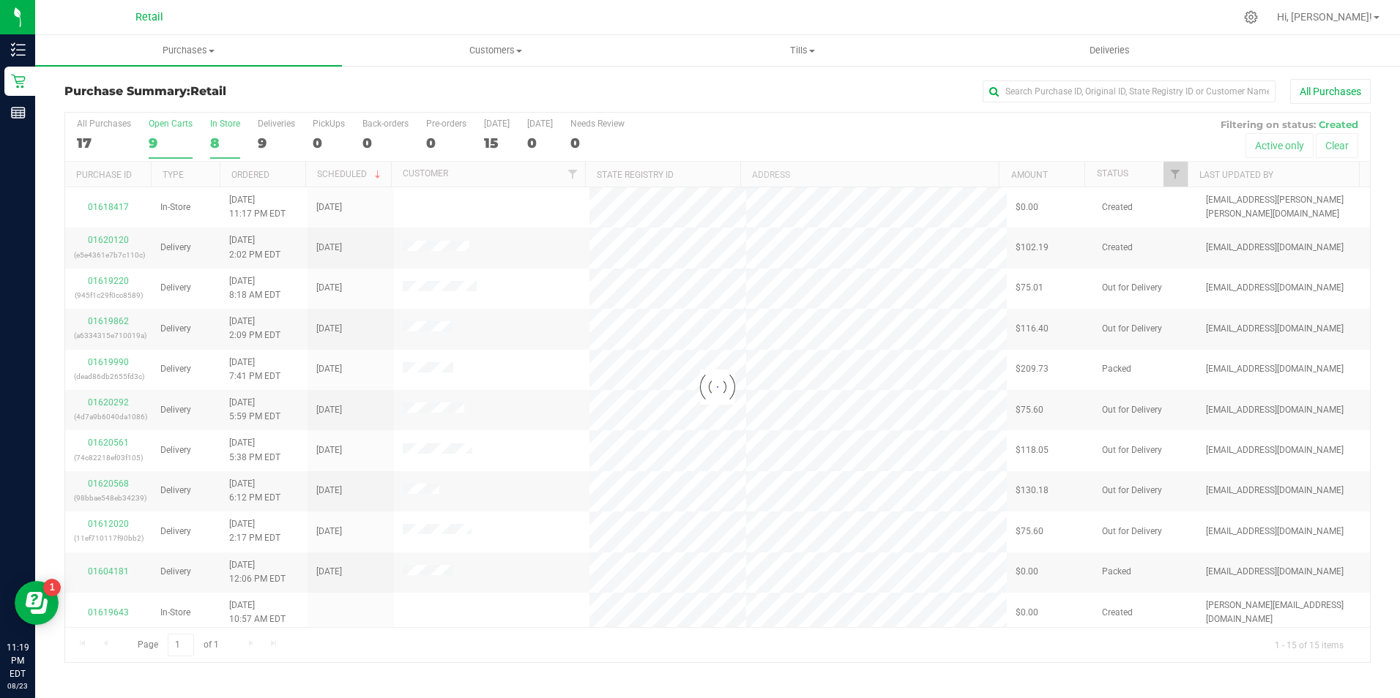
click at [223, 135] on div "8" at bounding box center [225, 143] width 30 height 17
click at [0, 0] on input "In Store 8" at bounding box center [0, 0] width 0 height 0
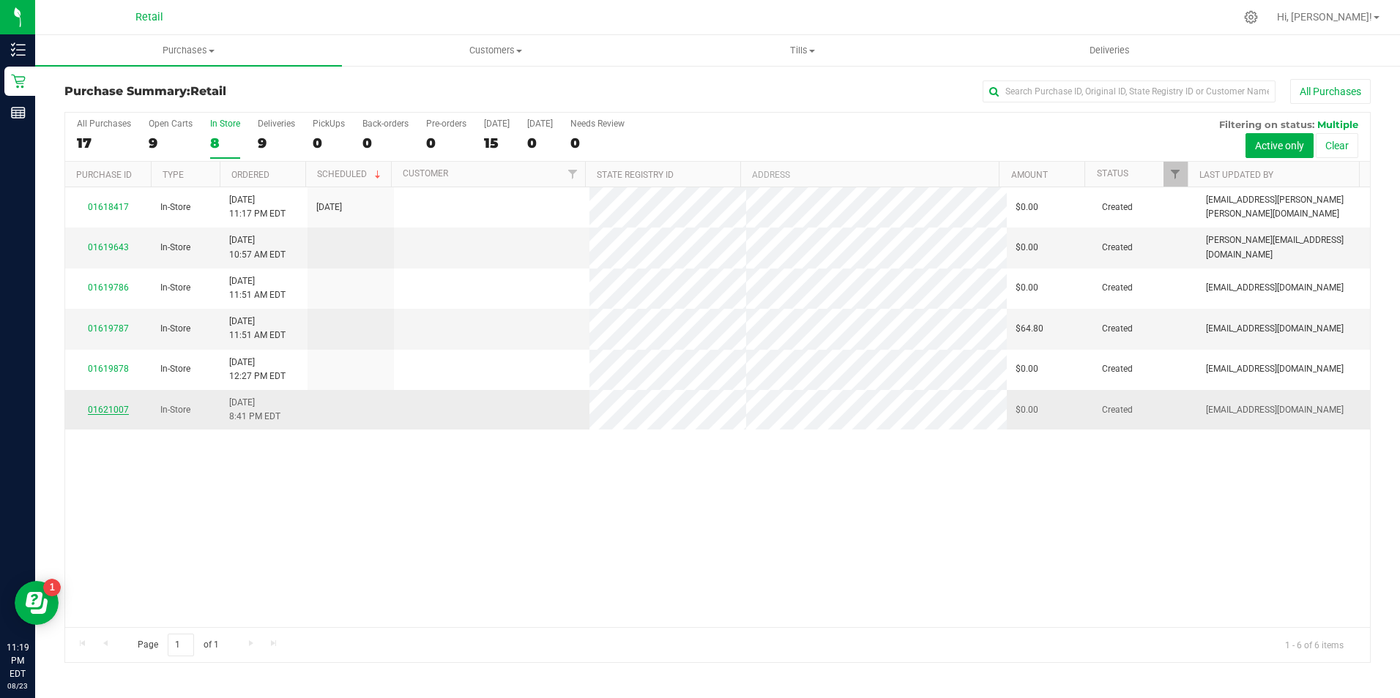
click at [109, 412] on link "01621007" at bounding box center [108, 410] width 41 height 10
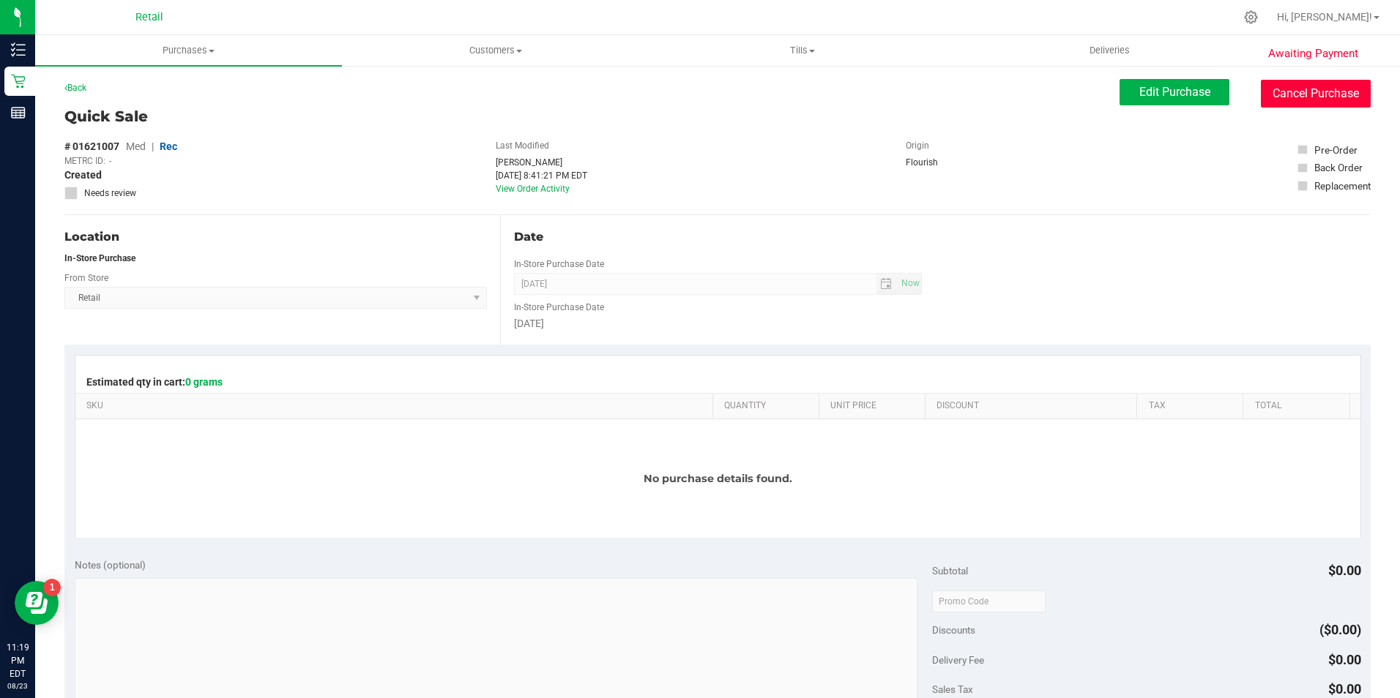
click at [1315, 97] on button "Cancel Purchase" at bounding box center [1315, 94] width 110 height 28
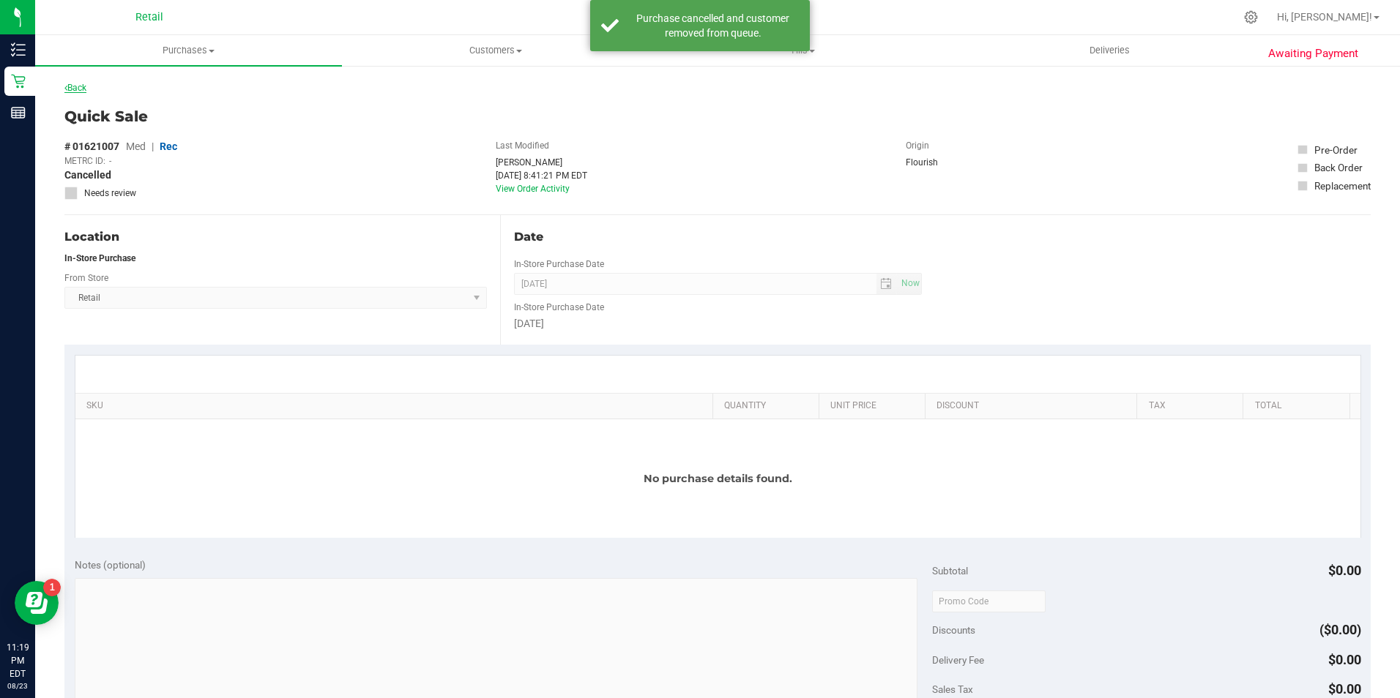
click at [78, 90] on link "Back" at bounding box center [75, 88] width 22 height 10
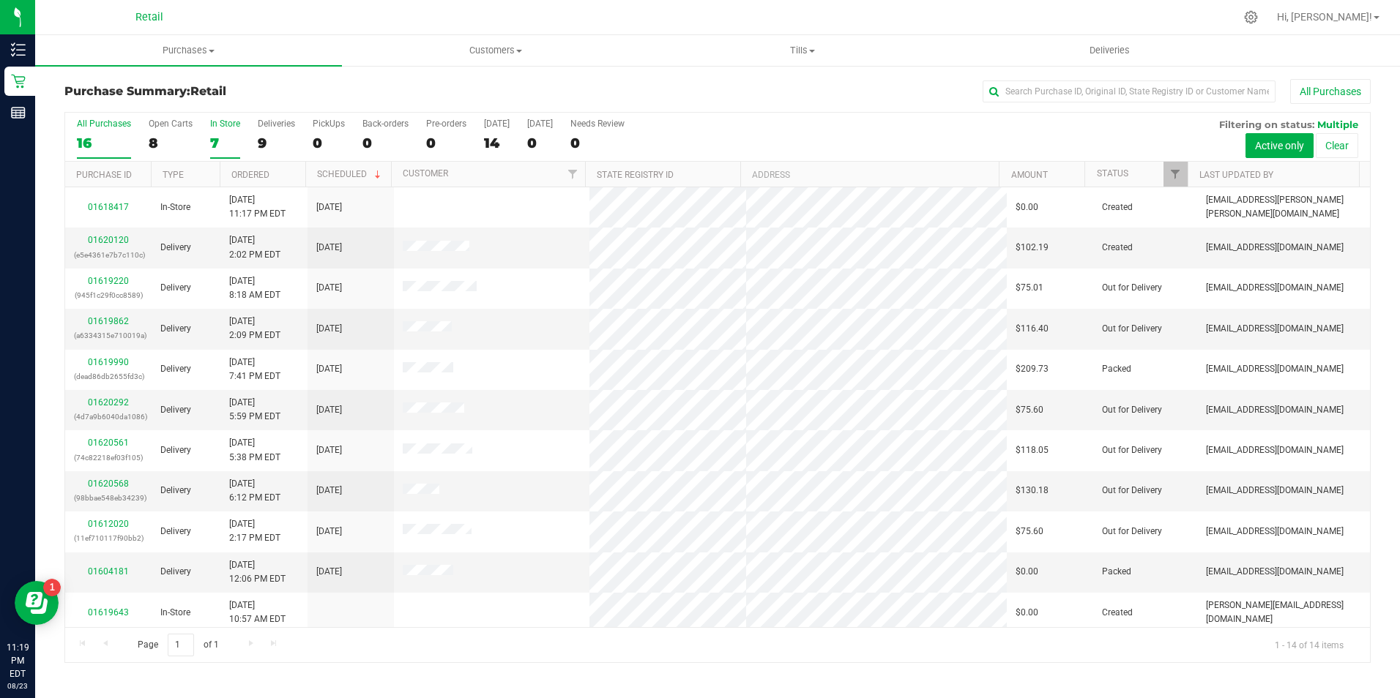
click at [220, 139] on div "7" at bounding box center [225, 143] width 30 height 17
click at [0, 0] on input "In Store 7" at bounding box center [0, 0] width 0 height 0
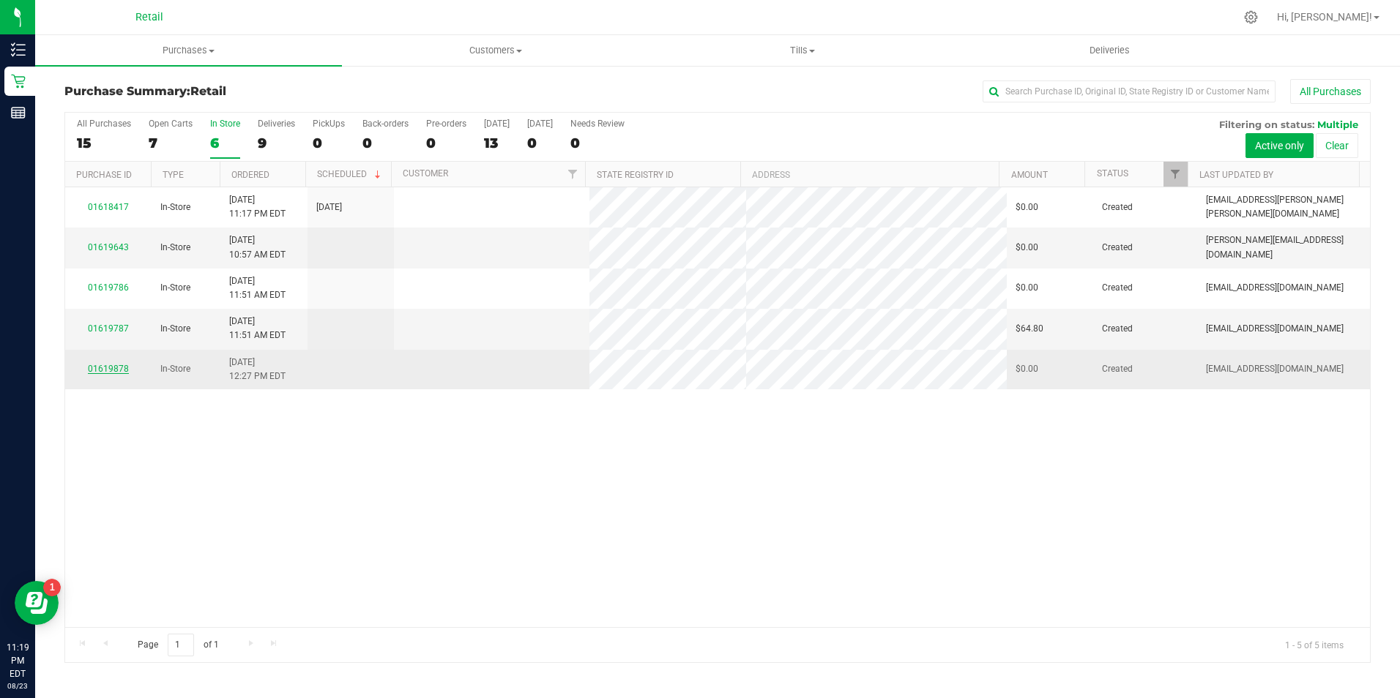
click at [118, 370] on link "01619878" at bounding box center [108, 369] width 41 height 10
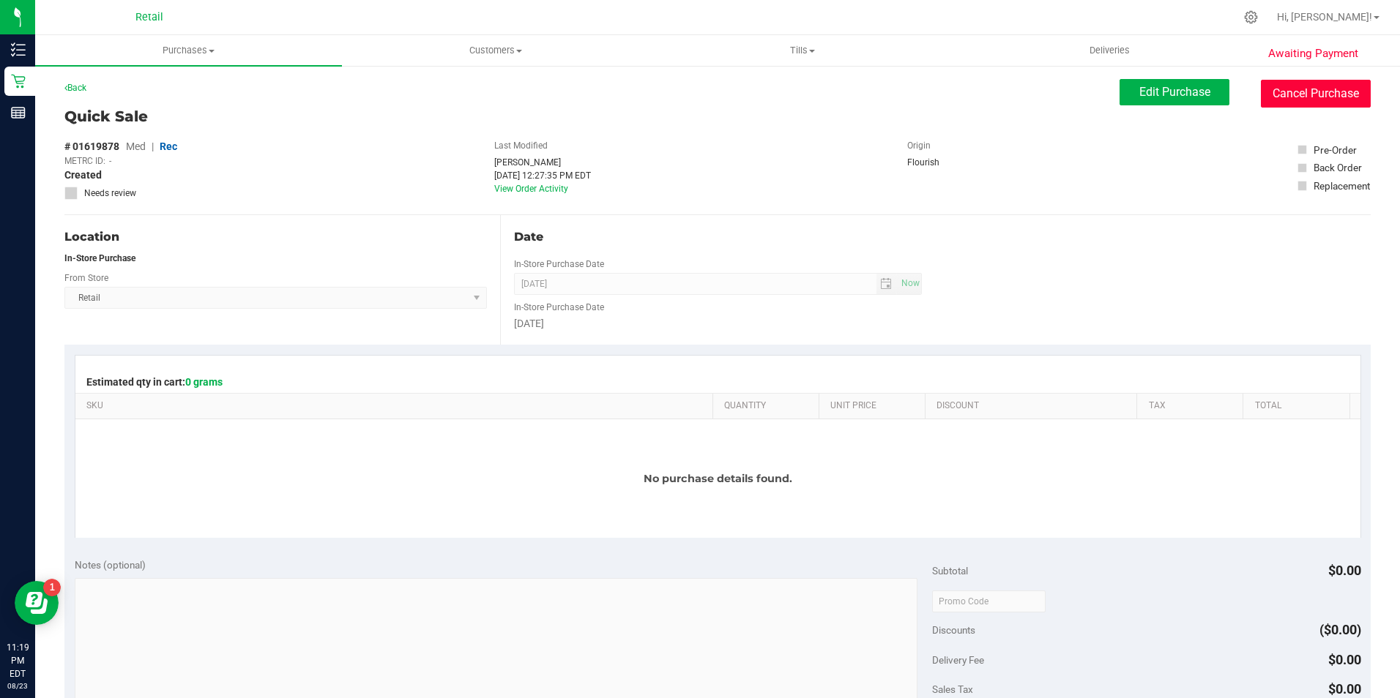
click at [1304, 100] on button "Cancel Purchase" at bounding box center [1315, 94] width 110 height 28
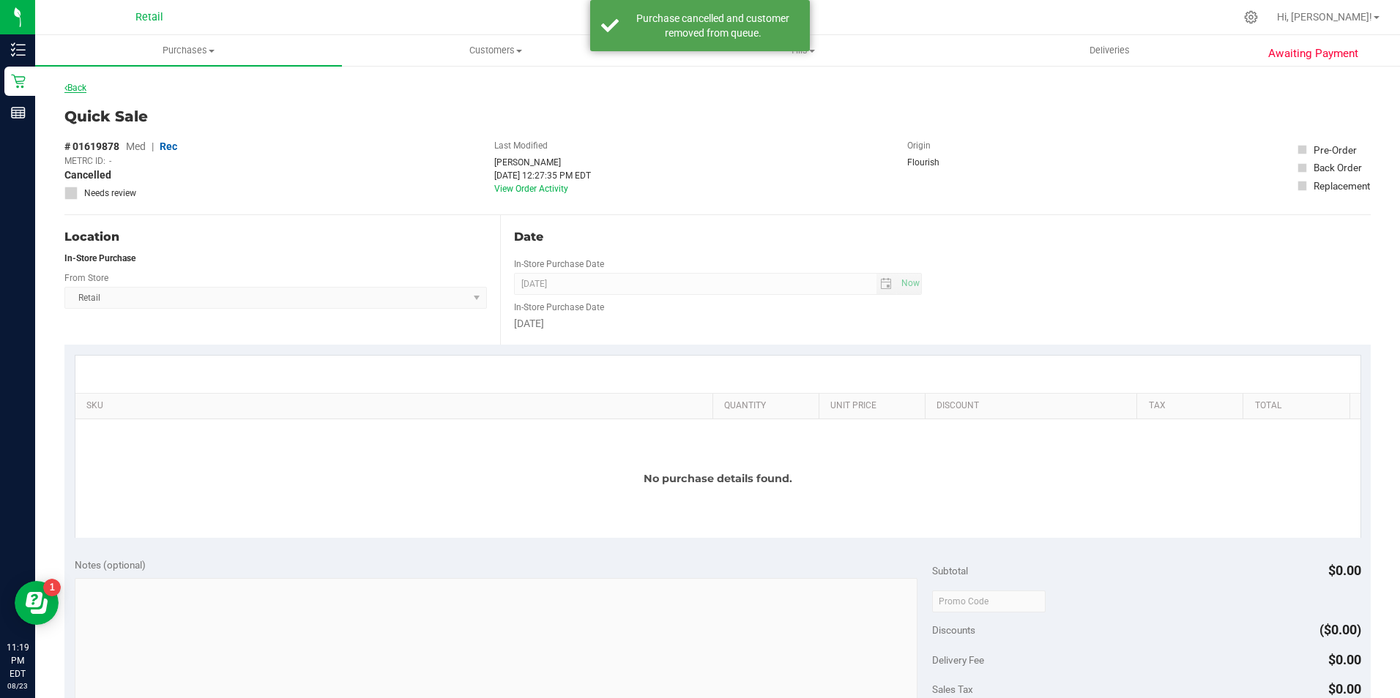
click at [74, 83] on link "Back" at bounding box center [75, 88] width 22 height 10
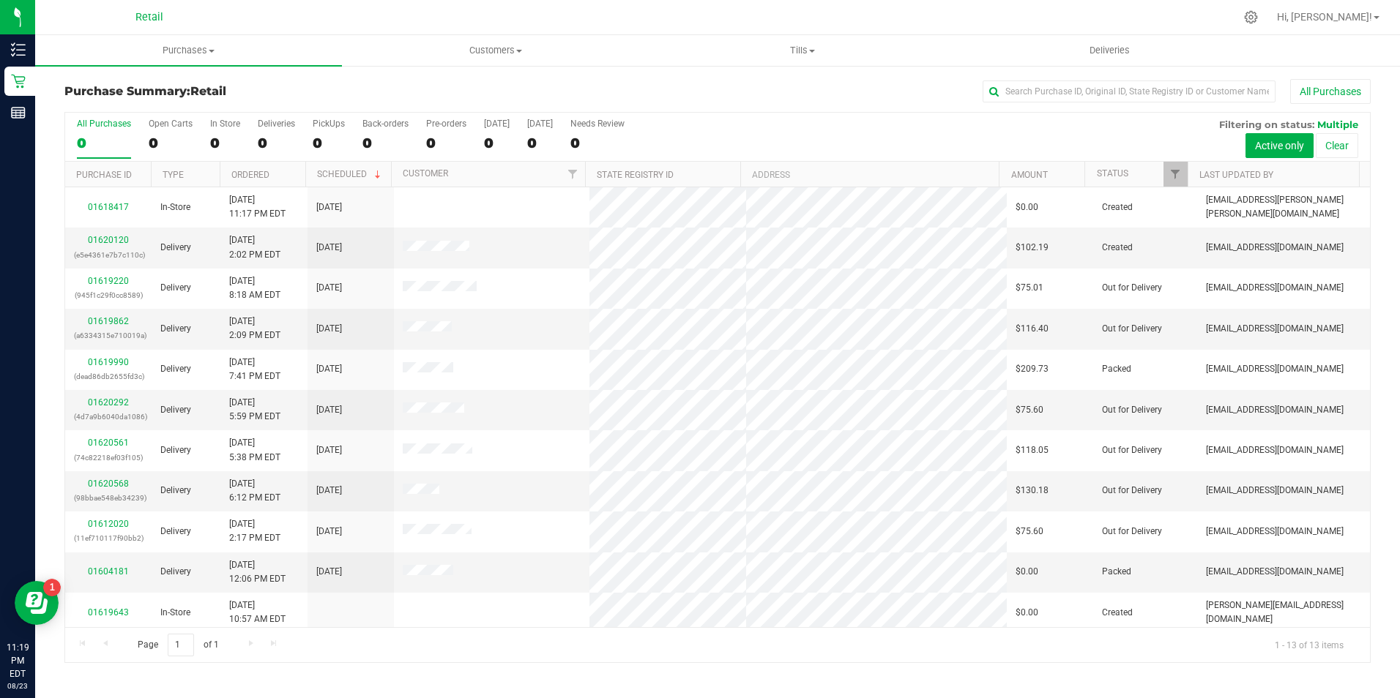
scroll to position [86, 0]
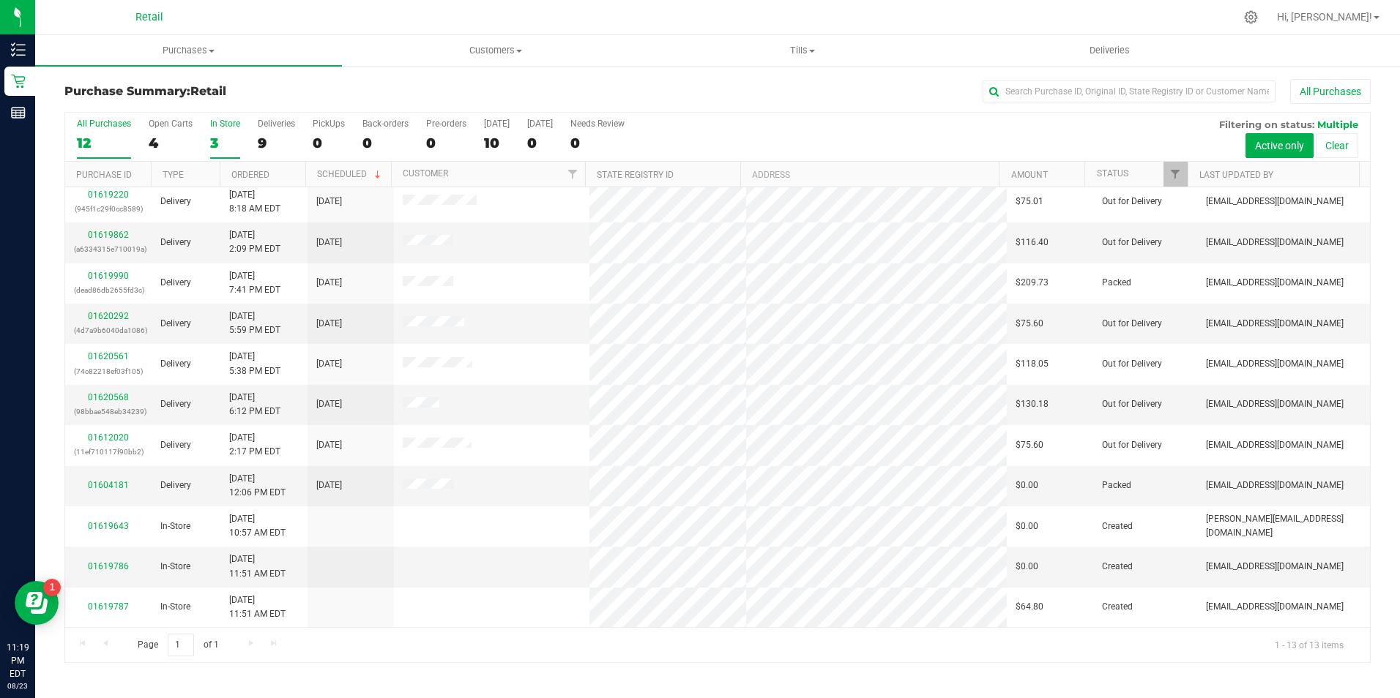
click at [218, 152] on label "In Store 3" at bounding box center [225, 139] width 30 height 40
click at [0, 0] on input "In Store 3" at bounding box center [0, 0] width 0 height 0
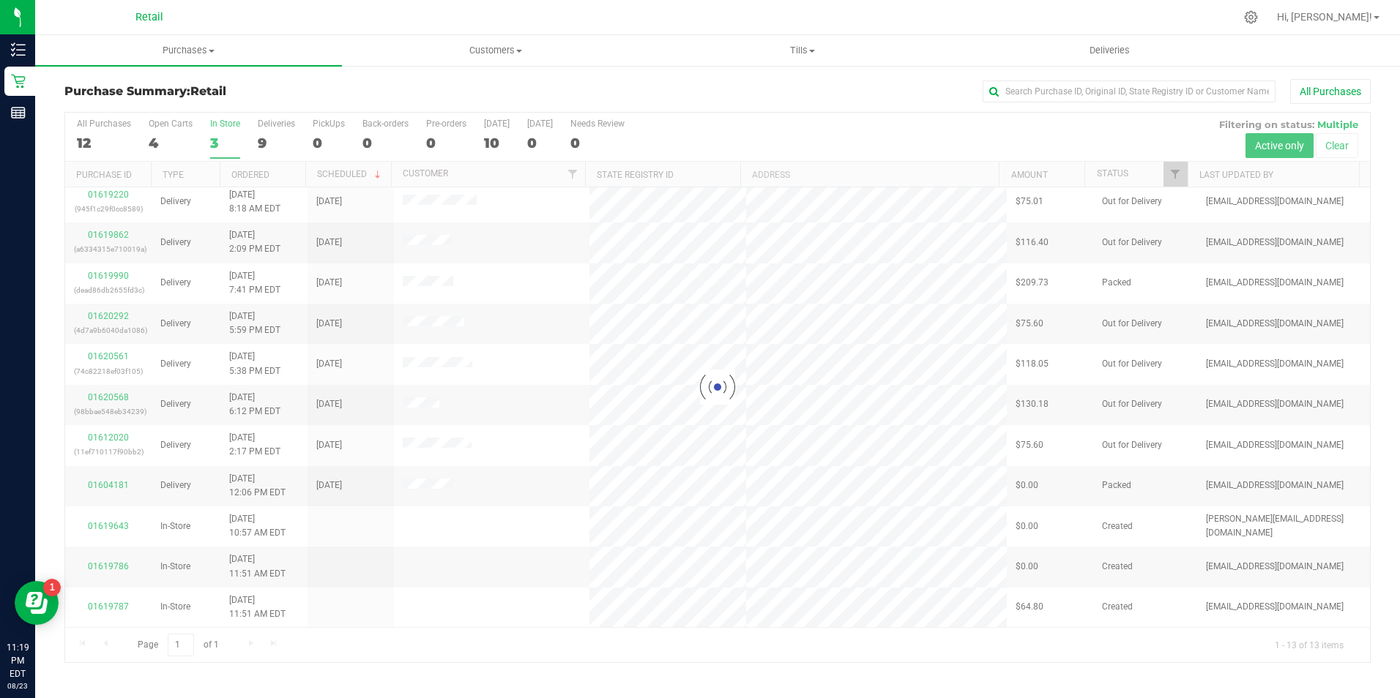
scroll to position [0, 0]
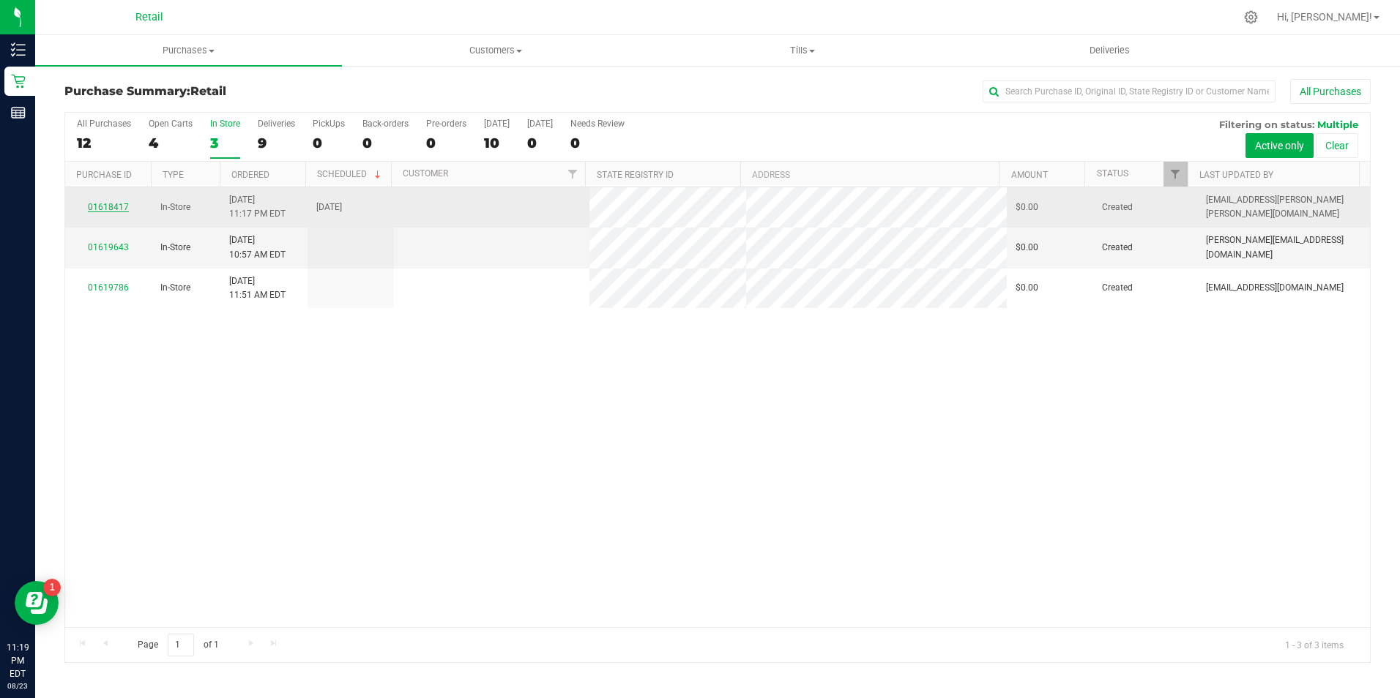
click at [124, 209] on link "01618417" at bounding box center [108, 207] width 41 height 10
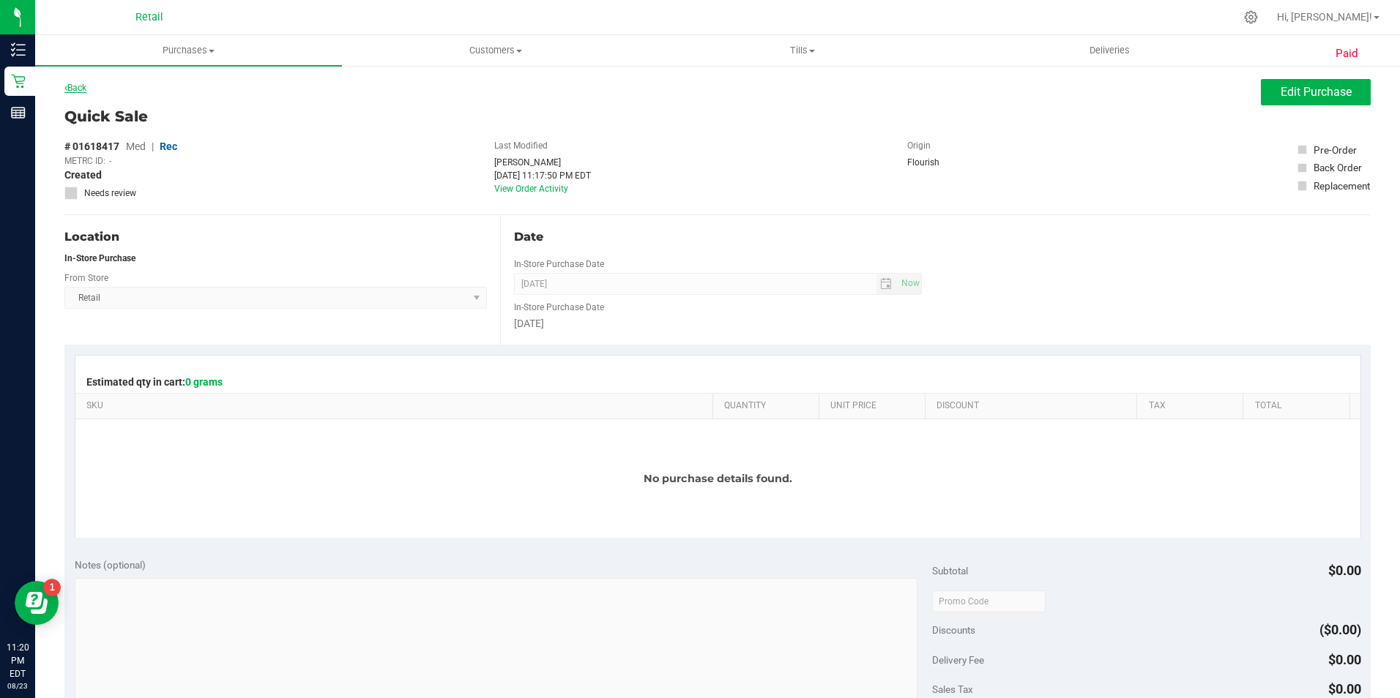
click at [66, 88] on icon at bounding box center [65, 87] width 3 height 9
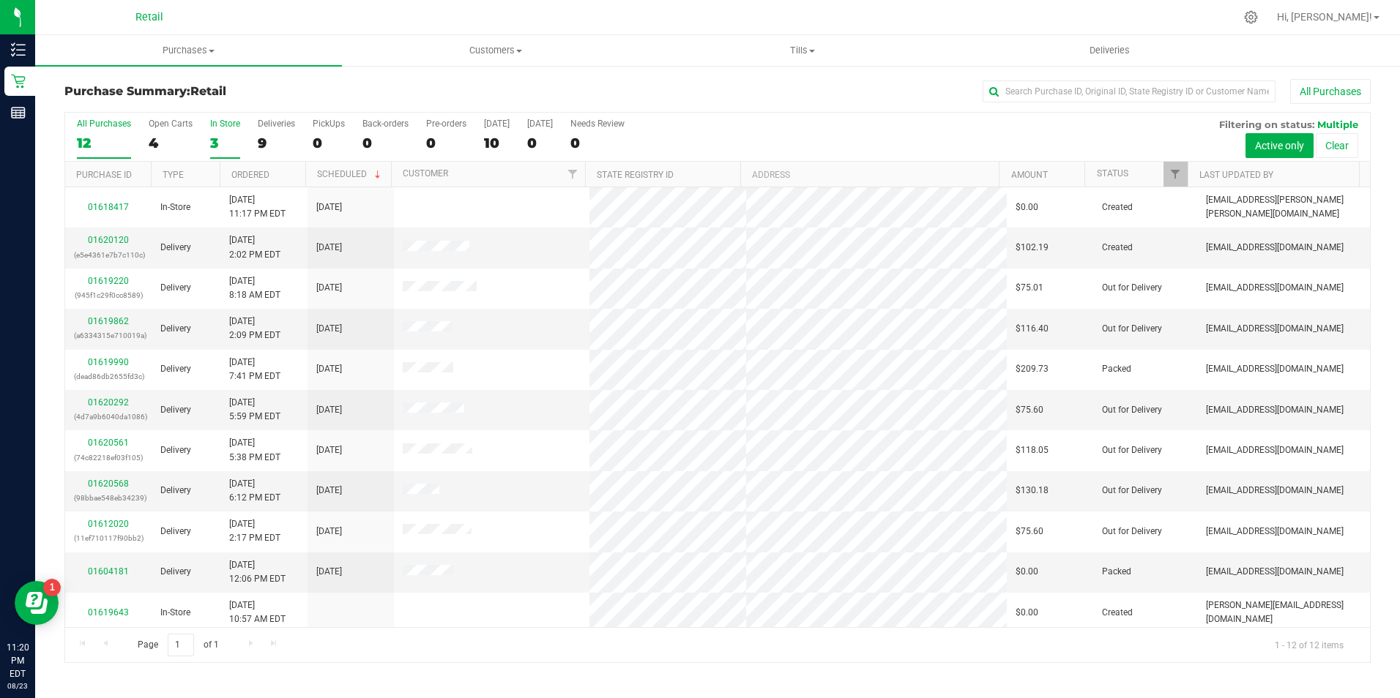
click at [222, 142] on div "3" at bounding box center [225, 143] width 30 height 17
click at [0, 0] on input "In Store 3" at bounding box center [0, 0] width 0 height 0
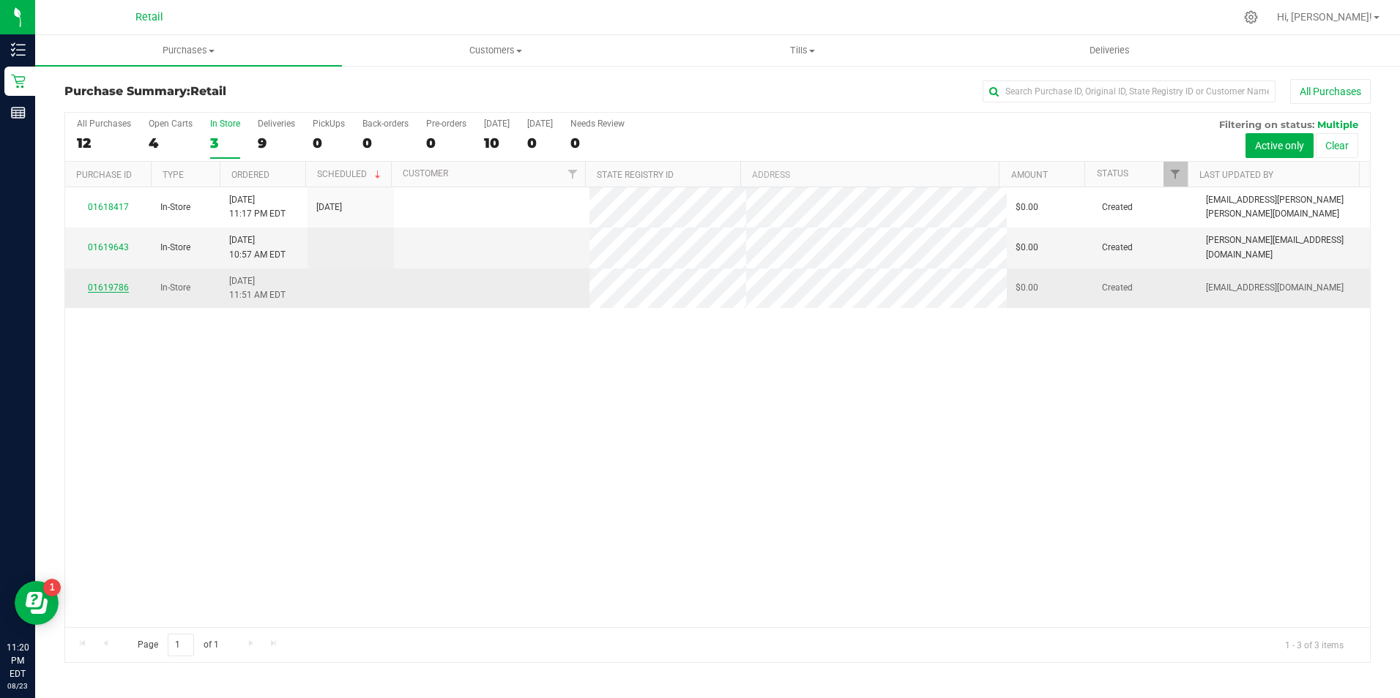
click at [116, 285] on link "01619786" at bounding box center [108, 288] width 41 height 10
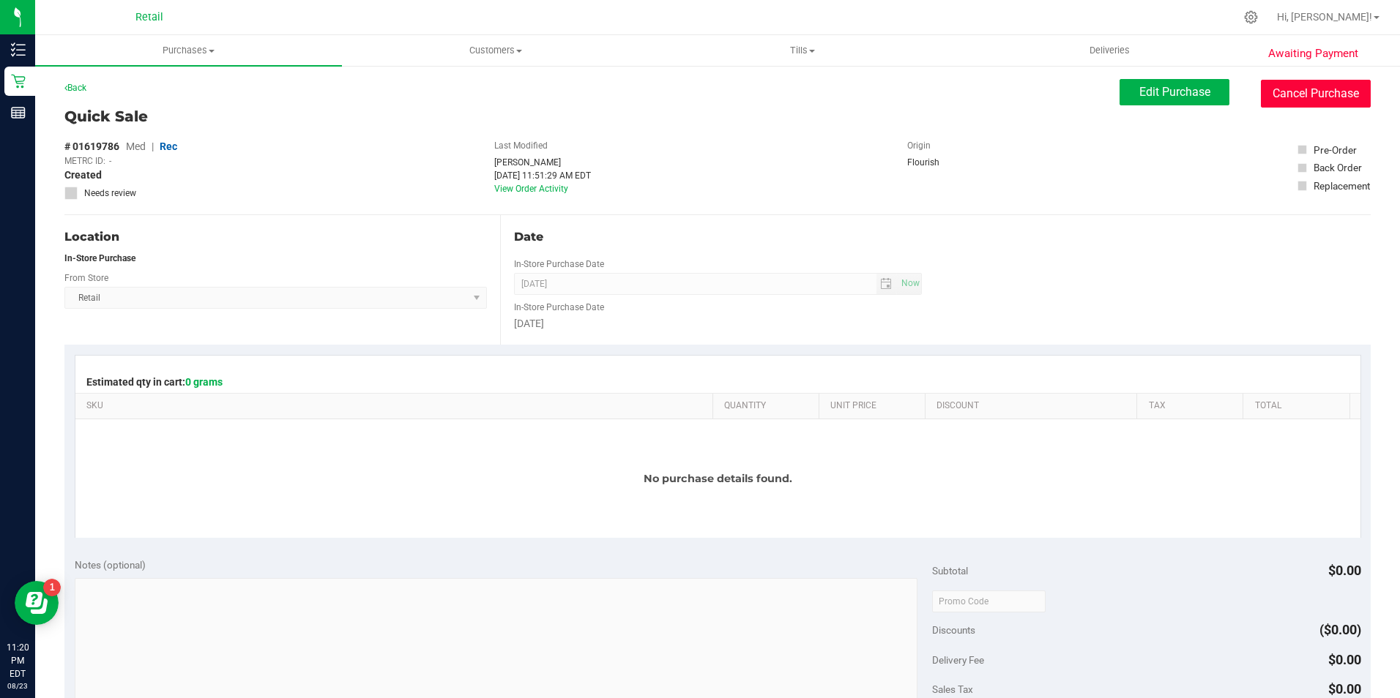
click at [1314, 82] on button "Cancel Purchase" at bounding box center [1315, 94] width 110 height 28
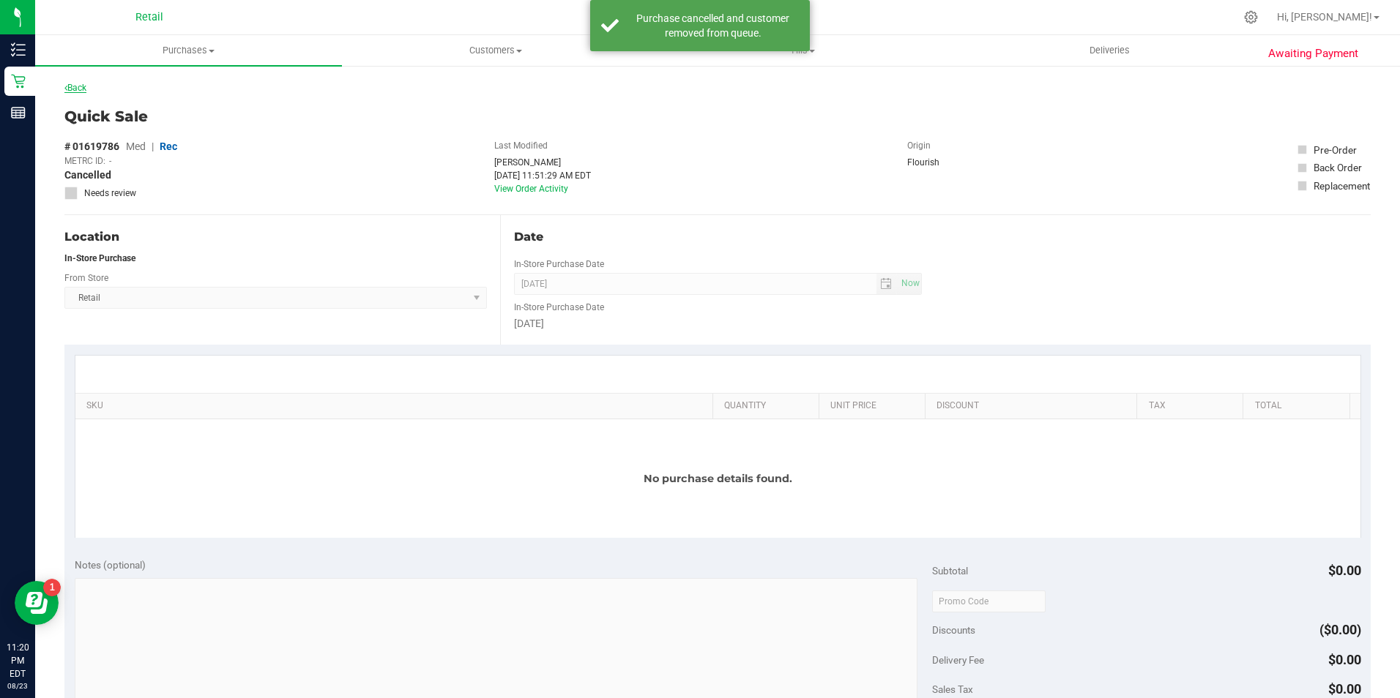
click at [75, 90] on link "Back" at bounding box center [75, 88] width 22 height 10
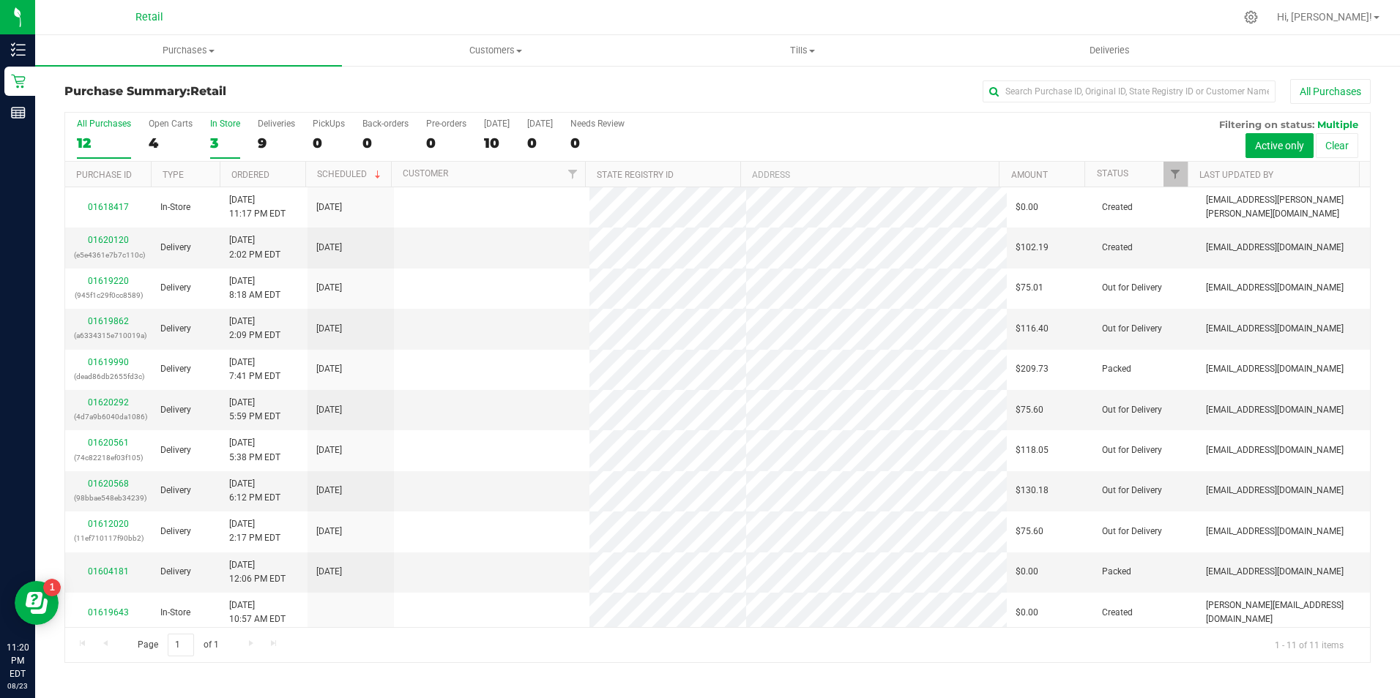
click at [217, 144] on div "3" at bounding box center [225, 143] width 30 height 17
click at [0, 0] on input "In Store 3" at bounding box center [0, 0] width 0 height 0
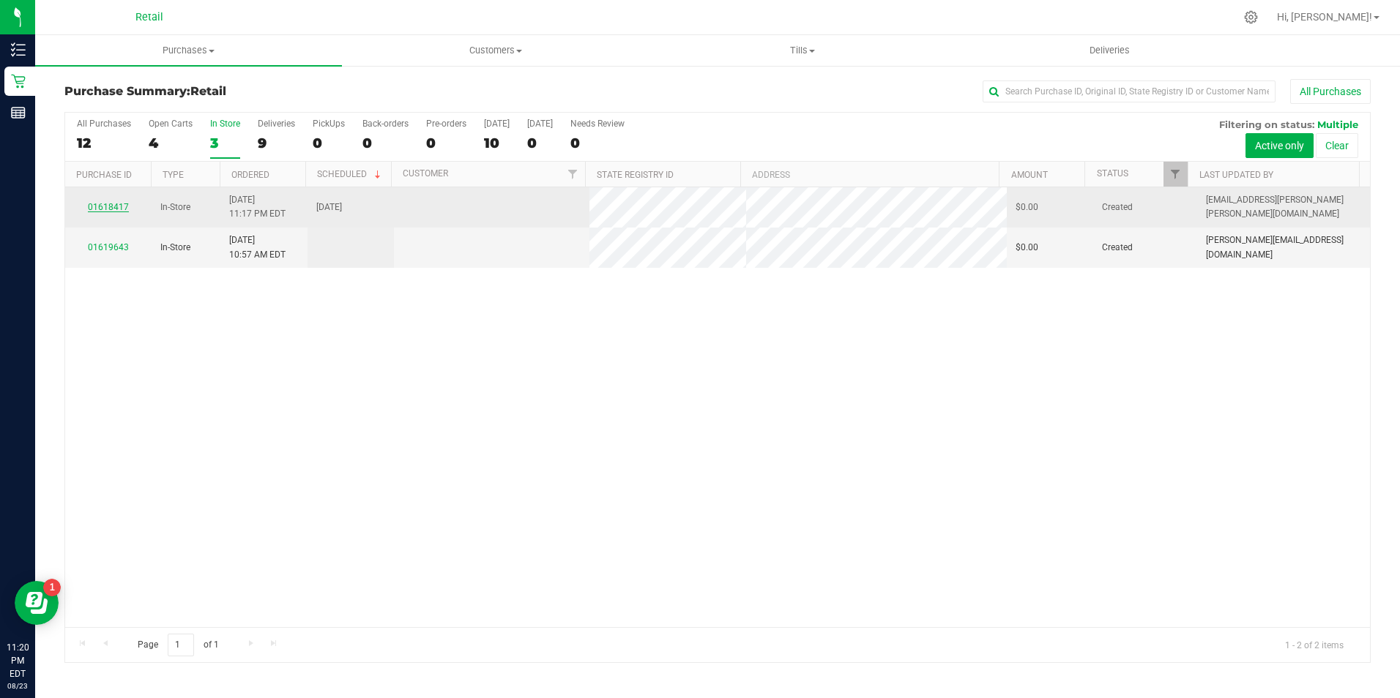
click at [106, 206] on link "01618417" at bounding box center [108, 207] width 41 height 10
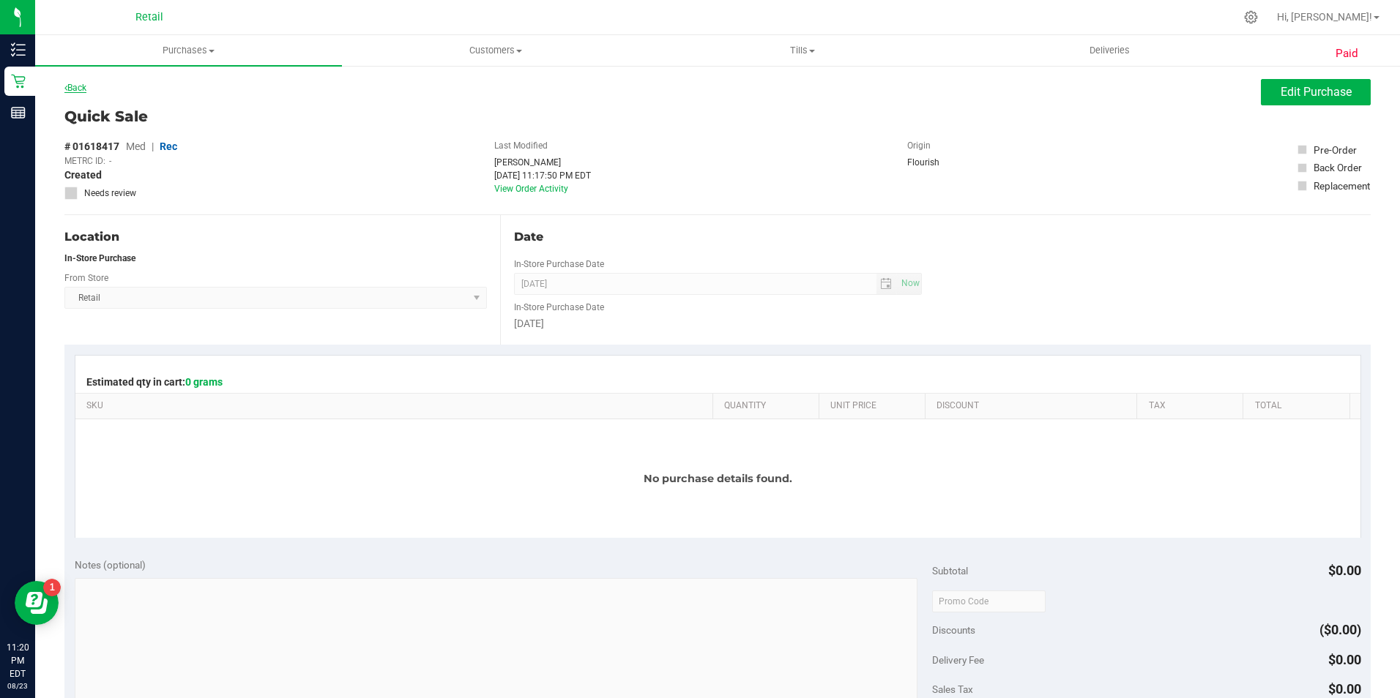
click at [86, 89] on link "Back" at bounding box center [75, 88] width 22 height 10
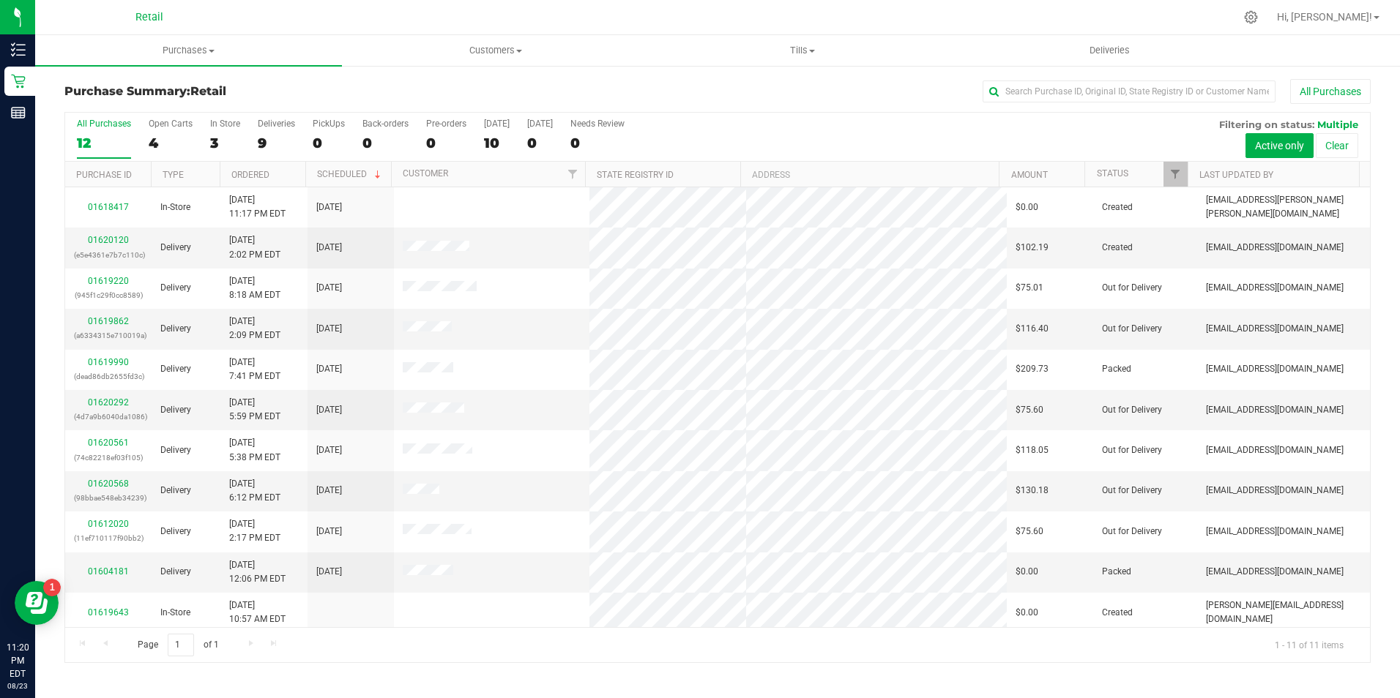
click at [98, 147] on div "12" at bounding box center [104, 143] width 54 height 17
click at [0, 0] on input "All Purchases 12" at bounding box center [0, 0] width 0 height 0
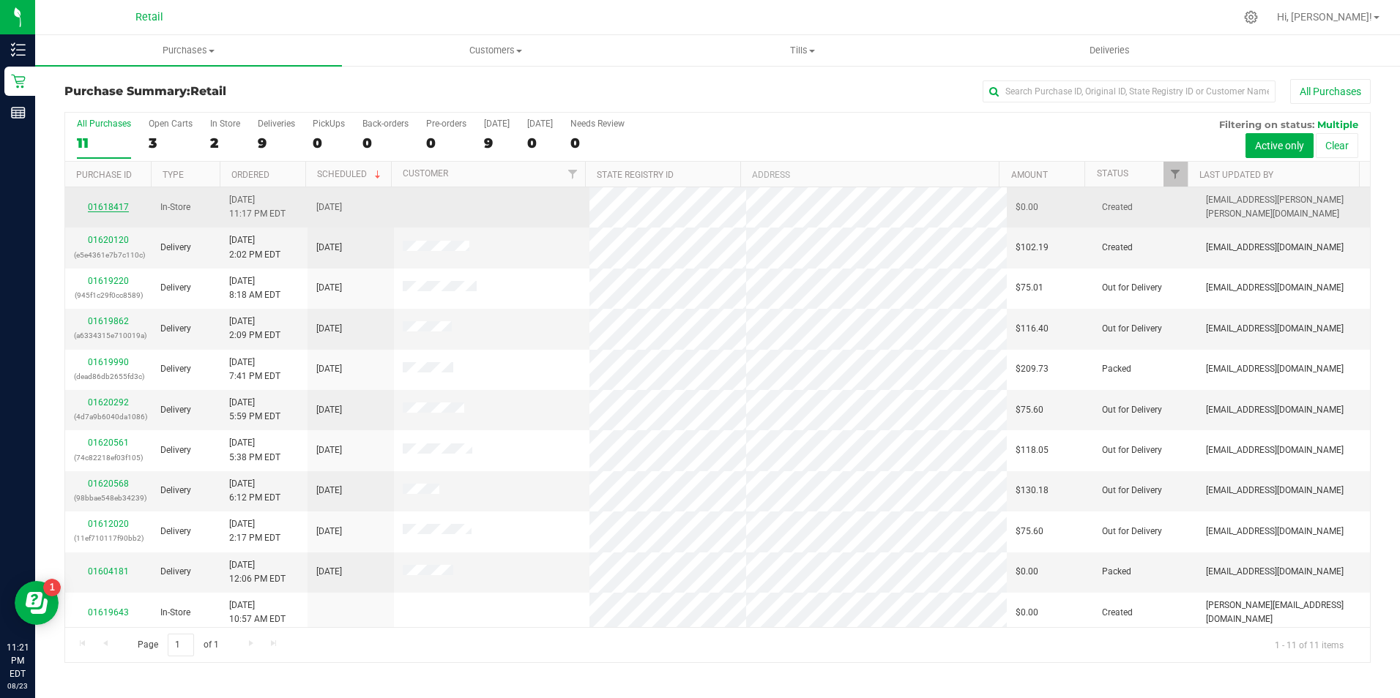
click at [112, 207] on link "01618417" at bounding box center [108, 207] width 41 height 10
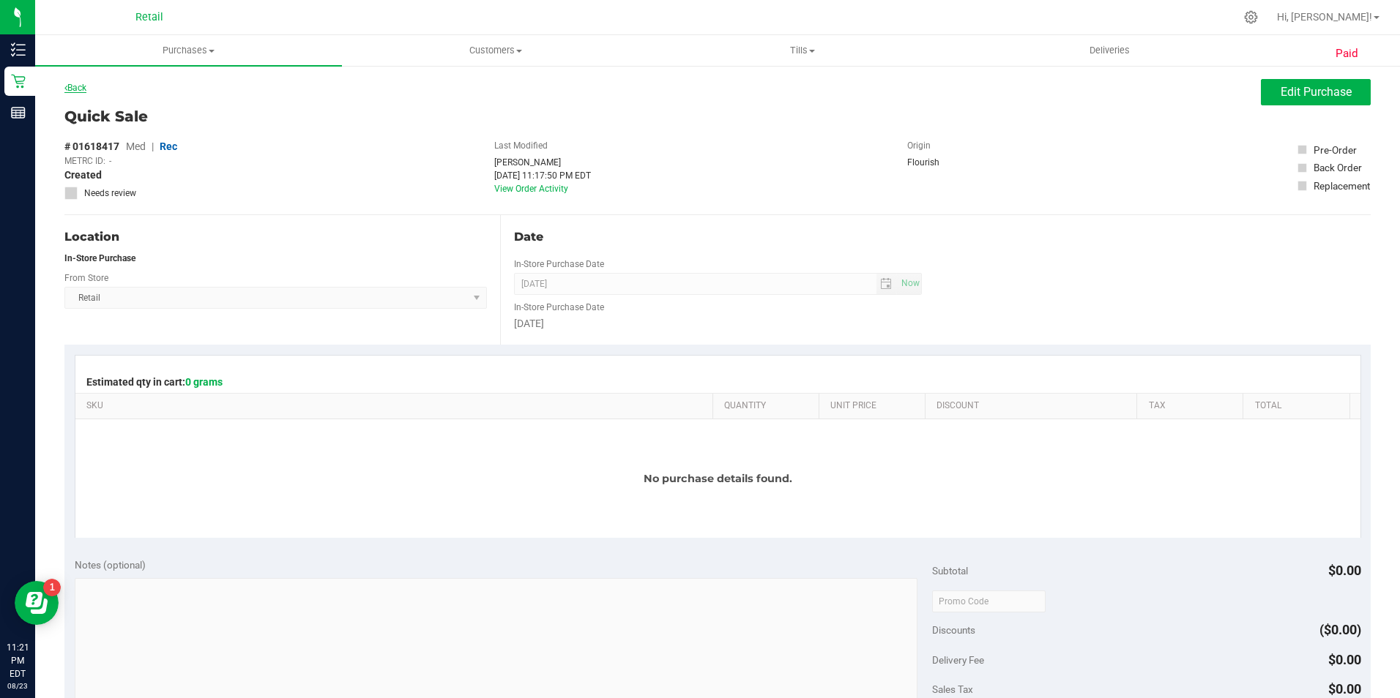
click at [79, 86] on link "Back" at bounding box center [75, 88] width 22 height 10
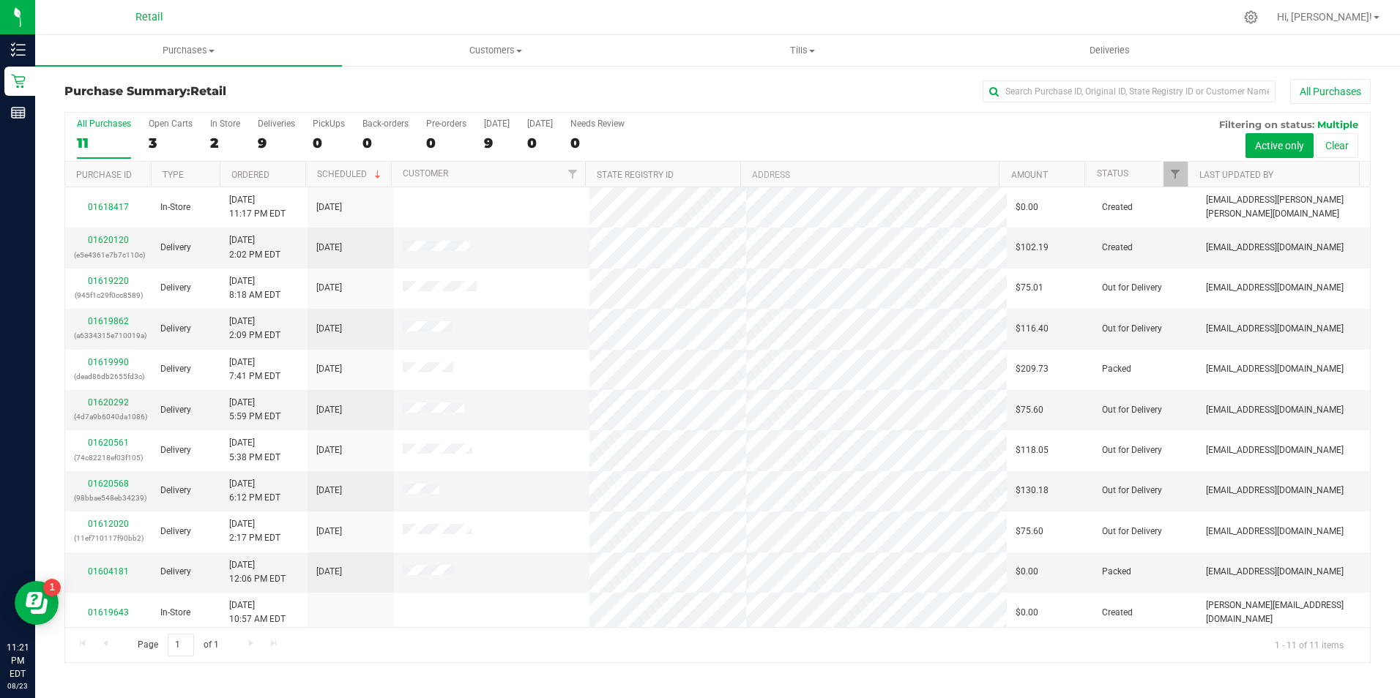
click at [105, 146] on div "11" at bounding box center [104, 143] width 54 height 17
click at [0, 0] on input "All Purchases 11" at bounding box center [0, 0] width 0 height 0
click at [218, 133] on label "In Store 2" at bounding box center [225, 139] width 30 height 40
click at [0, 0] on input "In Store 2" at bounding box center [0, 0] width 0 height 0
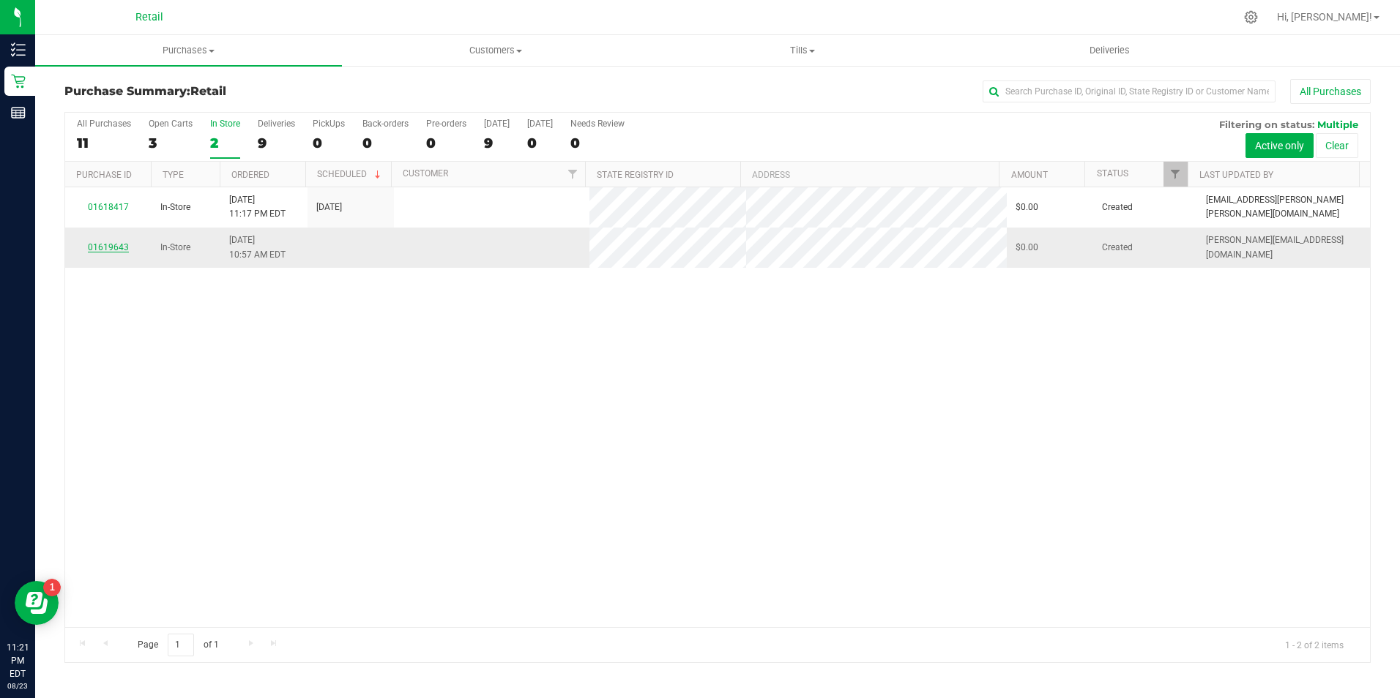
click at [108, 247] on link "01619643" at bounding box center [108, 247] width 41 height 10
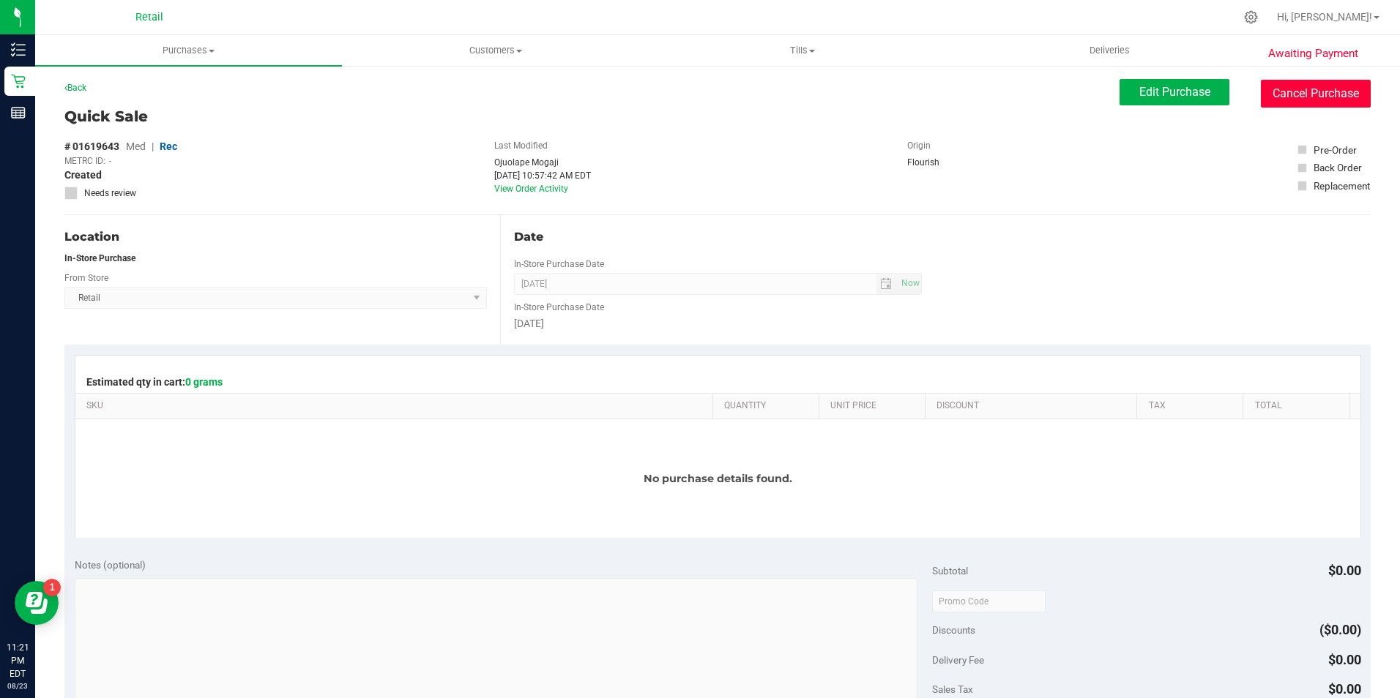
click at [1325, 95] on button "Cancel Purchase" at bounding box center [1315, 94] width 110 height 28
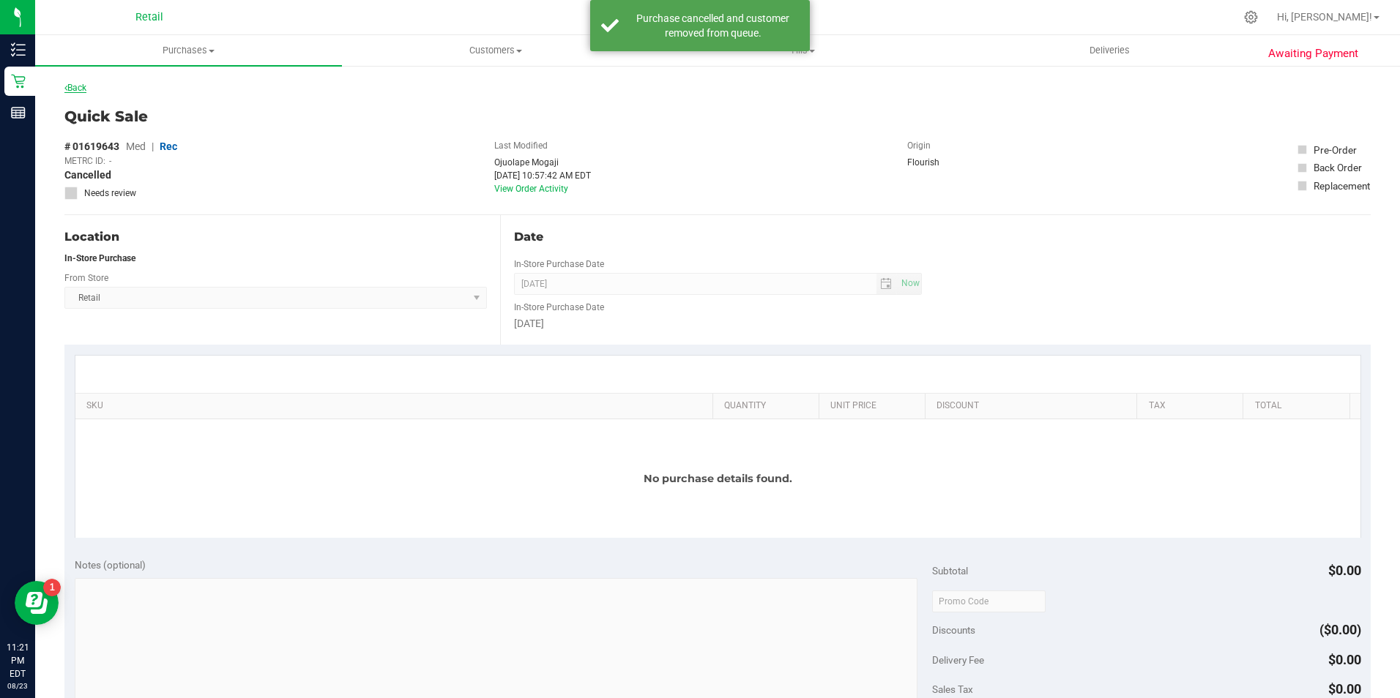
click at [82, 91] on link "Back" at bounding box center [75, 88] width 22 height 10
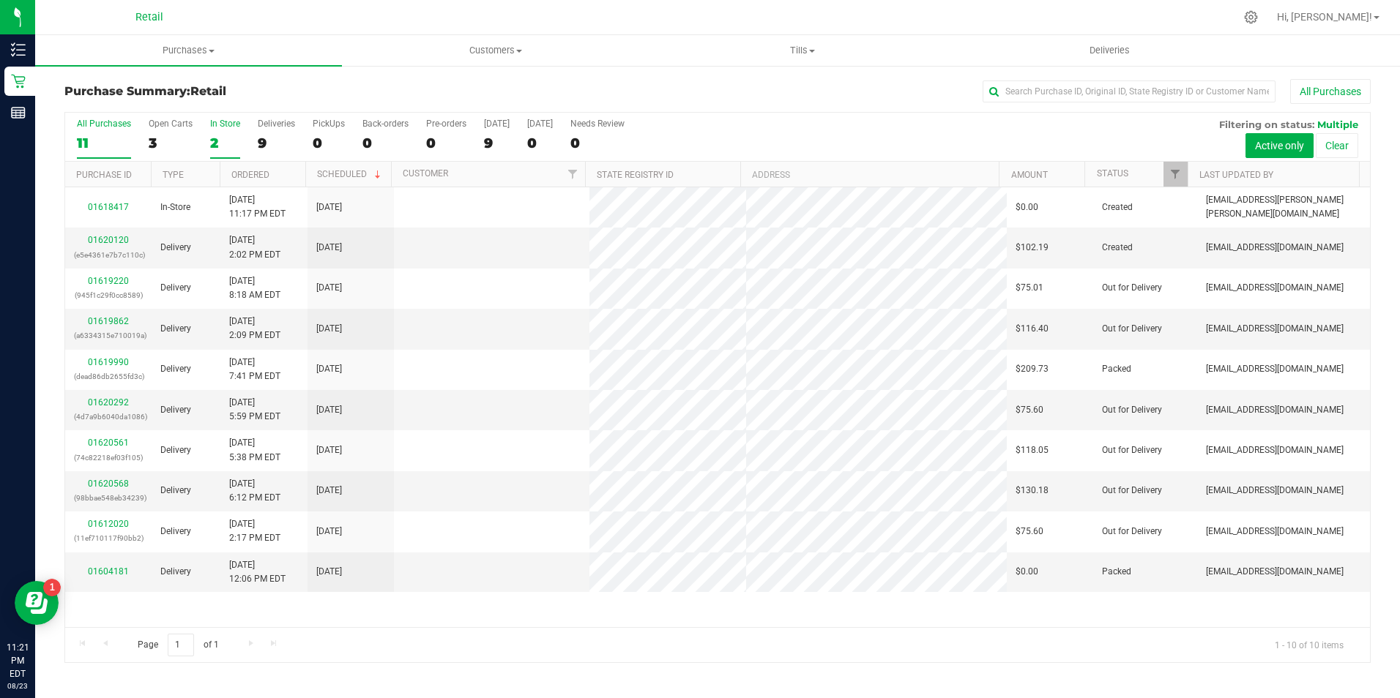
click at [210, 150] on div "2" at bounding box center [225, 143] width 30 height 17
click at [0, 0] on input "In Store 2" at bounding box center [0, 0] width 0 height 0
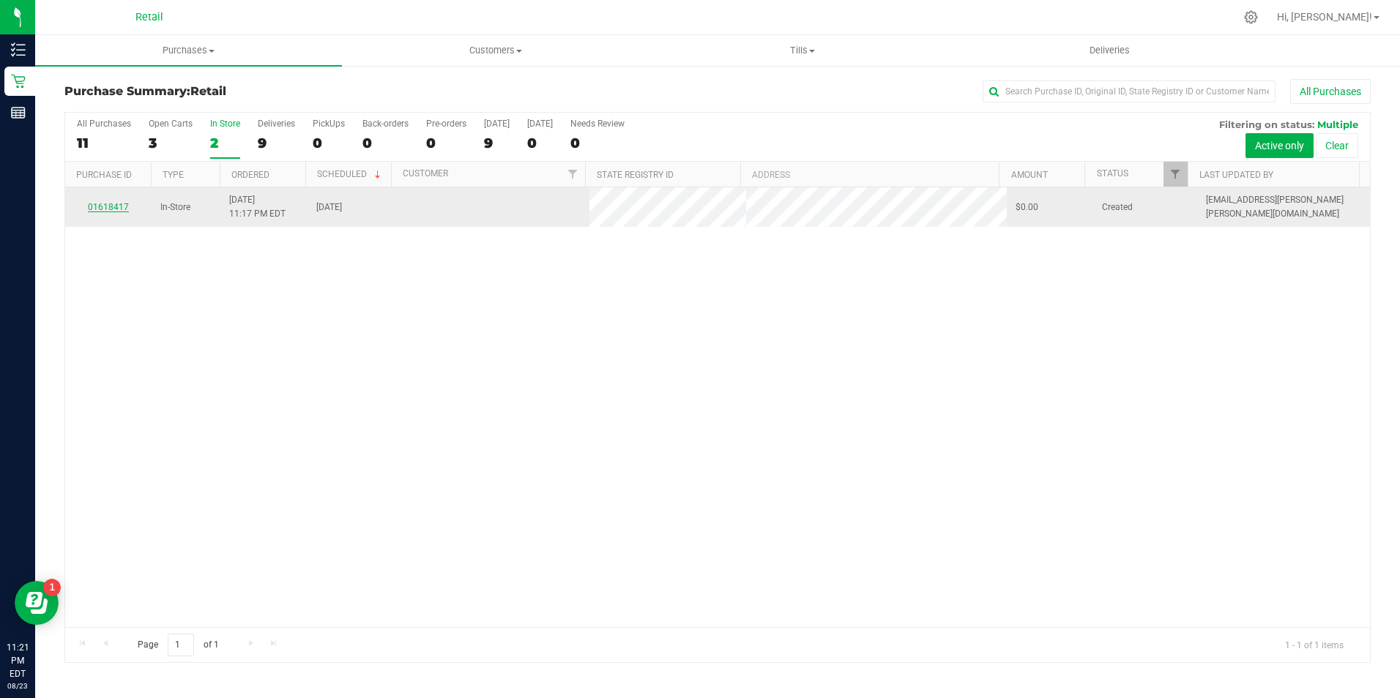
click at [115, 211] on link "01618417" at bounding box center [108, 207] width 41 height 10
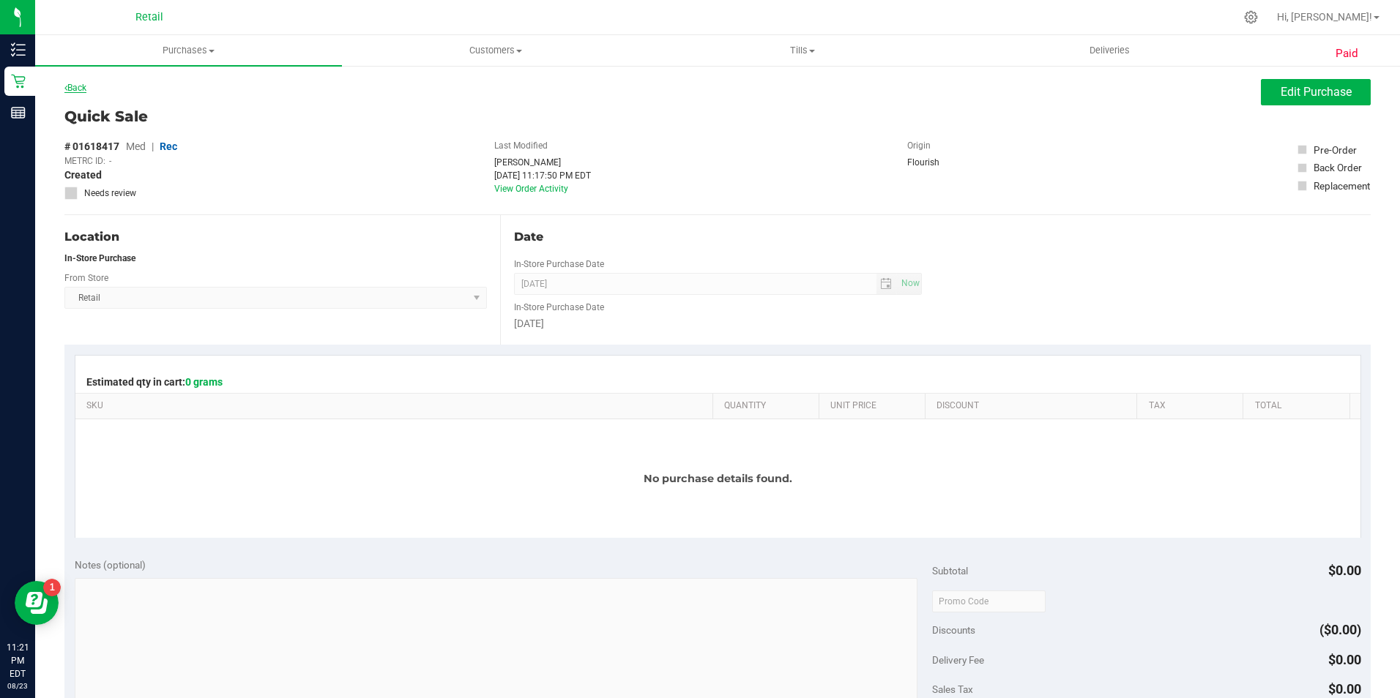
click at [80, 90] on link "Back" at bounding box center [75, 88] width 22 height 10
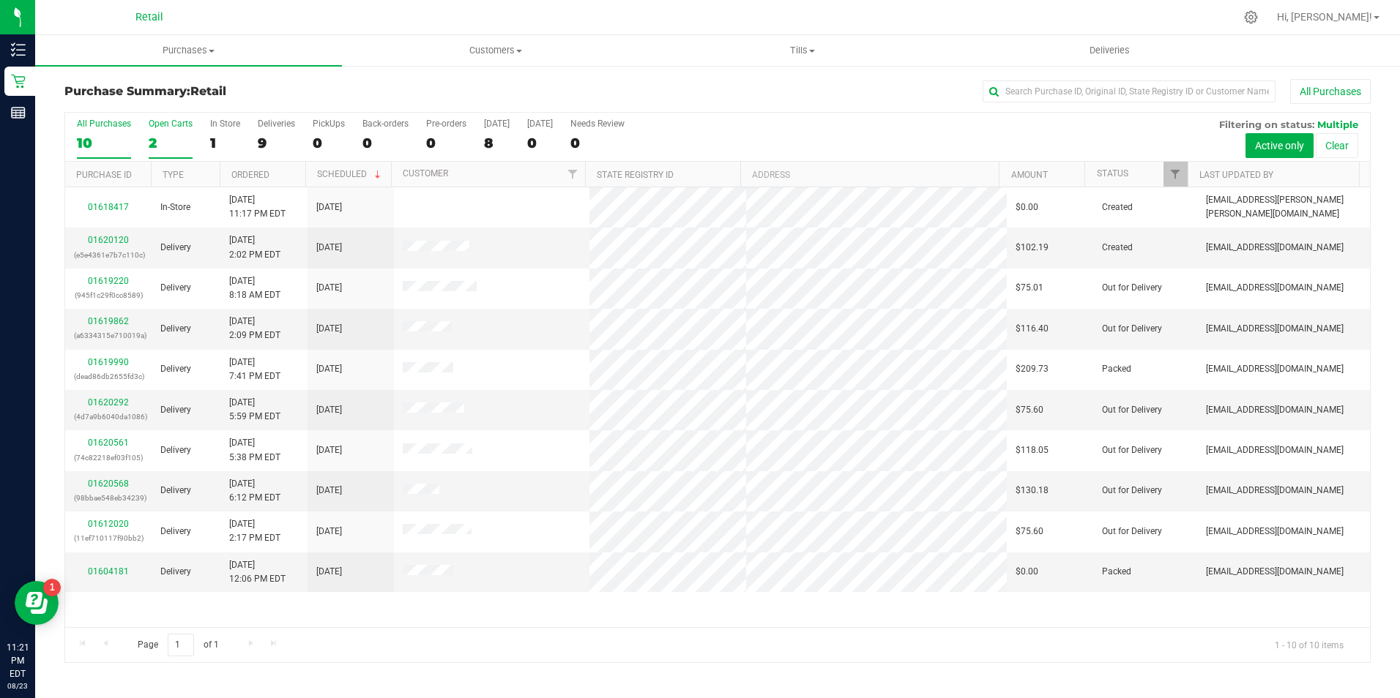
click at [152, 143] on div "2" at bounding box center [171, 143] width 44 height 17
click at [0, 0] on input "Open Carts 2" at bounding box center [0, 0] width 0 height 0
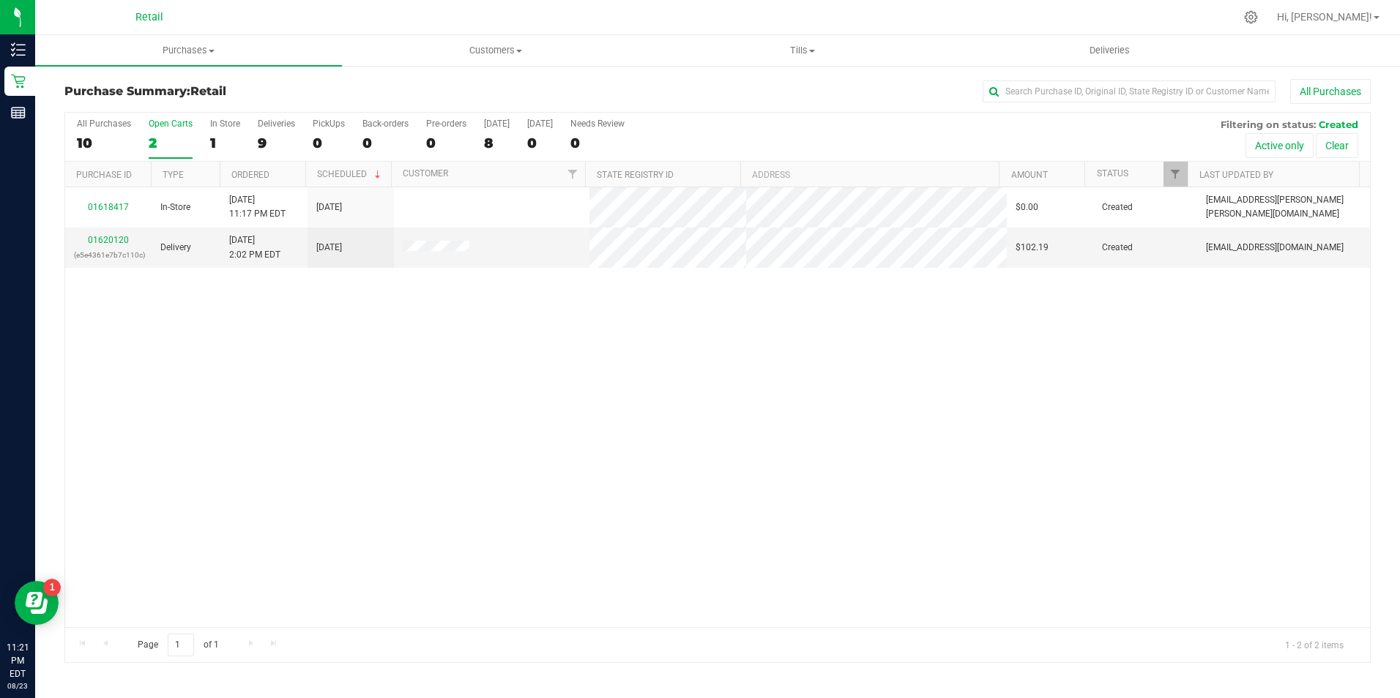
click at [97, 148] on div "10" at bounding box center [104, 143] width 54 height 17
click at [0, 0] on input "All Purchases 10" at bounding box center [0, 0] width 0 height 0
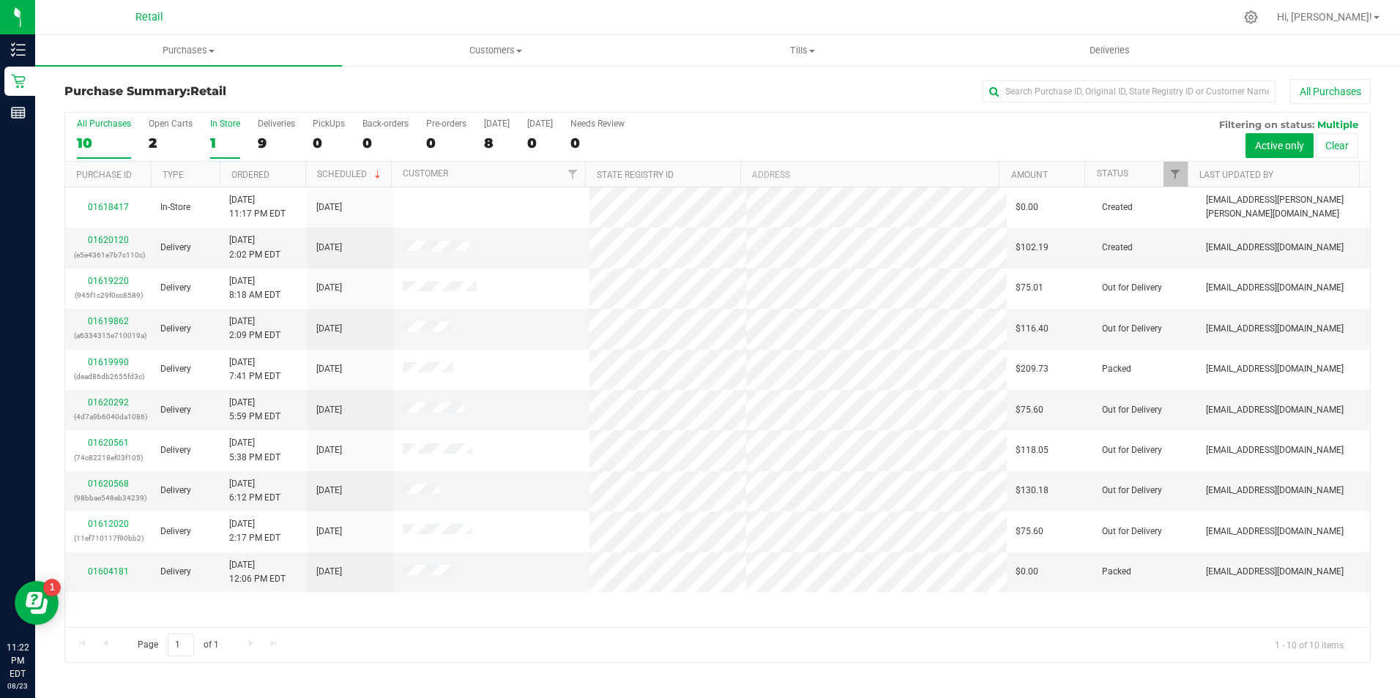
click at [227, 119] on div "In Store" at bounding box center [225, 124] width 30 height 10
click at [0, 0] on input "In Store 1" at bounding box center [0, 0] width 0 height 0
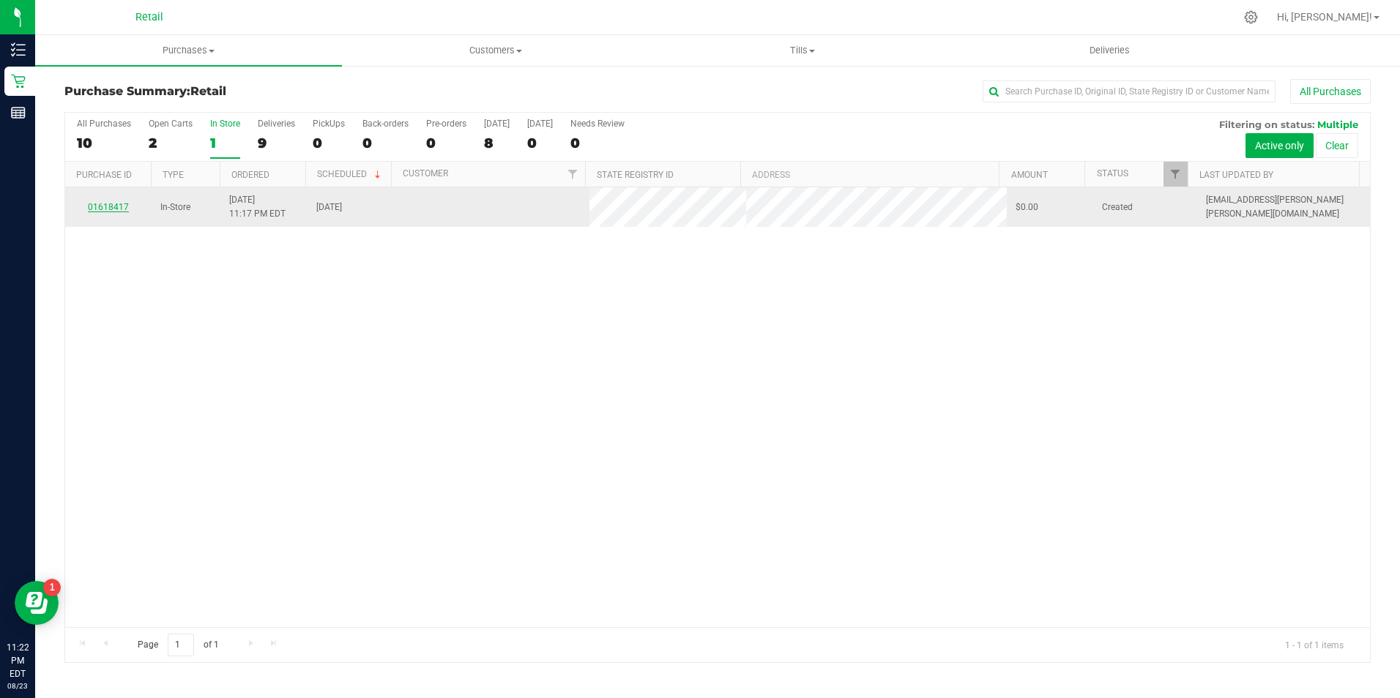
click at [104, 208] on link "01618417" at bounding box center [108, 207] width 41 height 10
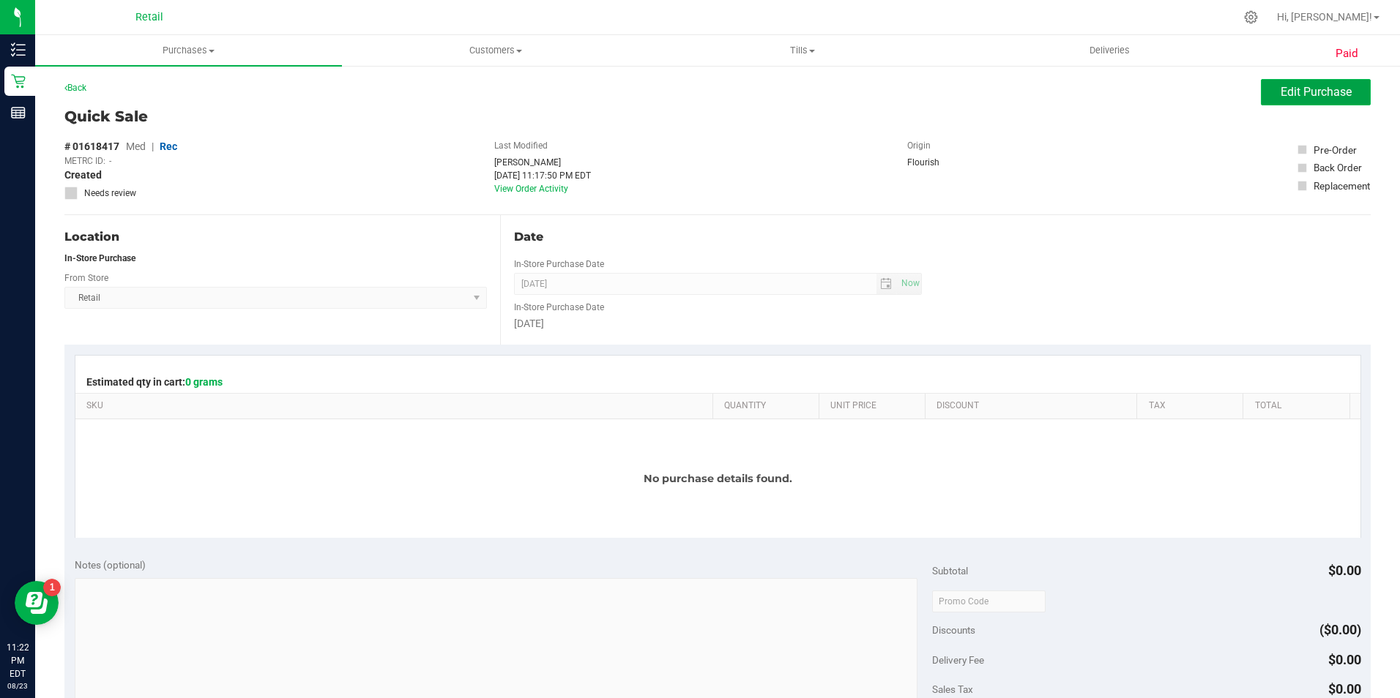
click at [1293, 93] on span "Edit Purchase" at bounding box center [1315, 92] width 71 height 14
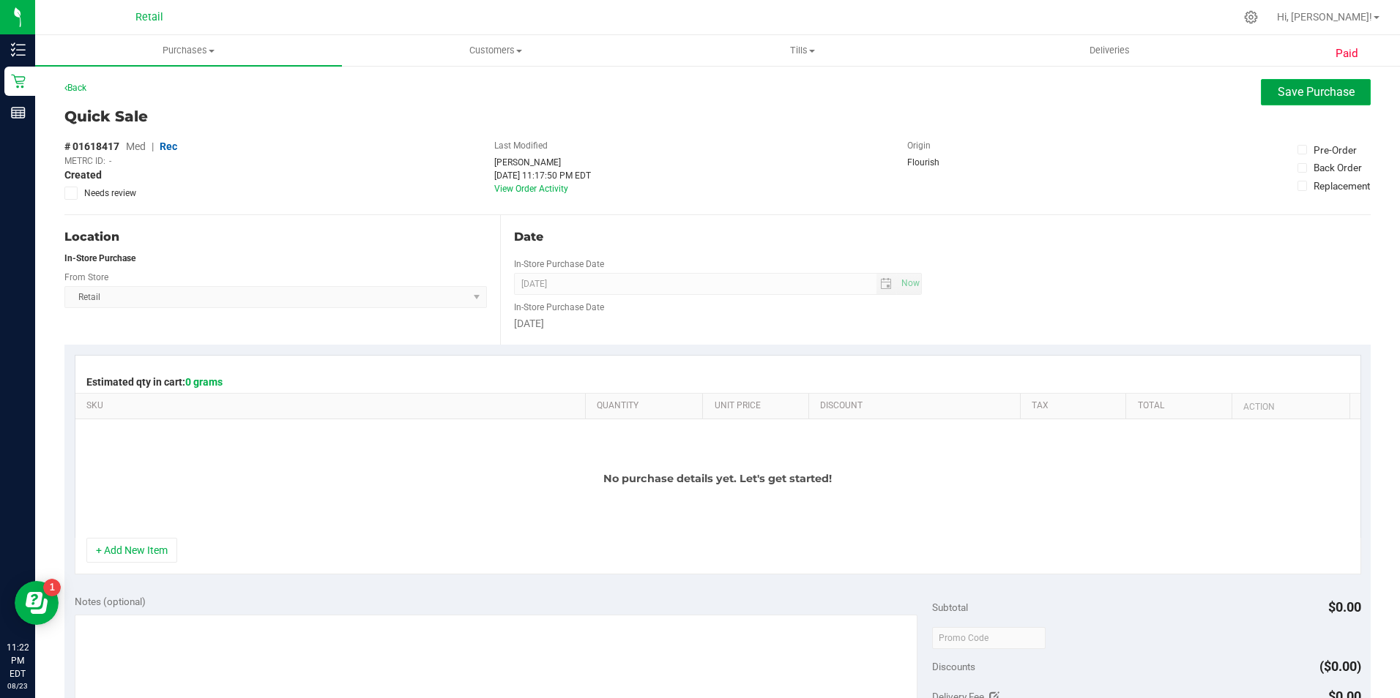
click at [1304, 95] on span "Save Purchase" at bounding box center [1315, 92] width 77 height 14
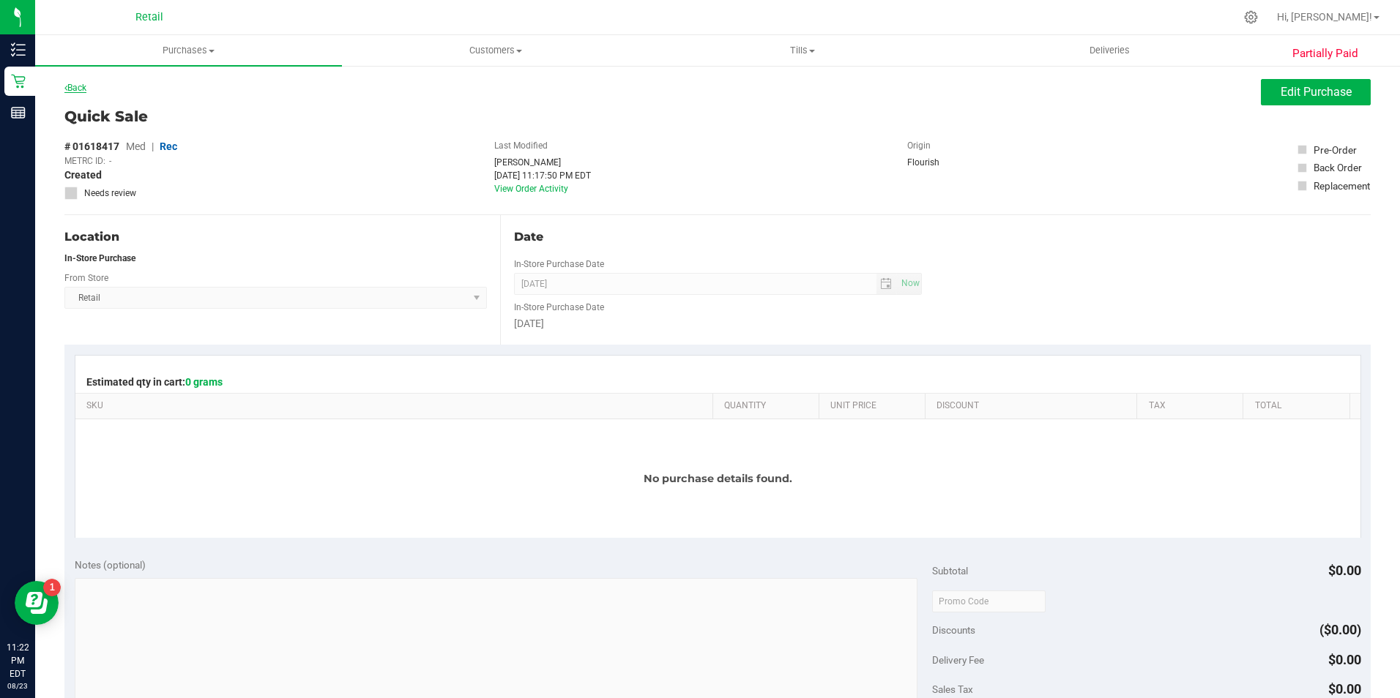
click at [78, 92] on link "Back" at bounding box center [75, 88] width 22 height 10
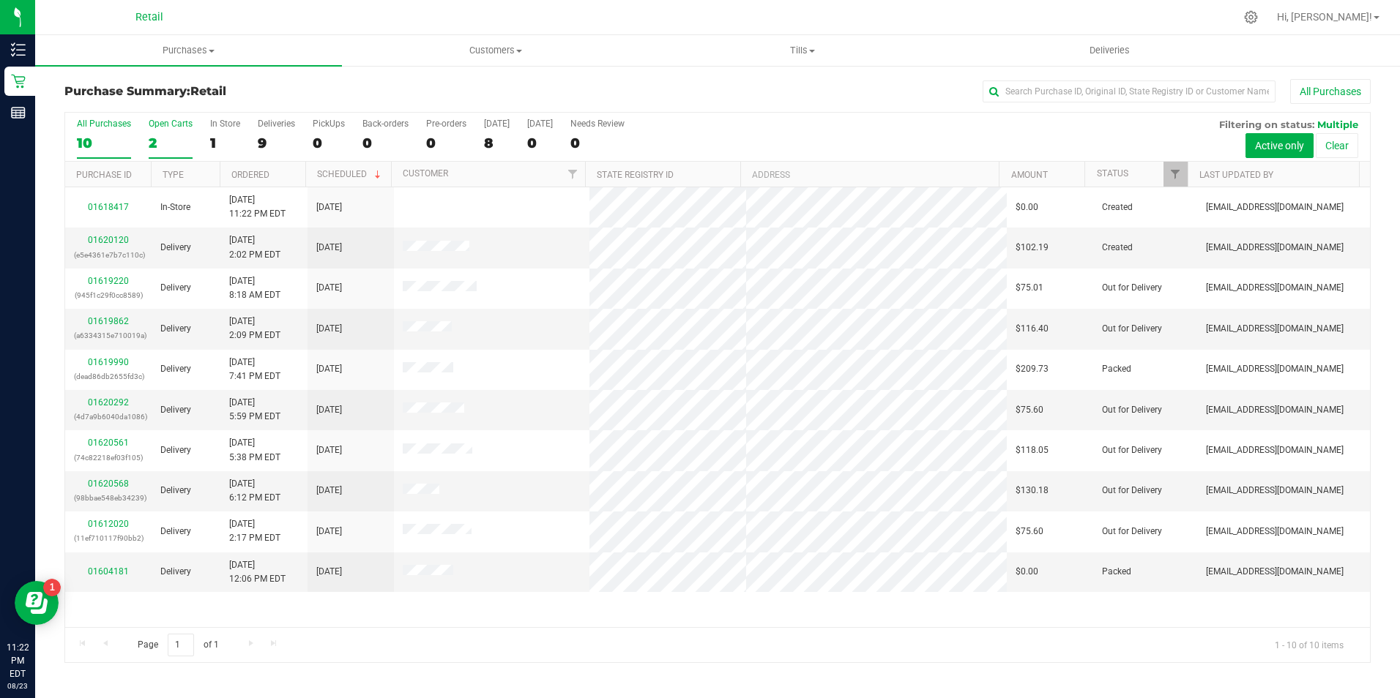
click at [161, 137] on div "2" at bounding box center [171, 143] width 44 height 17
click at [0, 0] on input "Open Carts 2" at bounding box center [0, 0] width 0 height 0
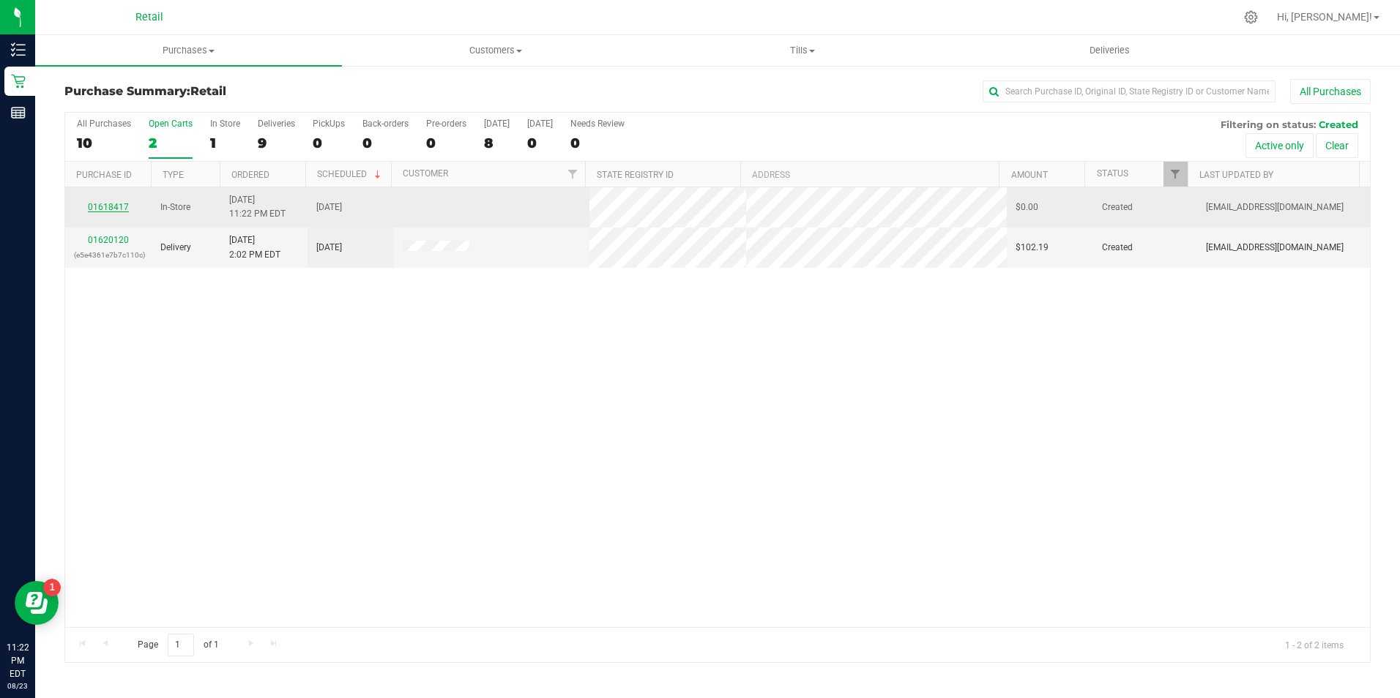
click at [111, 206] on link "01618417" at bounding box center [108, 207] width 41 height 10
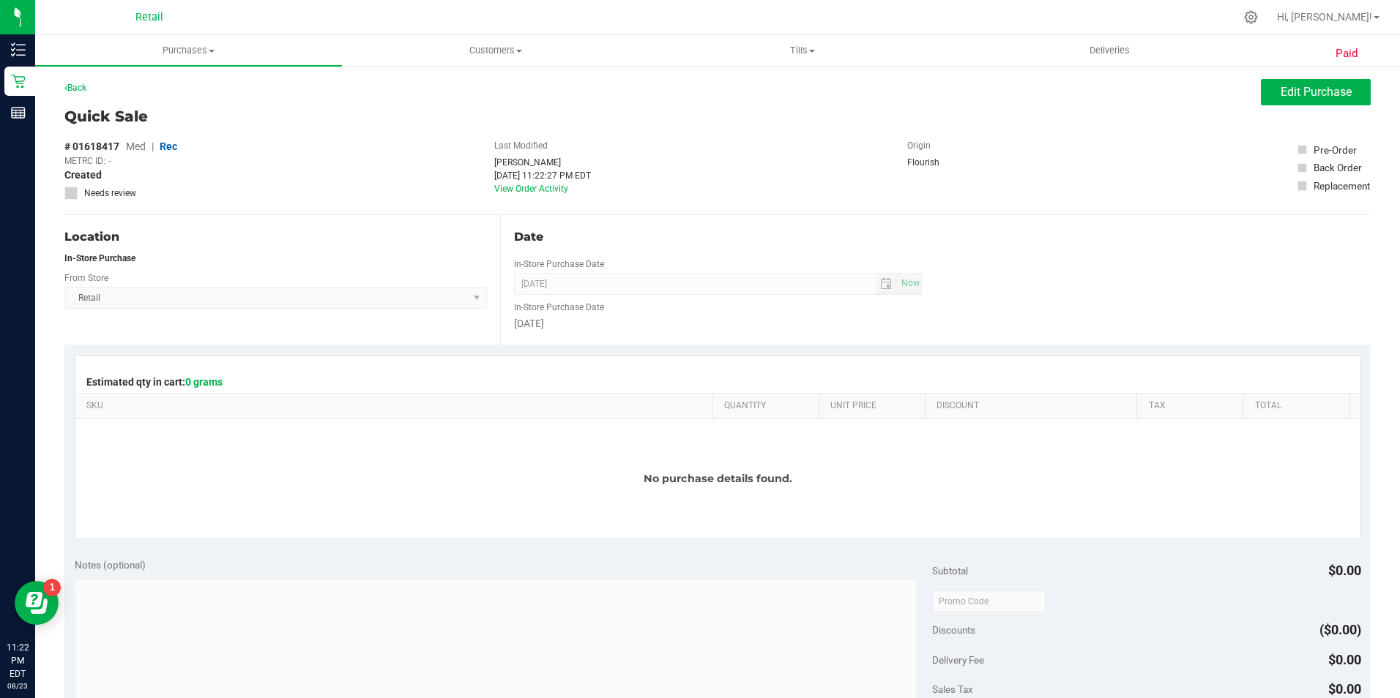
click at [126, 141] on div "# 01618417 Med | Rec METRC ID: - Created Needs review" at bounding box center [120, 169] width 113 height 61
click at [188, 60] on uib-tab-heading "Purchases Summary of purchases Fulfillment All purchases" at bounding box center [188, 50] width 307 height 31
click at [176, 59] on uib-tab-heading "Purchases Summary of purchases Fulfillment All purchases" at bounding box center [188, 50] width 307 height 31
click at [66, 88] on icon at bounding box center [65, 87] width 3 height 9
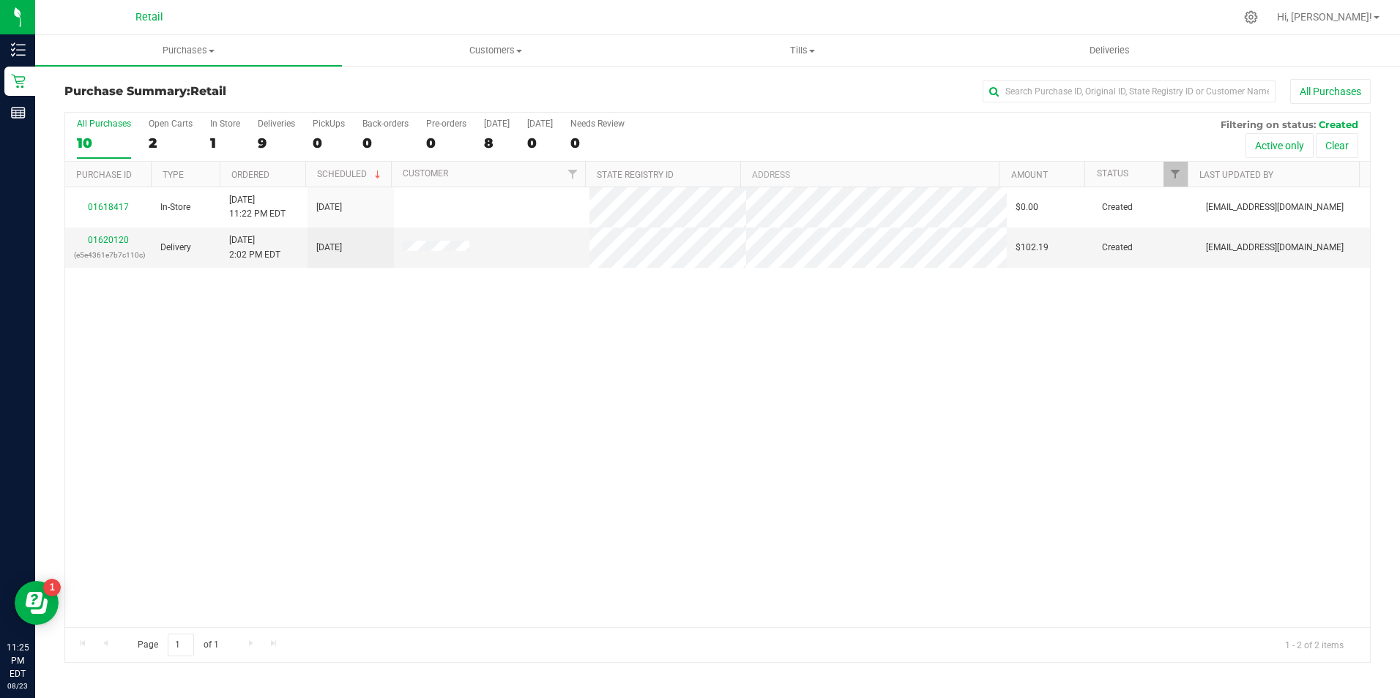
click at [80, 135] on div "10" at bounding box center [104, 143] width 54 height 17
click at [0, 0] on input "All Purchases 10" at bounding box center [0, 0] width 0 height 0
click at [99, 158] on label "All Purchases 2" at bounding box center [104, 139] width 54 height 40
click at [0, 0] on input "All Purchases 2" at bounding box center [0, 0] width 0 height 0
click at [170, 142] on div "2" at bounding box center [171, 143] width 44 height 17
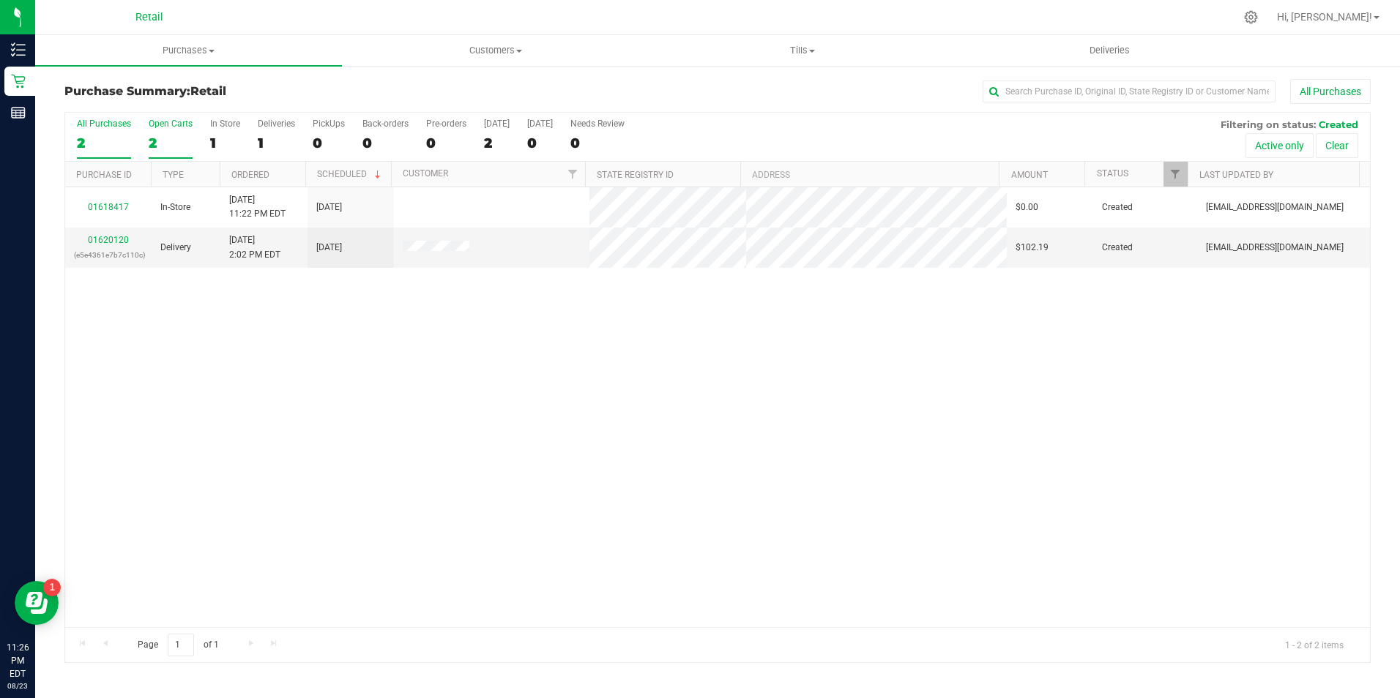
click at [0, 0] on input "Open Carts 2" at bounding box center [0, 0] width 0 height 0
click at [83, 141] on div "2" at bounding box center [104, 143] width 54 height 17
click at [0, 0] on input "All Purchases 2" at bounding box center [0, 0] width 0 height 0
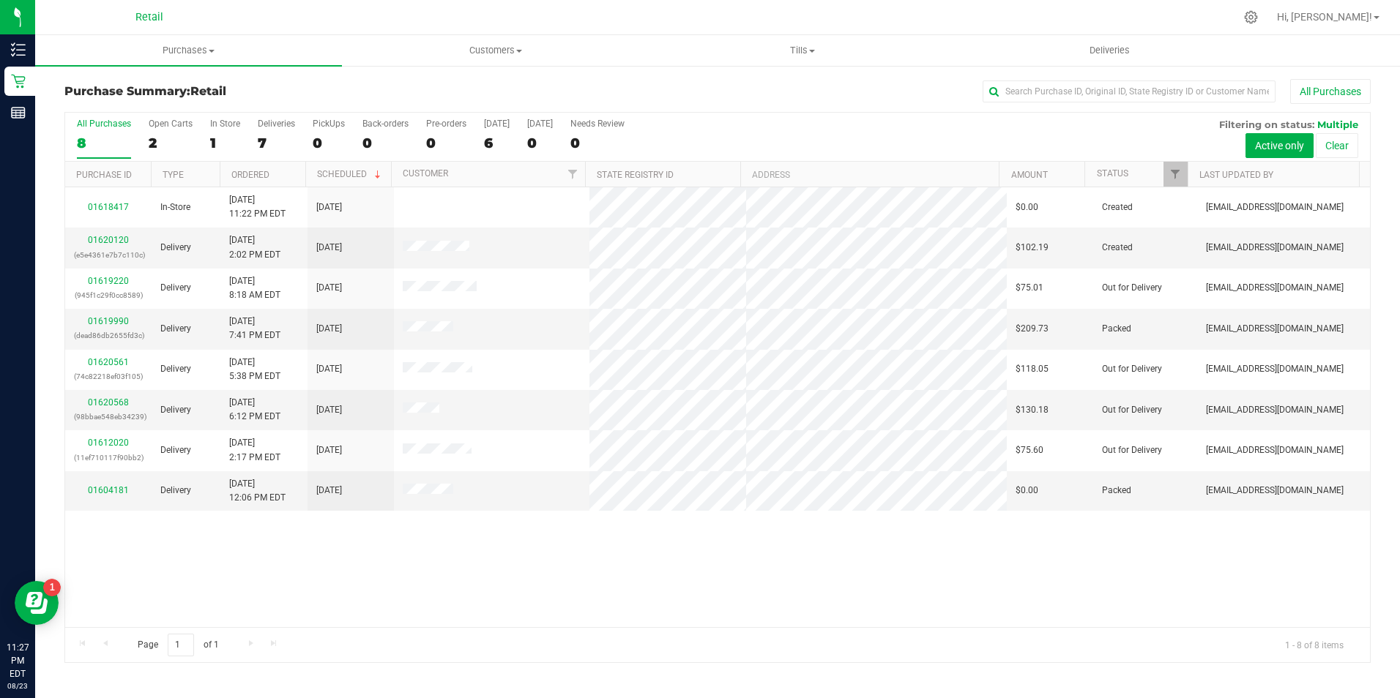
click at [122, 137] on div "8" at bounding box center [104, 143] width 54 height 17
click at [0, 0] on input "All Purchases 8" at bounding box center [0, 0] width 0 height 0
click at [214, 135] on div "1" at bounding box center [225, 143] width 30 height 17
click at [0, 0] on input "In Store 1" at bounding box center [0, 0] width 0 height 0
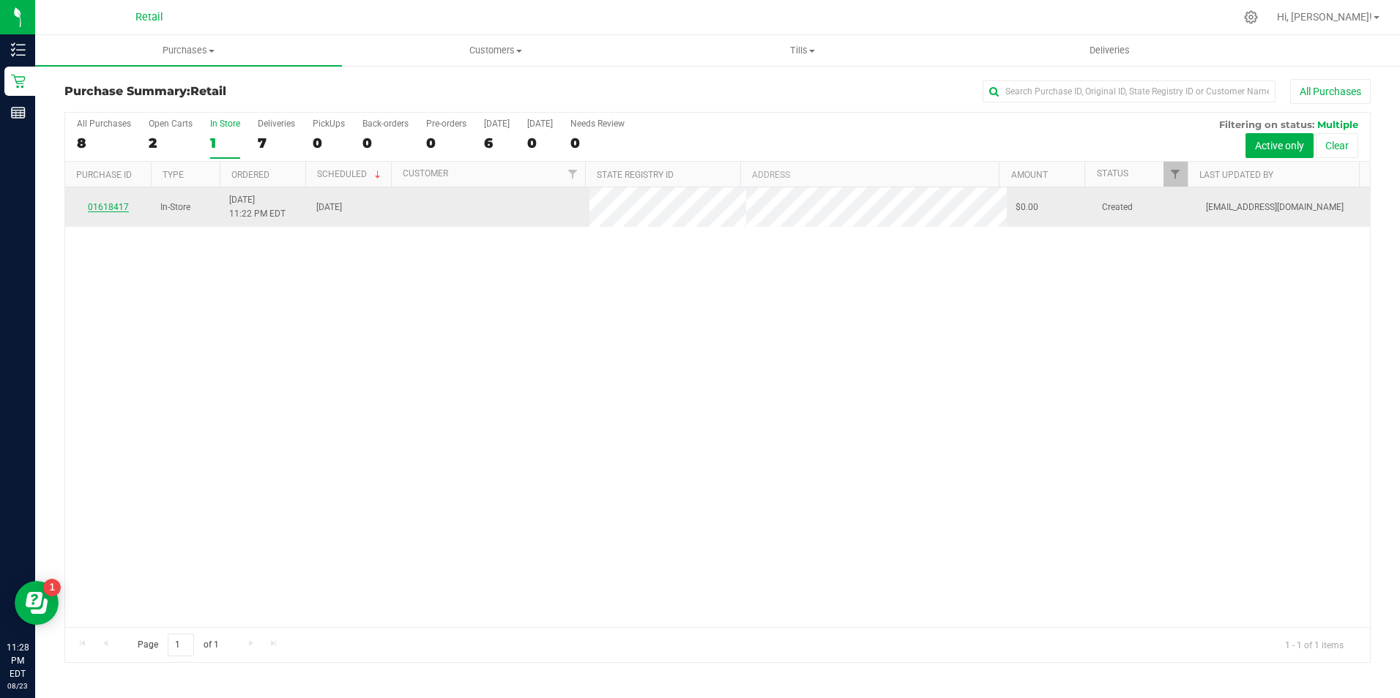
click at [122, 204] on link "01618417" at bounding box center [108, 207] width 41 height 10
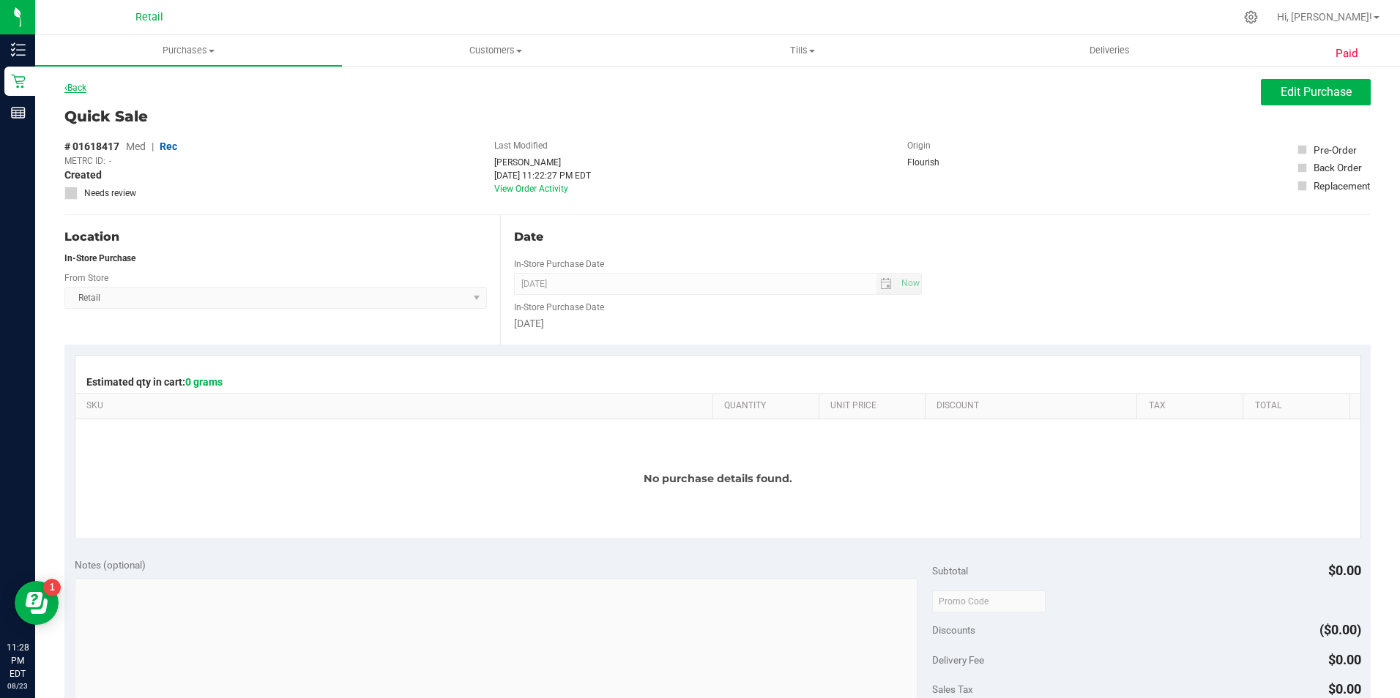
drag, startPoint x: 175, startPoint y: 91, endPoint x: 86, endPoint y: 83, distance: 88.9
click at [174, 91] on div "Back Edit Purchase" at bounding box center [717, 92] width 1306 height 26
click at [83, 83] on link "Back" at bounding box center [75, 88] width 22 height 10
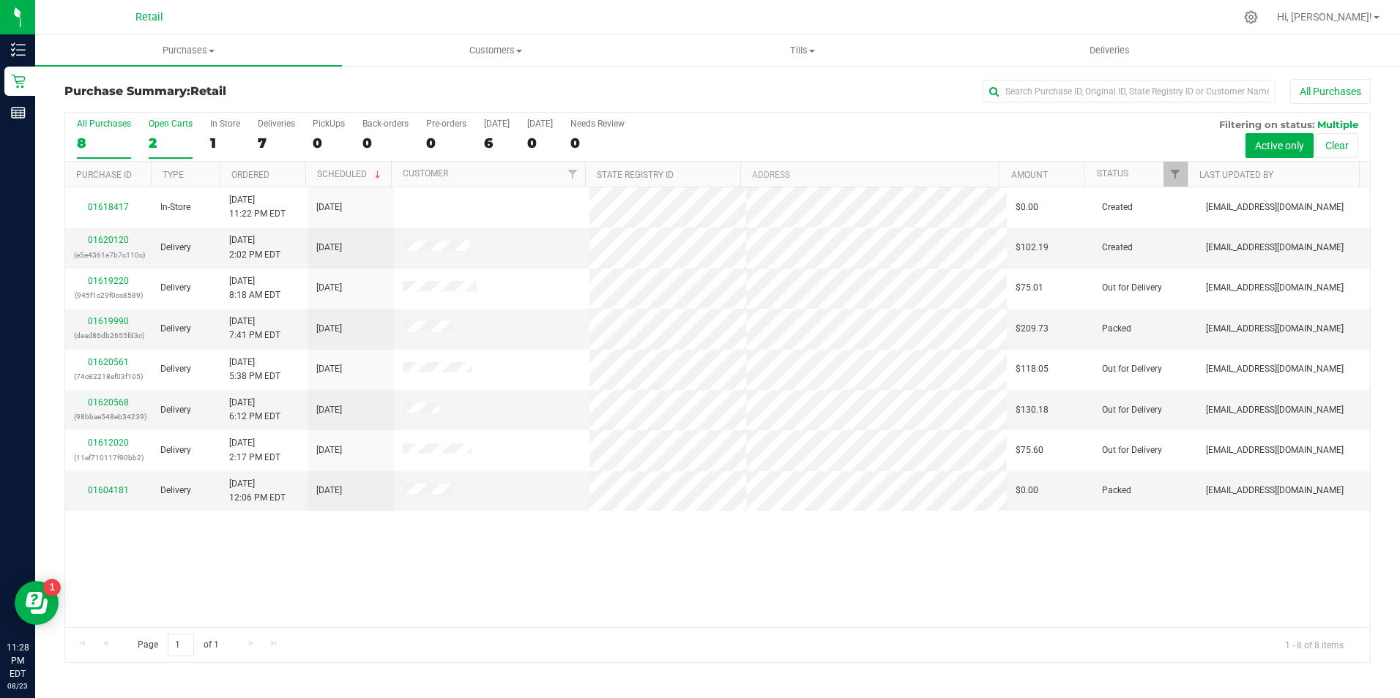
click at [163, 137] on div "2" at bounding box center [171, 143] width 44 height 17
click at [0, 0] on input "Open Carts 2" at bounding box center [0, 0] width 0 height 0
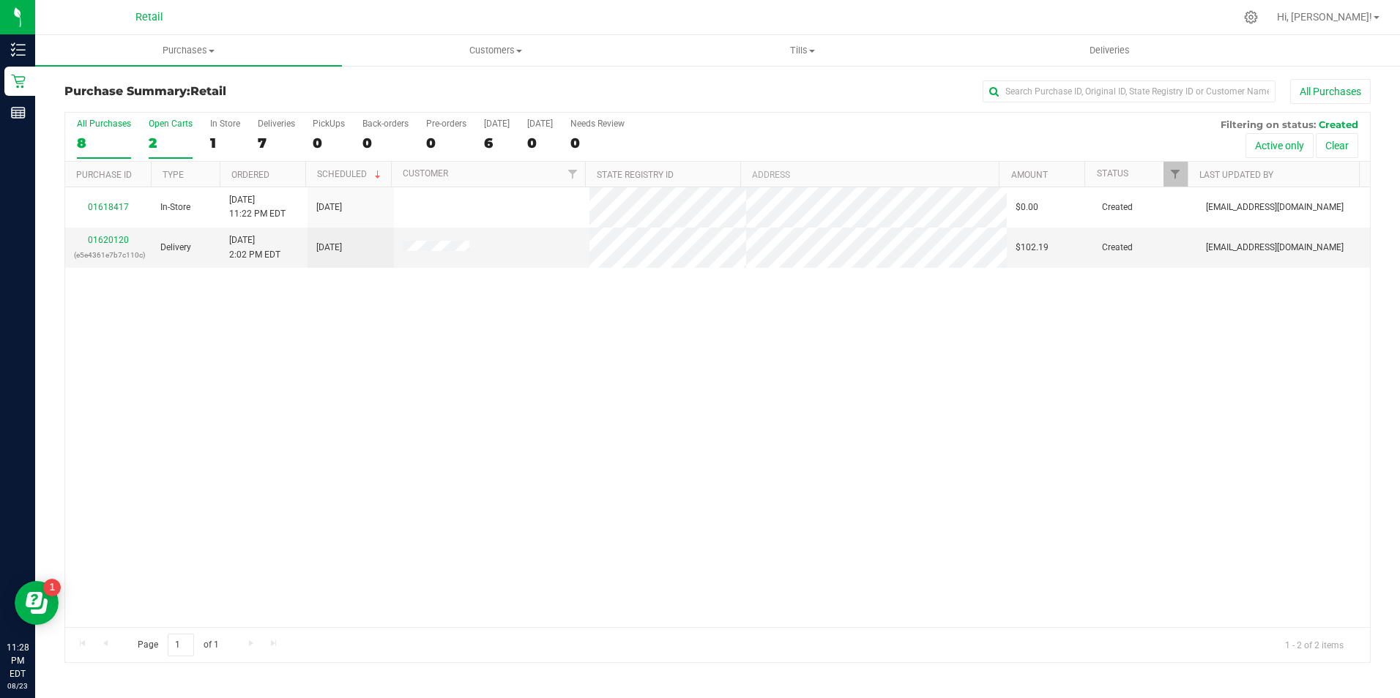
click at [90, 137] on div "8" at bounding box center [104, 143] width 54 height 17
click at [0, 0] on input "All Purchases 8" at bounding box center [0, 0] width 0 height 0
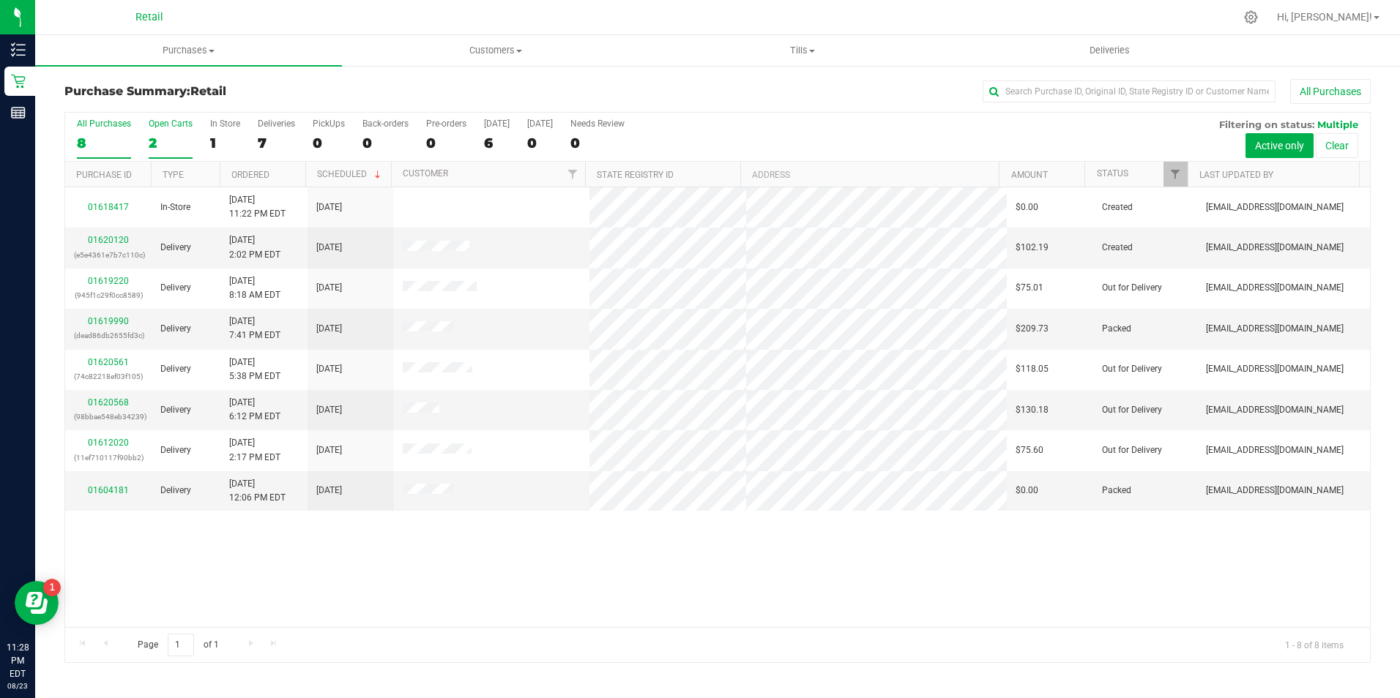
click at [171, 130] on label "Open Carts 2" at bounding box center [171, 139] width 44 height 40
click at [0, 0] on input "Open Carts 2" at bounding box center [0, 0] width 0 height 0
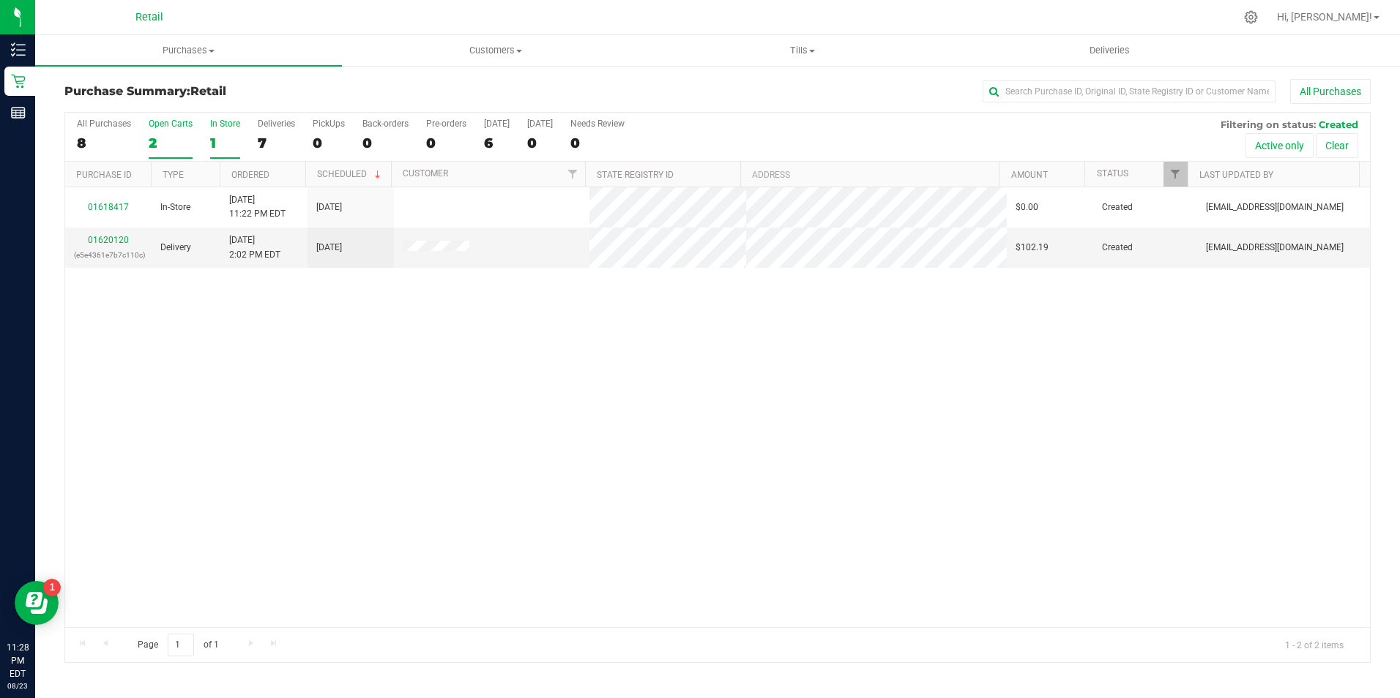
click at [211, 141] on div "1" at bounding box center [225, 143] width 30 height 17
click at [0, 0] on input "In Store 1" at bounding box center [0, 0] width 0 height 0
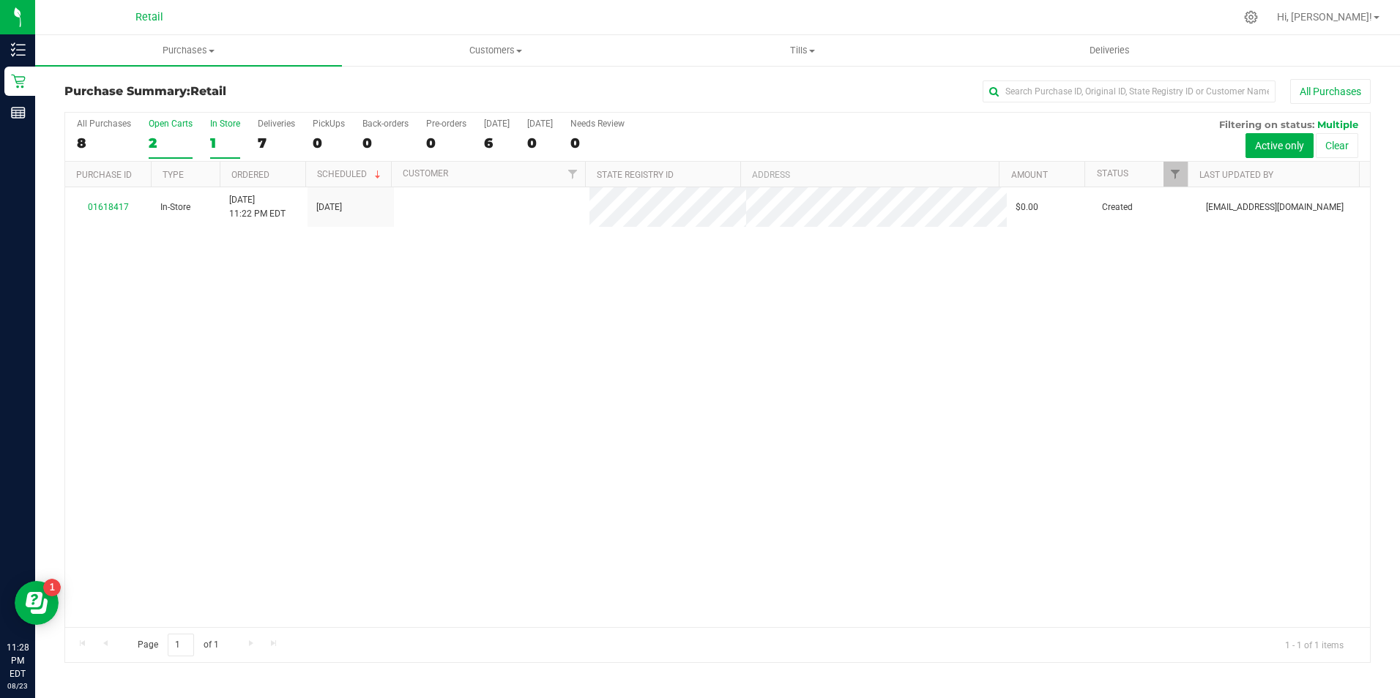
click at [183, 135] on div "2" at bounding box center [171, 143] width 44 height 17
click at [0, 0] on input "Open Carts 2" at bounding box center [0, 0] width 0 height 0
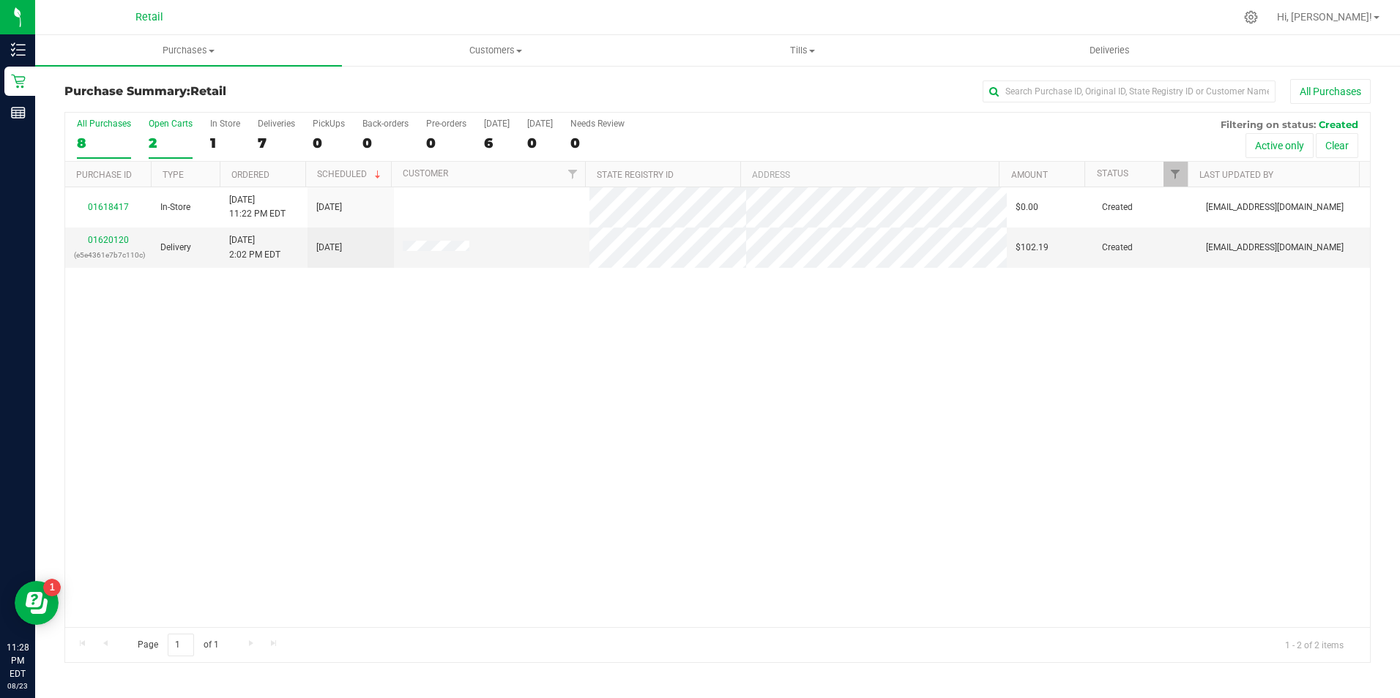
click at [101, 132] on label "All Purchases 8" at bounding box center [104, 139] width 54 height 40
click at [0, 0] on input "All Purchases 8" at bounding box center [0, 0] width 0 height 0
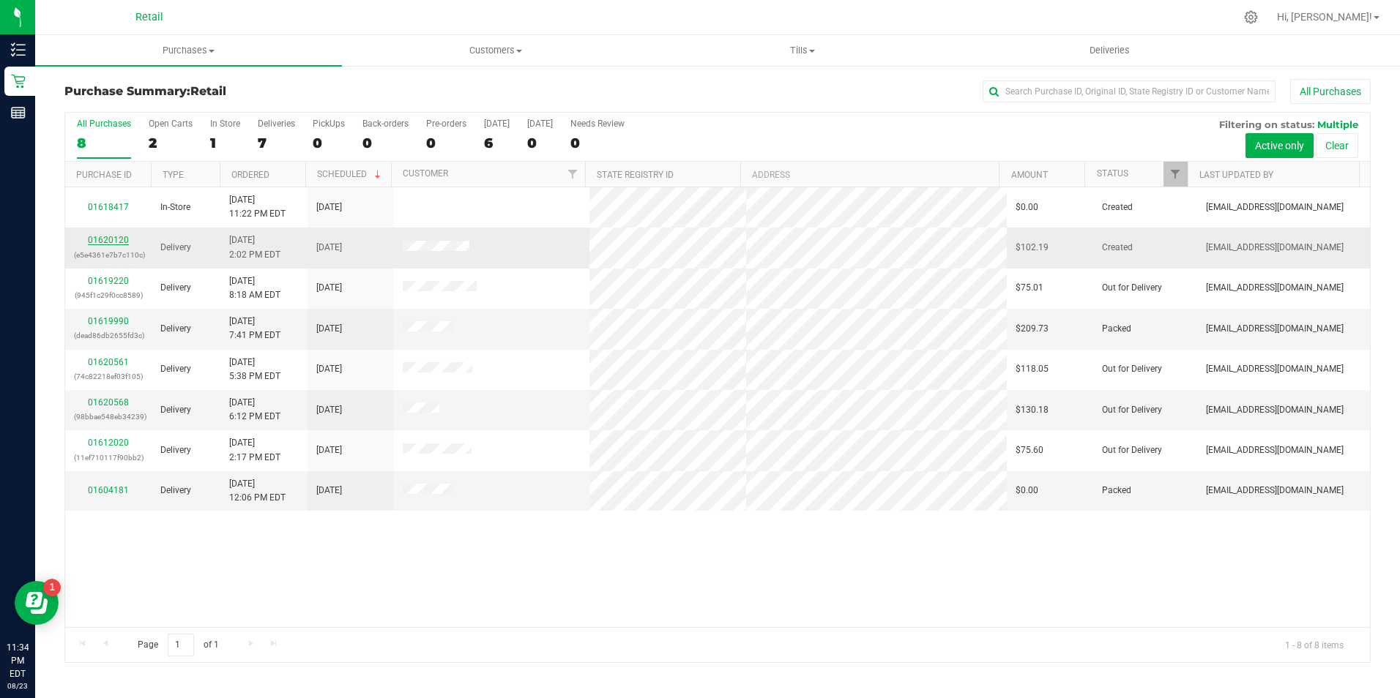
click at [121, 240] on link "01620120" at bounding box center [108, 240] width 41 height 10
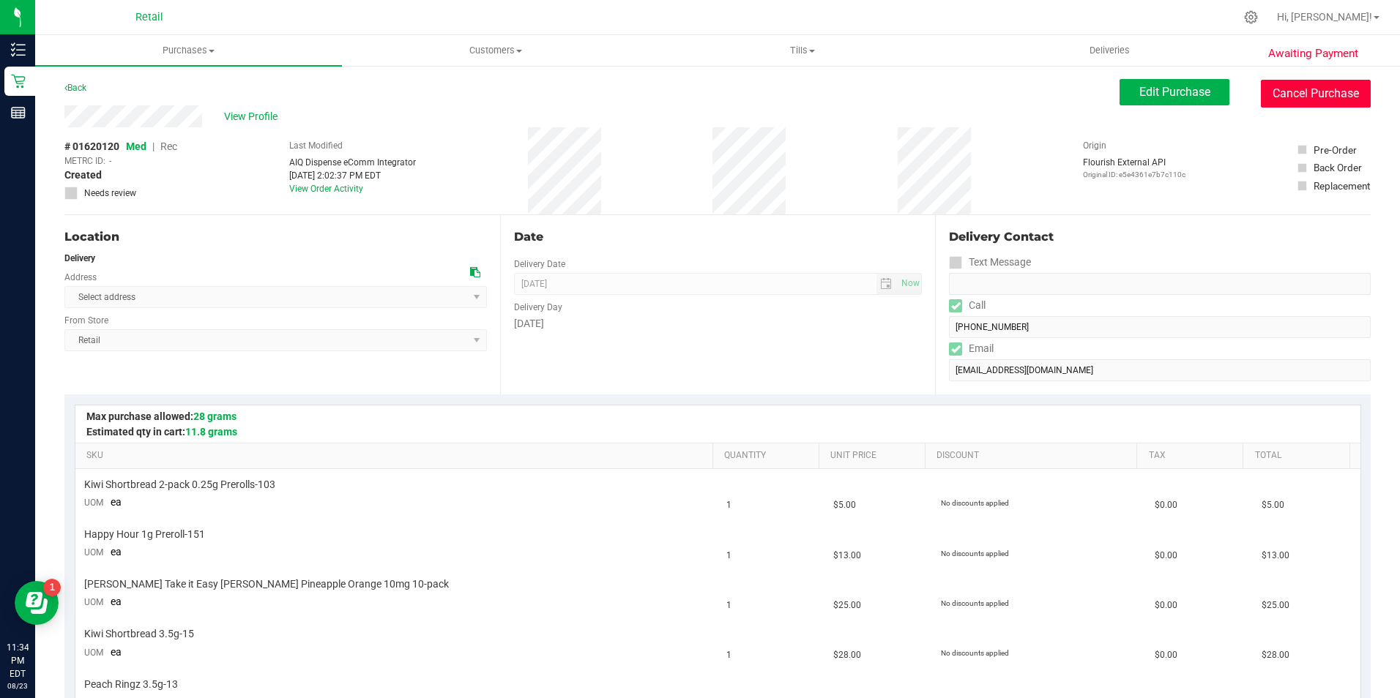
click at [1310, 107] on button "Cancel Purchase" at bounding box center [1315, 94] width 110 height 28
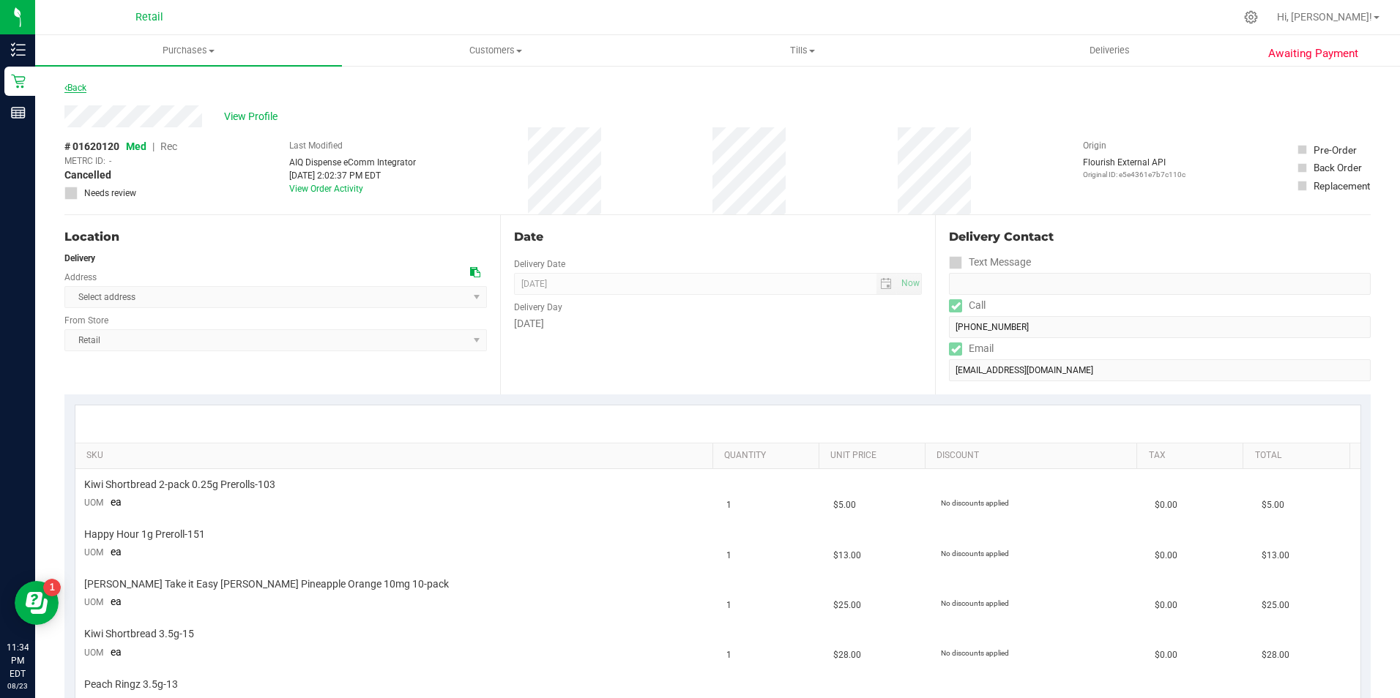
click at [79, 88] on link "Back" at bounding box center [75, 88] width 22 height 10
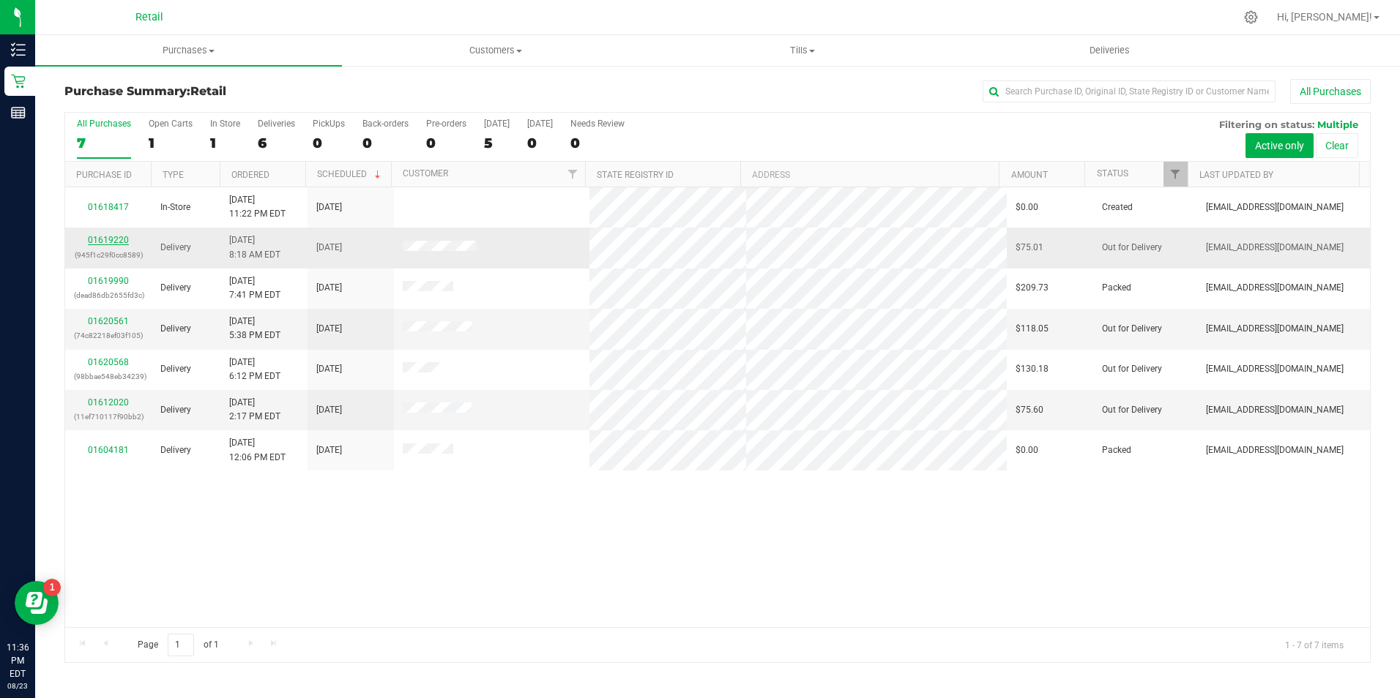
click at [97, 243] on link "01619220" at bounding box center [108, 240] width 41 height 10
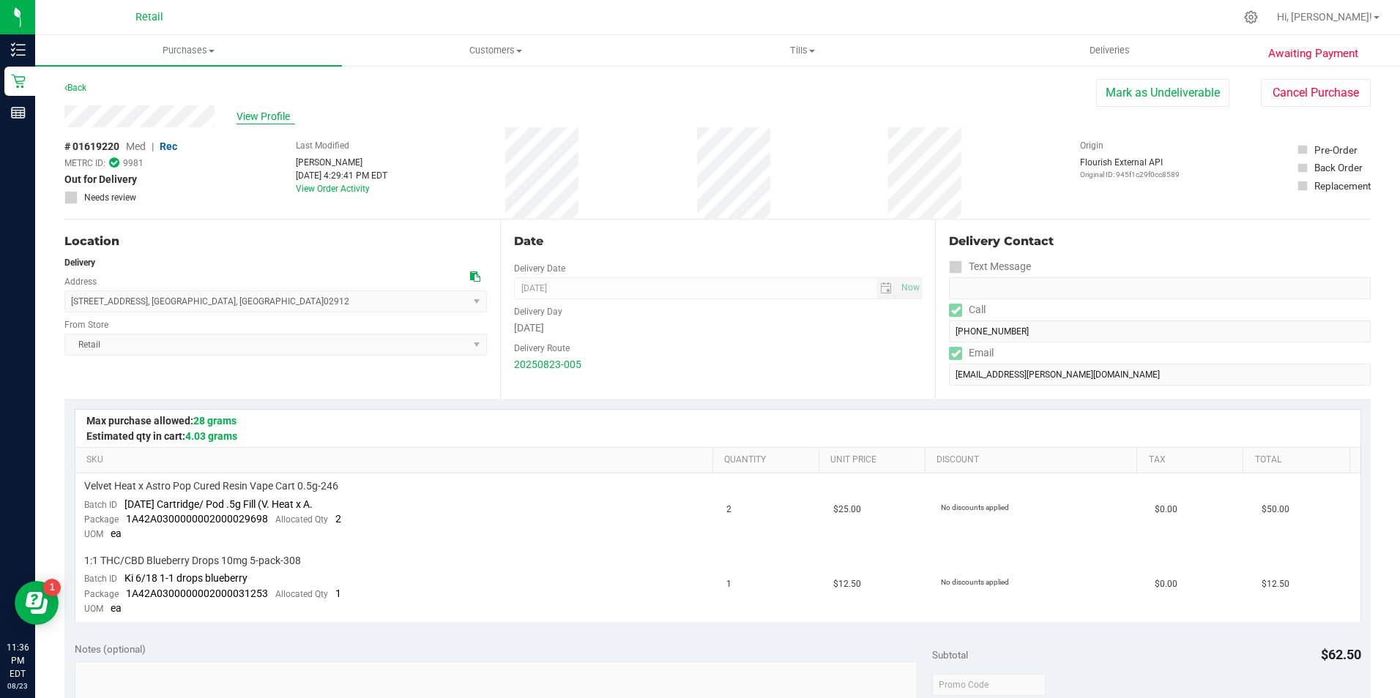
click at [257, 120] on span "View Profile" at bounding box center [265, 116] width 59 height 15
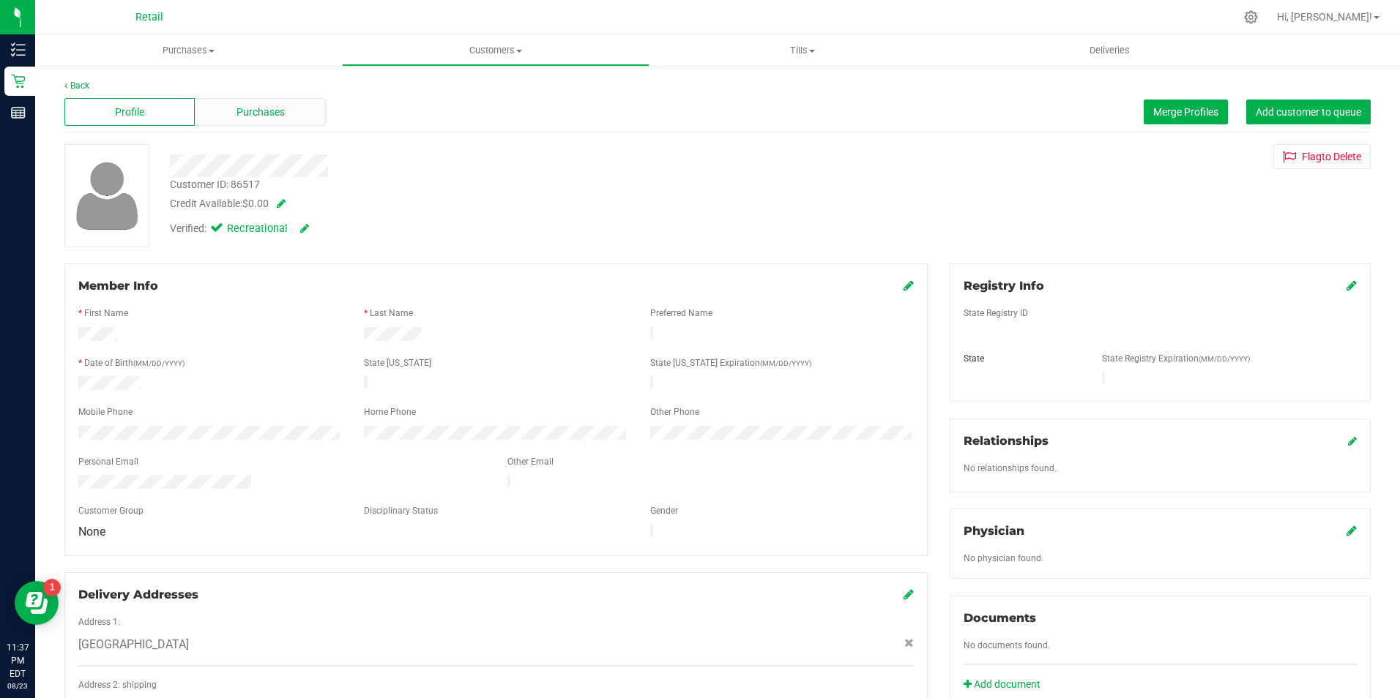
click at [281, 108] on span "Purchases" at bounding box center [260, 112] width 48 height 15
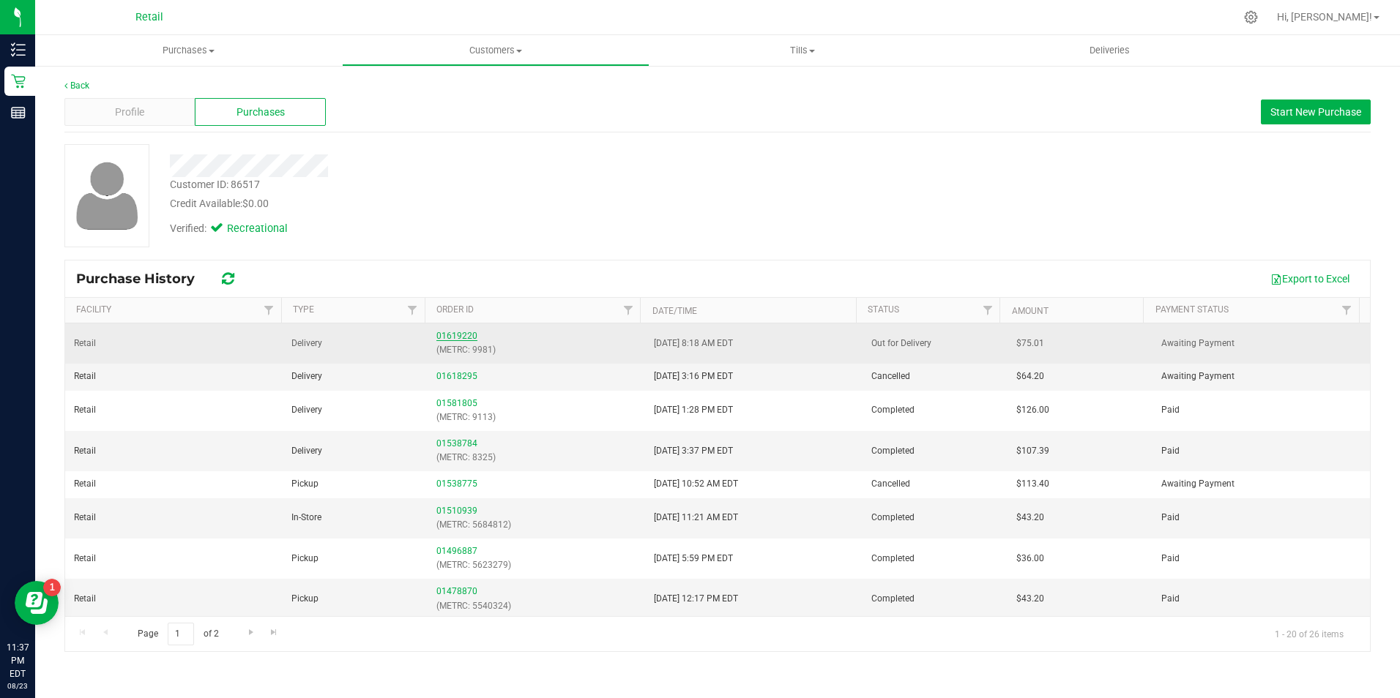
click at [472, 337] on link "01619220" at bounding box center [456, 336] width 41 height 10
